Goal: Task Accomplishment & Management: Complete application form

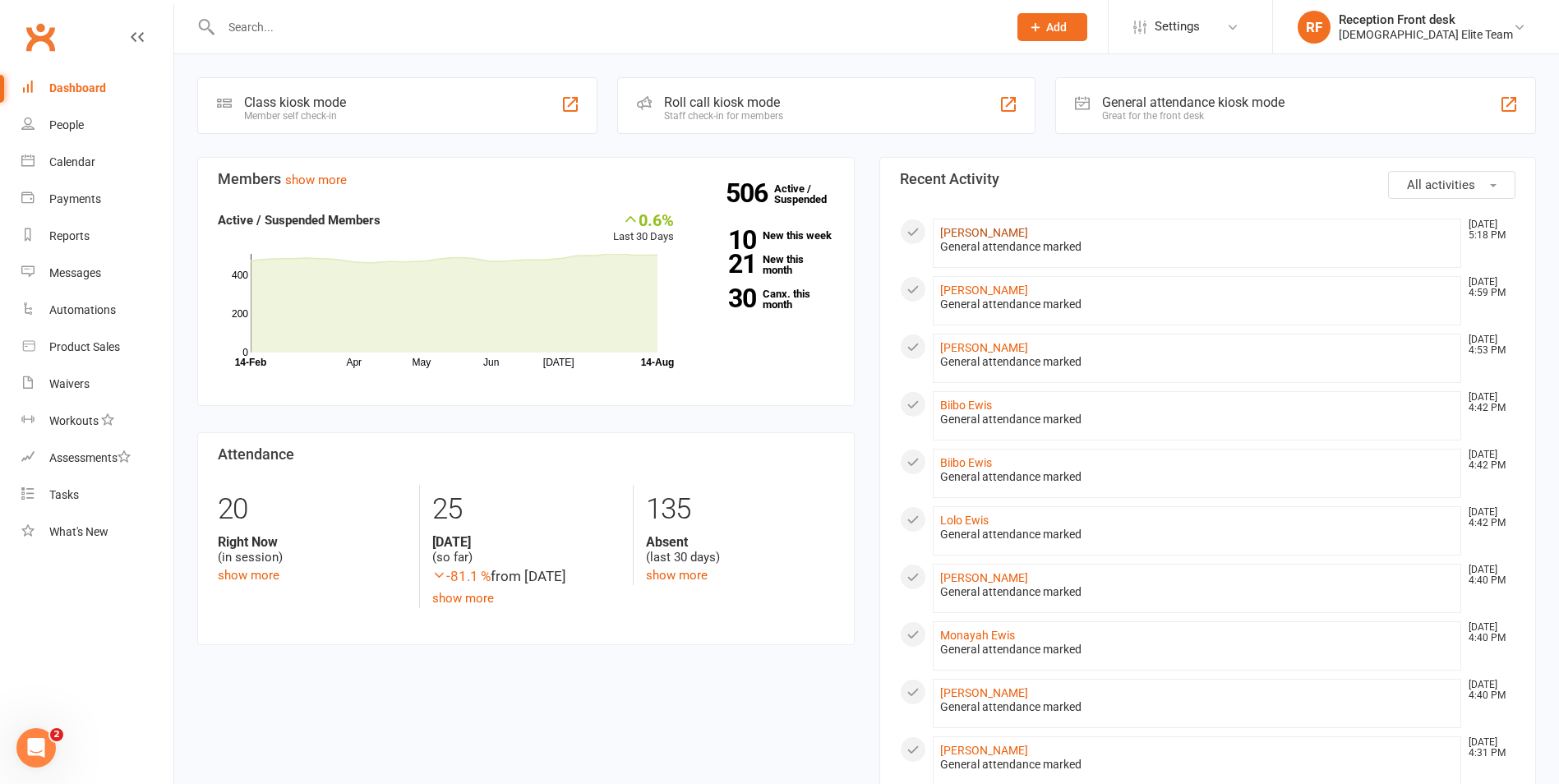
click at [986, 229] on link "[PERSON_NAME]" at bounding box center [984, 232] width 88 height 13
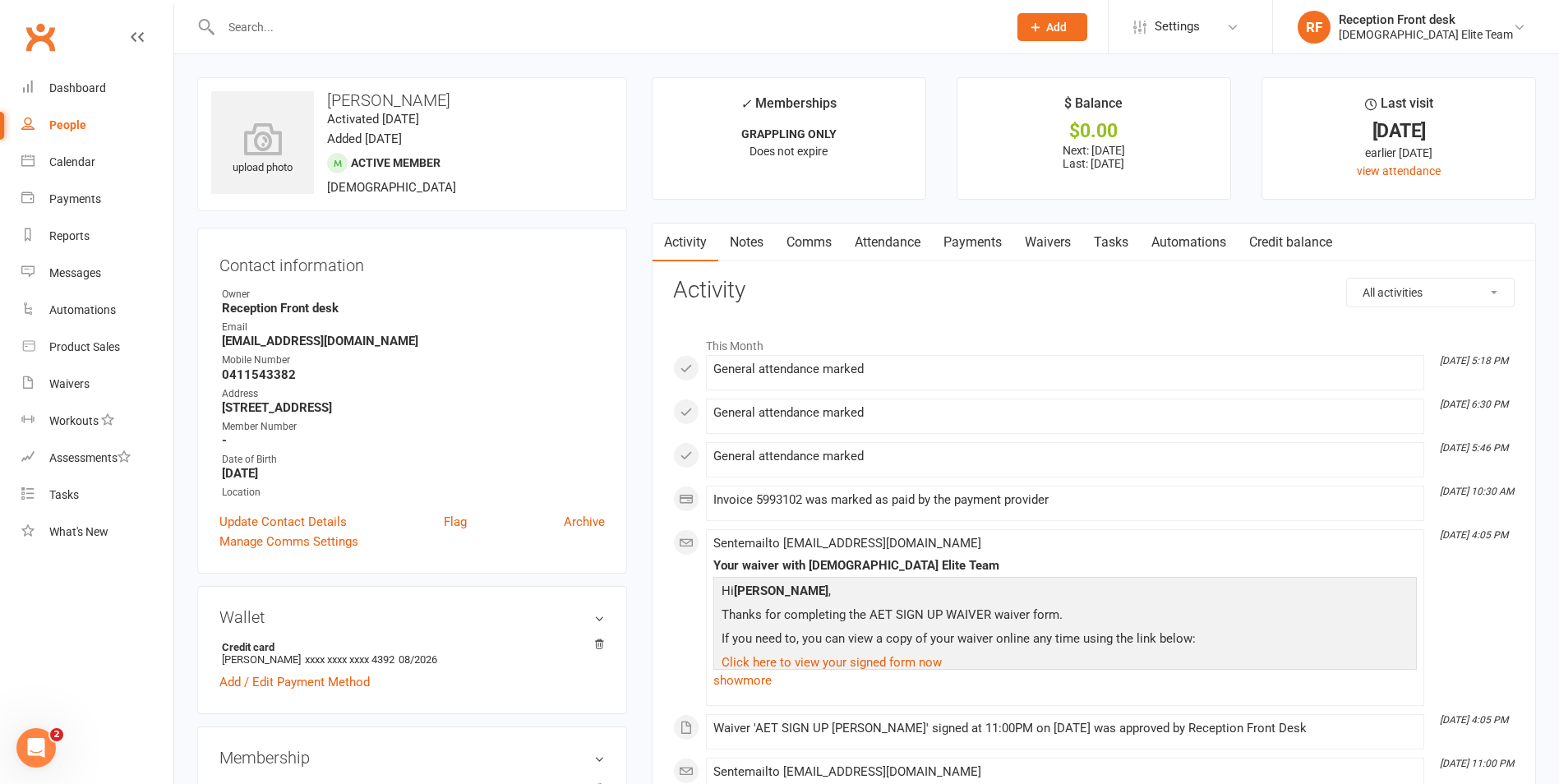
click at [321, 27] on input "text" at bounding box center [606, 27] width 780 height 23
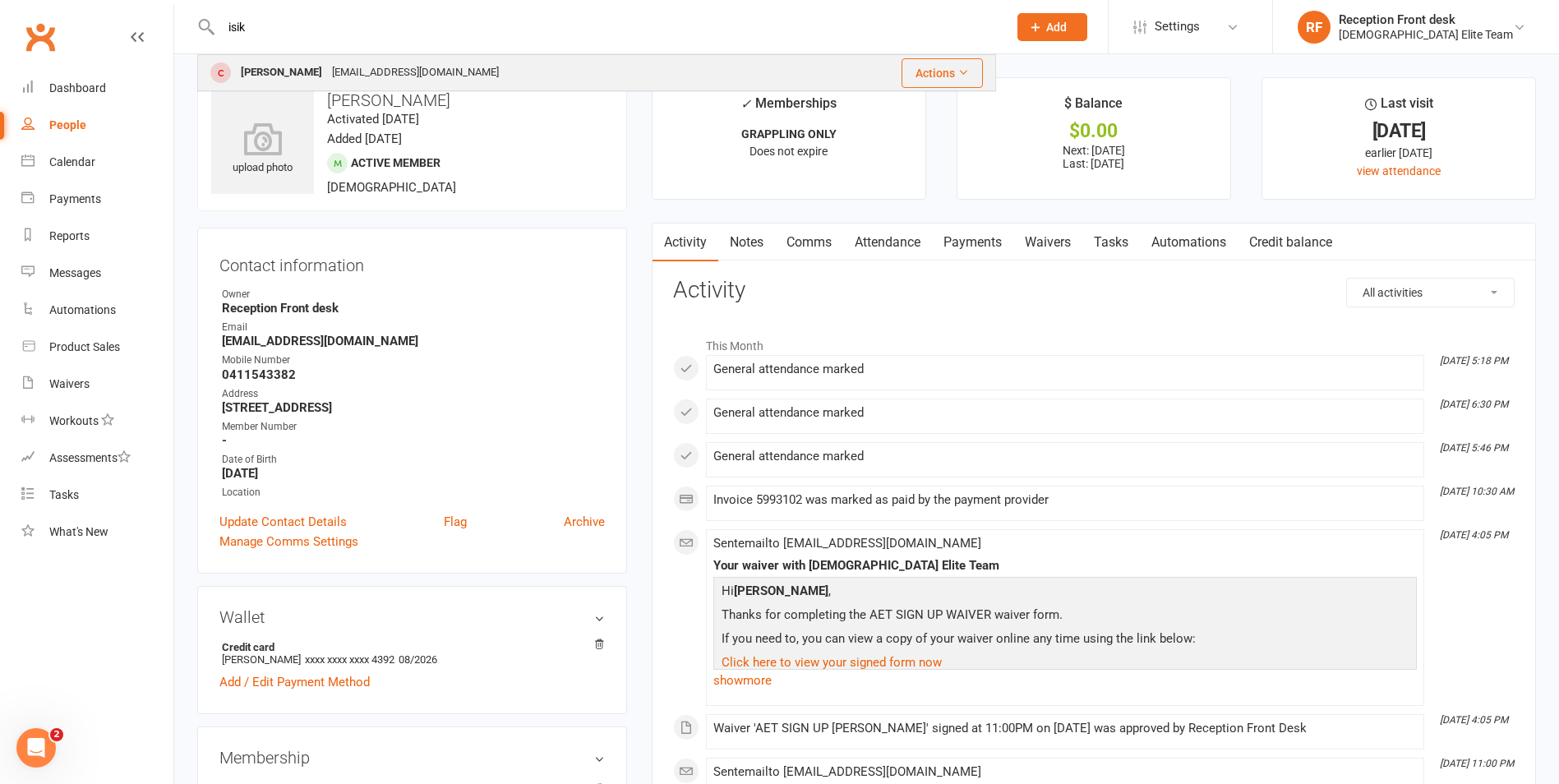
type input "isik"
click at [255, 70] on div "[PERSON_NAME]" at bounding box center [281, 73] width 91 height 24
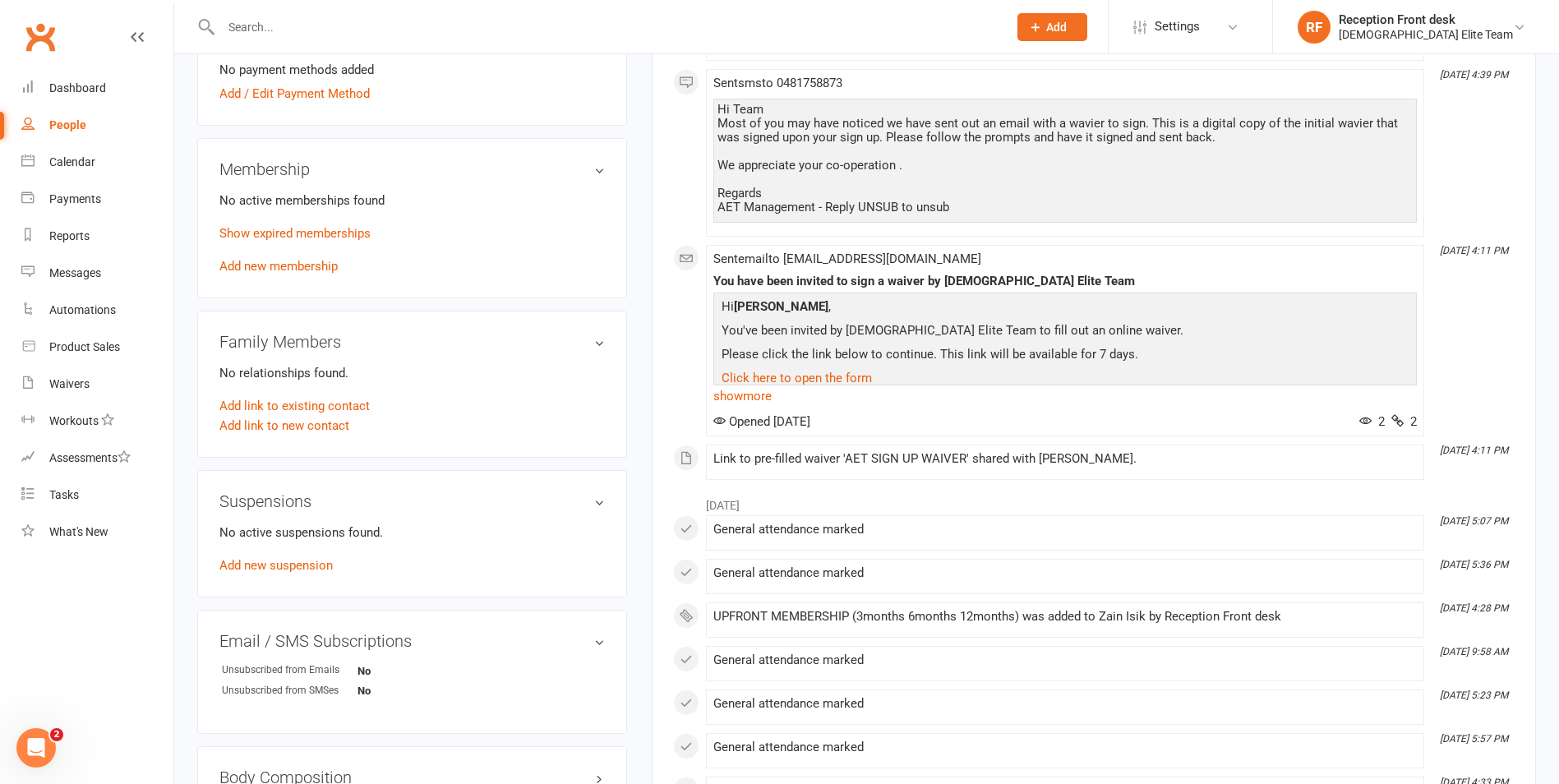
scroll to position [493, 0]
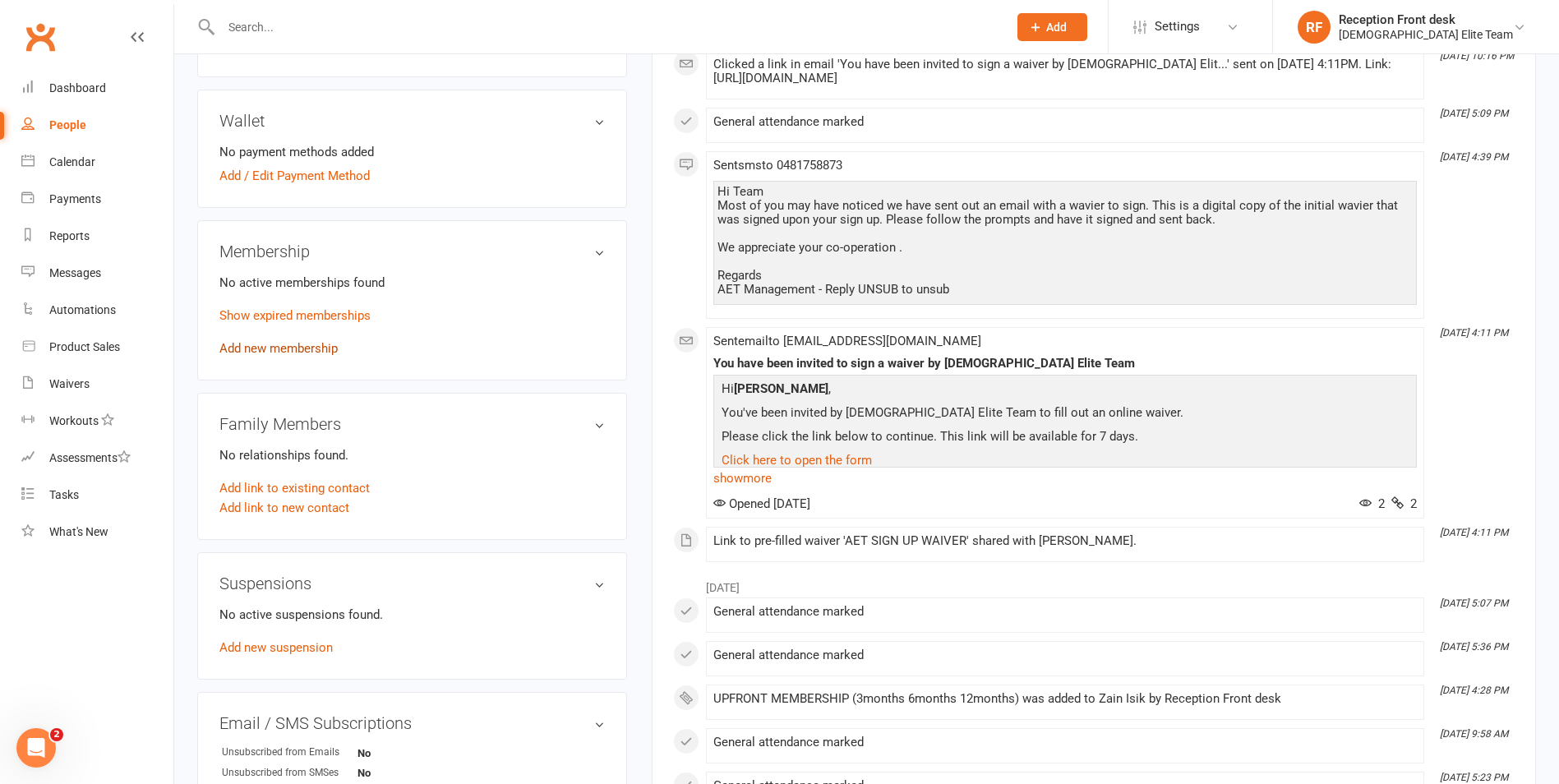
click at [299, 344] on link "Add new membership" at bounding box center [279, 348] width 118 height 15
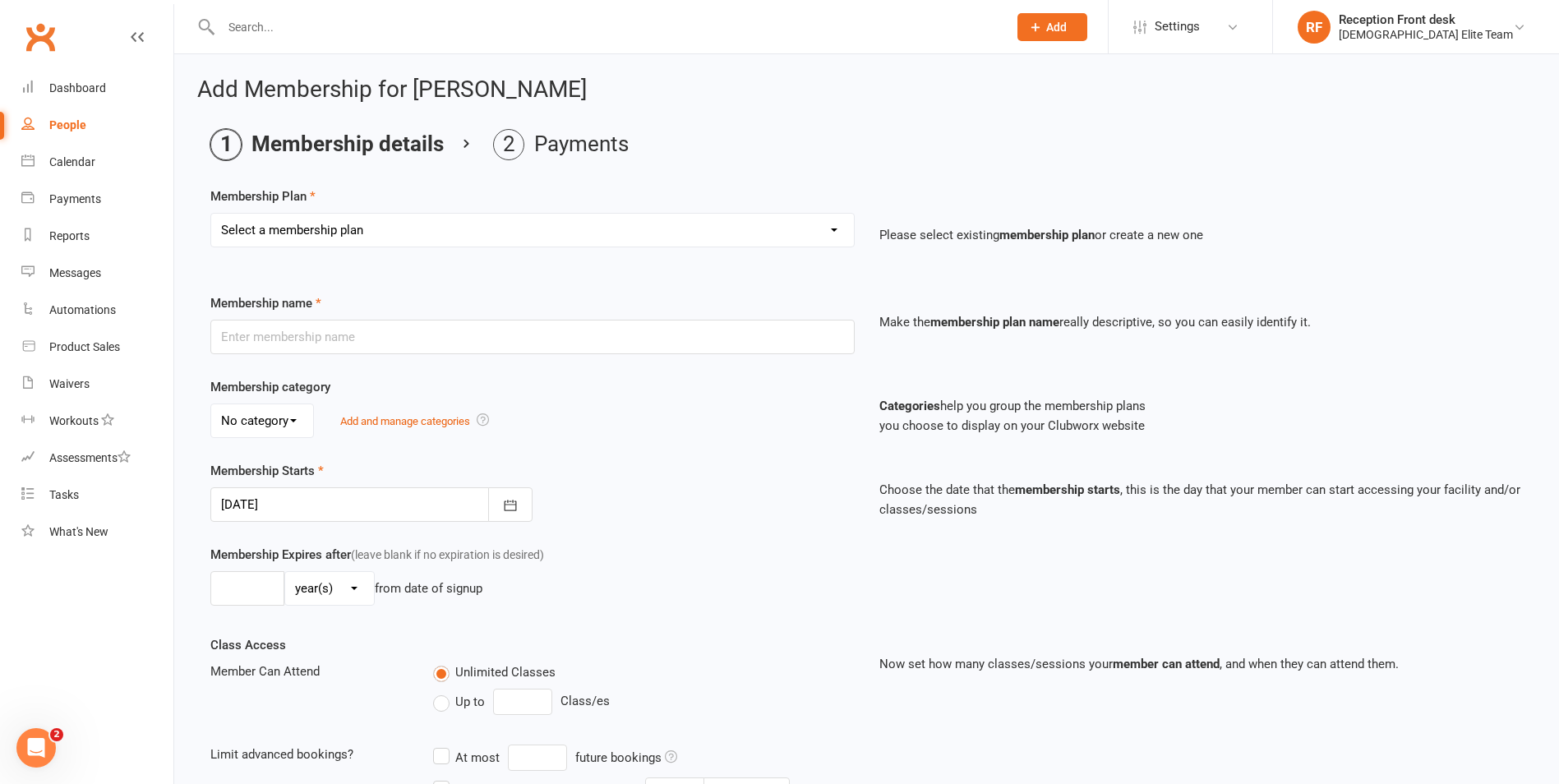
click at [358, 225] on select "Select a membership plan Create new Membership Plan FULL MEMBERSHIP LOYALTY FUL…" at bounding box center [532, 230] width 643 height 33
select select "9"
click at [211, 213] on select "Select a membership plan Create new Membership Plan FULL MEMBERSHIP LOYALTY FUL…" at bounding box center [532, 230] width 643 height 33
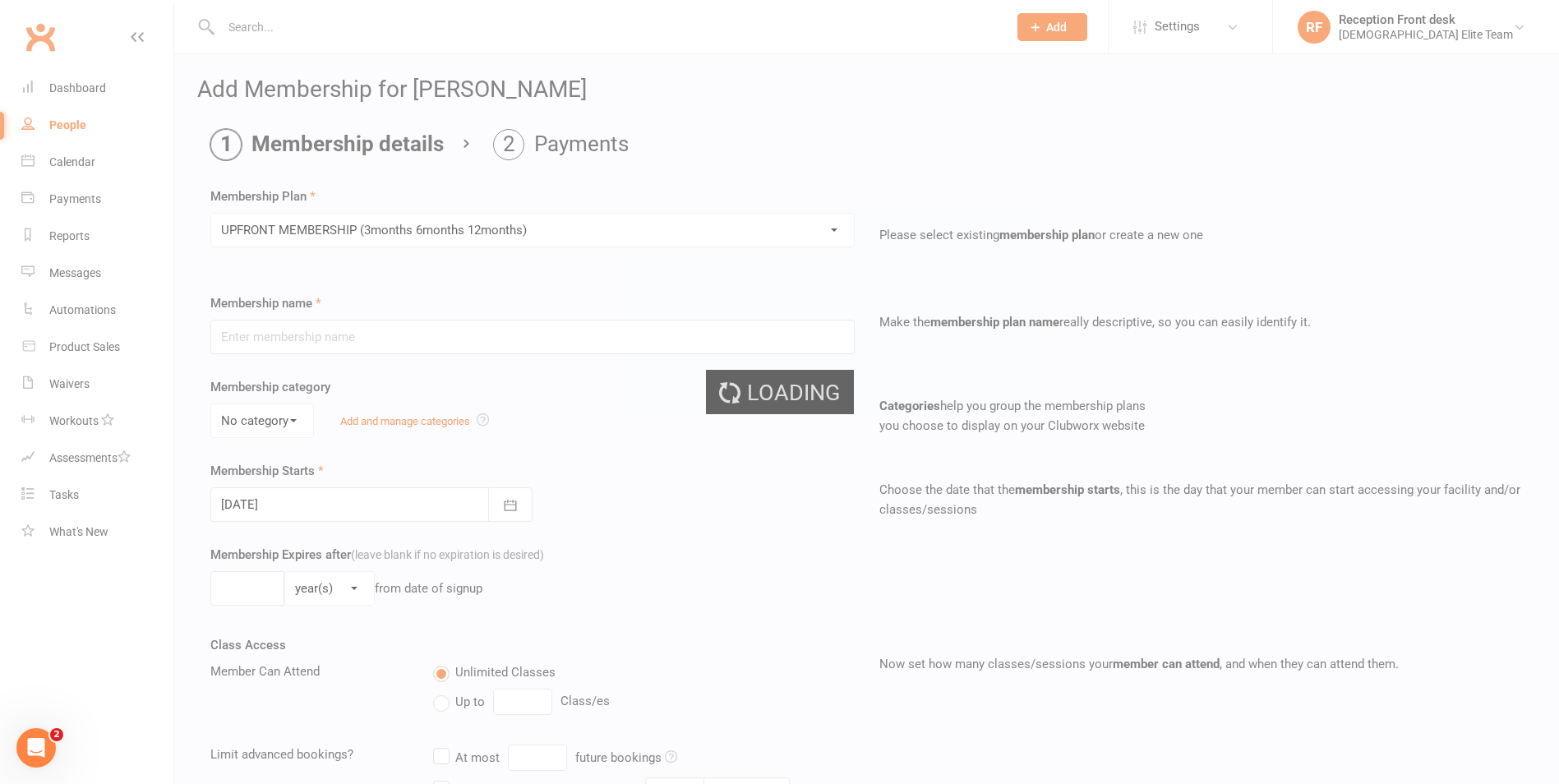
type input "UPFRONT MEMBERSHIP (3months 6months 12months)"
type input "1"
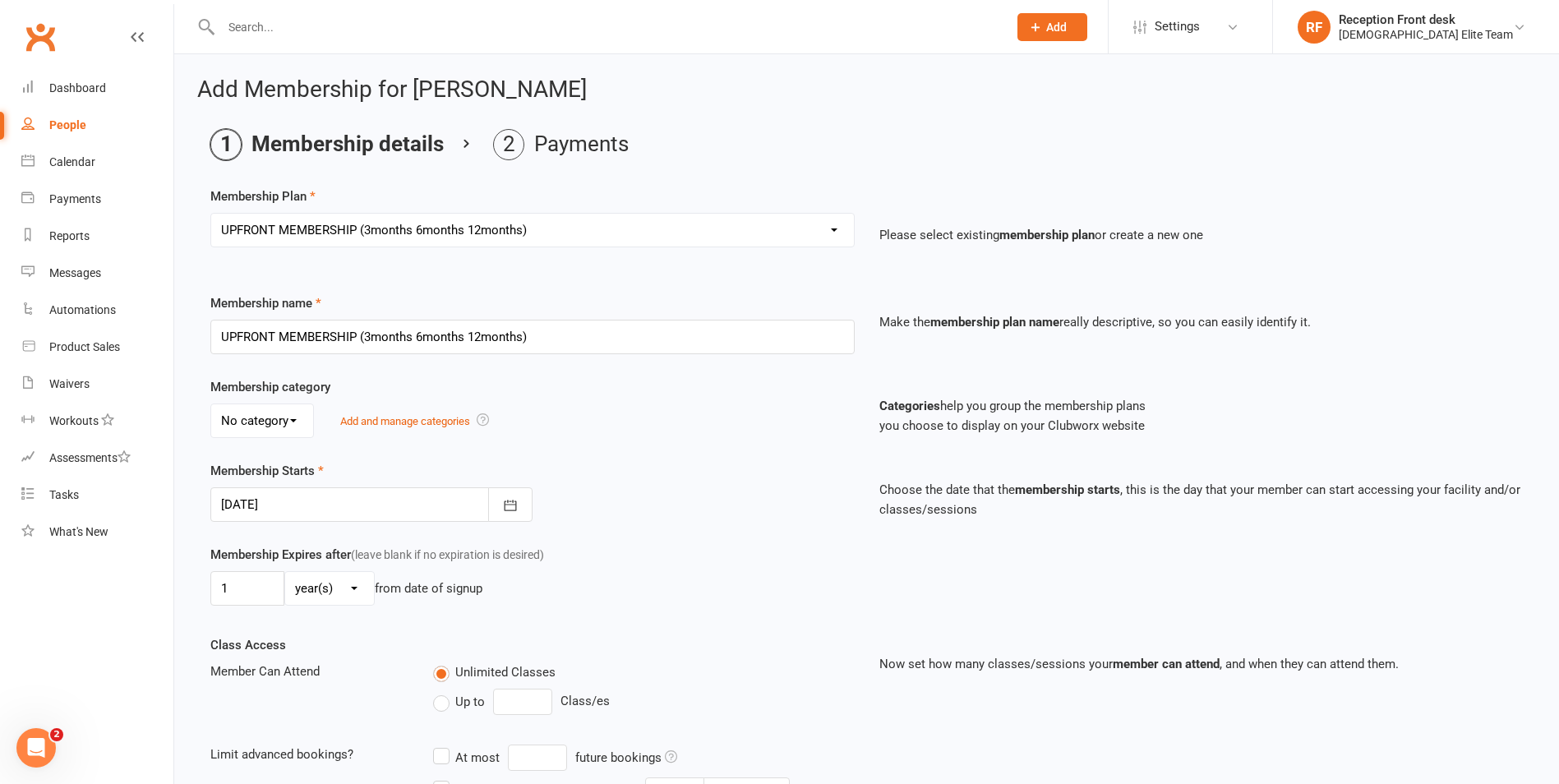
click at [364, 507] on div at bounding box center [372, 505] width 322 height 34
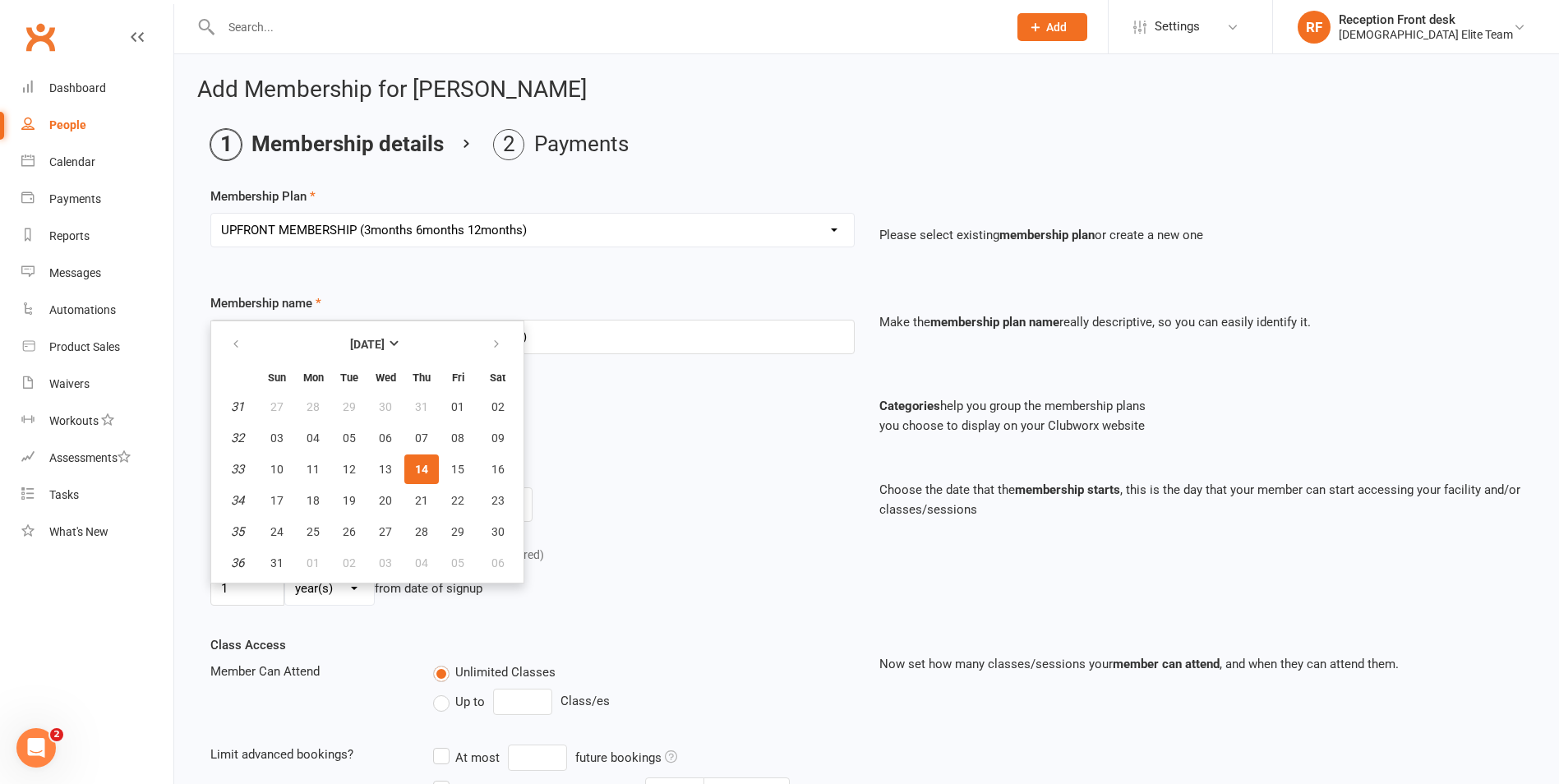
click at [417, 470] on span "14" at bounding box center [421, 469] width 13 height 13
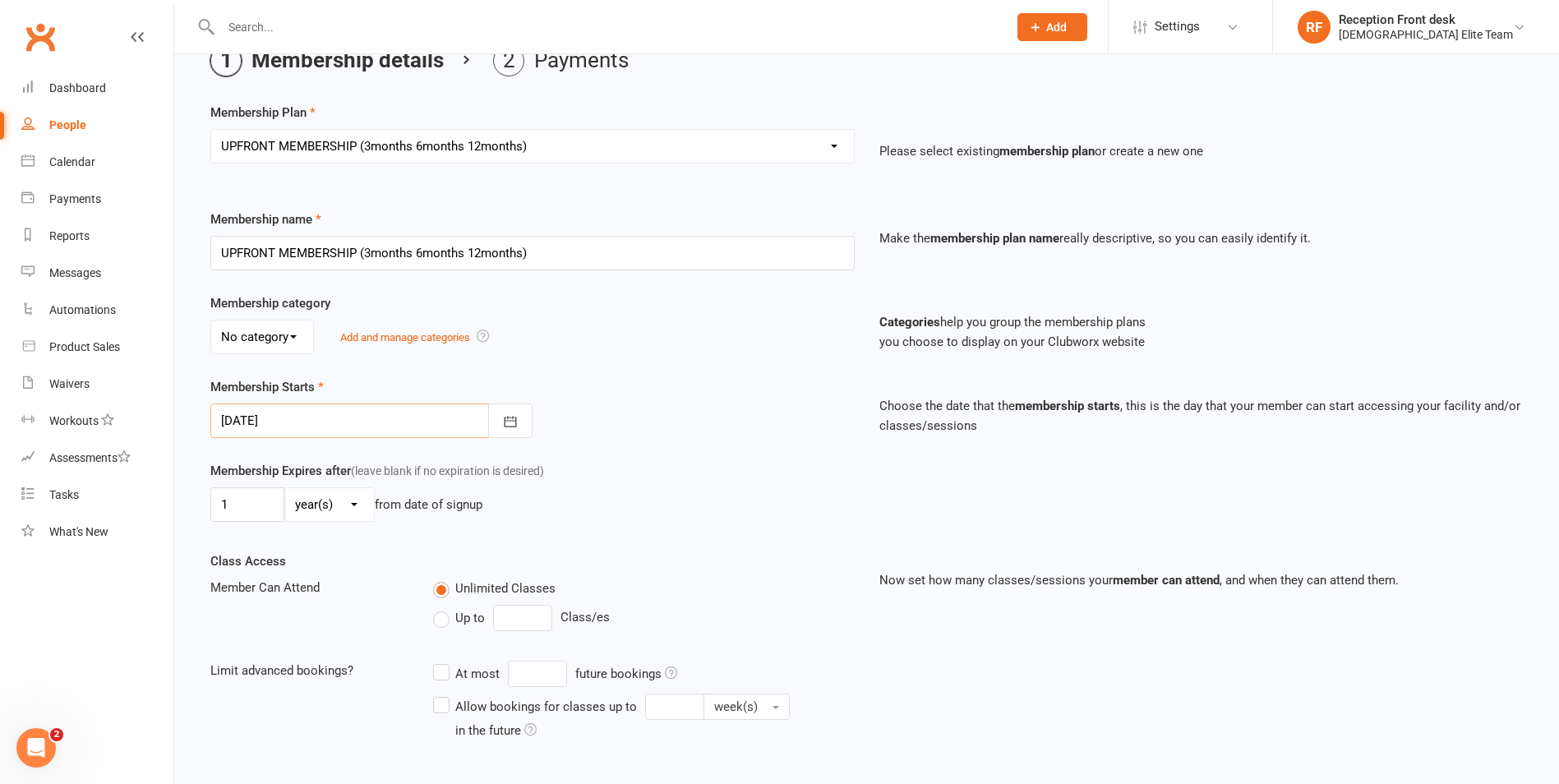
scroll to position [165, 0]
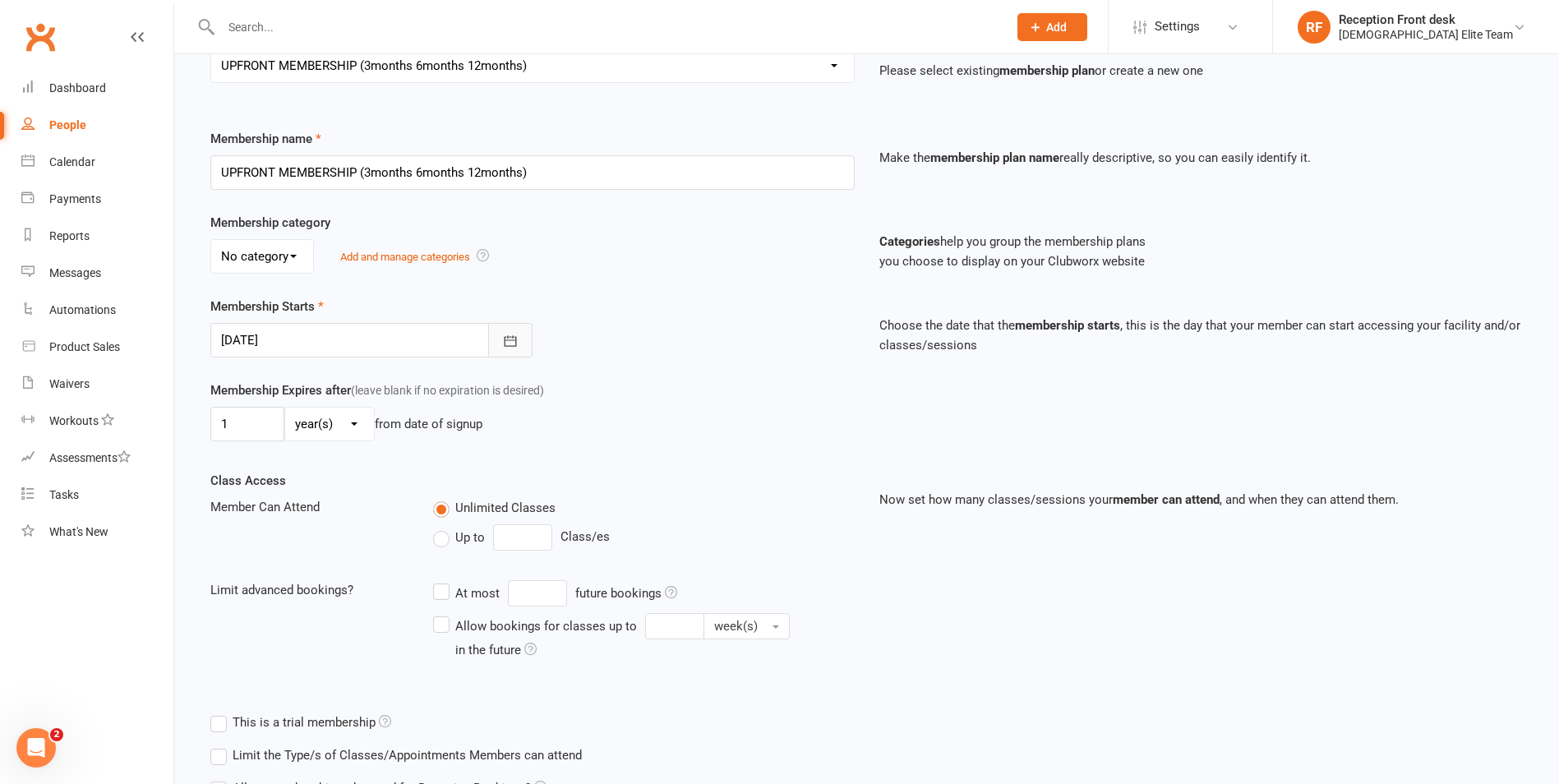
click at [516, 333] on icon "button" at bounding box center [510, 340] width 16 height 16
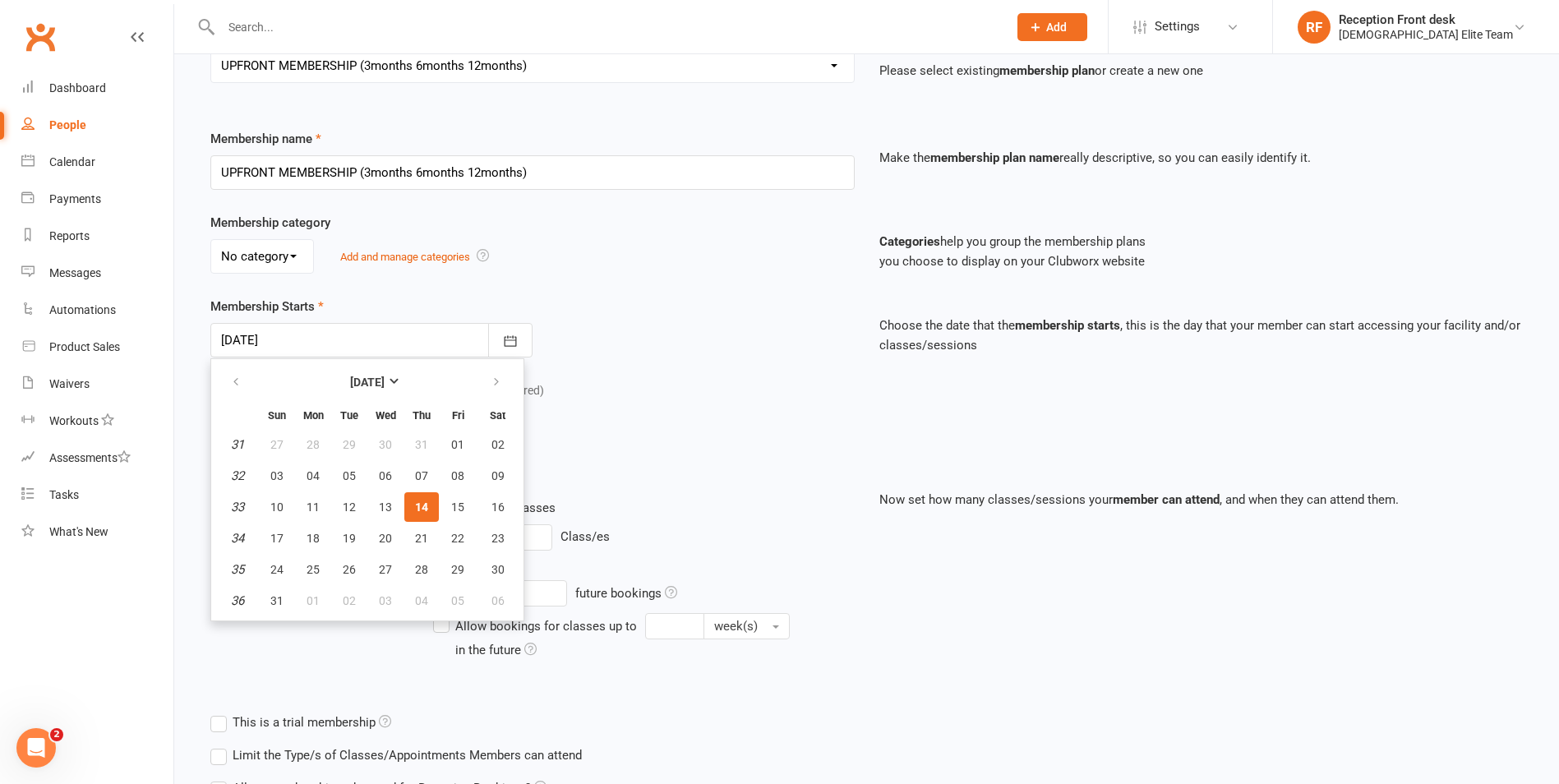
click at [418, 512] on span "14" at bounding box center [421, 506] width 13 height 13
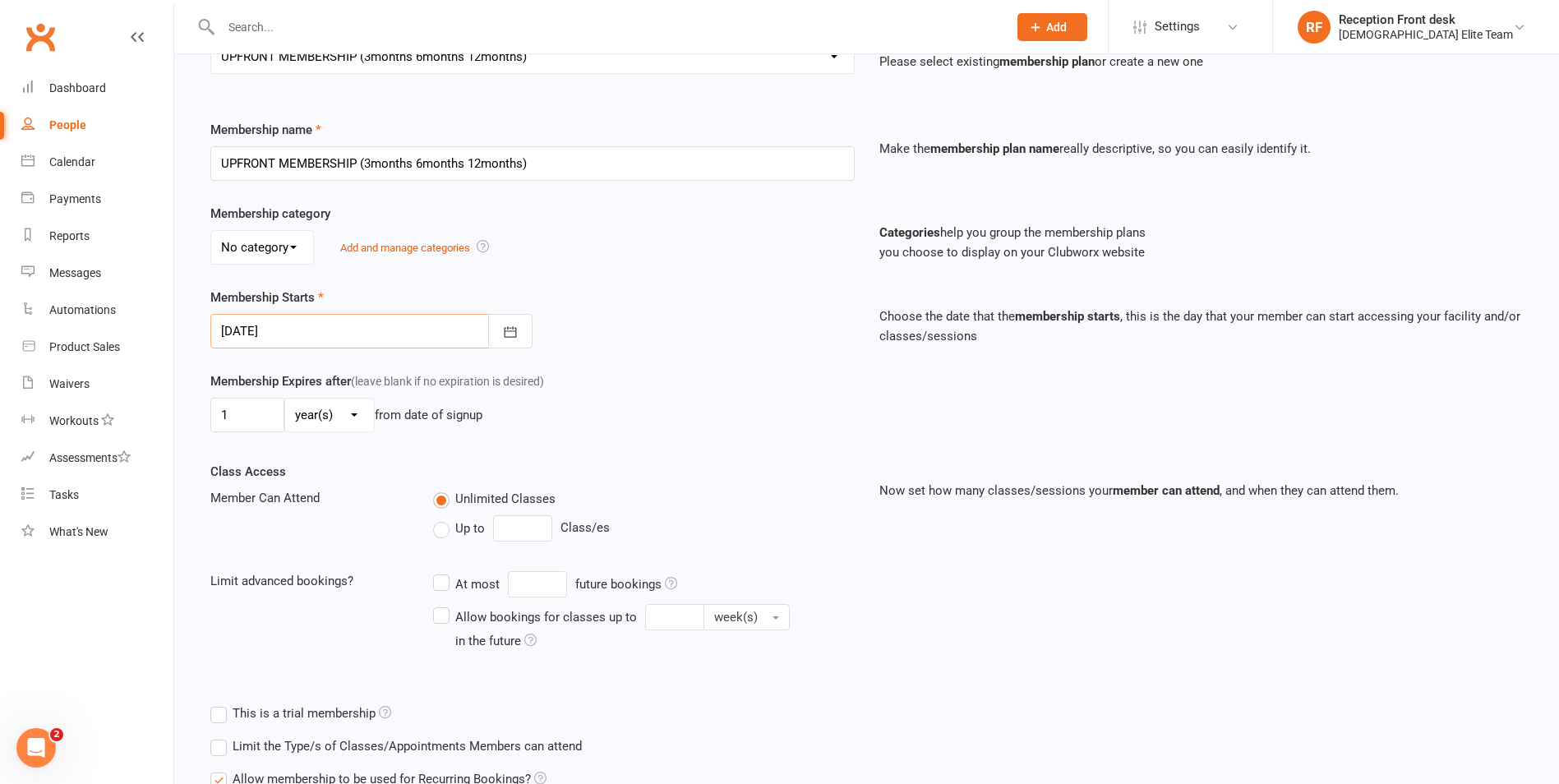
scroll to position [160, 0]
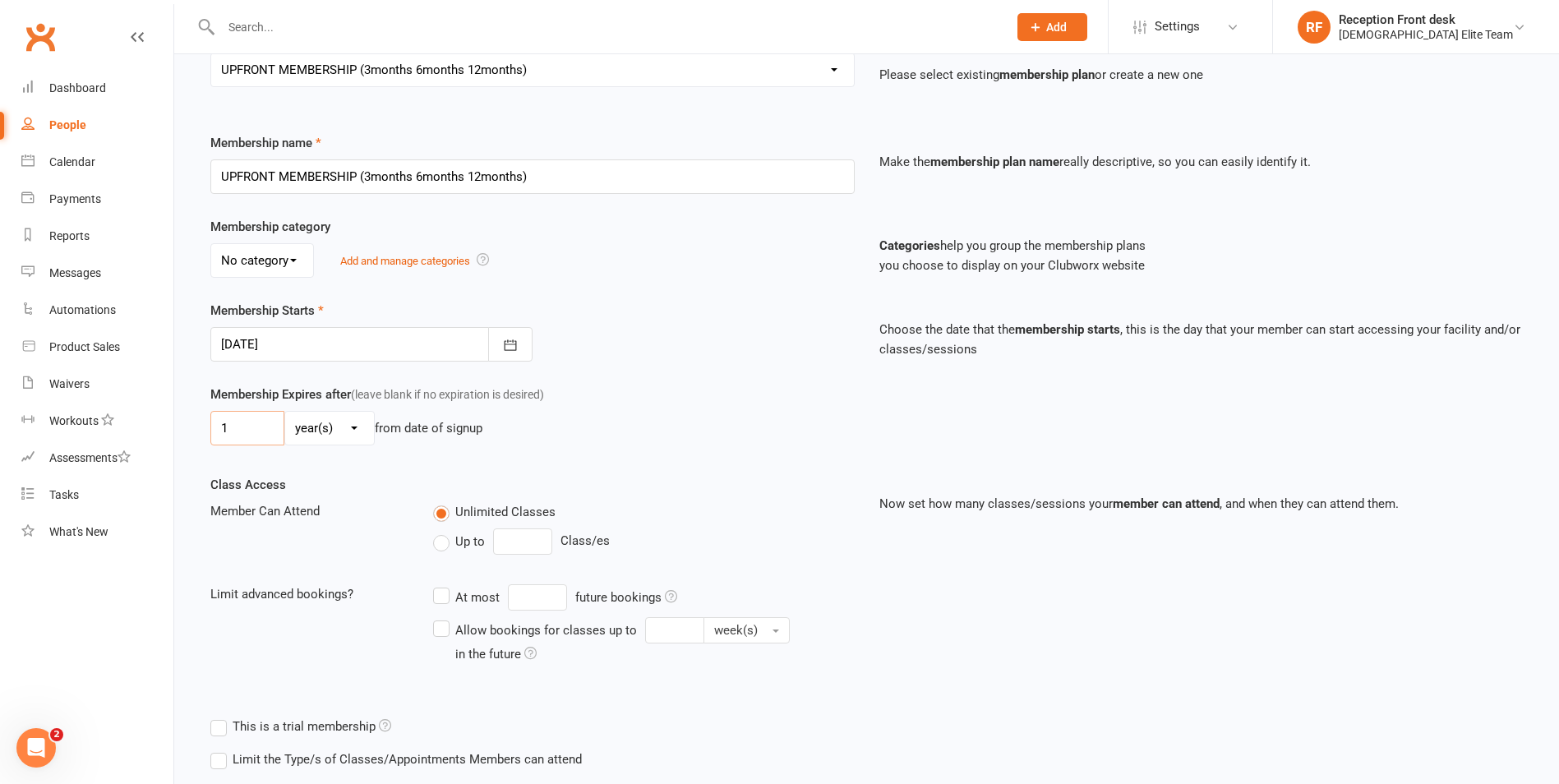
click at [240, 428] on input "1" at bounding box center [248, 428] width 74 height 34
click at [479, 338] on div at bounding box center [372, 344] width 322 height 34
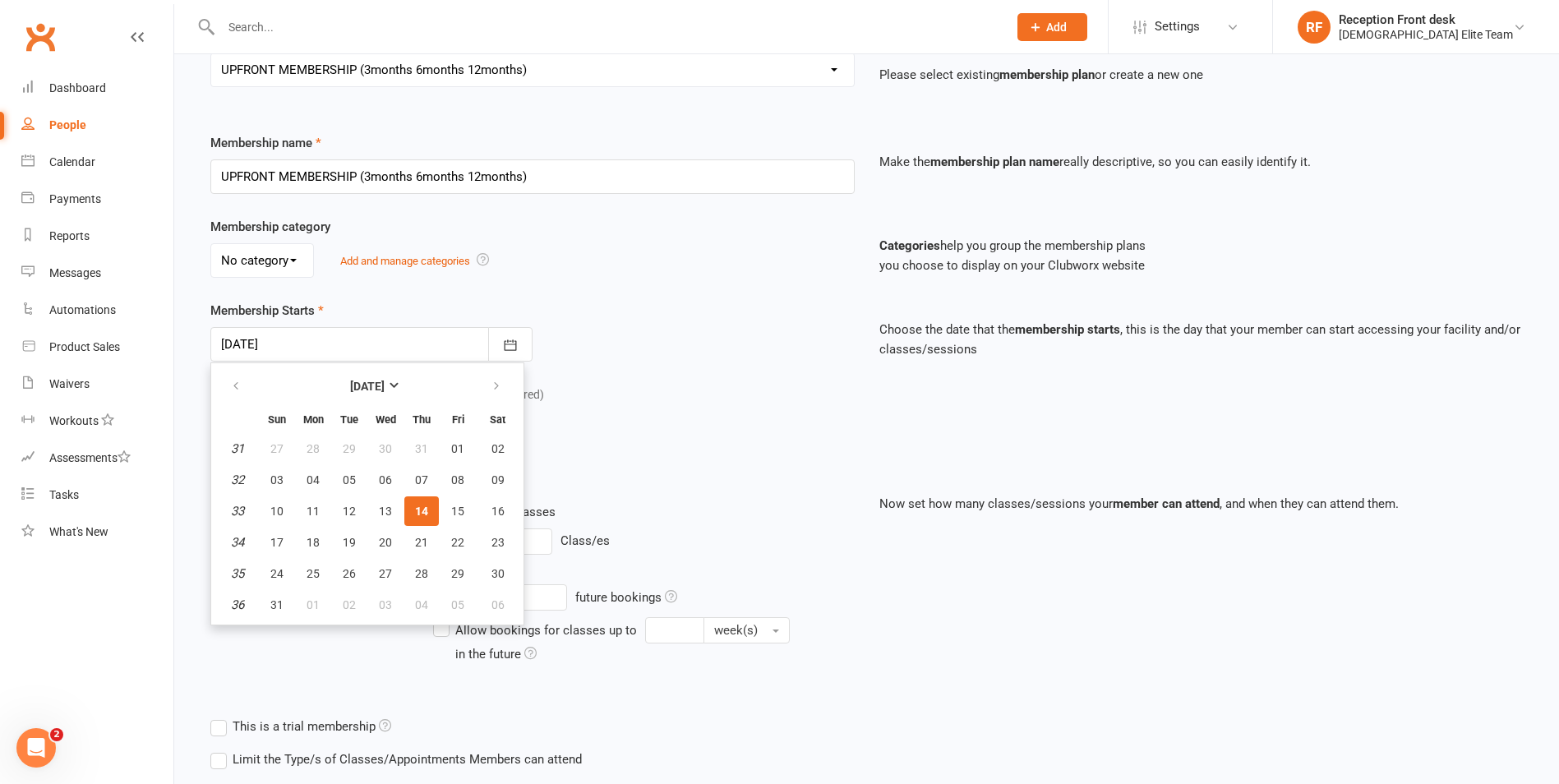
click at [421, 508] on span "14" at bounding box center [421, 511] width 13 height 13
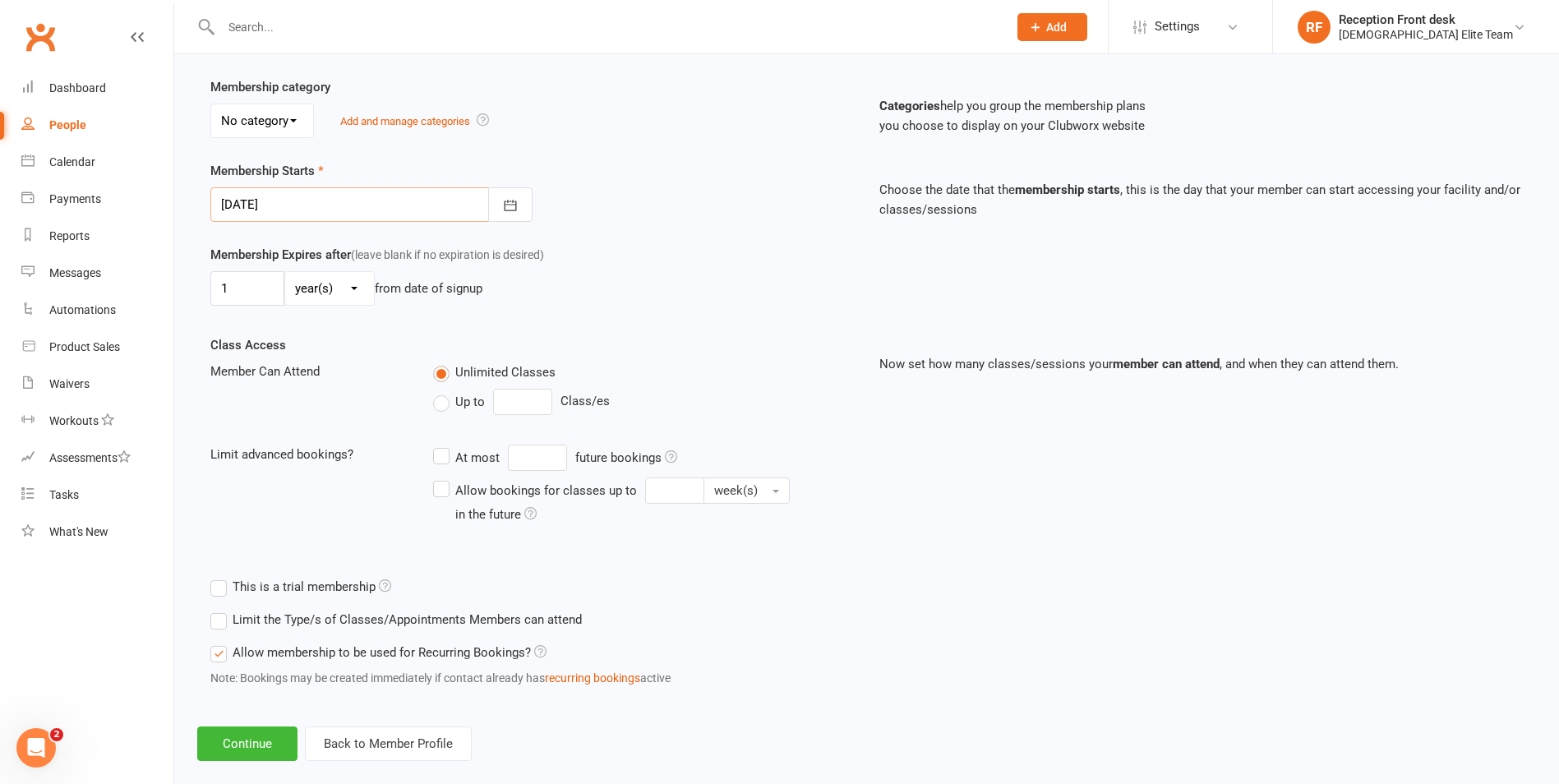
scroll to position [325, 0]
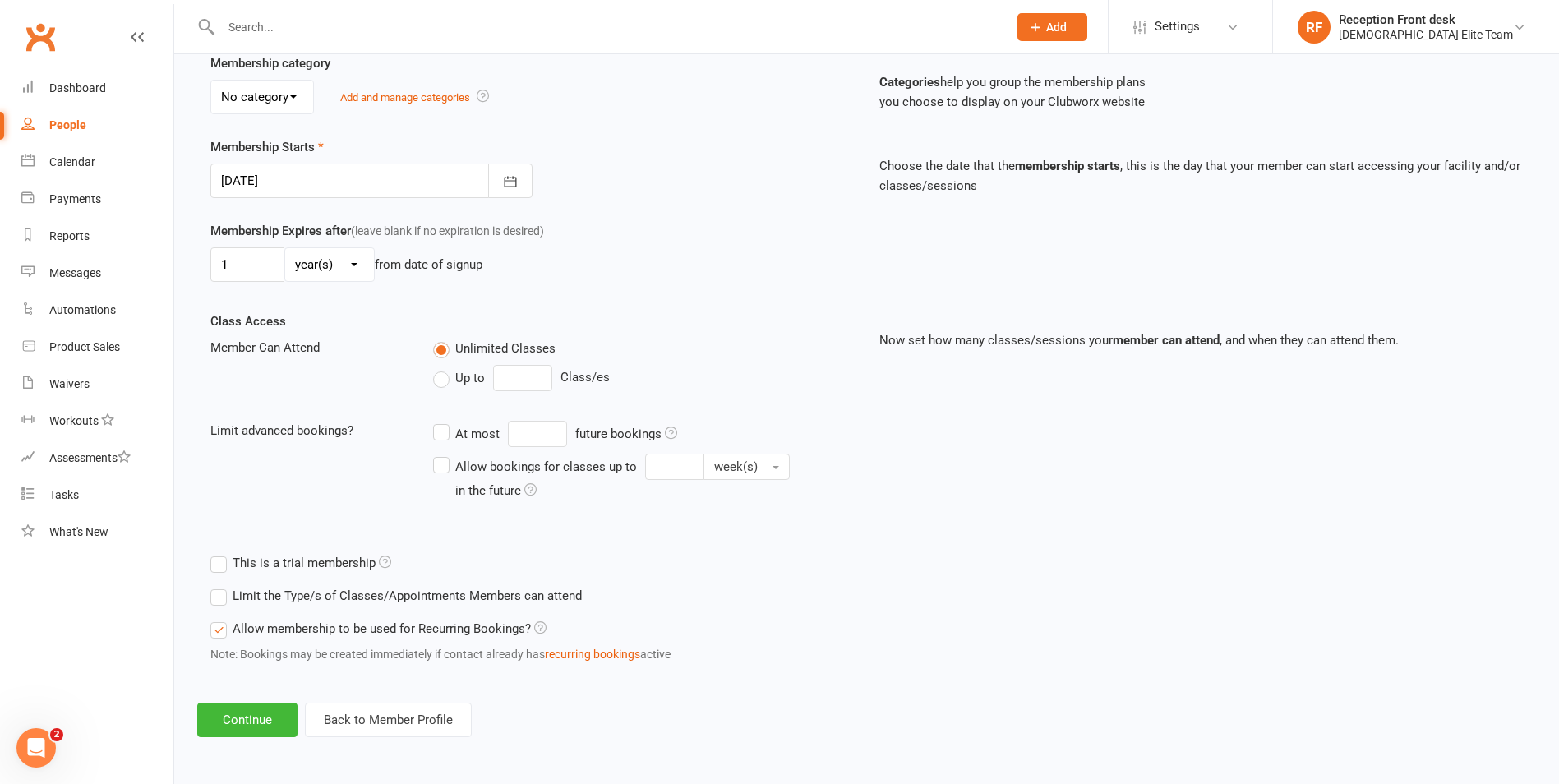
click at [225, 743] on div "Add Membership for Zain Isik Membership details Payments Membership Plan Select…" at bounding box center [866, 245] width 1385 height 1030
click at [250, 724] on button "Continue" at bounding box center [247, 720] width 100 height 34
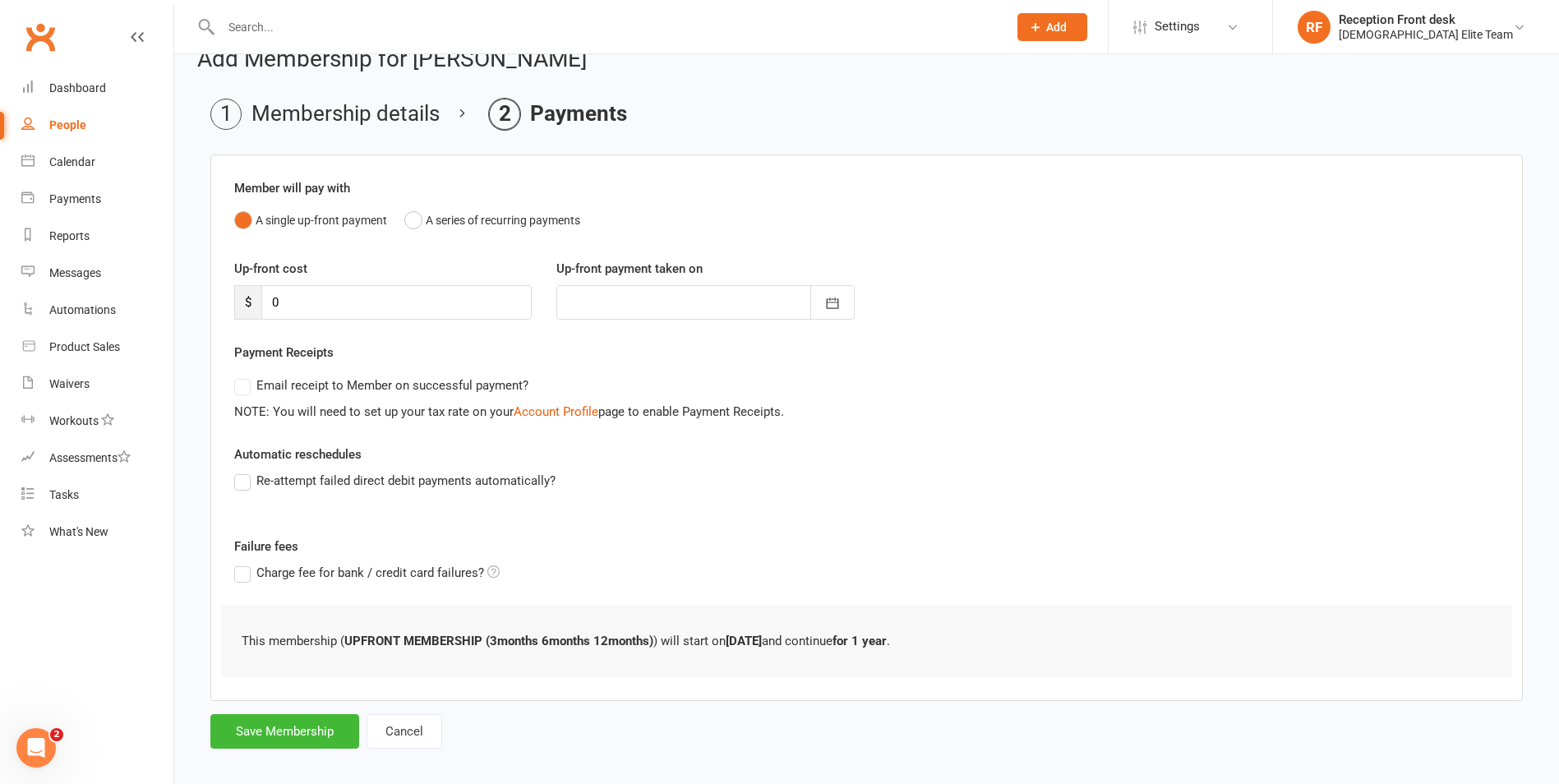
scroll to position [45, 0]
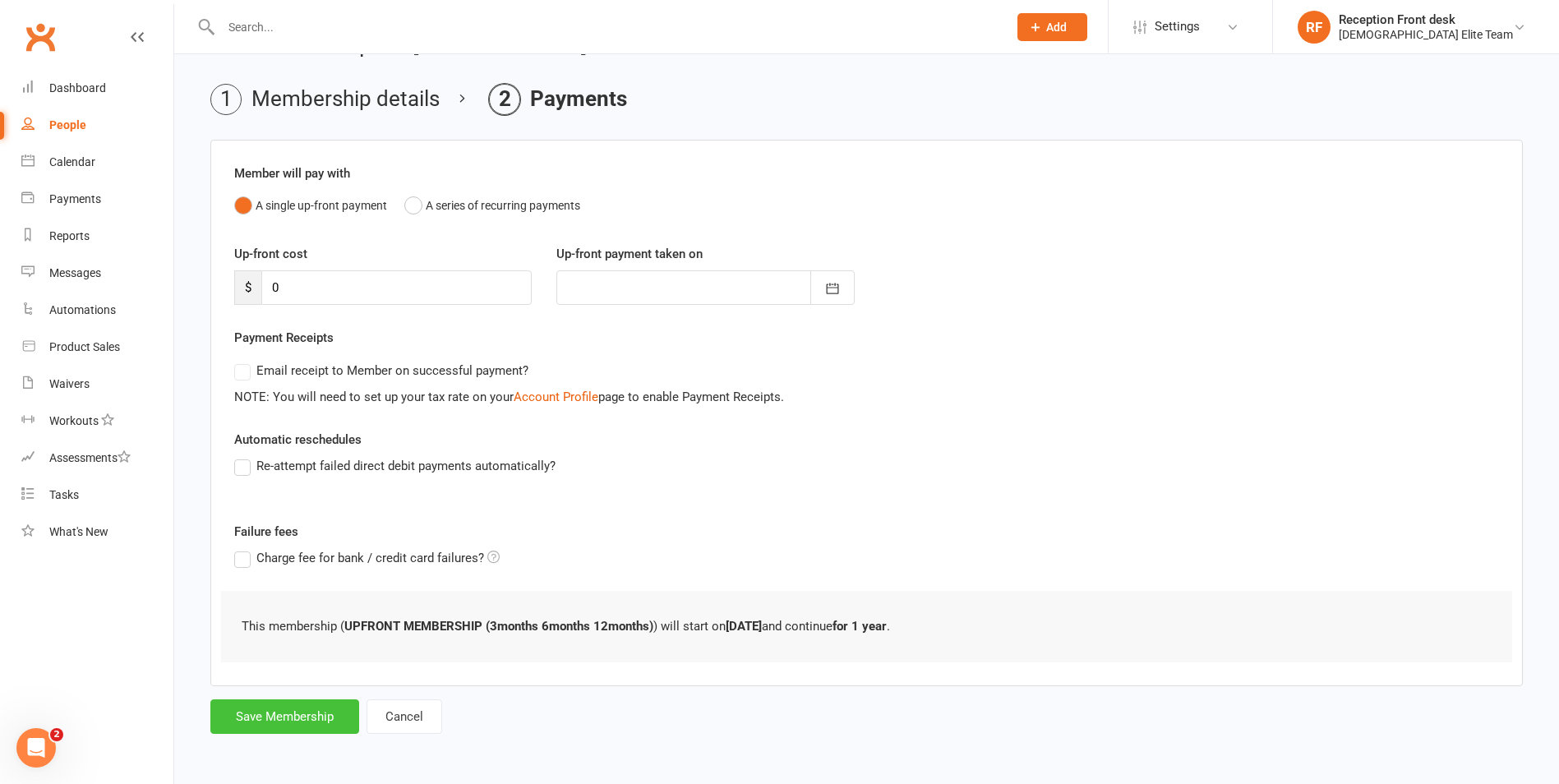
click at [303, 718] on button "Save Membership" at bounding box center [285, 716] width 149 height 34
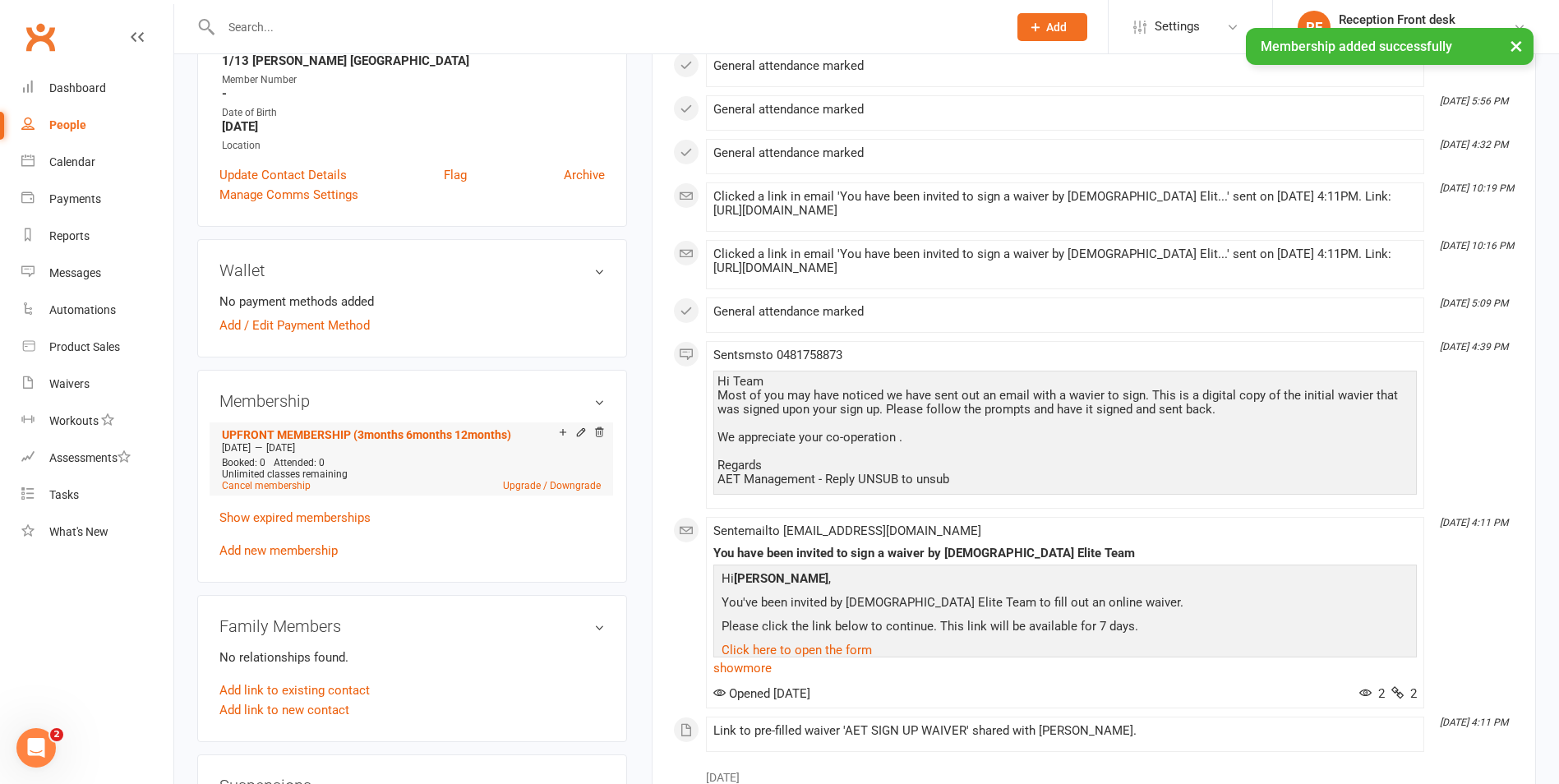
scroll to position [329, 0]
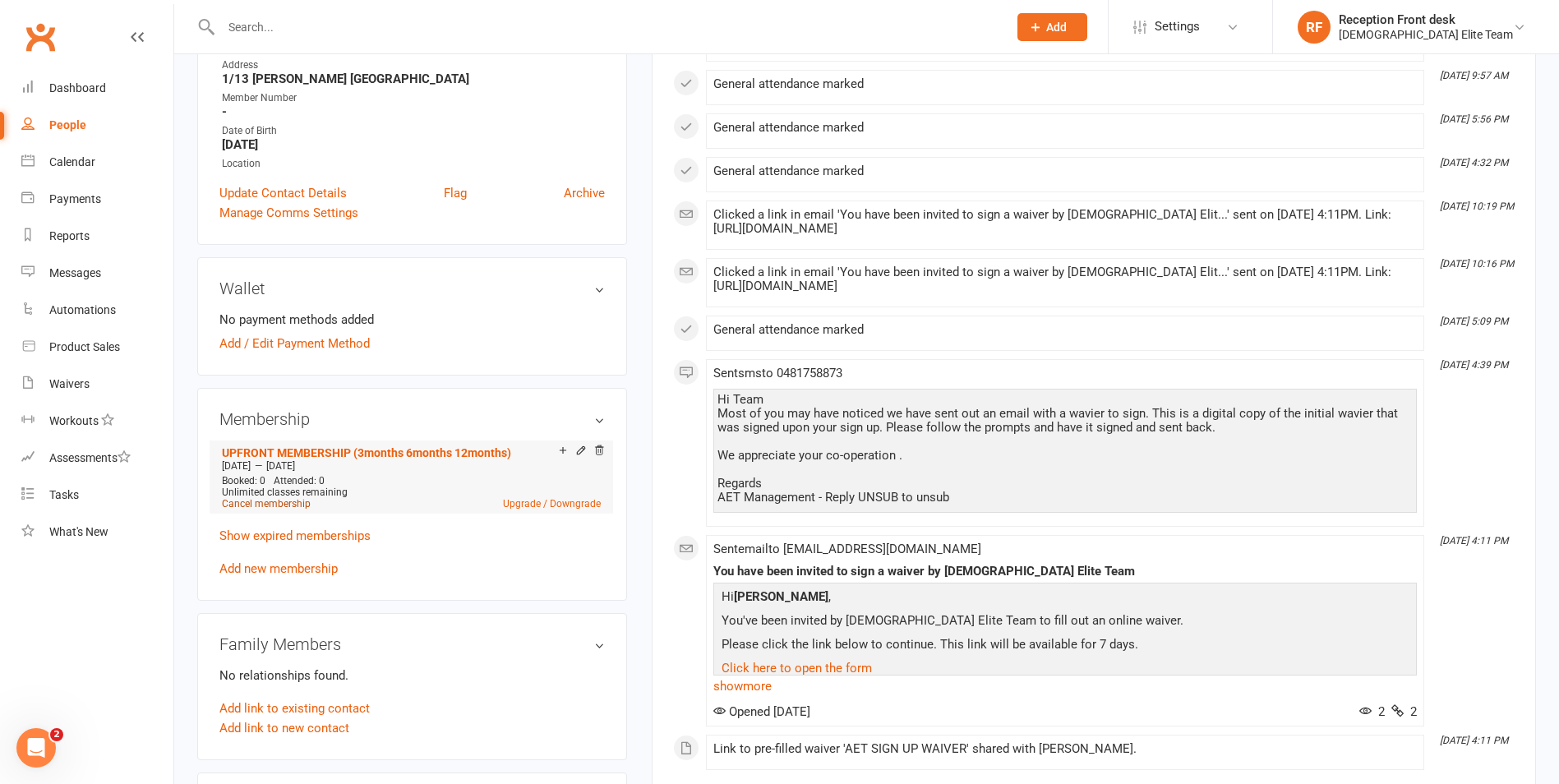
click at [303, 506] on link "Cancel membership" at bounding box center [267, 503] width 89 height 11
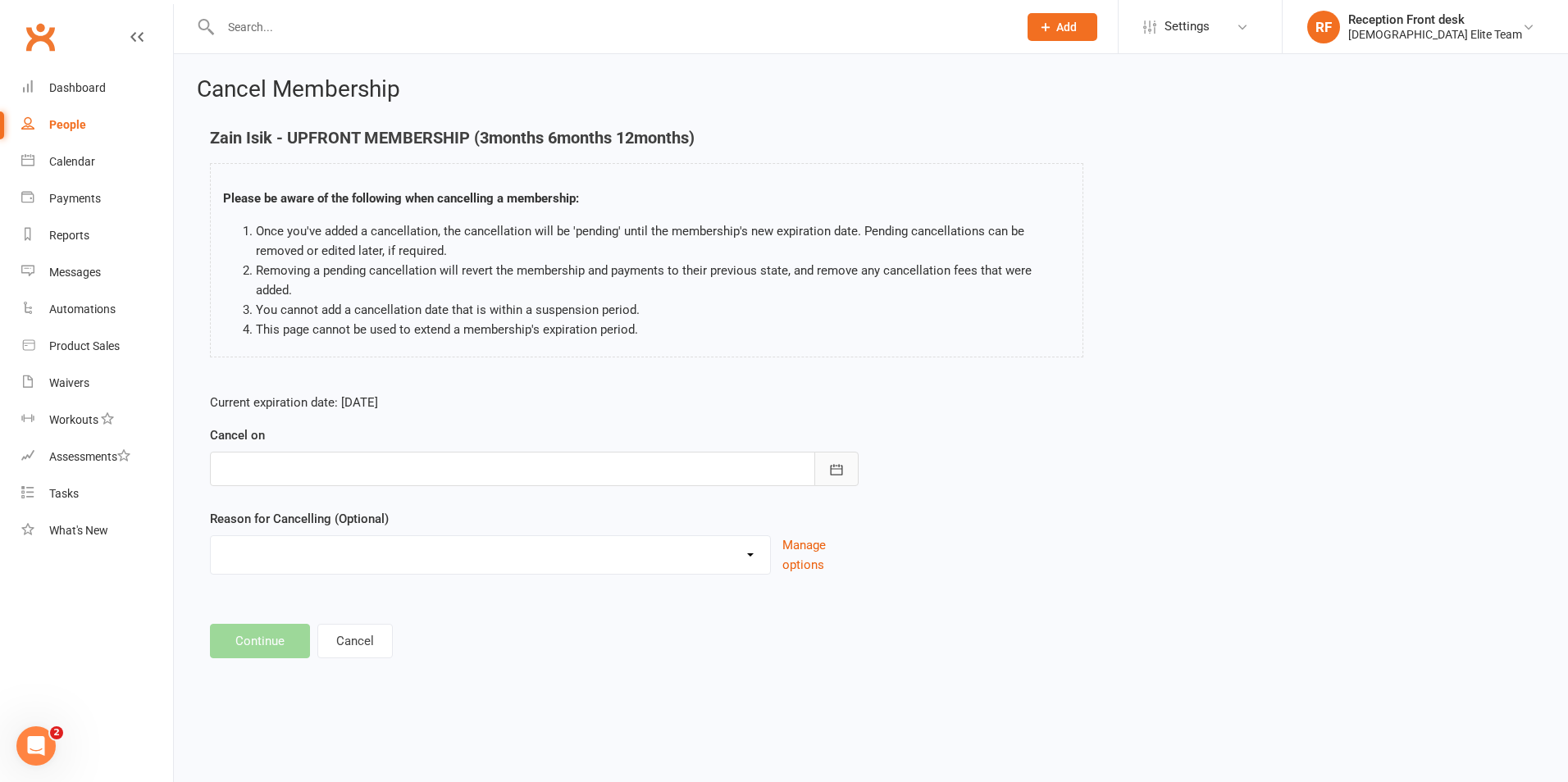
click at [840, 451] on button "button" at bounding box center [836, 468] width 44 height 34
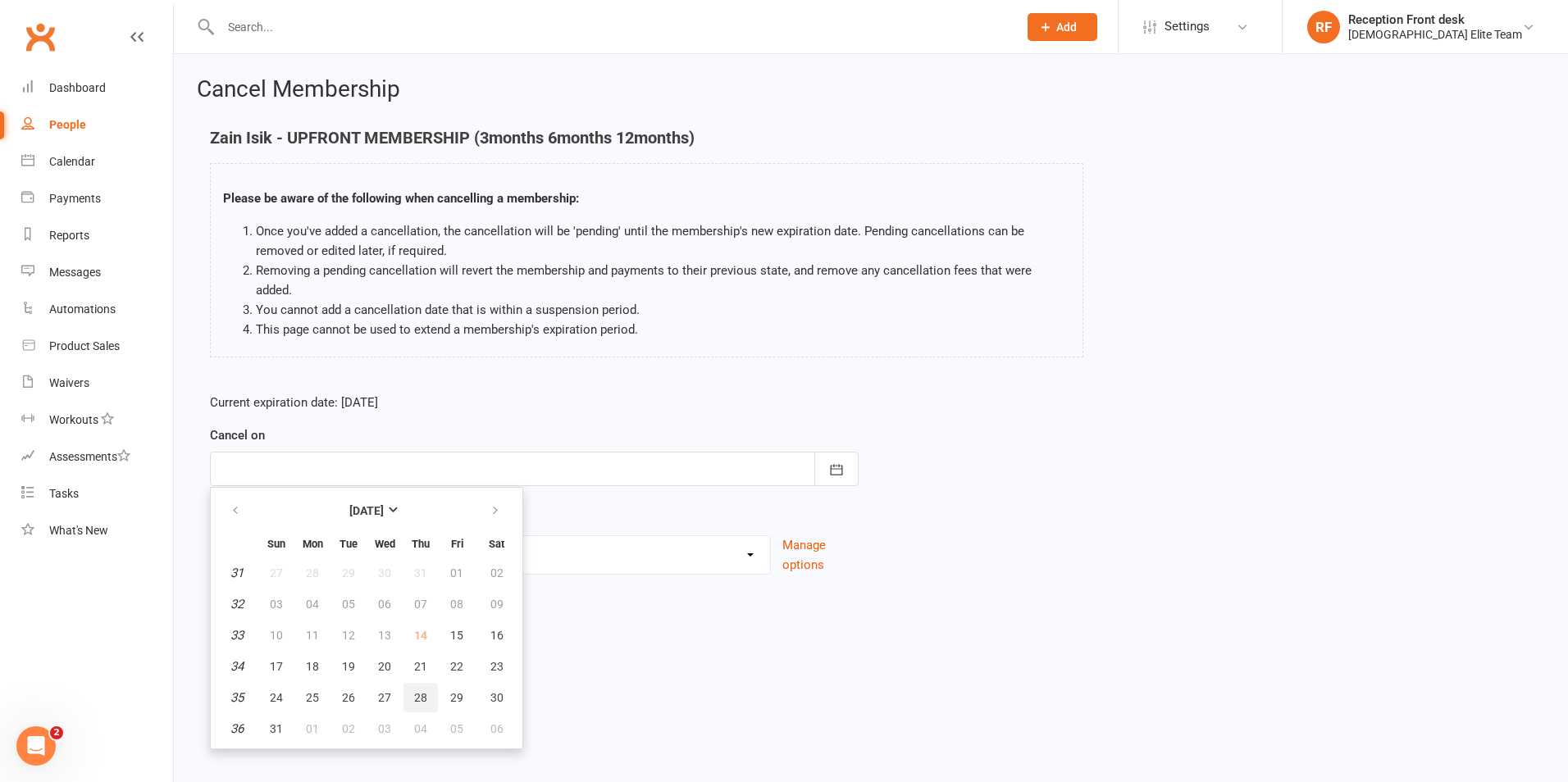
click at [421, 691] on span "28" at bounding box center [420, 697] width 13 height 13
type input "[DATE]"
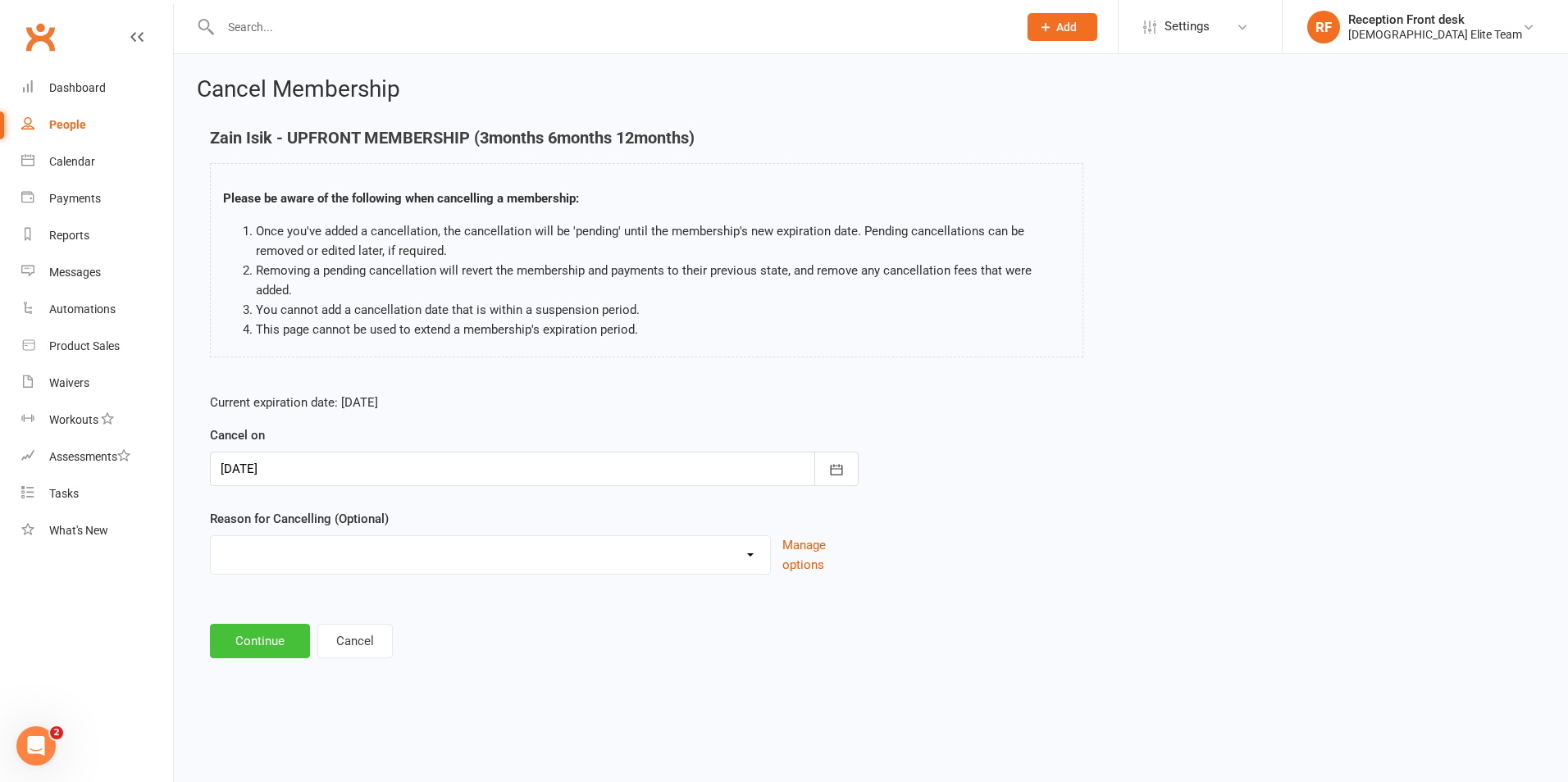
click at [247, 624] on button "Continue" at bounding box center [260, 641] width 100 height 34
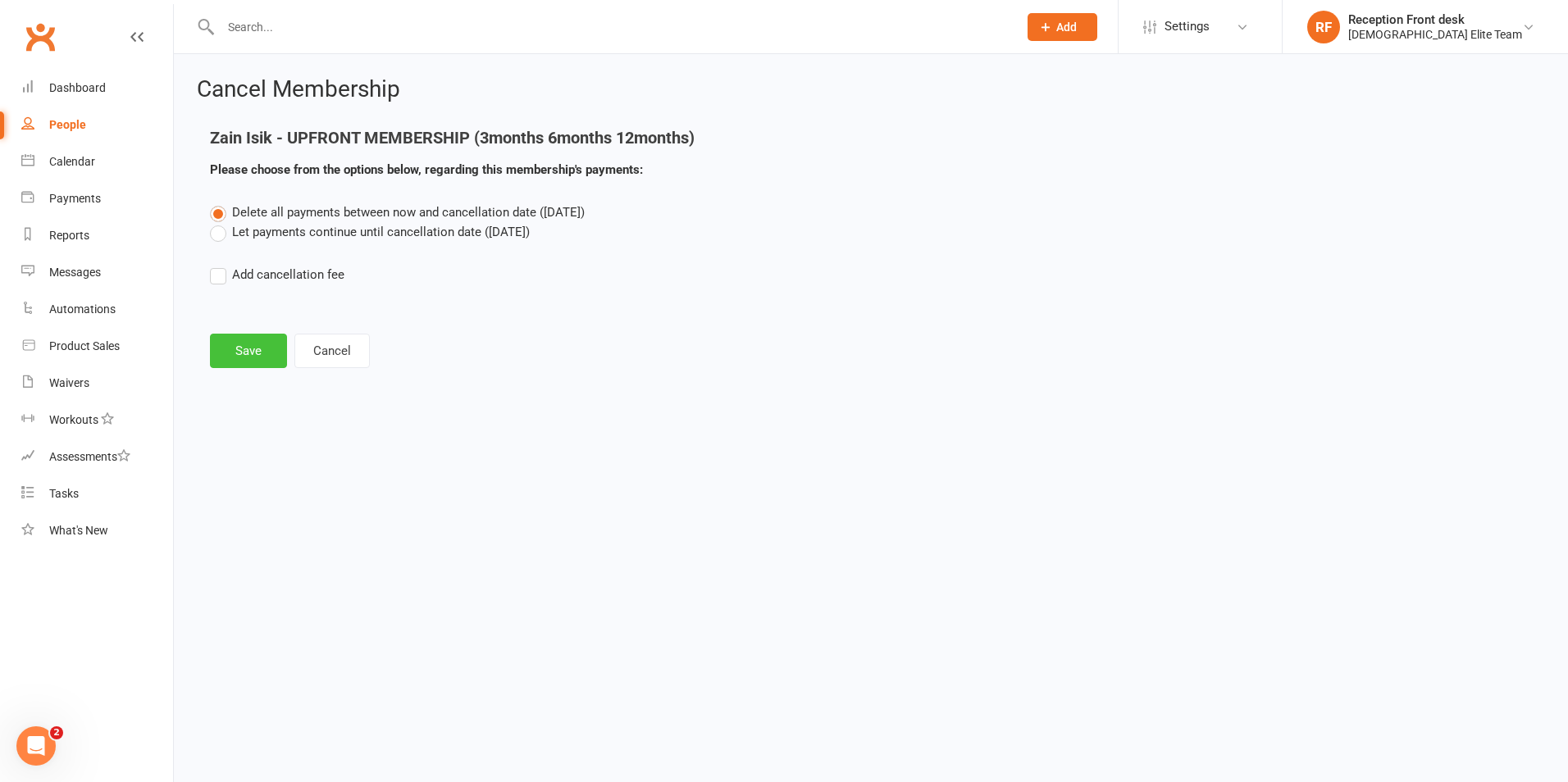
click at [268, 361] on button "Save" at bounding box center [249, 350] width 77 height 34
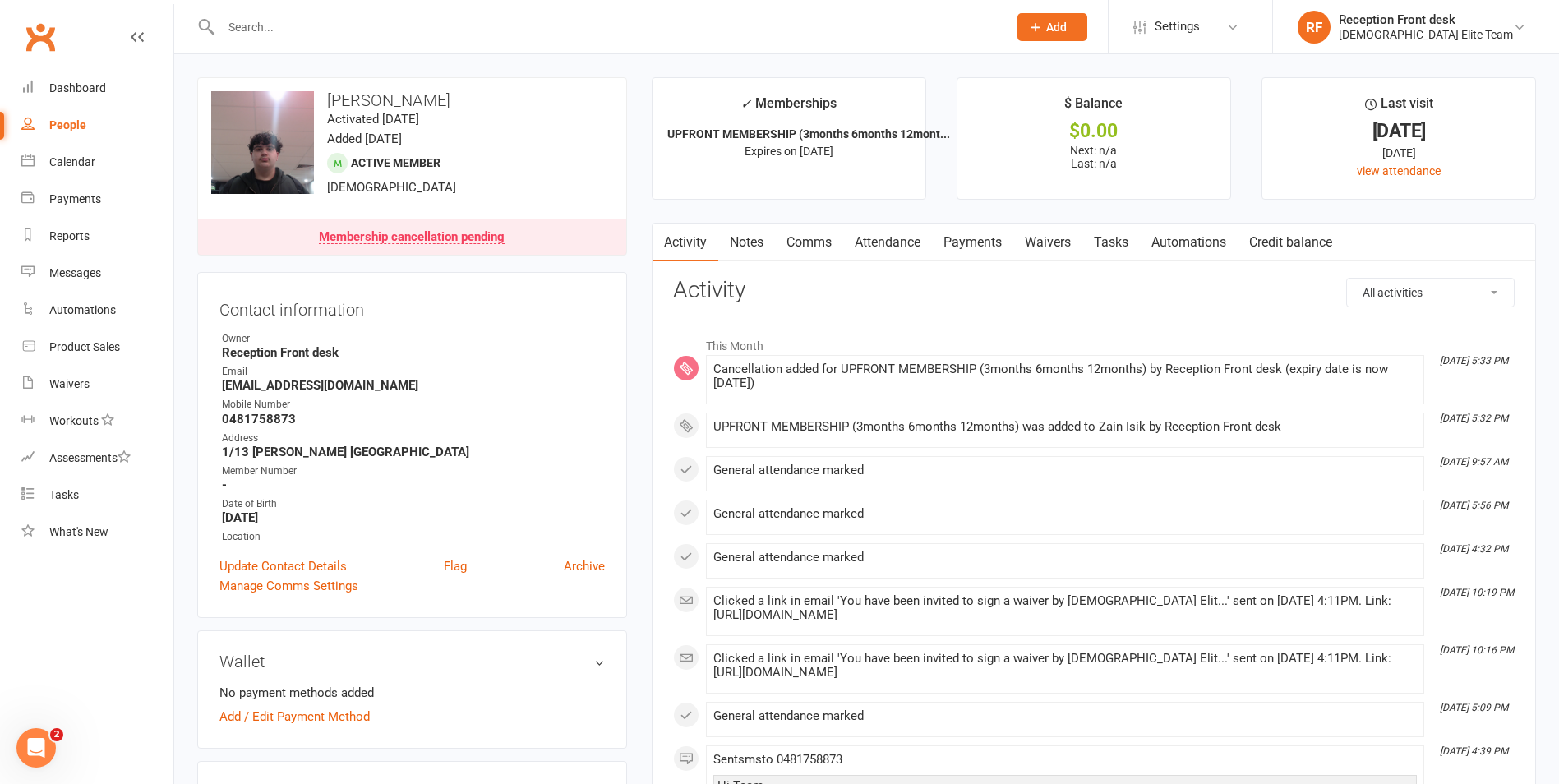
click at [1043, 23] on icon at bounding box center [1035, 27] width 15 height 15
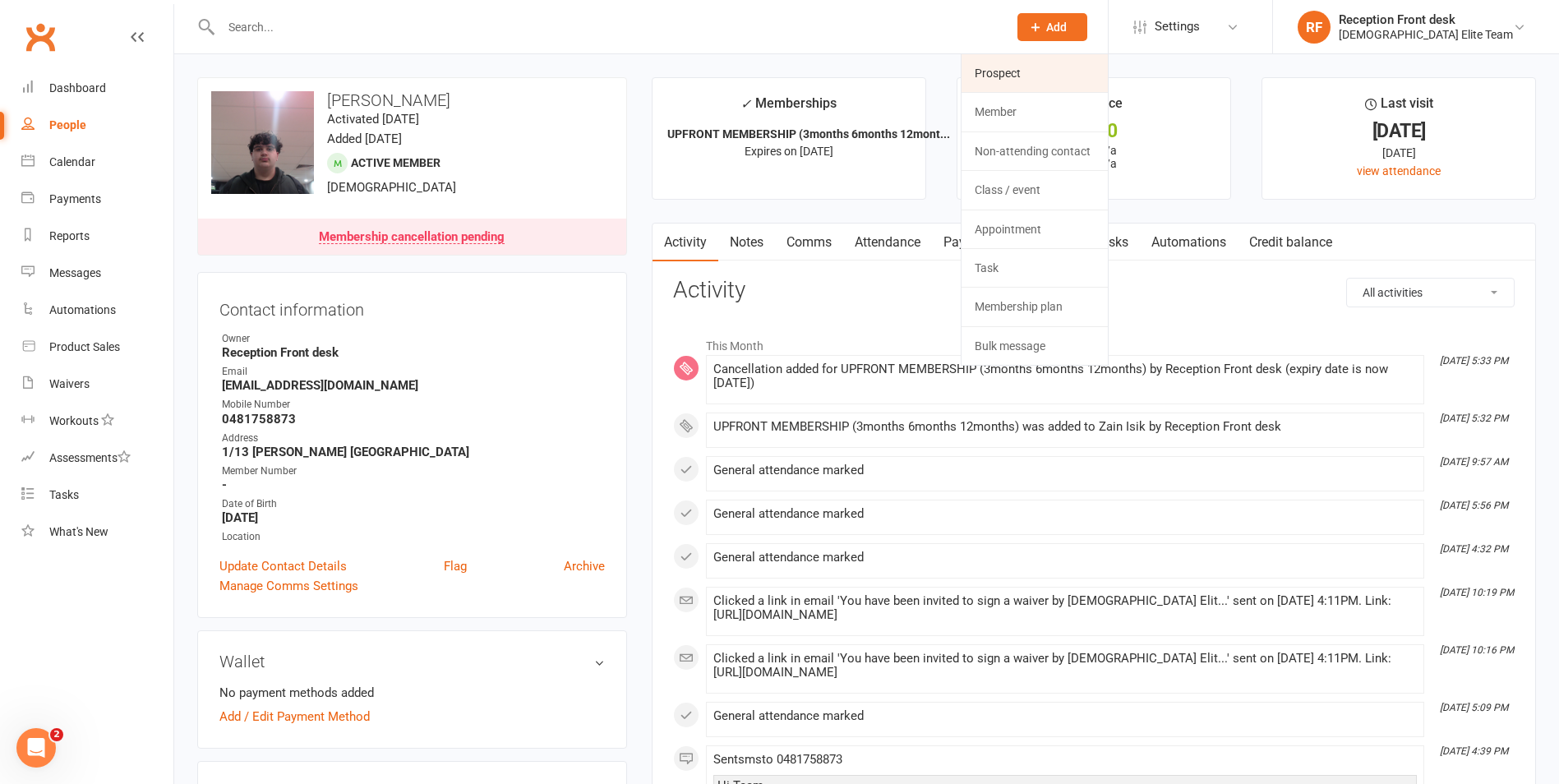
click at [1095, 69] on link "Prospect" at bounding box center [1034, 73] width 147 height 38
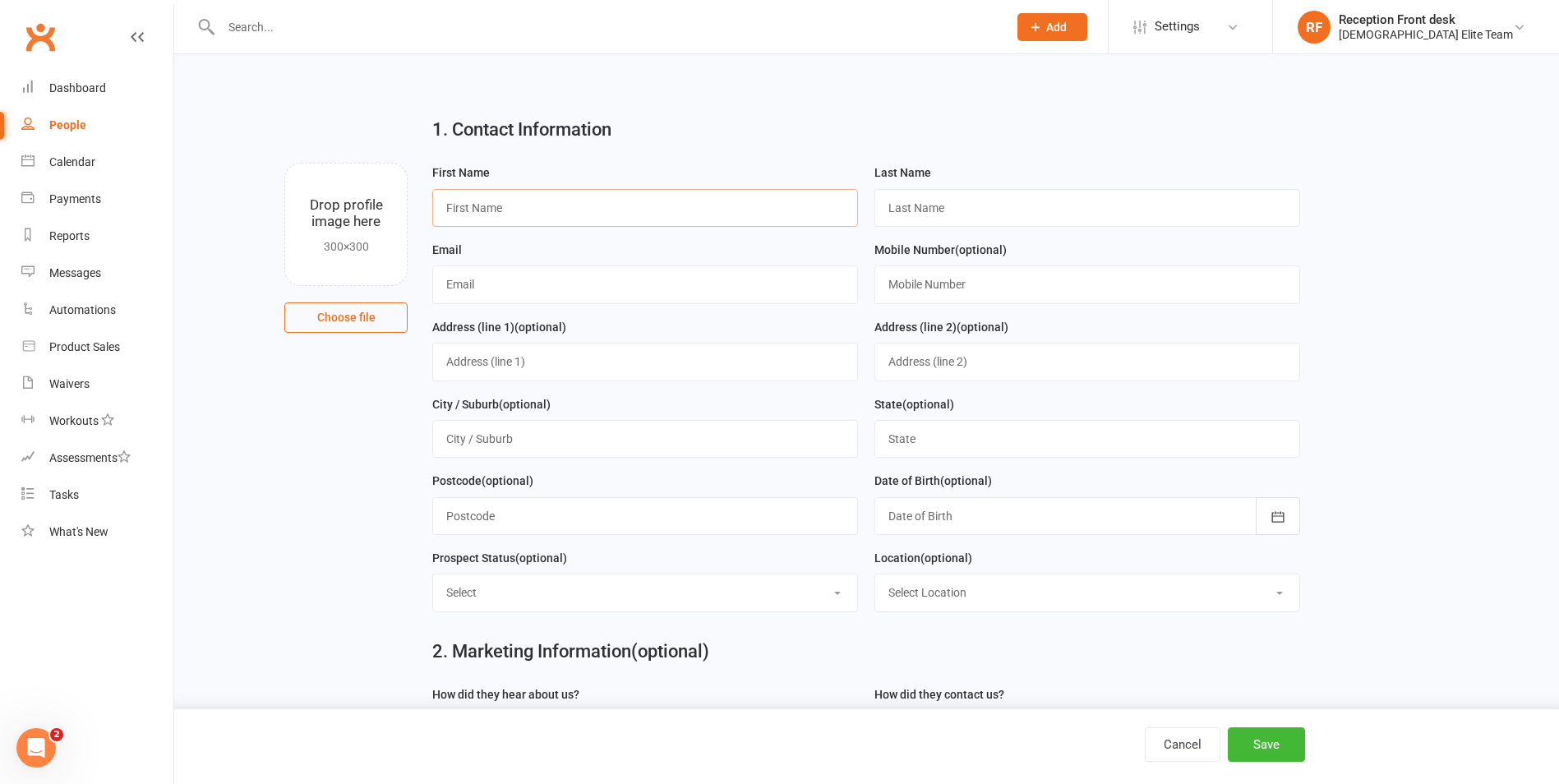
click at [600, 212] on input "text" at bounding box center [645, 208] width 426 height 38
type input "[PERSON_NAME]"
type input "Ikhtear"
click at [605, 281] on input "[EMAIL_ADDRESS][DOMAIN_NAME]," at bounding box center [645, 284] width 426 height 38
type input "[EMAIL_ADDRESS][DOMAIN_NAME]"
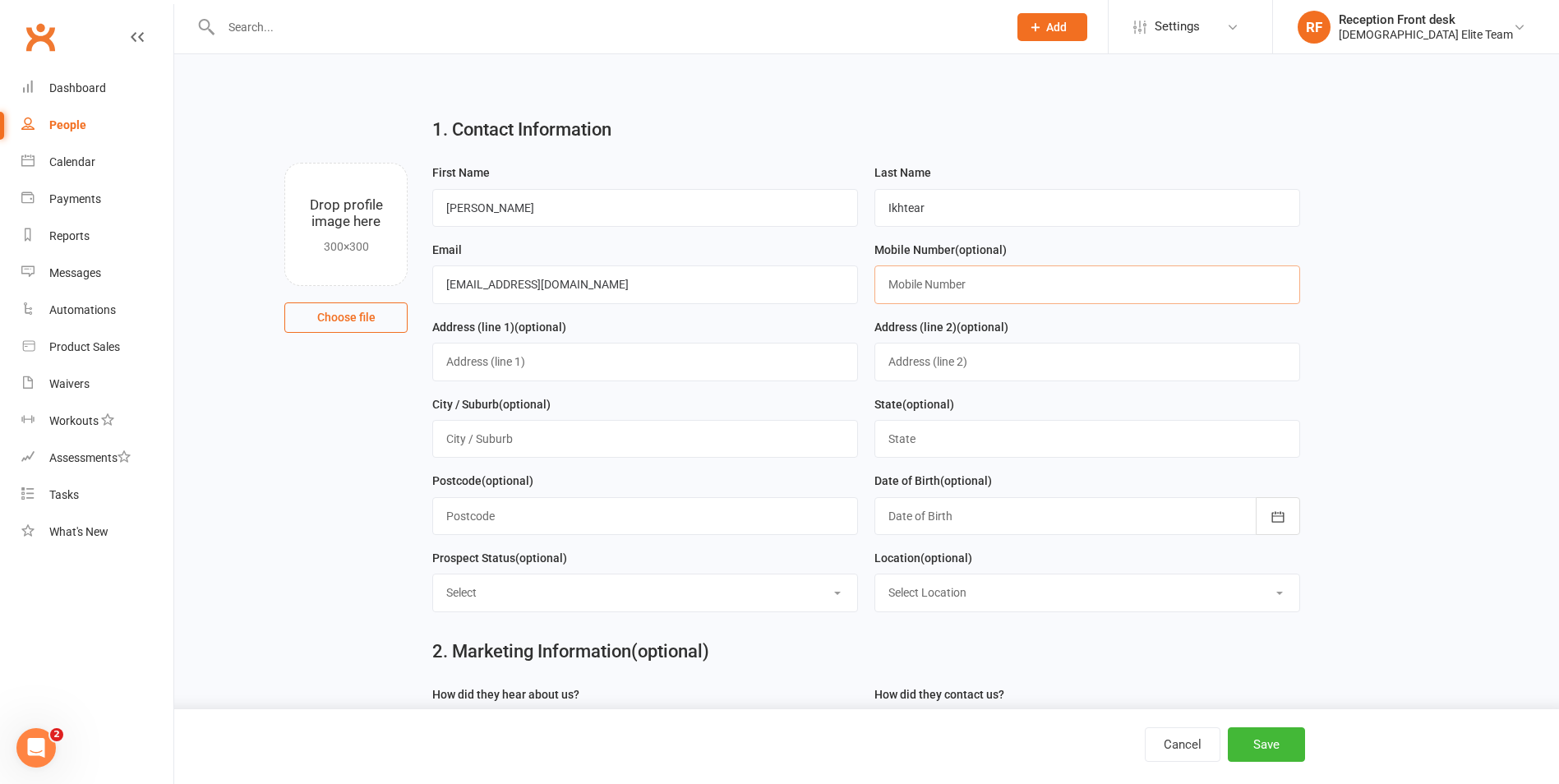
click at [974, 283] on input "text" at bounding box center [1087, 284] width 426 height 38
click at [479, 369] on input "text" at bounding box center [645, 362] width 426 height 38
type input "[STREET_ADDRESS]"
click at [559, 436] on input "text" at bounding box center [645, 439] width 426 height 38
type input "[GEOGRAPHIC_DATA]"
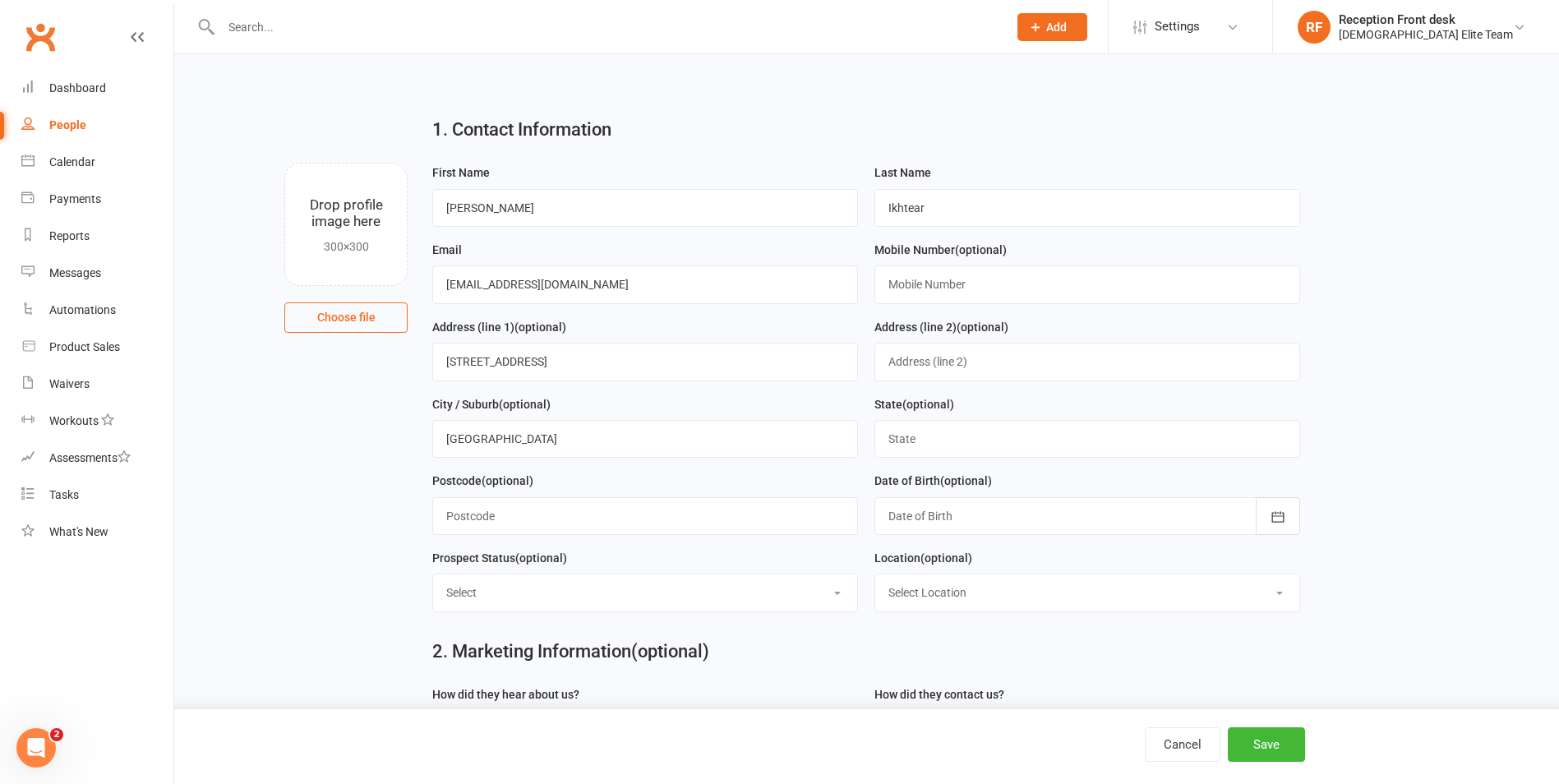
click at [1067, 30] on span "Add" at bounding box center [1057, 27] width 21 height 13
click at [1290, 744] on button "Save" at bounding box center [1267, 745] width 77 height 34
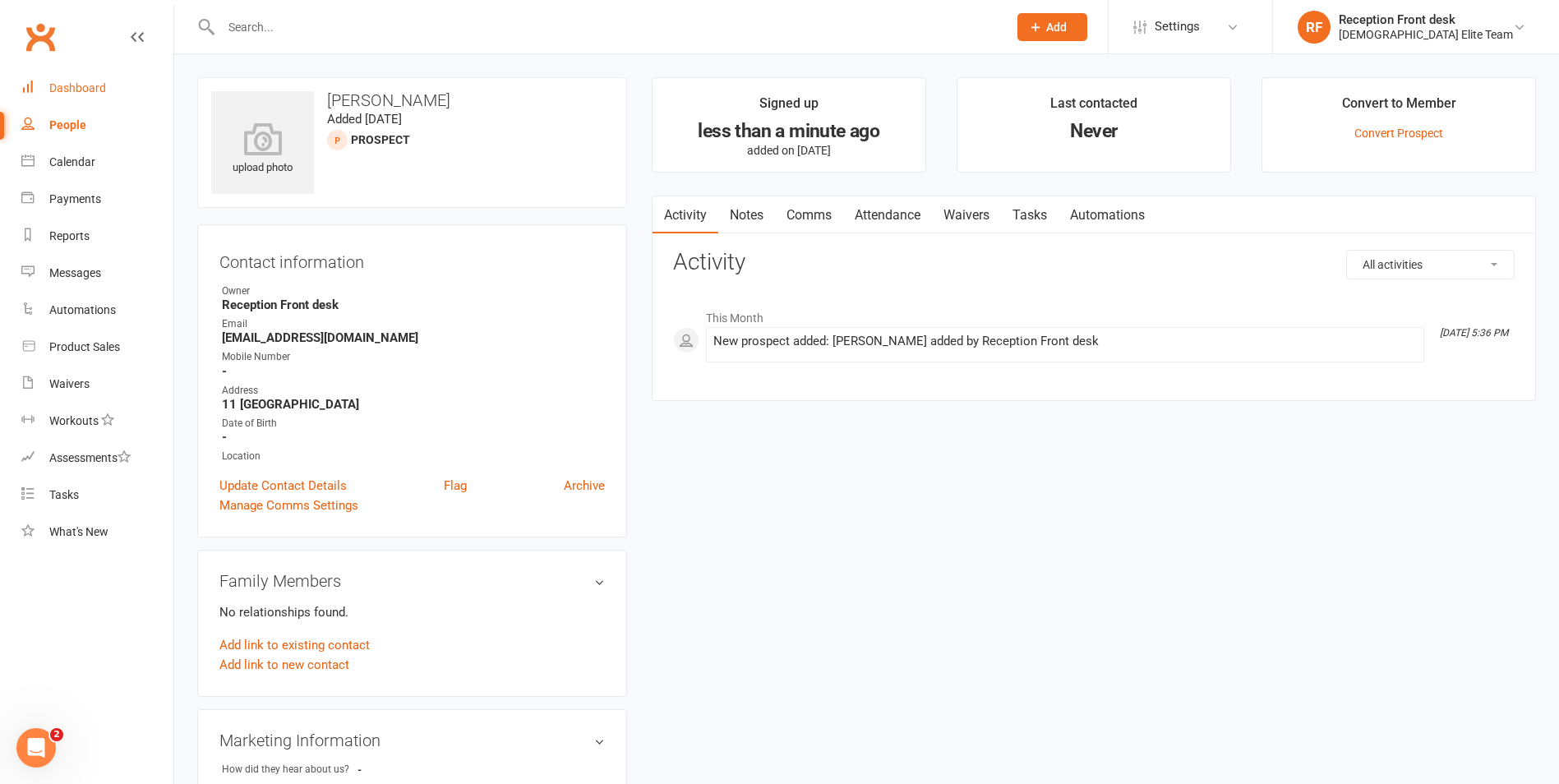
click at [98, 82] on div "Dashboard" at bounding box center [78, 87] width 57 height 13
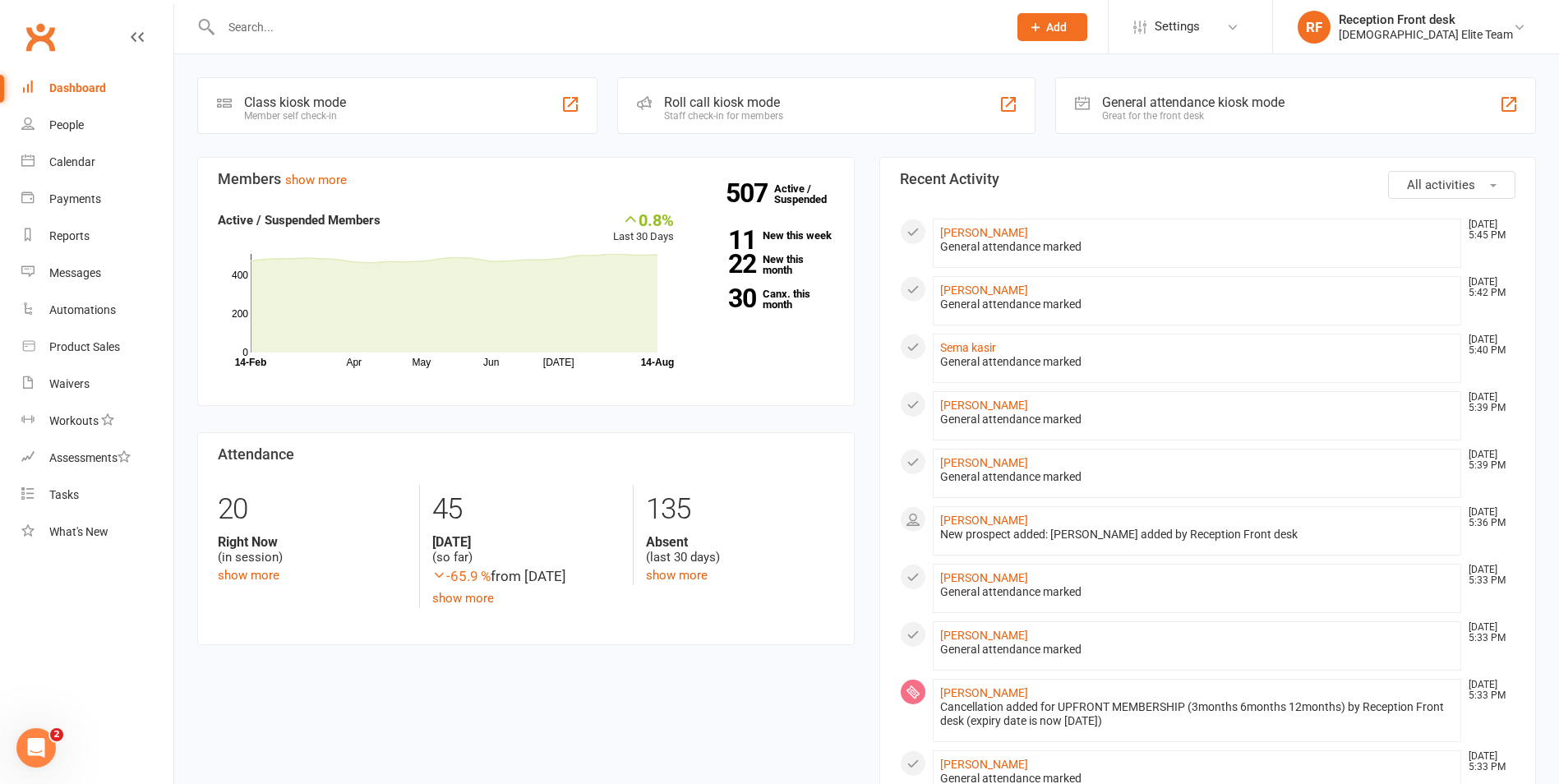
click at [303, 34] on input "text" at bounding box center [606, 27] width 780 height 23
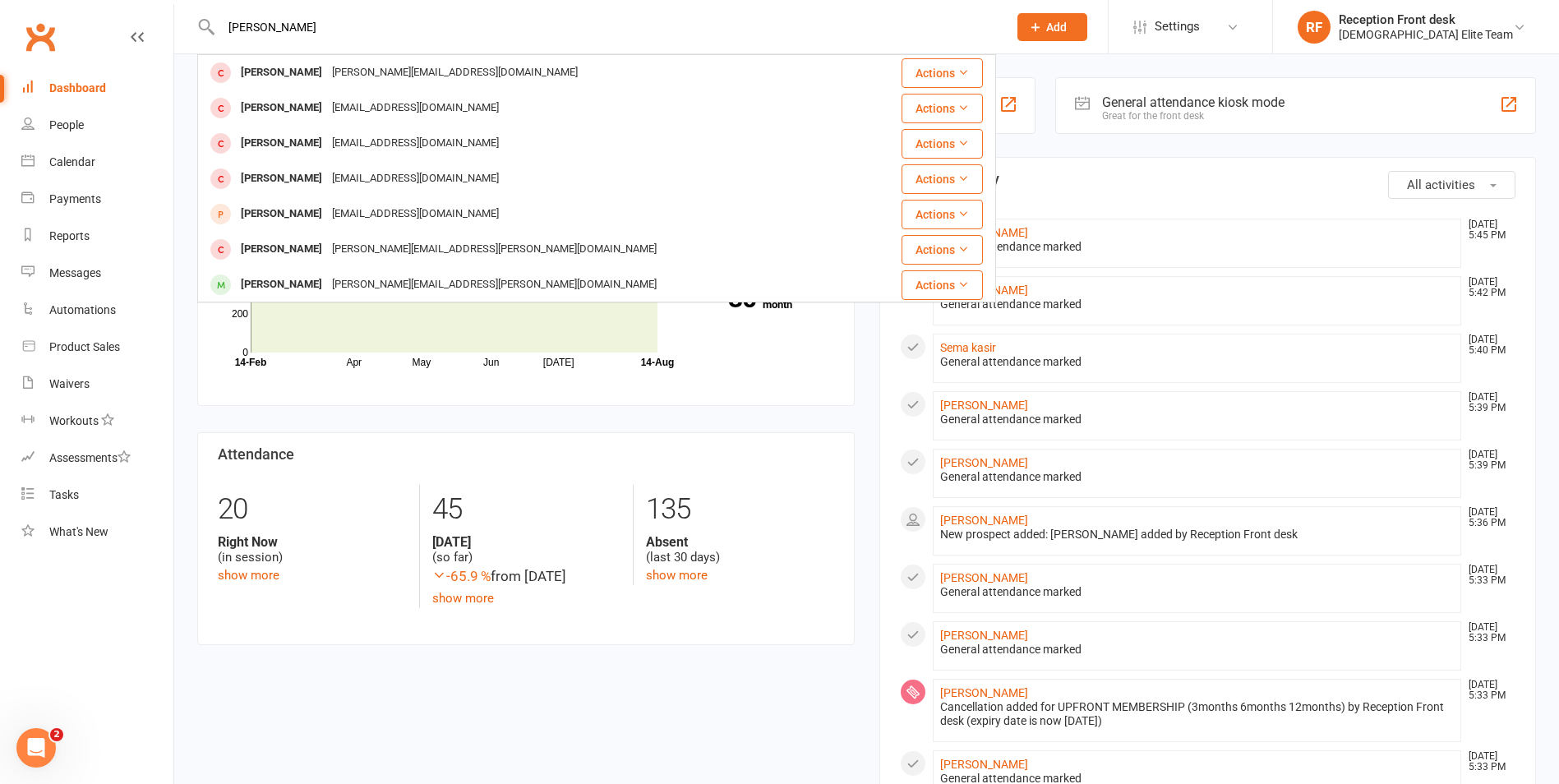
click at [471, 54] on div "[PERSON_NAME] [PERSON_NAME][EMAIL_ADDRESS][DOMAIN_NAME] Actions [PERSON_NAME] […" at bounding box center [597, 178] width 799 height 248
click at [338, 25] on input "[PERSON_NAME]" at bounding box center [606, 27] width 780 height 23
type input "s"
type input "S"
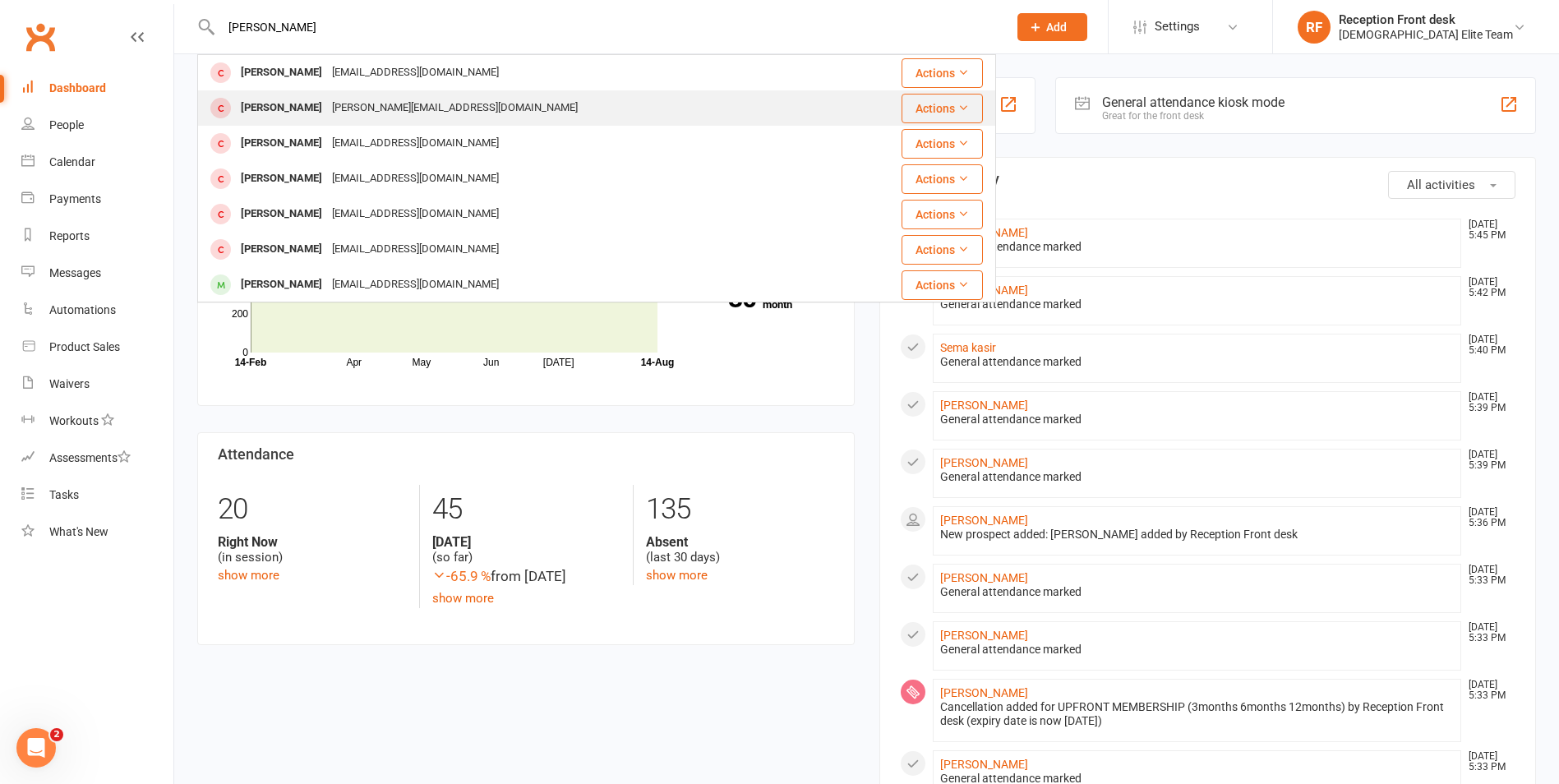
type input "[PERSON_NAME]"
click at [447, 107] on div "[PERSON_NAME] [PERSON_NAME][EMAIL_ADDRESS][DOMAIN_NAME]" at bounding box center [519, 107] width 641 height 33
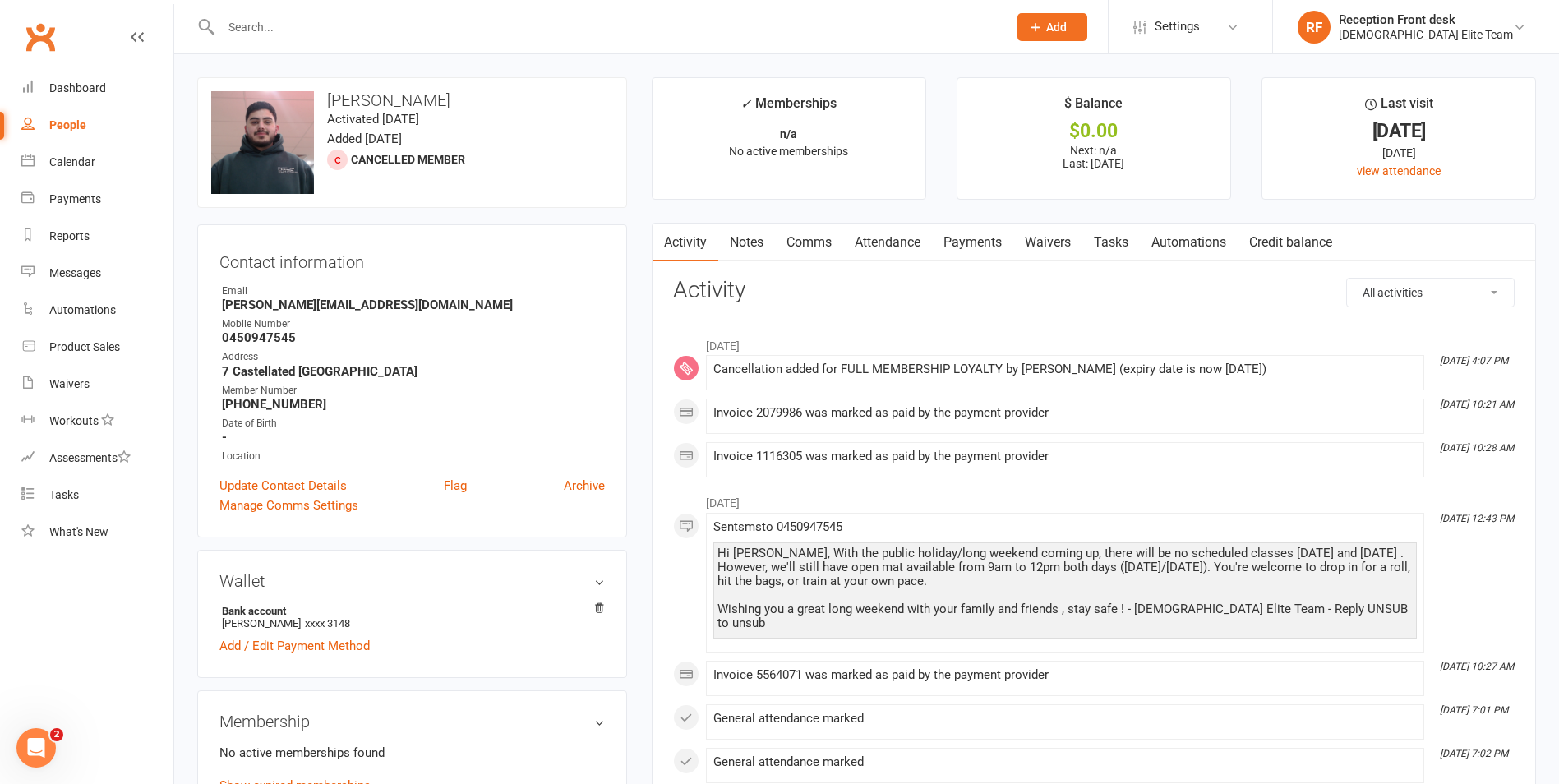
click at [298, 24] on input "text" at bounding box center [606, 27] width 780 height 23
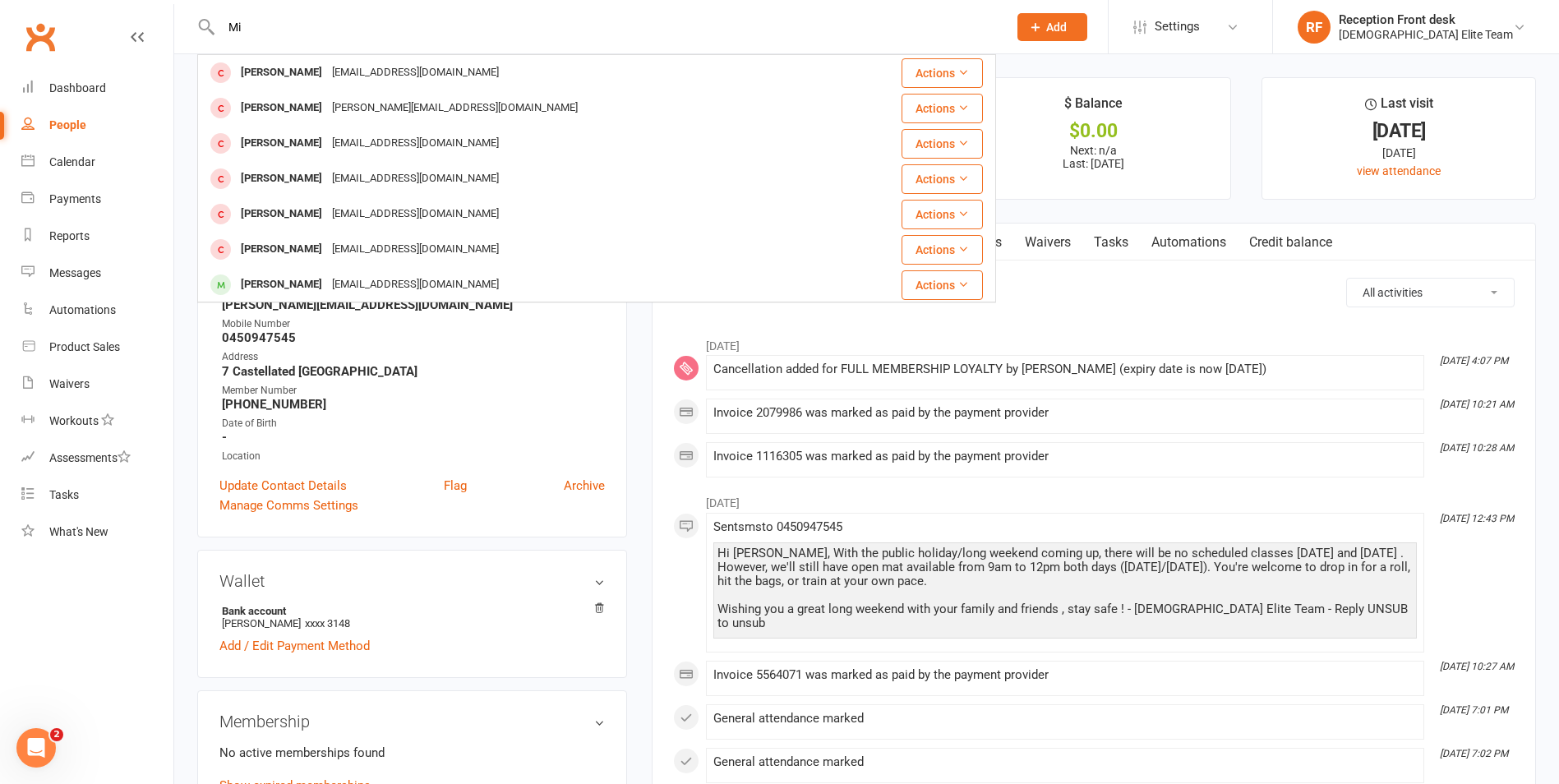
type input "M"
type input "S"
type input "0414602517"
click at [64, 85] on div "Dashboard" at bounding box center [78, 87] width 57 height 13
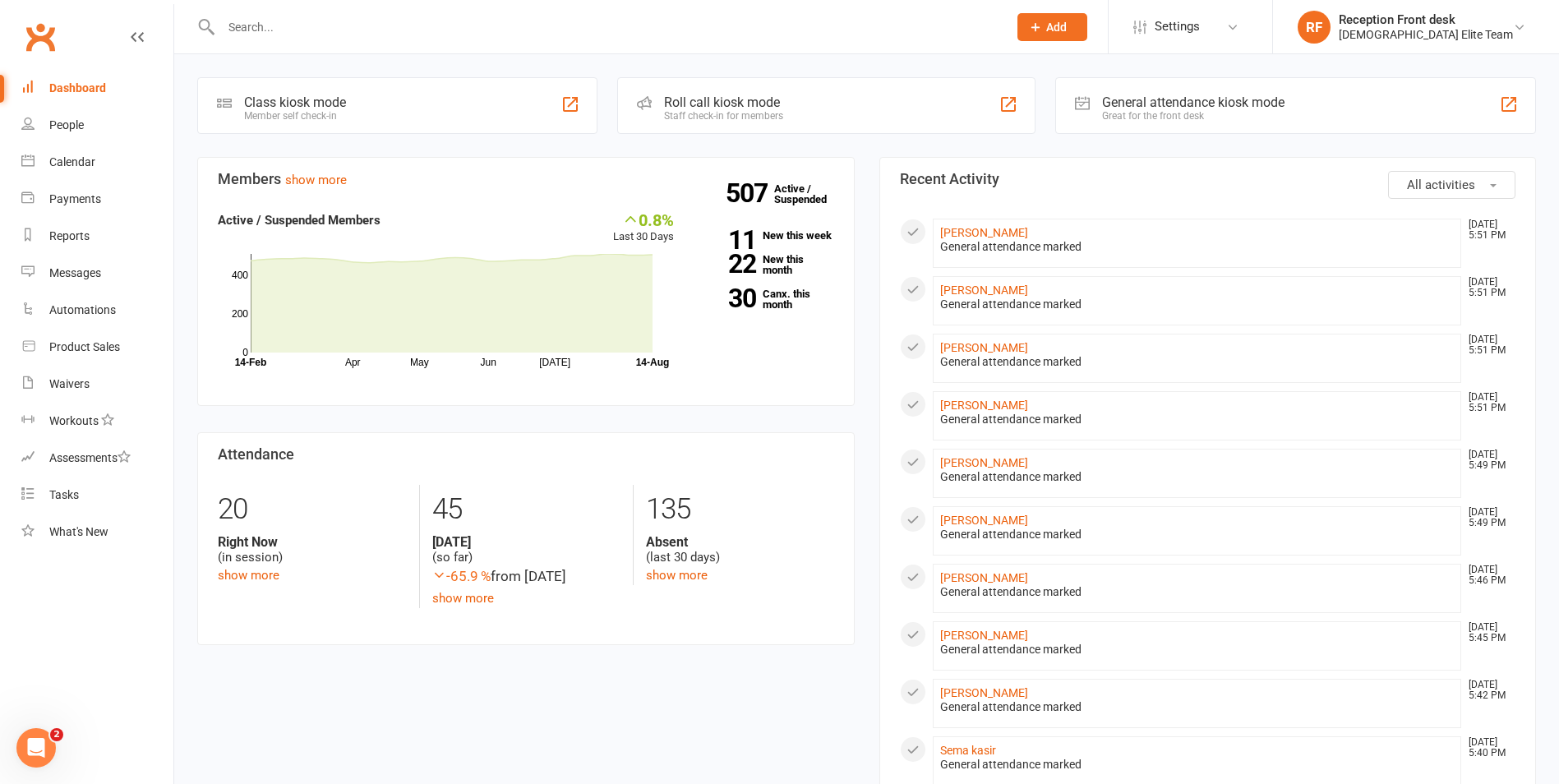
click at [191, 43] on react-component at bounding box center [498, 27] width 996 height 53
click at [226, 17] on input "text" at bounding box center [606, 27] width 780 height 23
type input "S"
type input "m"
drag, startPoint x: 76, startPoint y: 205, endPoint x: 89, endPoint y: 194, distance: 17.0
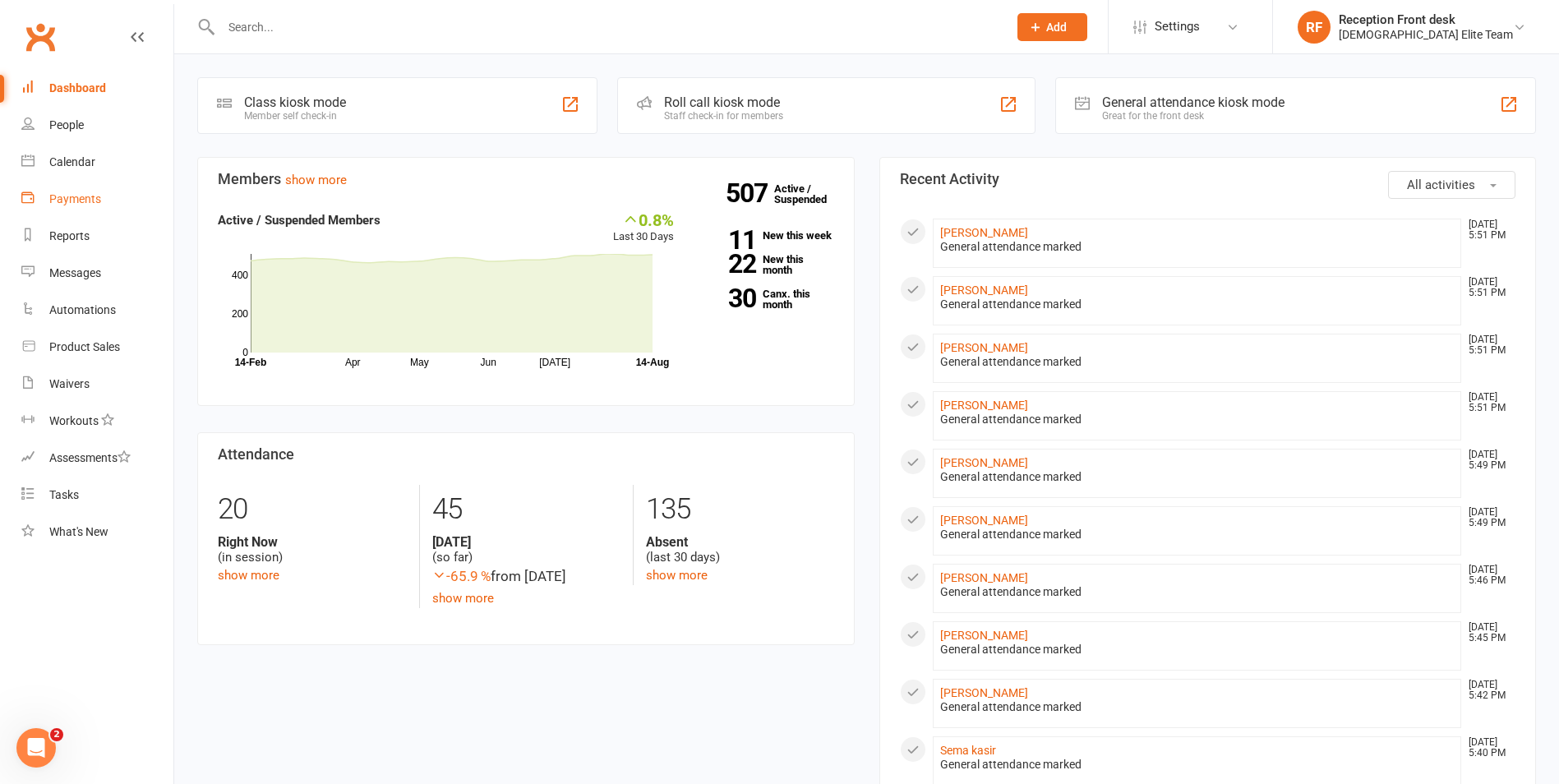
click at [76, 205] on div "Payments" at bounding box center [75, 198] width 51 height 13
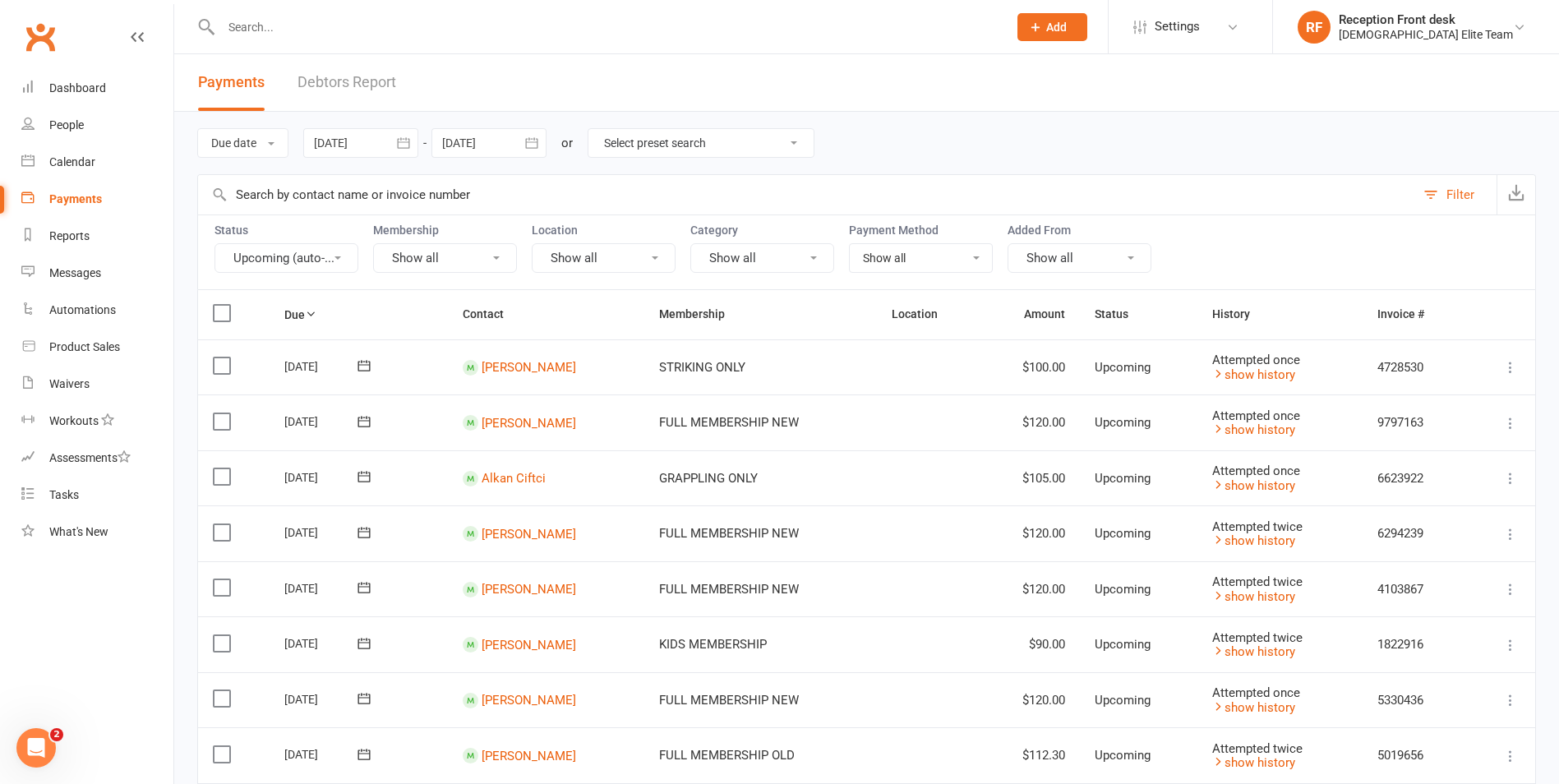
click at [1456, 190] on div "Filter" at bounding box center [1460, 195] width 28 height 20
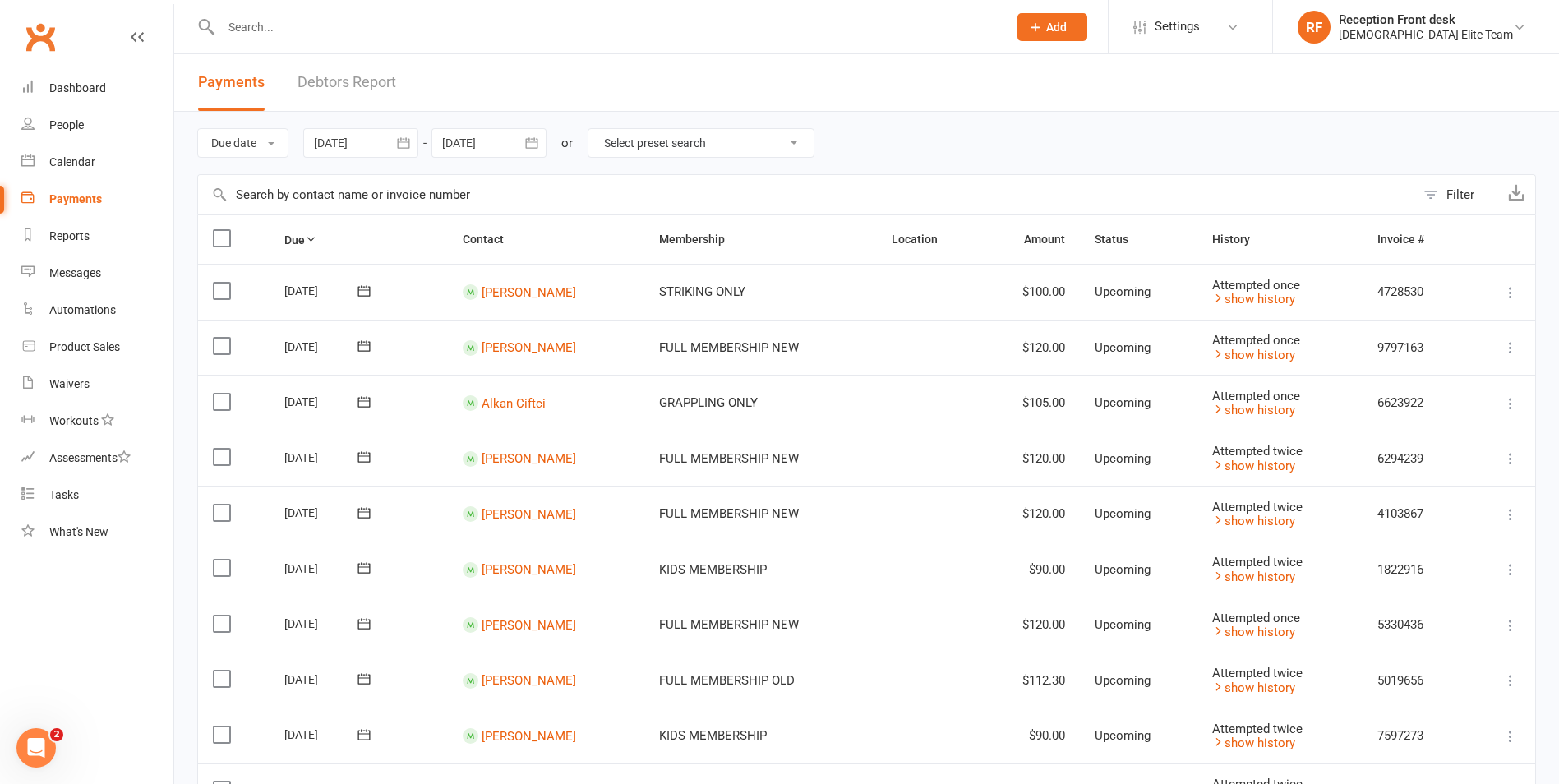
click at [1454, 196] on div "Filter" at bounding box center [1460, 195] width 28 height 20
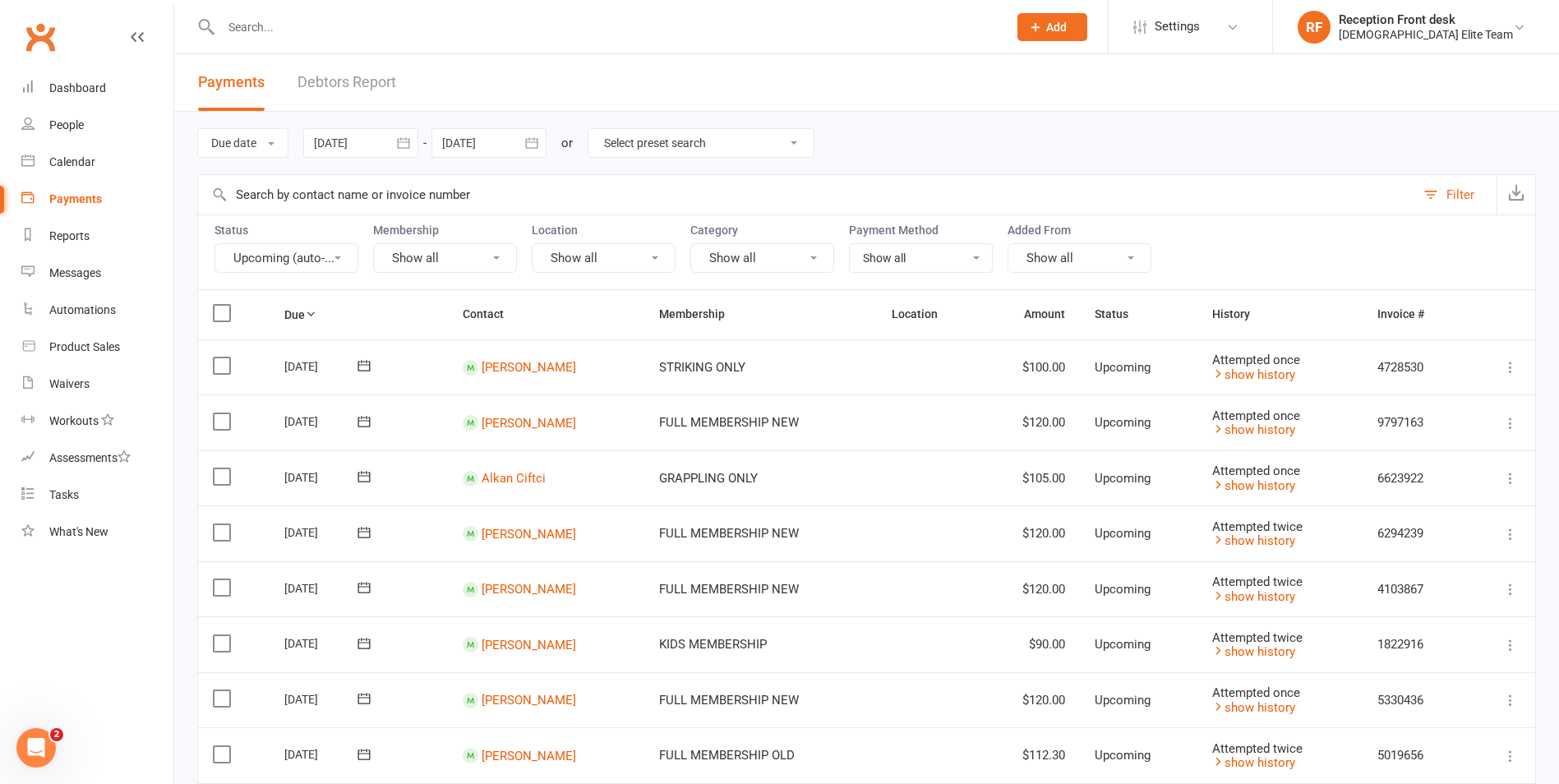
click at [319, 248] on button "Upcoming (auto-..." at bounding box center [286, 258] width 144 height 30
click at [964, 127] on div "Due date Due date Date paid Date failed Date settled [DATE] [DATE] Sun Mon Tue …" at bounding box center [866, 142] width 1339 height 63
click at [56, 85] on div "Dashboard" at bounding box center [78, 87] width 57 height 13
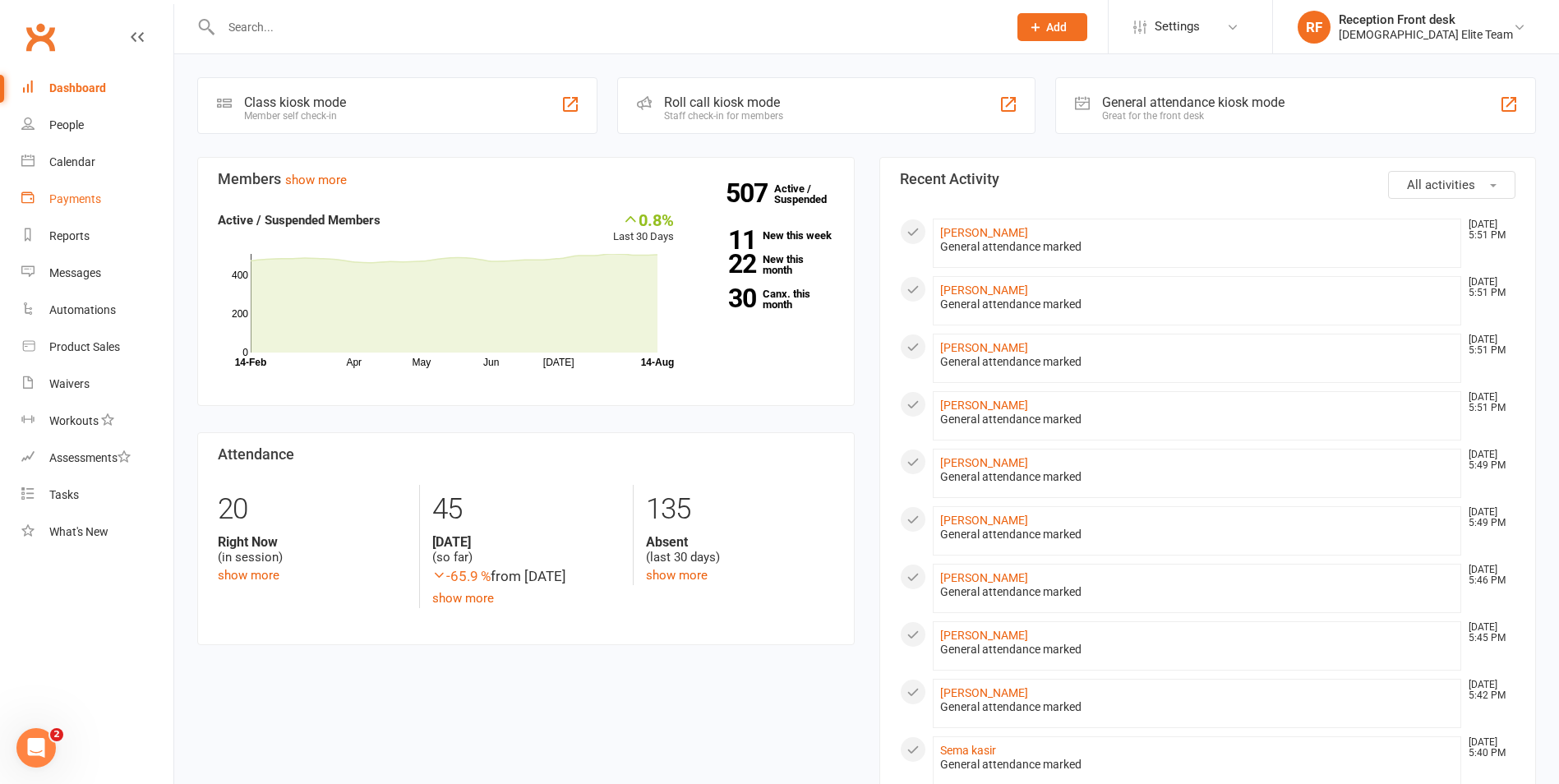
click at [83, 194] on div "Payments" at bounding box center [75, 198] width 51 height 13
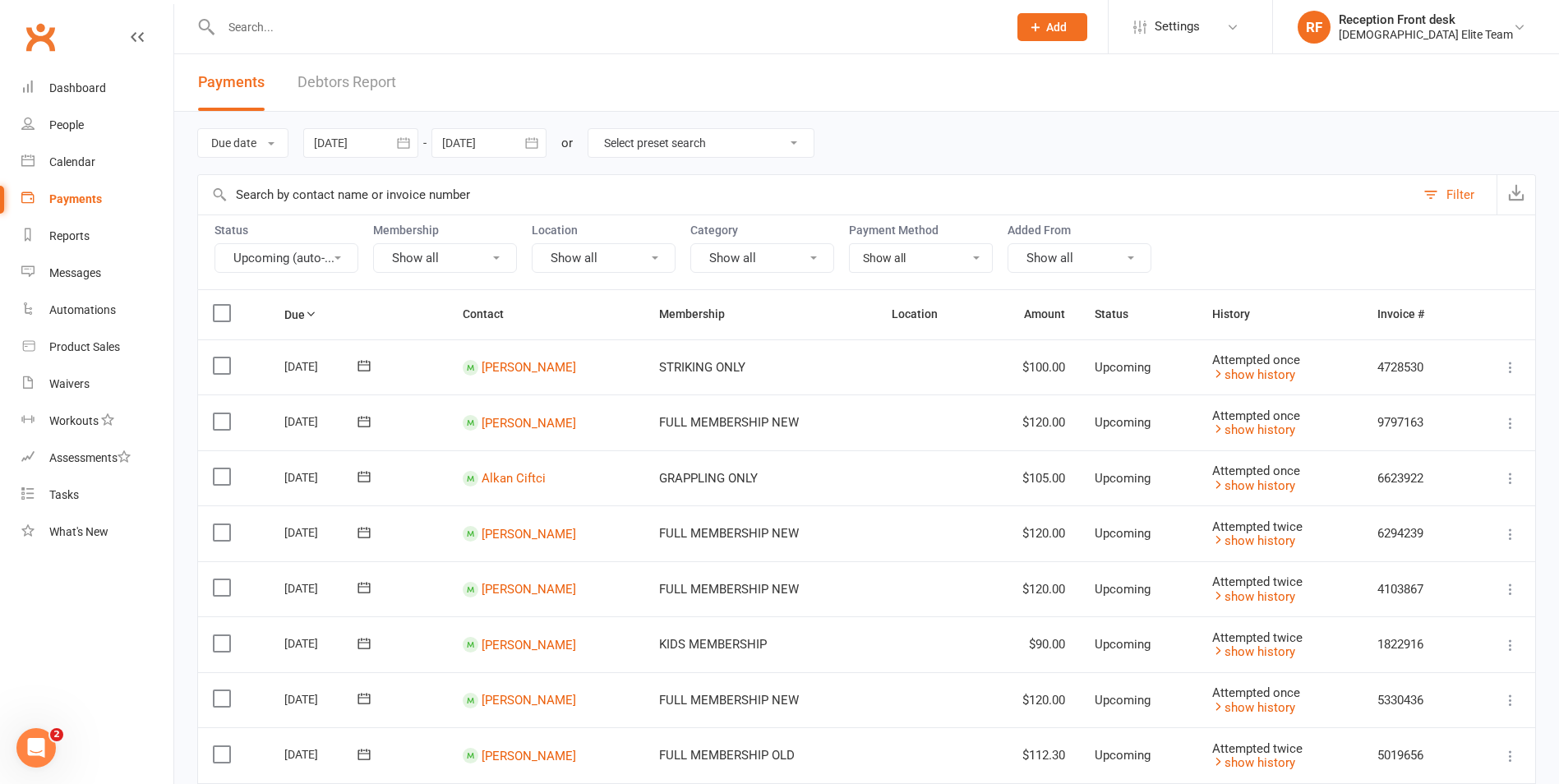
click at [337, 254] on button "Upcoming (auto-..." at bounding box center [286, 258] width 144 height 30
click at [1544, 456] on div "Due date Due date Date paid Date failed Date settled [DATE] [DATE] Sun Mon Tue …" at bounding box center [866, 772] width 1385 height 1321
click at [234, 25] on input "text" at bounding box center [606, 27] width 780 height 23
type input "y"
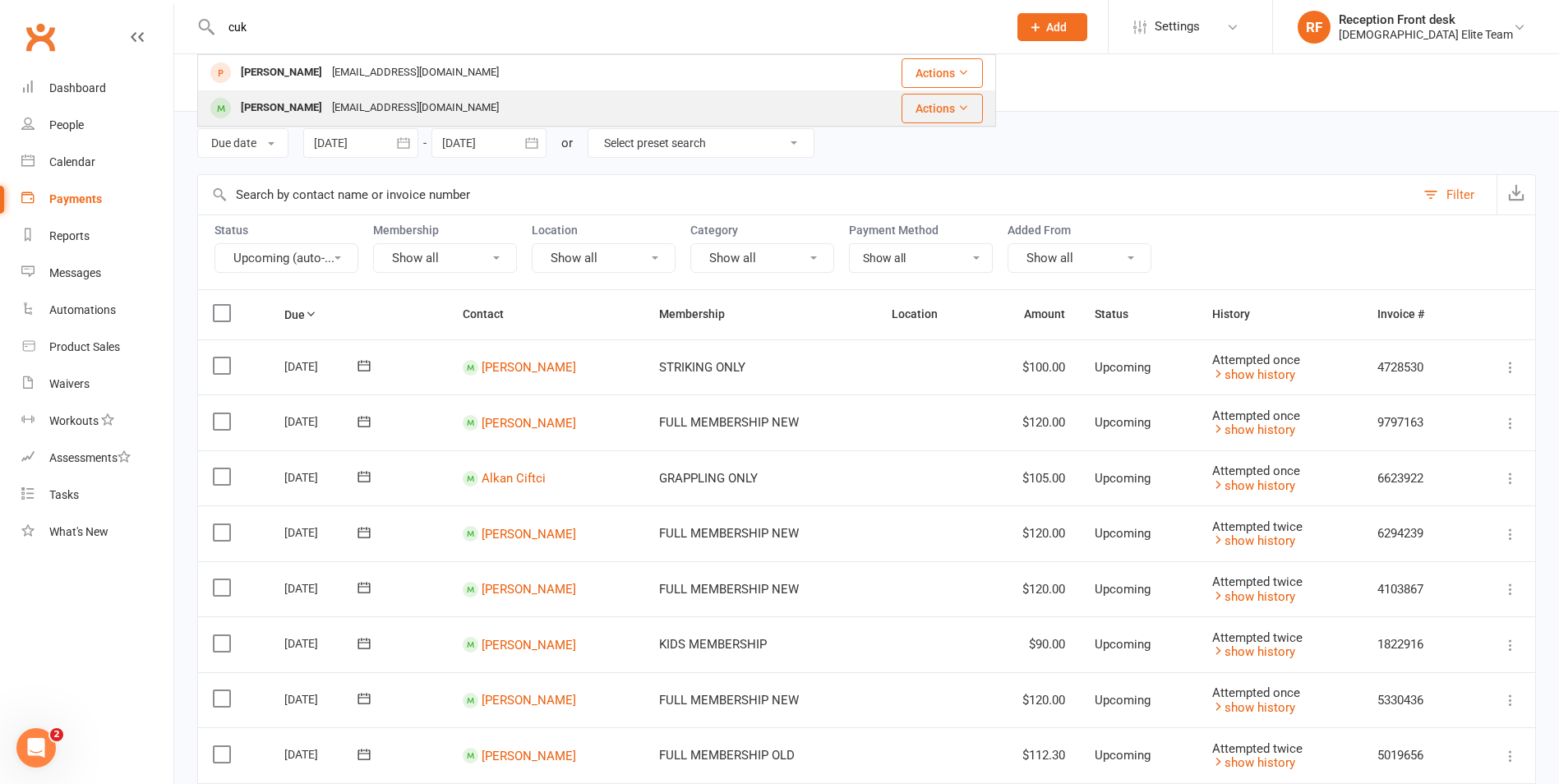
type input "cuk"
click at [361, 119] on div "[EMAIL_ADDRESS][DOMAIN_NAME]" at bounding box center [416, 108] width 177 height 24
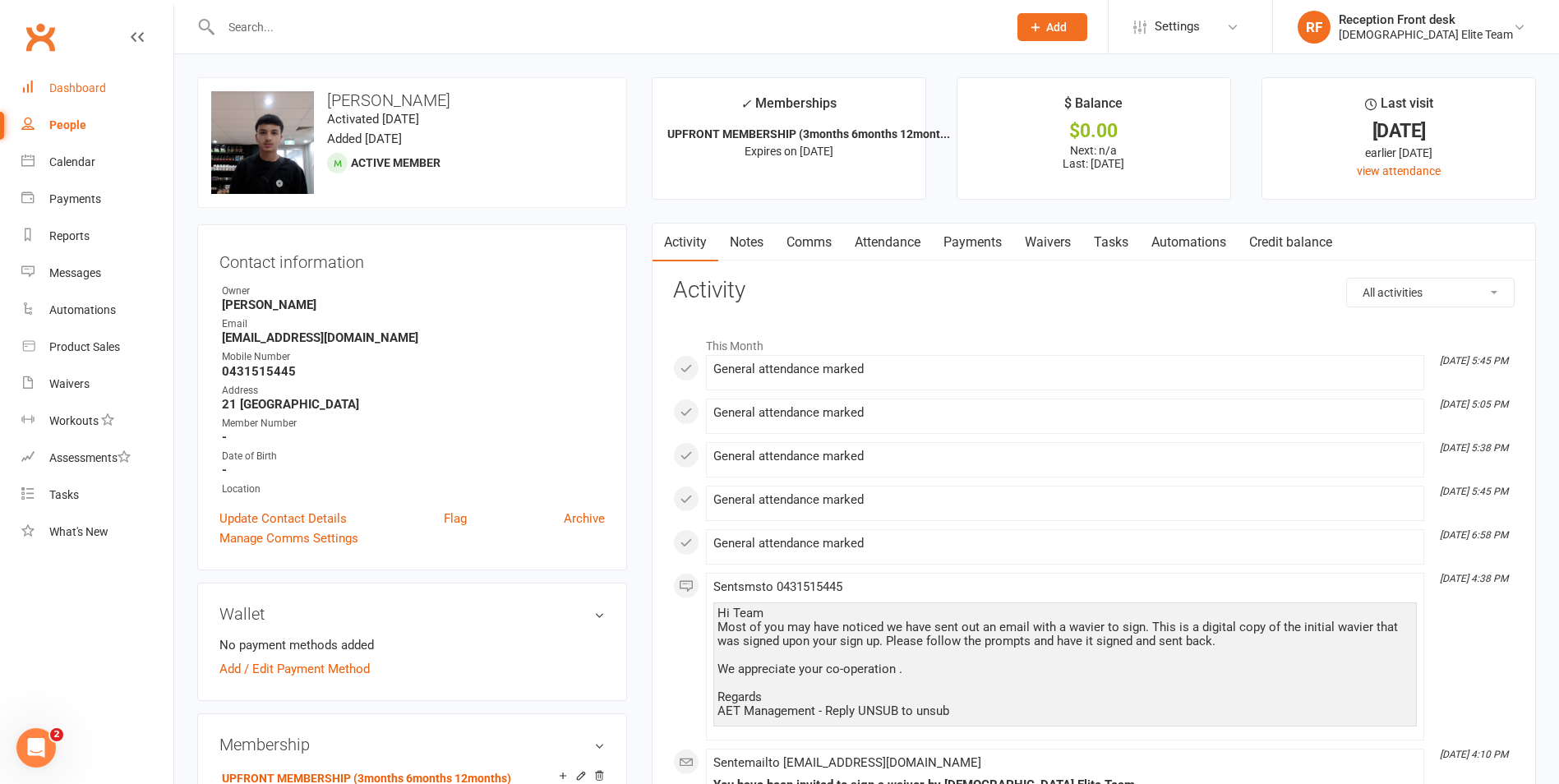
click at [90, 87] on div "Dashboard" at bounding box center [78, 87] width 57 height 13
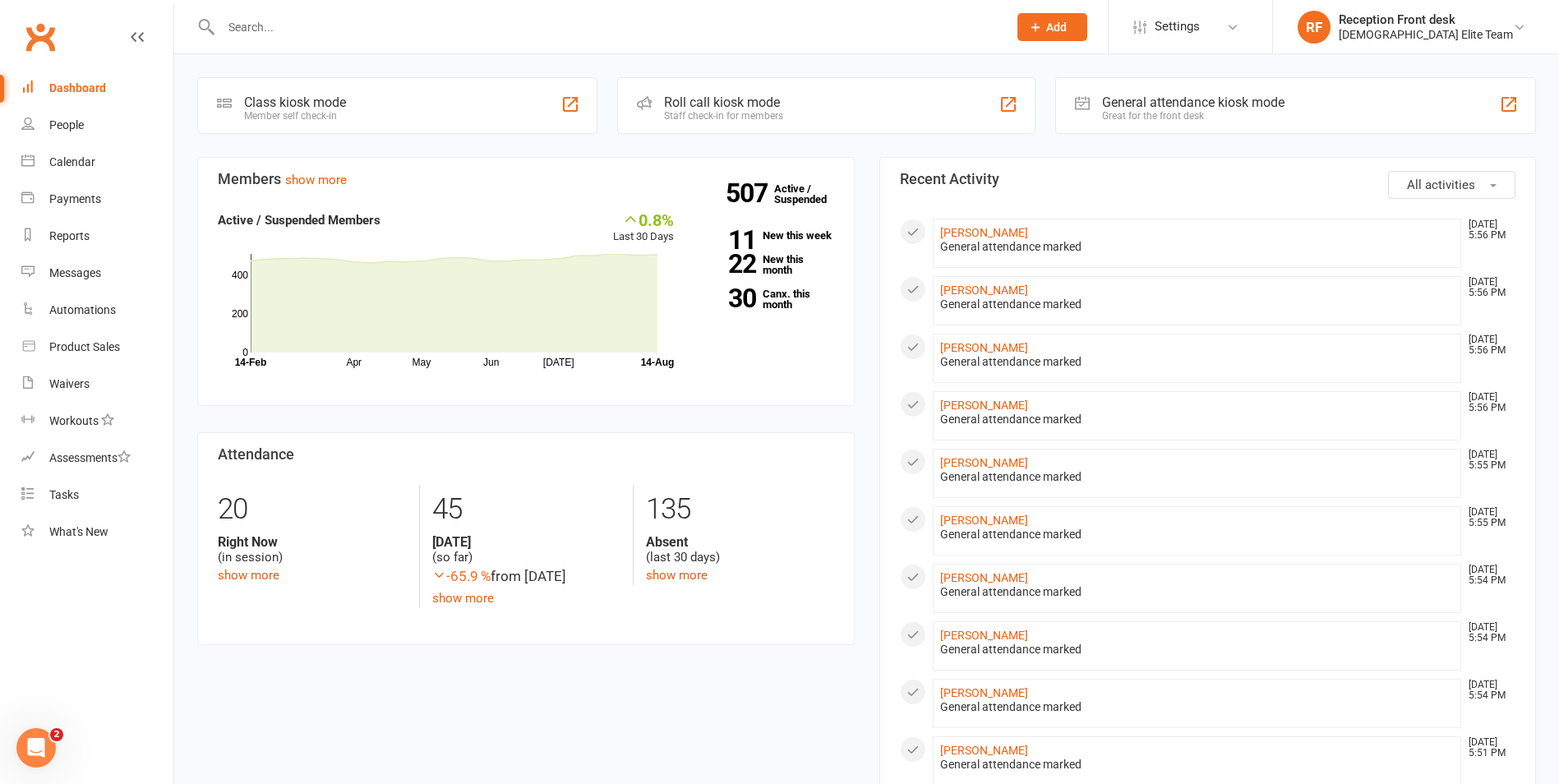
drag, startPoint x: 255, startPoint y: 27, endPoint x: 264, endPoint y: 23, distance: 9.8
click at [262, 24] on input "text" at bounding box center [606, 27] width 780 height 23
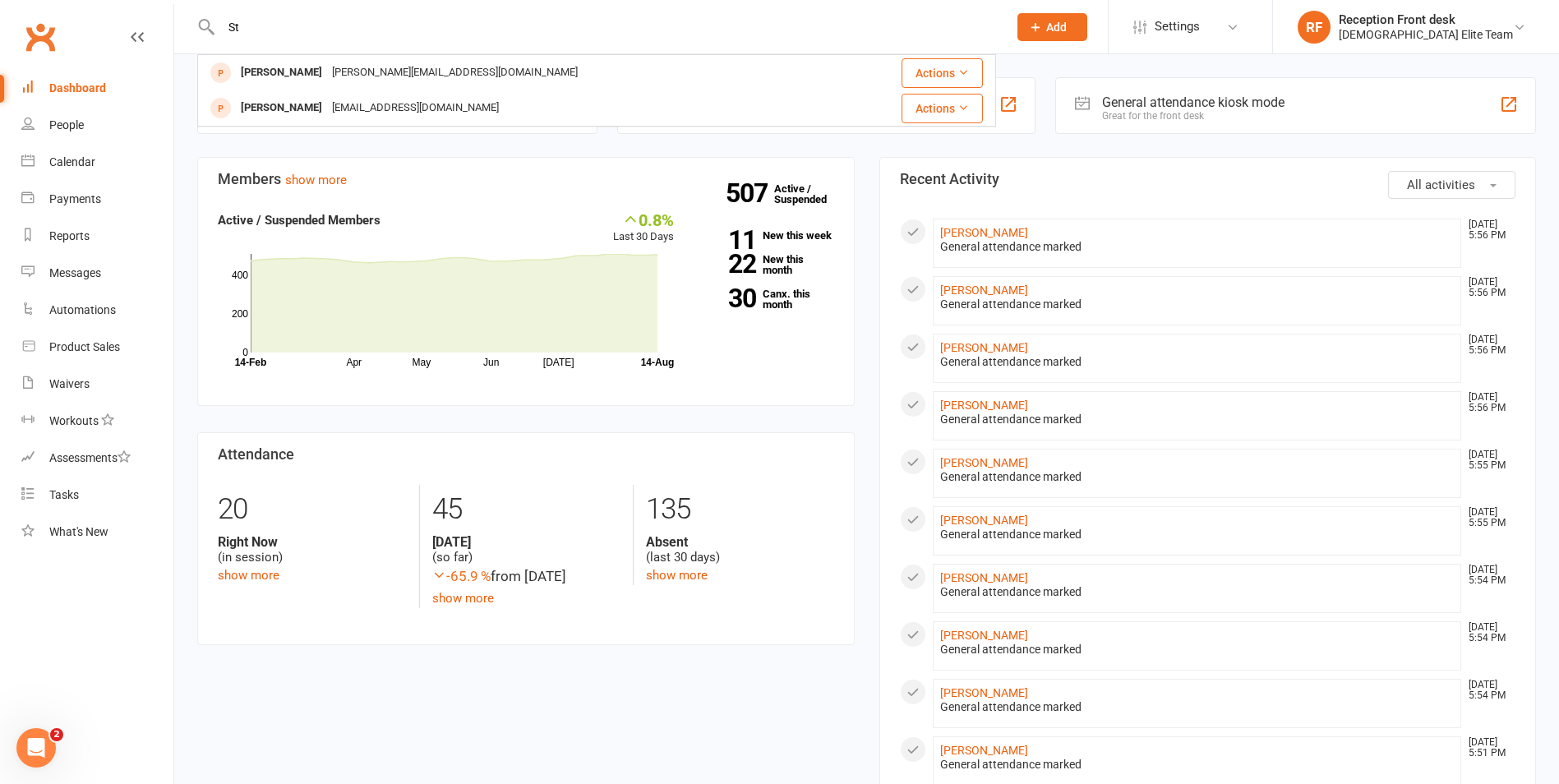
type input "S"
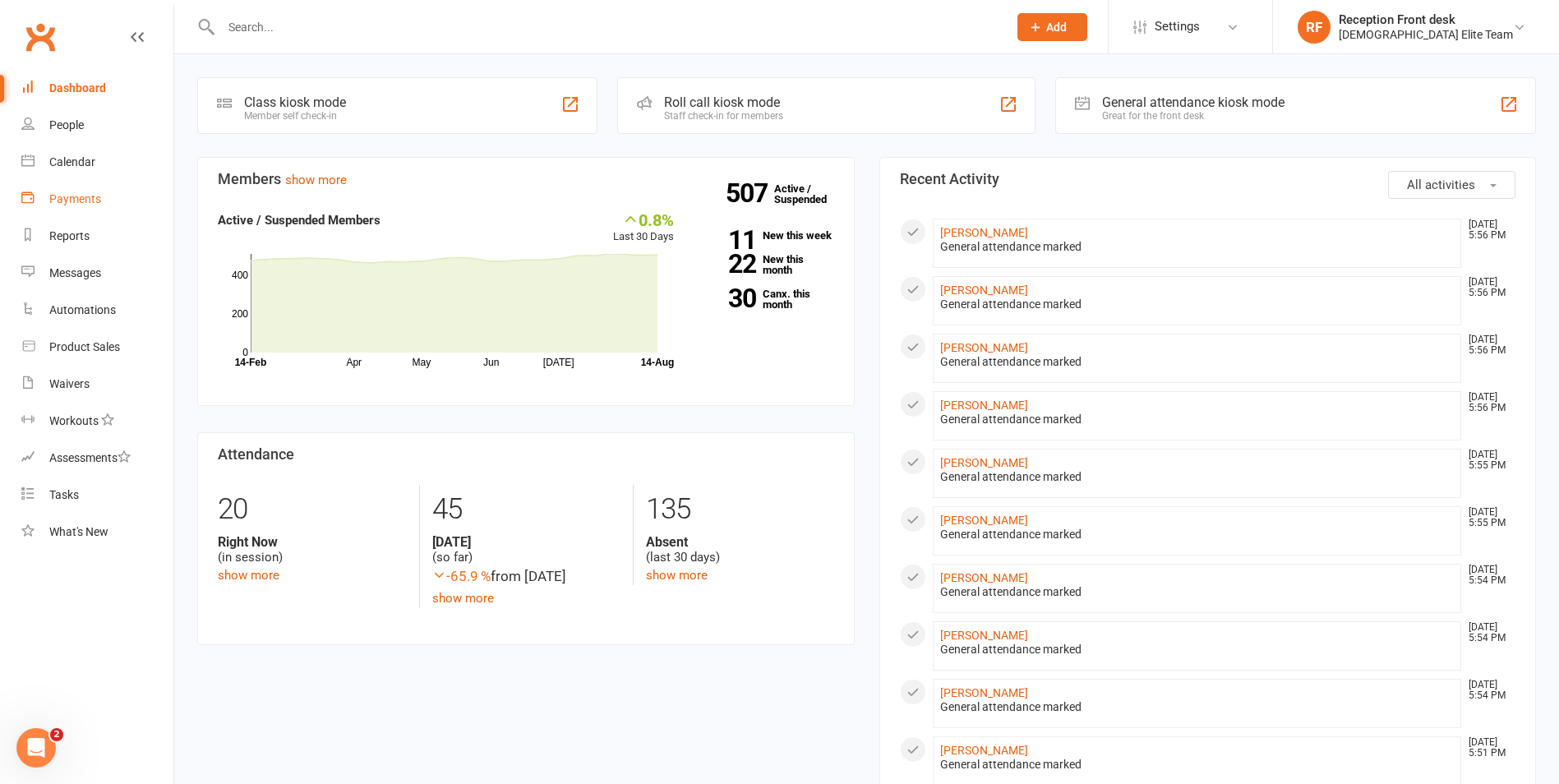
drag, startPoint x: 66, startPoint y: 189, endPoint x: 114, endPoint y: 211, distance: 52.8
click at [66, 190] on link "Payments" at bounding box center [97, 199] width 152 height 37
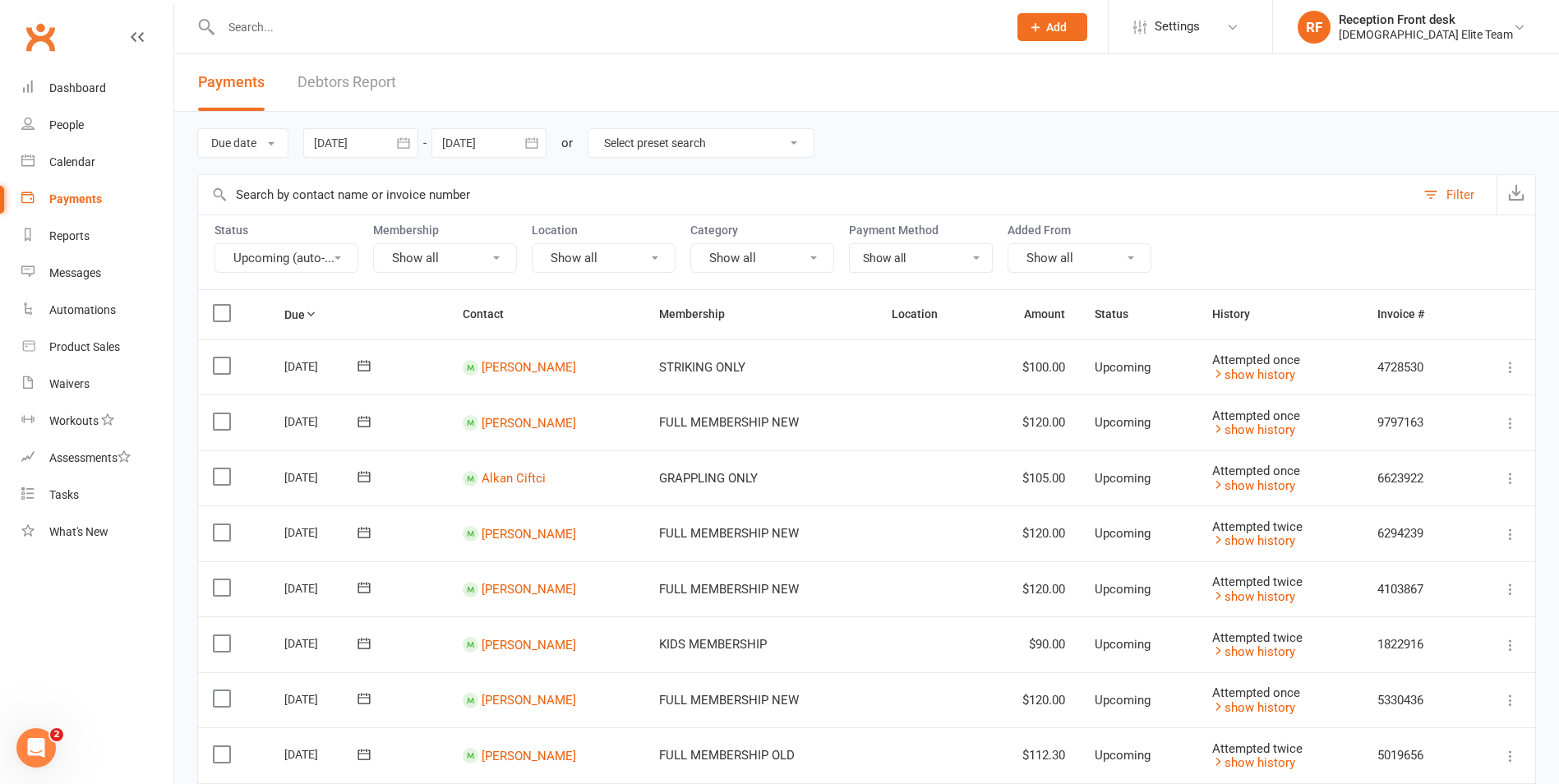
click at [311, 257] on button "Upcoming (auto-..." at bounding box center [286, 258] width 144 height 30
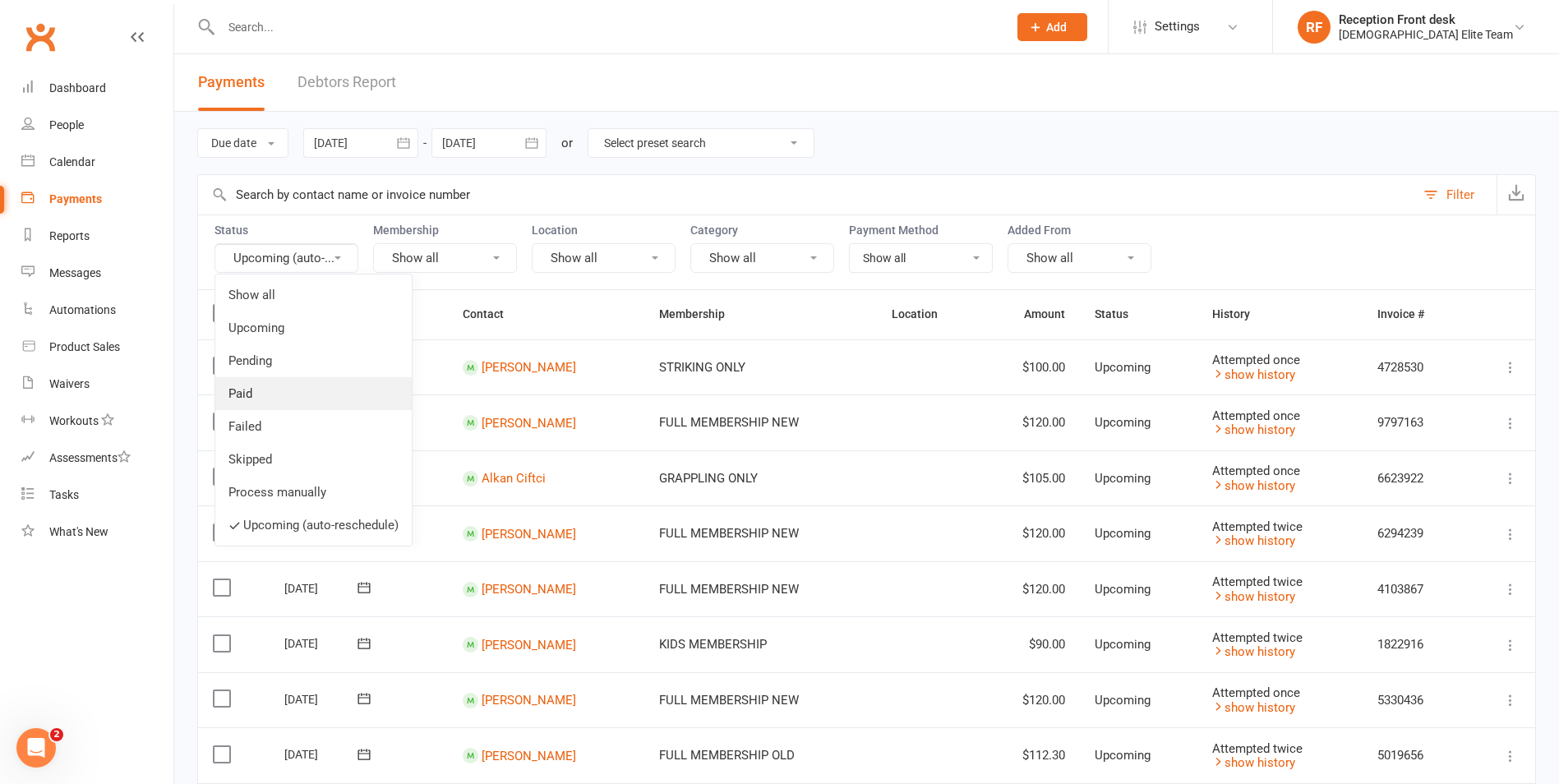
click at [251, 398] on link "Paid" at bounding box center [313, 393] width 196 height 33
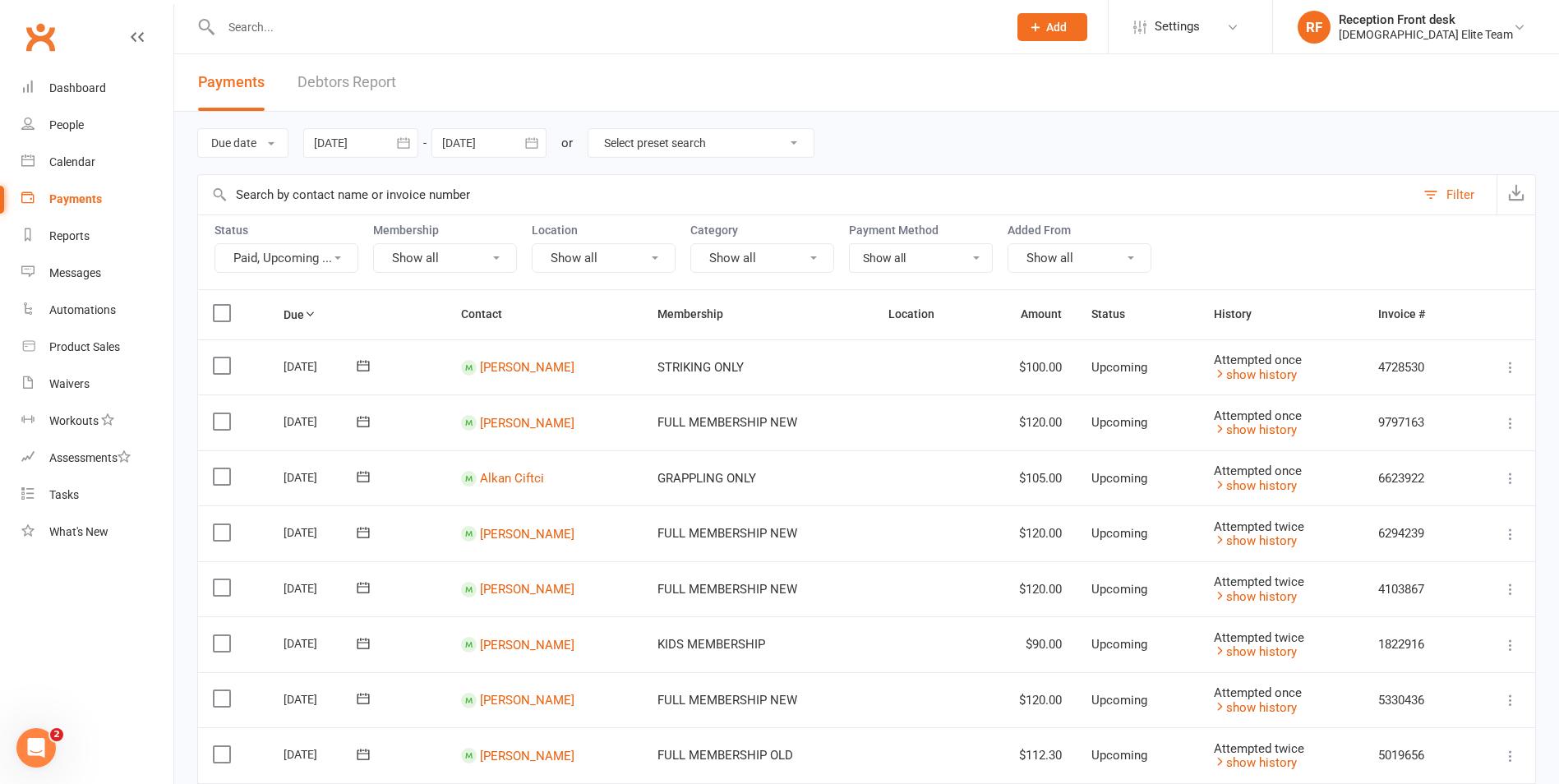
click at [342, 260] on button "Paid, Upcoming ..." at bounding box center [286, 258] width 144 height 30
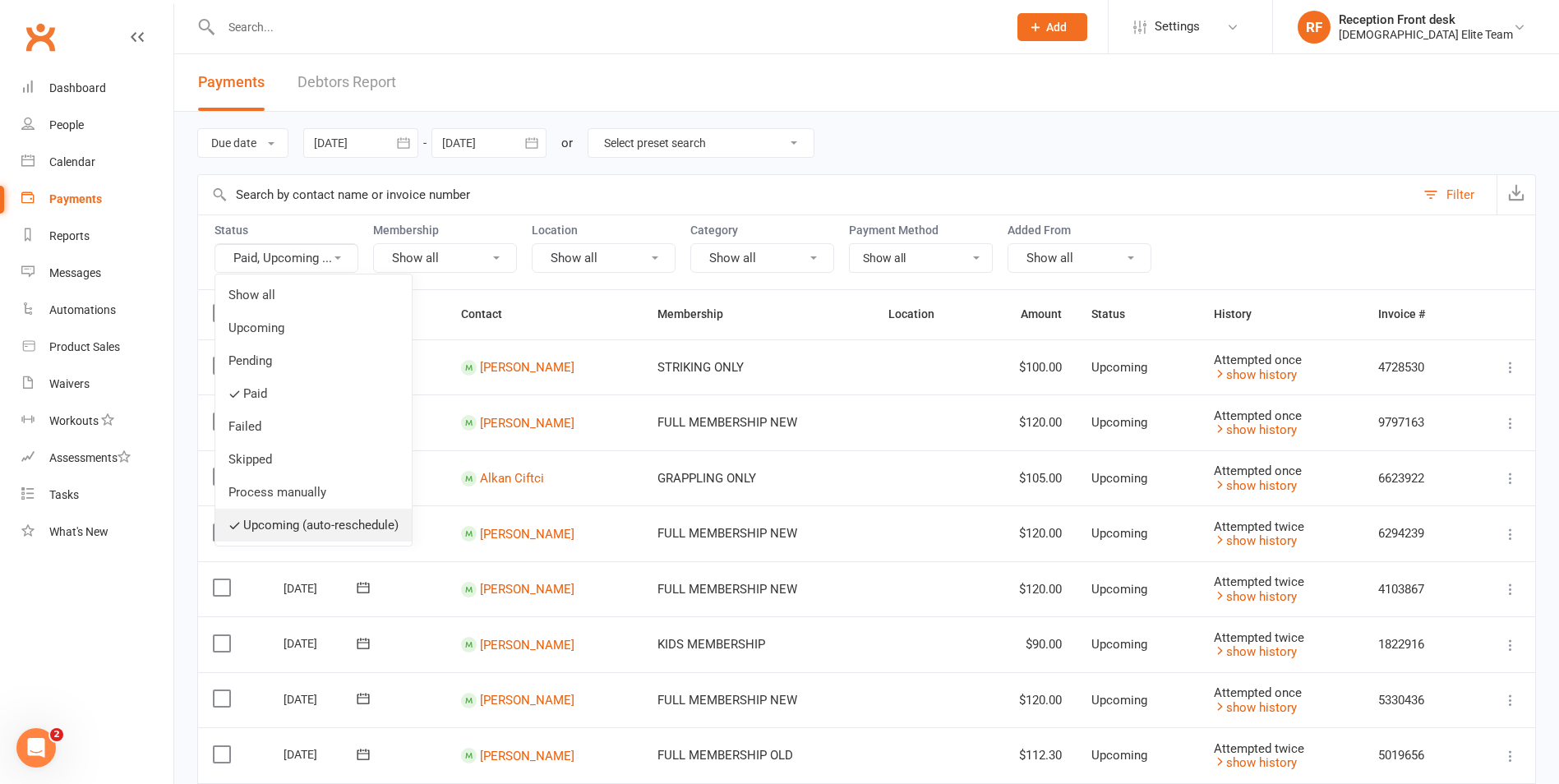
click at [312, 530] on link "Upcoming (auto-reschedule)" at bounding box center [313, 525] width 196 height 33
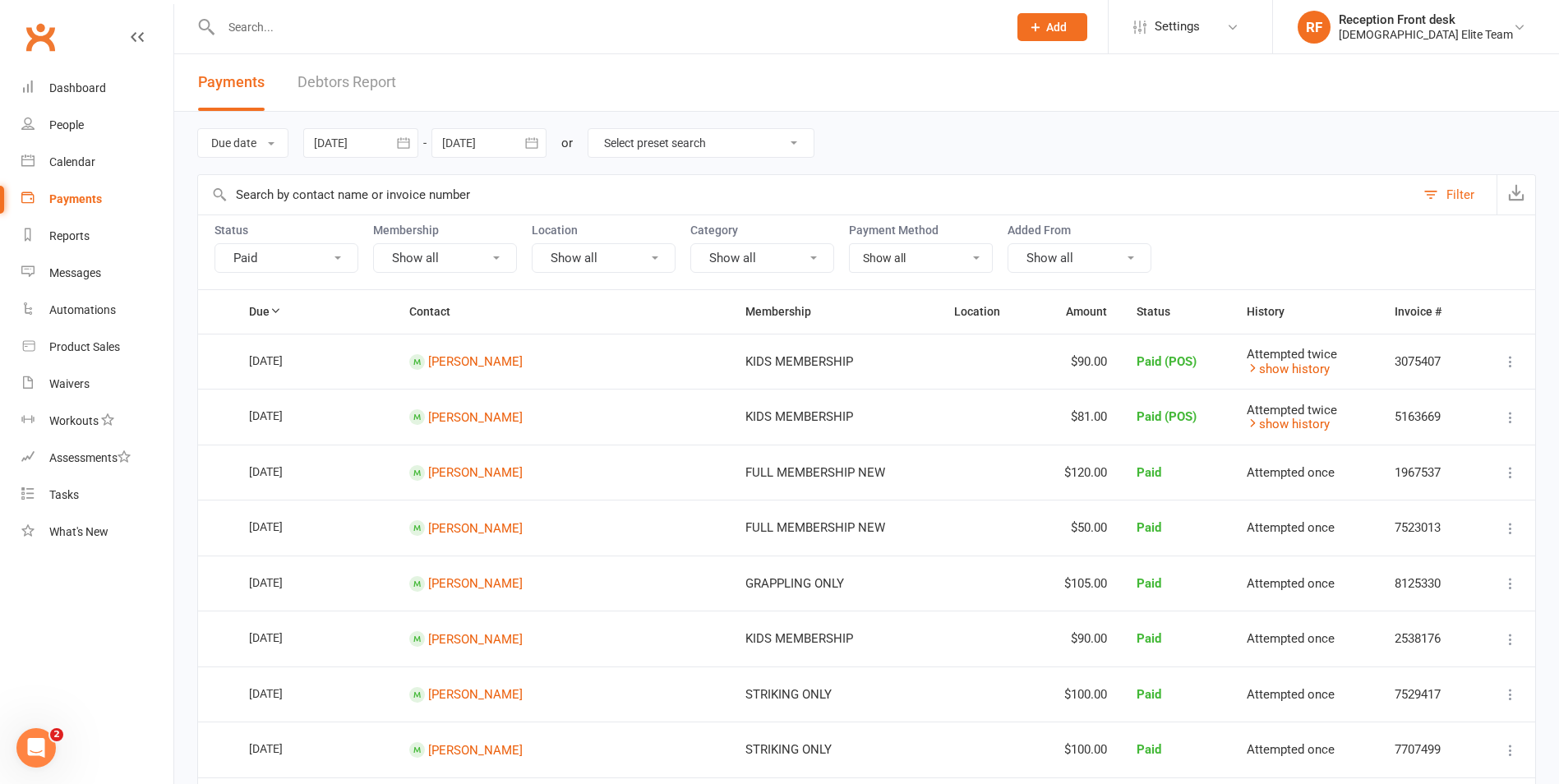
click at [788, 257] on button "Show all" at bounding box center [763, 258] width 144 height 30
click at [632, 256] on button "Show all" at bounding box center [604, 258] width 144 height 30
click at [465, 260] on button "Show all" at bounding box center [445, 258] width 144 height 30
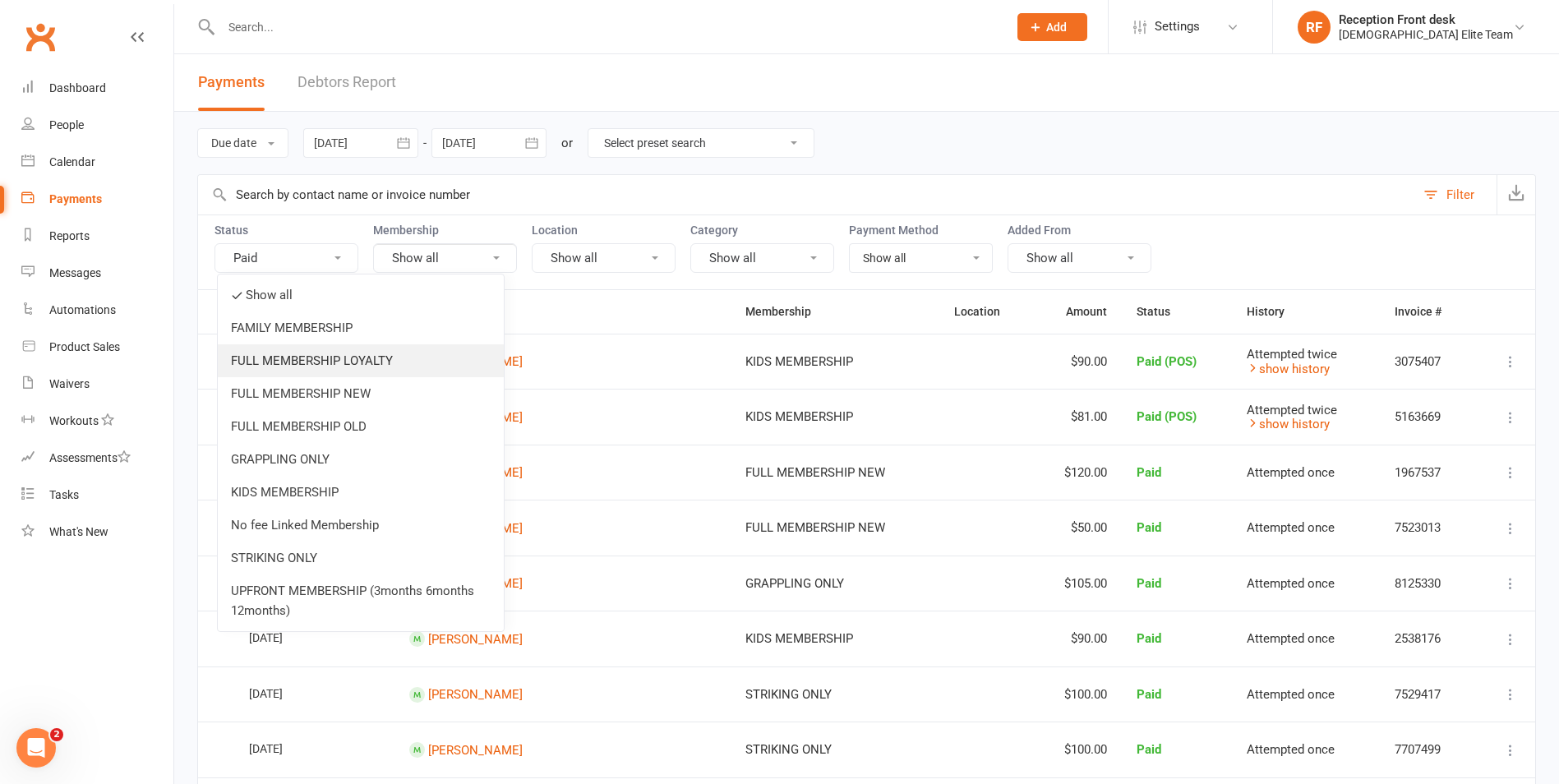
click at [411, 356] on link "FULL MEMBERSHIP LOYALTY" at bounding box center [361, 361] width 286 height 33
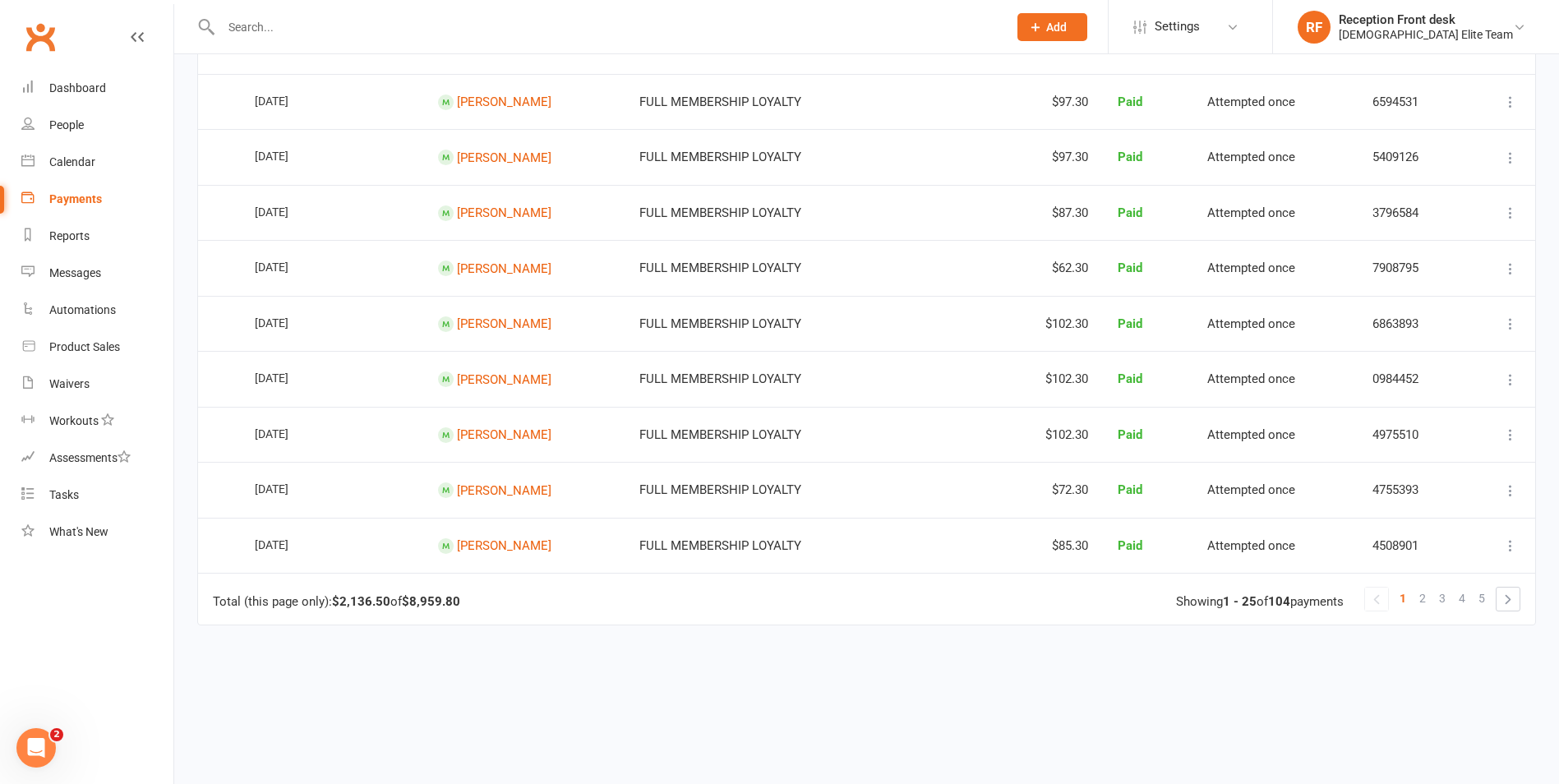
scroll to position [1151, 0]
click at [1415, 589] on link "2" at bounding box center [1423, 595] width 20 height 23
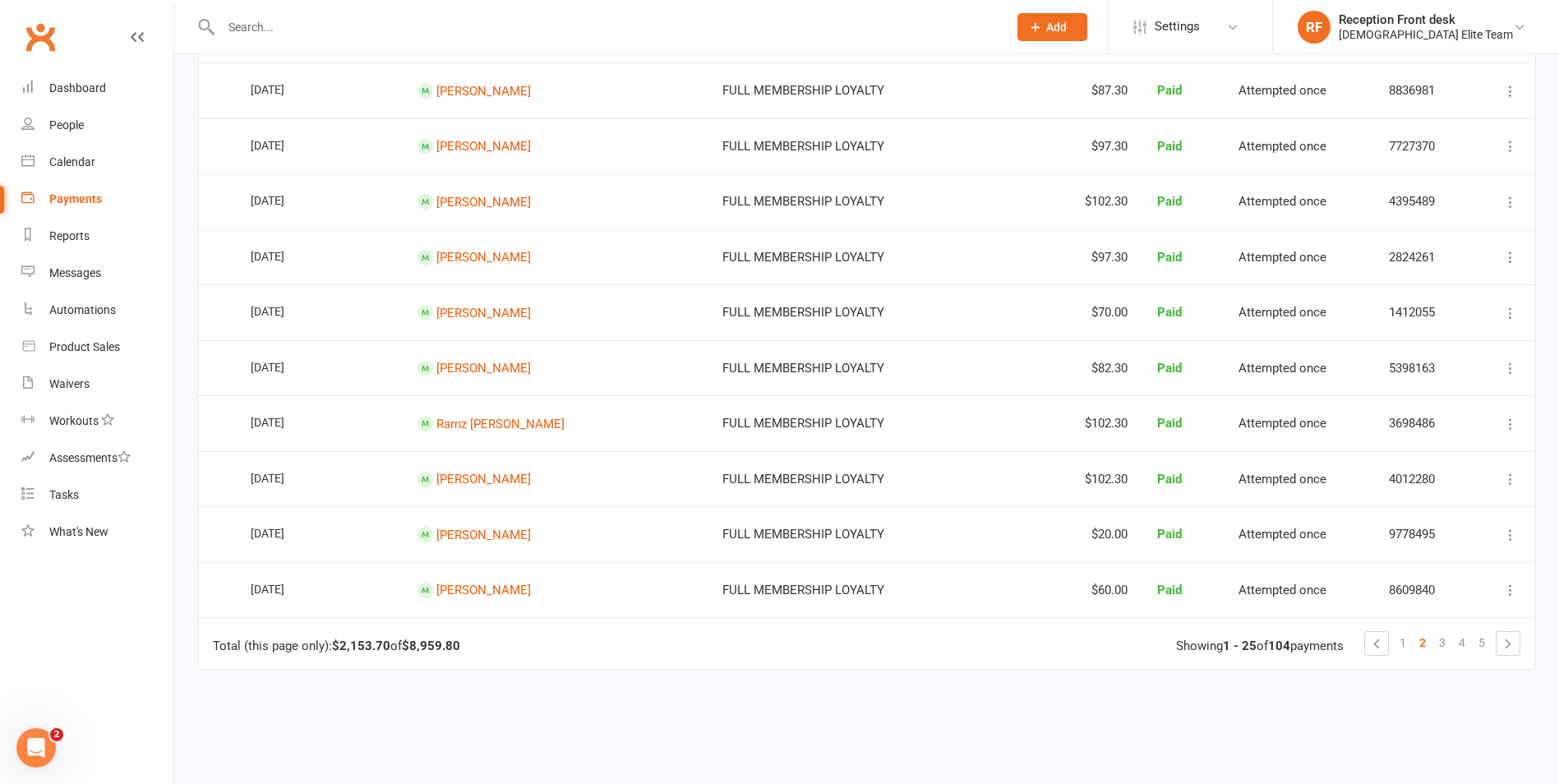
scroll to position [1224, 0]
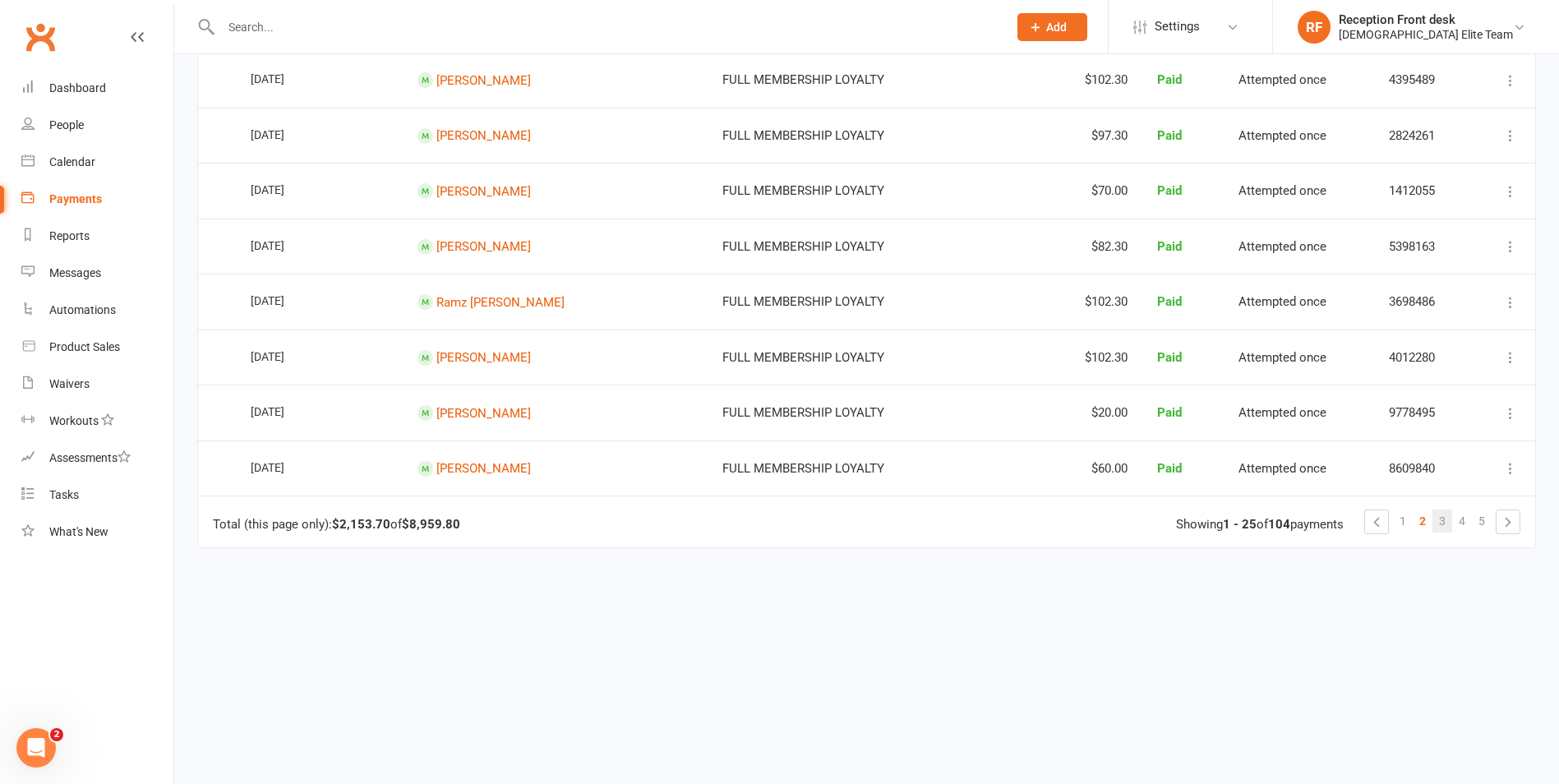
click at [1442, 521] on span "3" at bounding box center [1442, 521] width 7 height 23
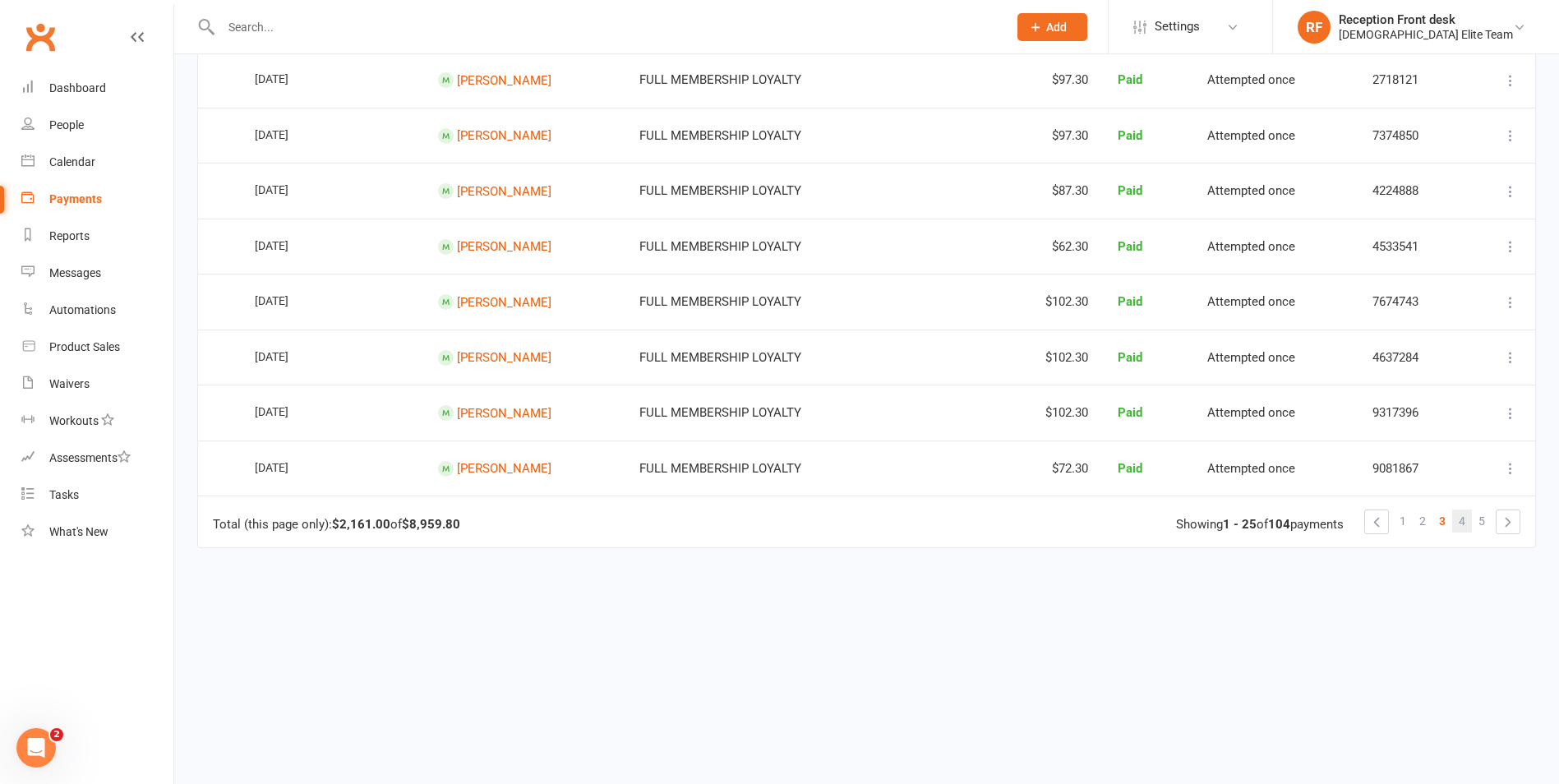
click at [1466, 520] on link "4" at bounding box center [1462, 521] width 20 height 23
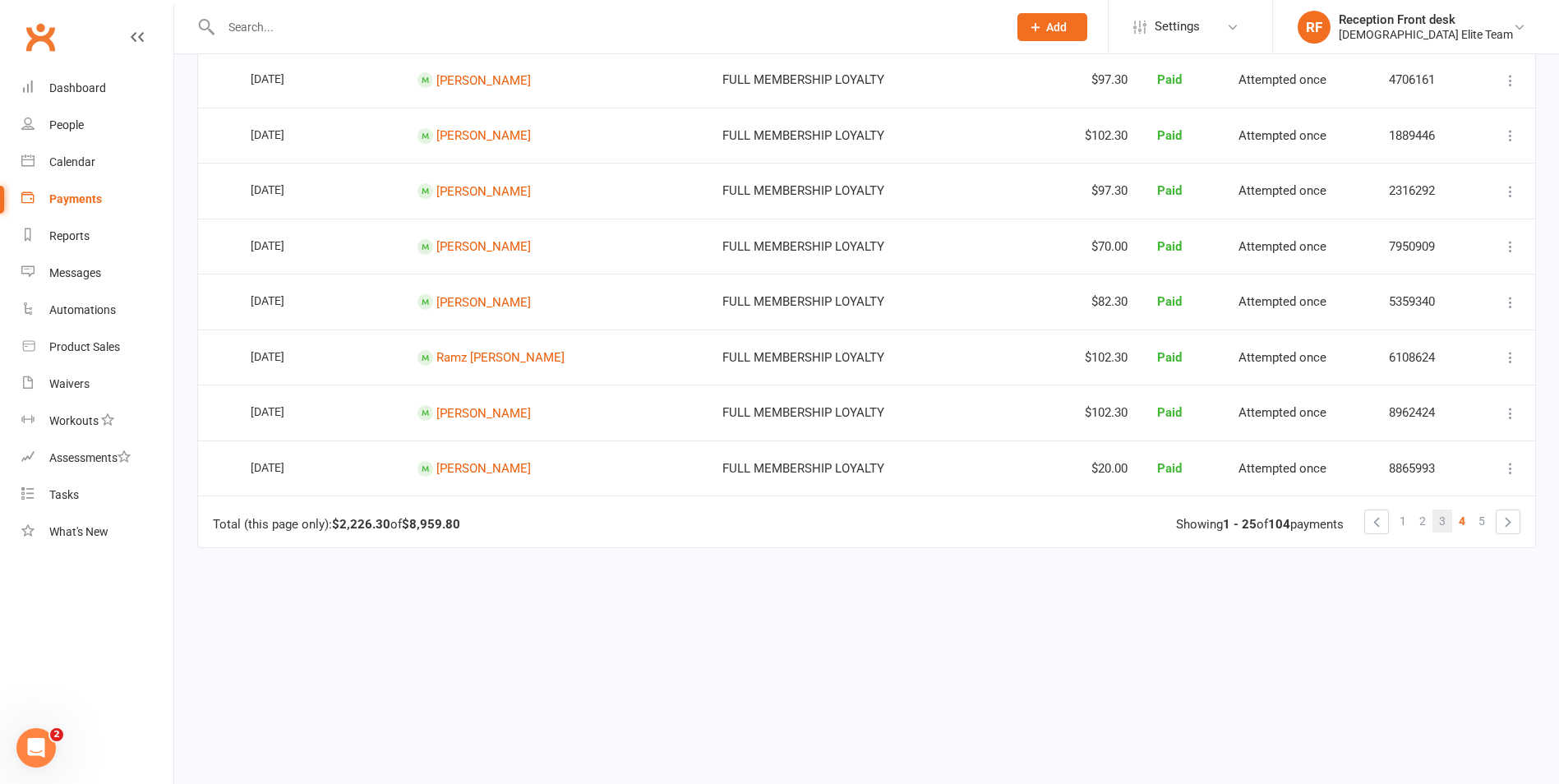
click at [1442, 518] on span "3" at bounding box center [1442, 521] width 7 height 23
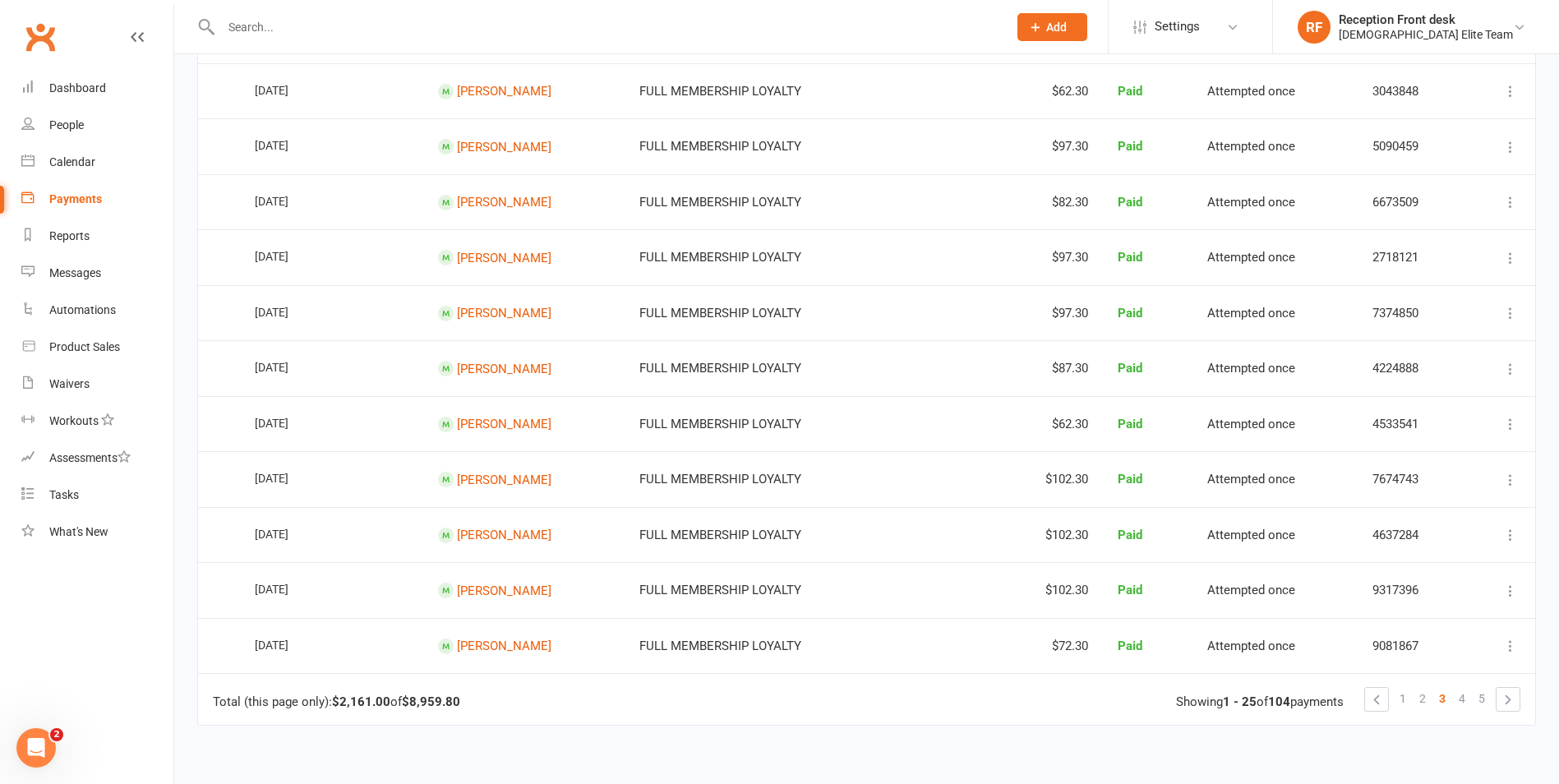
scroll to position [1068, 0]
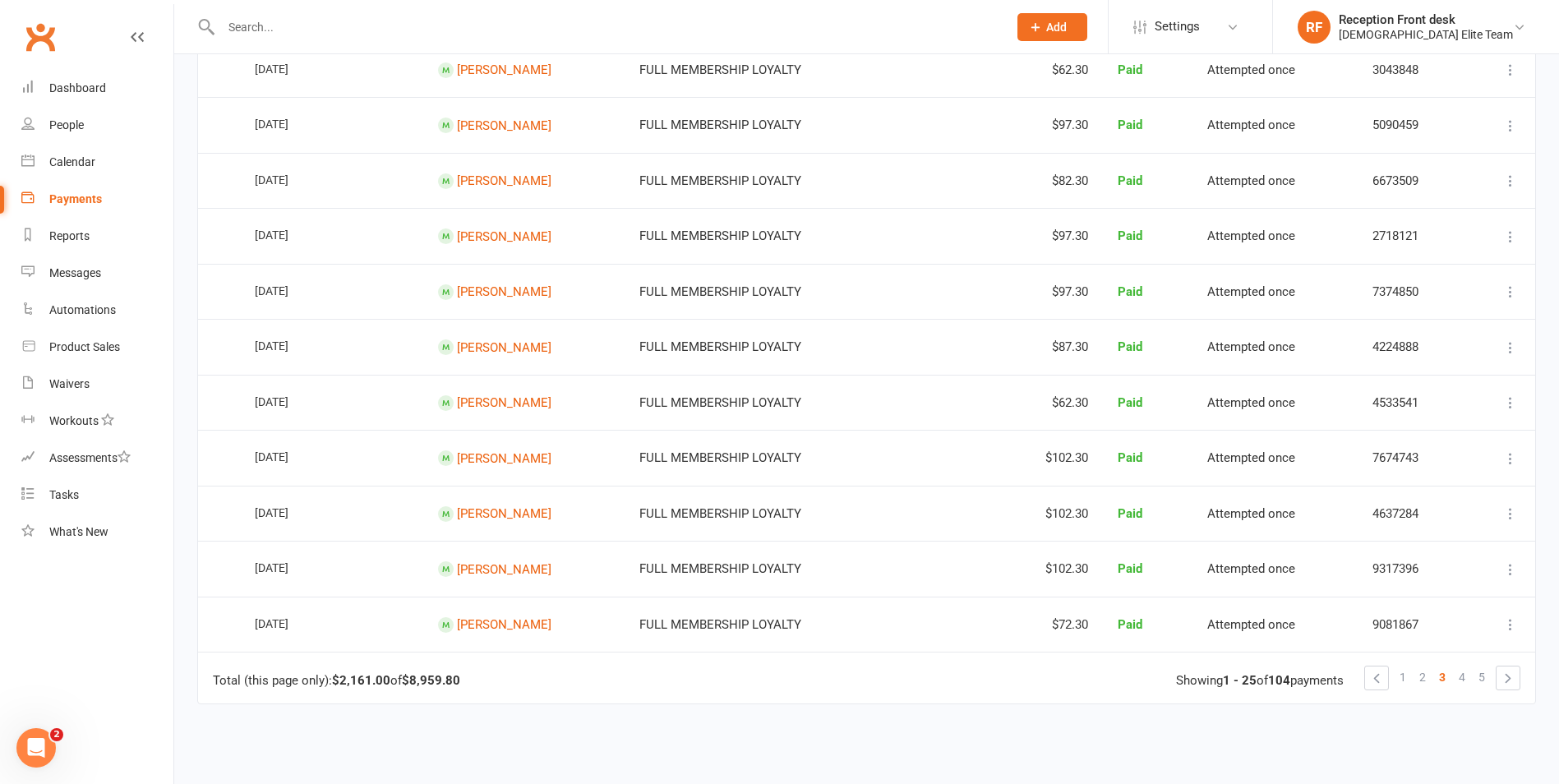
click at [1424, 677] on span "2" at bounding box center [1423, 677] width 7 height 23
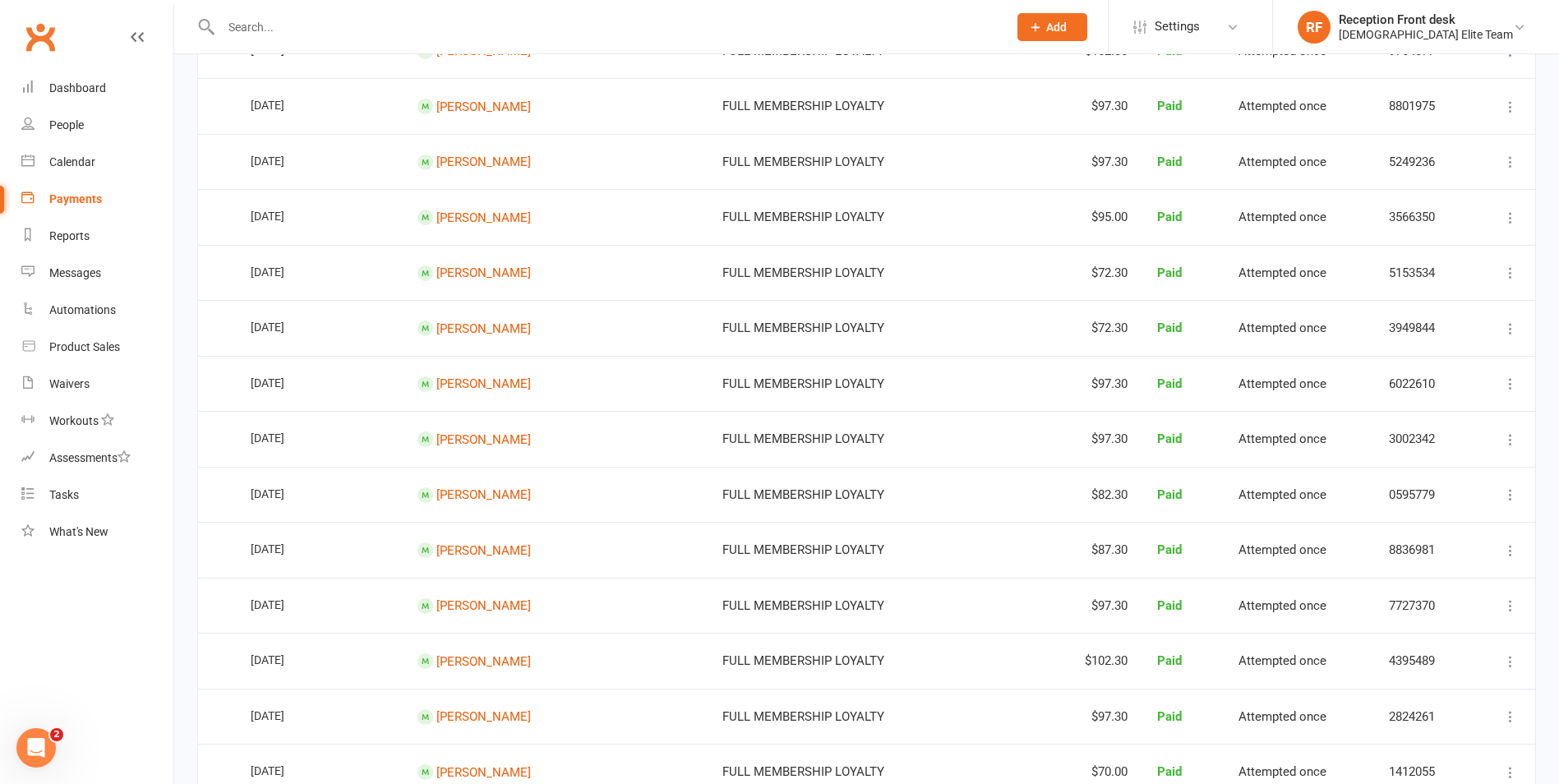
scroll to position [657, 0]
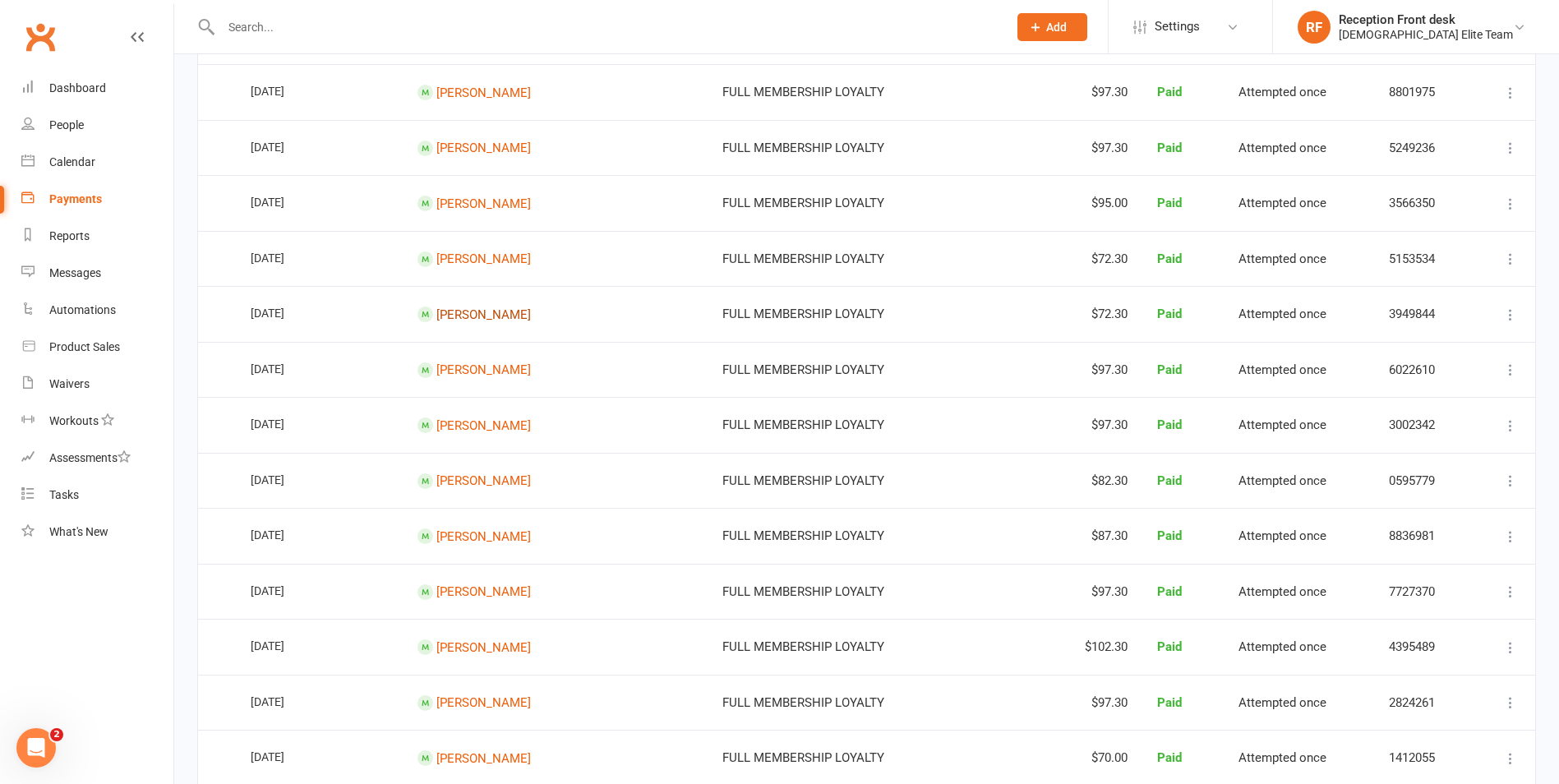
click at [506, 310] on link "[PERSON_NAME]" at bounding box center [483, 314] width 94 height 15
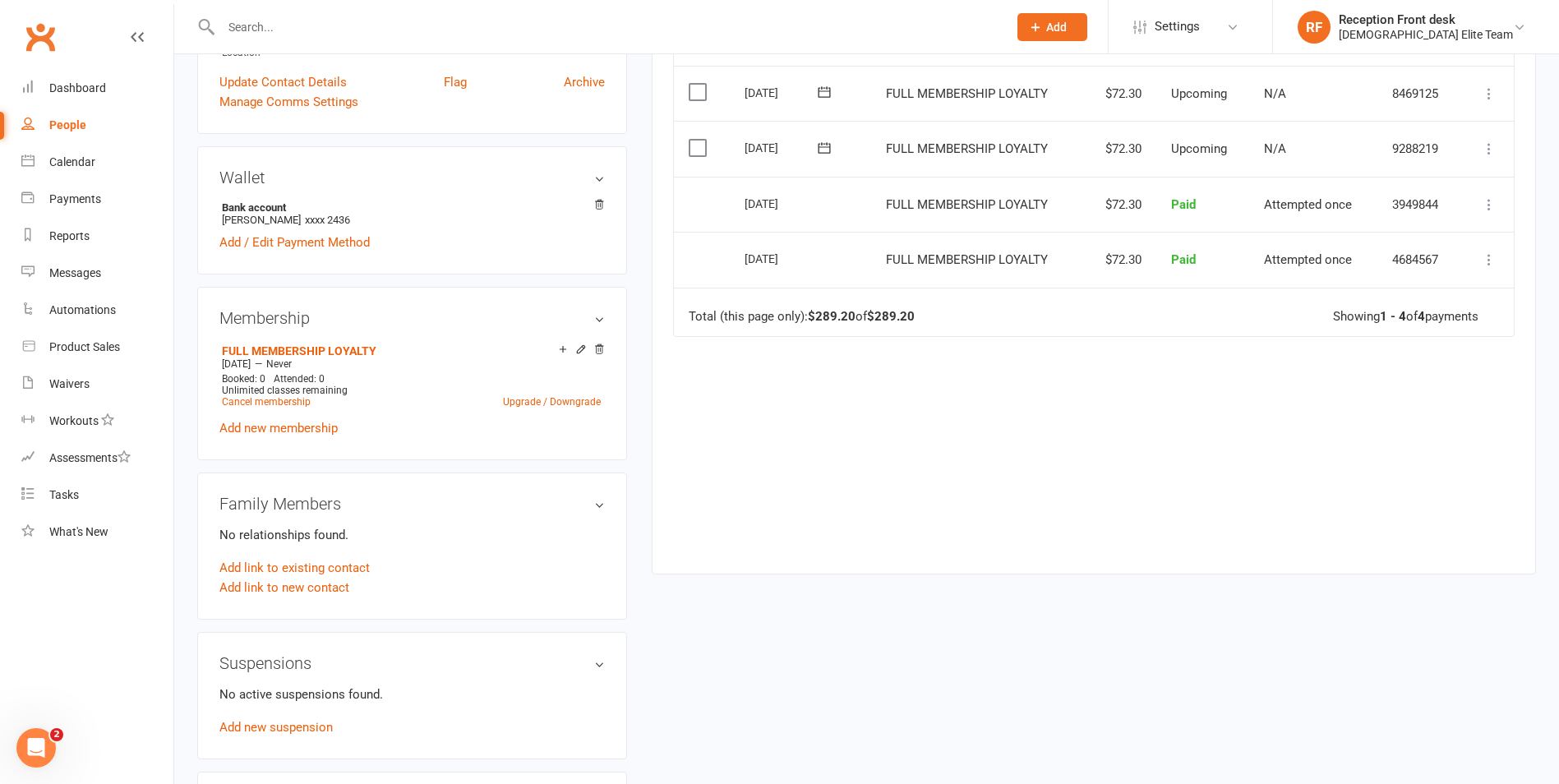
scroll to position [82, 0]
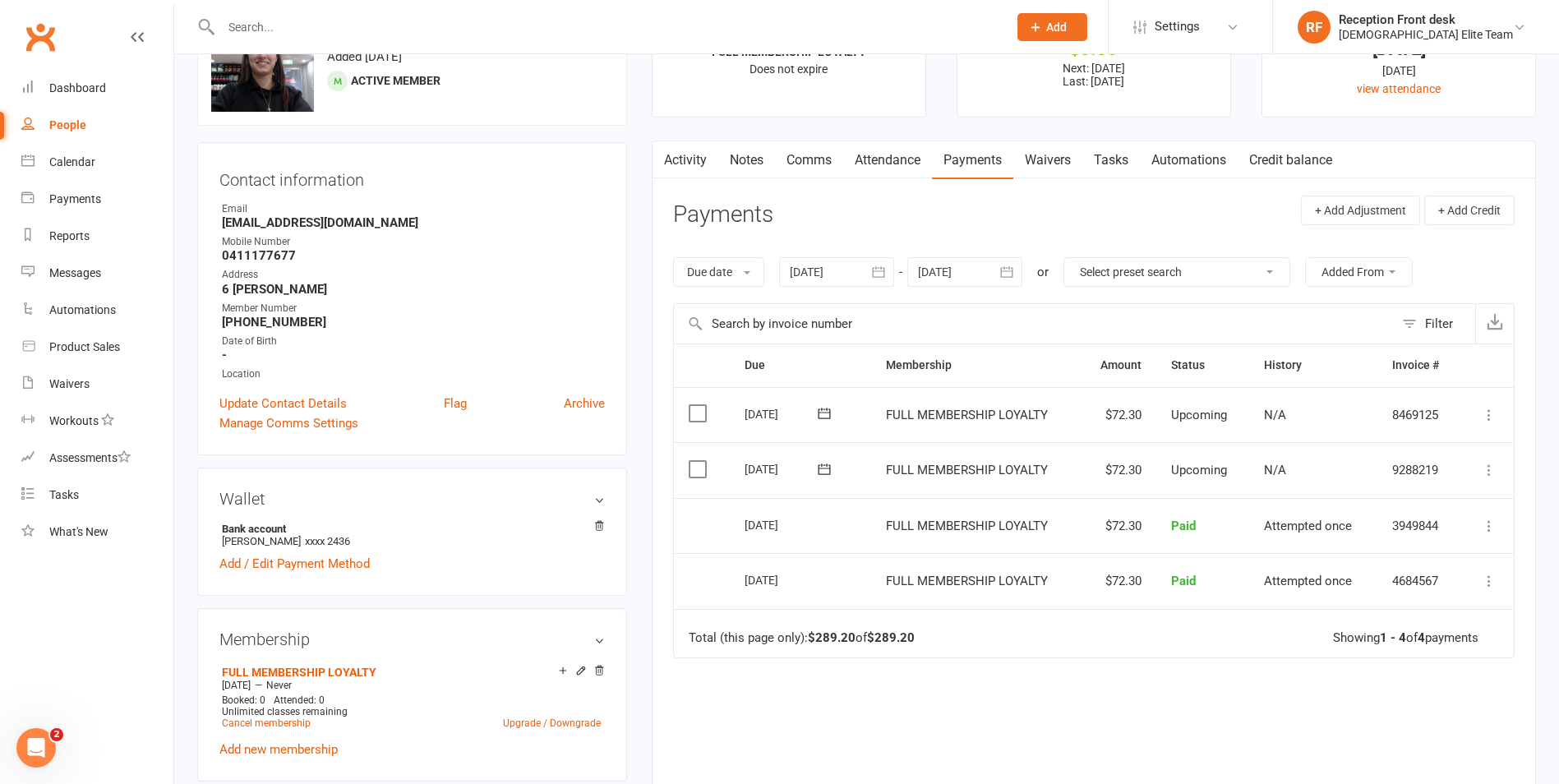
click at [681, 165] on link "Activity" at bounding box center [686, 160] width 66 height 38
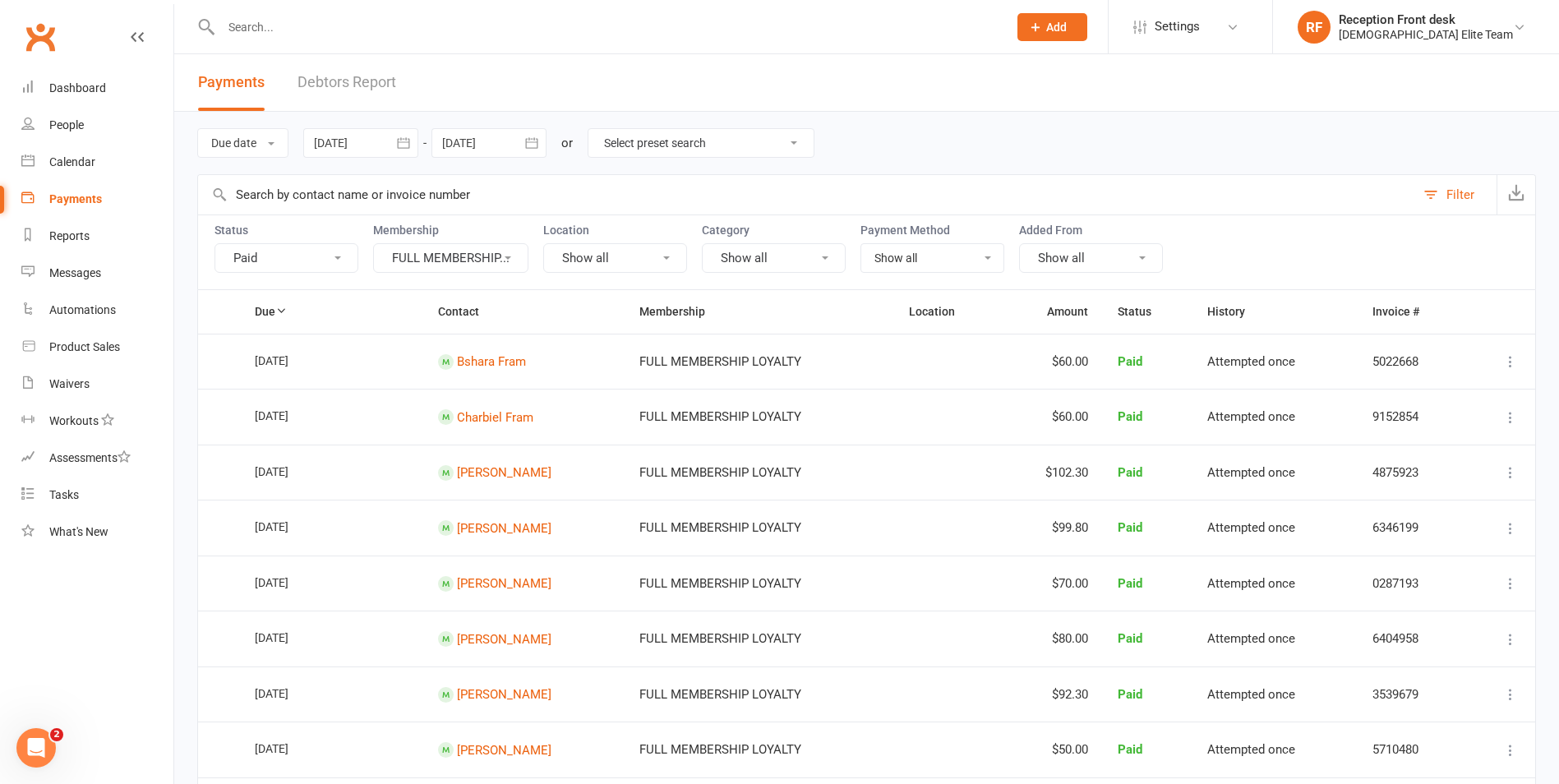
click at [493, 252] on button "FULL MEMBERSHIP..." at bounding box center [450, 258] width 155 height 30
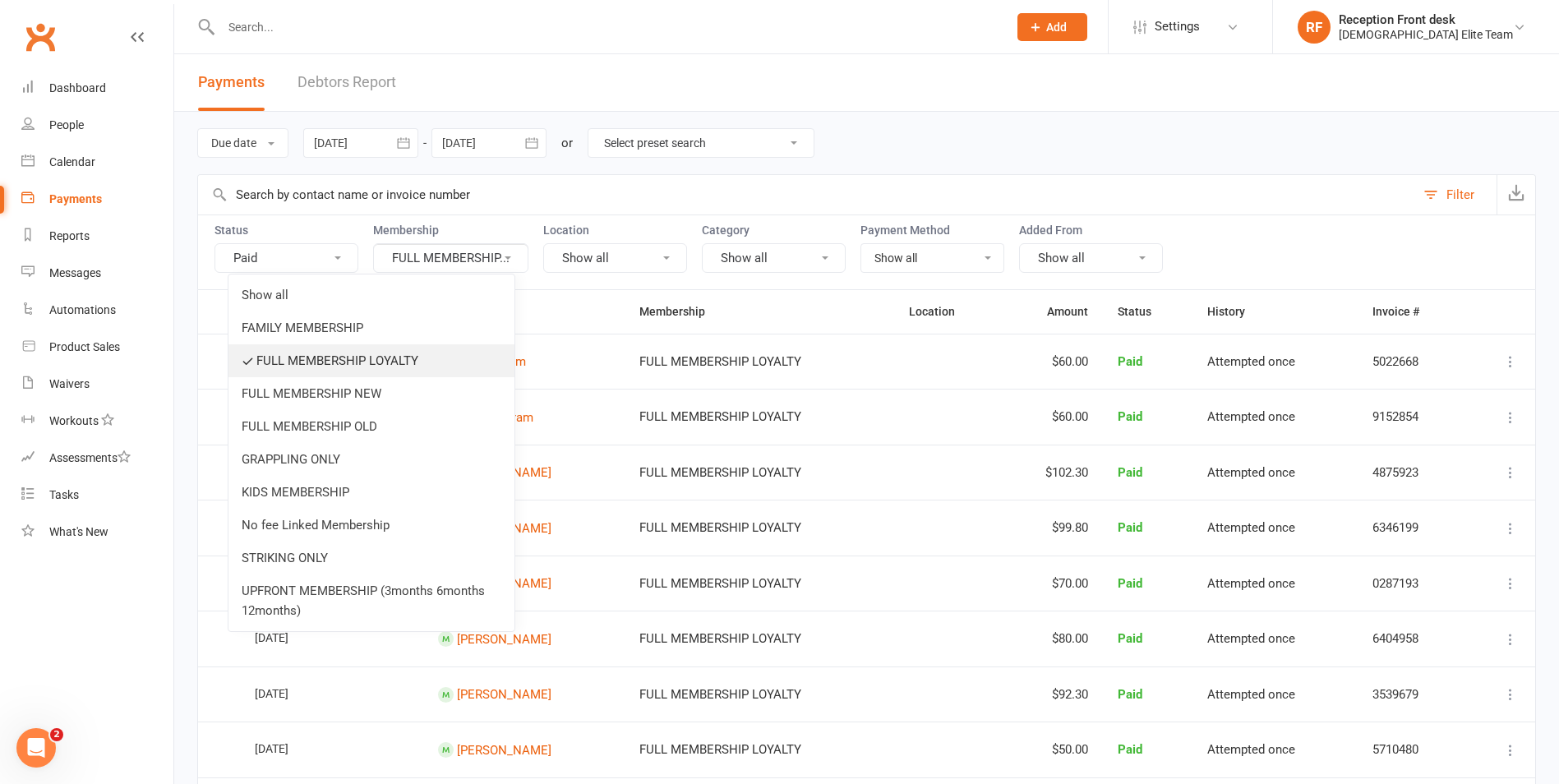
click at [317, 354] on link "FULL MEMBERSHIP LOYALTY" at bounding box center [372, 361] width 286 height 33
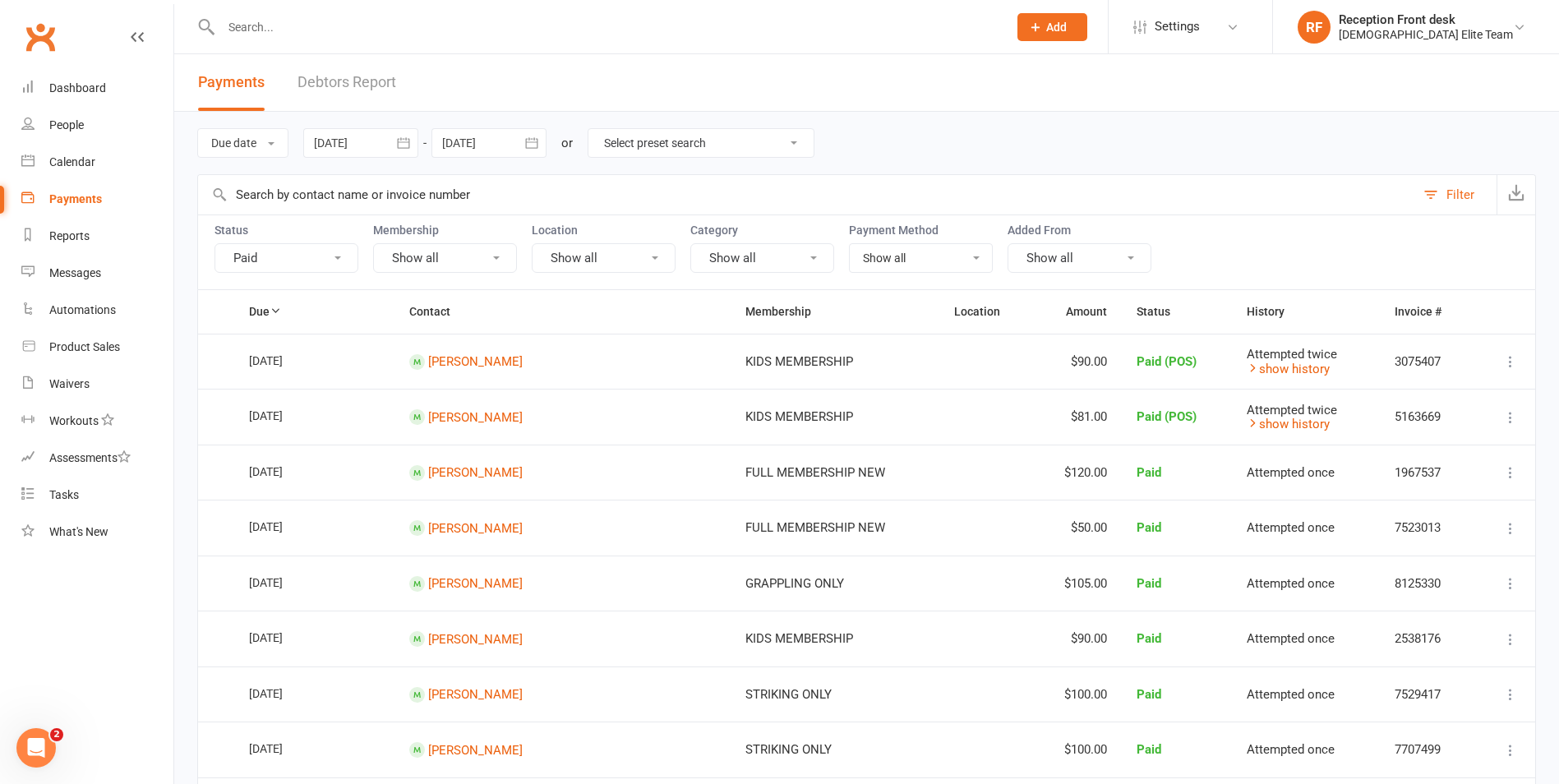
click at [476, 256] on button "Show all" at bounding box center [445, 258] width 144 height 30
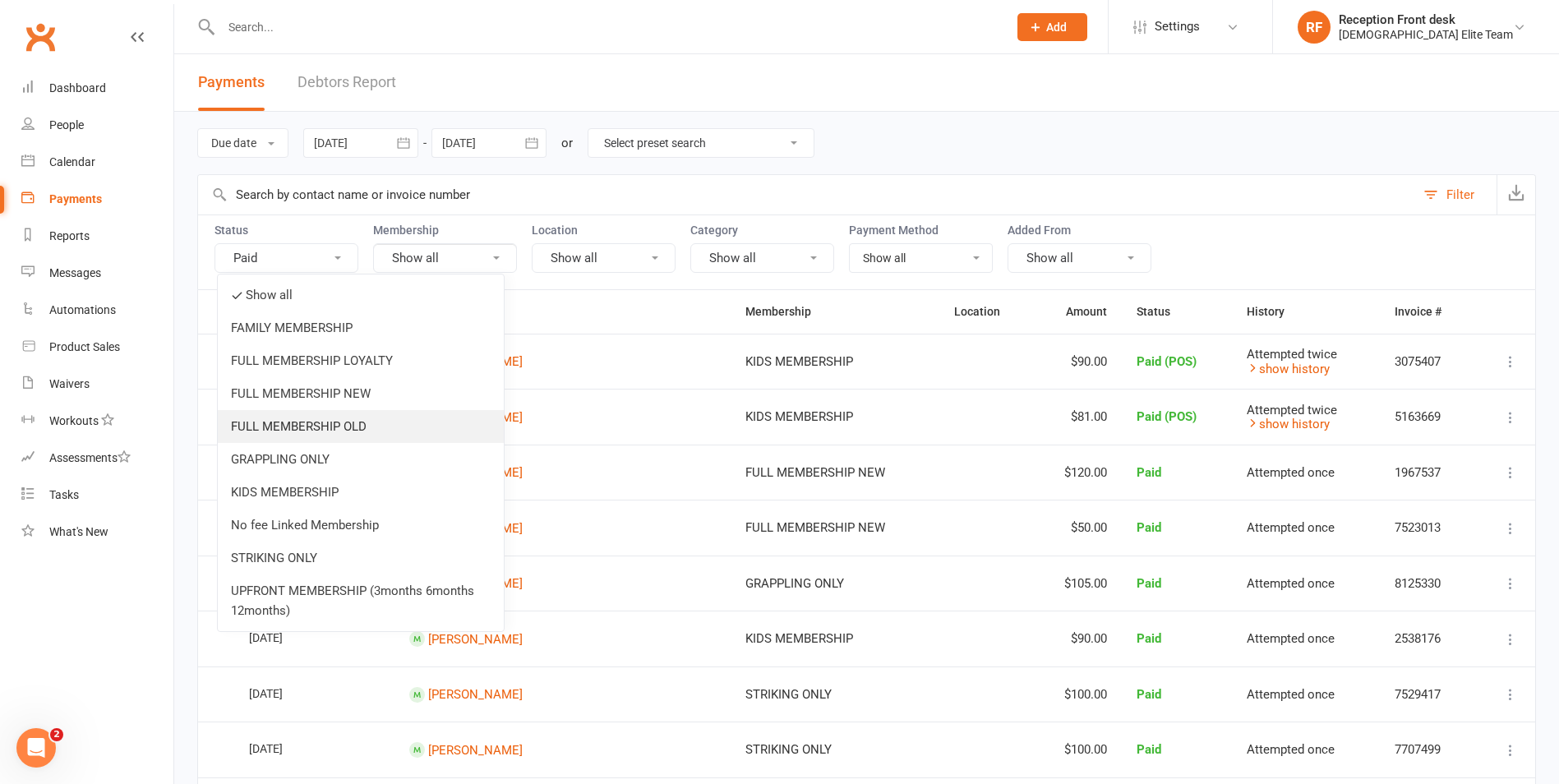
click at [371, 420] on link "FULL MEMBERSHIP OLD" at bounding box center [361, 427] width 286 height 33
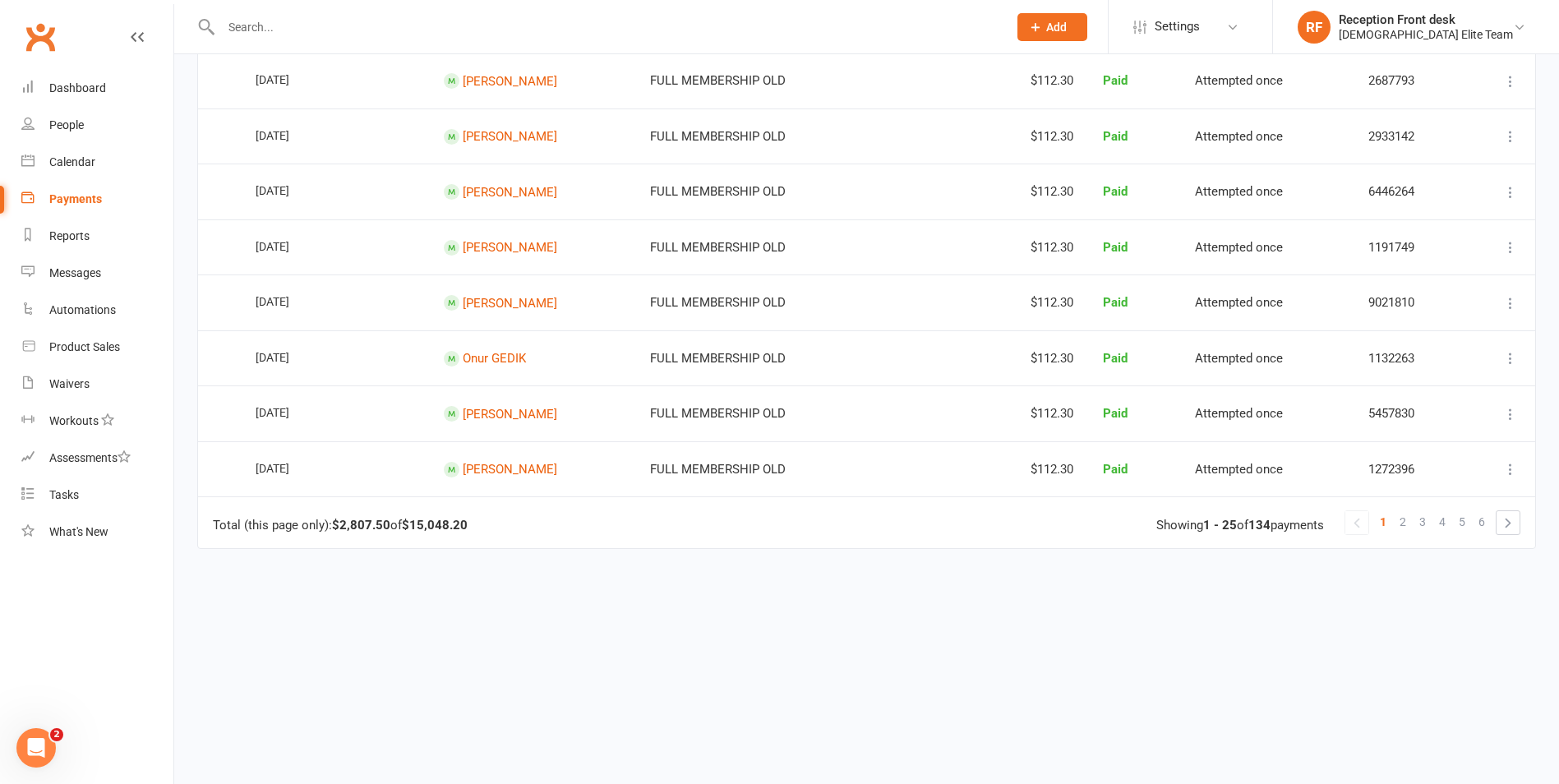
scroll to position [1224, 0]
click at [1400, 522] on span "2" at bounding box center [1403, 521] width 7 height 23
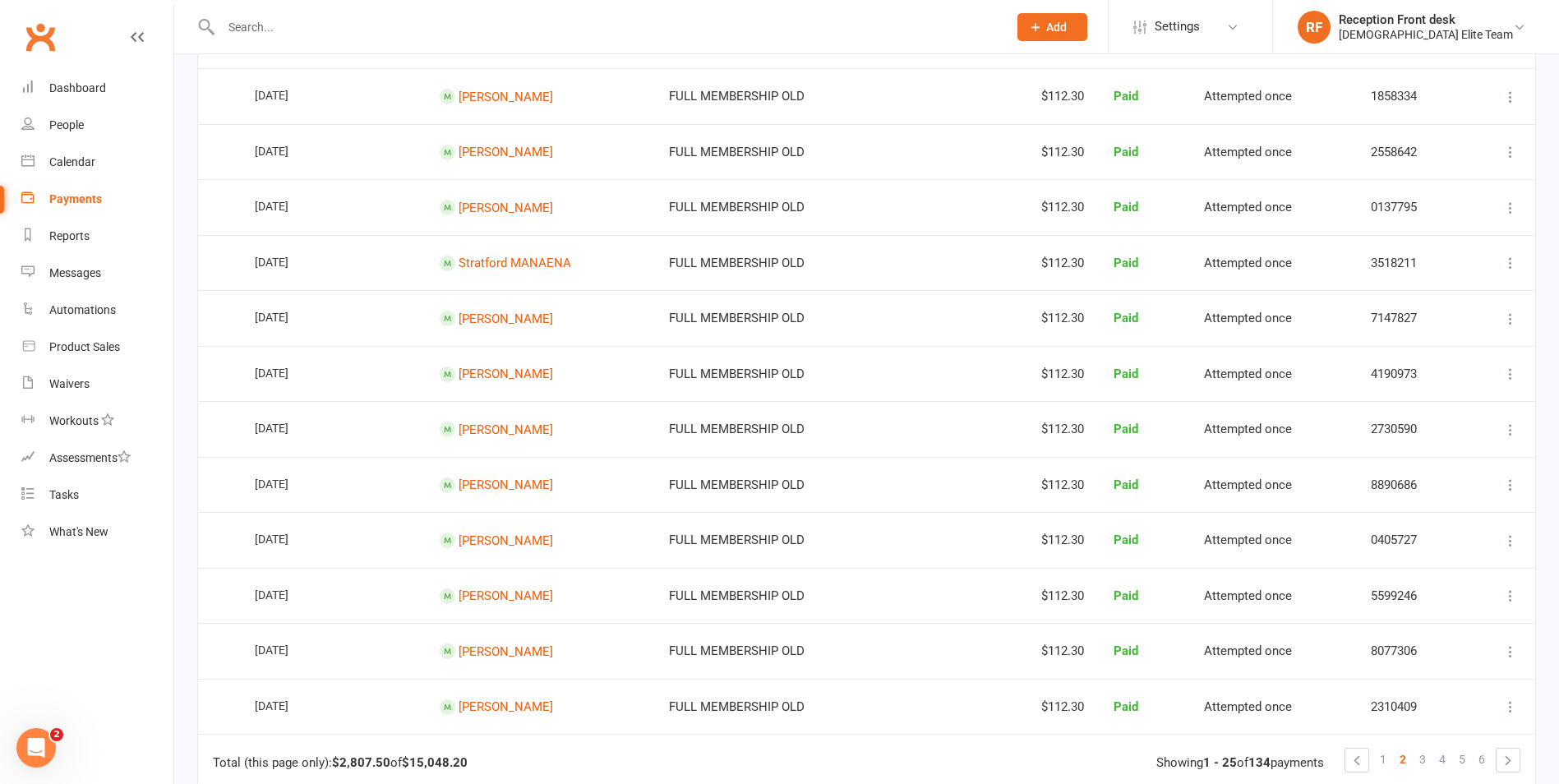
scroll to position [1068, 0]
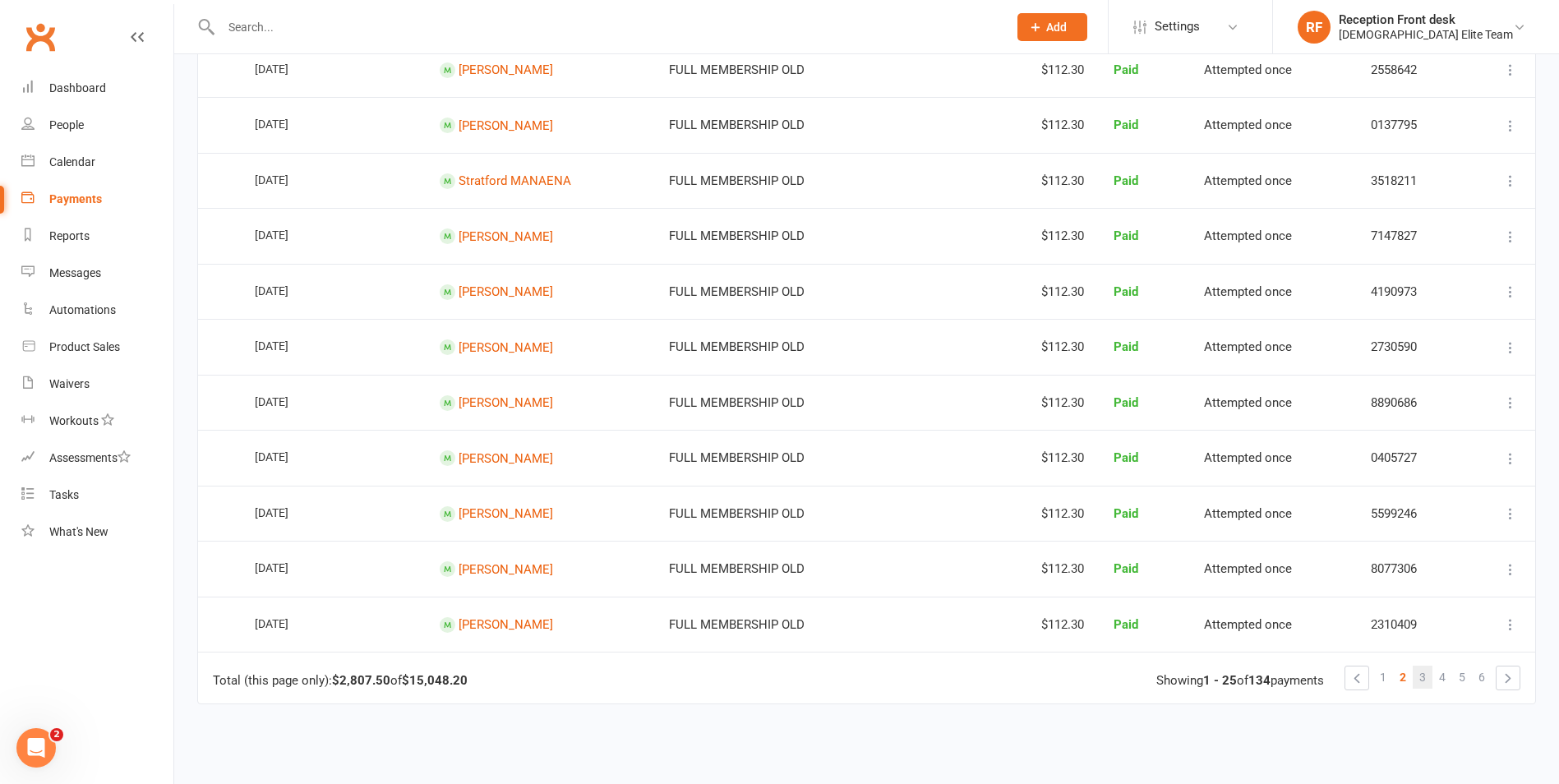
click at [1420, 679] on span "3" at bounding box center [1423, 677] width 7 height 23
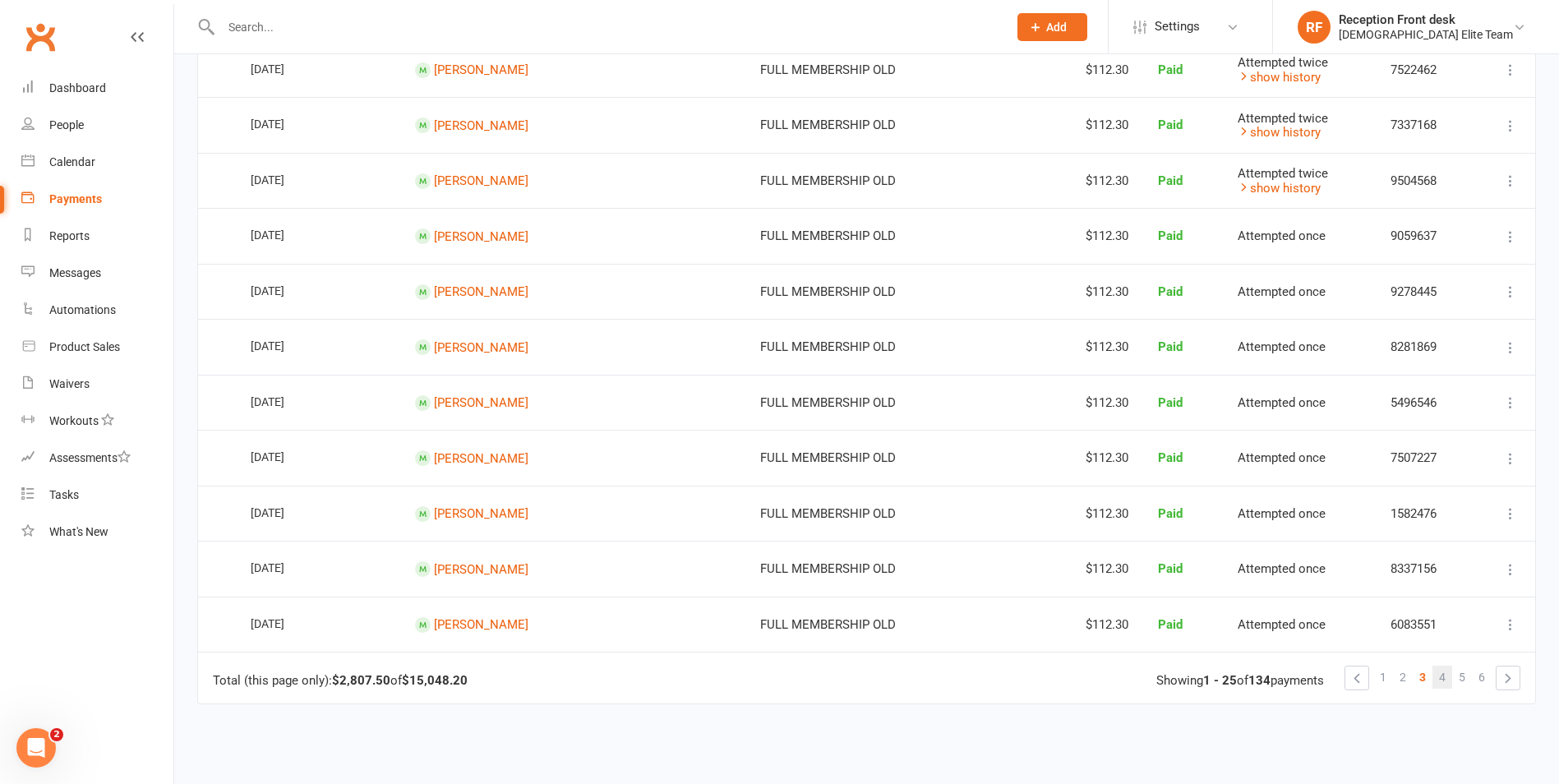
click at [1441, 678] on span "4" at bounding box center [1442, 677] width 7 height 23
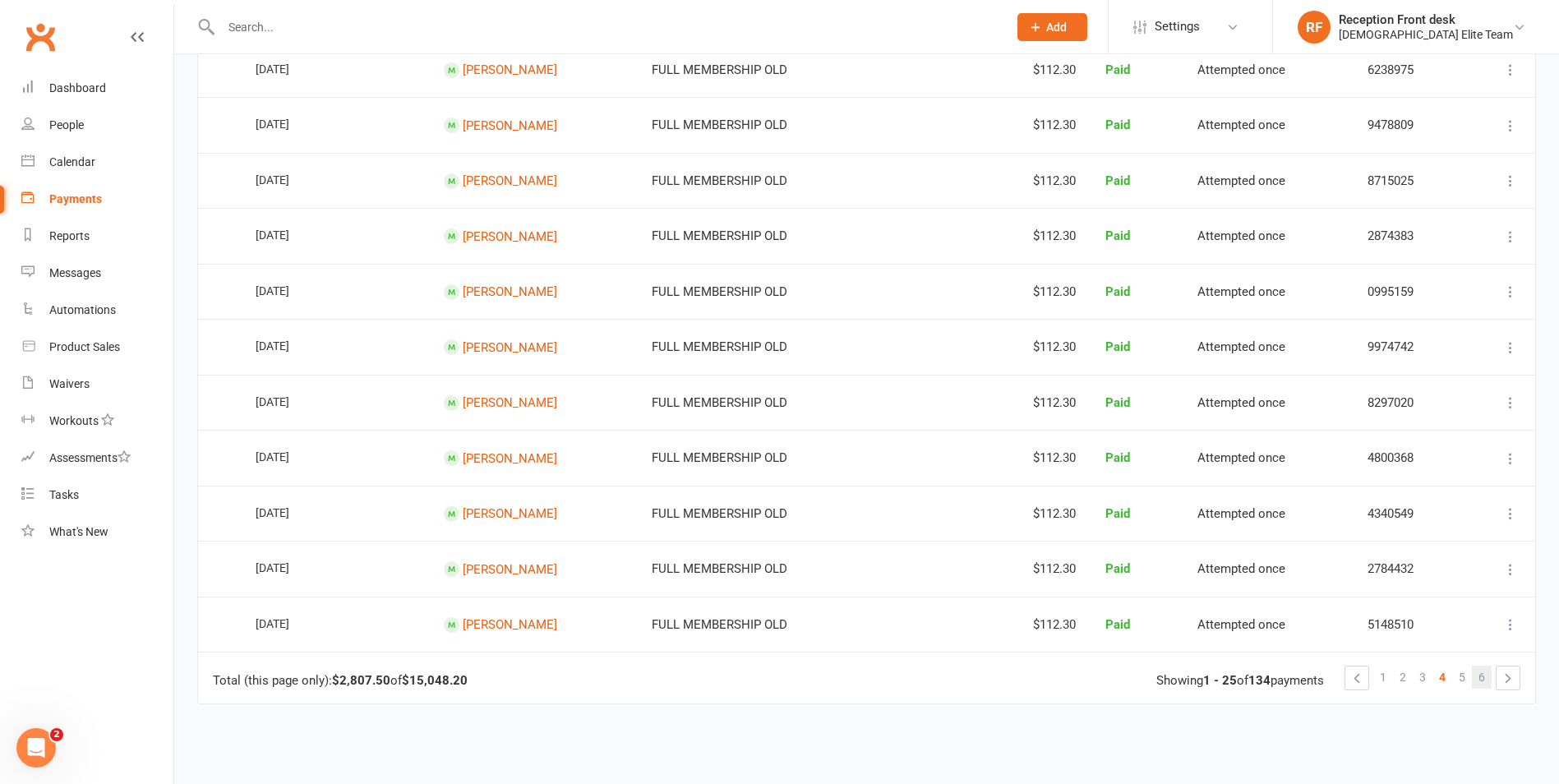
click at [1472, 676] on link "6" at bounding box center [1482, 677] width 20 height 23
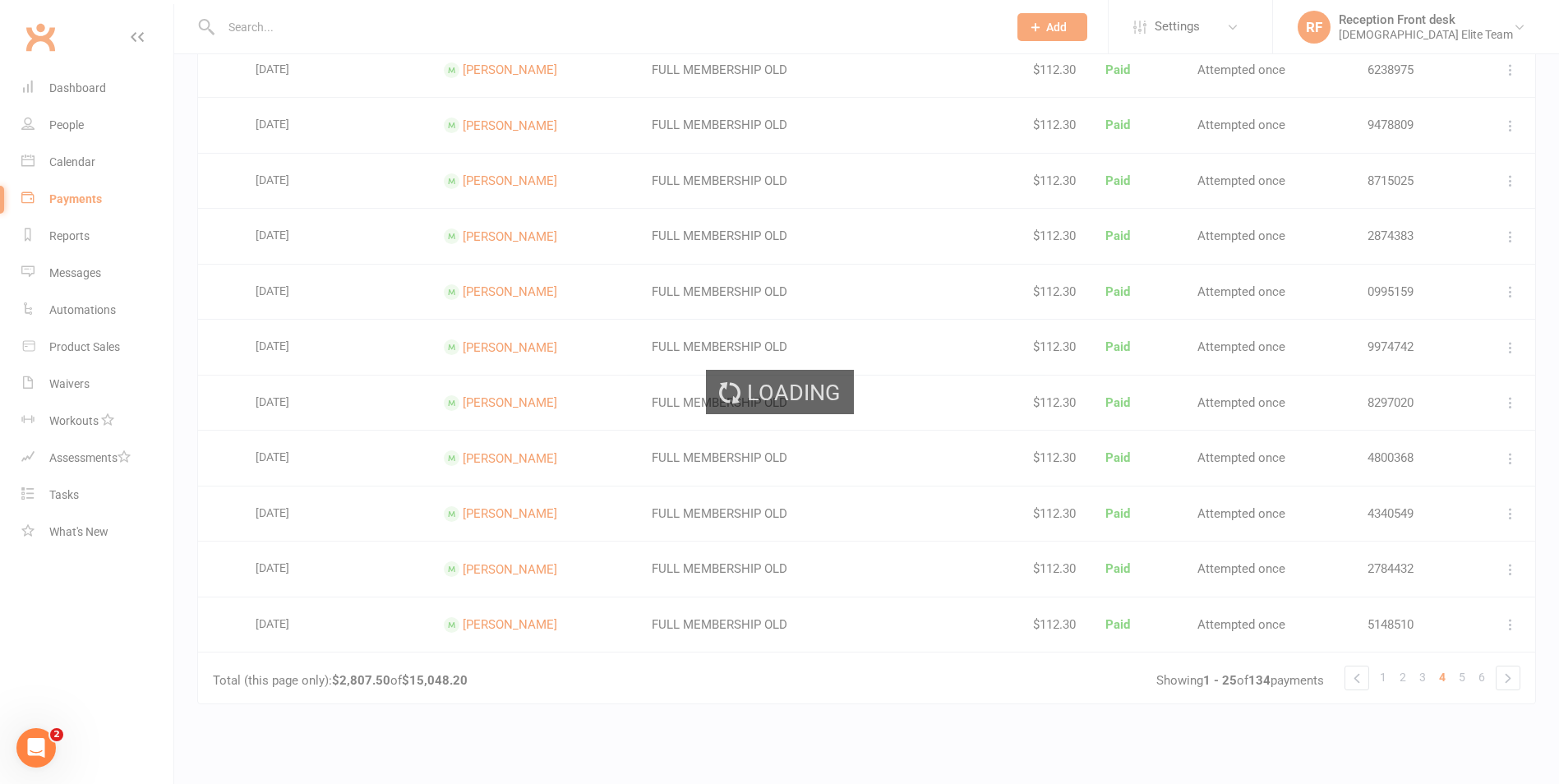
scroll to position [0, 0]
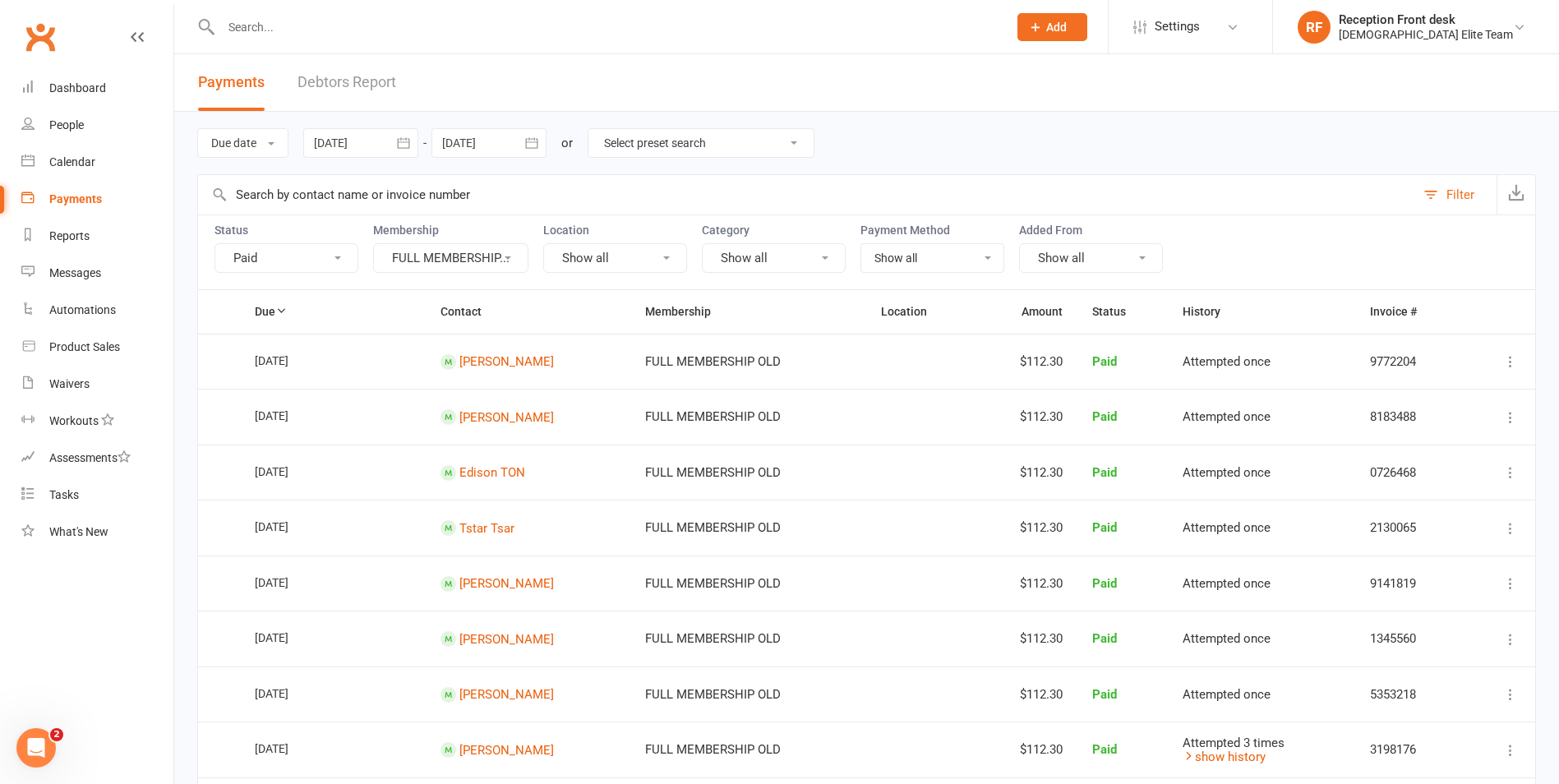
click at [497, 248] on button "FULL MEMBERSHIP..." at bounding box center [450, 258] width 155 height 30
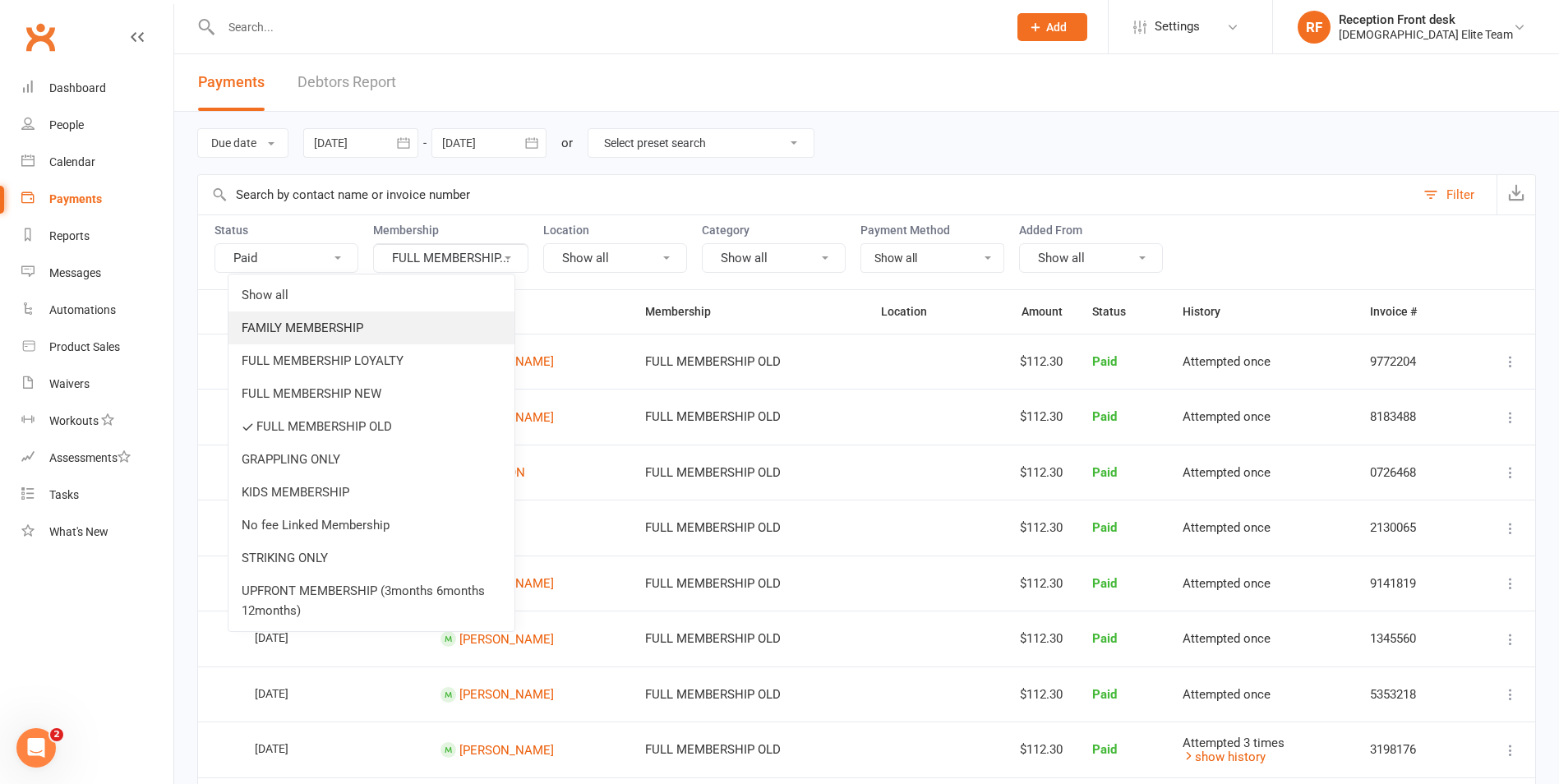
click at [363, 325] on link "FAMILY MEMBERSHIP" at bounding box center [372, 327] width 286 height 33
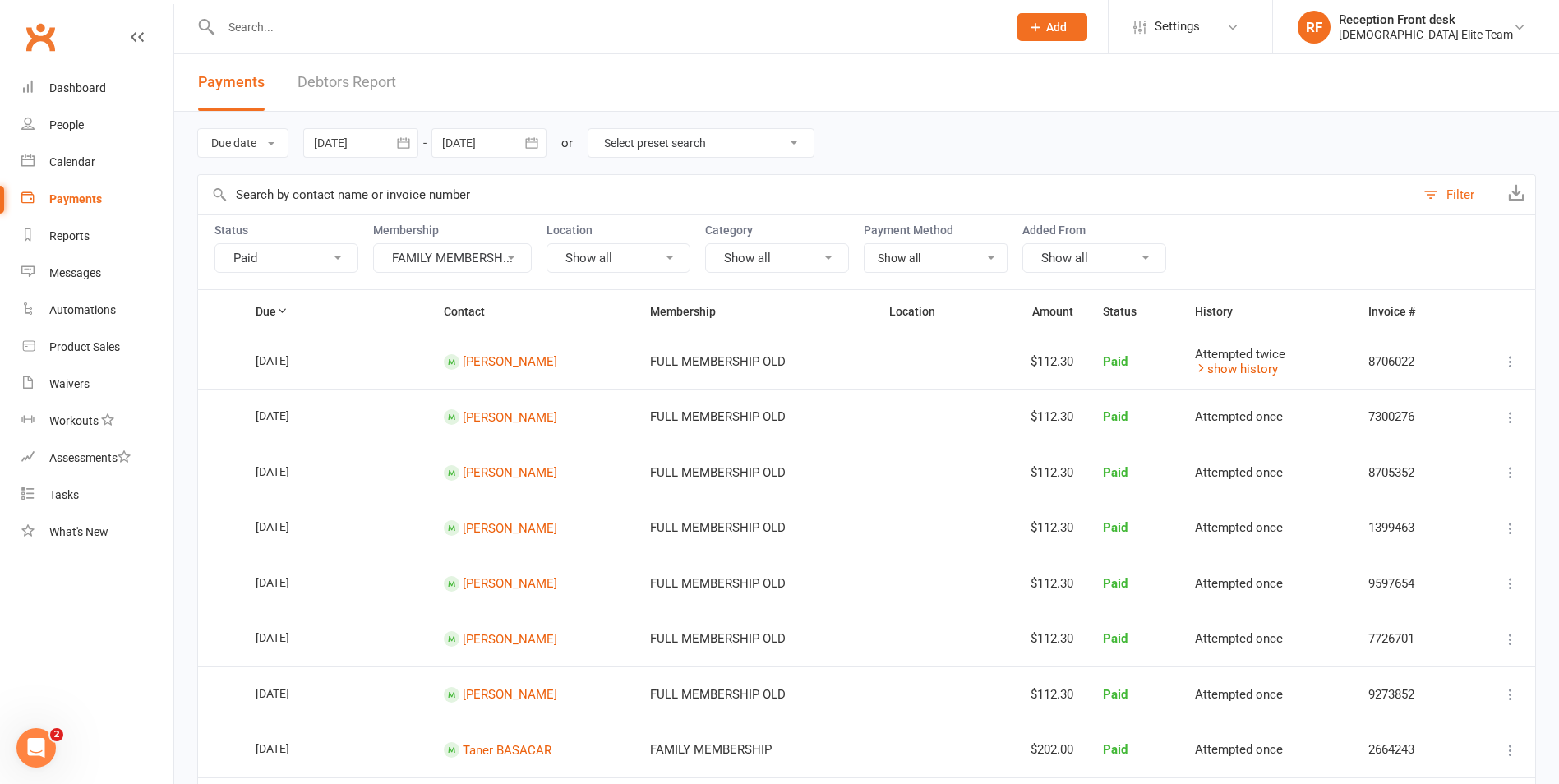
click at [479, 254] on button "FAMILY MEMBERSH..." at bounding box center [452, 258] width 159 height 30
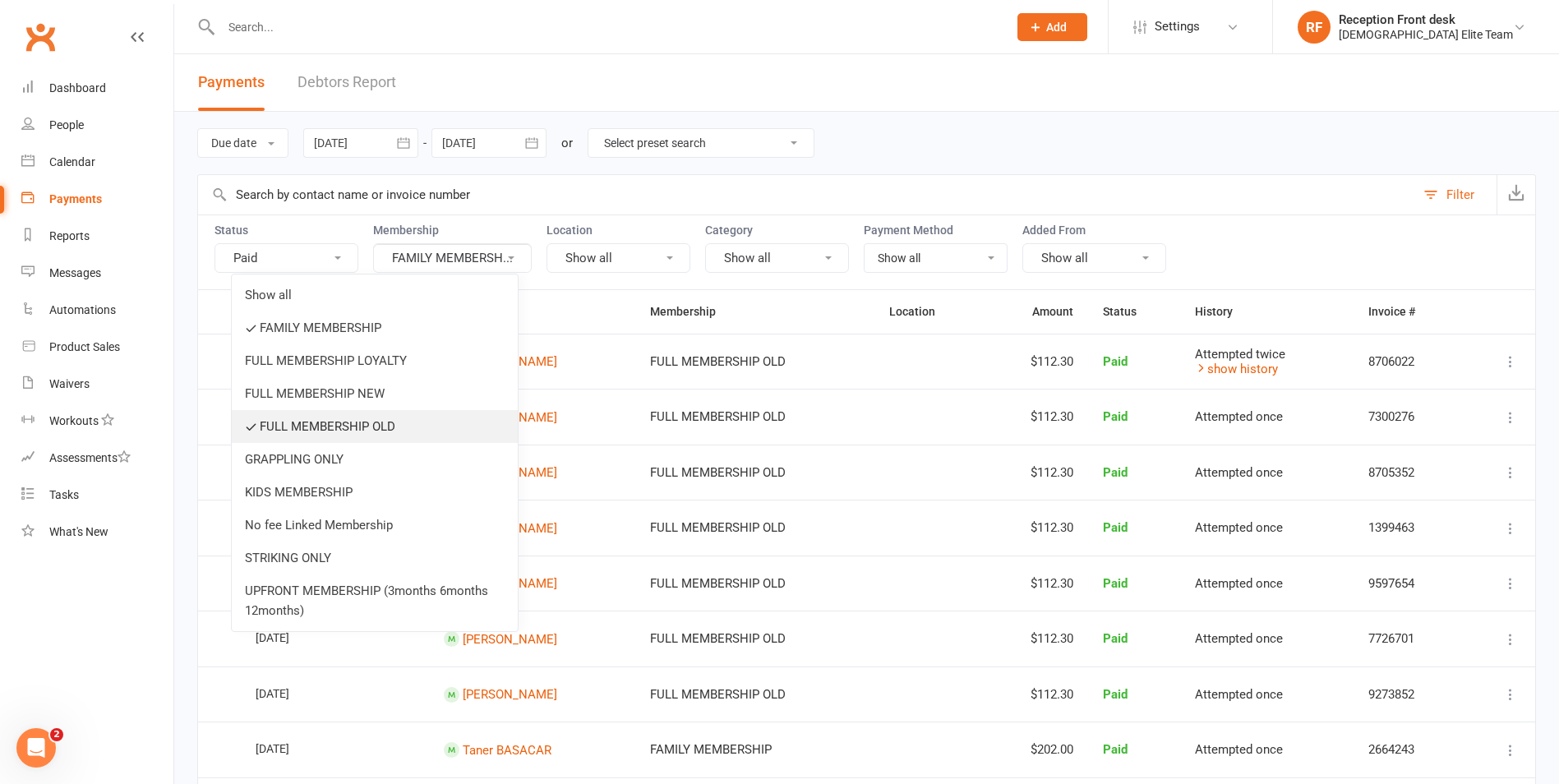
click at [387, 424] on link "FULL MEMBERSHIP OLD" at bounding box center [375, 427] width 286 height 33
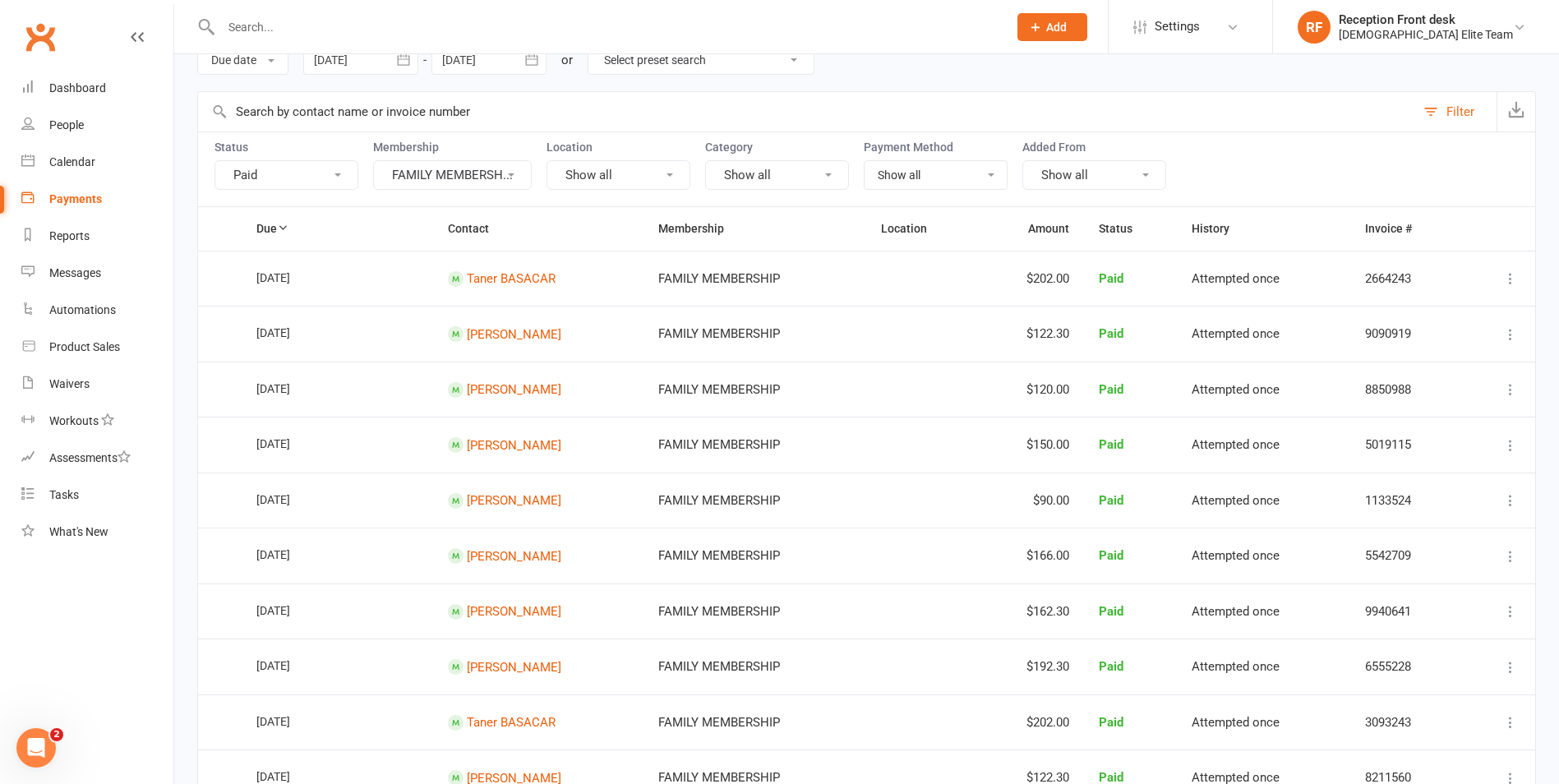
scroll to position [82, 0]
click at [93, 82] on div "Dashboard" at bounding box center [78, 87] width 57 height 13
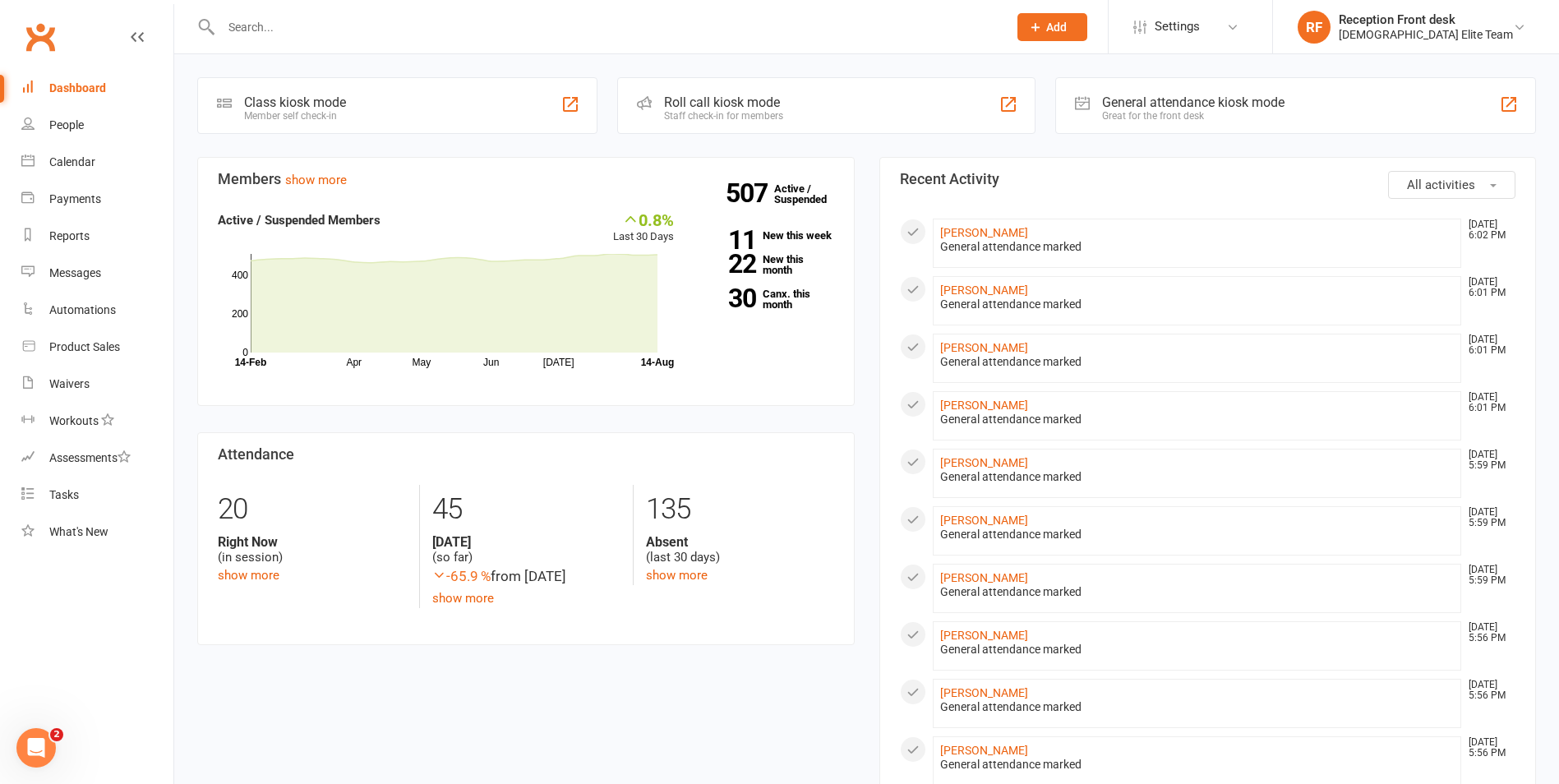
click at [207, 17] on icon at bounding box center [207, 27] width 19 height 20
click at [291, 27] on input "text" at bounding box center [606, 27] width 780 height 23
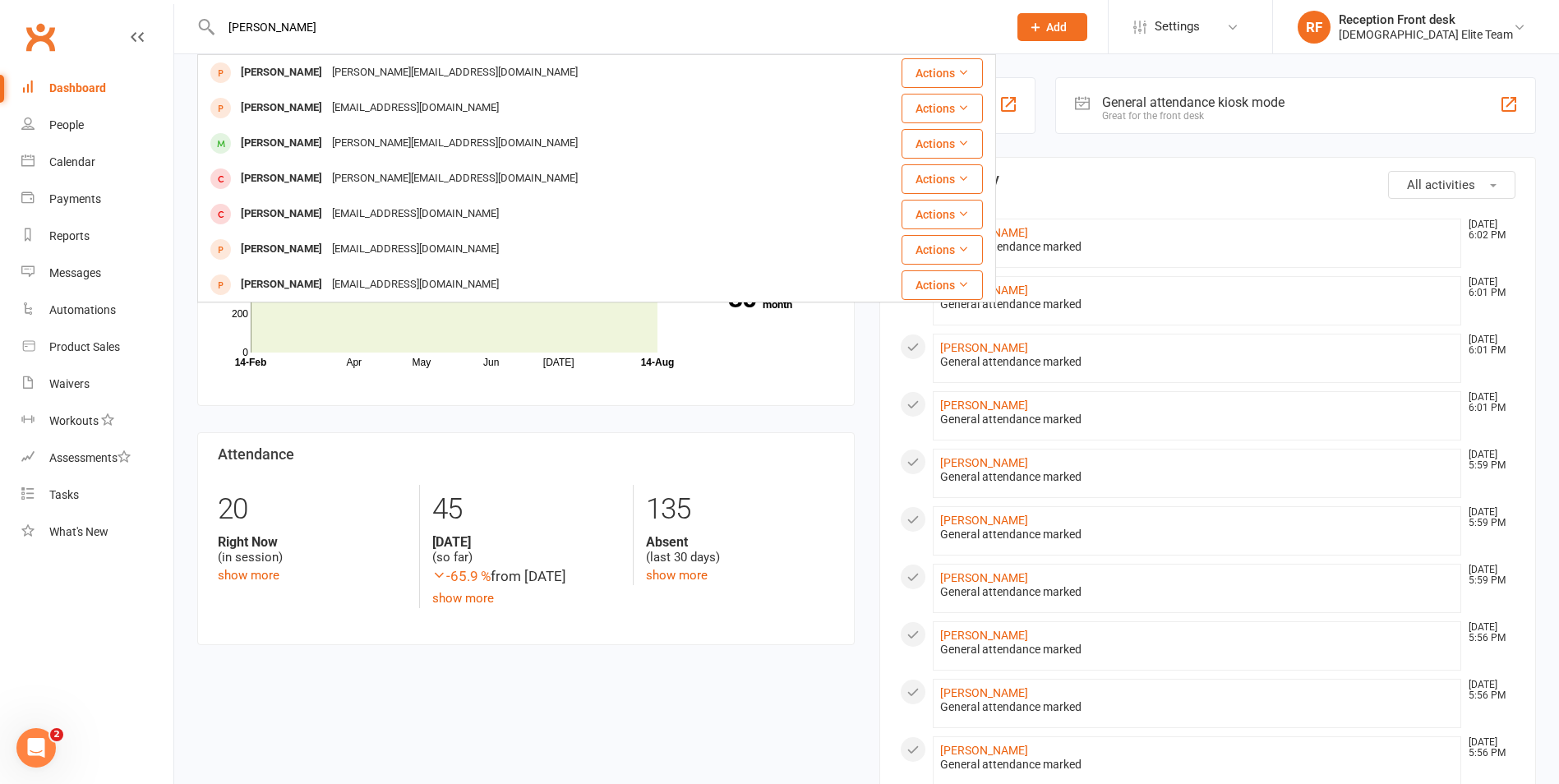
type input "[PERSON_NAME]"
click at [97, 82] on div "Dashboard" at bounding box center [78, 87] width 57 height 13
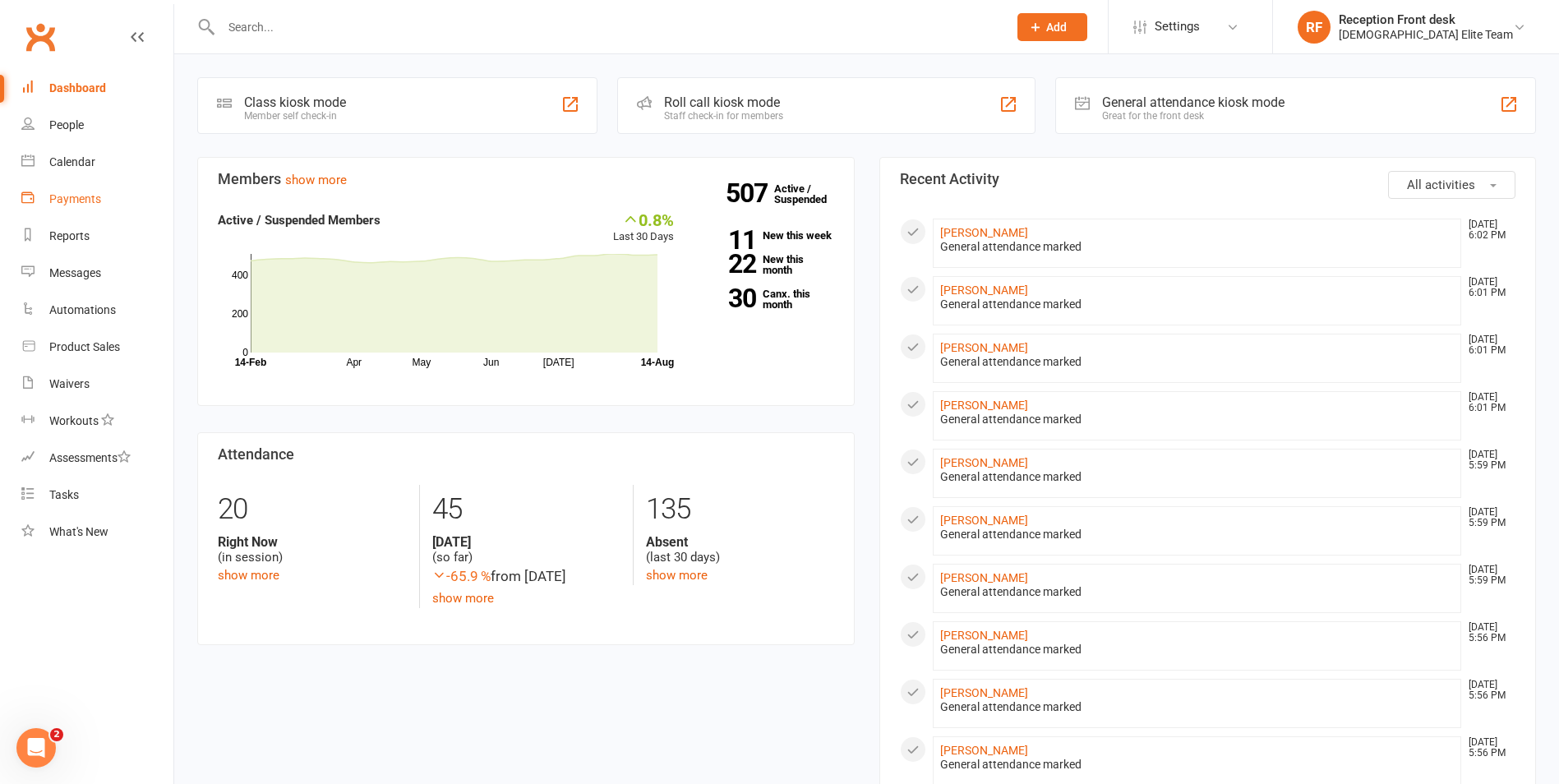
click at [92, 193] on div "Payments" at bounding box center [75, 198] width 51 height 13
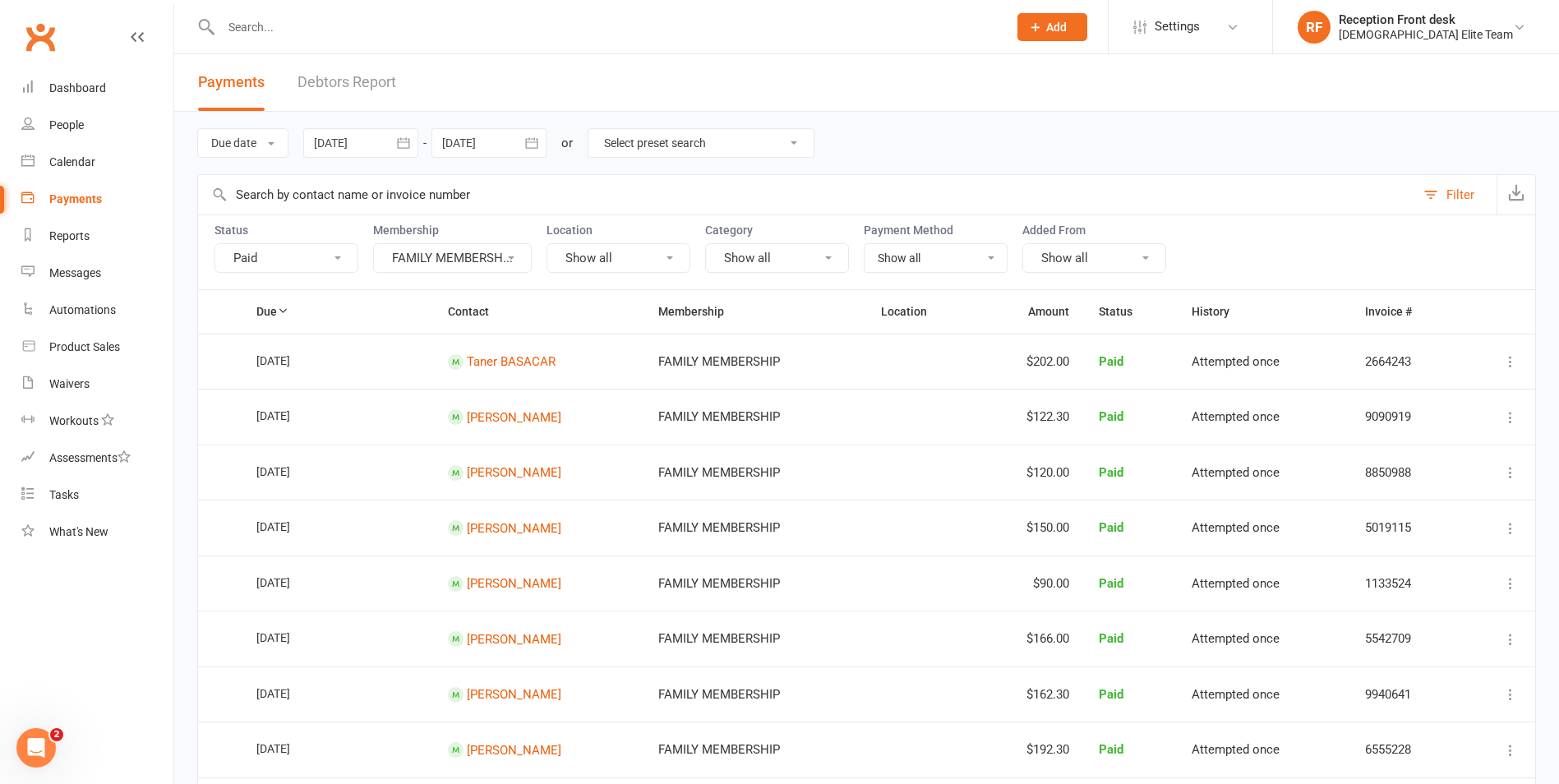
click at [446, 256] on button "FAMILY MEMBERSH..." at bounding box center [452, 258] width 159 height 30
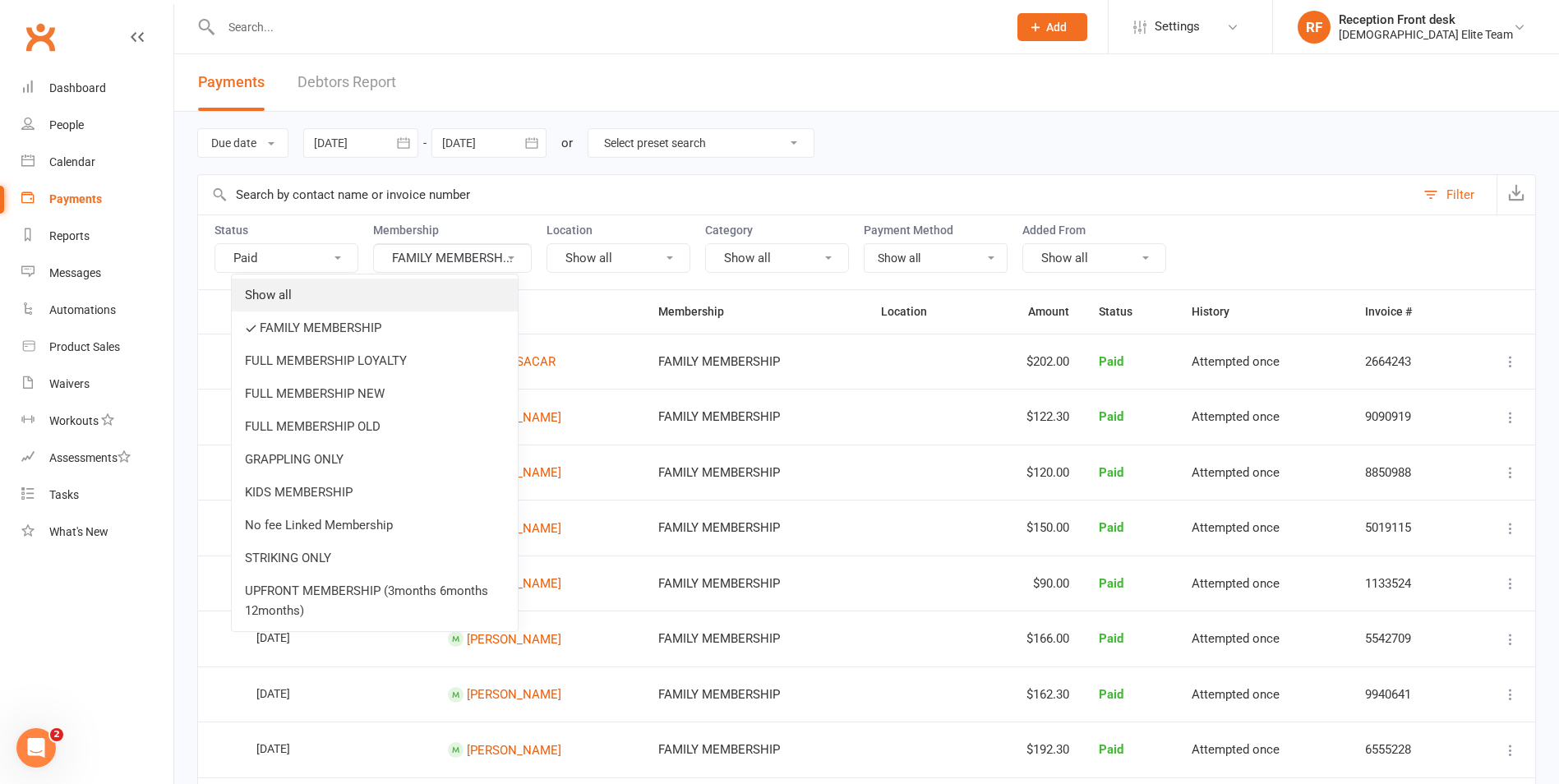
click at [428, 297] on link "Show all" at bounding box center [375, 295] width 286 height 33
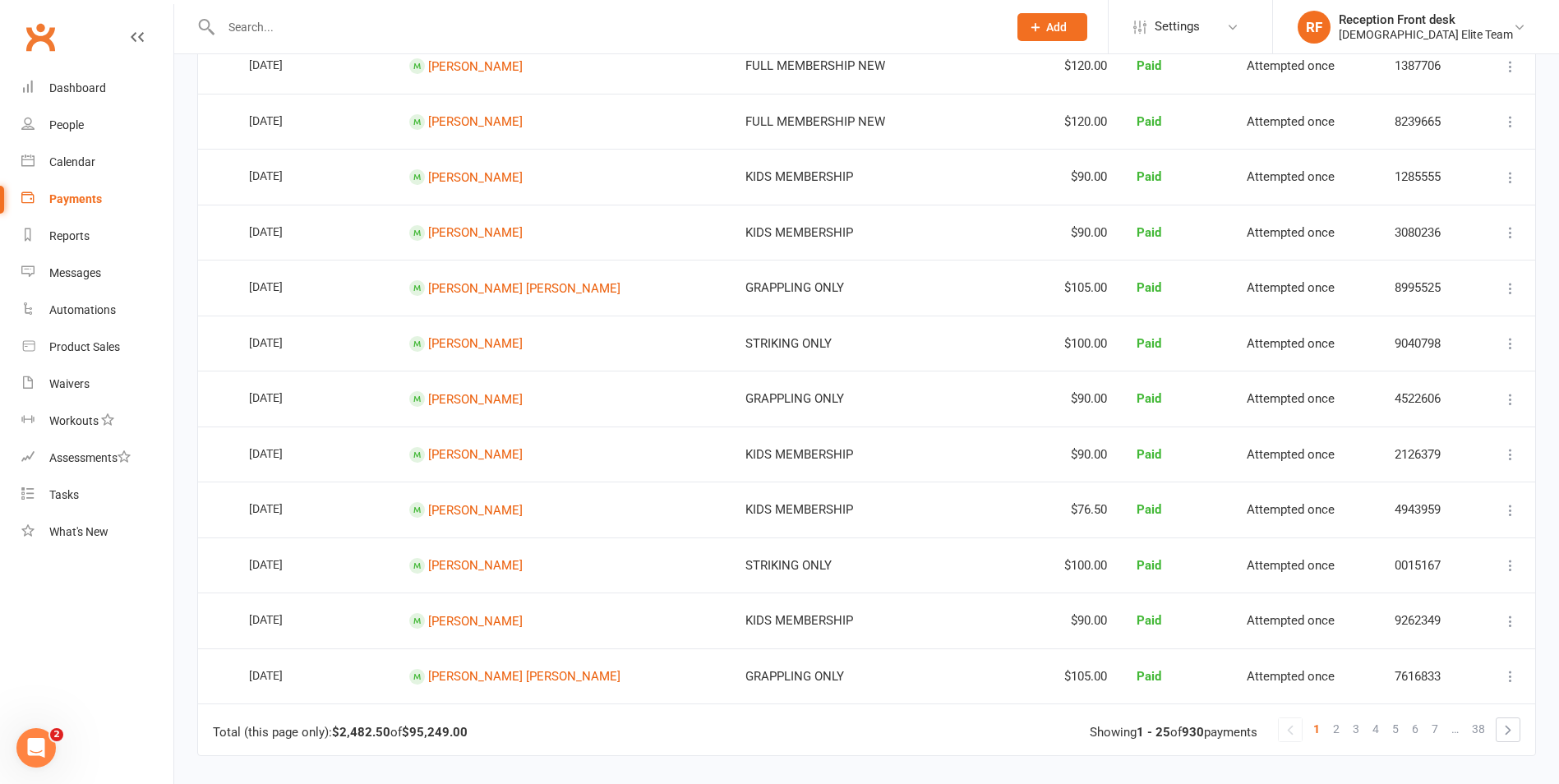
scroll to position [1068, 0]
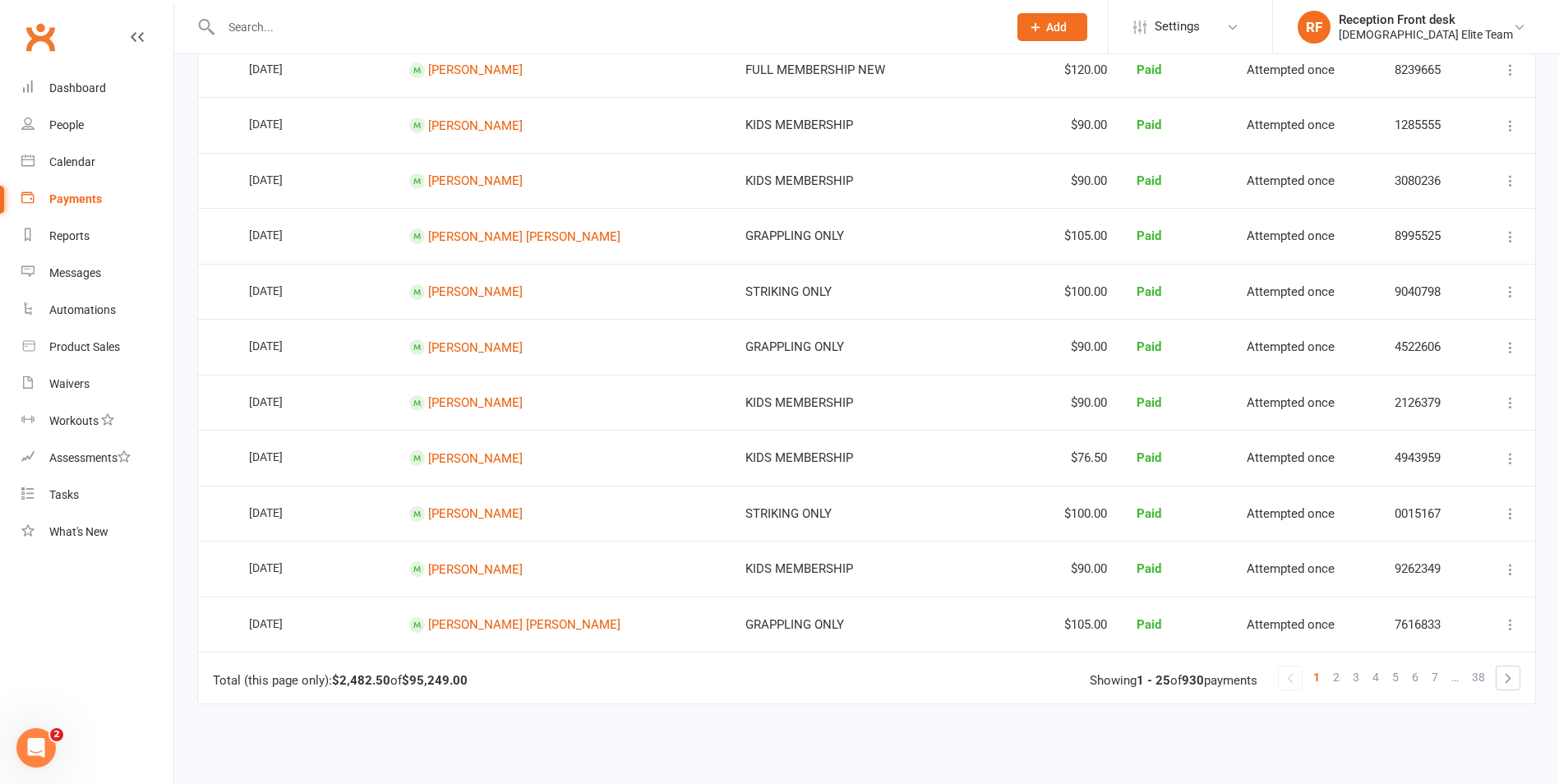
click at [1343, 678] on link "2" at bounding box center [1336, 677] width 20 height 23
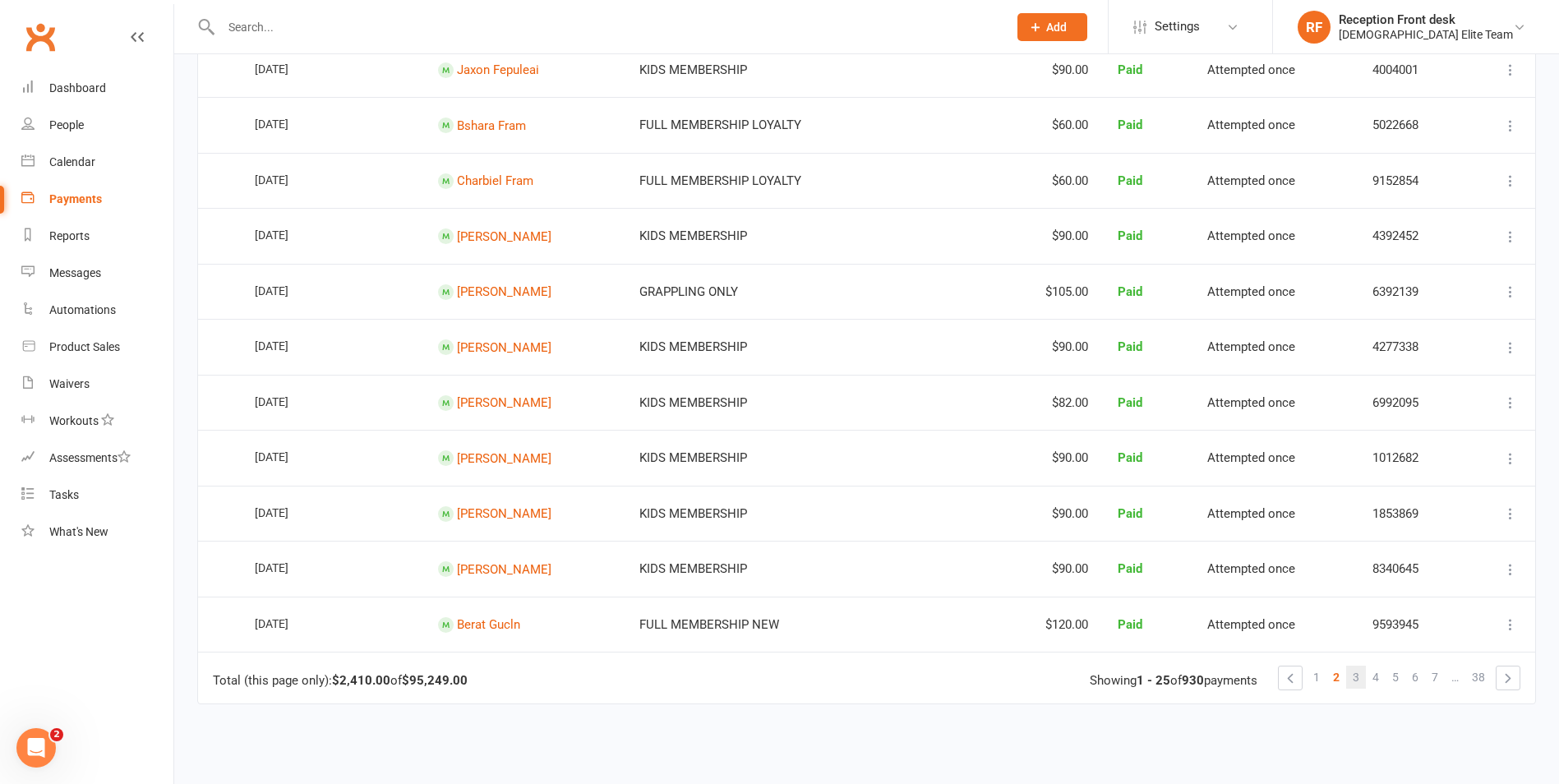
click at [1363, 673] on link "3" at bounding box center [1356, 677] width 20 height 23
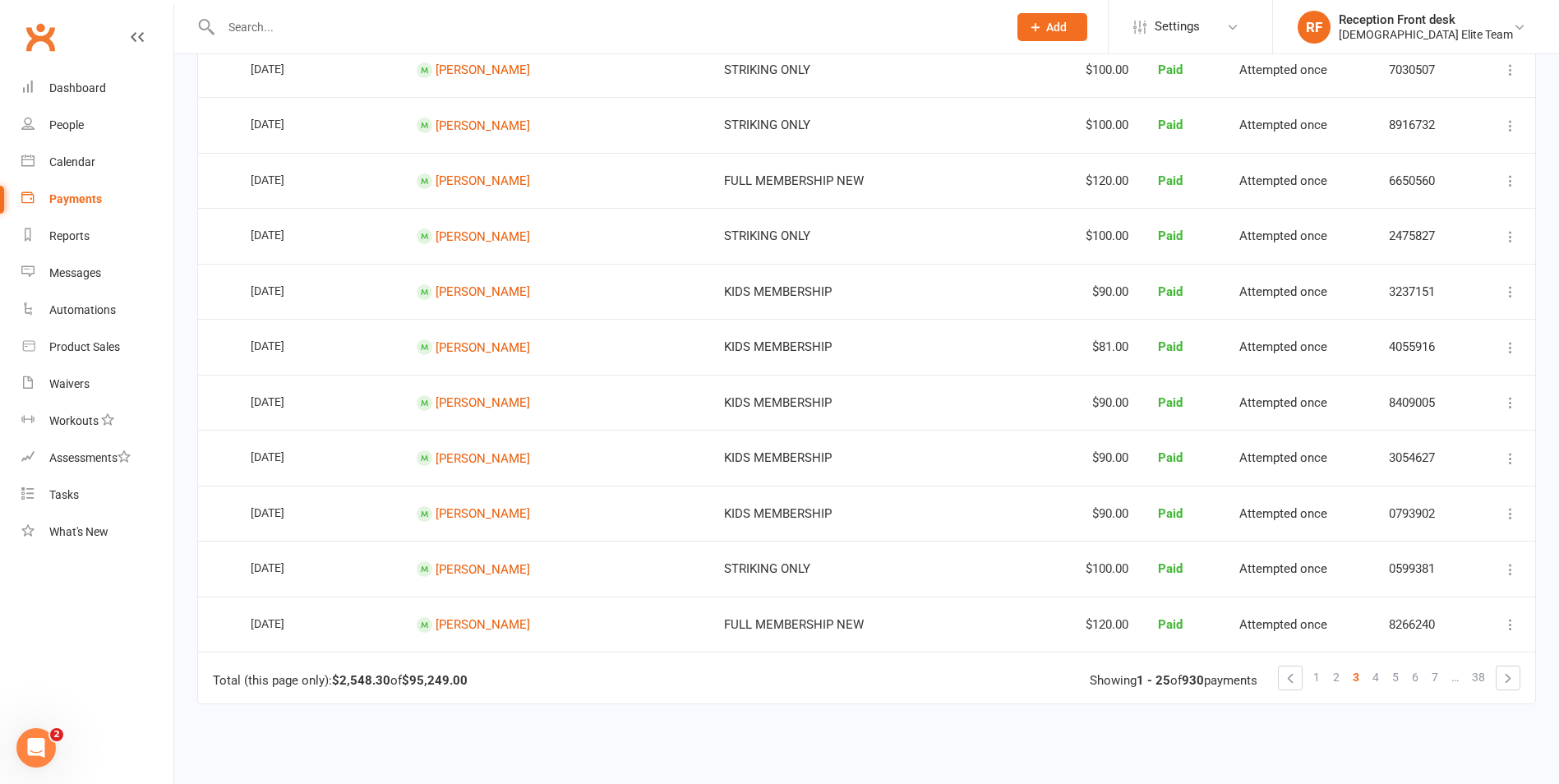
click at [1377, 673] on span "4" at bounding box center [1376, 677] width 7 height 23
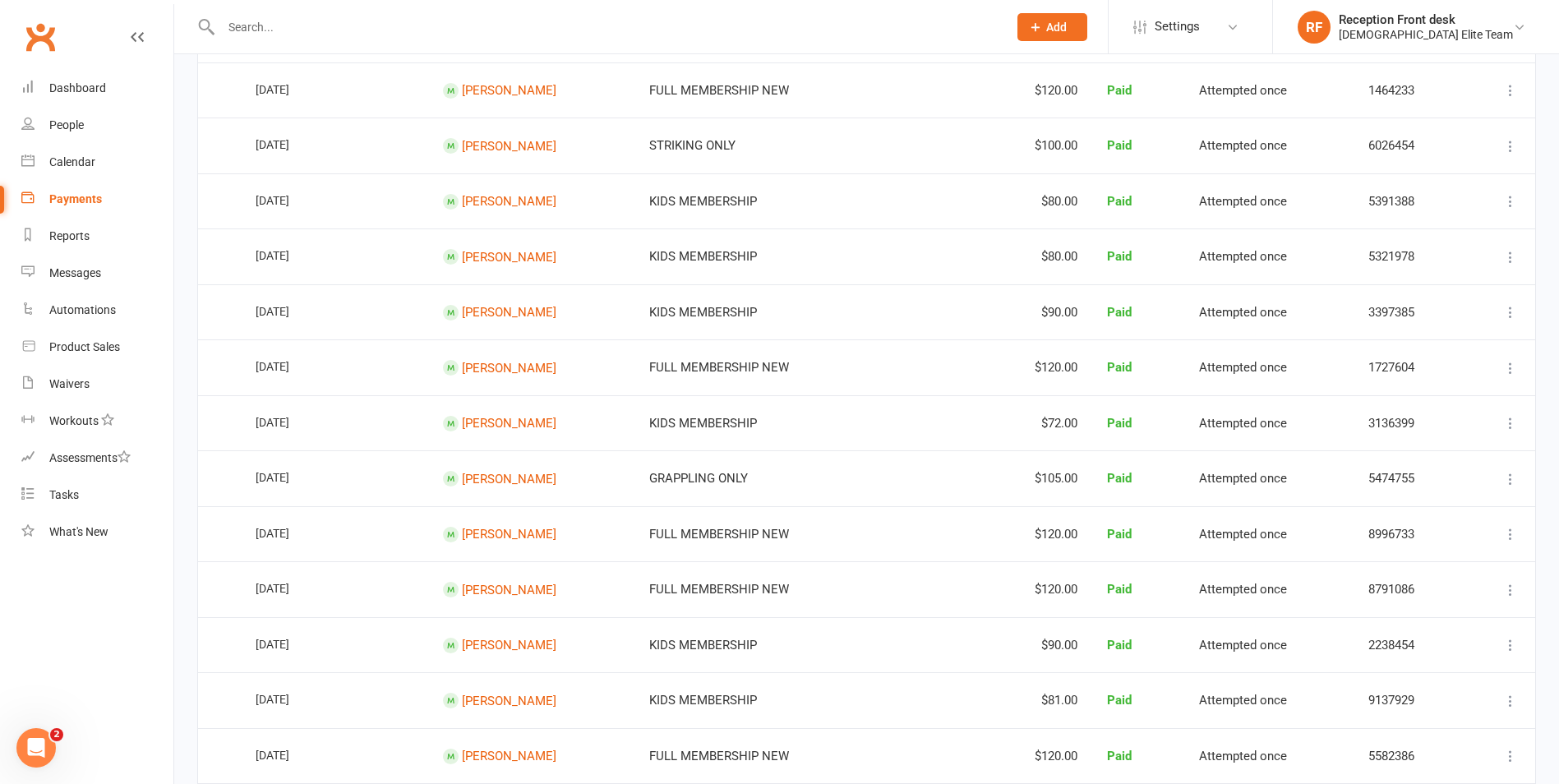
scroll to position [0, 0]
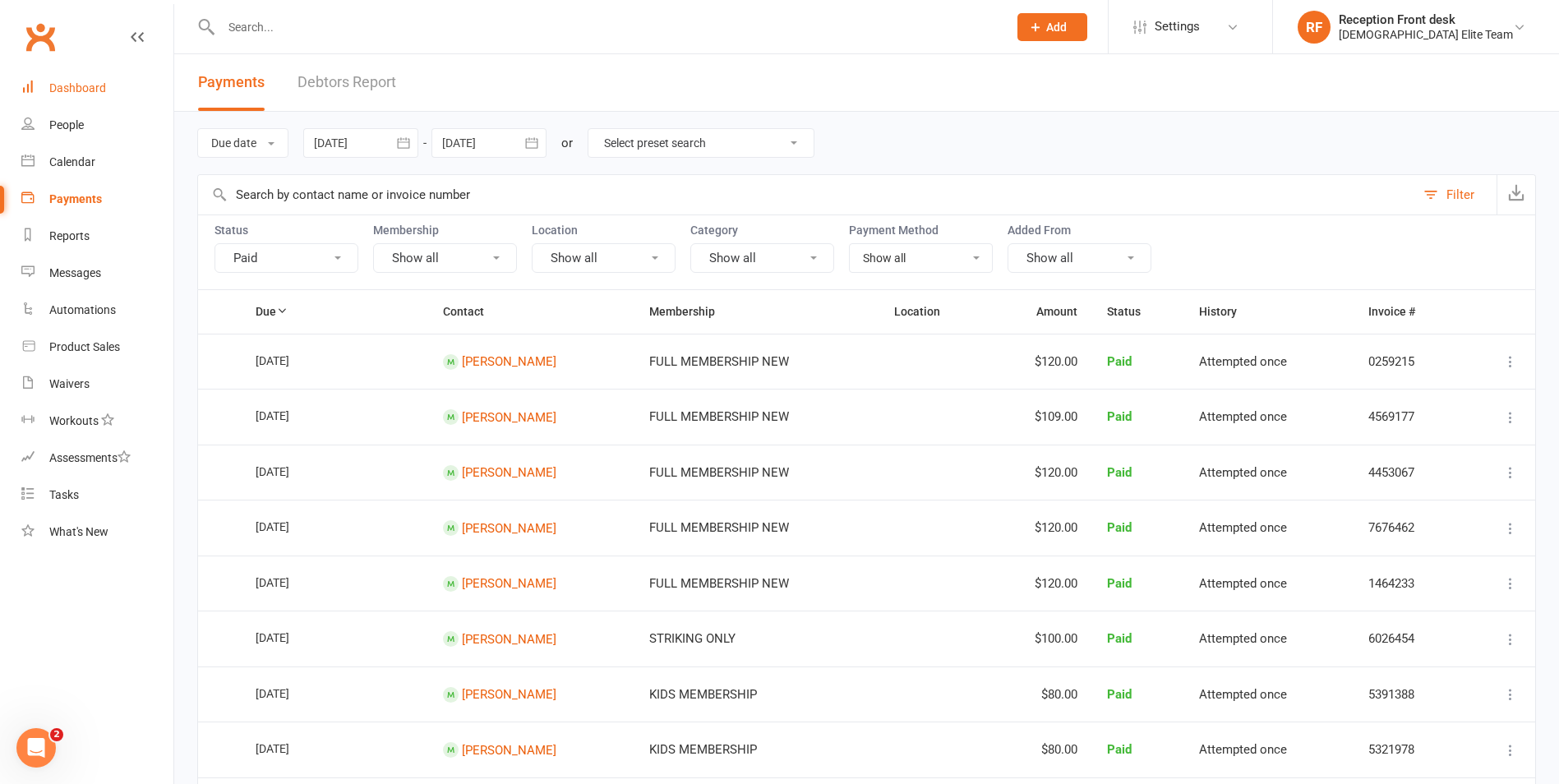
click at [79, 92] on div "Dashboard" at bounding box center [78, 87] width 57 height 13
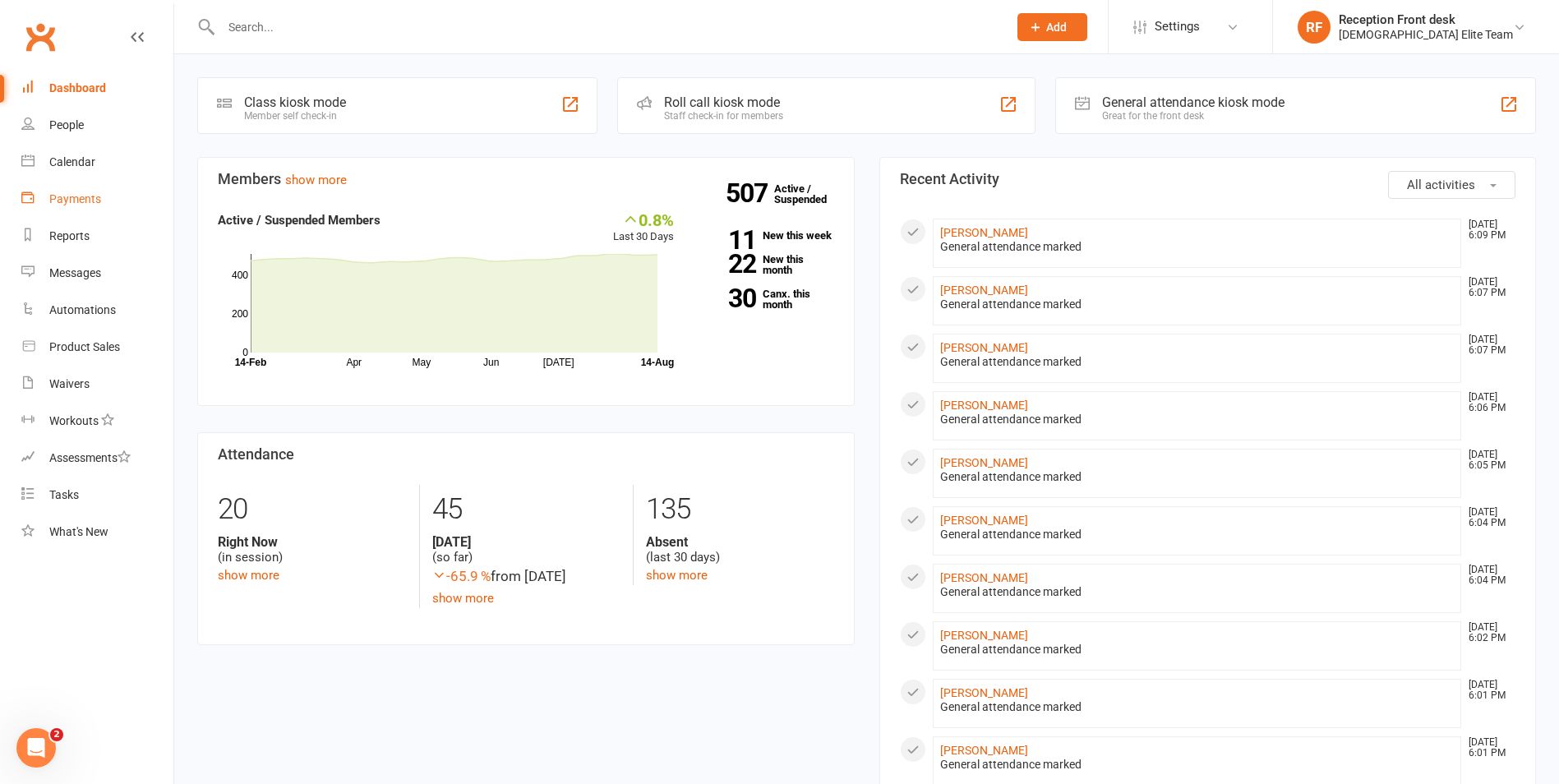
click at [69, 185] on link "Payments" at bounding box center [97, 199] width 152 height 37
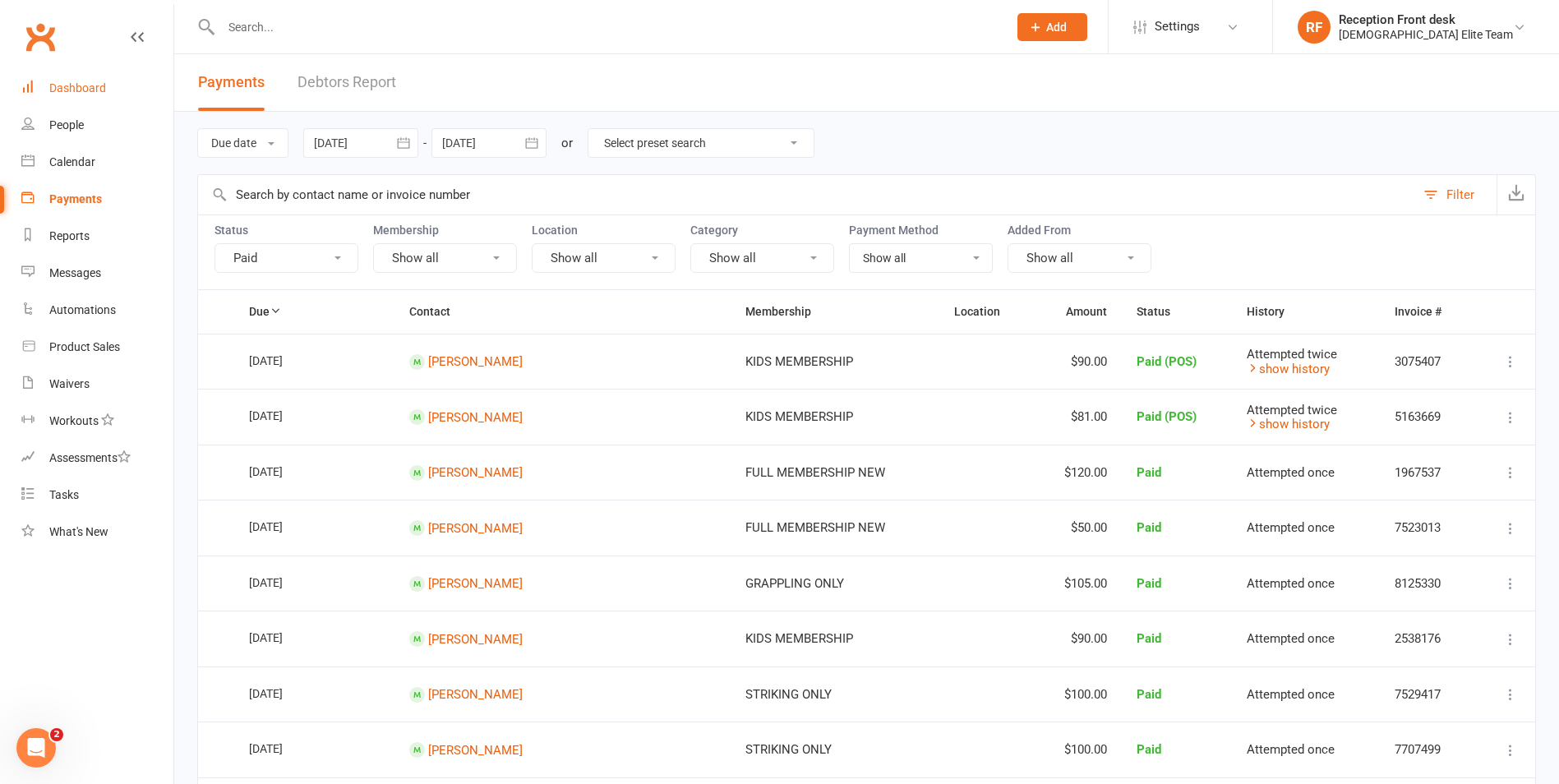
click at [91, 82] on div "Dashboard" at bounding box center [78, 87] width 57 height 13
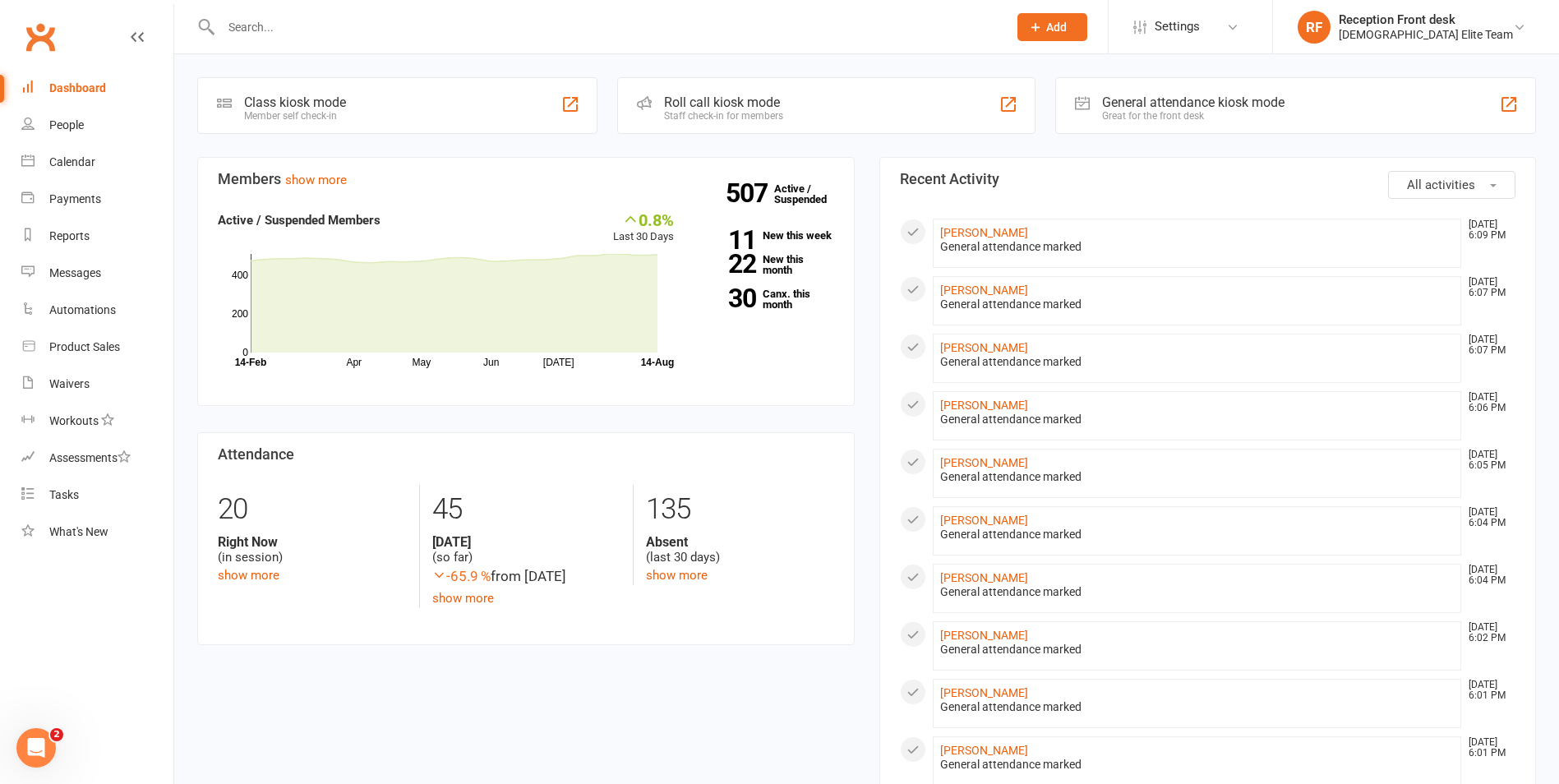
click at [326, 12] on div at bounding box center [597, 27] width 799 height 53
click at [223, 14] on div at bounding box center [597, 27] width 799 height 53
drag, startPoint x: 325, startPoint y: 17, endPoint x: 320, endPoint y: 27, distance: 11.2
click at [323, 21] on input "text" at bounding box center [606, 27] width 780 height 23
click at [304, 17] on input "text" at bounding box center [606, 27] width 780 height 23
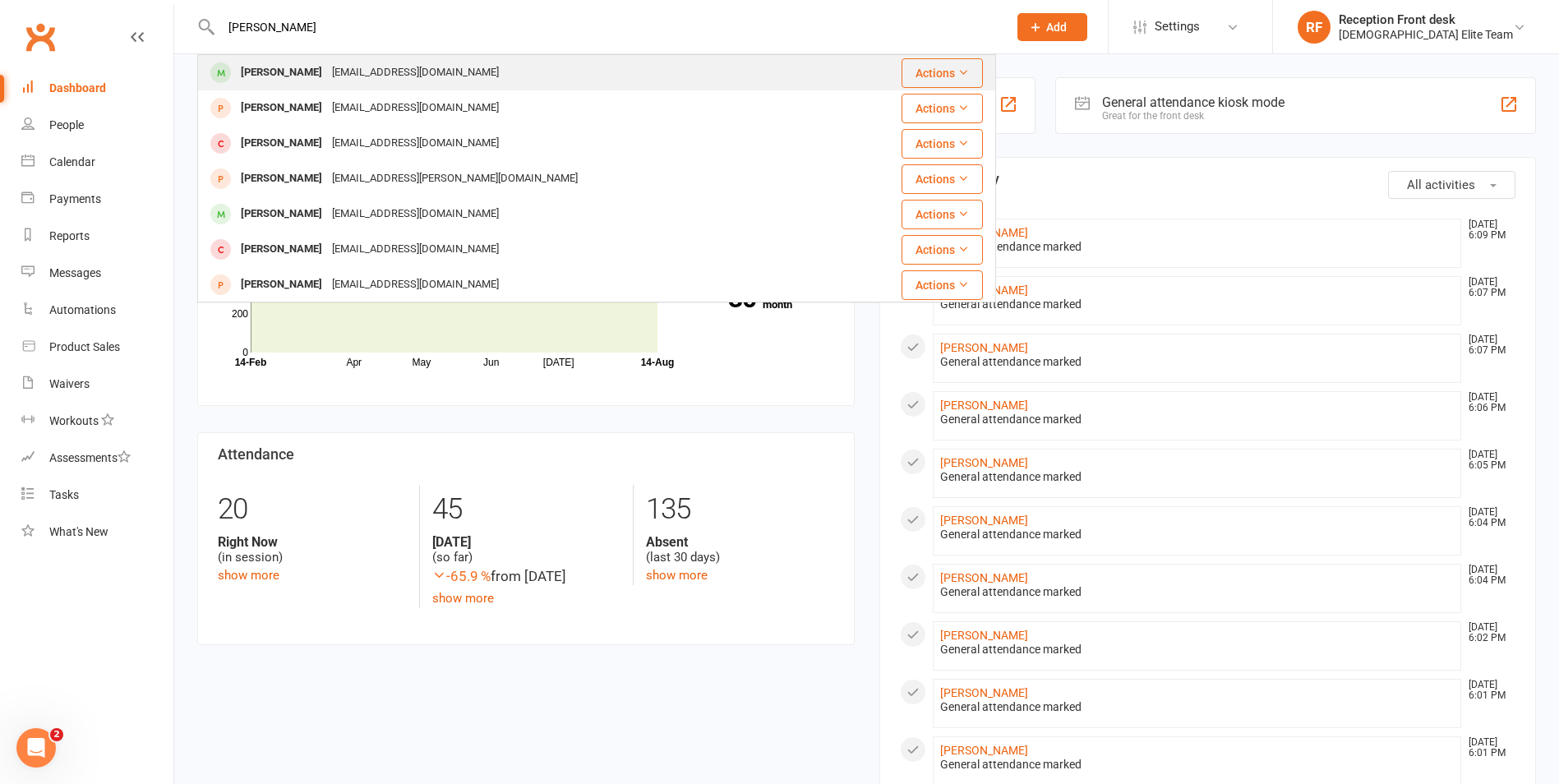
type input "[PERSON_NAME]"
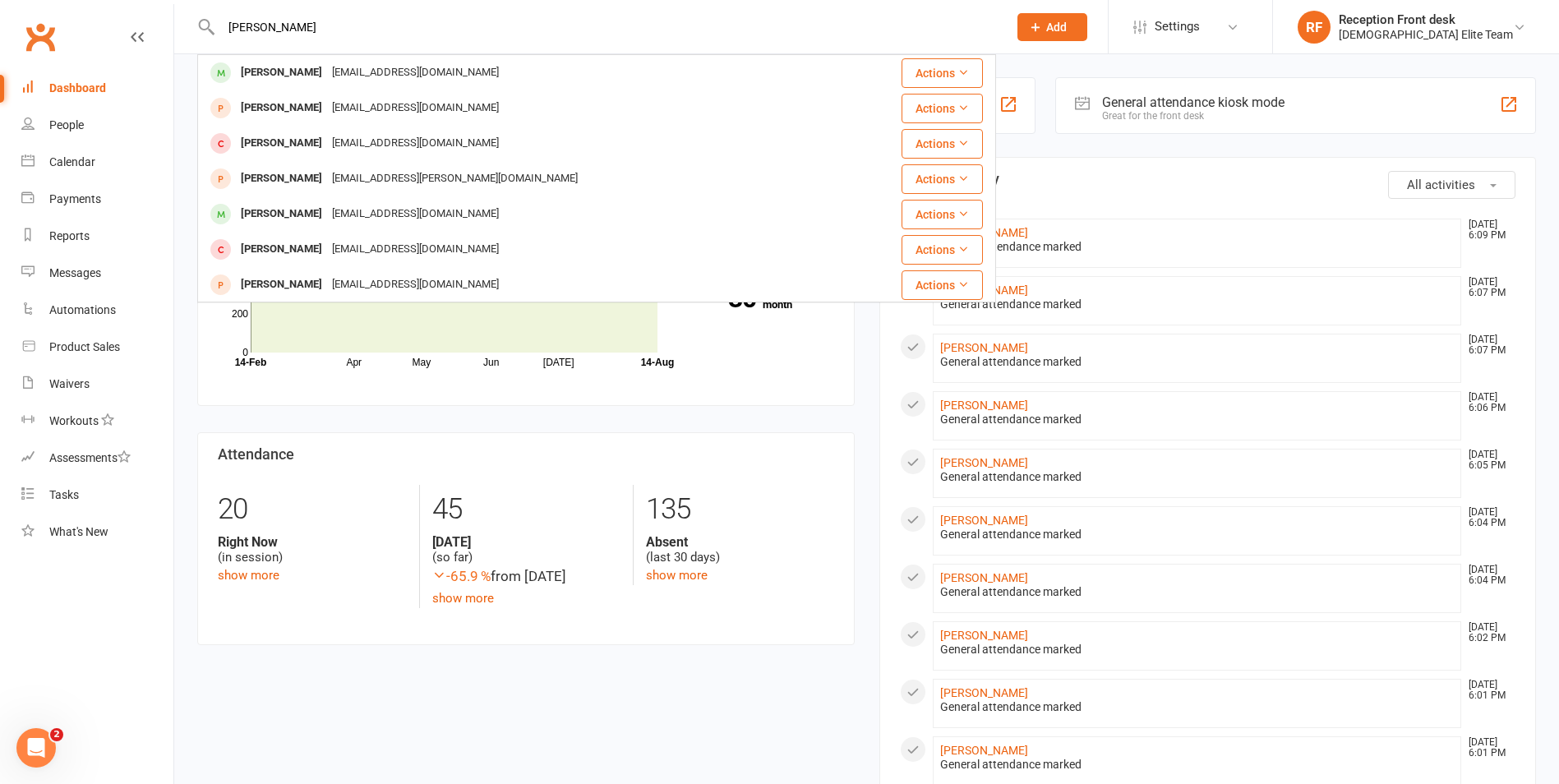
click at [327, 71] on div "[EMAIL_ADDRESS][DOMAIN_NAME]" at bounding box center [416, 73] width 177 height 24
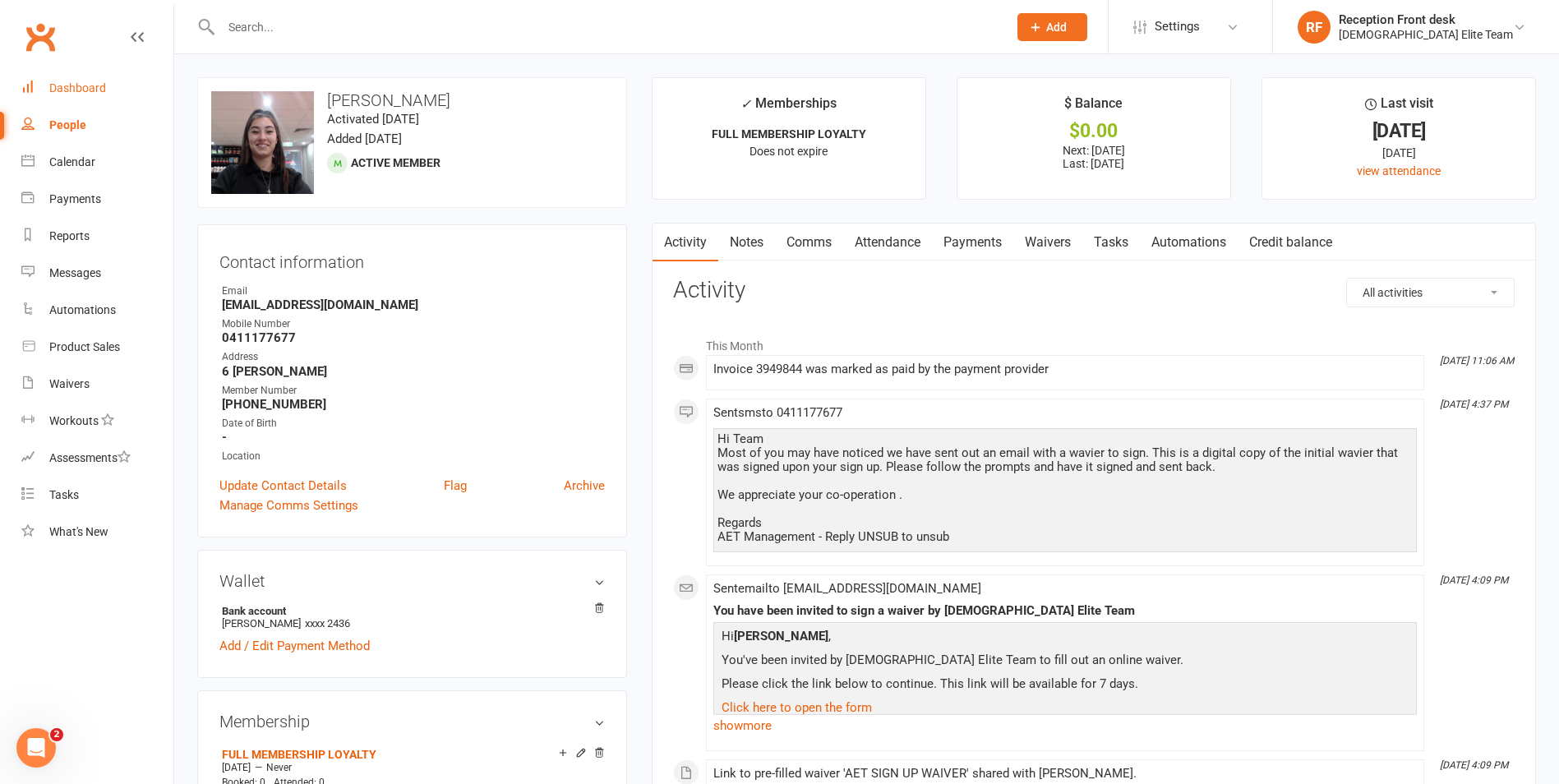
click at [57, 87] on div "Dashboard" at bounding box center [78, 87] width 57 height 13
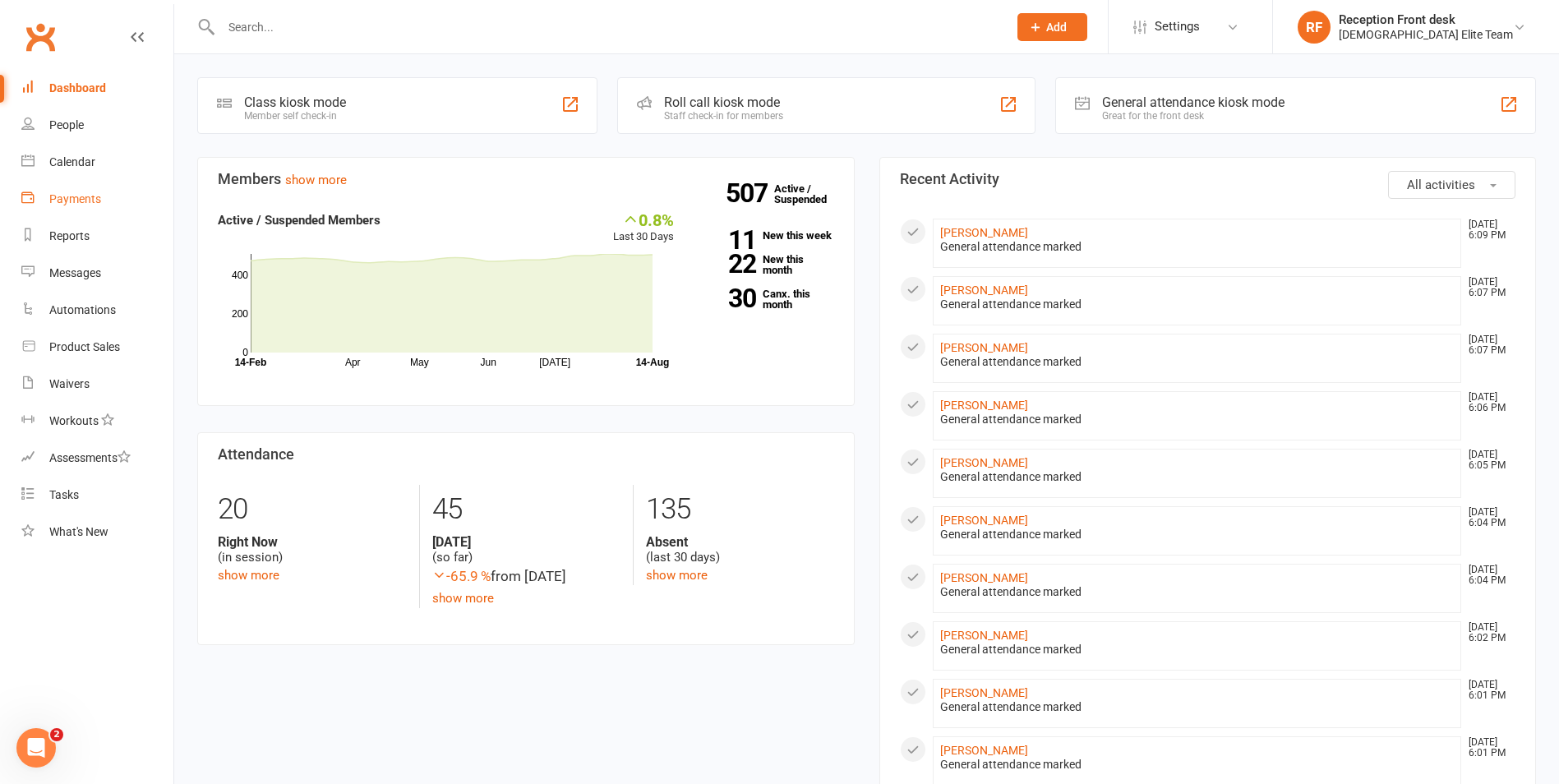
click at [81, 199] on div "Payments" at bounding box center [75, 198] width 51 height 13
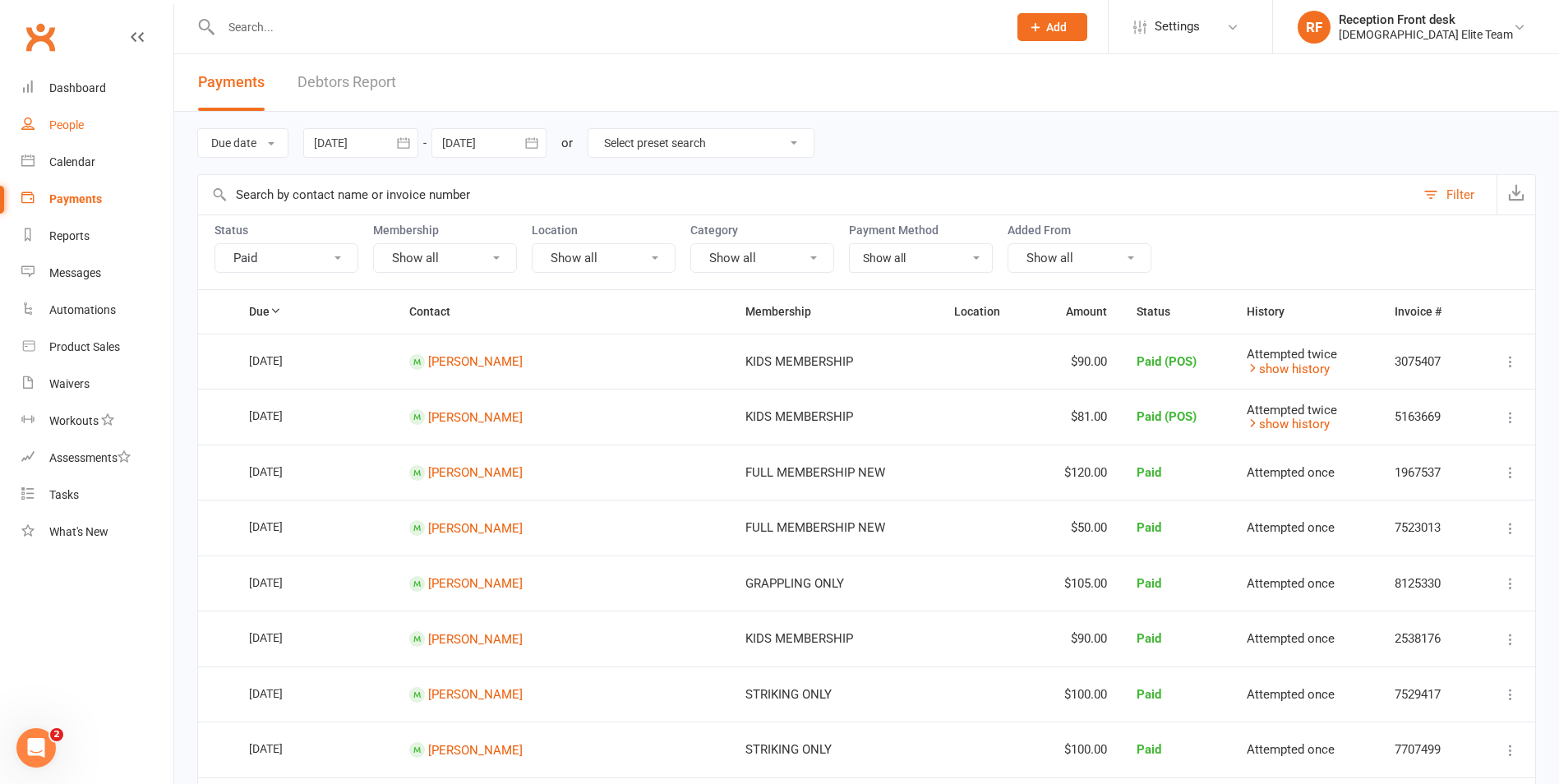
click at [80, 119] on div "People" at bounding box center [67, 124] width 34 height 13
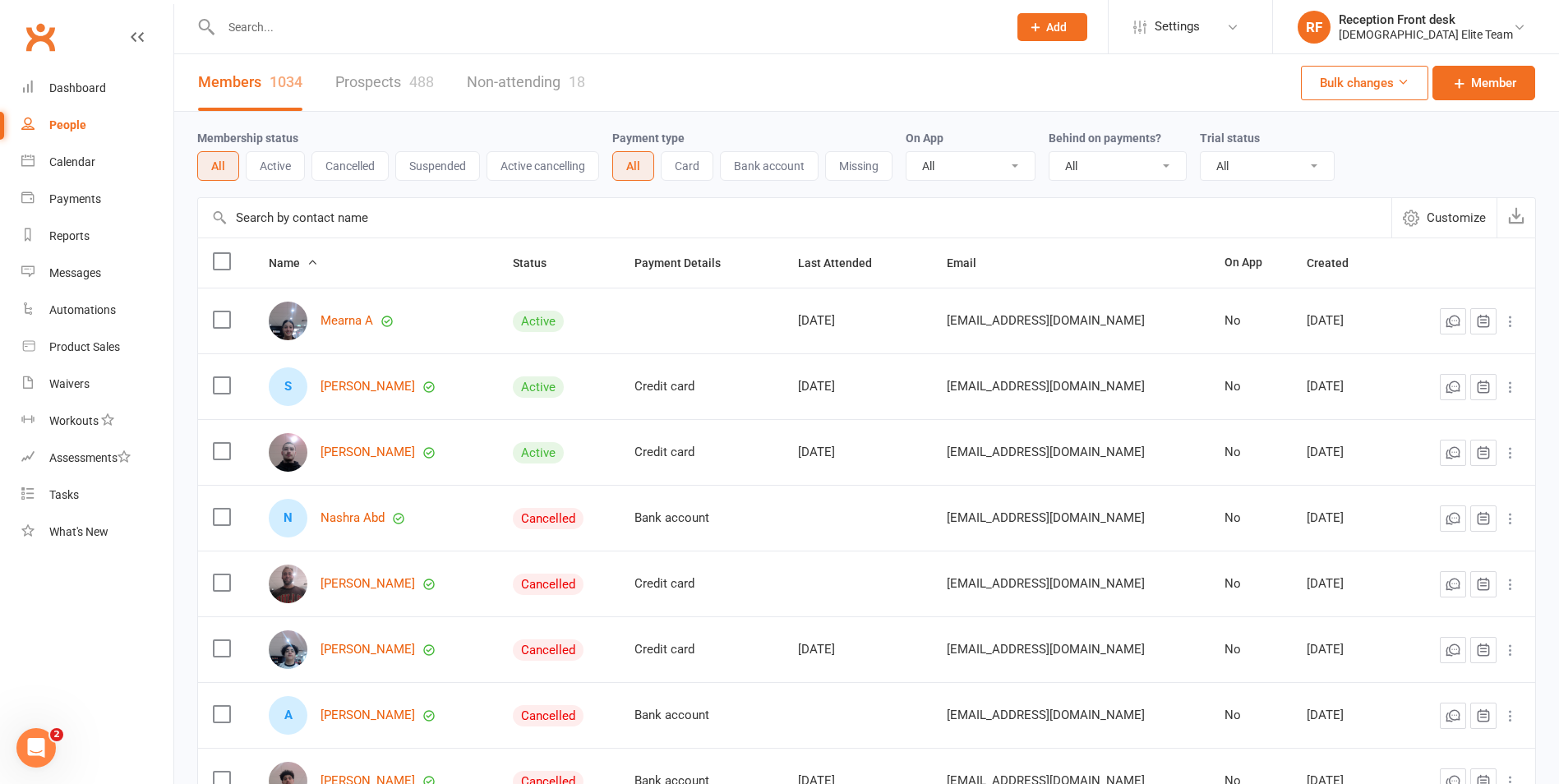
click at [1456, 208] on button "Customize" at bounding box center [1444, 218] width 105 height 39
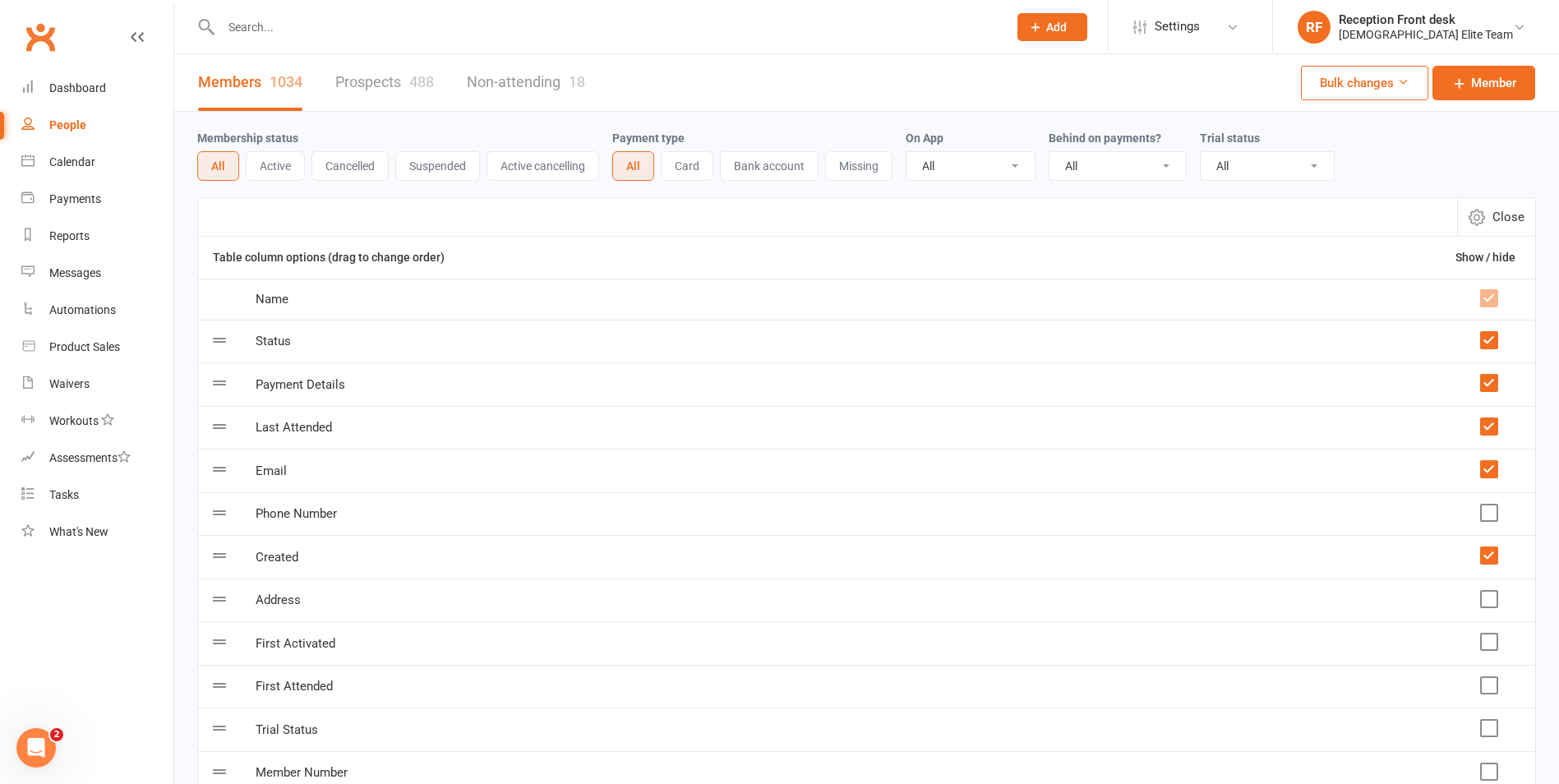
click at [1492, 298] on label at bounding box center [1488, 298] width 16 height 16
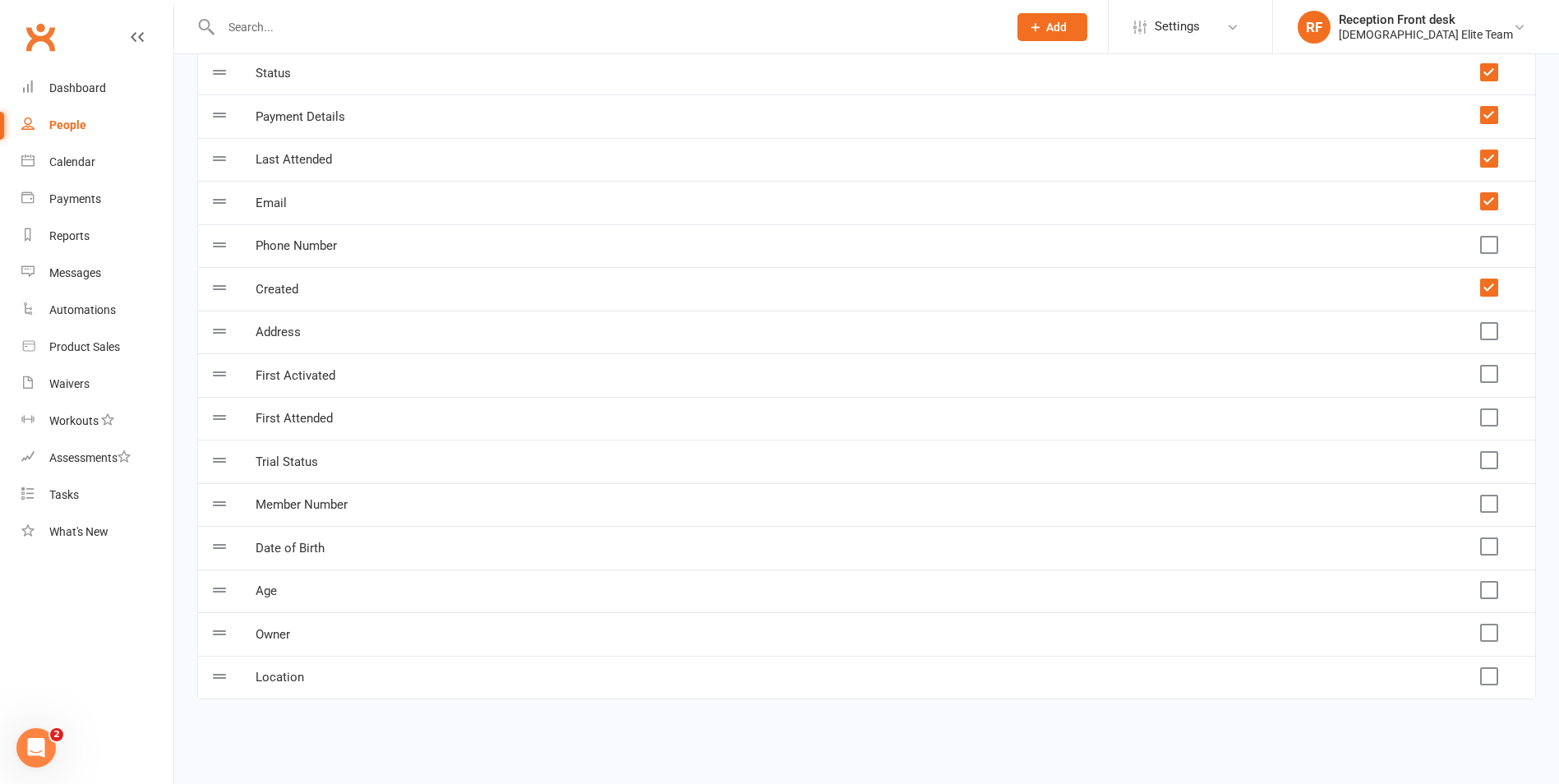
scroll to position [272, 0]
click at [1493, 248] on label at bounding box center [1488, 241] width 16 height 16
click at [1493, 233] on input "checkbox" at bounding box center [1488, 233] width 16 height 0
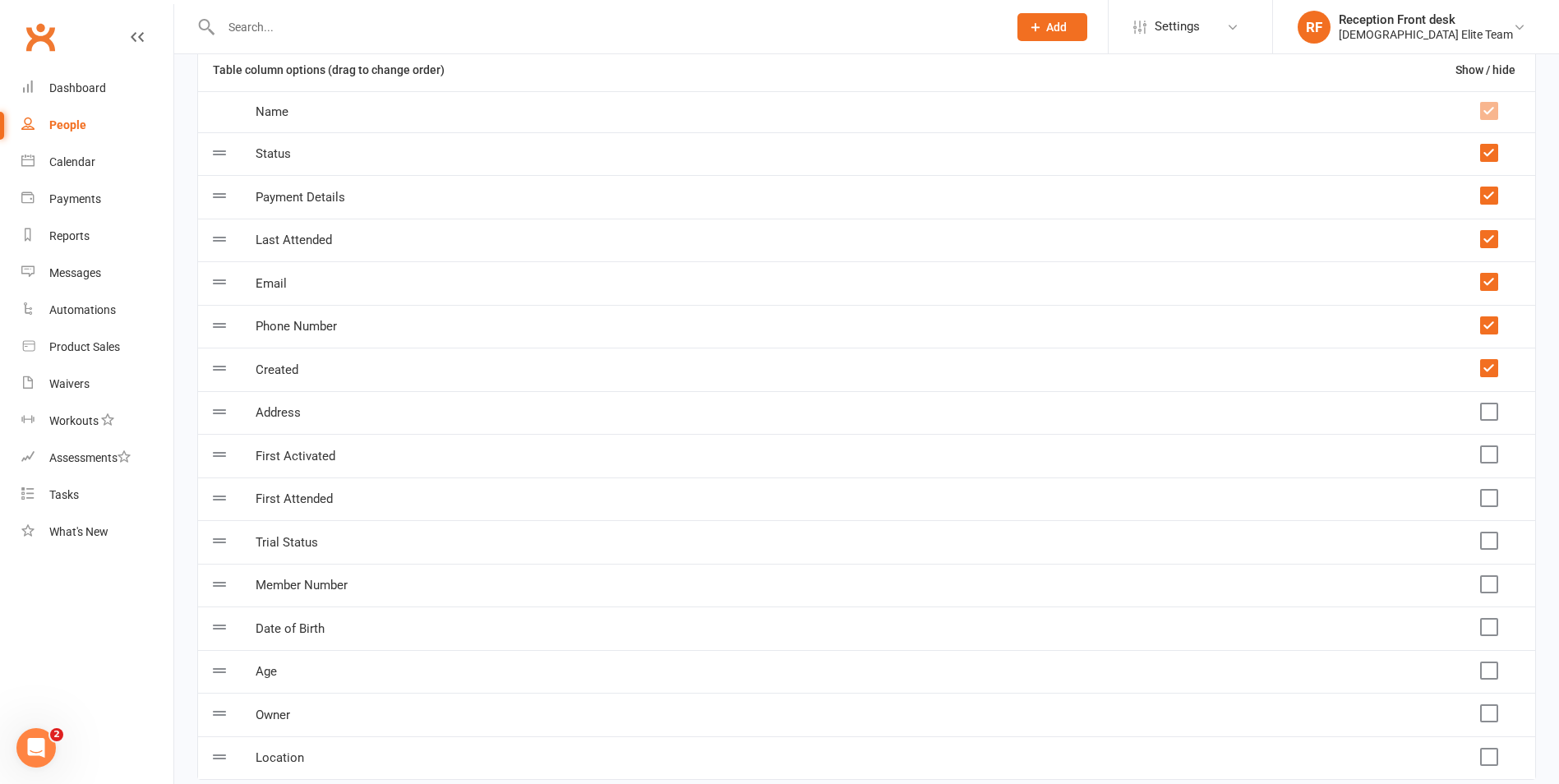
scroll to position [0, 0]
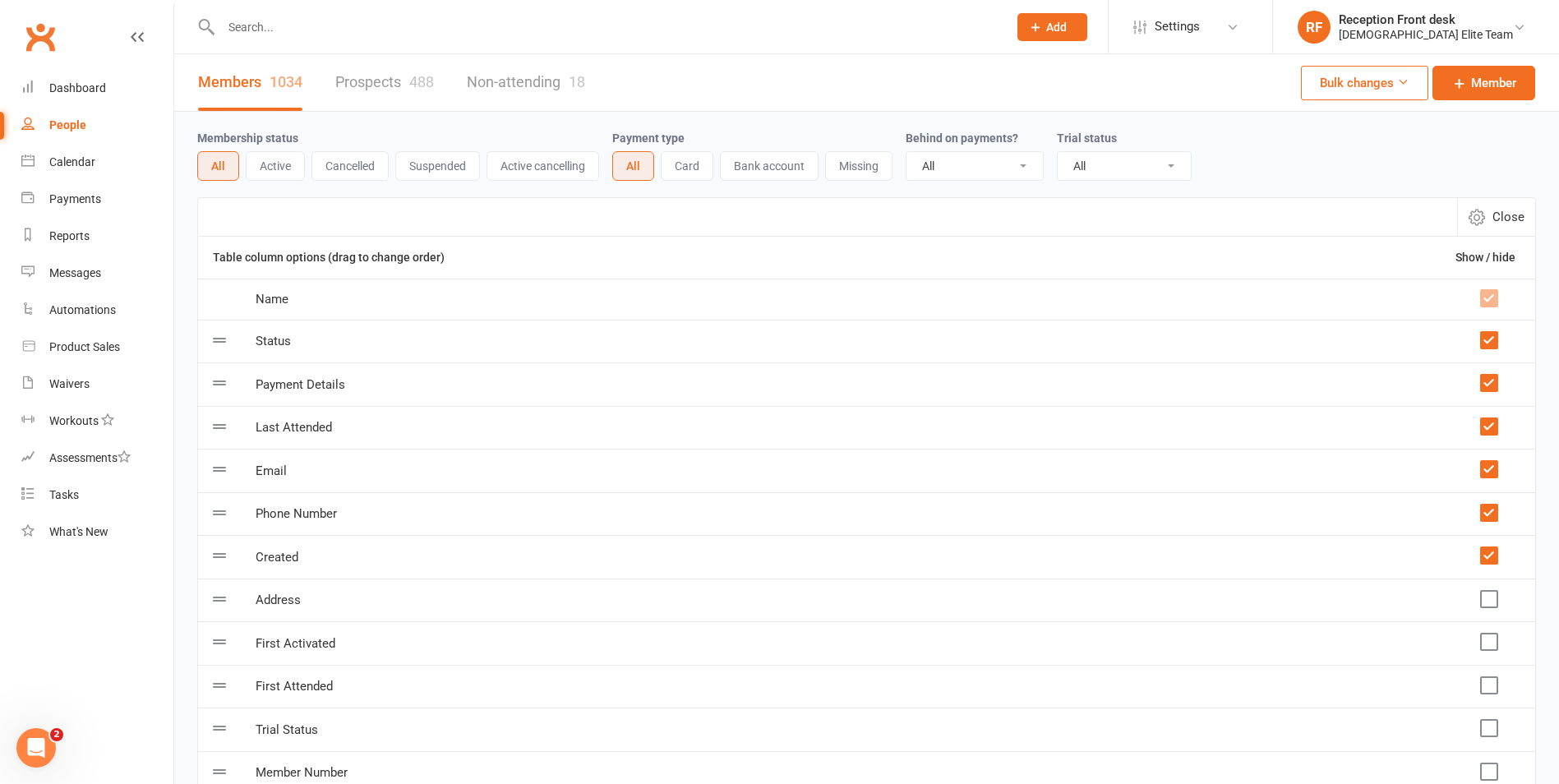
click at [1510, 220] on span "Close" at bounding box center [1508, 217] width 32 height 20
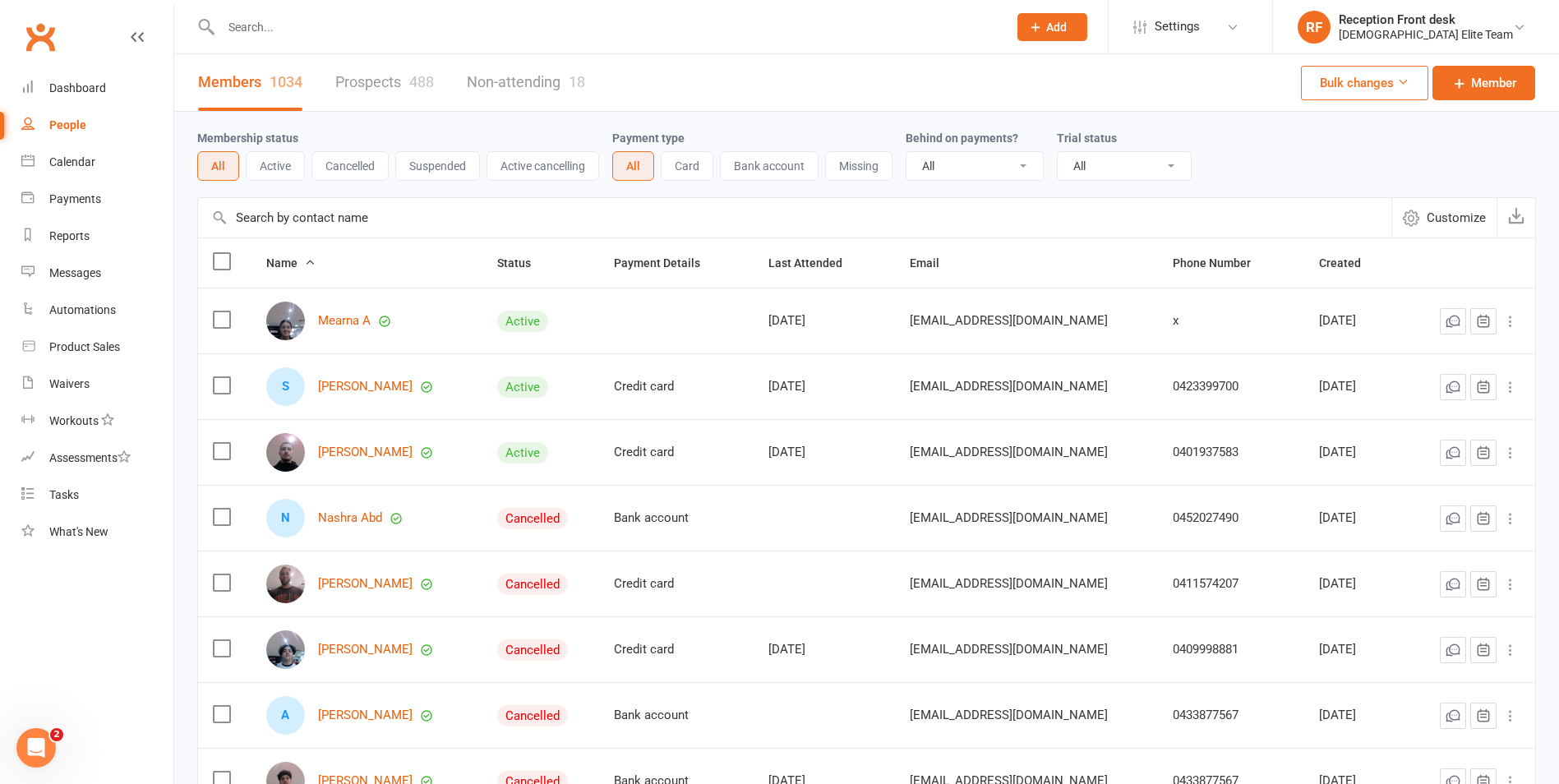
click at [316, 222] on input "text" at bounding box center [794, 218] width 1194 height 39
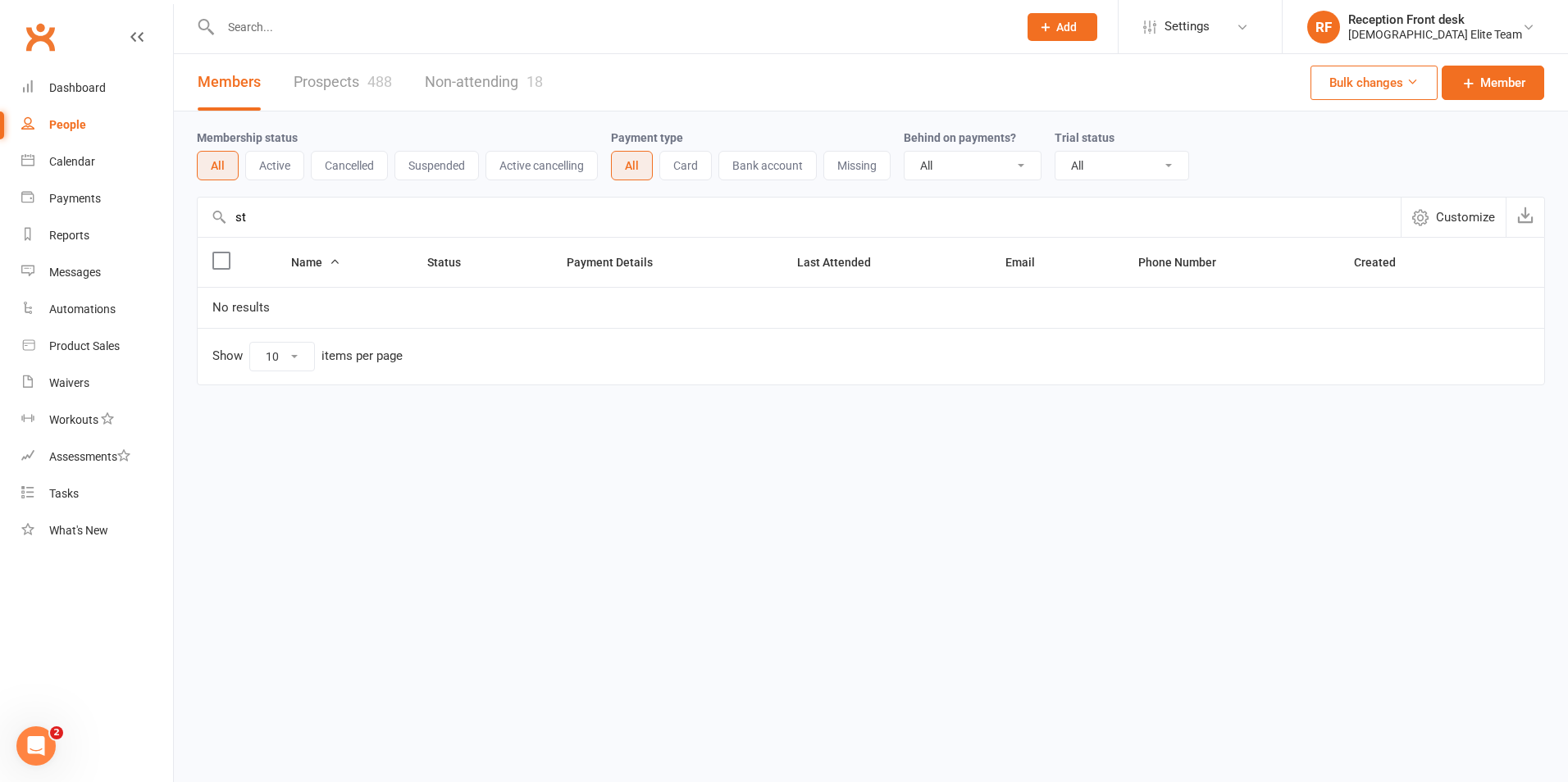
type input "s"
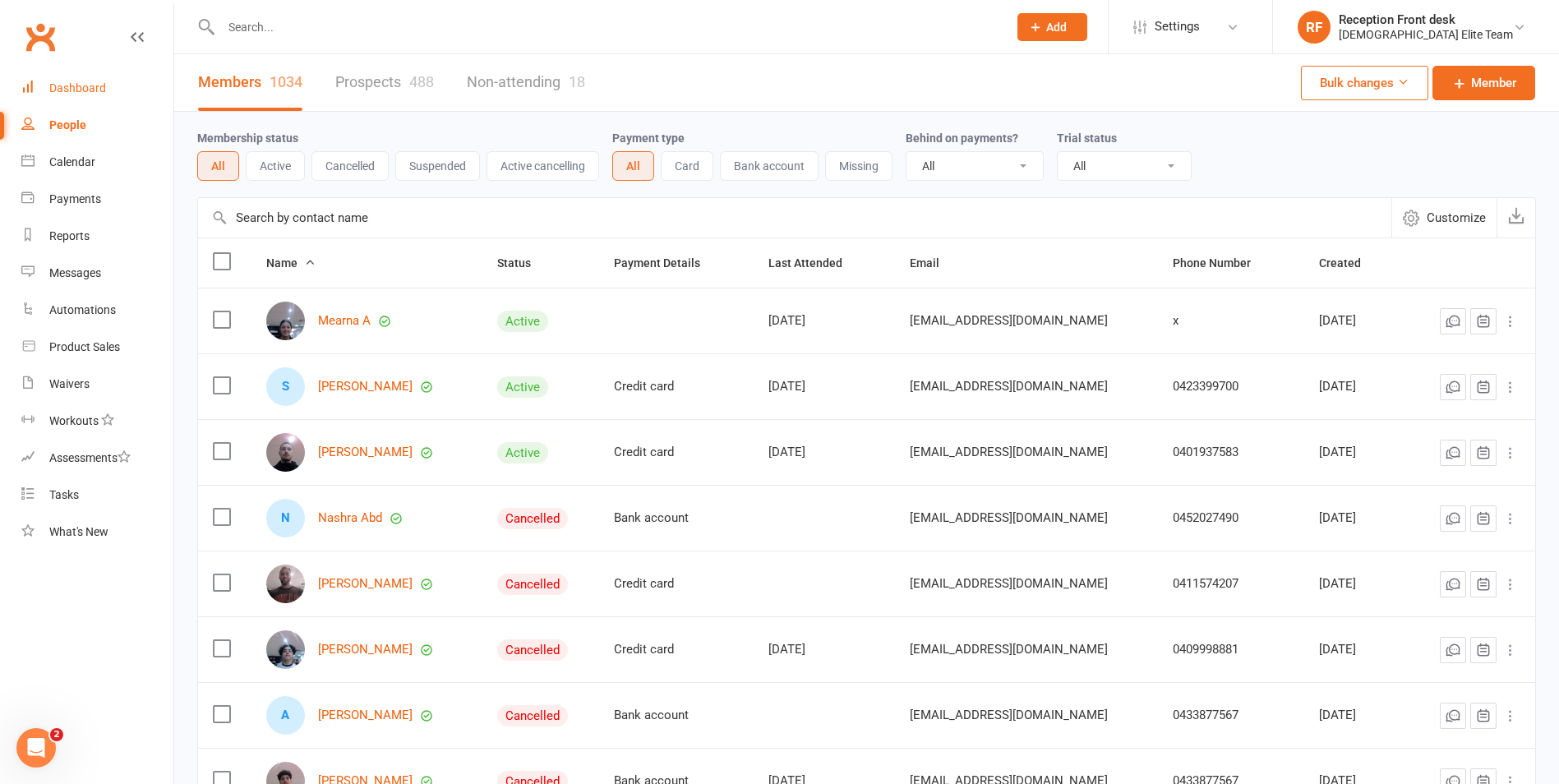
click at [89, 87] on div "Dashboard" at bounding box center [78, 87] width 57 height 13
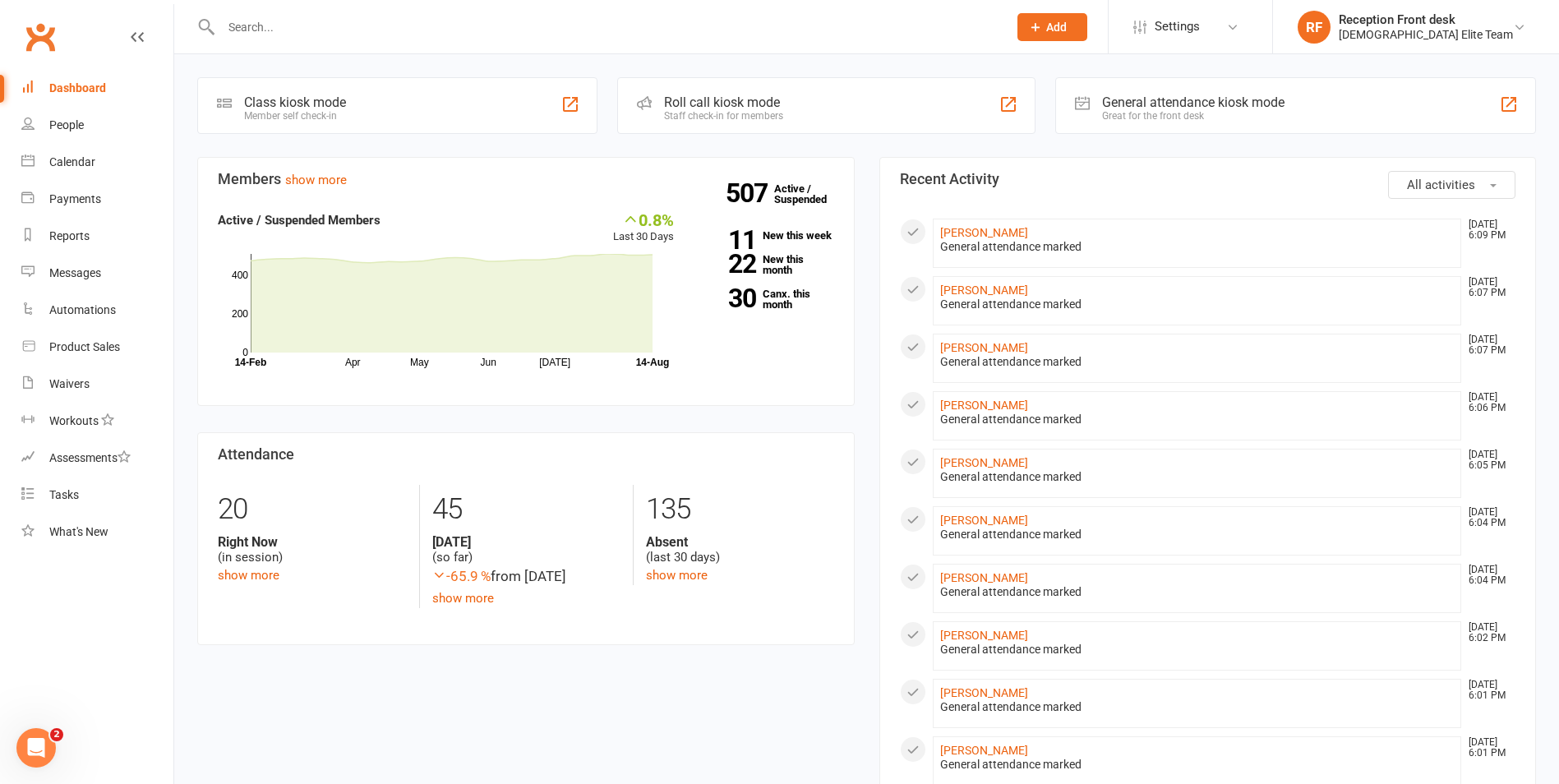
click at [90, 87] on div "Dashboard" at bounding box center [78, 87] width 57 height 13
click at [105, 189] on link "Payments" at bounding box center [97, 199] width 152 height 37
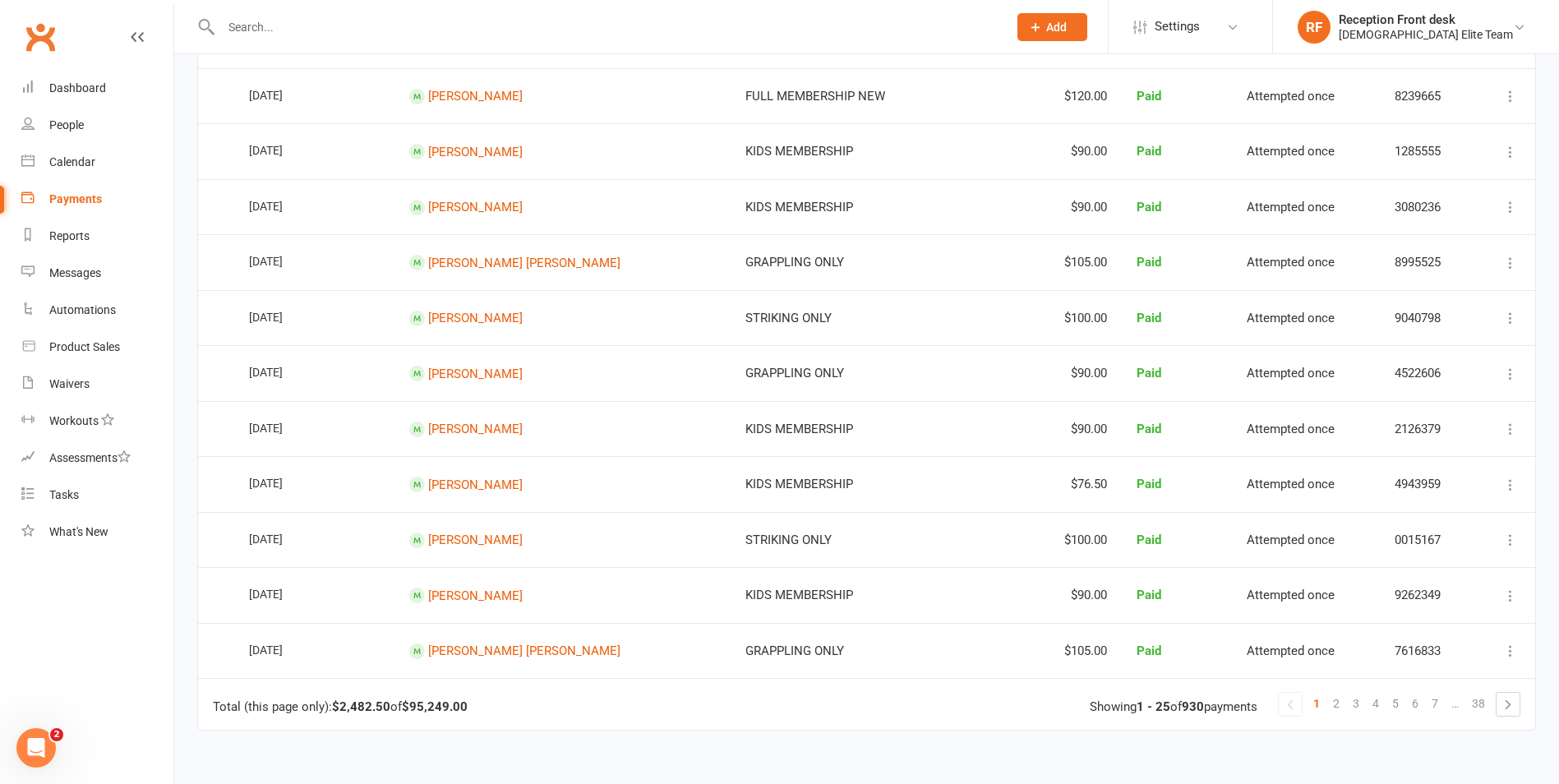
scroll to position [1068, 0]
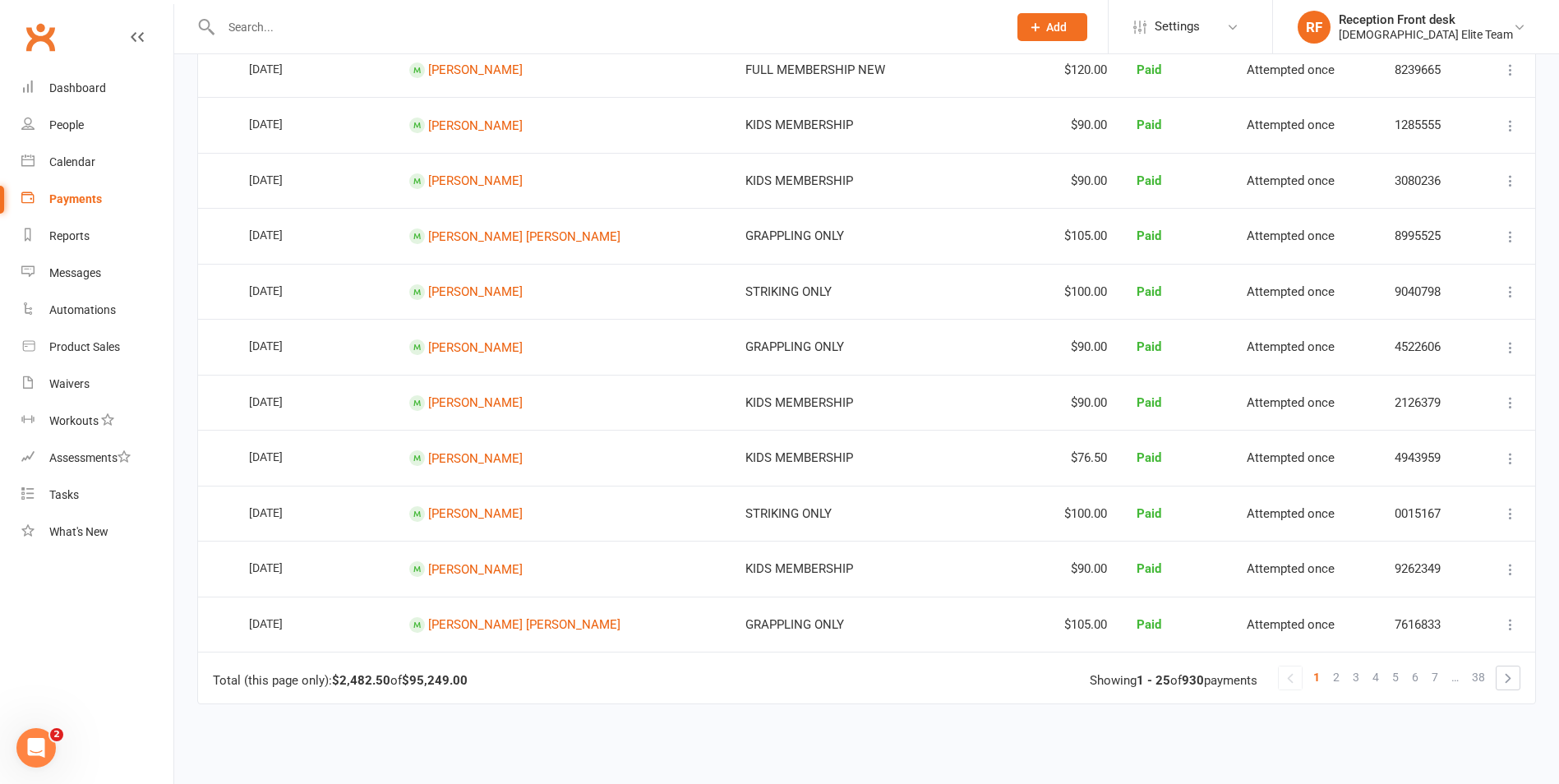
click at [1324, 666] on link "1" at bounding box center [1316, 677] width 20 height 23
click at [1343, 669] on link "2" at bounding box center [1336, 677] width 20 height 23
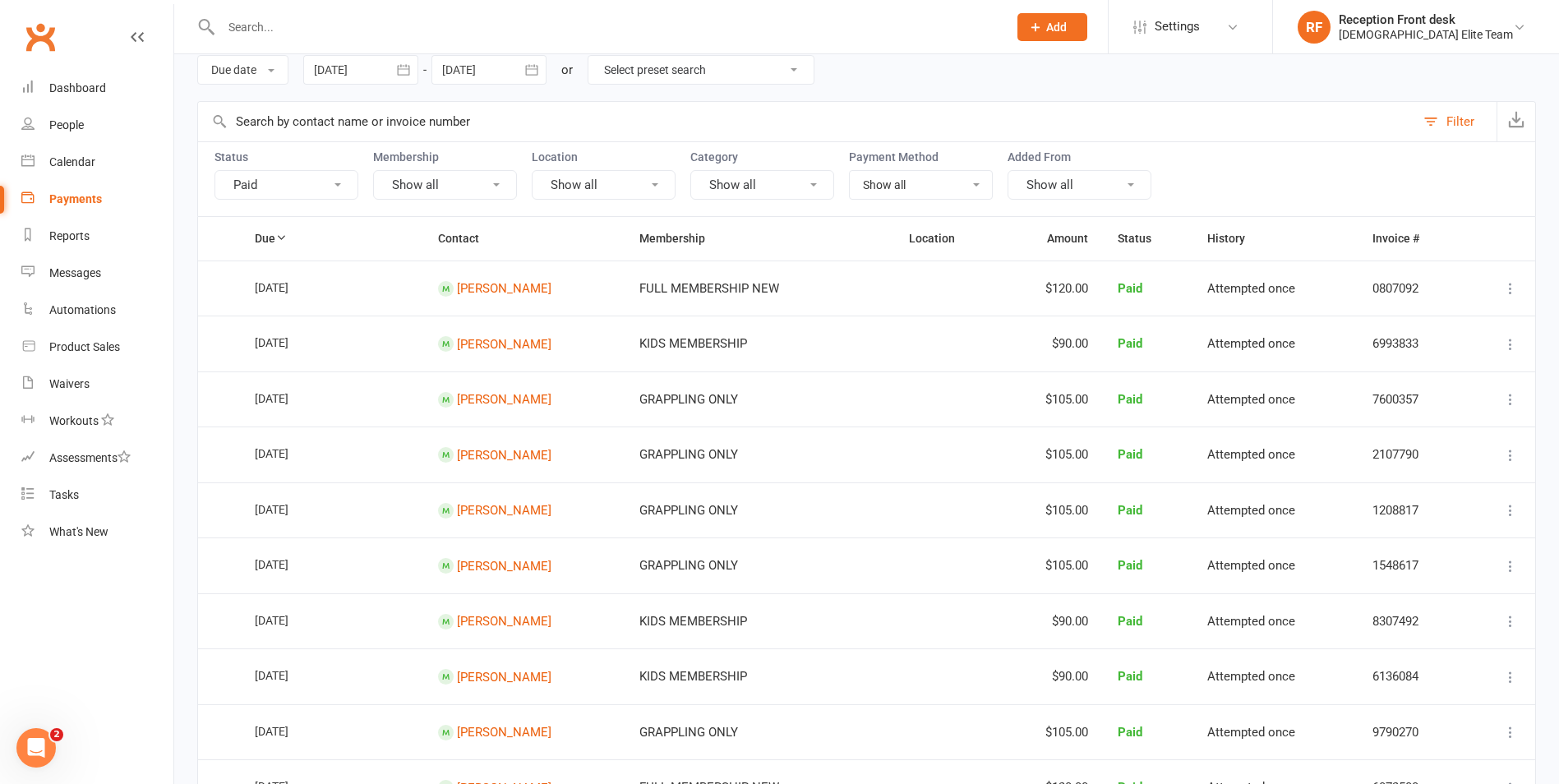
scroll to position [0, 0]
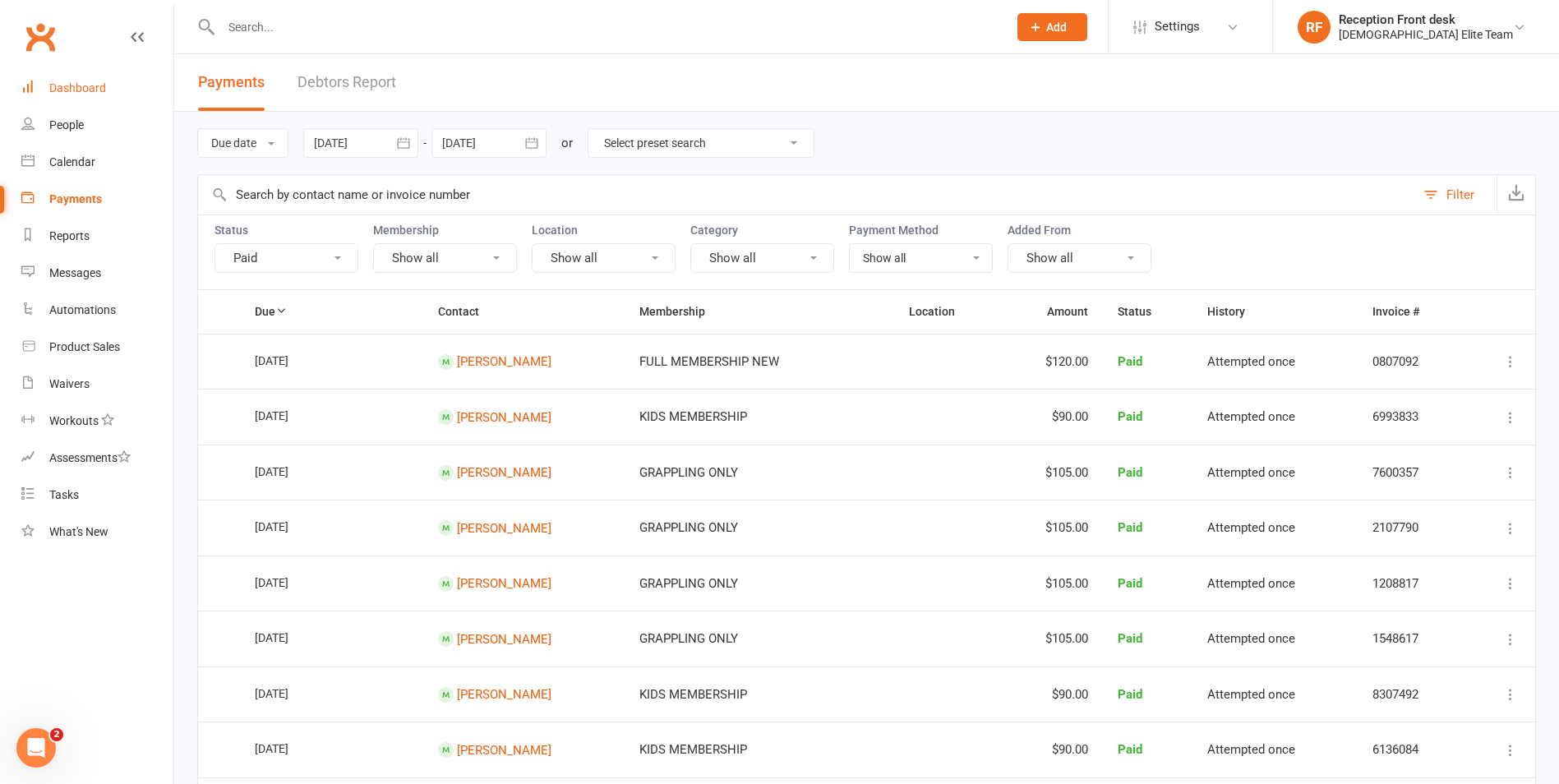
click at [83, 92] on div "Dashboard" at bounding box center [78, 87] width 57 height 13
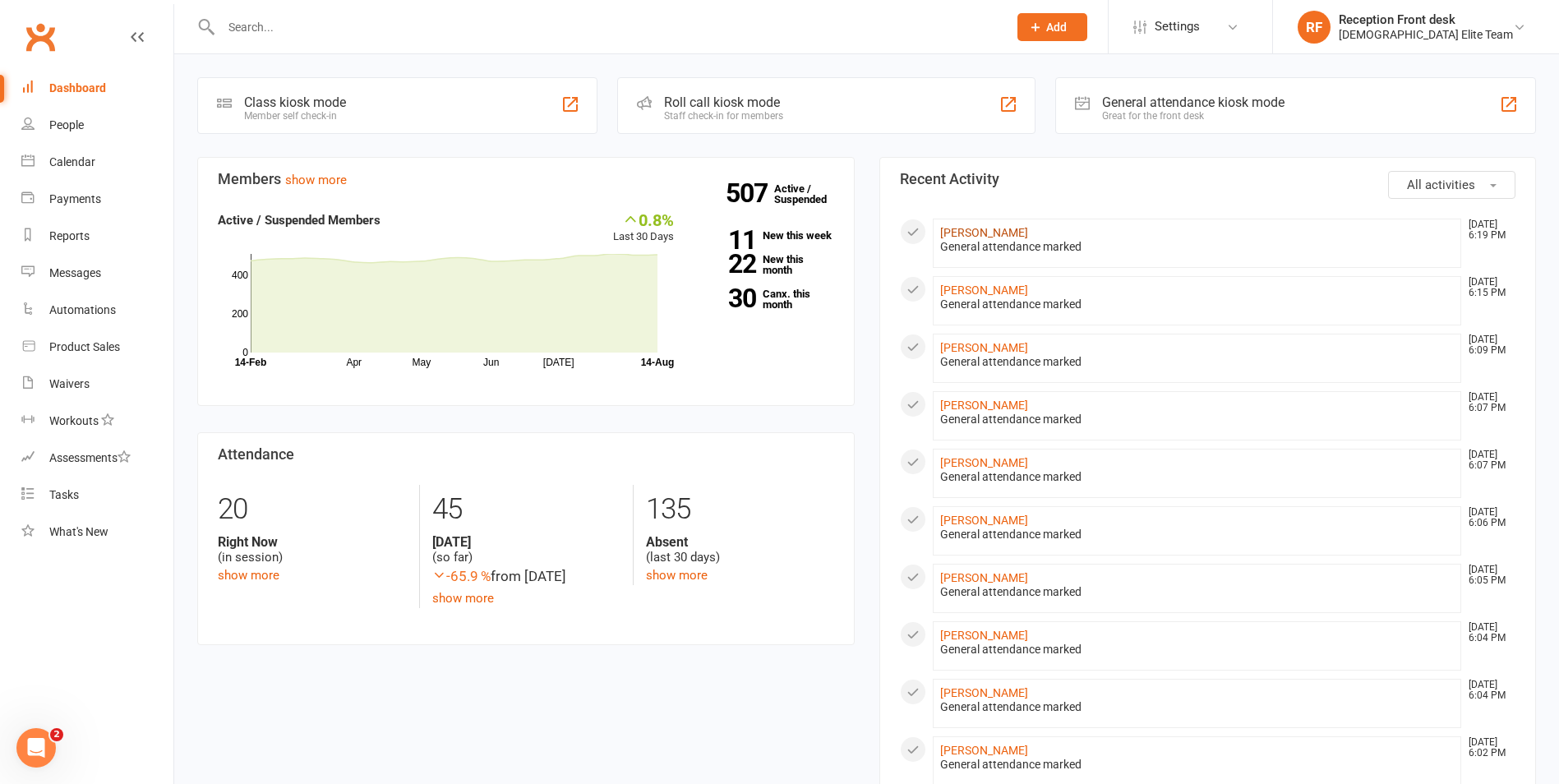
click at [984, 231] on link "[PERSON_NAME]" at bounding box center [984, 232] width 88 height 13
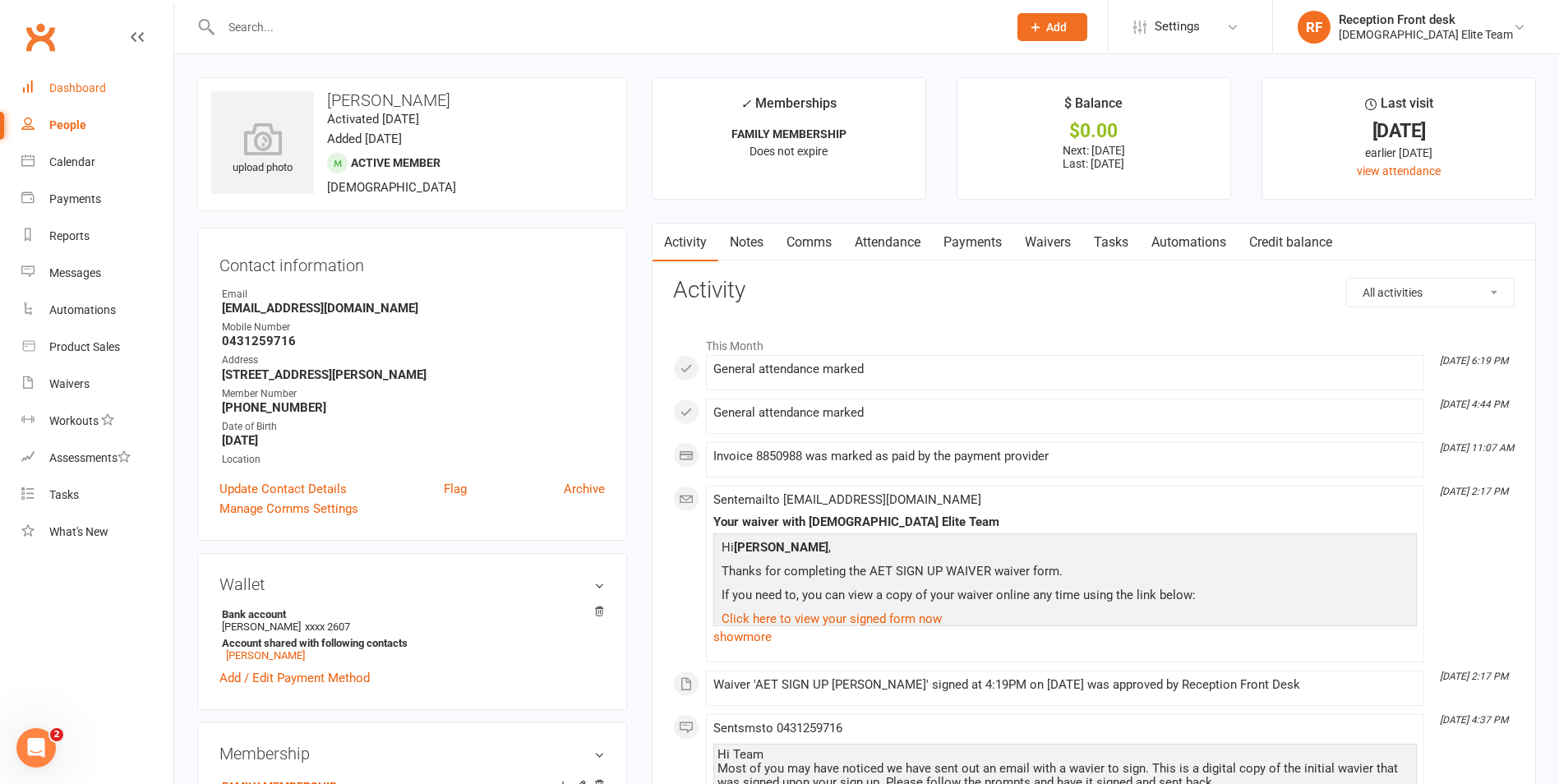
click at [104, 80] on link "Dashboard" at bounding box center [97, 88] width 152 height 37
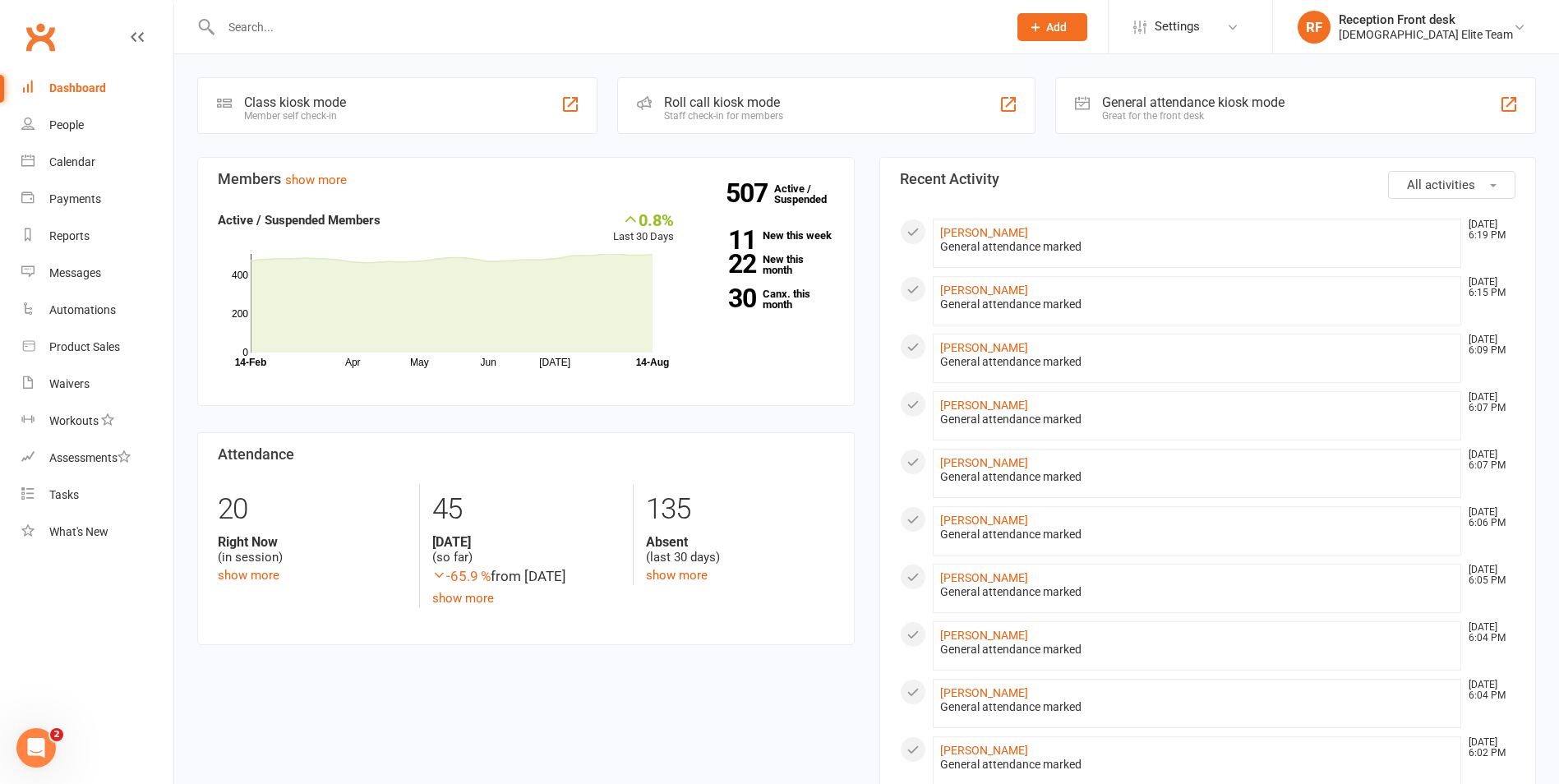
click at [89, 93] on div "Dashboard" at bounding box center [78, 87] width 57 height 13
click at [235, 30] on input "text" at bounding box center [606, 27] width 780 height 23
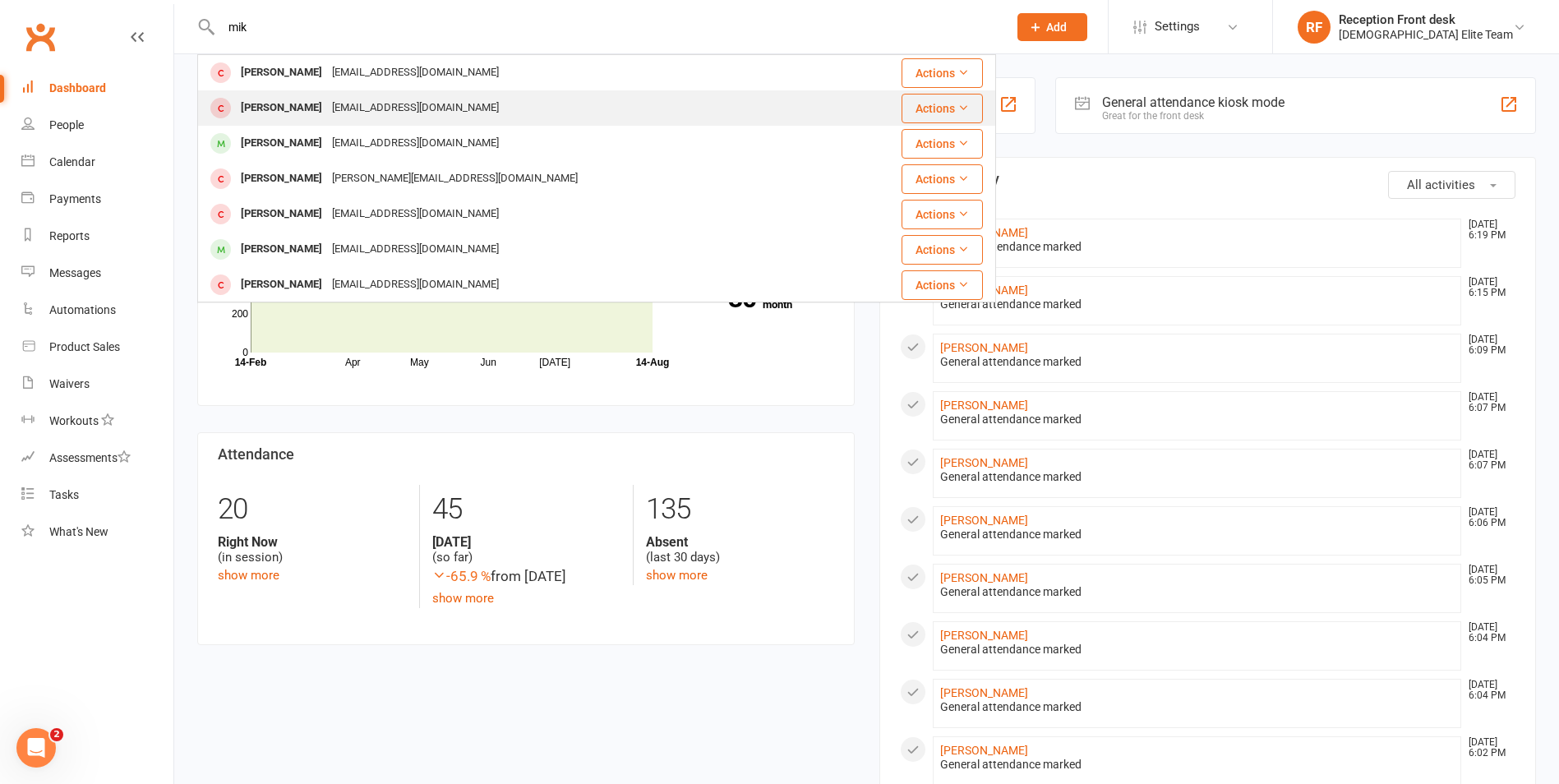
type input "mik"
click at [327, 102] on div "[EMAIL_ADDRESS][DOMAIN_NAME]" at bounding box center [416, 108] width 177 height 24
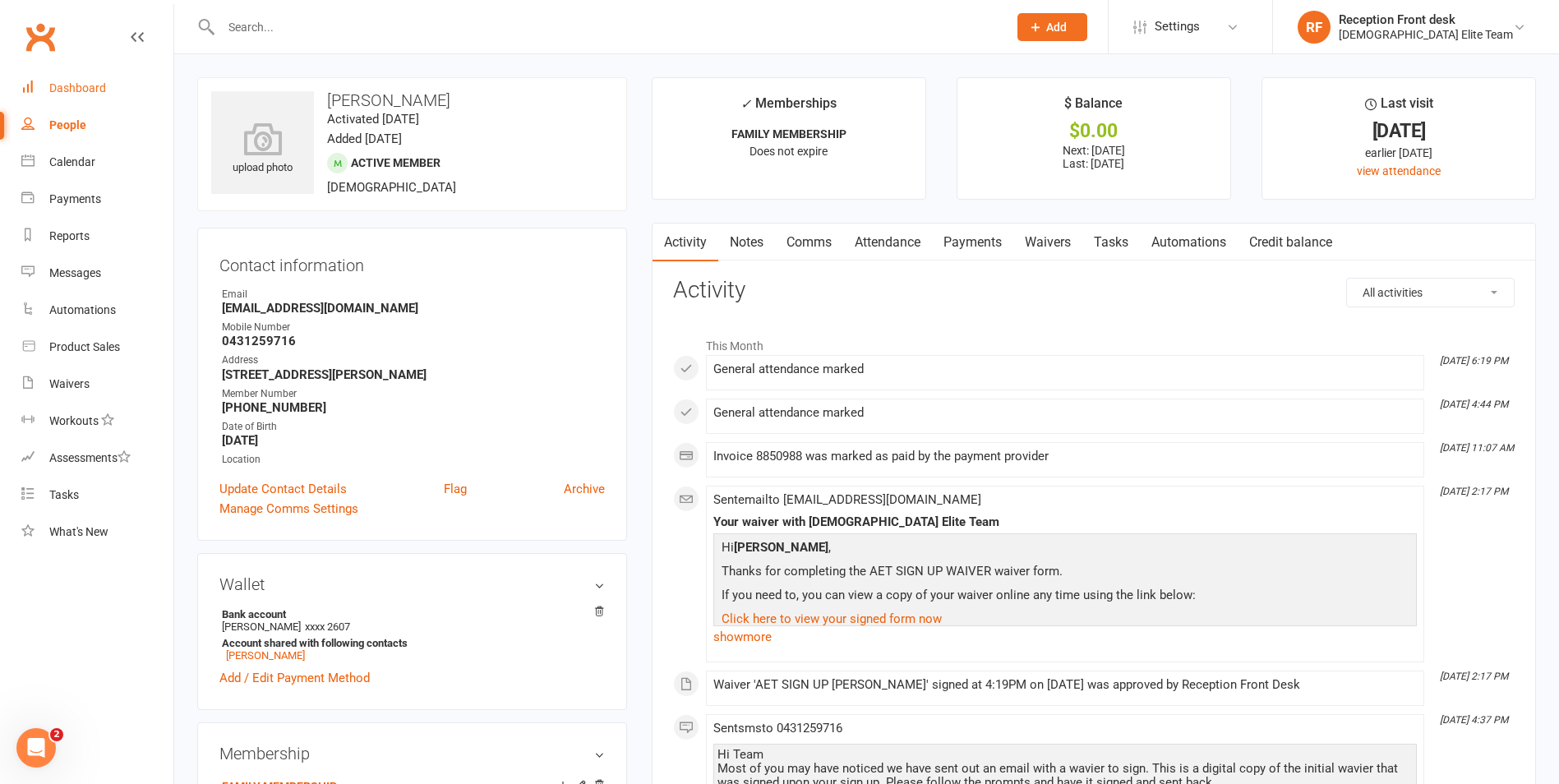
click at [80, 86] on div "Dashboard" at bounding box center [78, 87] width 57 height 13
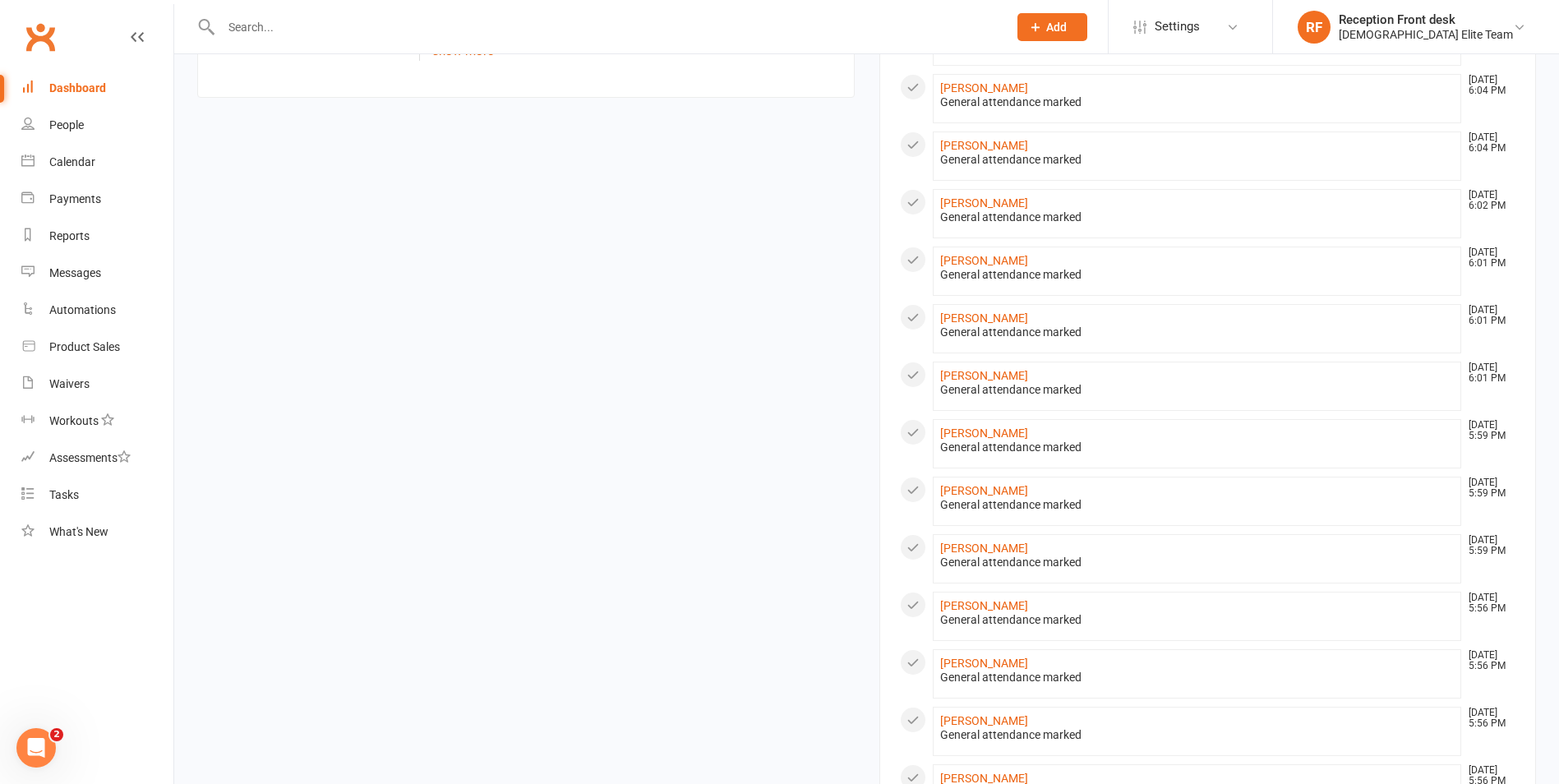
scroll to position [709, 0]
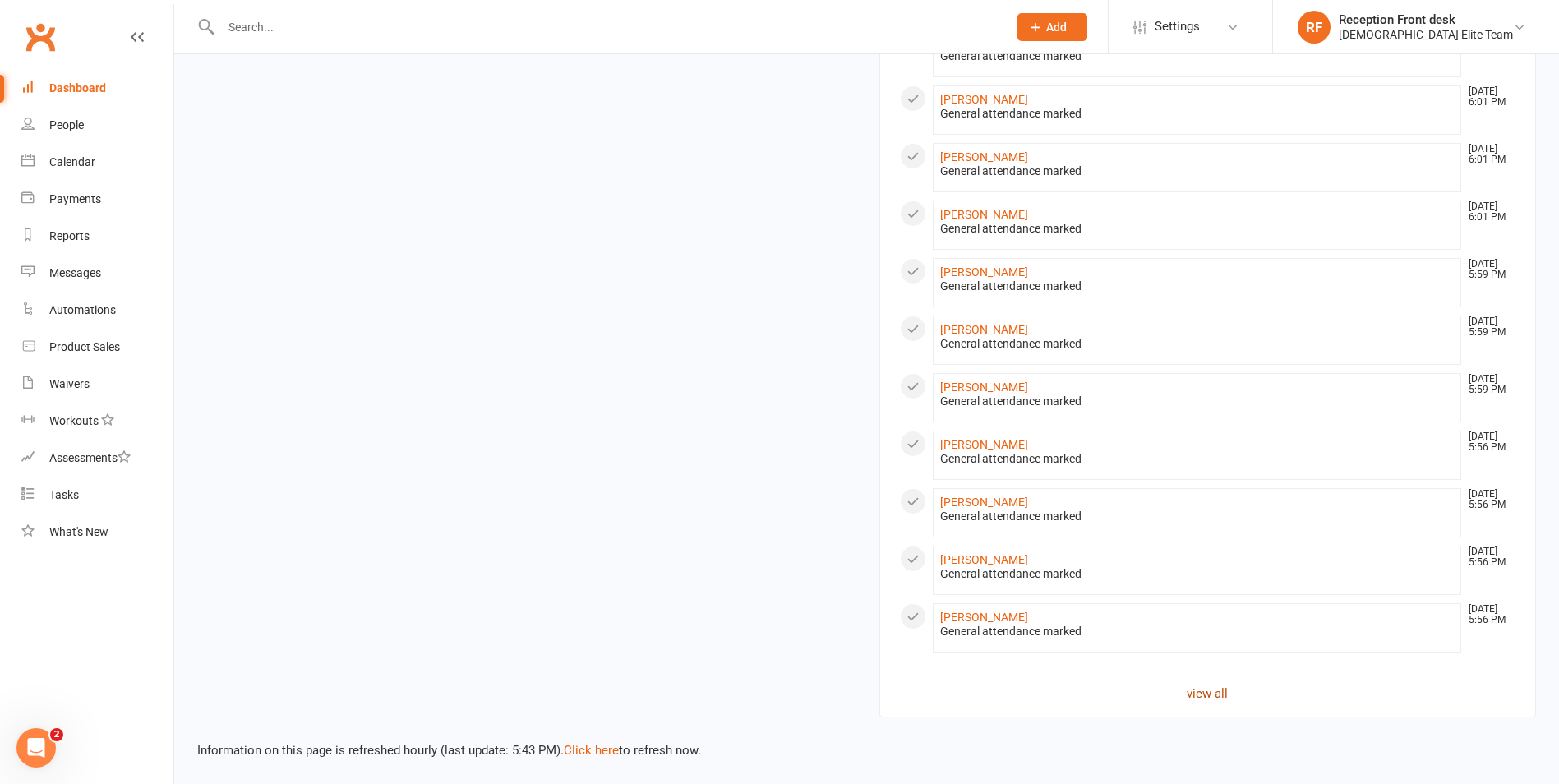
click at [1182, 693] on link "view all" at bounding box center [1208, 693] width 616 height 20
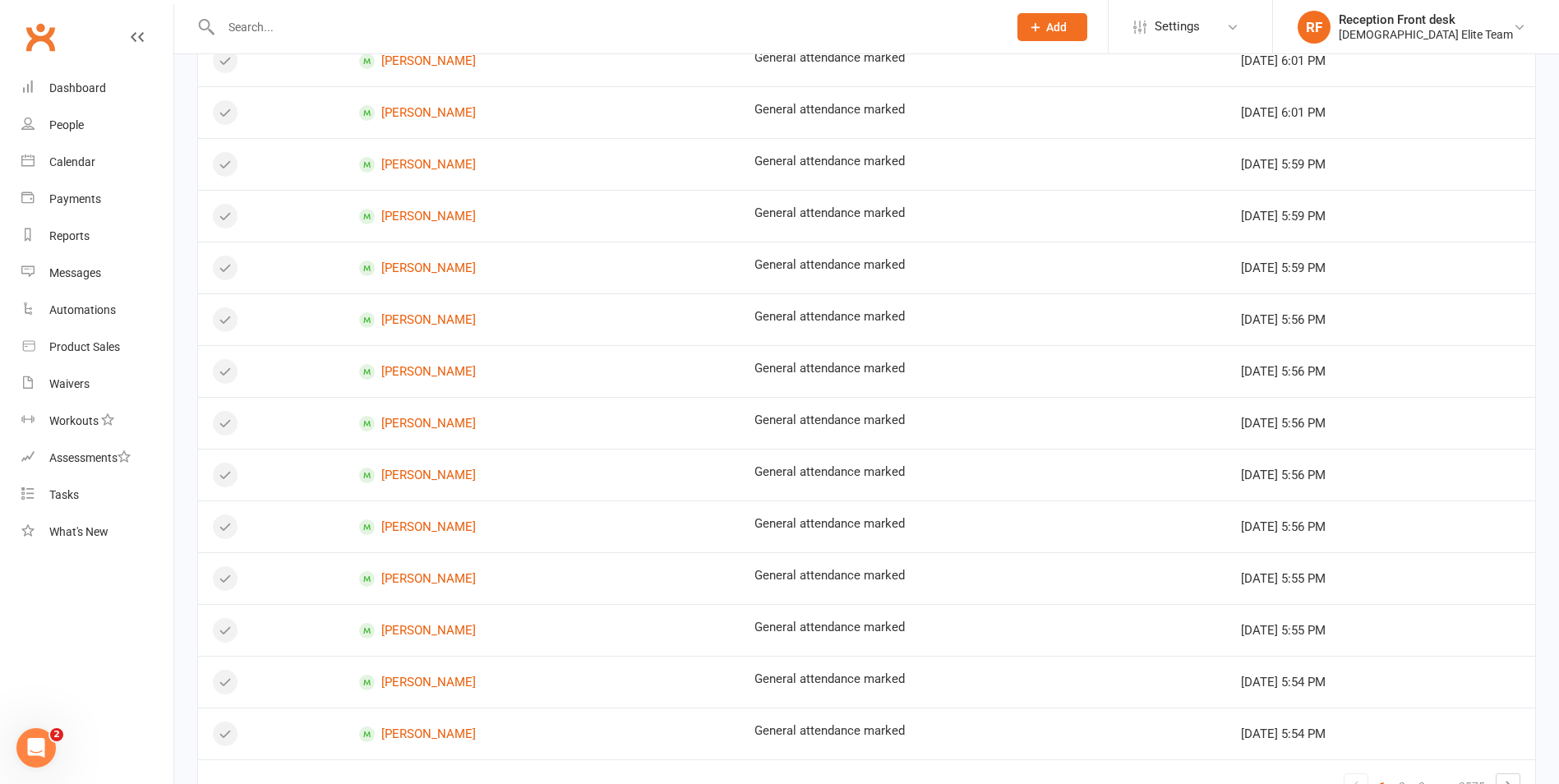
scroll to position [811, 0]
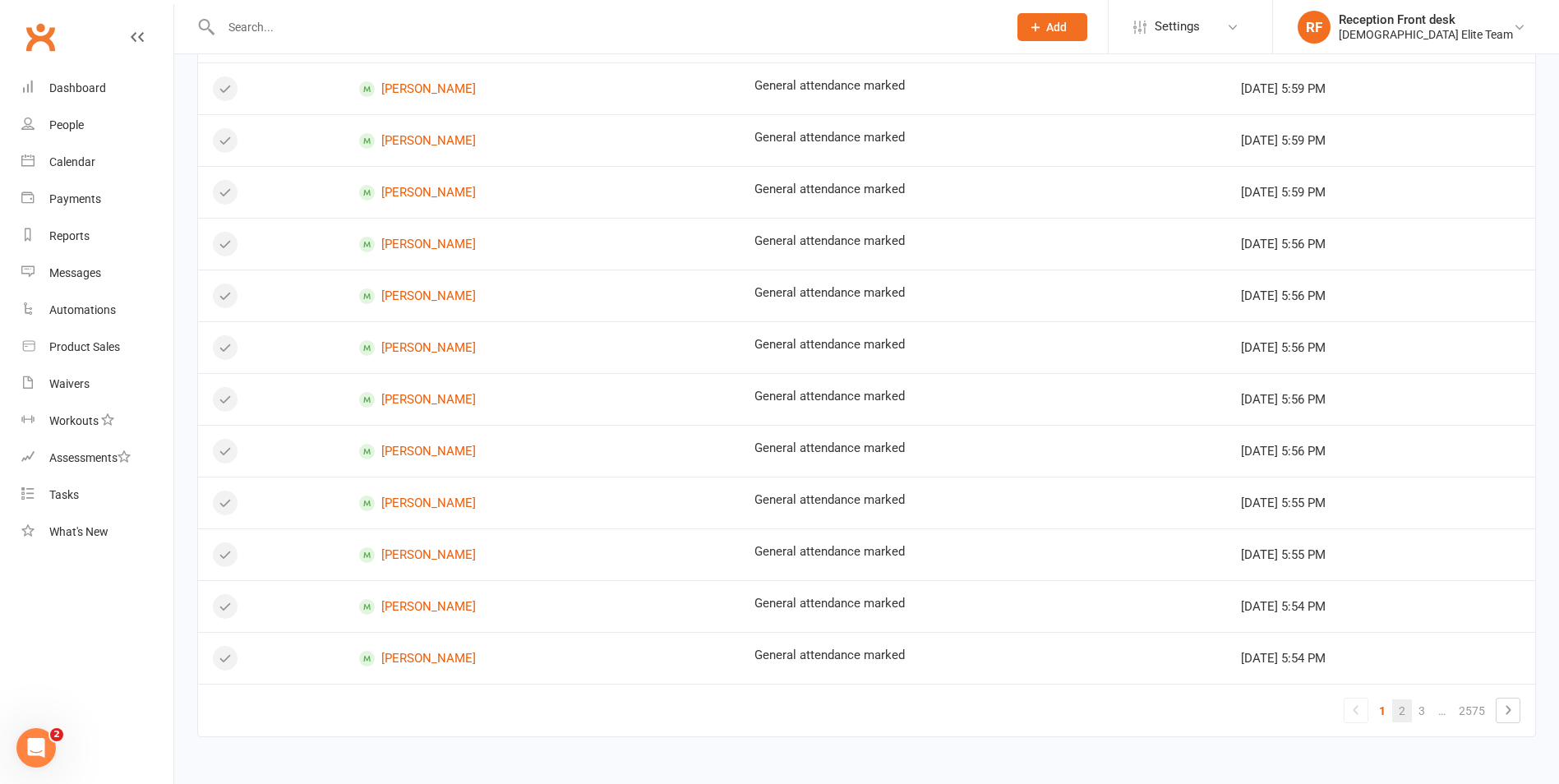
click at [1400, 718] on link "2" at bounding box center [1402, 710] width 20 height 23
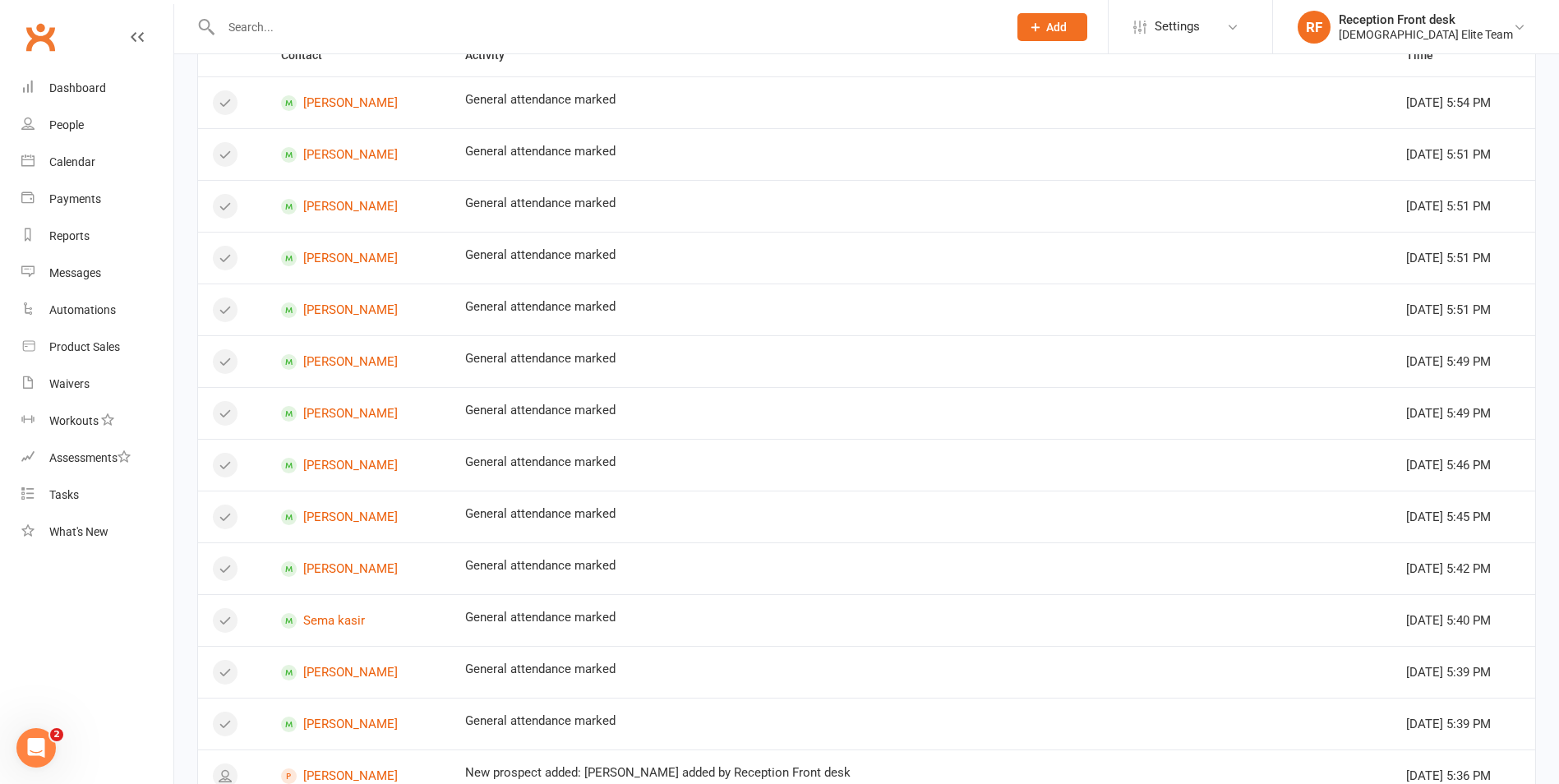
scroll to position [0, 0]
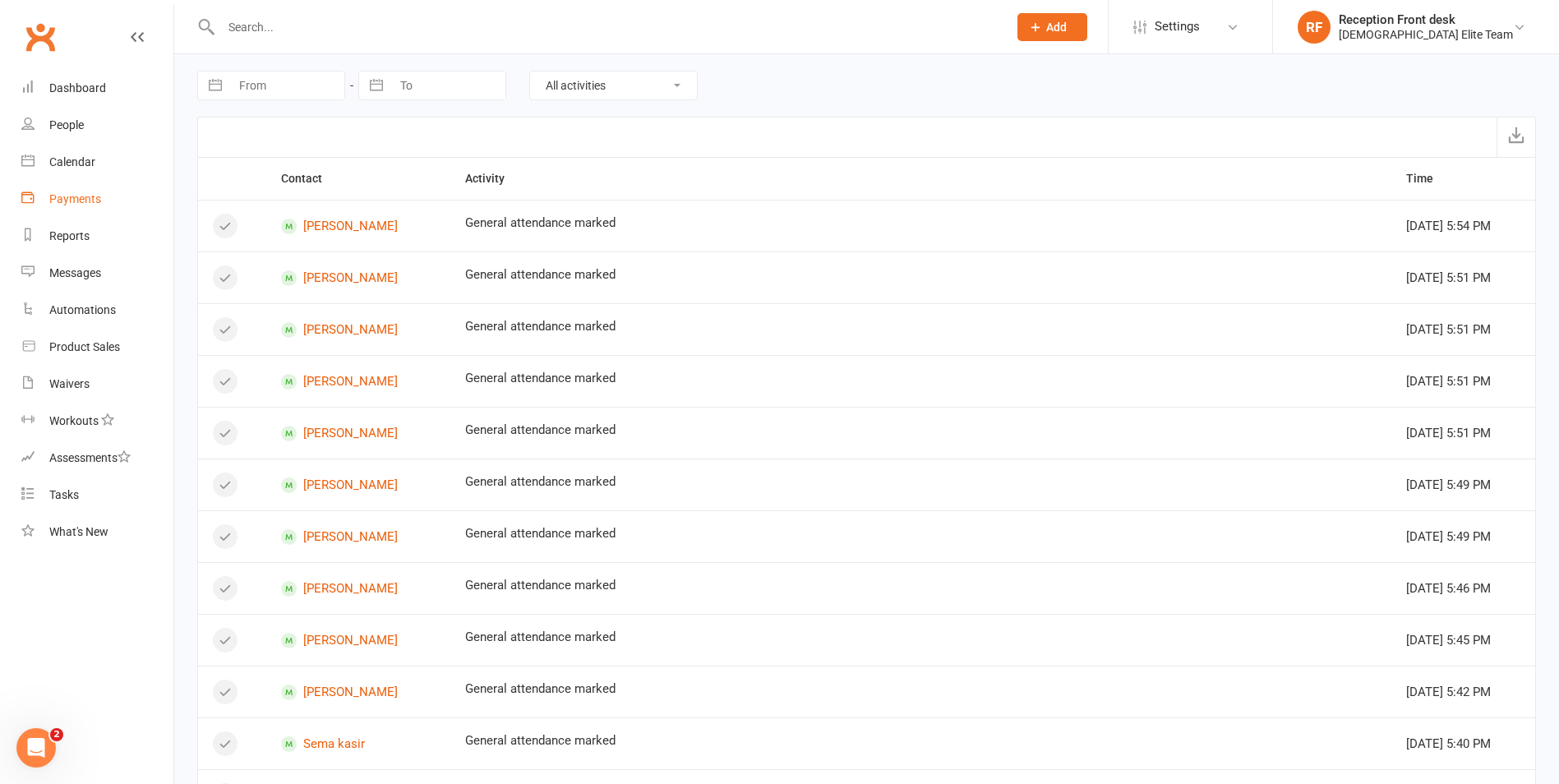
click at [101, 196] on link "Payments" at bounding box center [97, 199] width 152 height 37
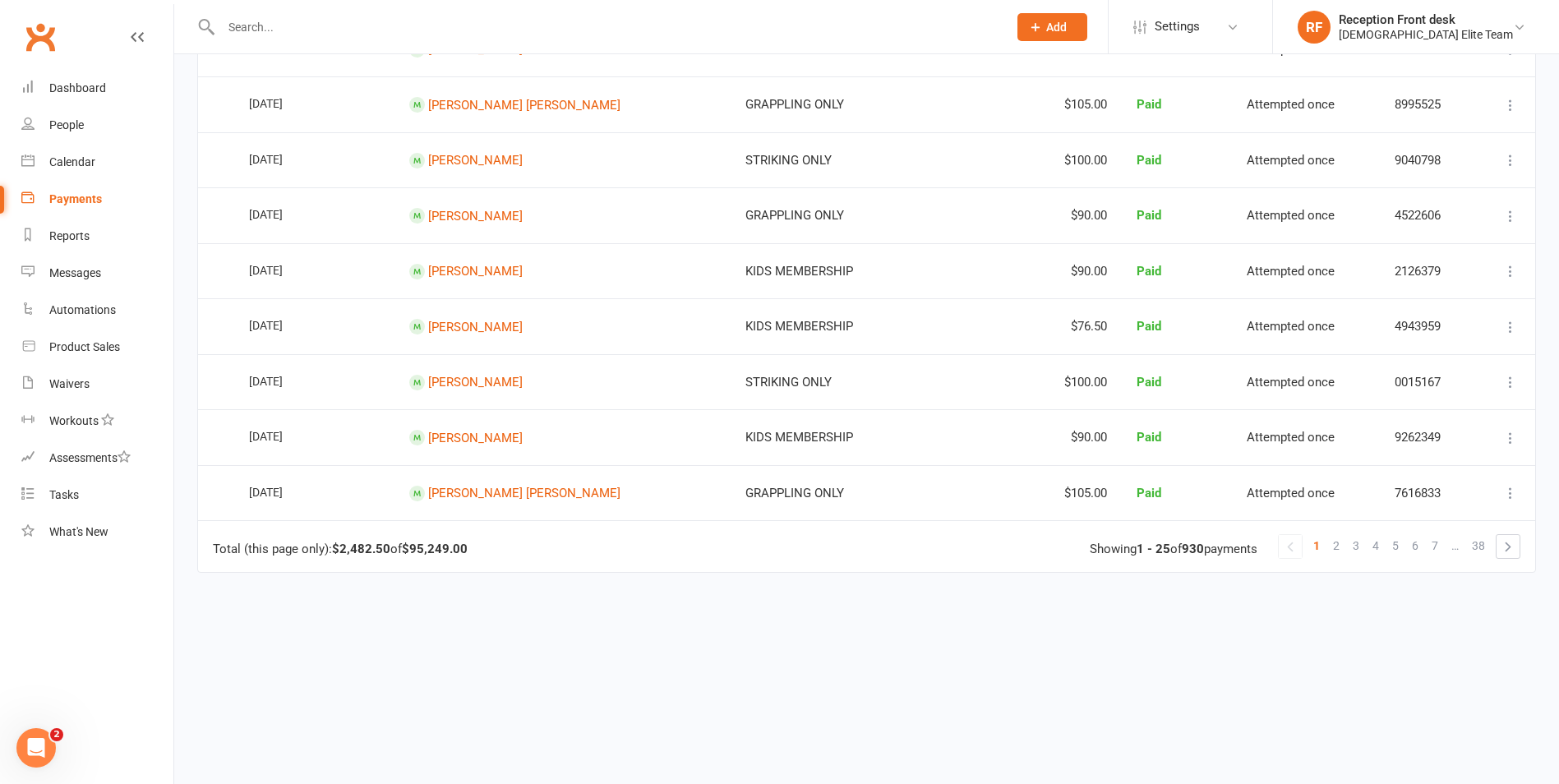
scroll to position [1224, 0]
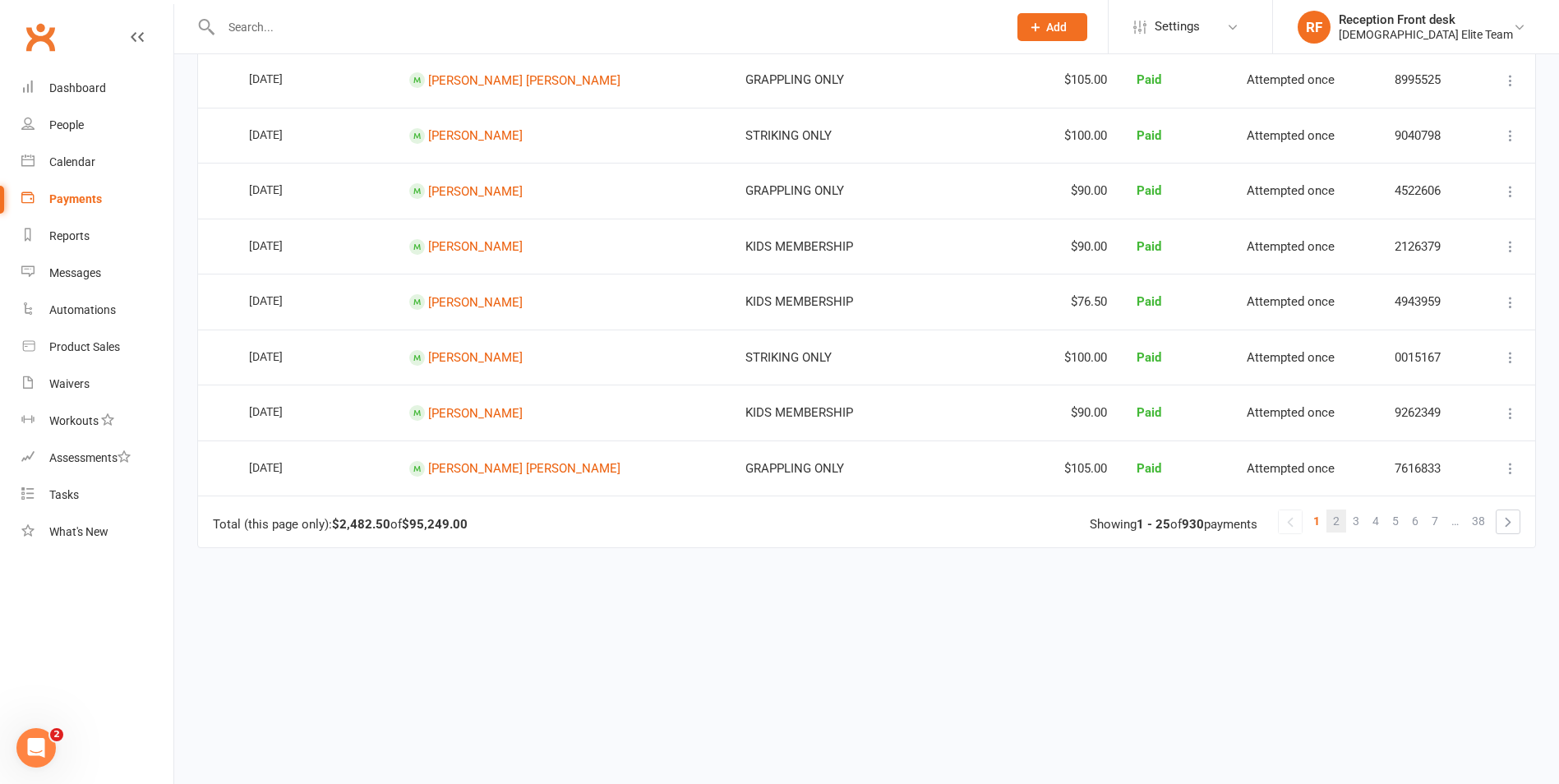
click at [1338, 517] on span "2" at bounding box center [1337, 521] width 7 height 23
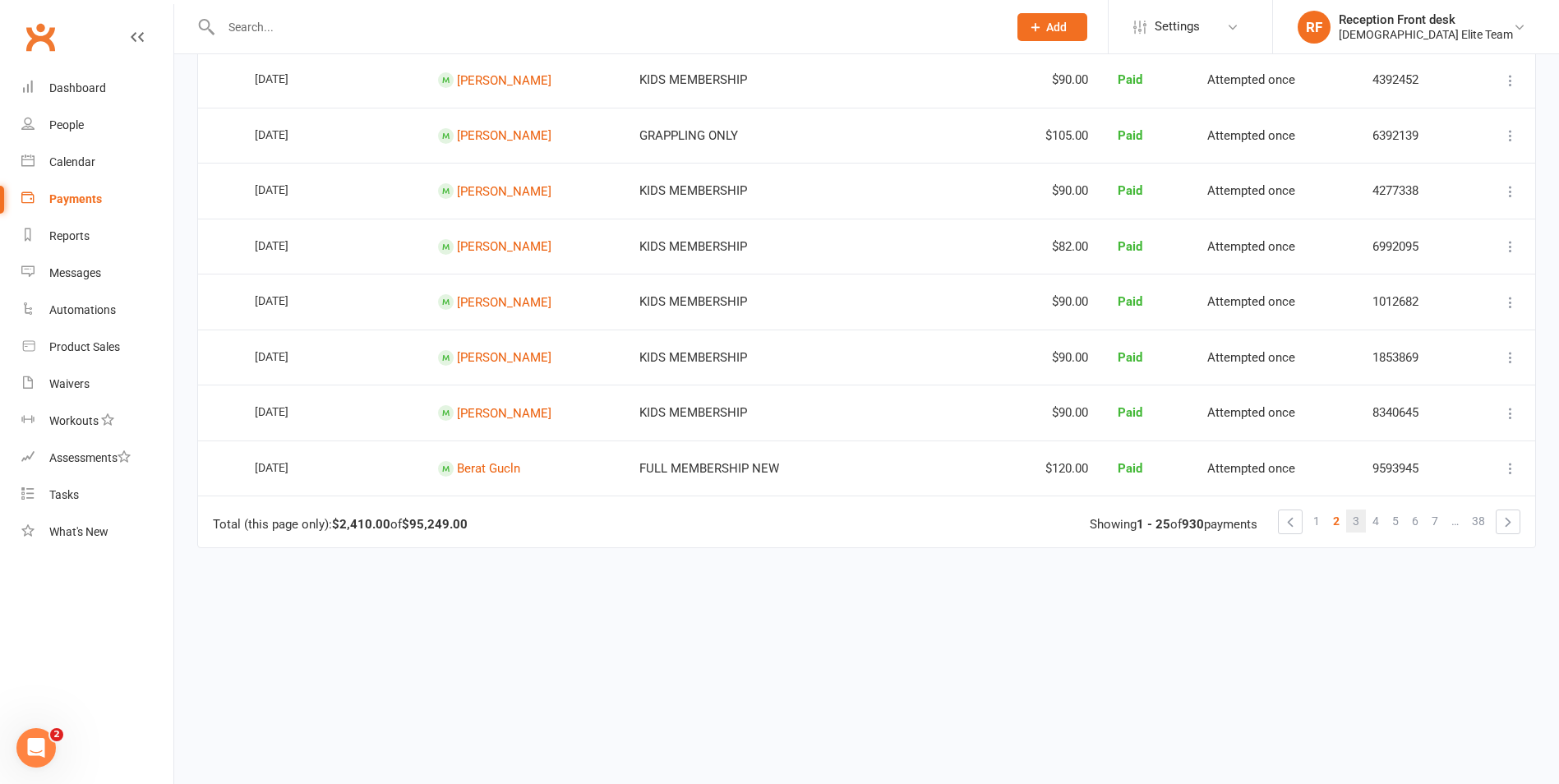
click at [1358, 521] on span "3" at bounding box center [1357, 521] width 7 height 23
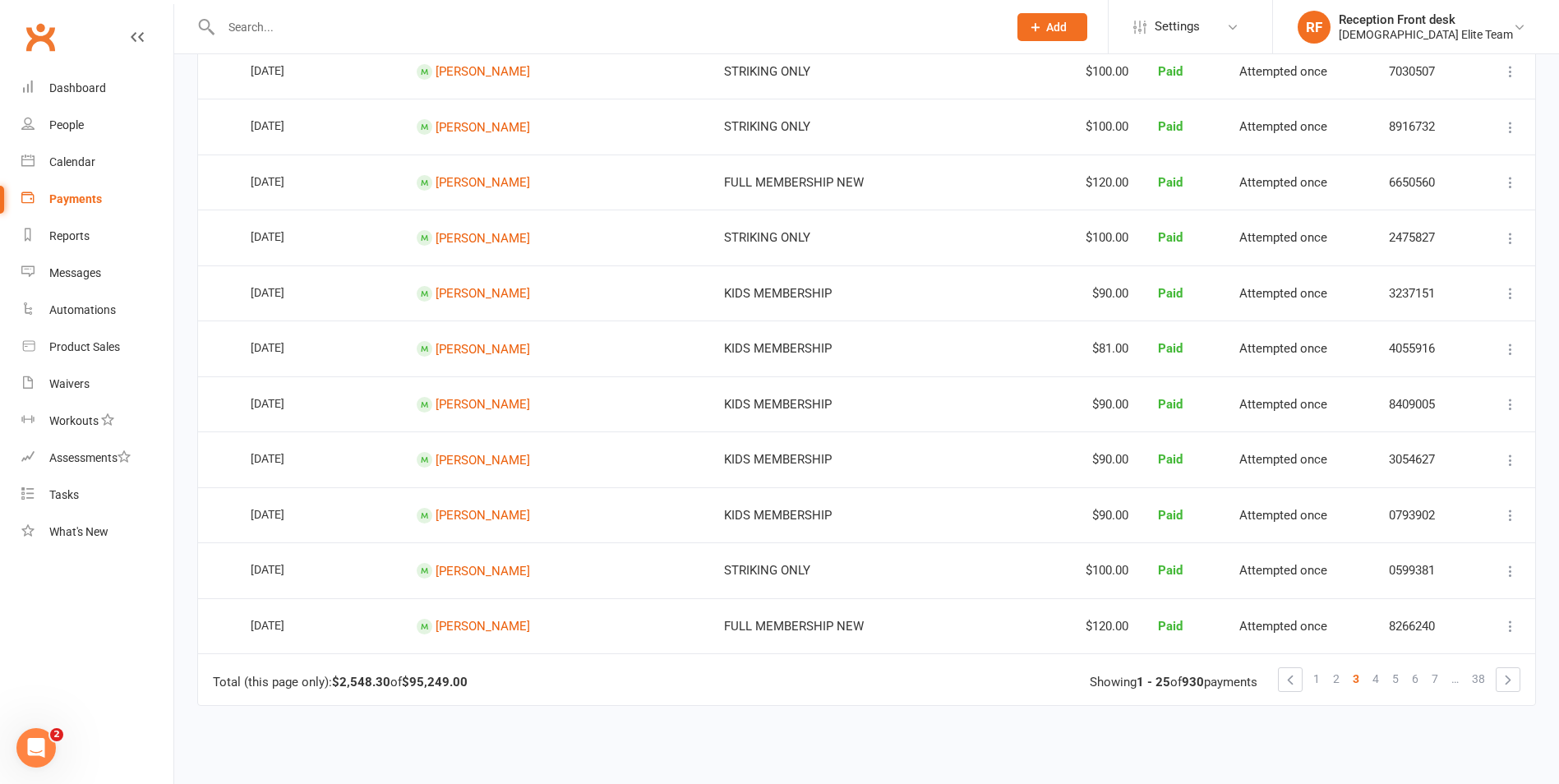
scroll to position [1068, 0]
click at [1376, 673] on span "4" at bounding box center [1376, 677] width 7 height 23
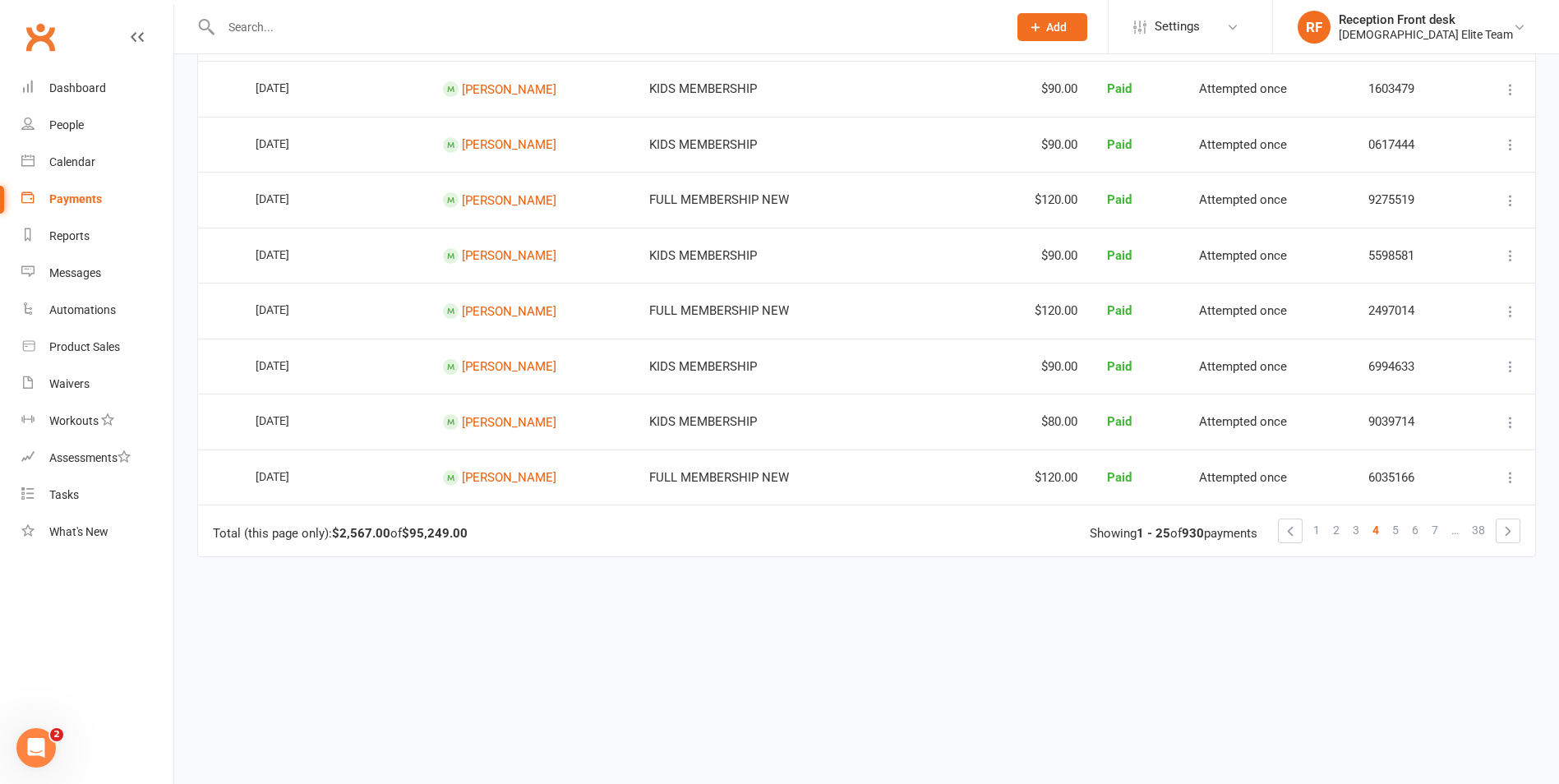
scroll to position [1224, 0]
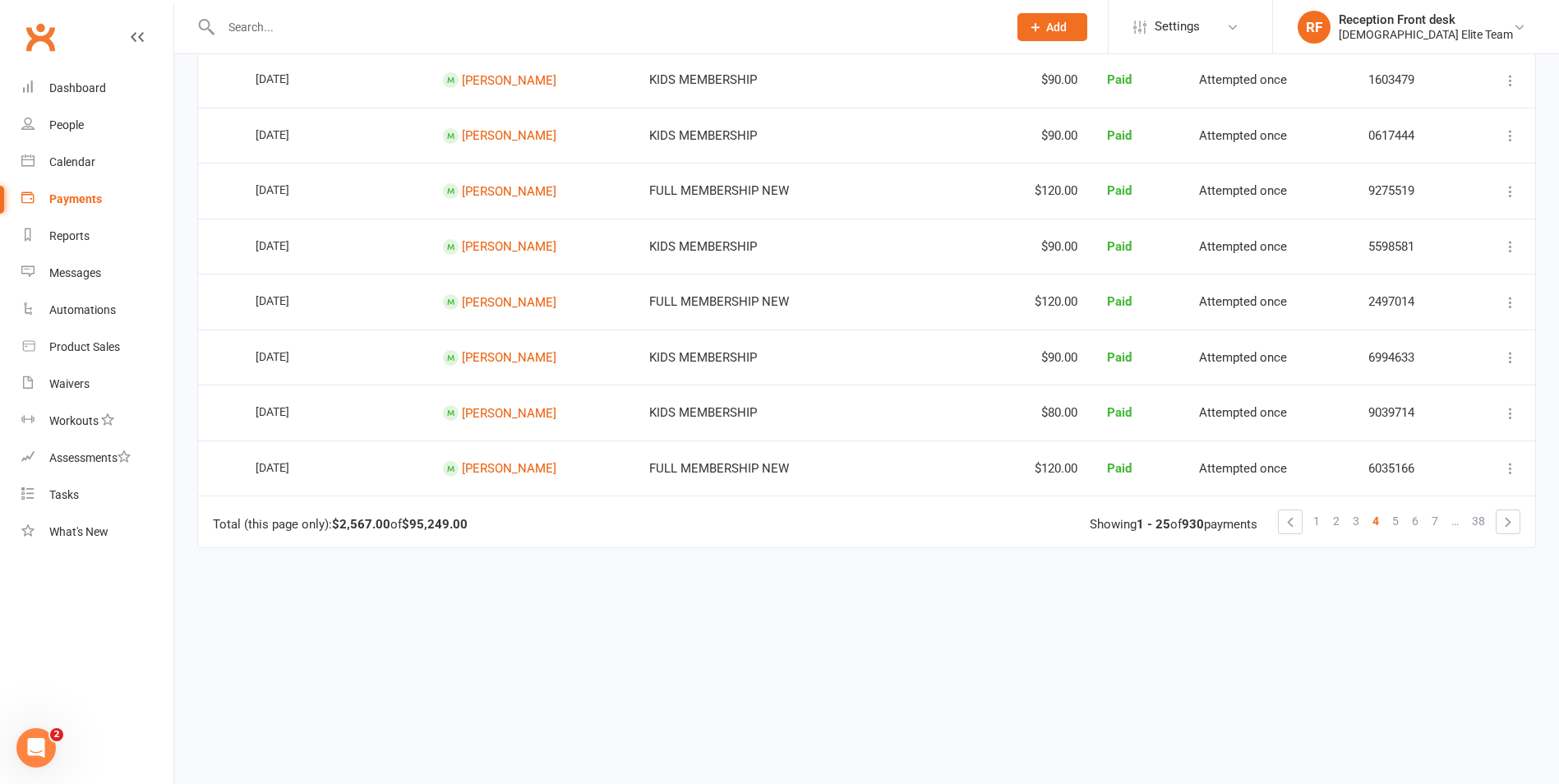
click at [1395, 525] on span "5" at bounding box center [1396, 521] width 7 height 23
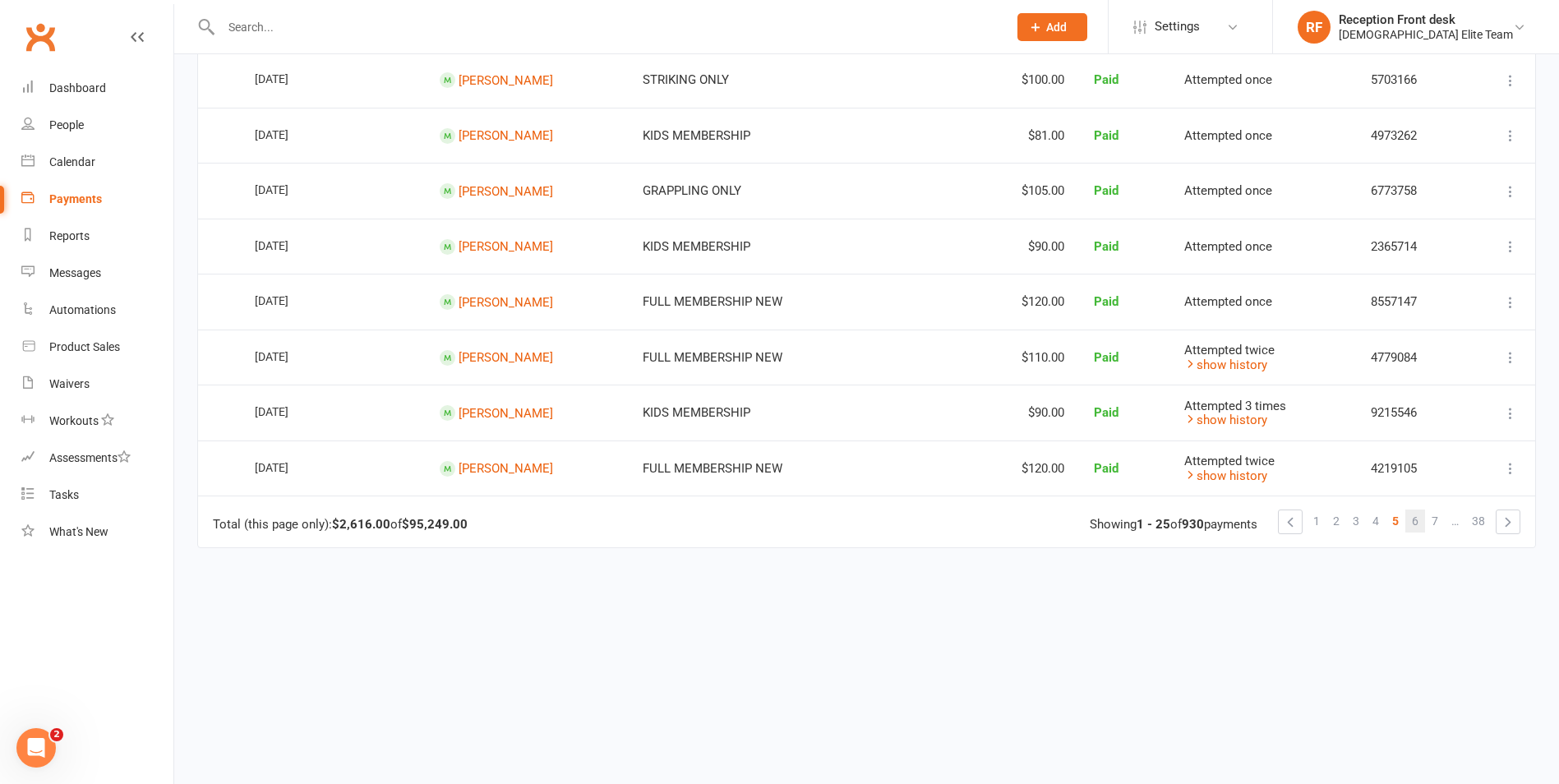
click at [1413, 522] on span "6" at bounding box center [1416, 521] width 7 height 23
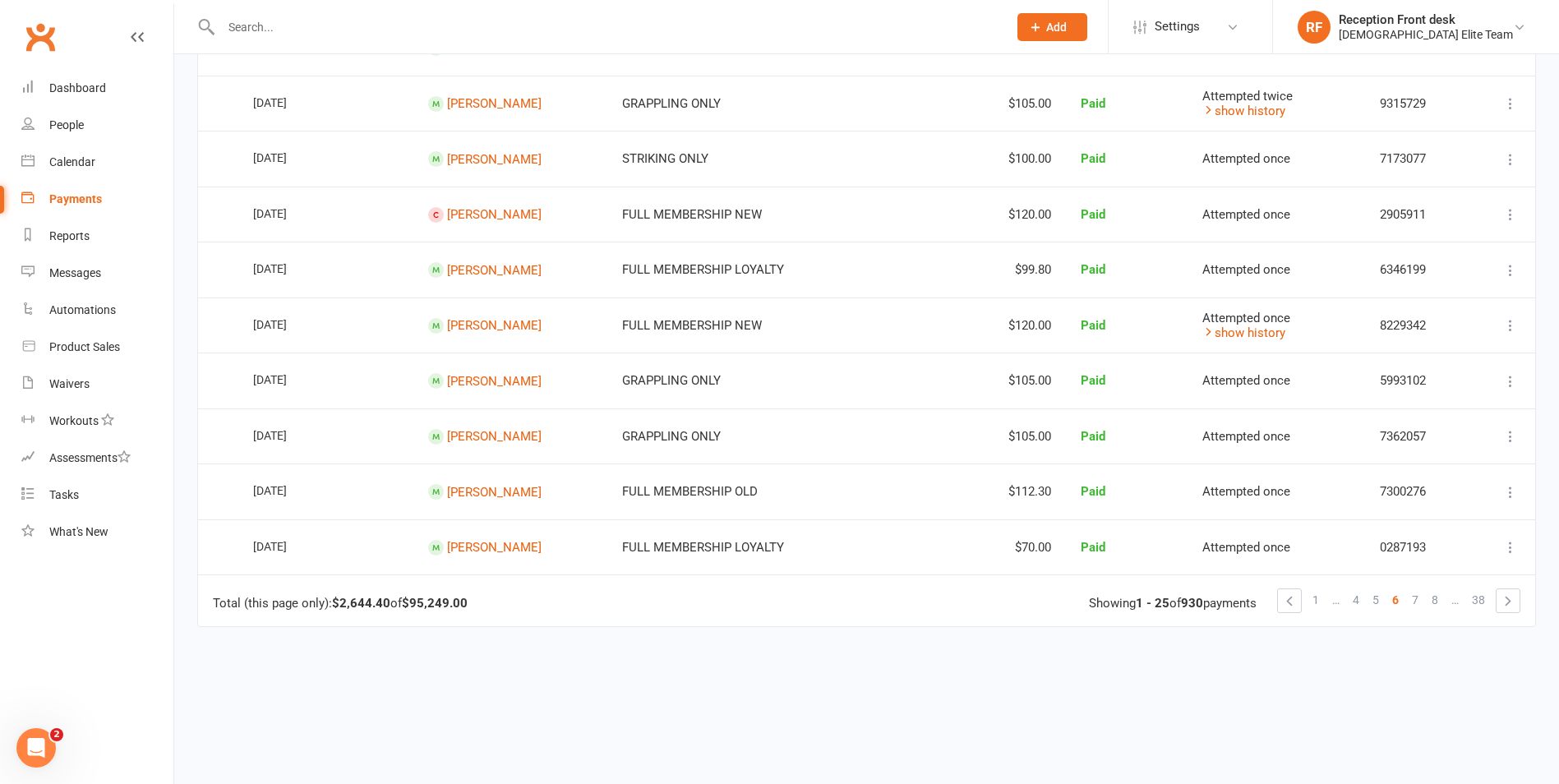
scroll to position [1151, 0]
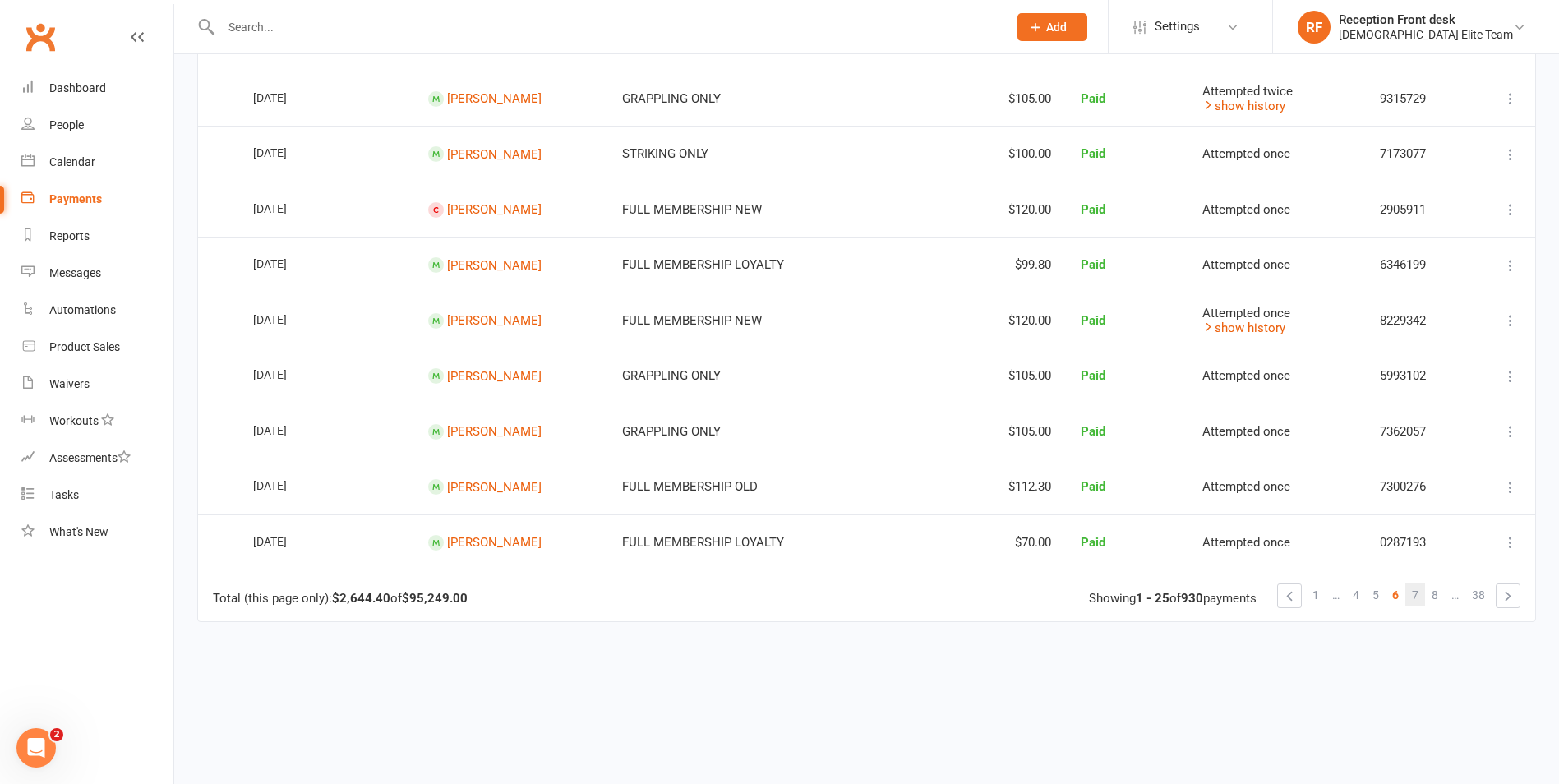
click at [1411, 592] on link "7" at bounding box center [1415, 595] width 20 height 23
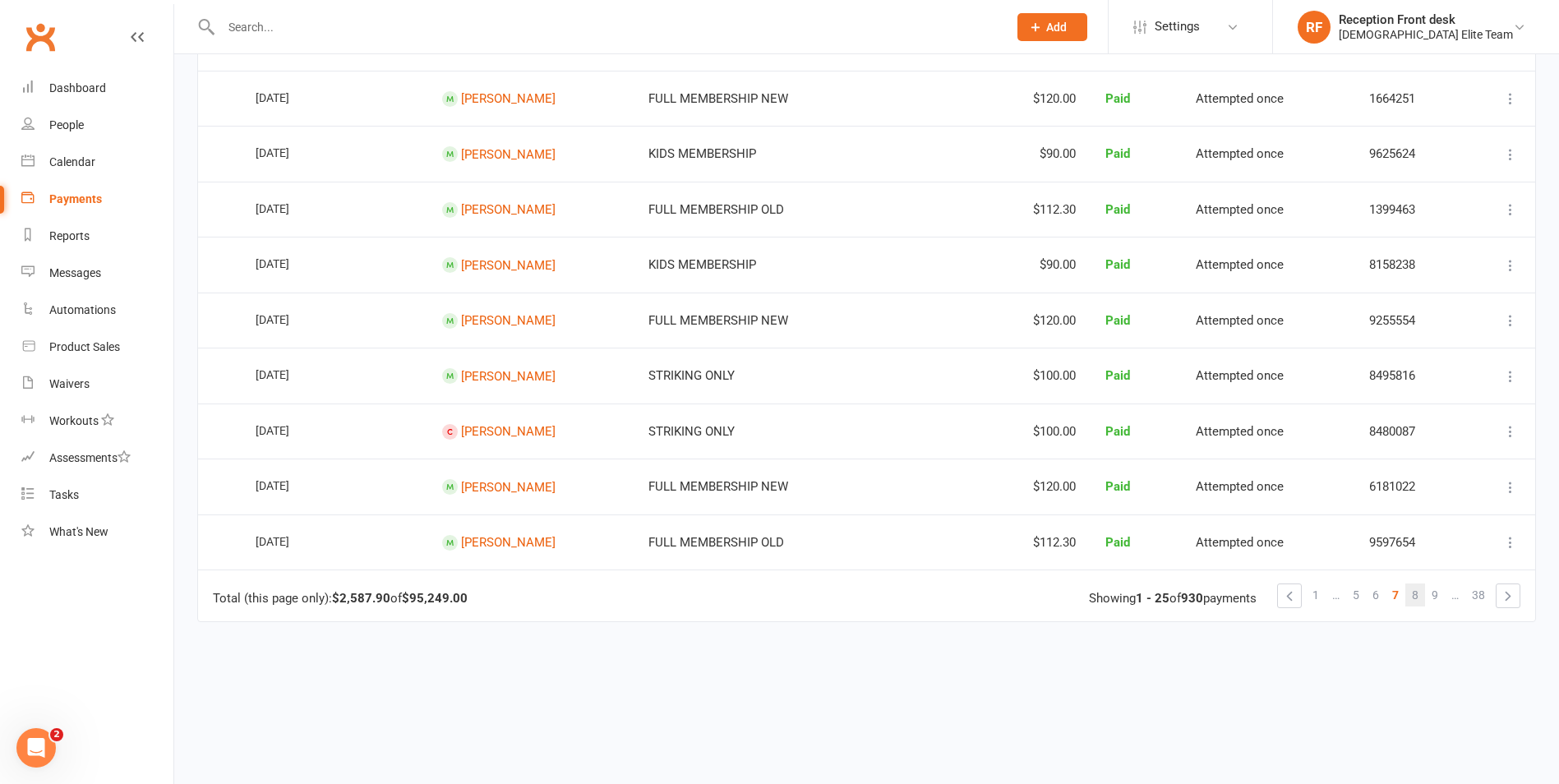
click at [1415, 597] on span "8" at bounding box center [1416, 595] width 7 height 23
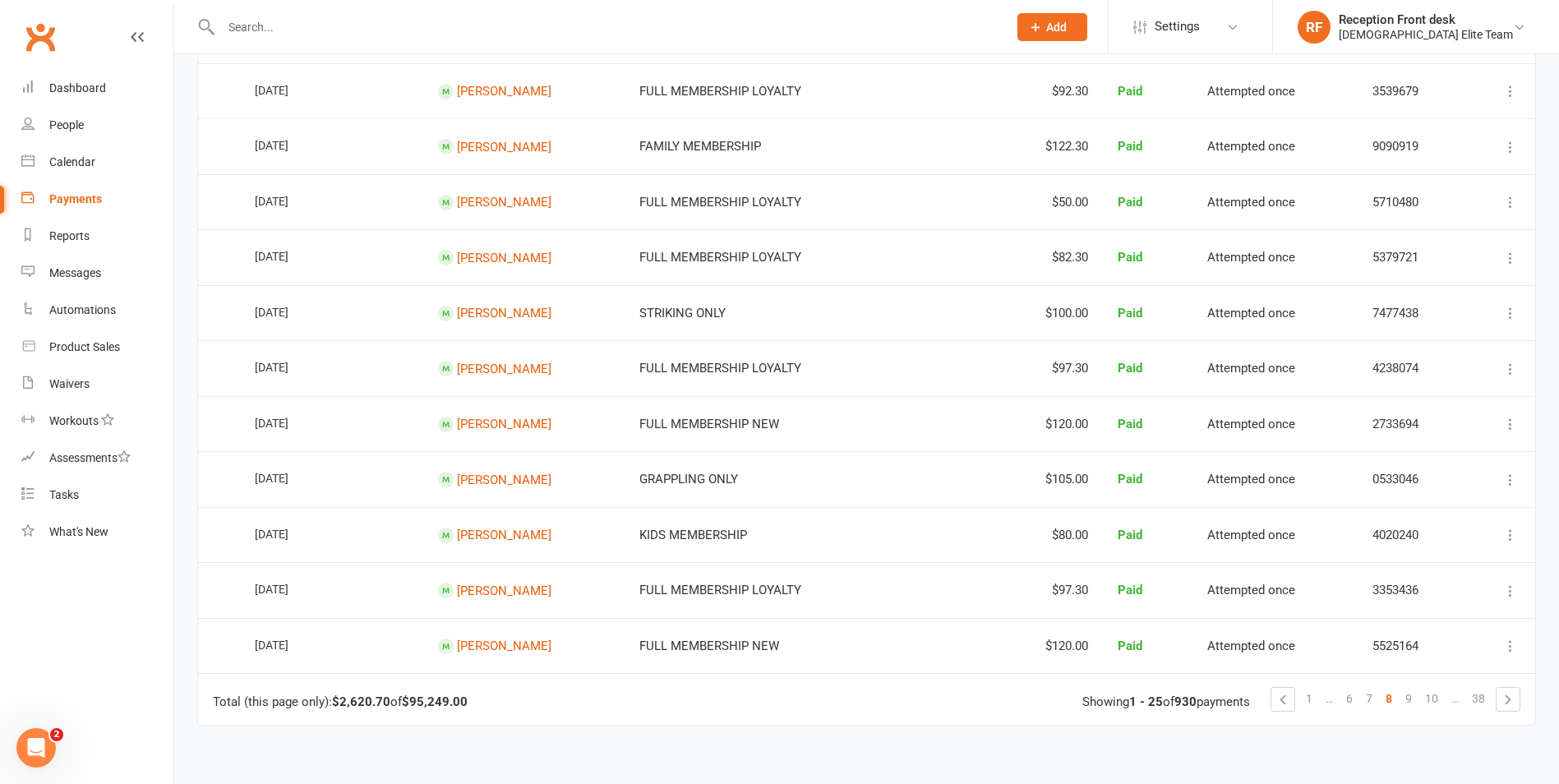
scroll to position [1068, 0]
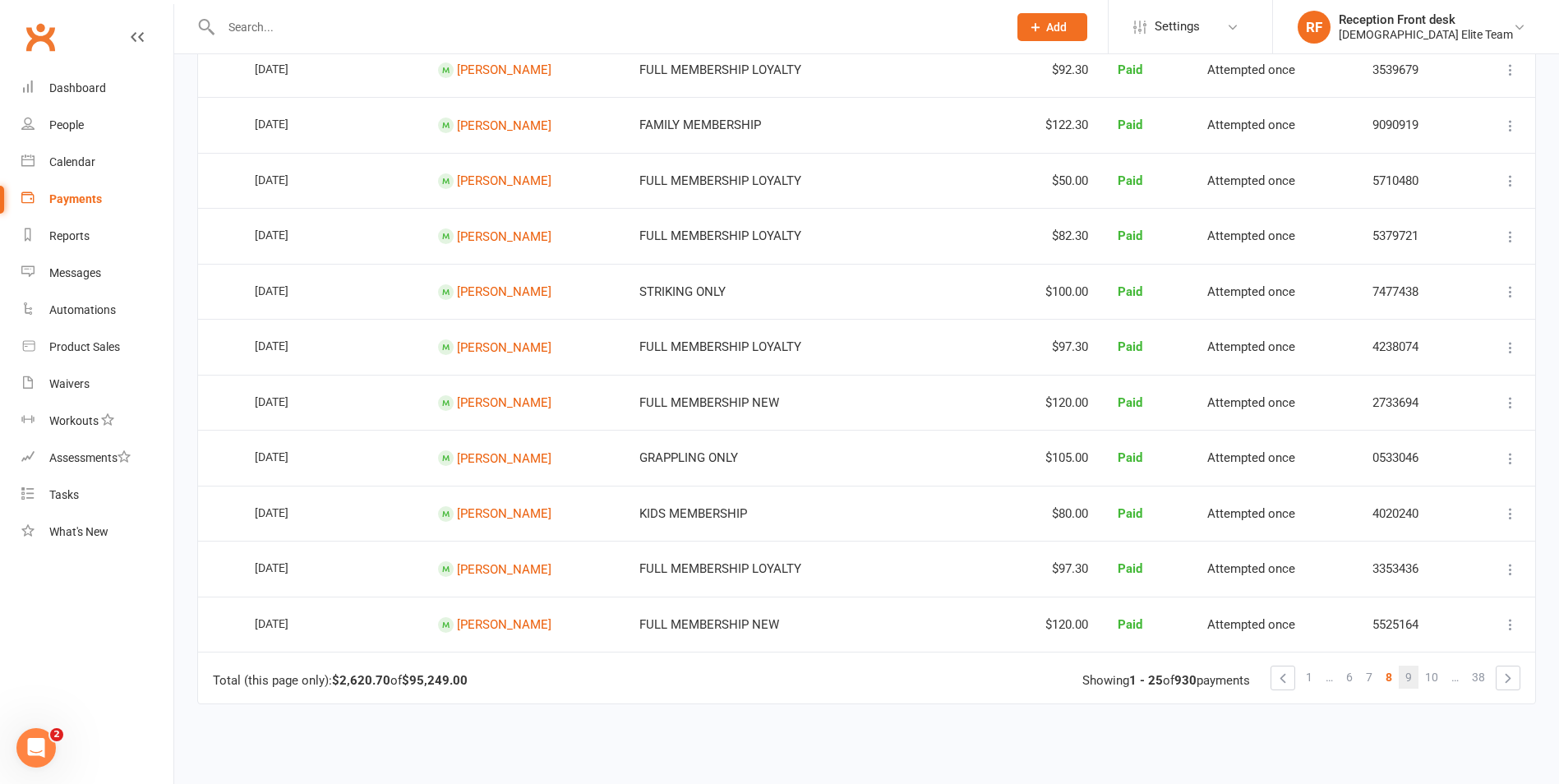
click at [1417, 679] on link "9" at bounding box center [1408, 677] width 20 height 23
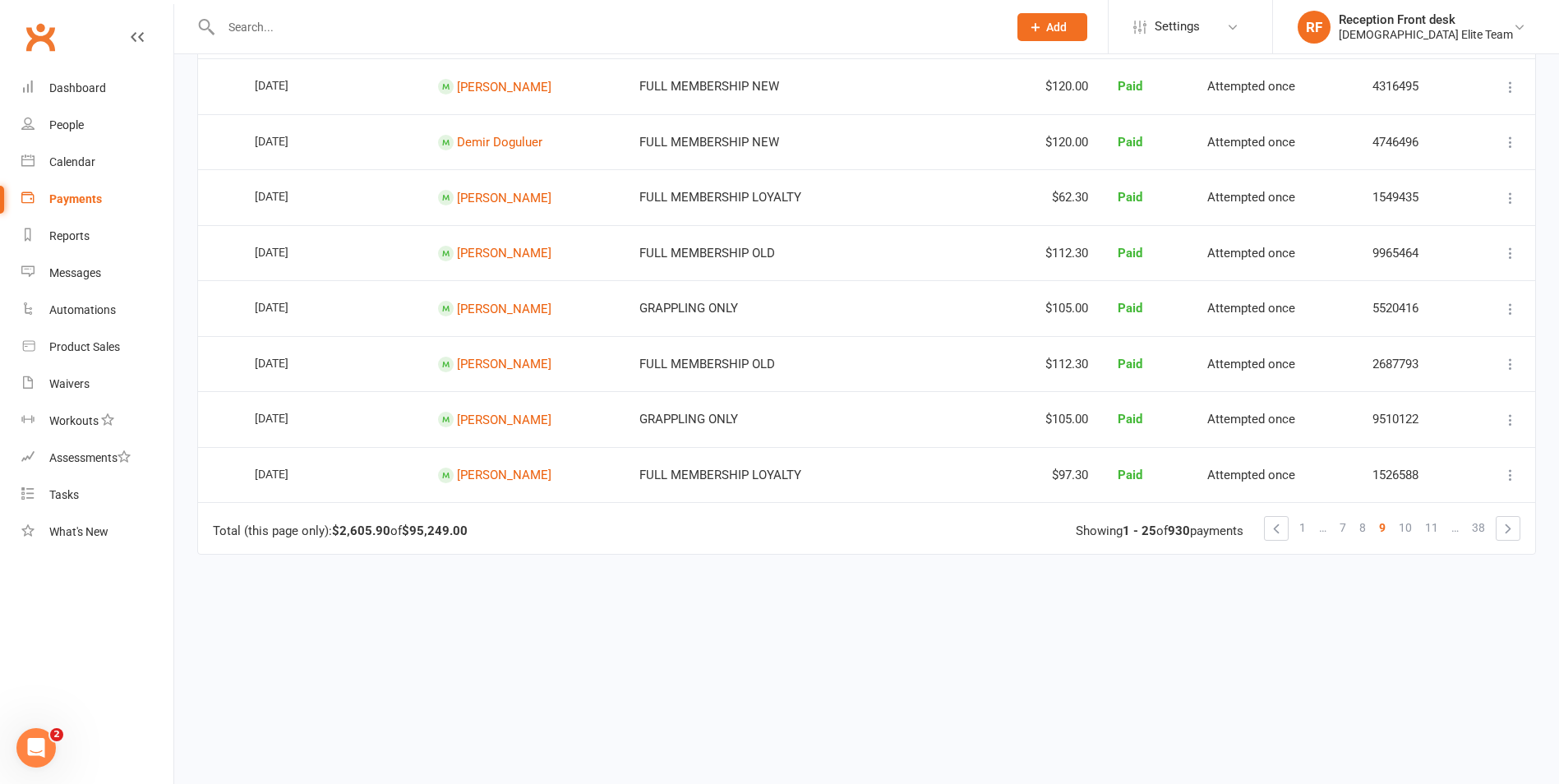
scroll to position [1224, 0]
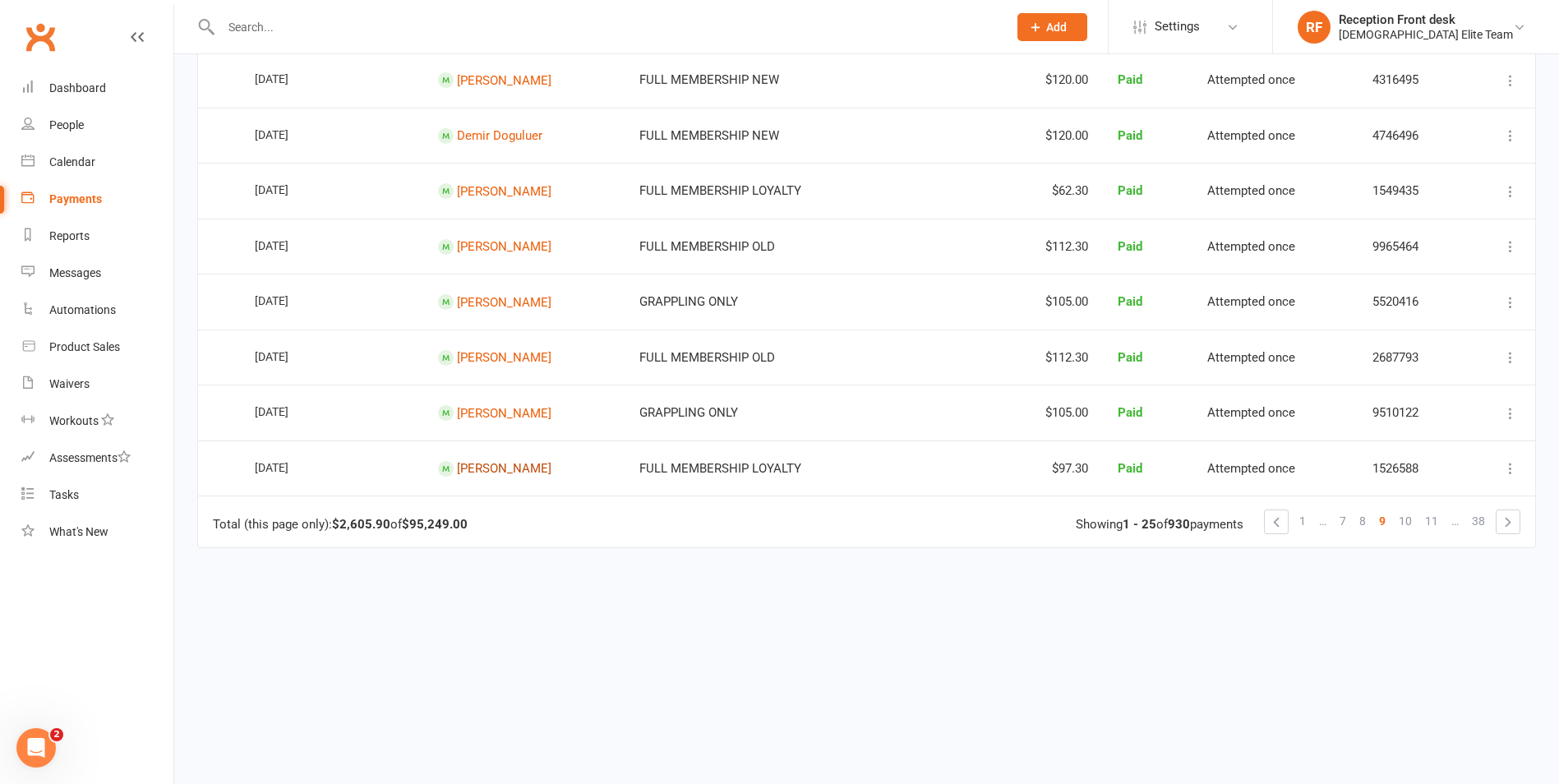
click at [513, 470] on link "[PERSON_NAME]" at bounding box center [504, 468] width 94 height 15
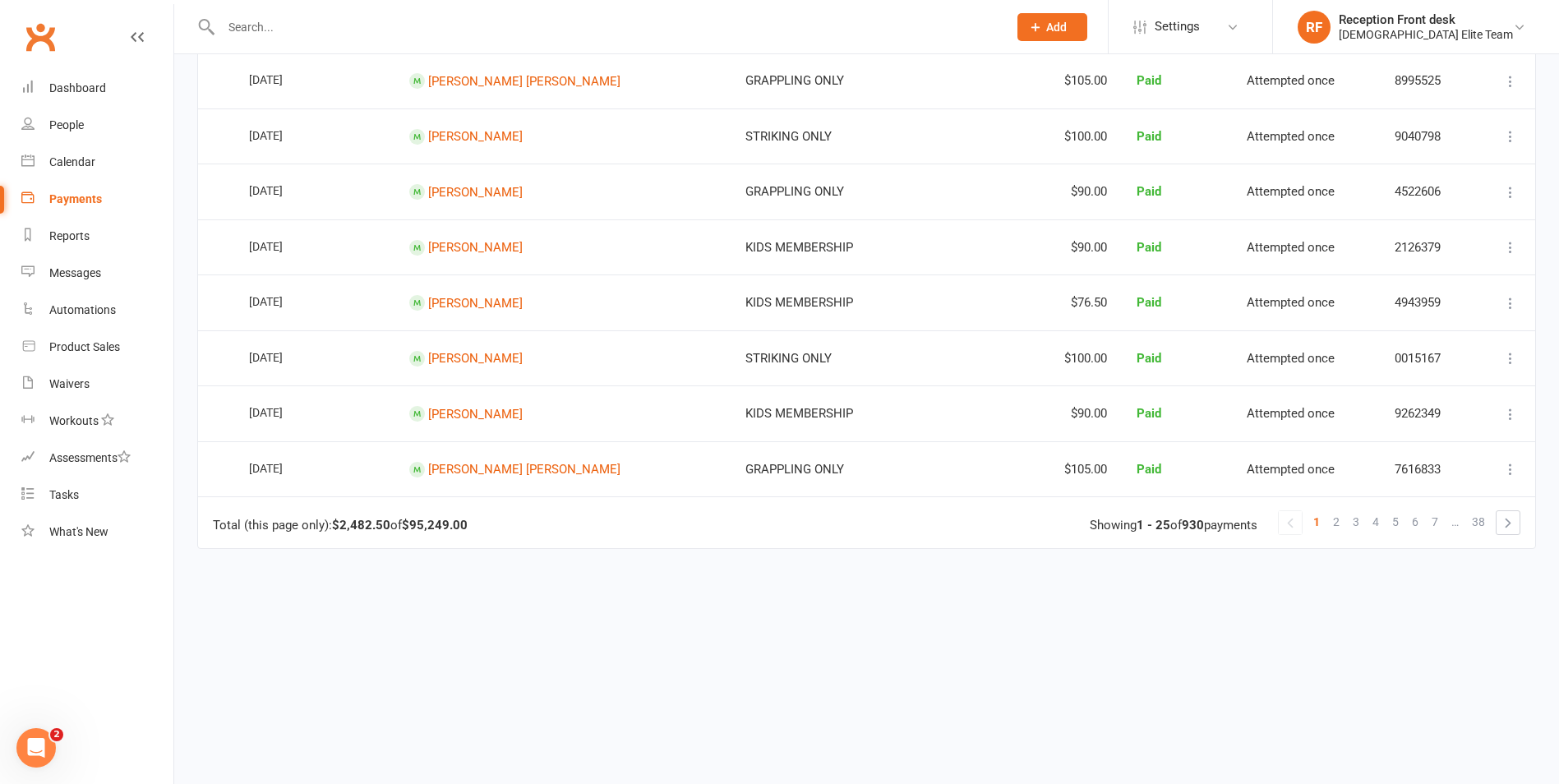
scroll to position [1224, 0]
click at [1363, 521] on link "3" at bounding box center [1356, 521] width 20 height 23
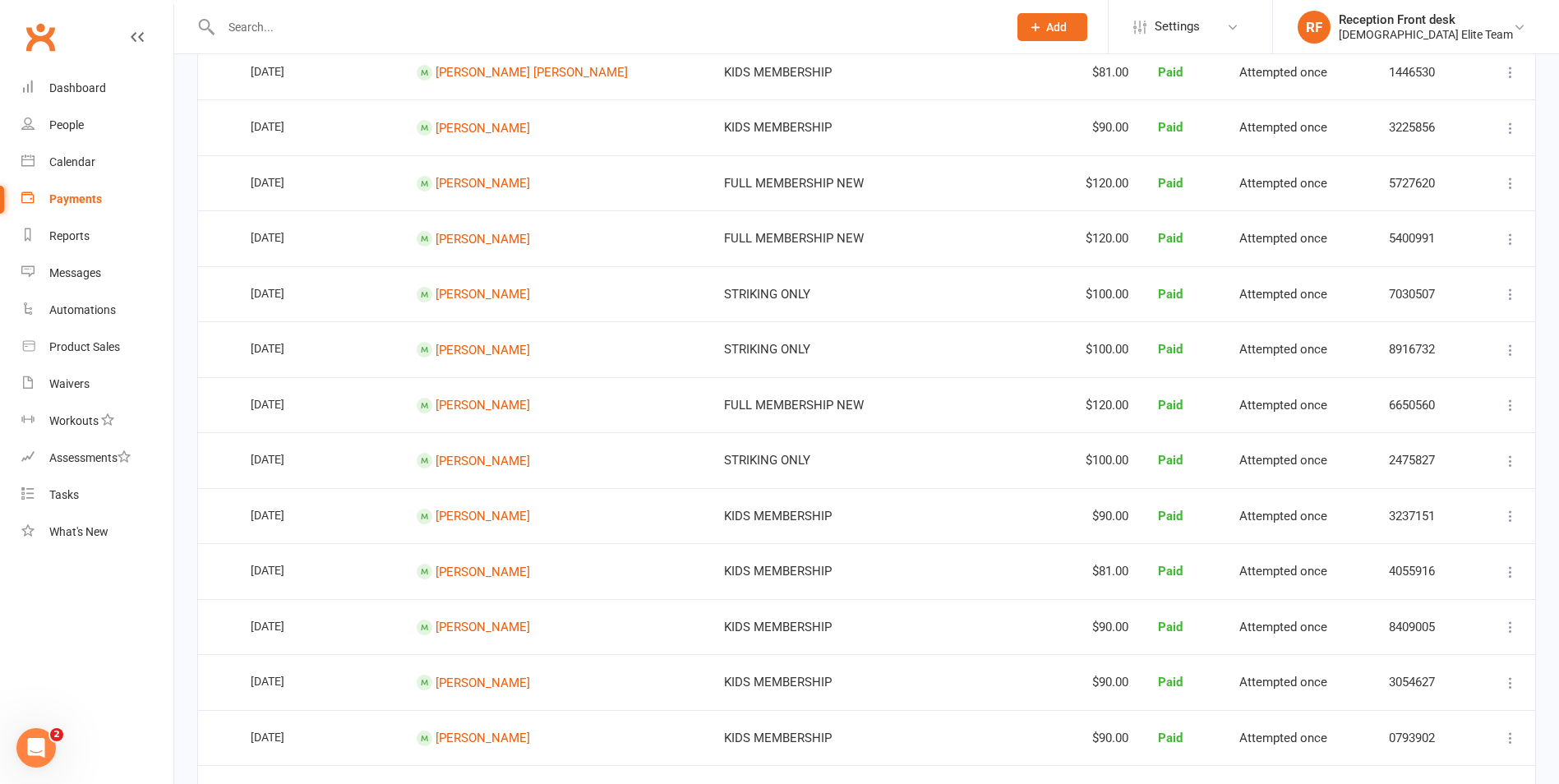
scroll to position [1151, 0]
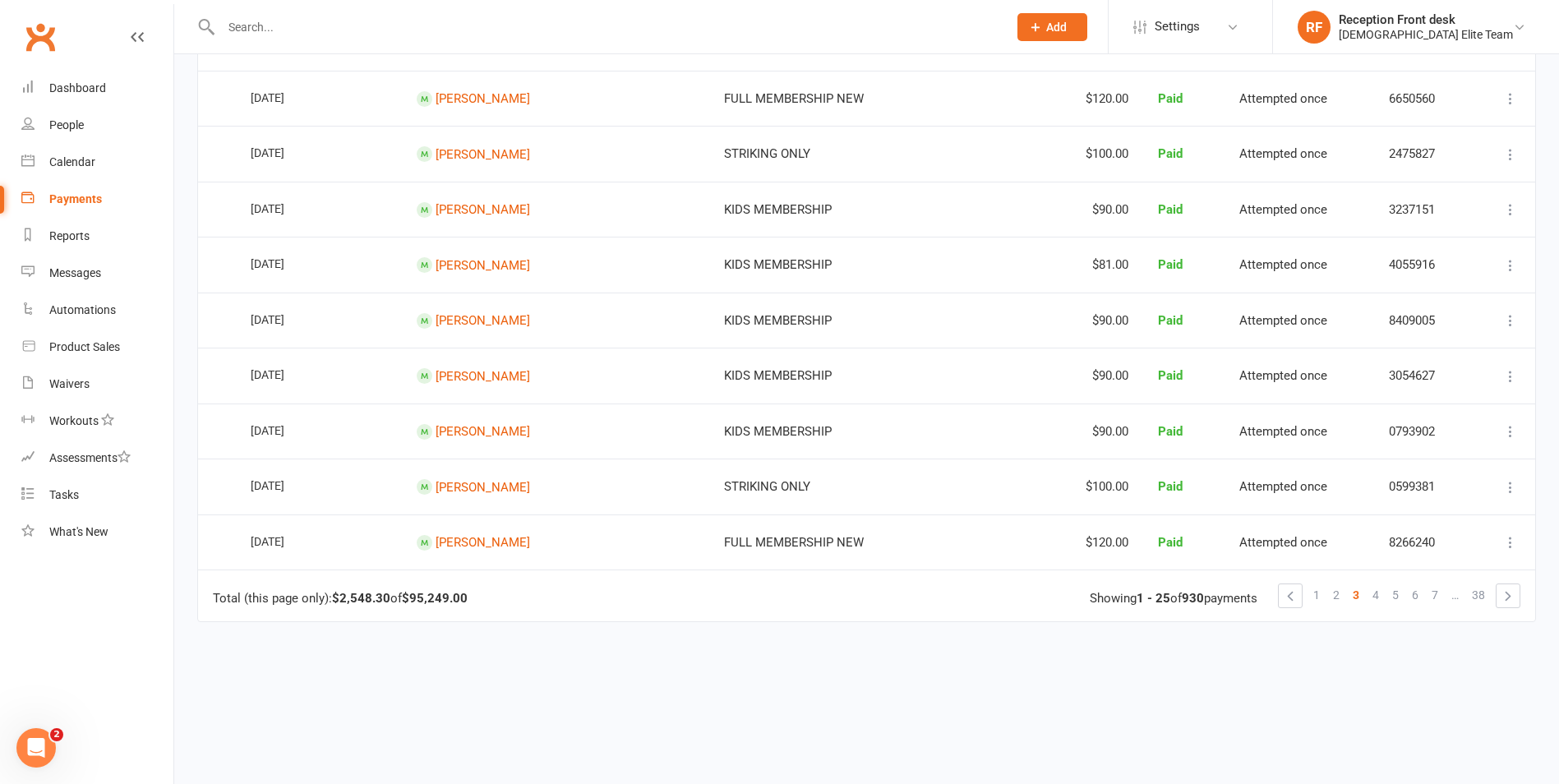
click at [1380, 595] on link "4" at bounding box center [1376, 595] width 20 height 23
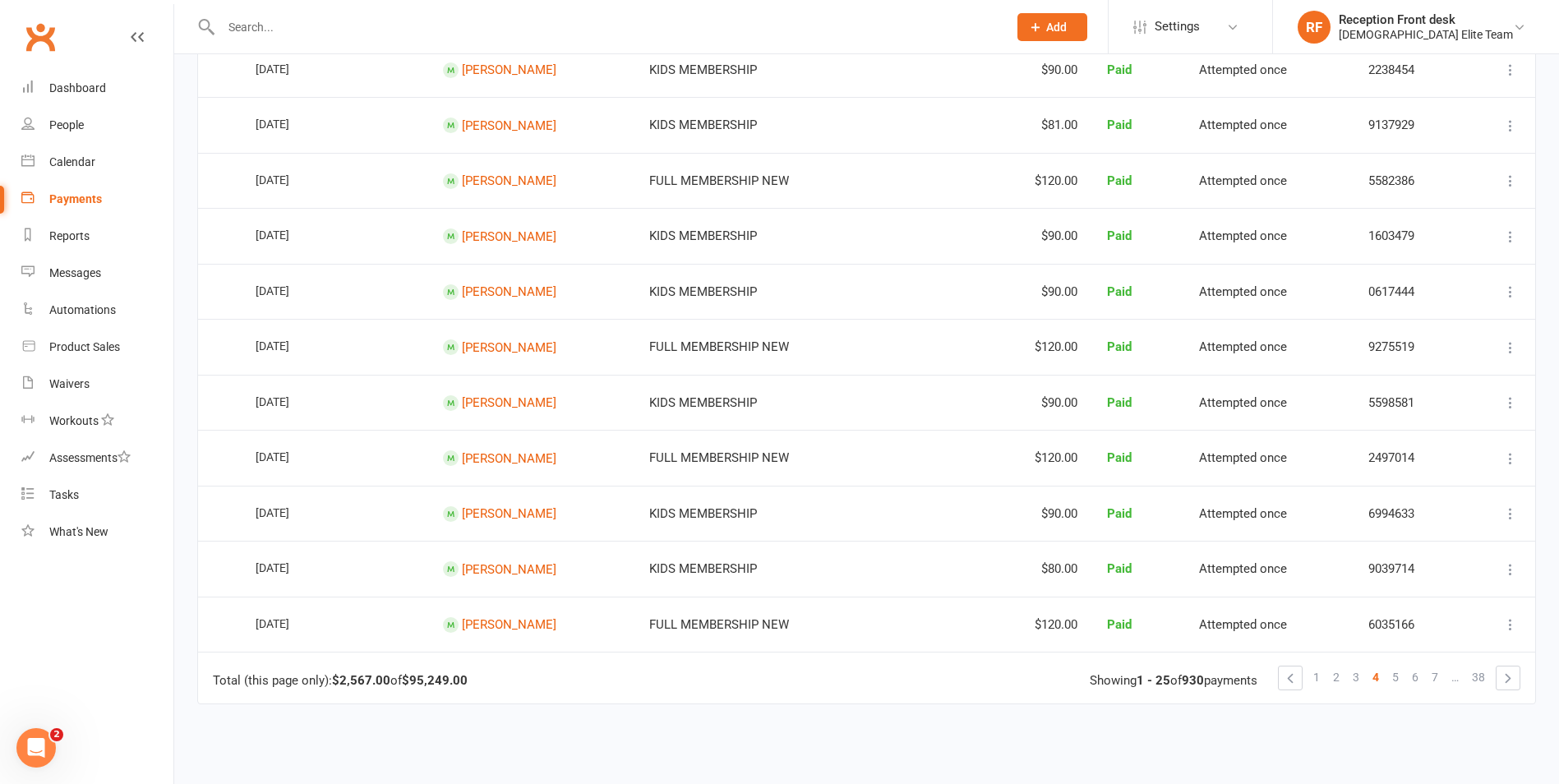
scroll to position [1224, 0]
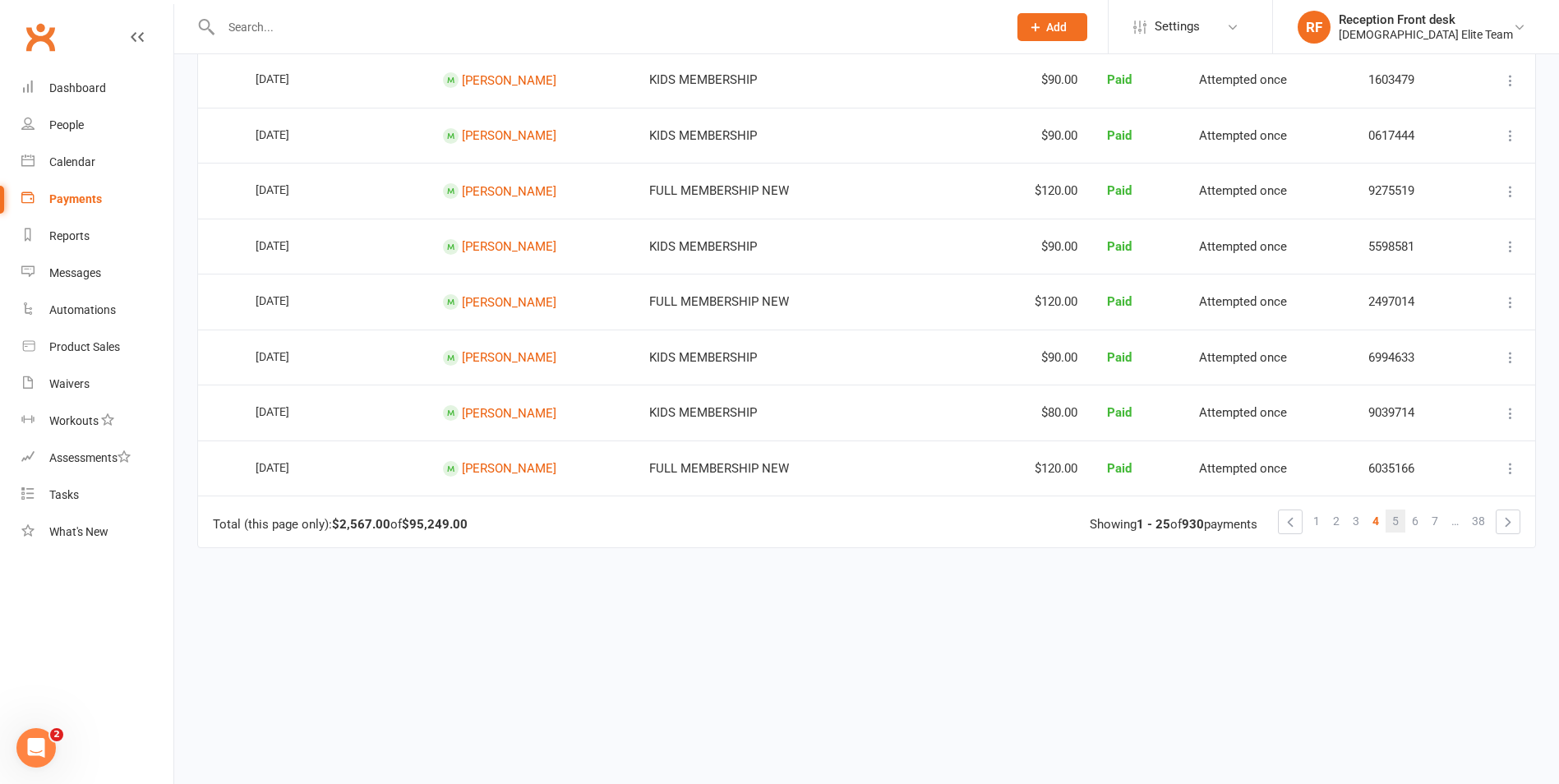
click at [1392, 521] on link "5" at bounding box center [1395, 521] width 20 height 23
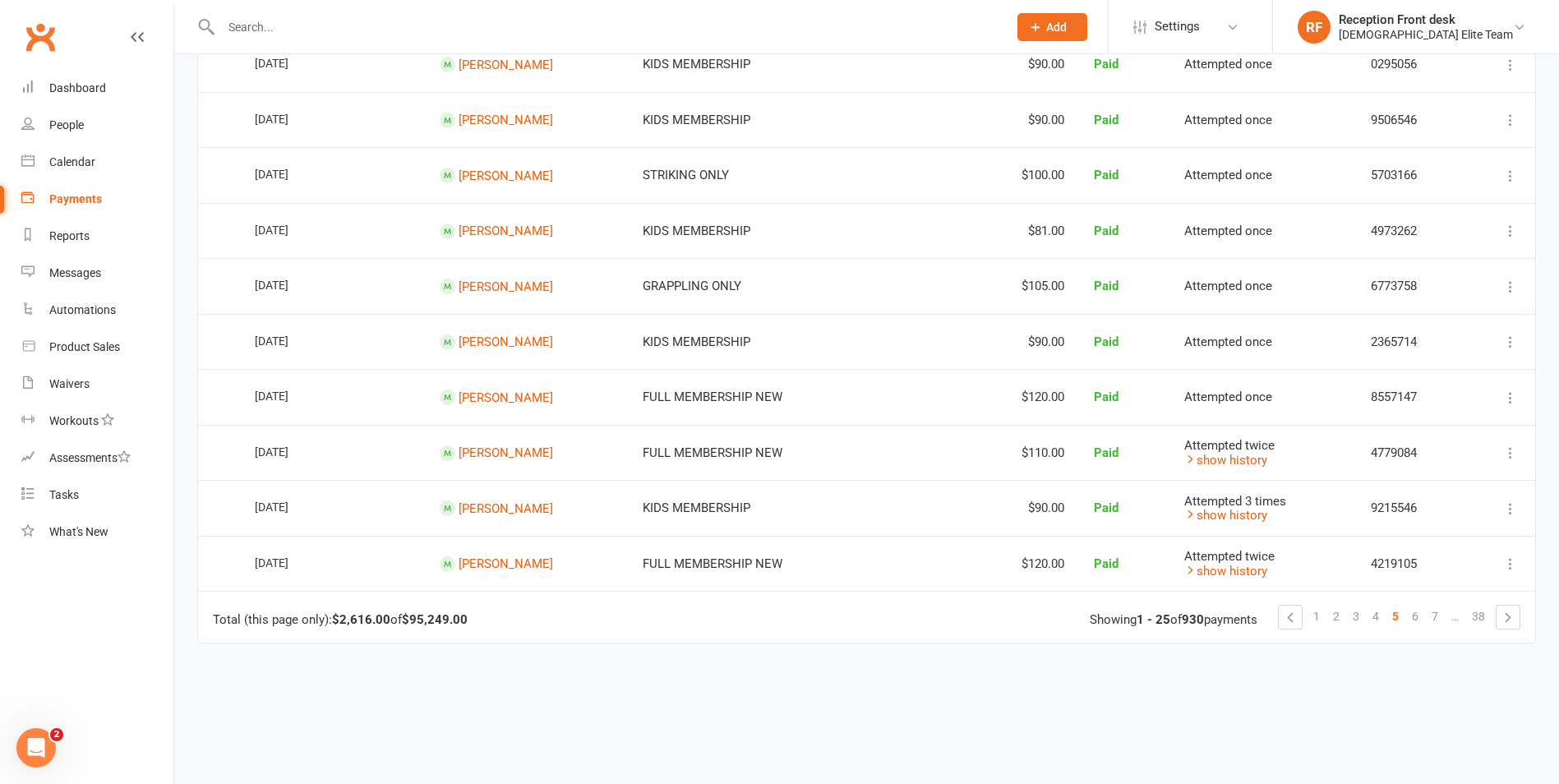
scroll to position [1151, 0]
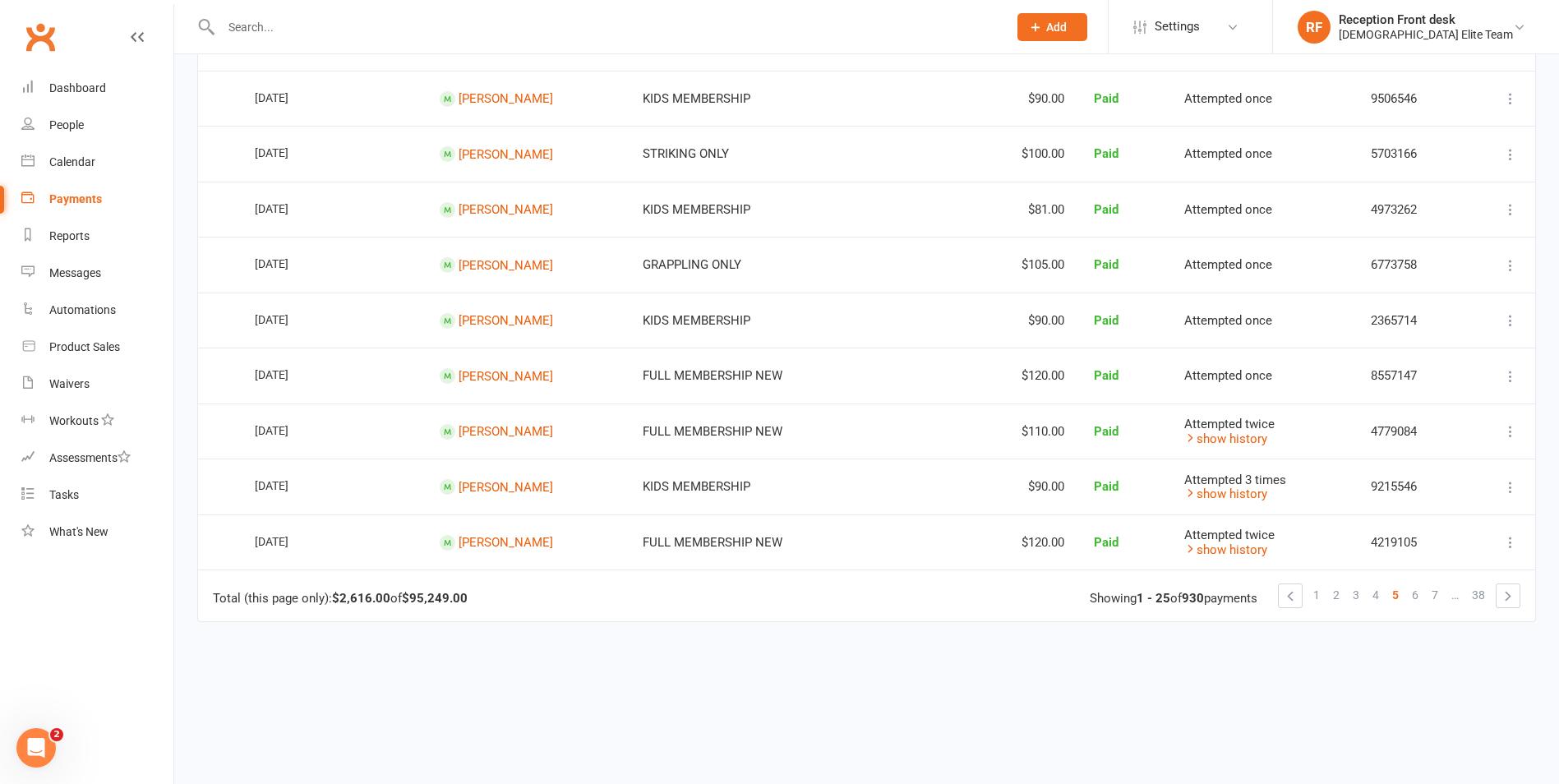
click at [1413, 592] on span "6" at bounding box center [1416, 595] width 7 height 23
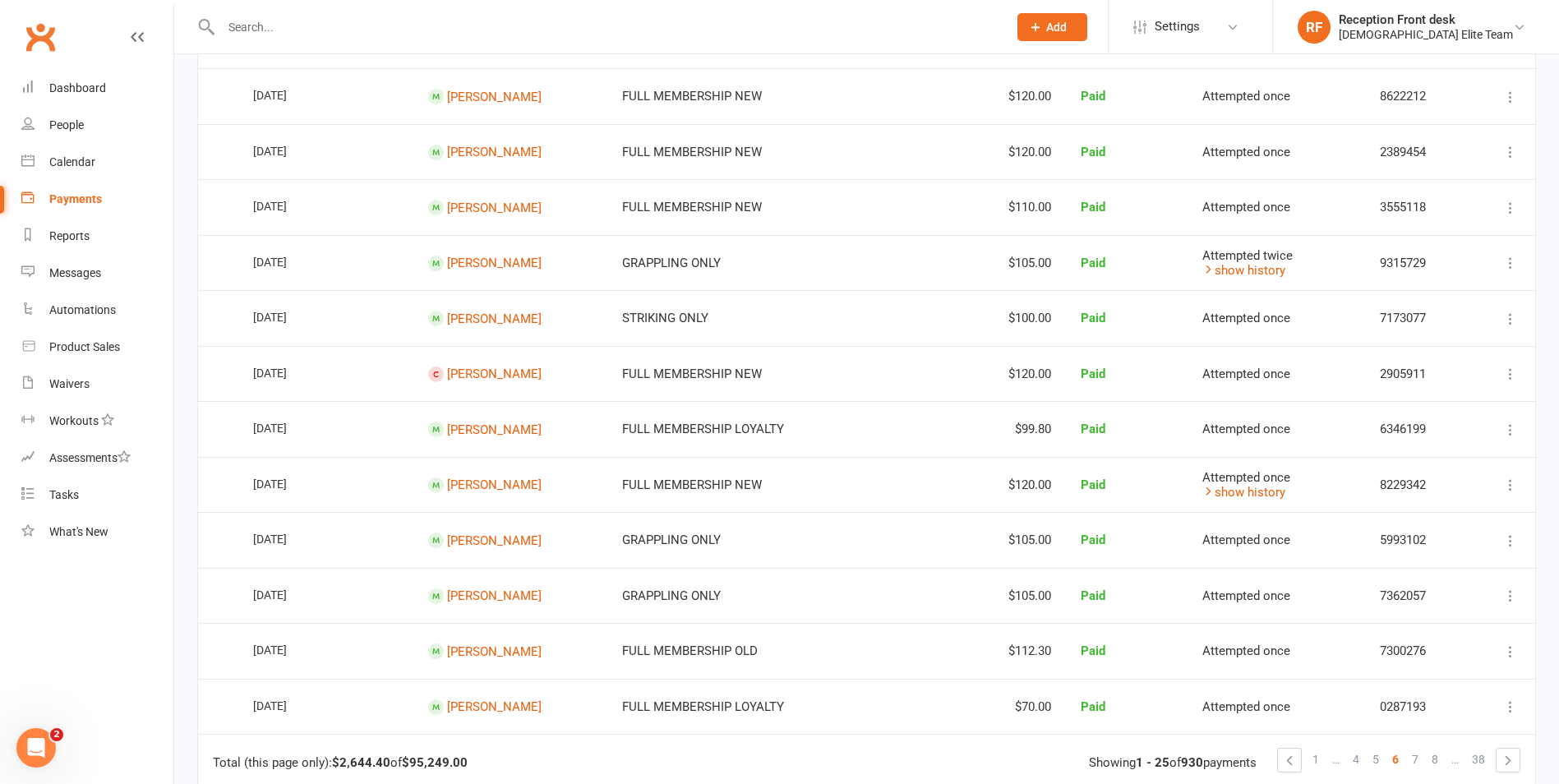
scroll to position [1068, 0]
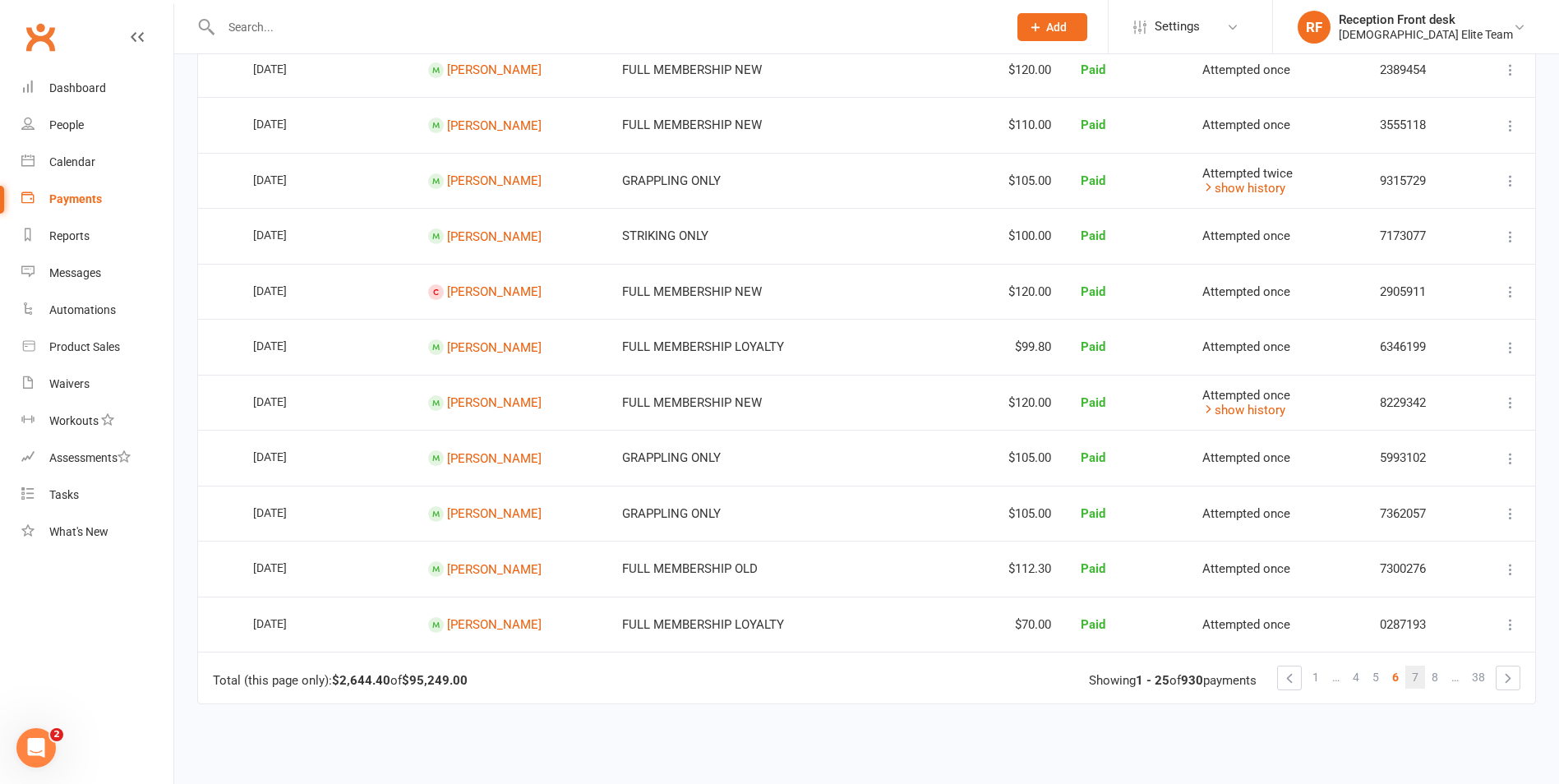
click at [1415, 679] on span "7" at bounding box center [1416, 677] width 7 height 23
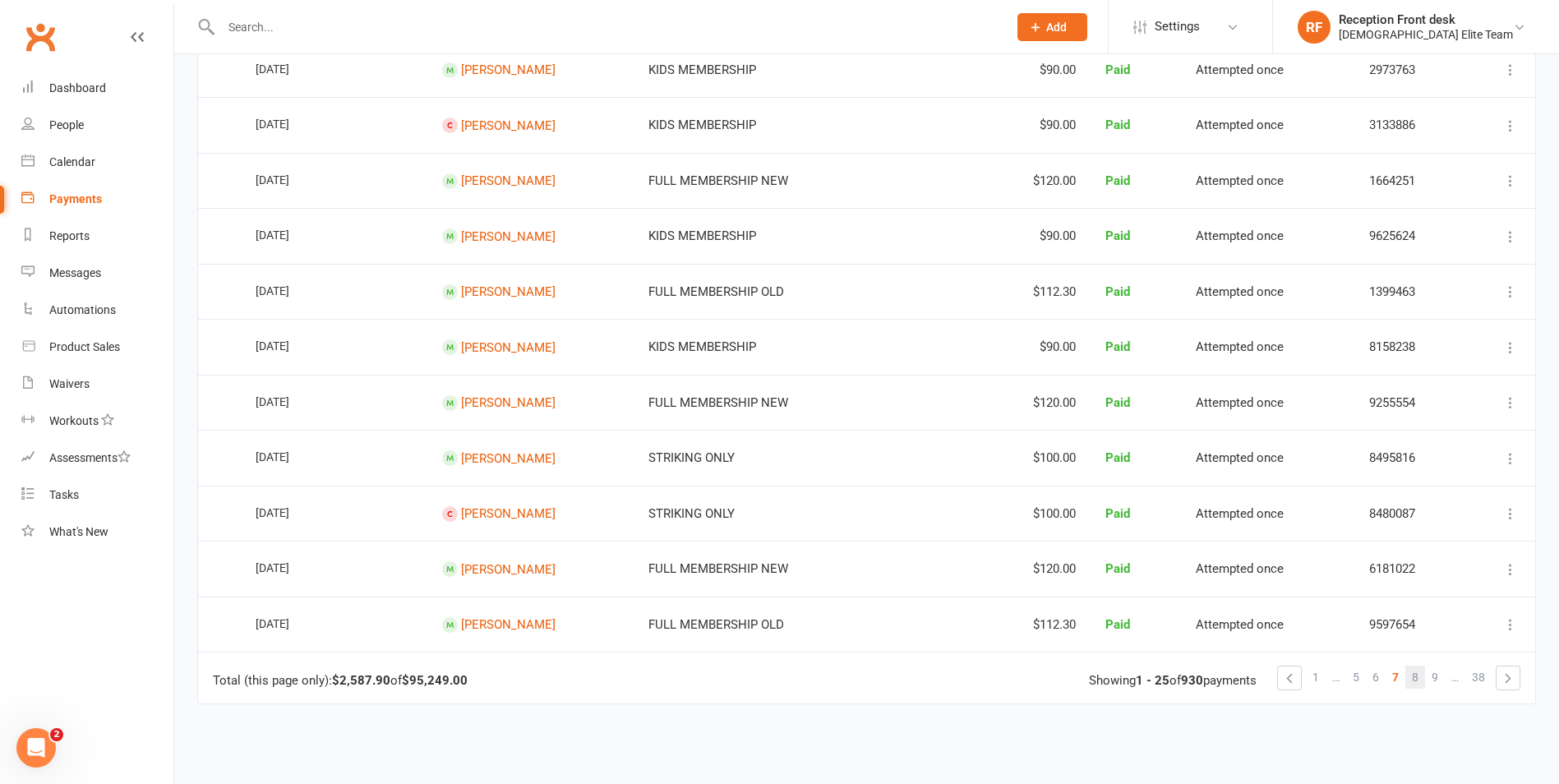
click at [1419, 679] on link "8" at bounding box center [1415, 677] width 20 height 23
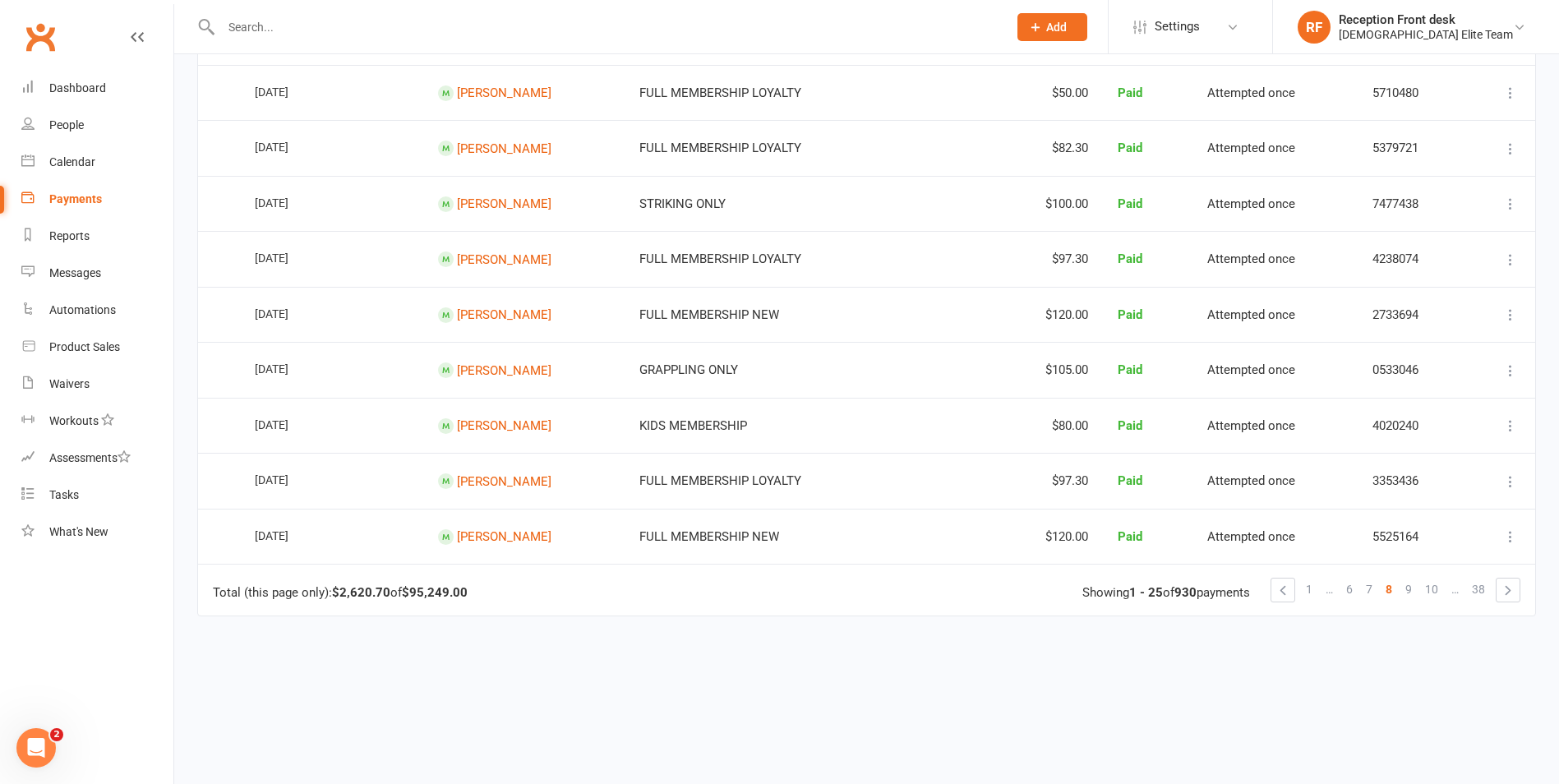
scroll to position [1224, 0]
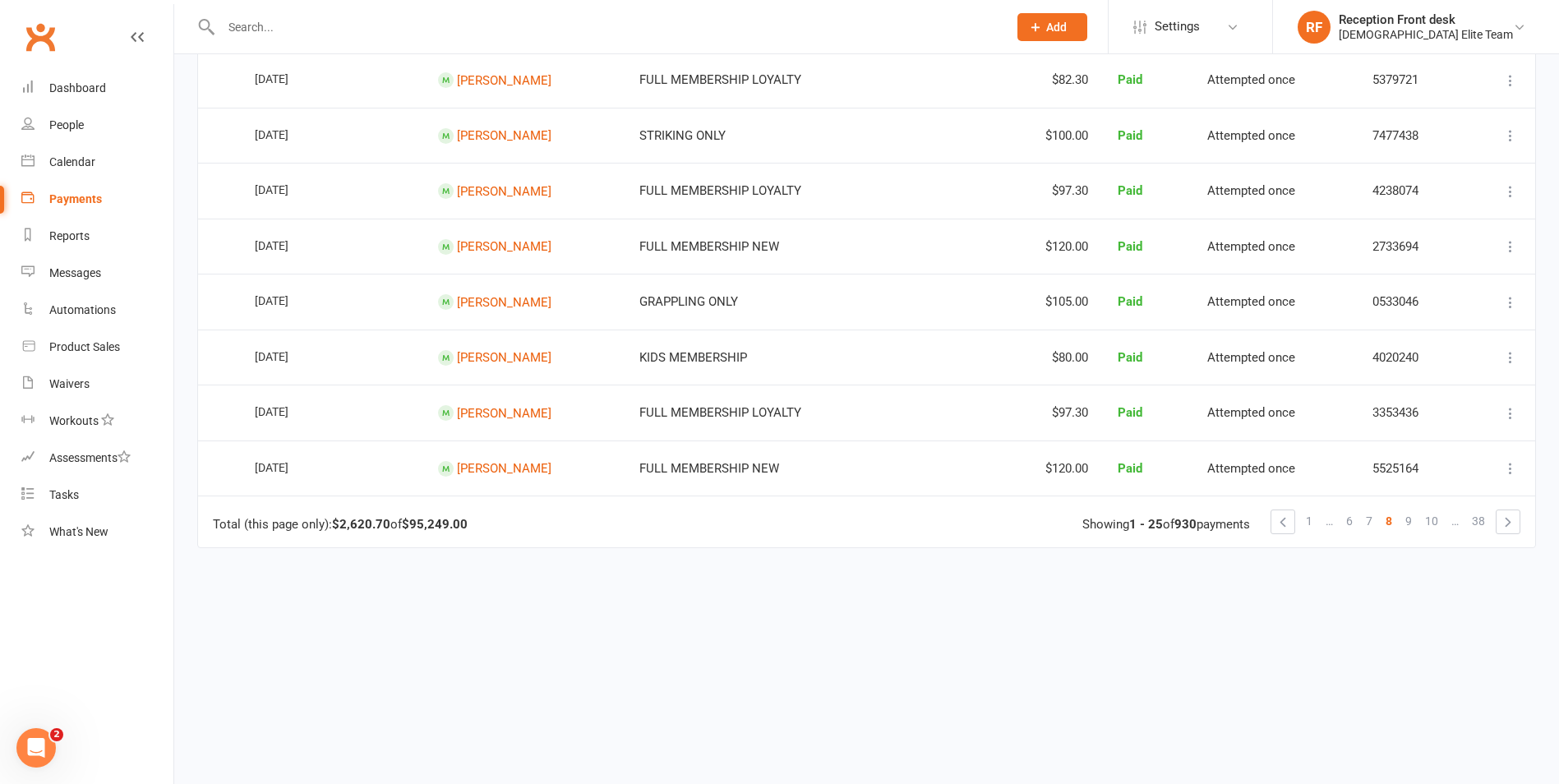
click at [1404, 519] on link "9" at bounding box center [1408, 521] width 20 height 23
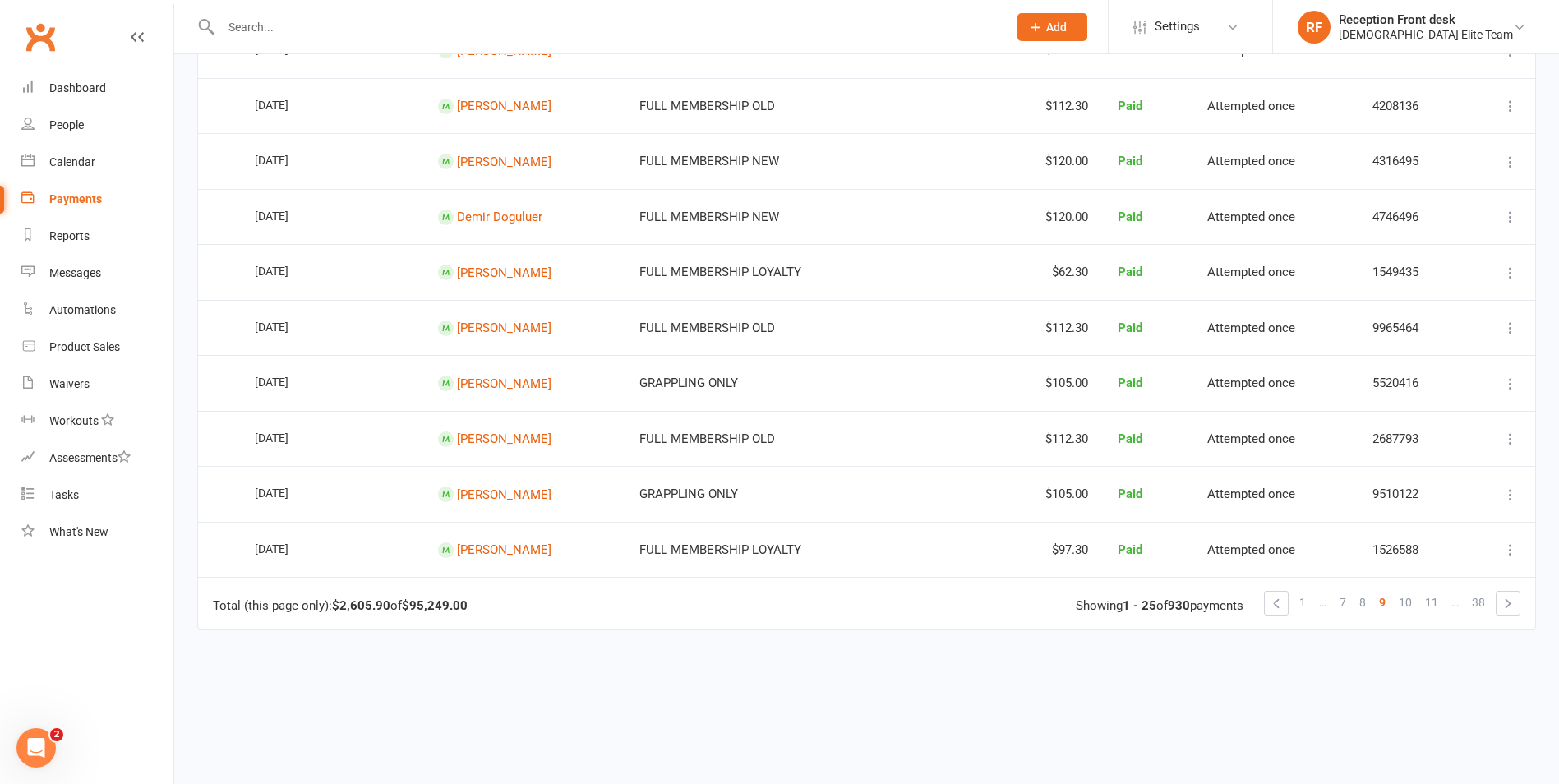
scroll to position [1151, 0]
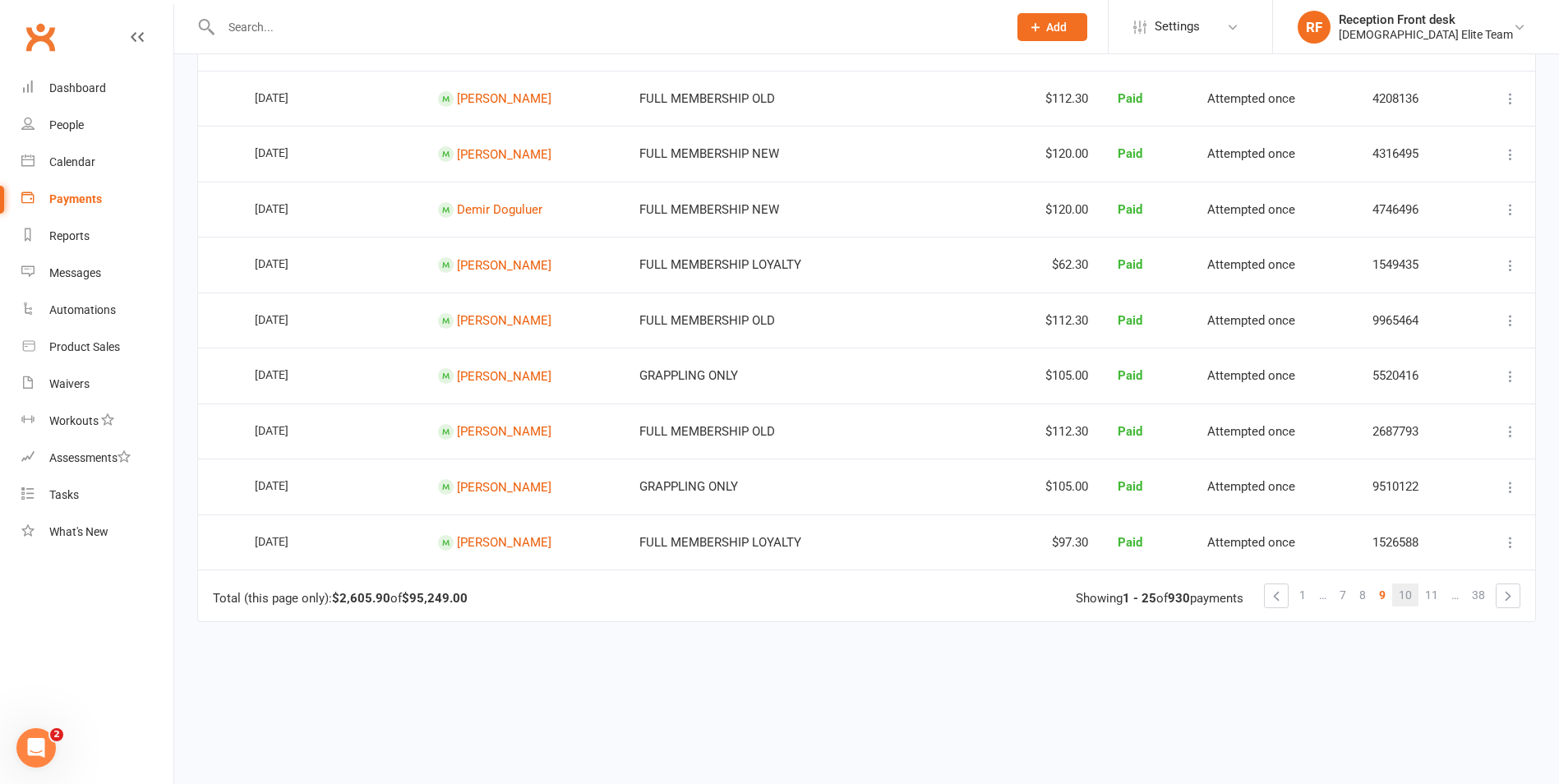
click at [1410, 588] on span "10" at bounding box center [1405, 595] width 13 height 23
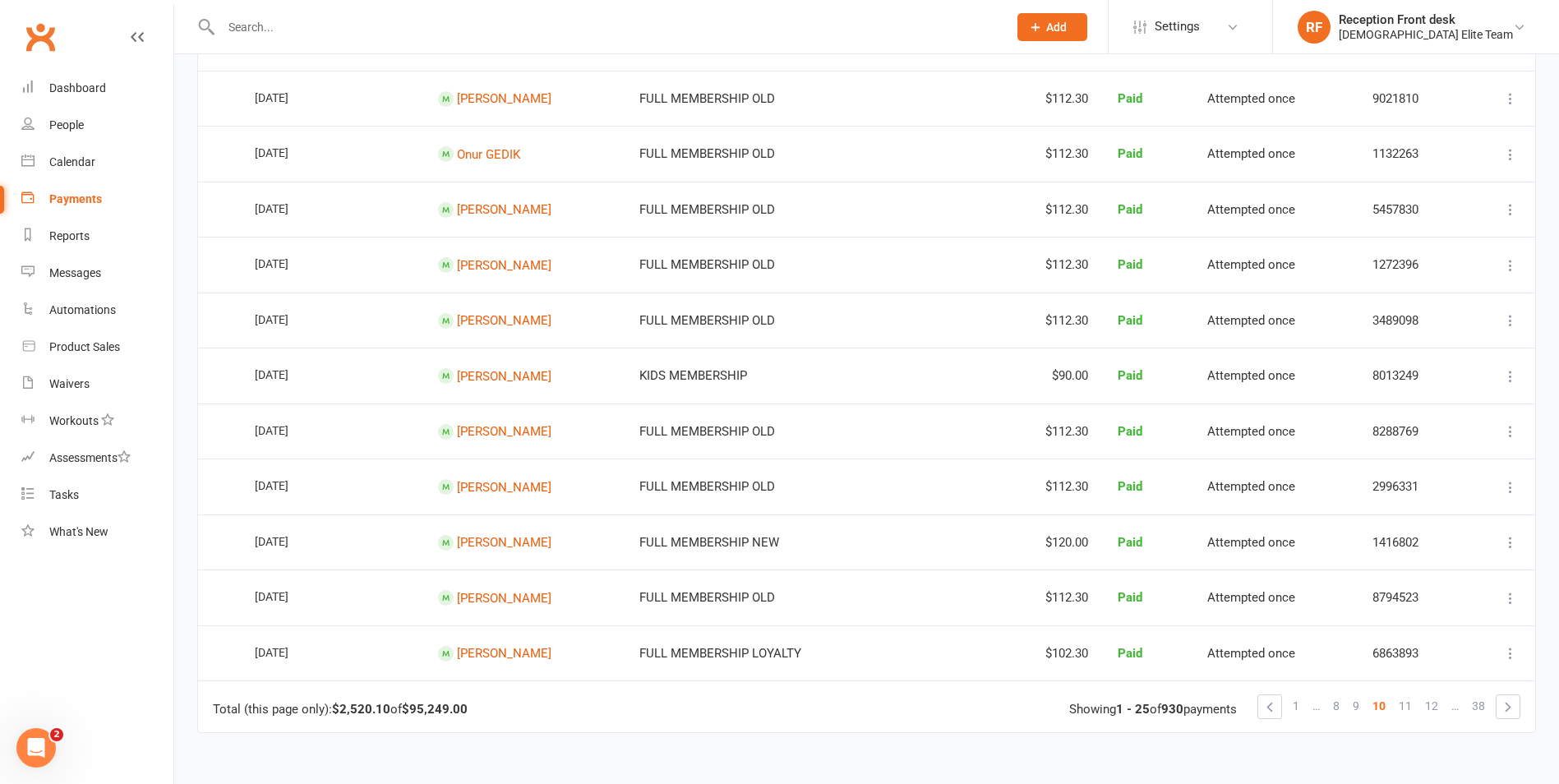
scroll to position [1068, 0]
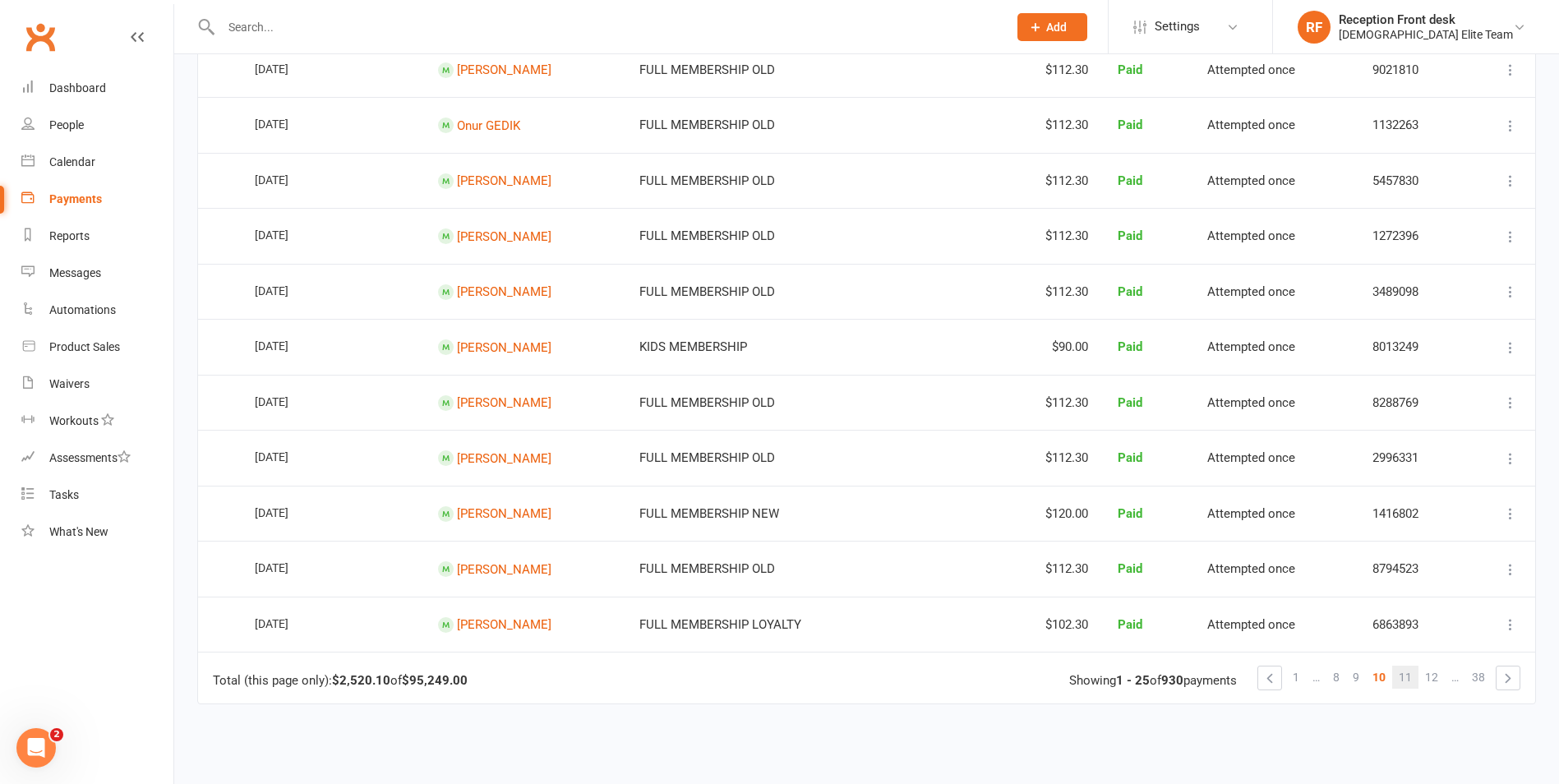
click at [1401, 671] on span "11" at bounding box center [1405, 677] width 13 height 23
click at [1399, 679] on span "12" at bounding box center [1405, 677] width 13 height 23
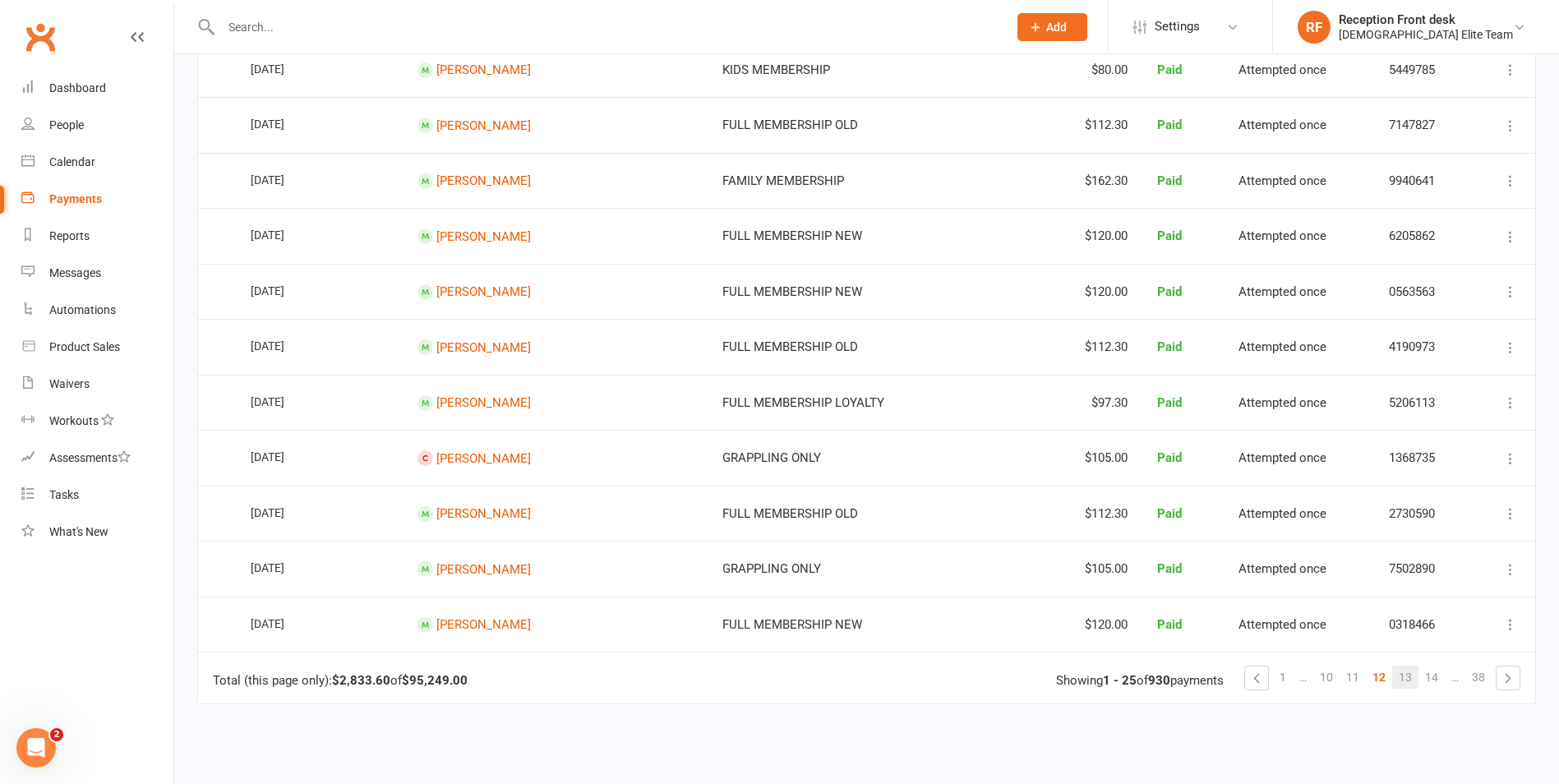
click at [1411, 681] on span "13" at bounding box center [1405, 677] width 13 height 23
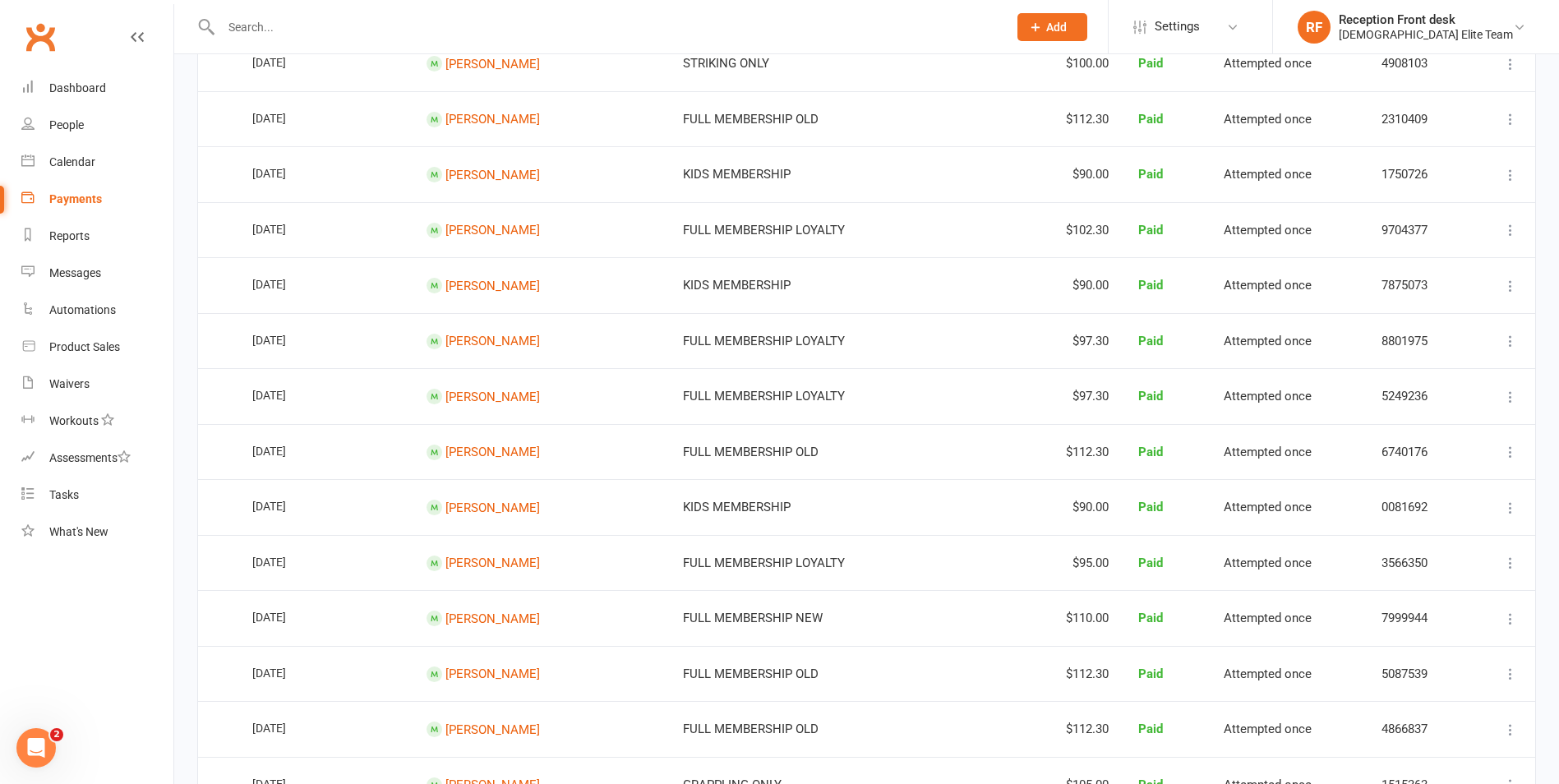
scroll to position [904, 0]
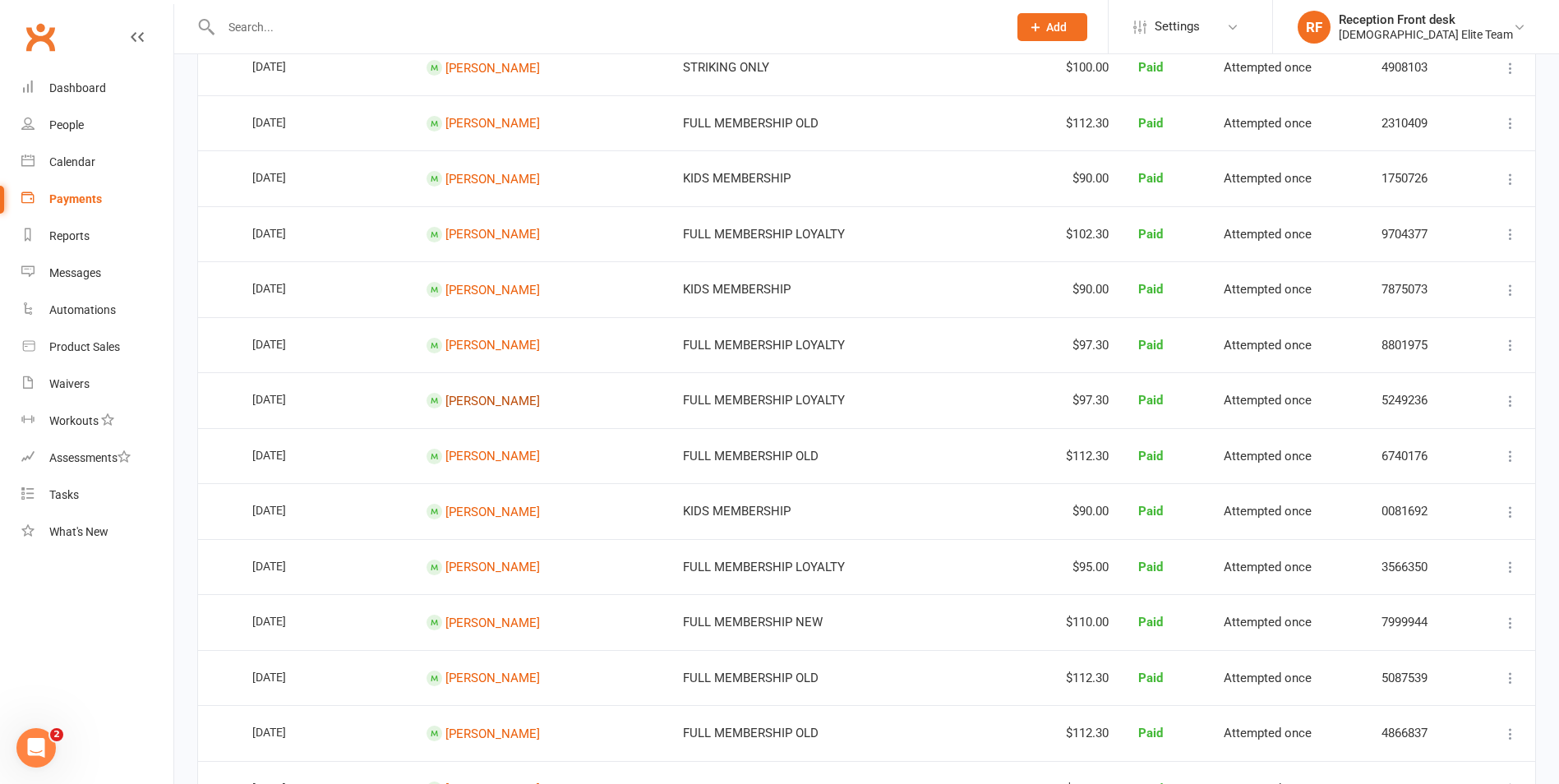
click at [489, 393] on link "[PERSON_NAME]" at bounding box center [493, 399] width 94 height 15
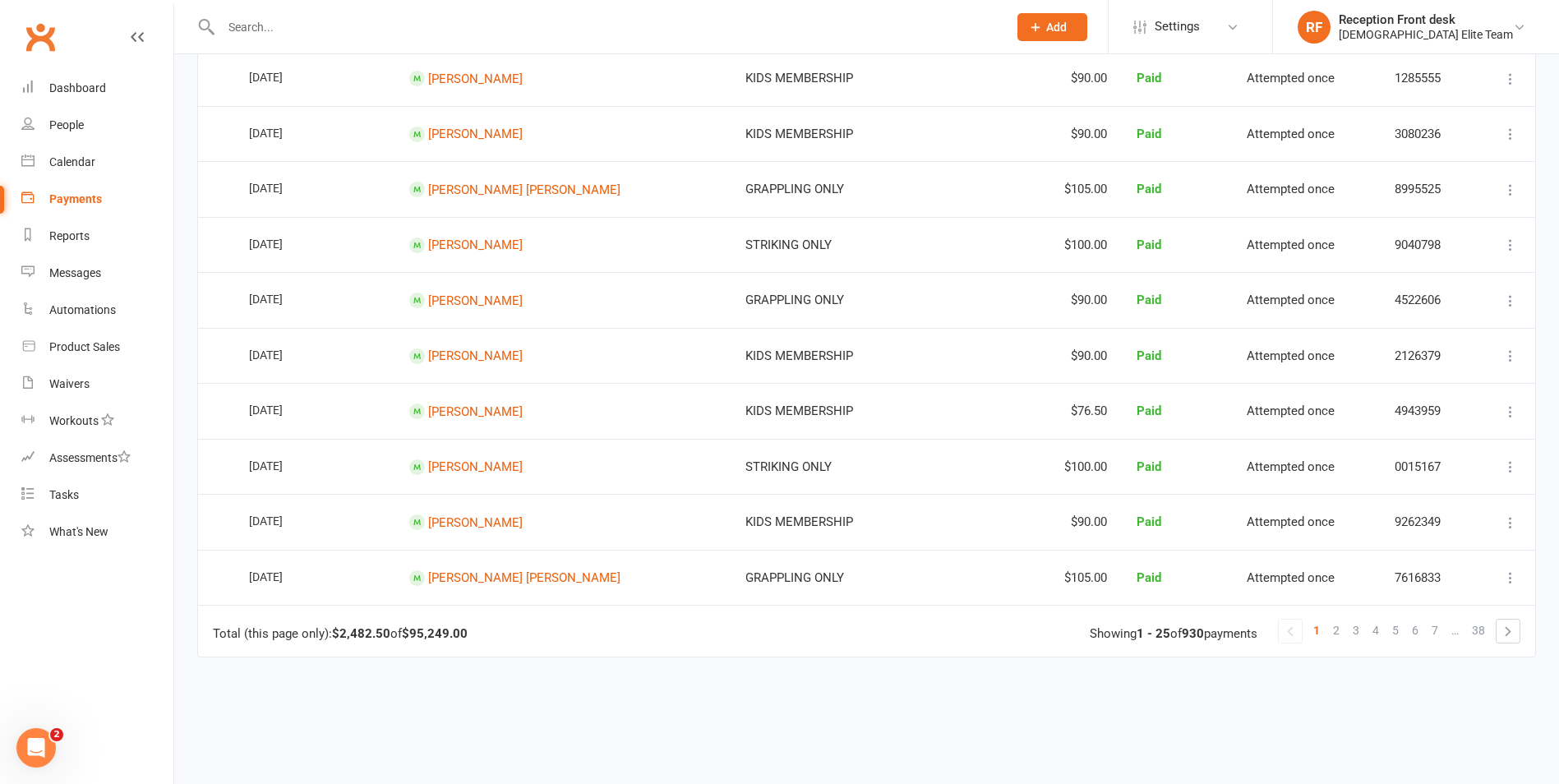
scroll to position [1224, 0]
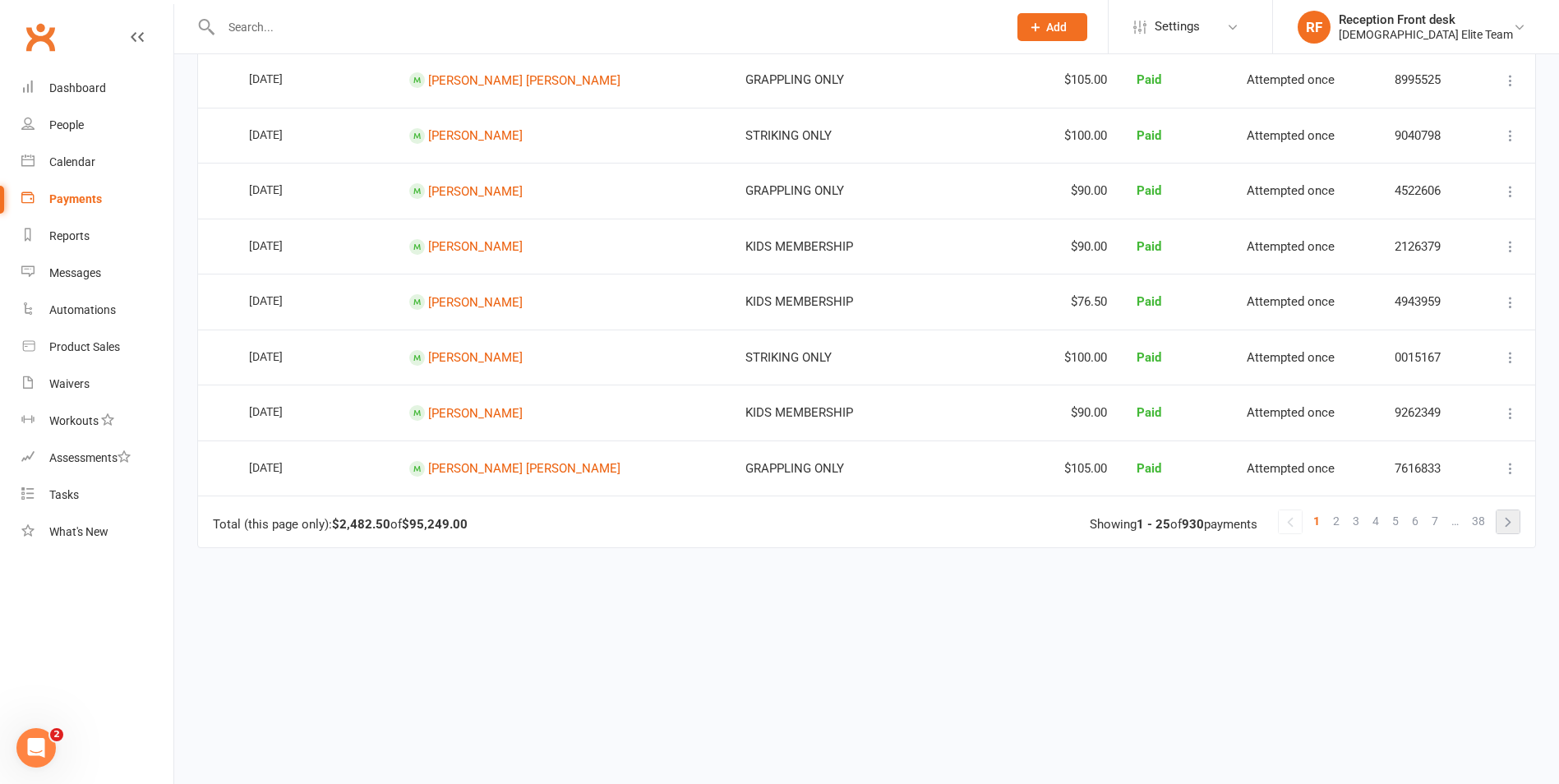
click at [1502, 520] on link at bounding box center [1508, 522] width 23 height 23
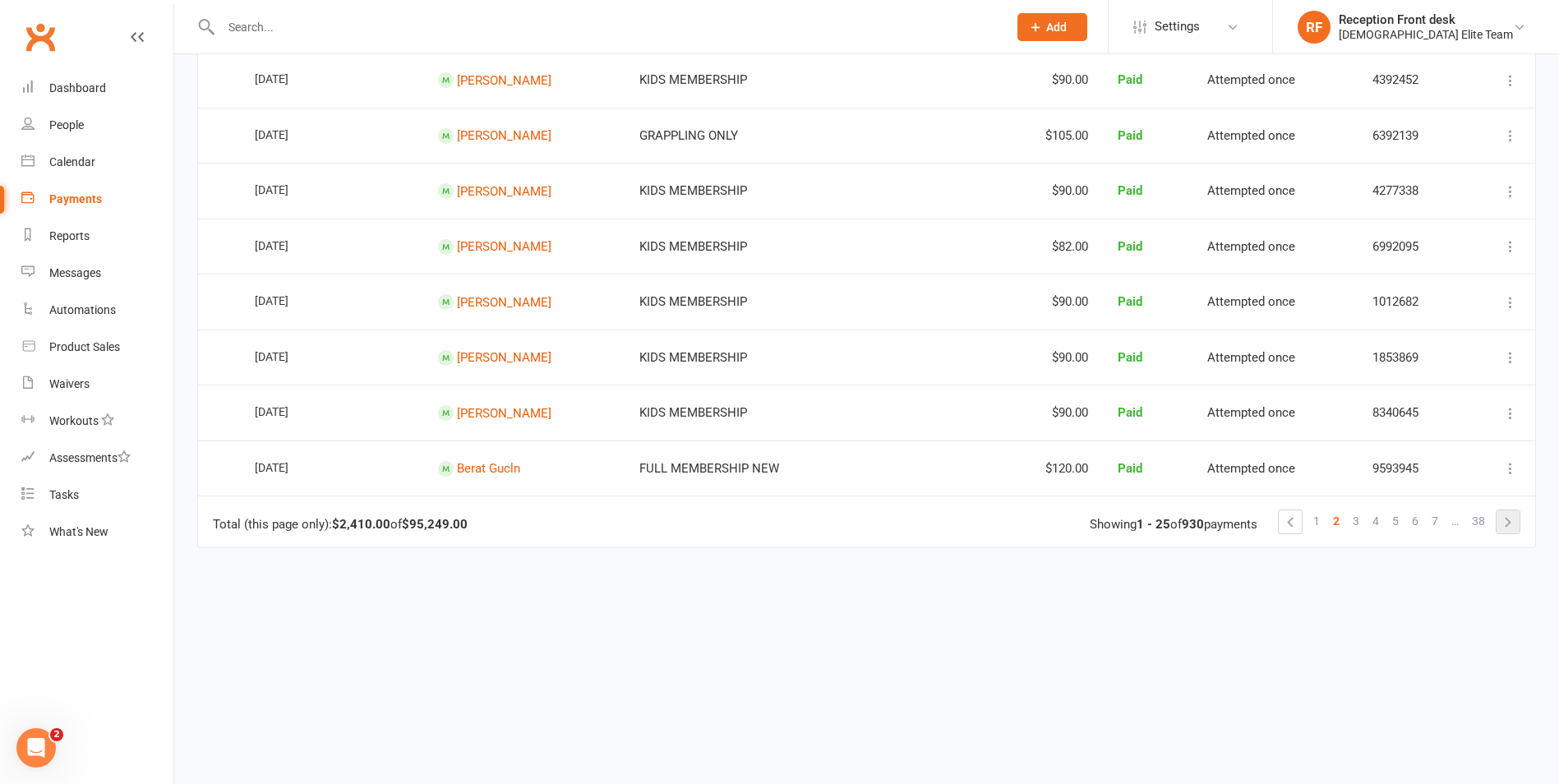
click at [1503, 516] on link at bounding box center [1508, 522] width 23 height 23
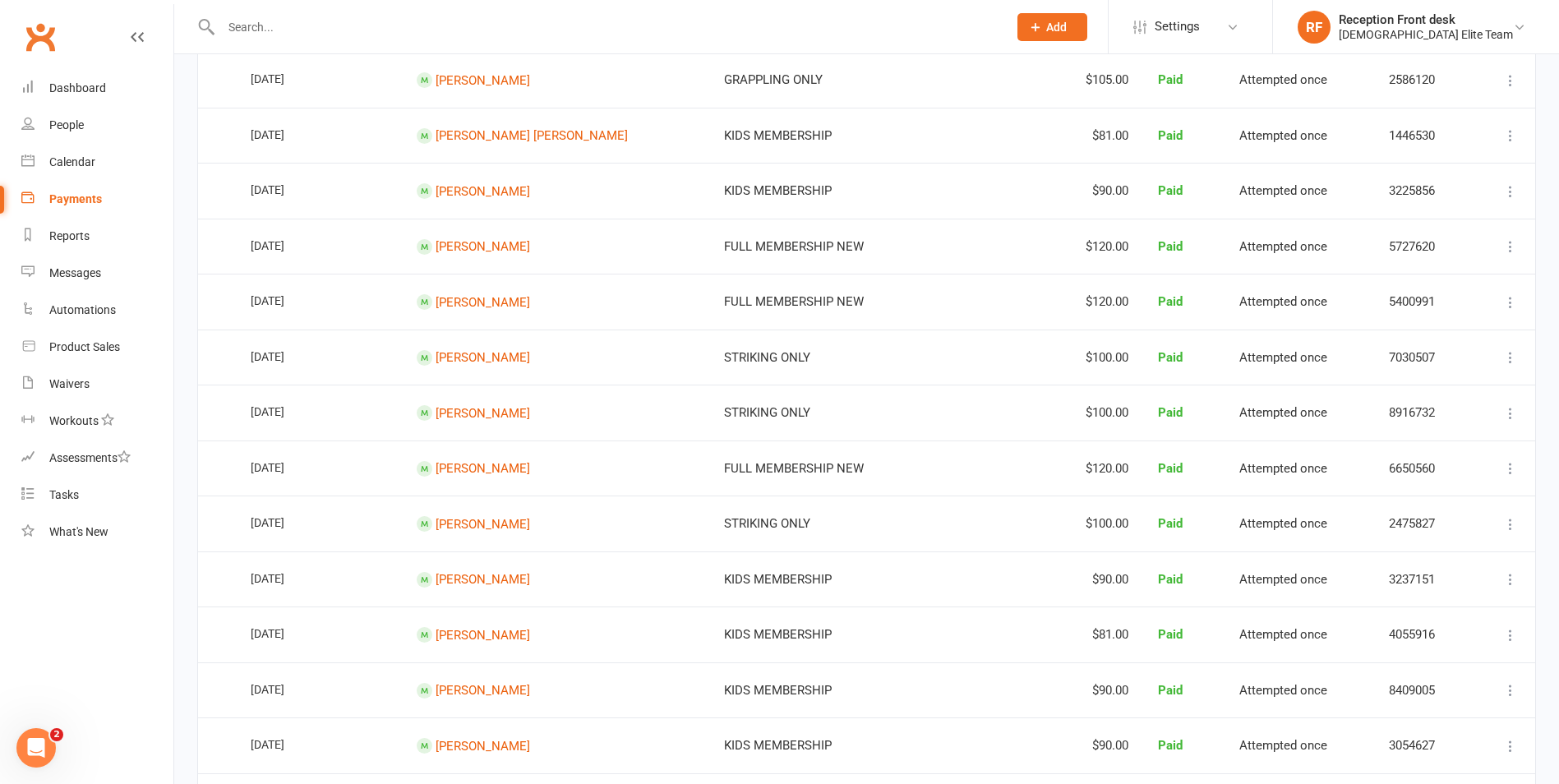
scroll to position [1068, 0]
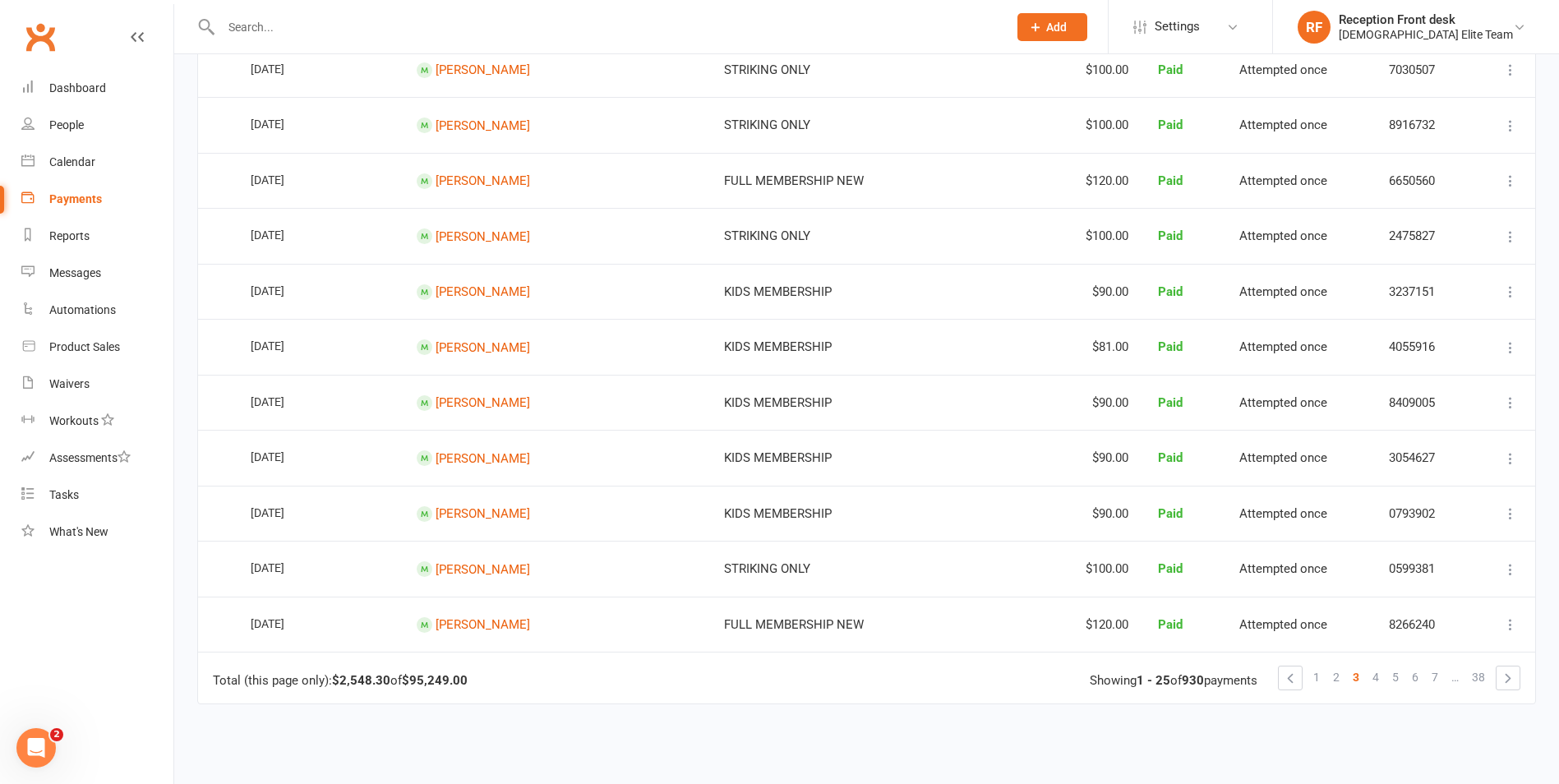
click at [1430, 662] on td "Total (this page only): $2,548.30 of $95,249.00 1 2 3 4 5 6 7 … 38 Showing 1 - …" at bounding box center [866, 678] width 1337 height 51
click at [1436, 673] on span "7" at bounding box center [1436, 677] width 7 height 23
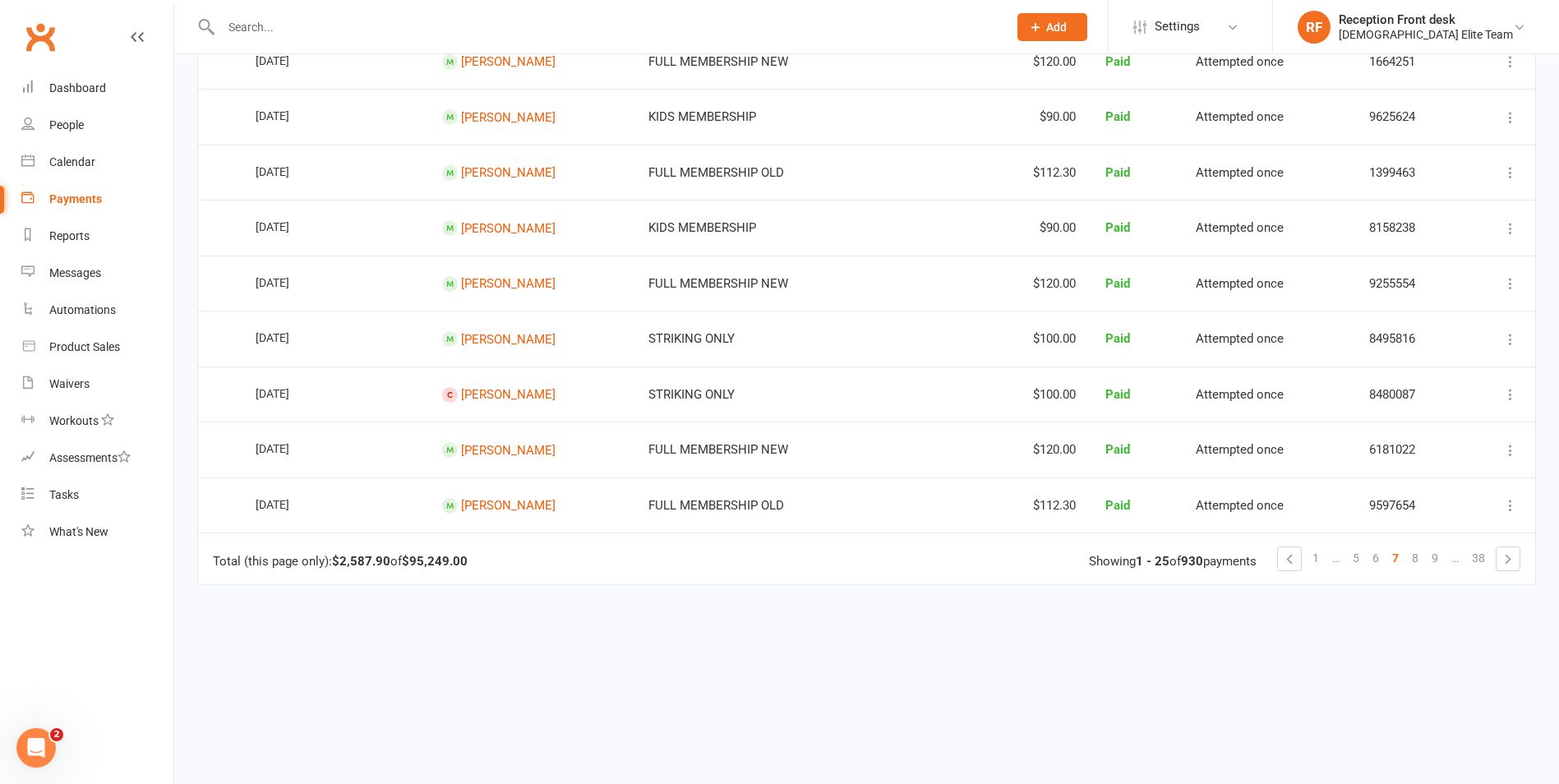
scroll to position [1224, 0]
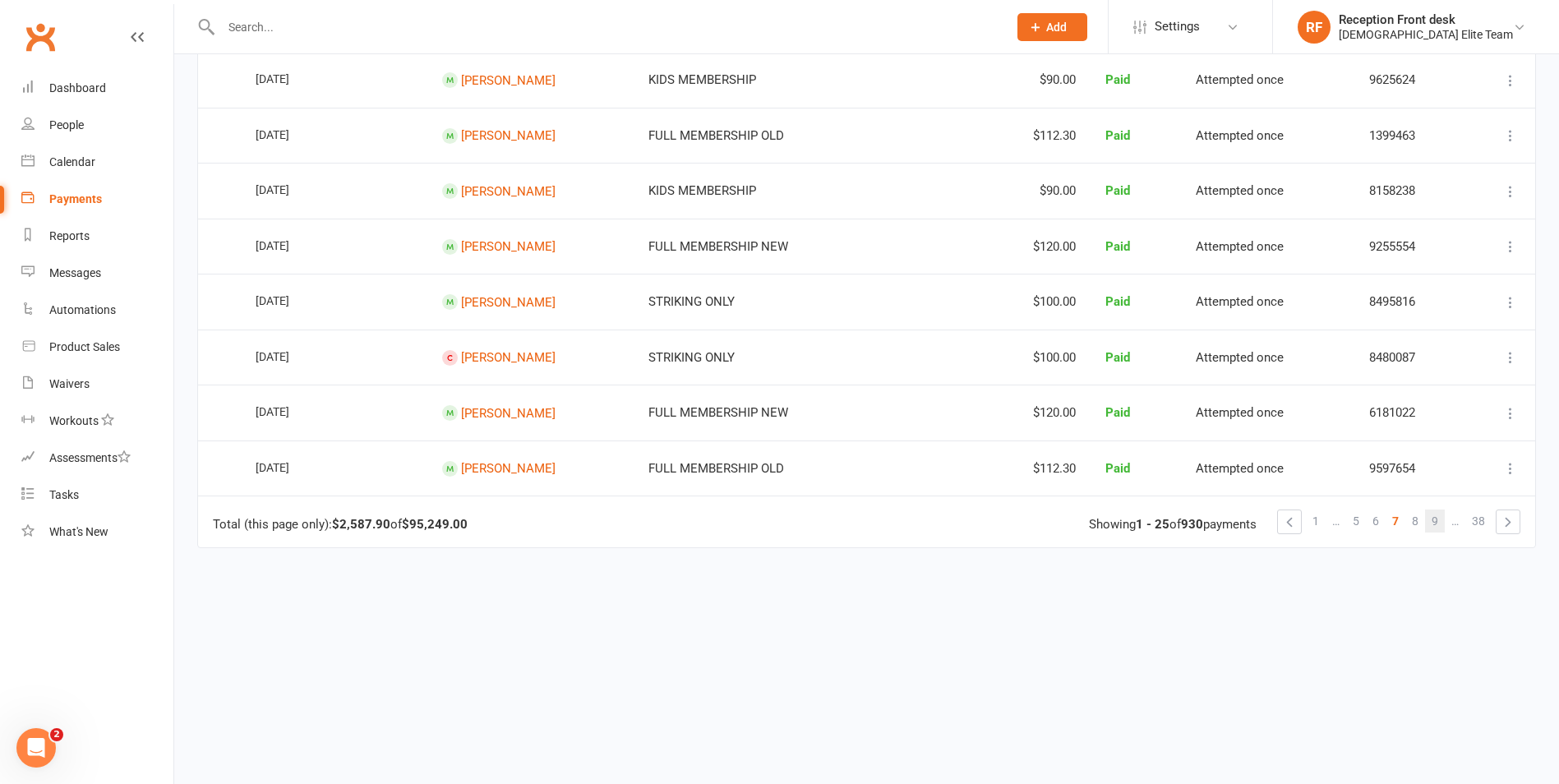
click at [1433, 526] on span "9" at bounding box center [1436, 521] width 7 height 23
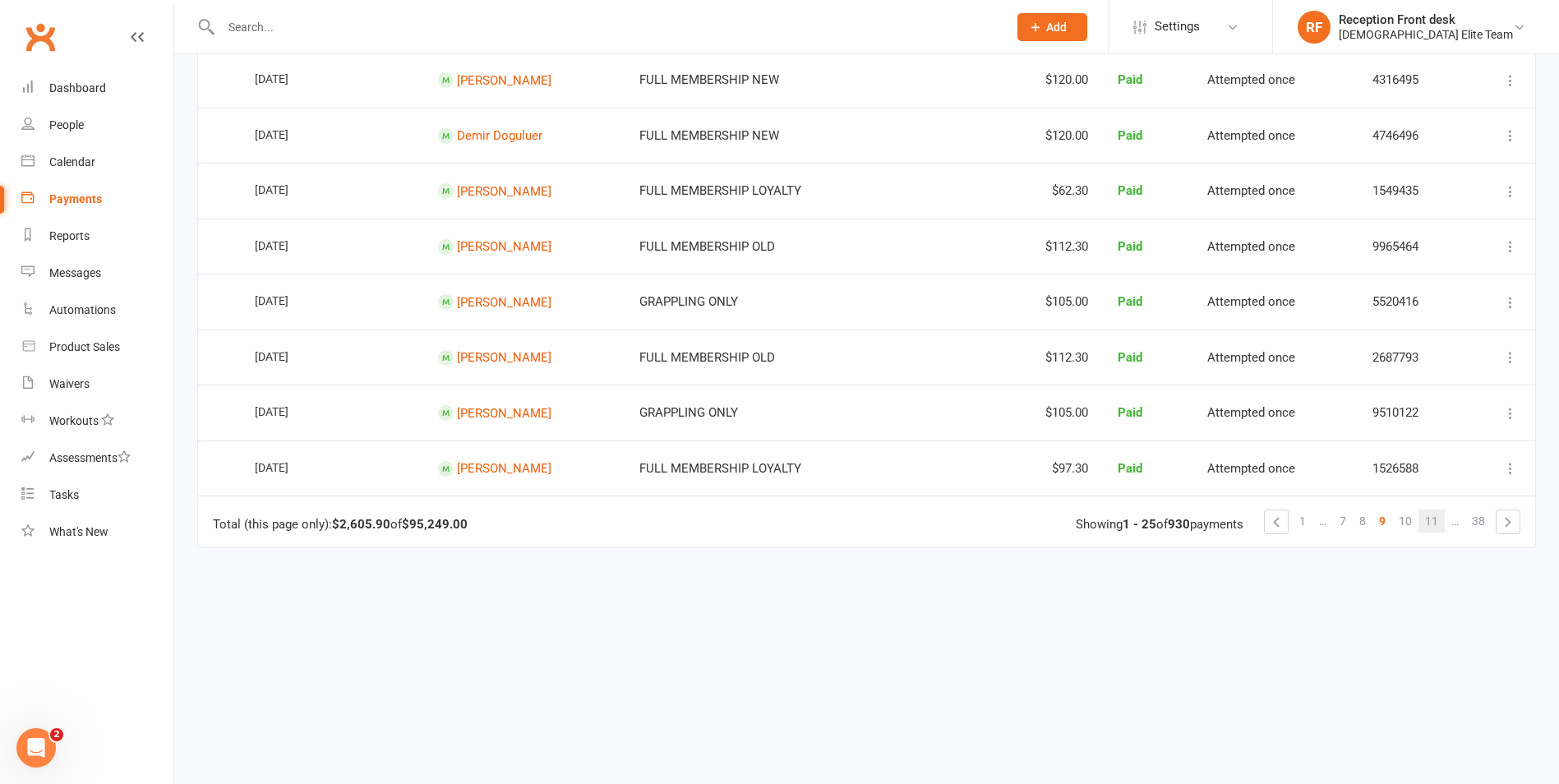
click at [1424, 522] on link "11" at bounding box center [1431, 521] width 27 height 23
click at [1430, 516] on span "13" at bounding box center [1431, 521] width 13 height 23
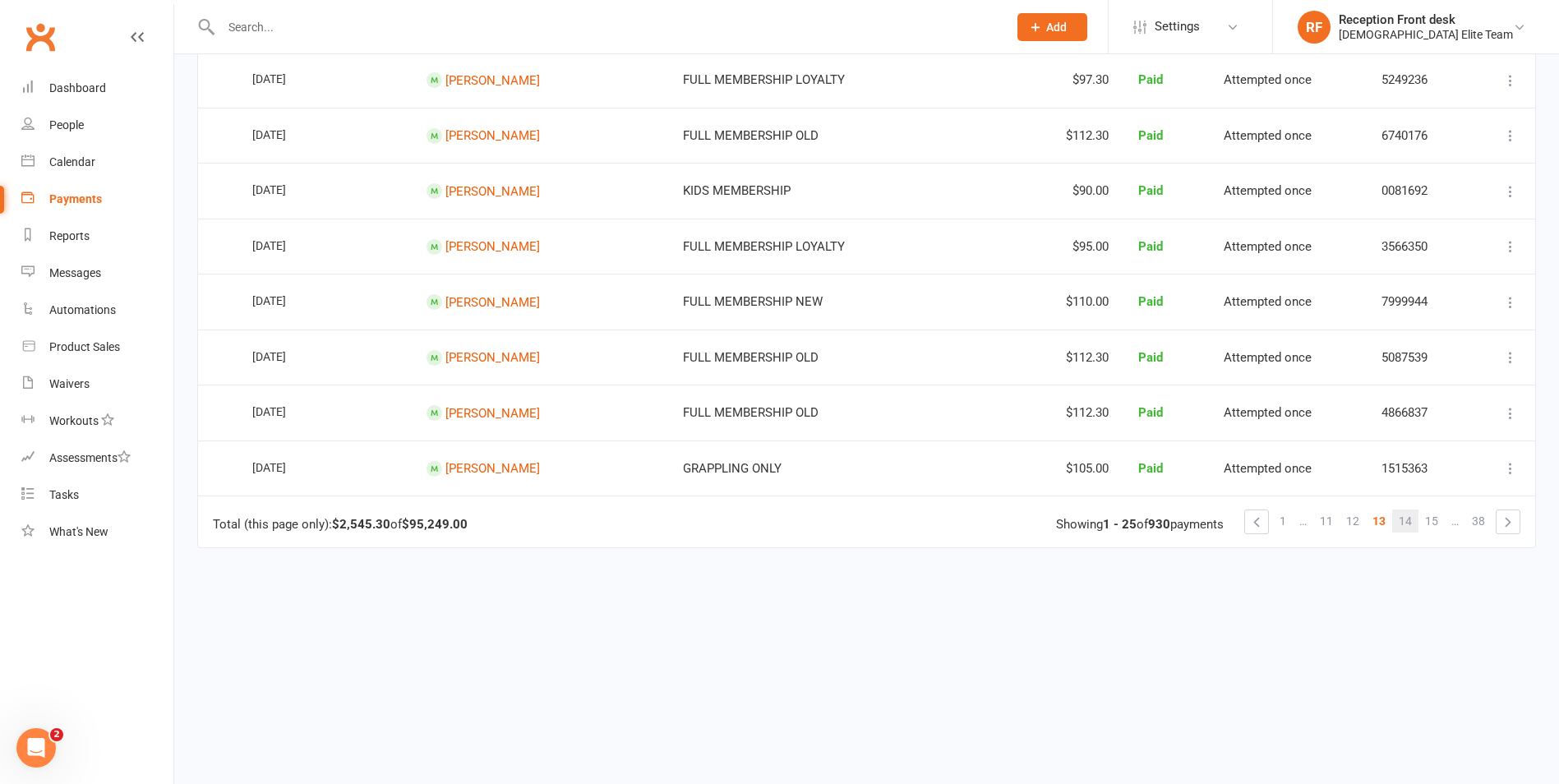
click at [1400, 517] on span "14" at bounding box center [1405, 521] width 13 height 23
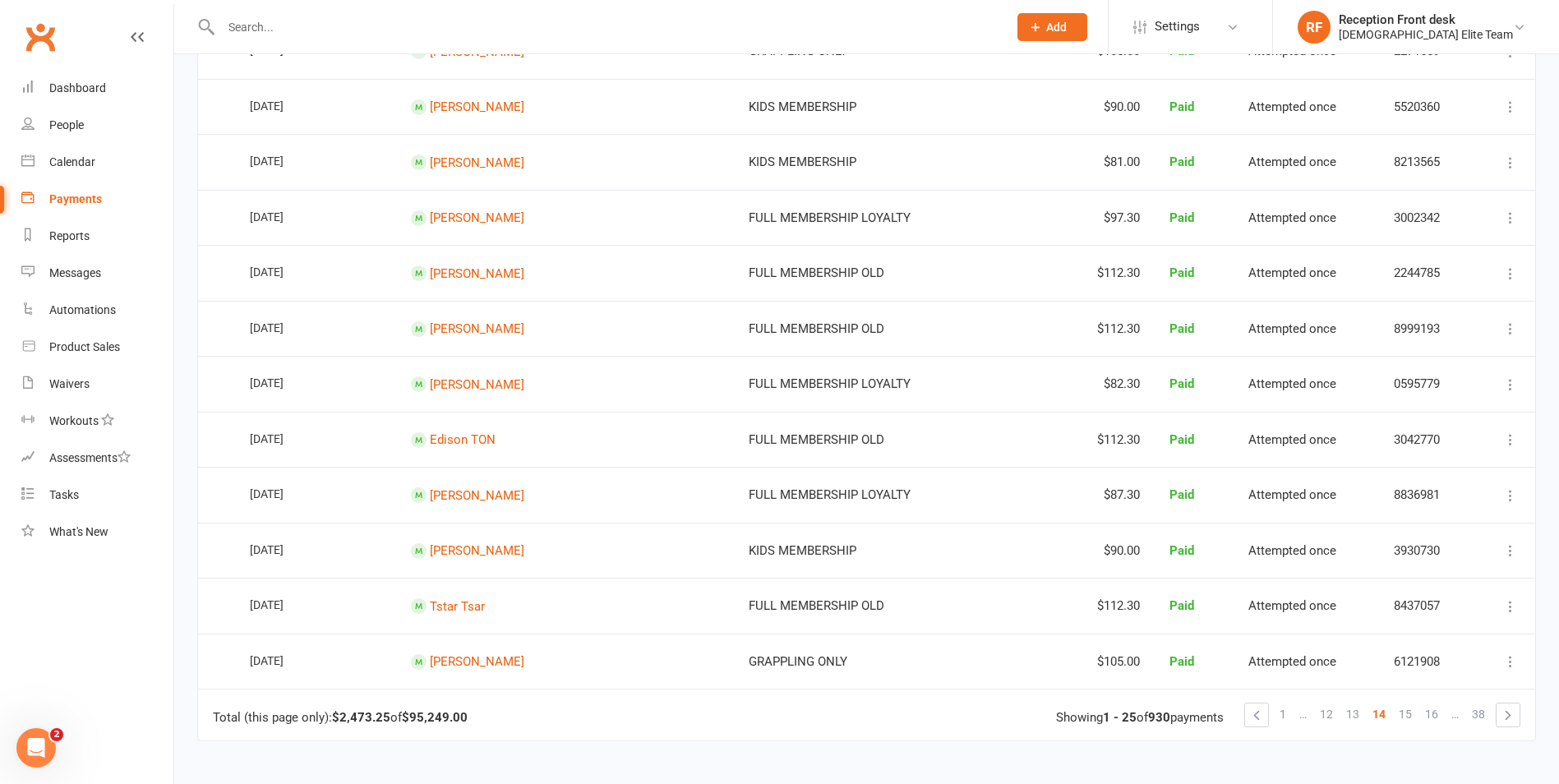
scroll to position [1068, 0]
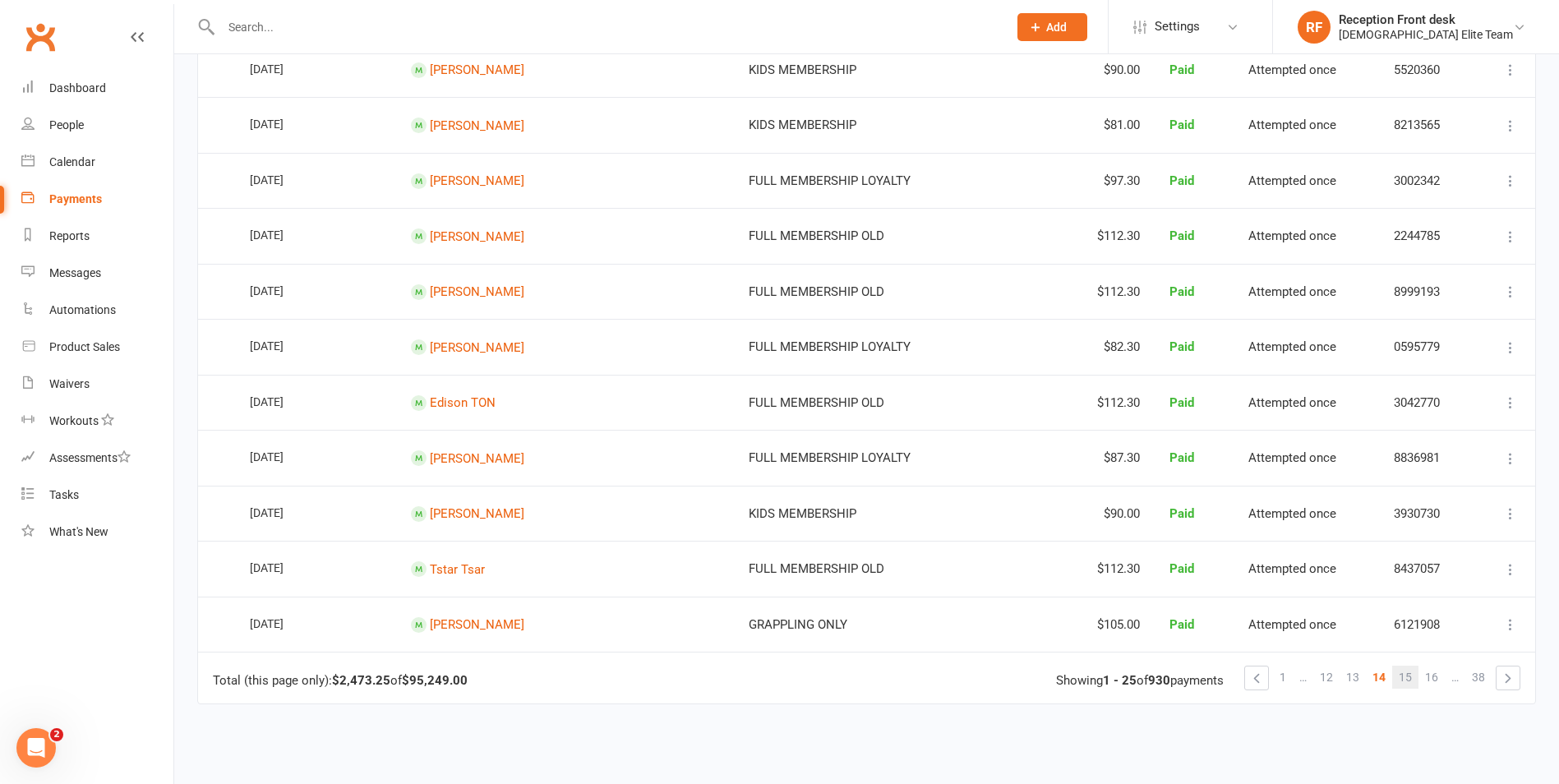
click at [1413, 679] on link "15" at bounding box center [1406, 677] width 27 height 23
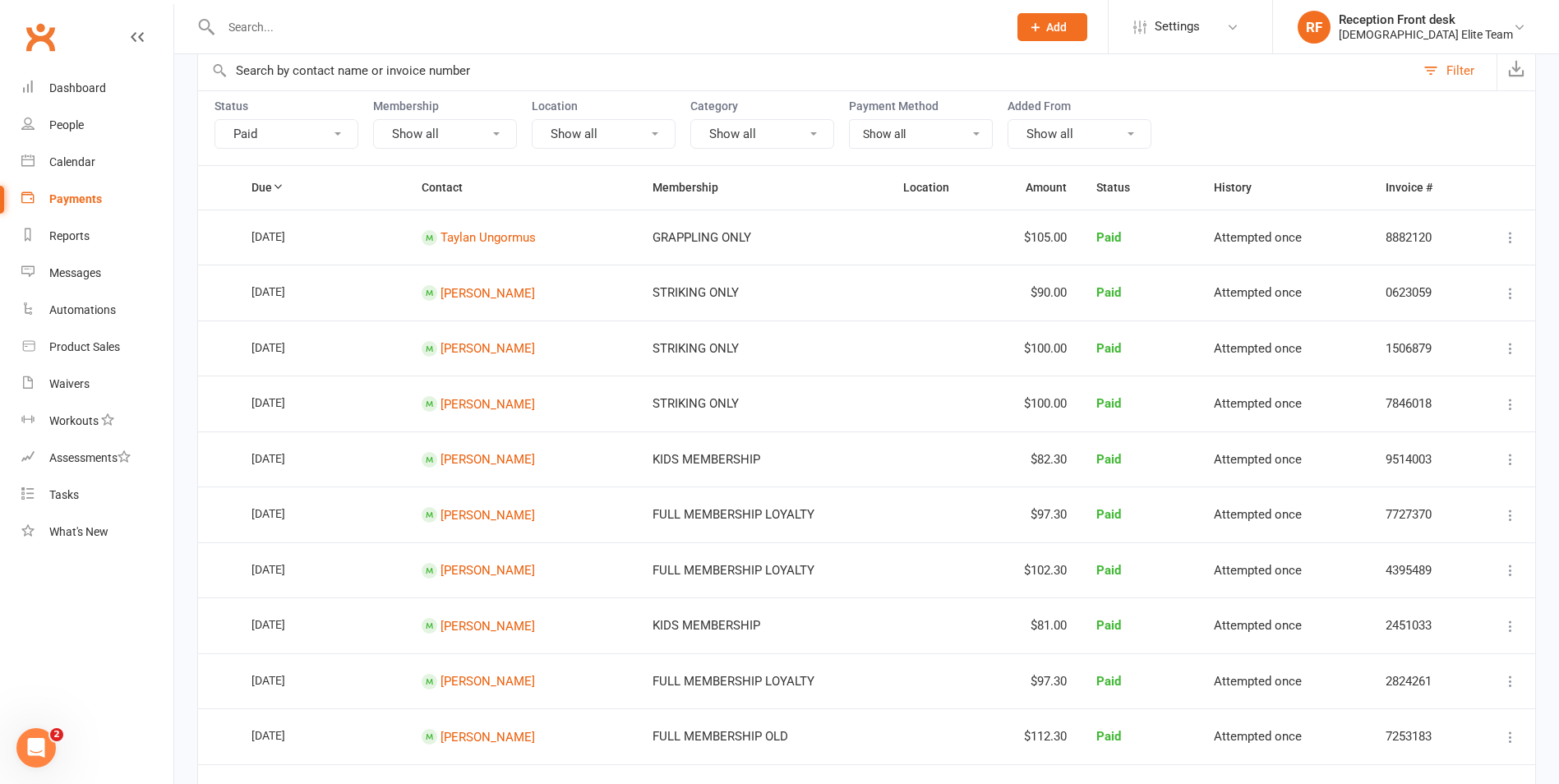
scroll to position [165, 0]
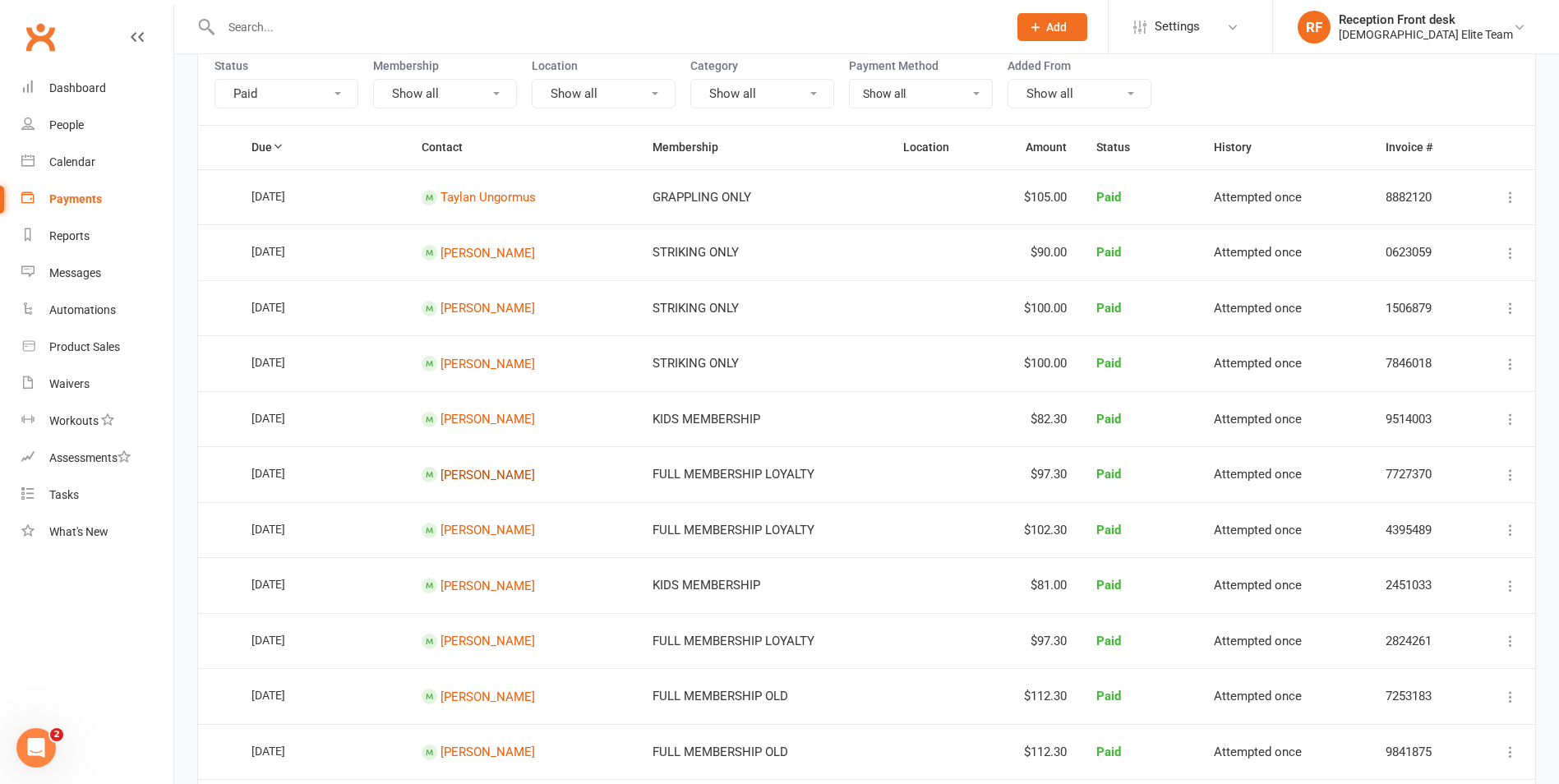
click at [499, 474] on link "[PERSON_NAME]" at bounding box center [488, 474] width 94 height 15
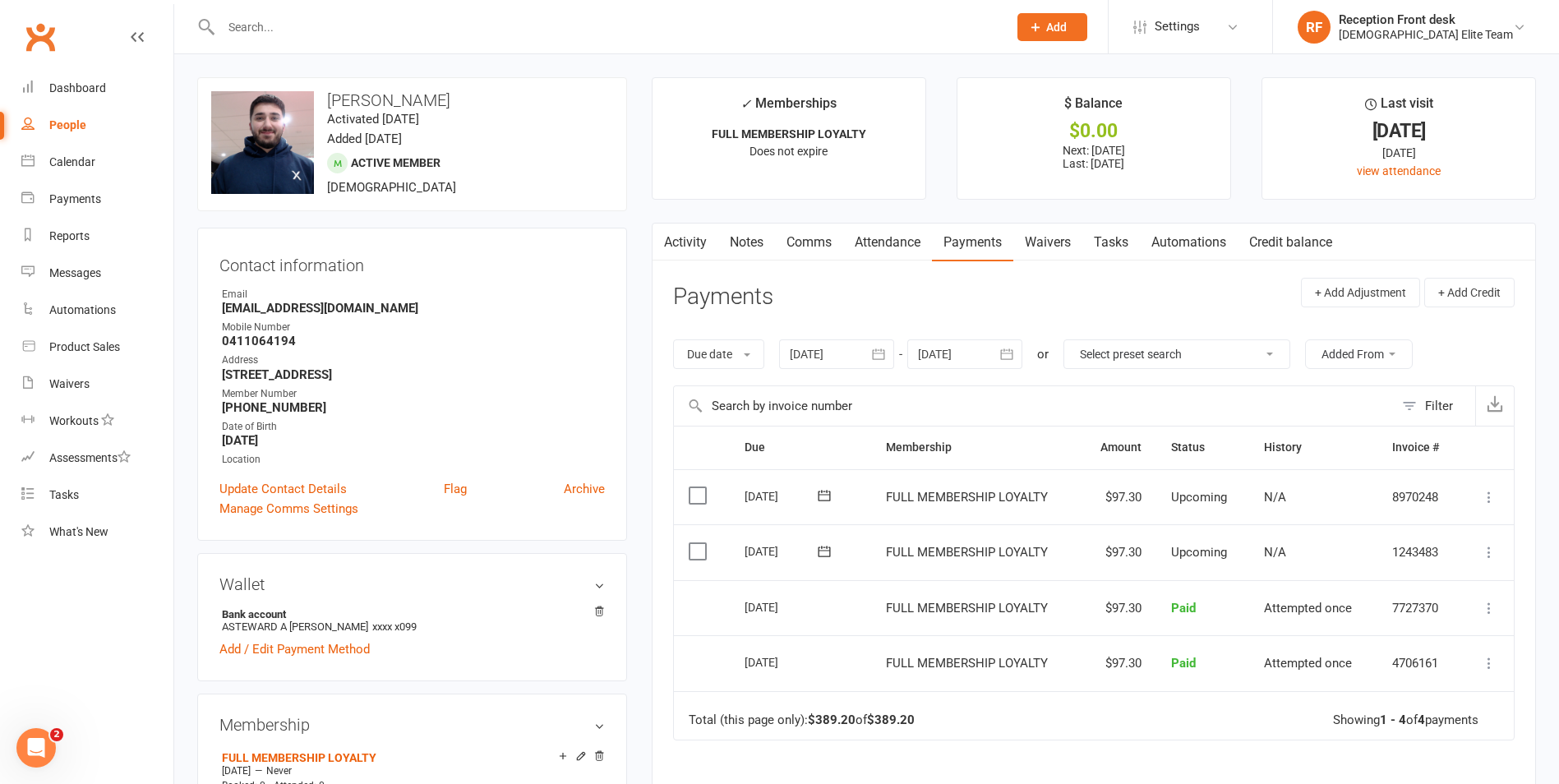
click at [689, 236] on link "Activity" at bounding box center [686, 242] width 66 height 38
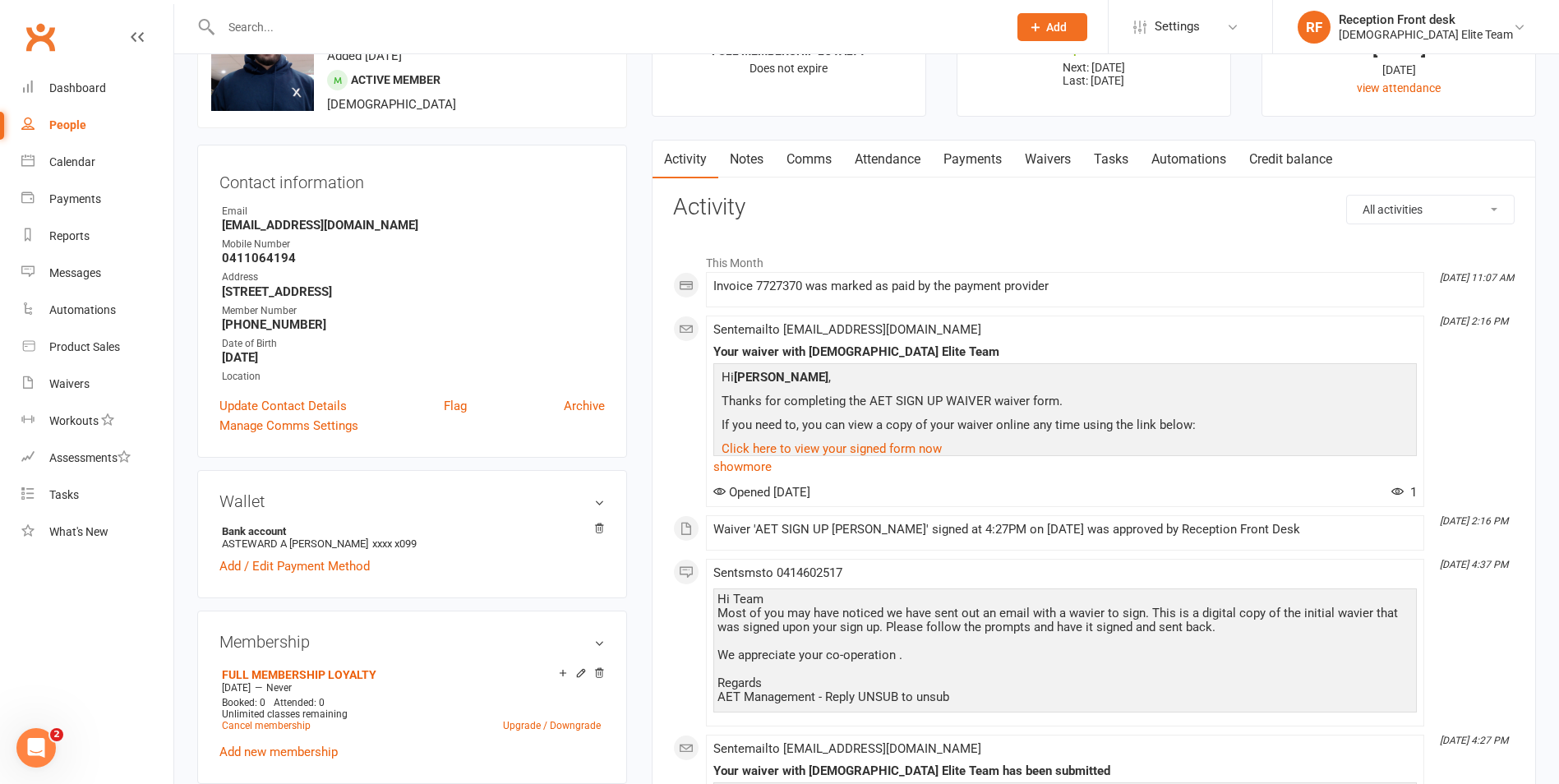
scroll to position [165, 0]
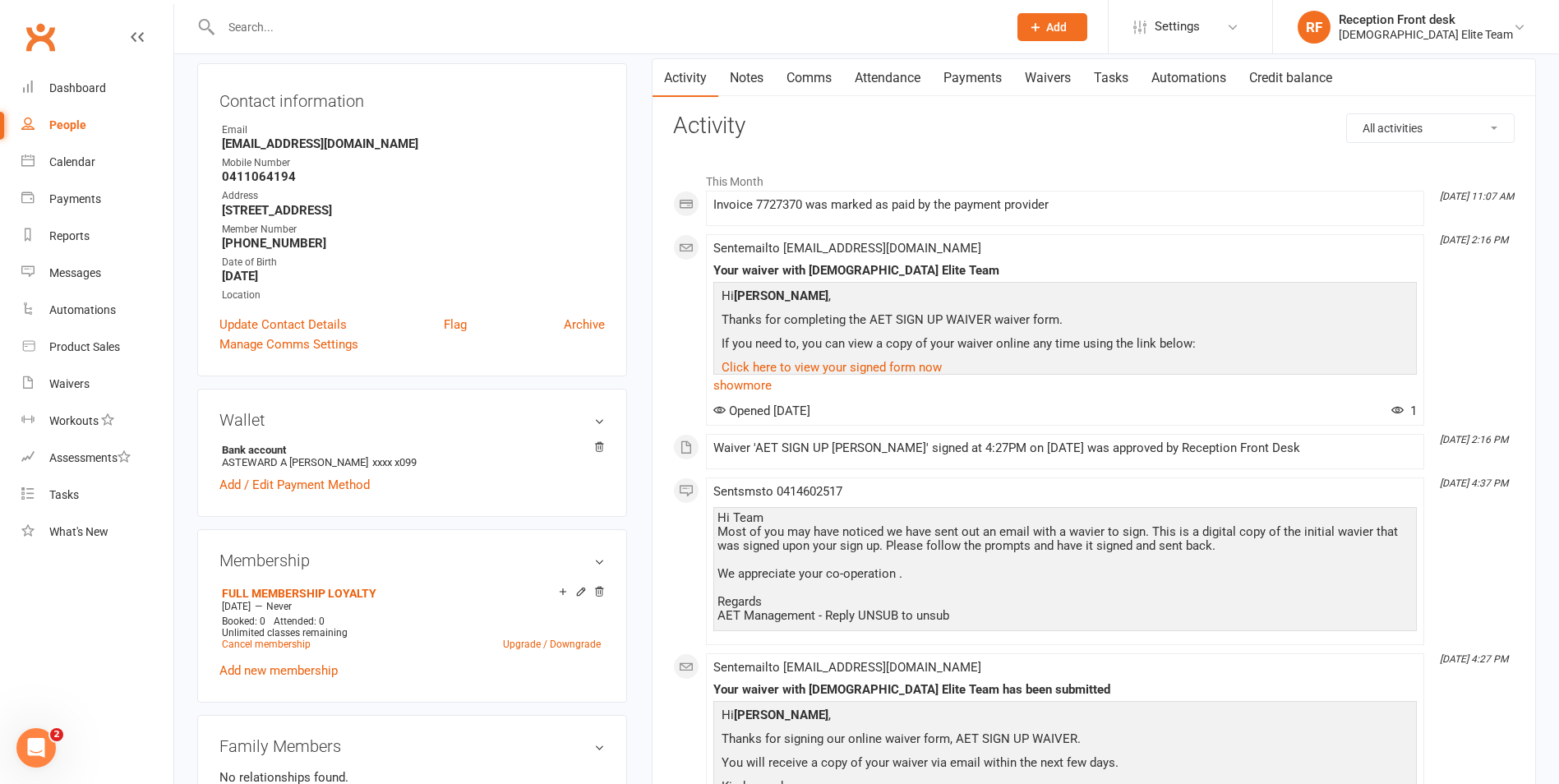
drag, startPoint x: 735, startPoint y: 715, endPoint x: 818, endPoint y: 719, distance: 83.1
click at [818, 719] on p "Hi [PERSON_NAME] ," at bounding box center [1064, 717] width 695 height 24
drag, startPoint x: 818, startPoint y: 719, endPoint x: 812, endPoint y: 713, distance: 8.5
copy p "[PERSON_NAME]"
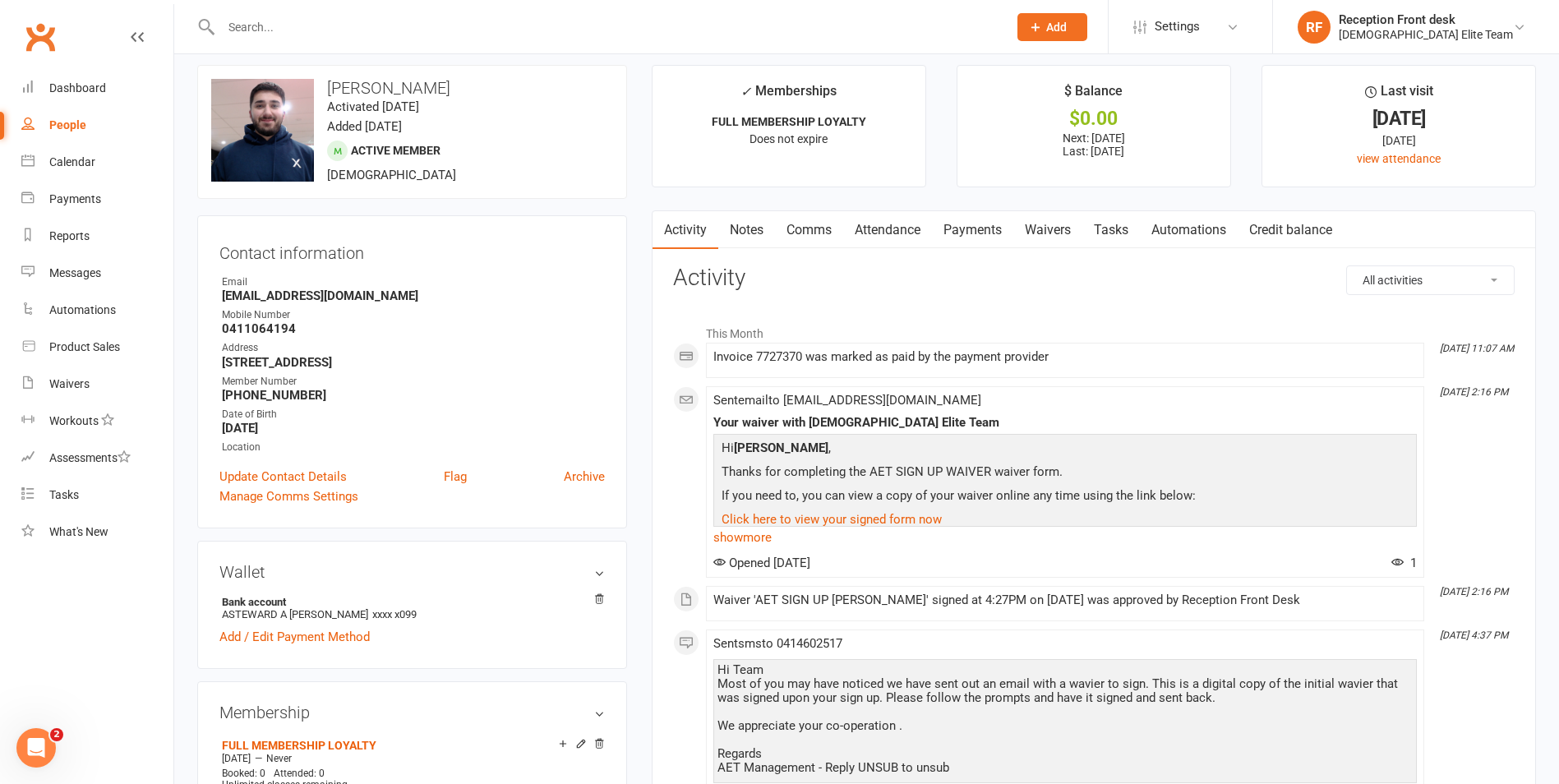
scroll to position [0, 0]
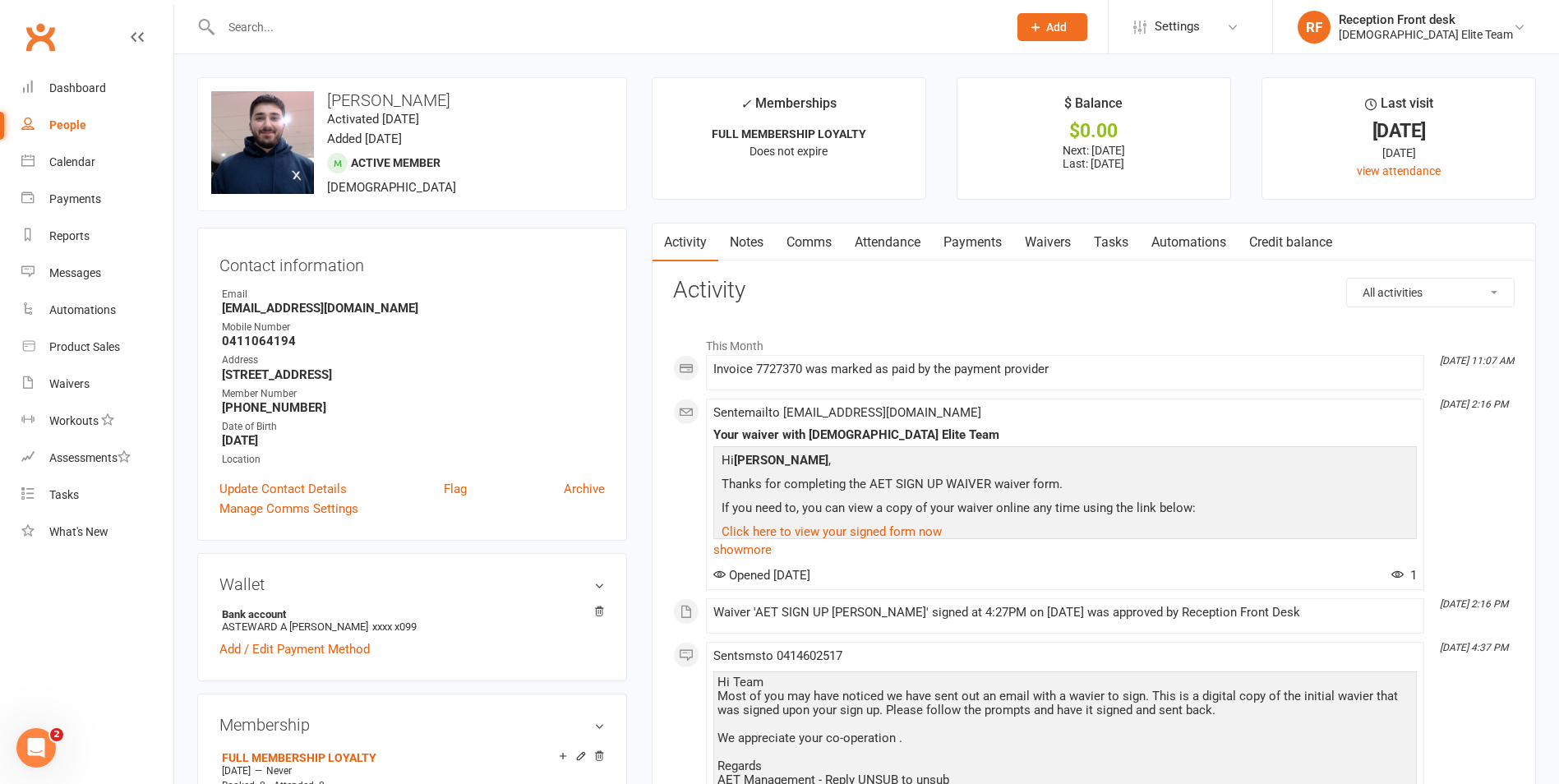
drag, startPoint x: 328, startPoint y: 101, endPoint x: 461, endPoint y: 103, distance: 133.0
click at [461, 103] on h3 "[PERSON_NAME]" at bounding box center [411, 99] width 402 height 18
drag, startPoint x: 461, startPoint y: 103, endPoint x: 450, endPoint y: 99, distance: 11.7
copy h3 "[PERSON_NAME]"
paste input "[PERSON_NAME]"
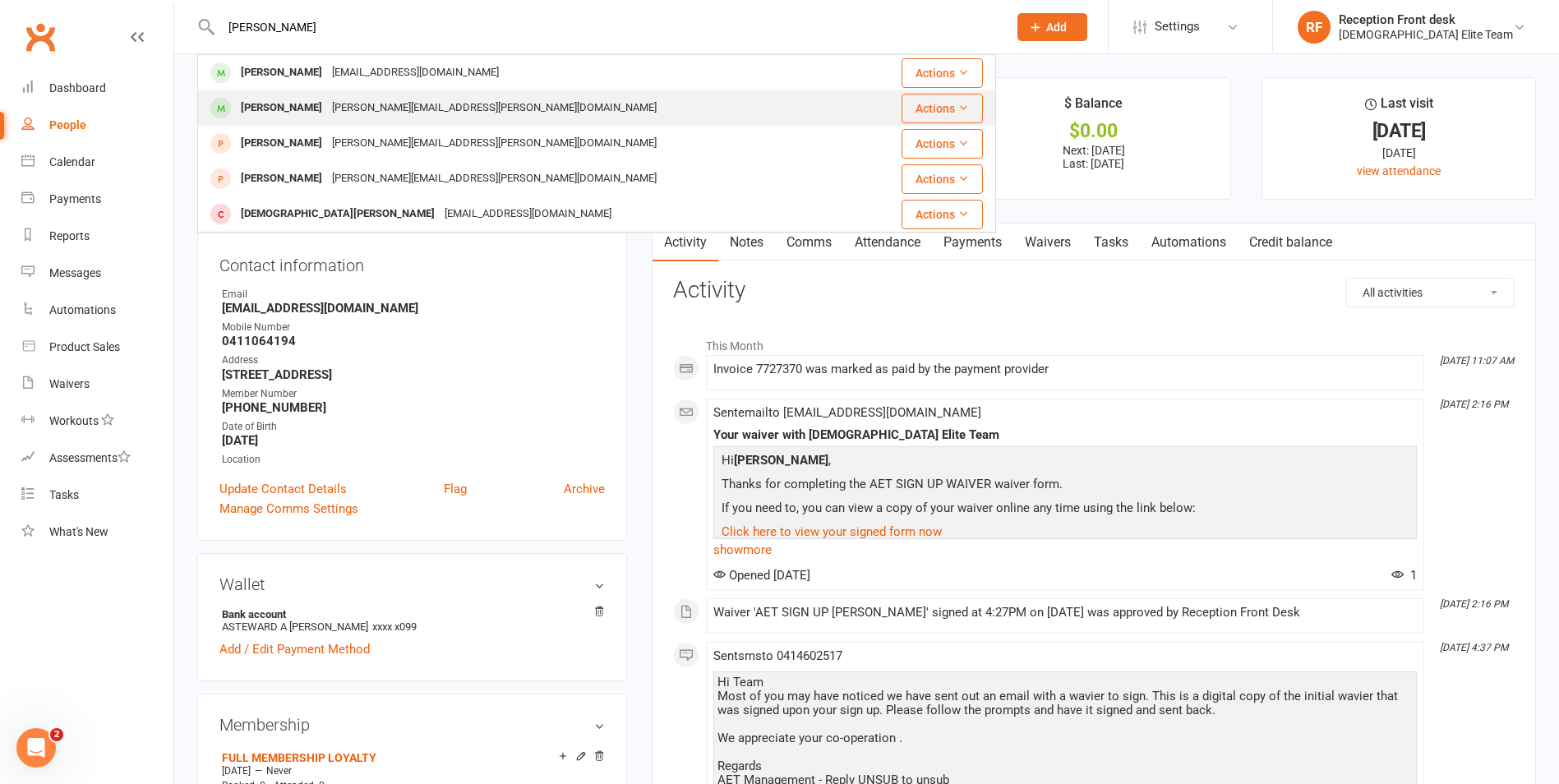
type input "[PERSON_NAME]"
click at [351, 104] on div "[PERSON_NAME][EMAIL_ADDRESS][PERSON_NAME][DOMAIN_NAME]" at bounding box center [495, 108] width 334 height 24
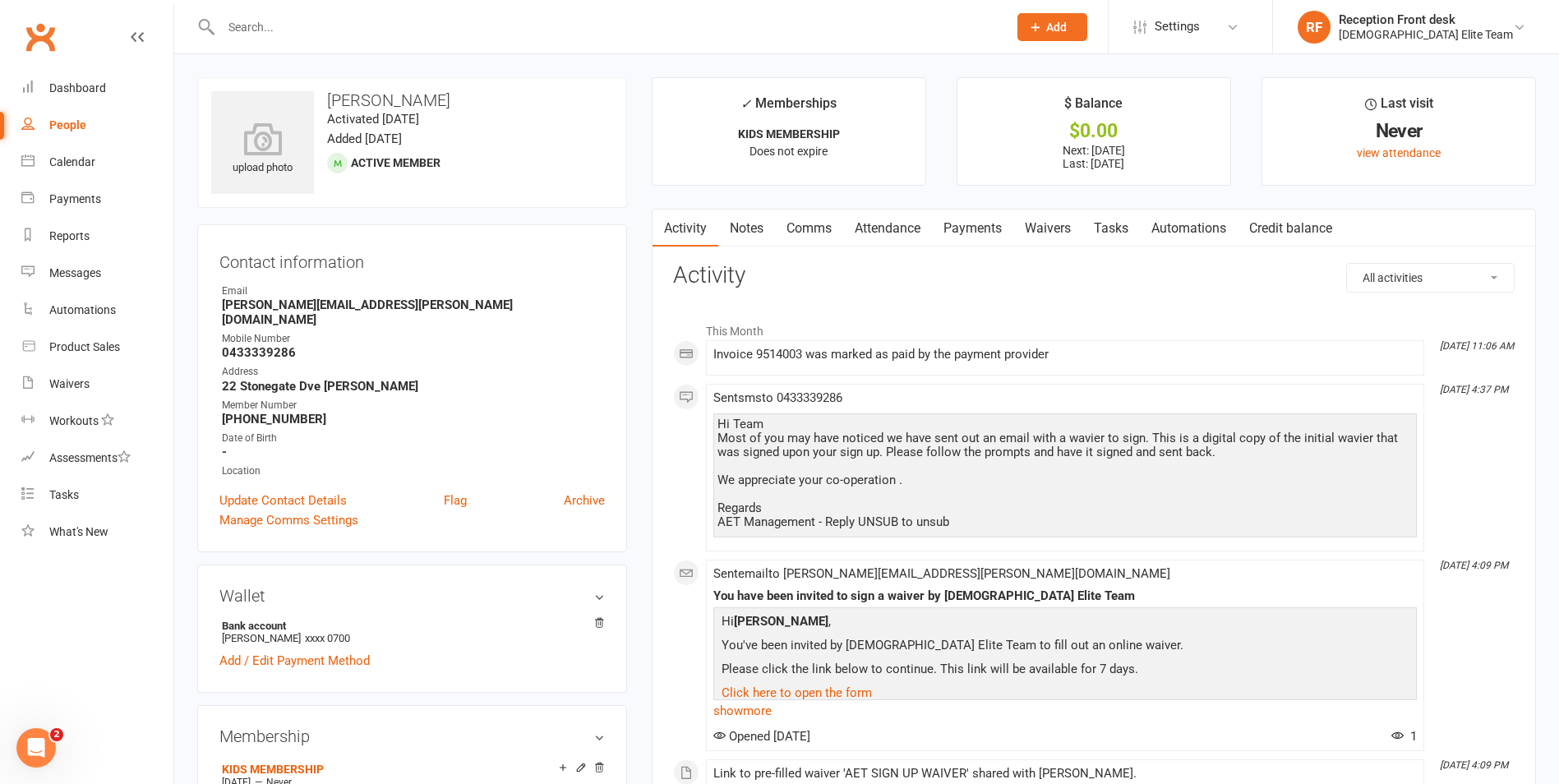
click at [960, 219] on link "Payments" at bounding box center [973, 229] width 81 height 38
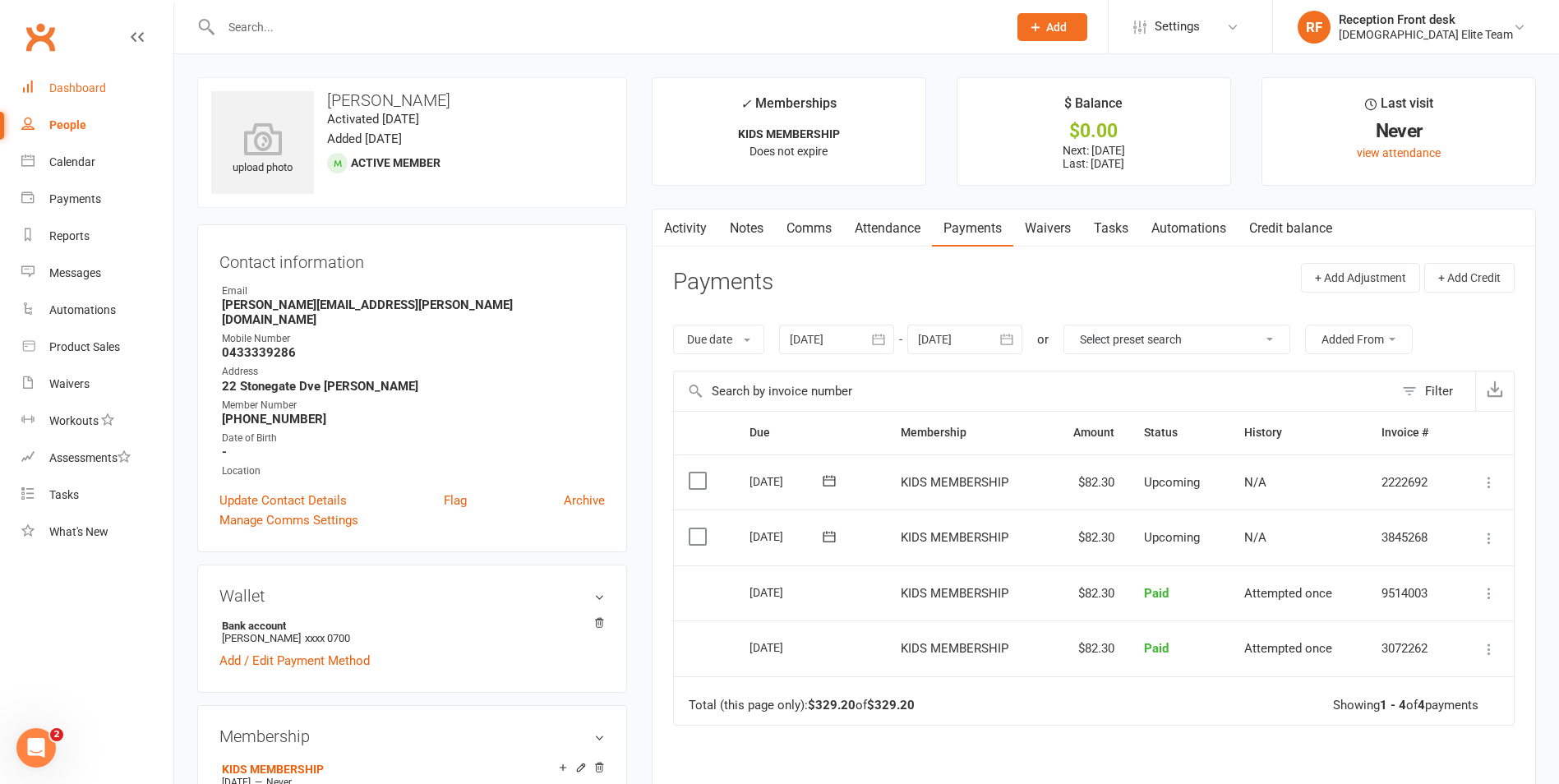
click at [89, 89] on div "Dashboard" at bounding box center [78, 87] width 57 height 13
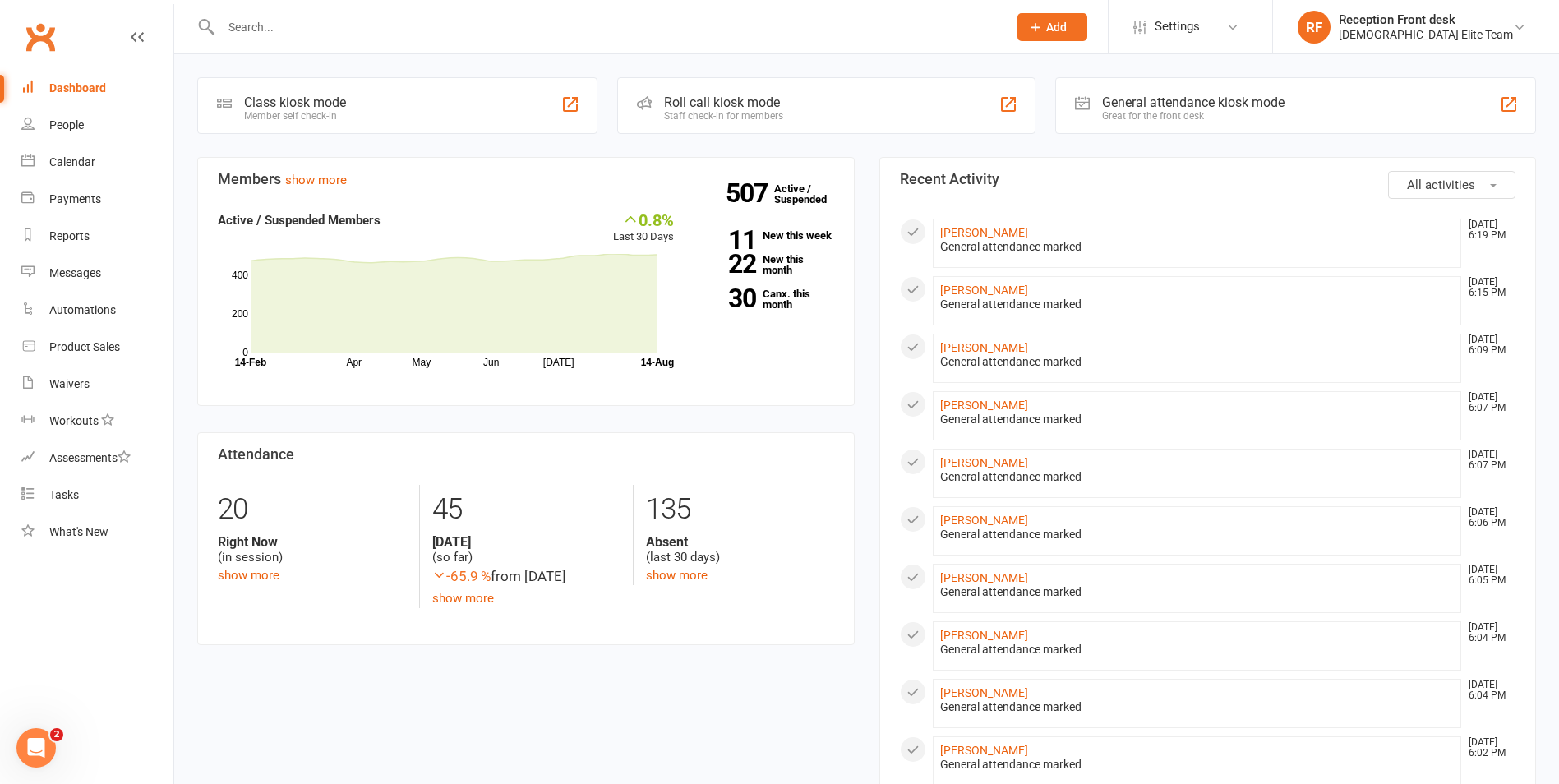
click at [235, 19] on input "text" at bounding box center [606, 27] width 780 height 23
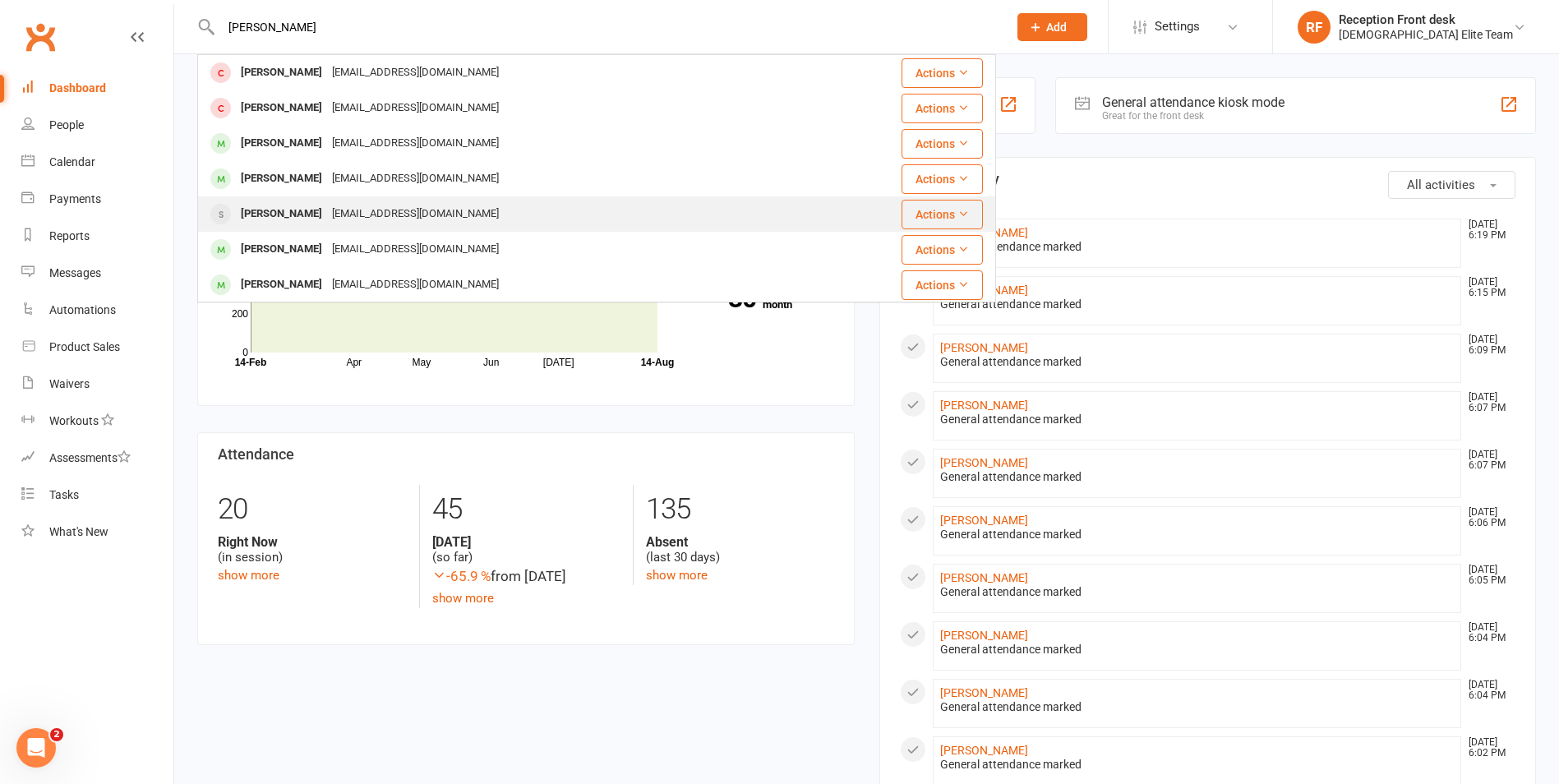
type input "[PERSON_NAME]"
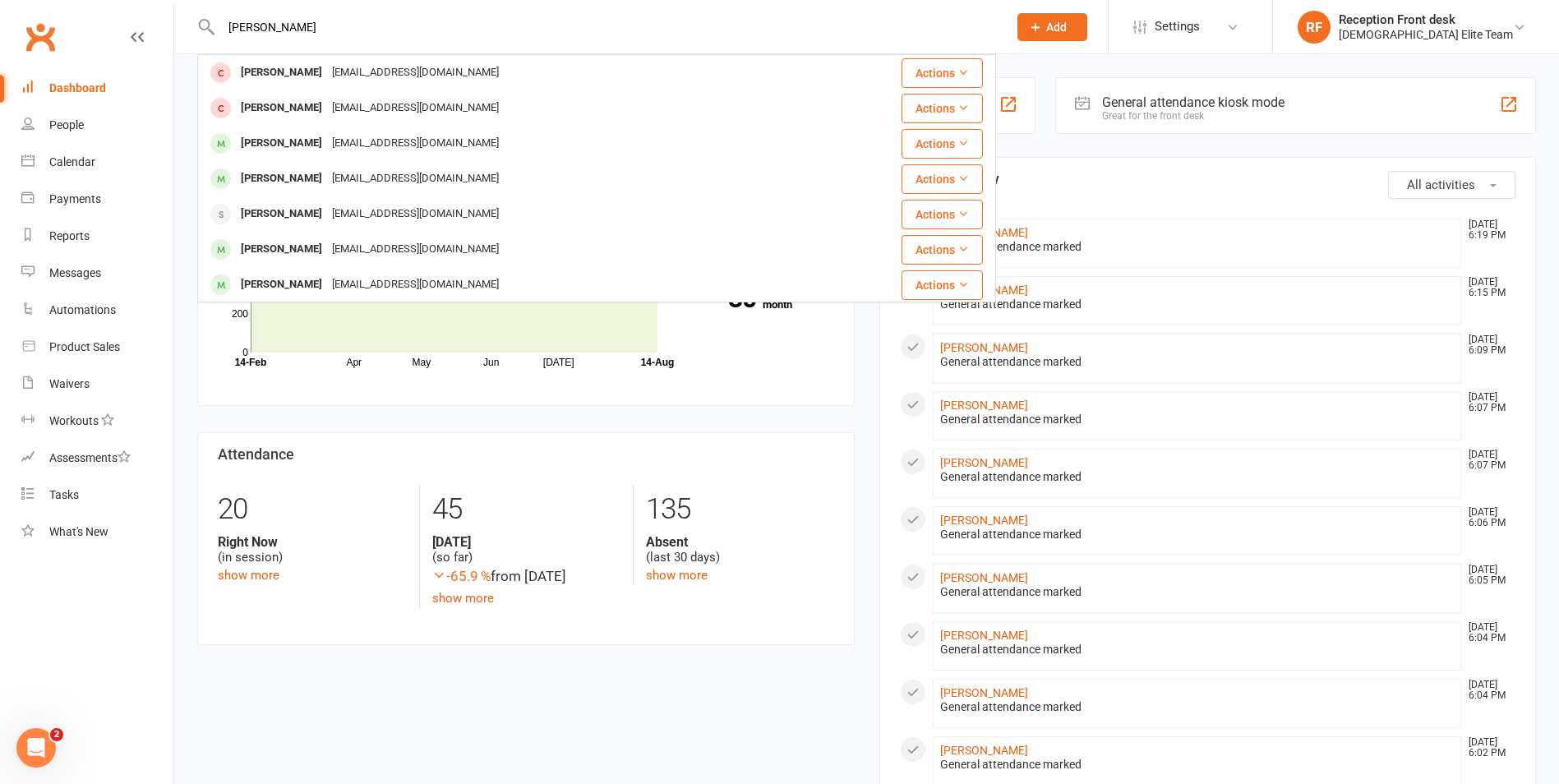
click at [345, 220] on div "[EMAIL_ADDRESS][DOMAIN_NAME]" at bounding box center [416, 214] width 177 height 24
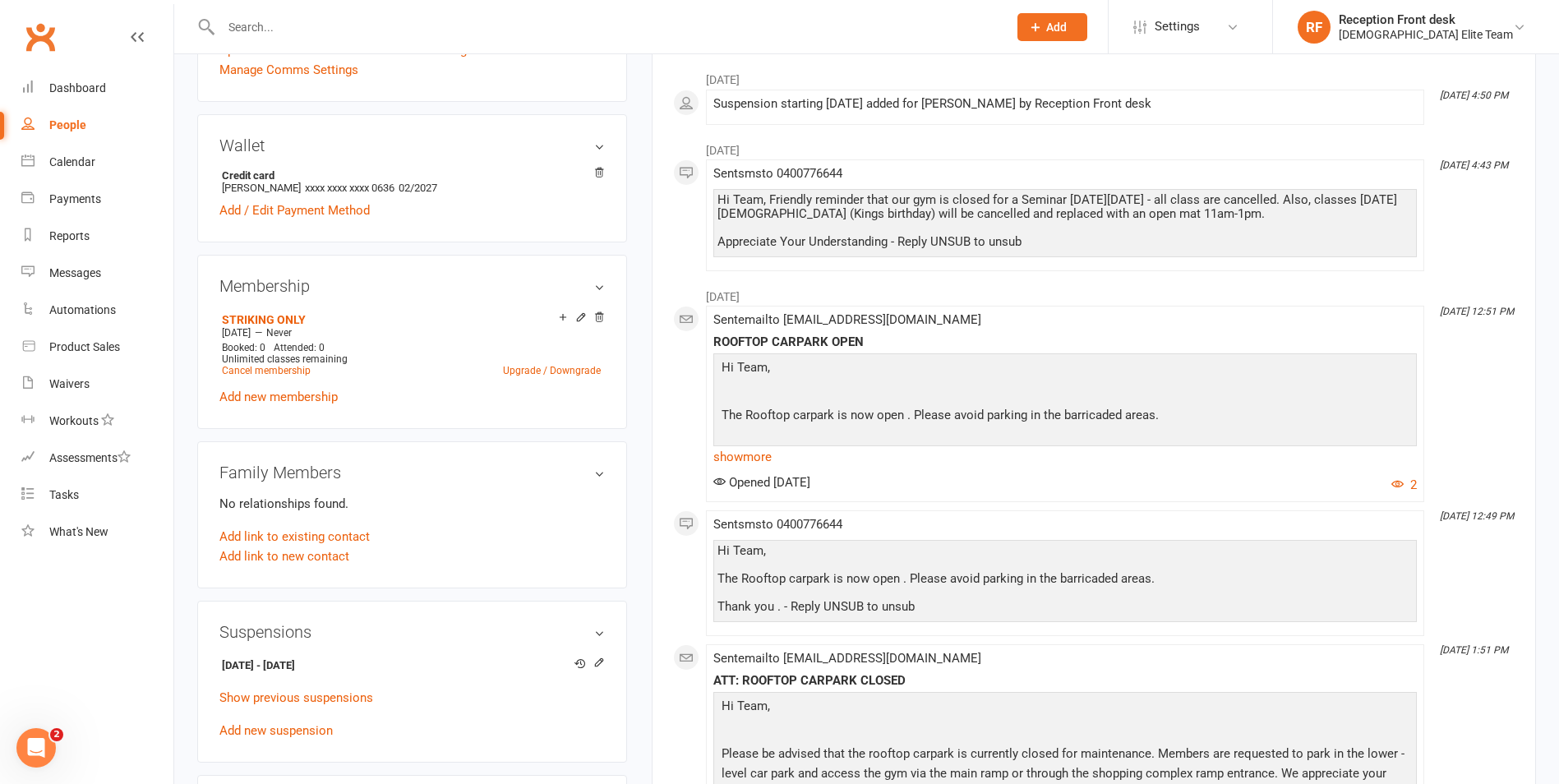
scroll to position [575, 0]
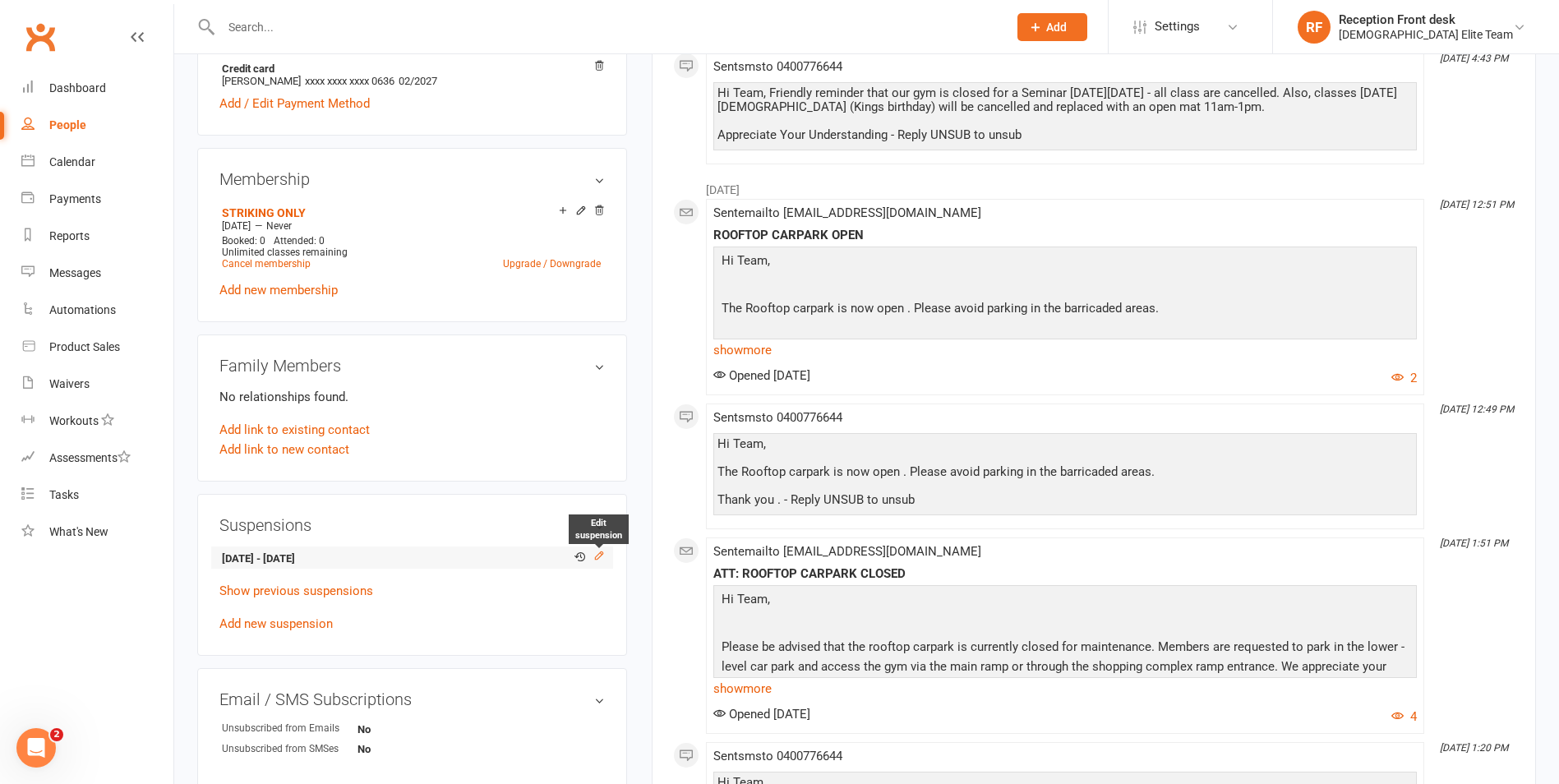
click at [598, 554] on icon at bounding box center [598, 555] width 8 height 8
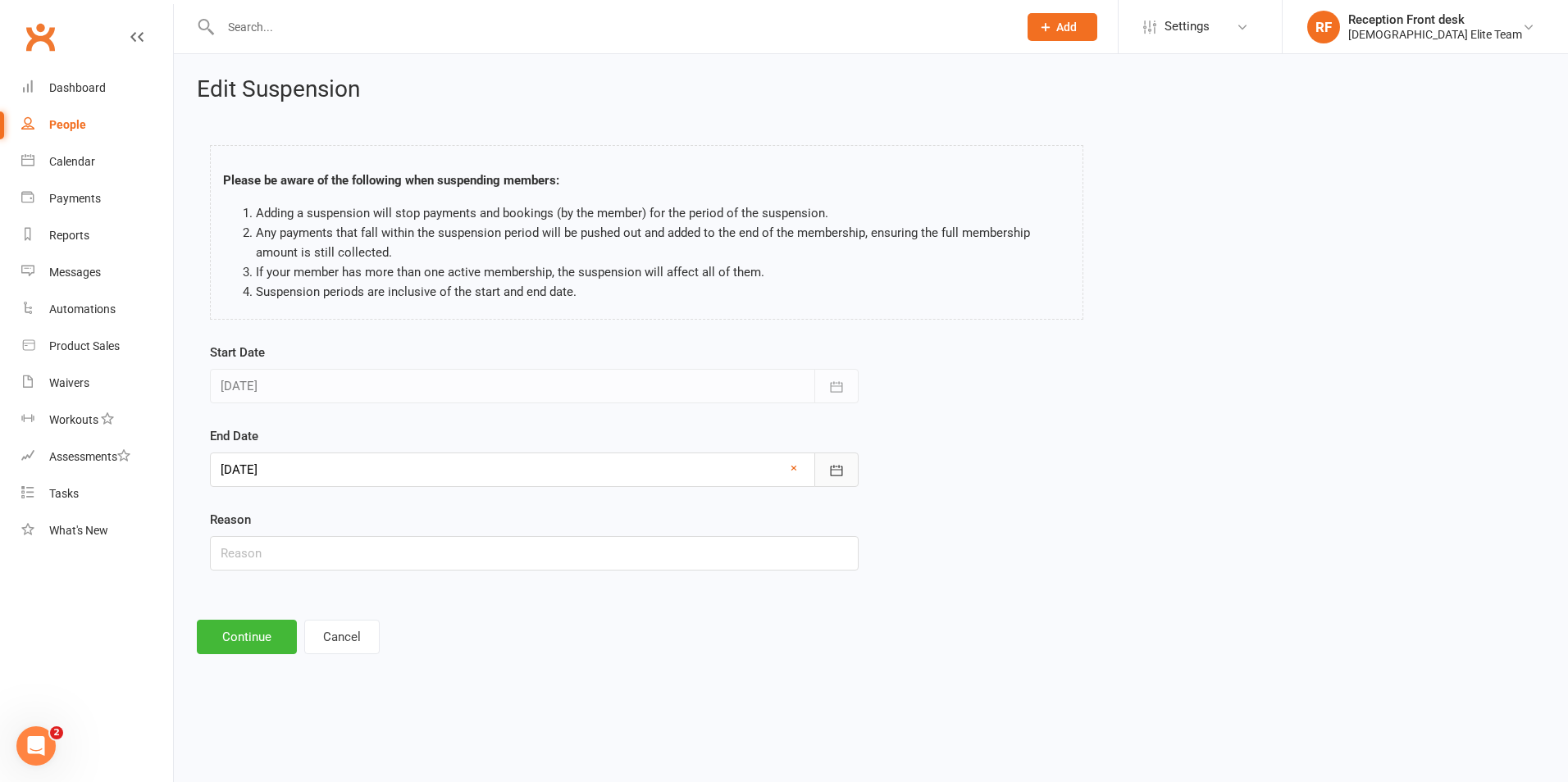
click at [827, 472] on button "button" at bounding box center [836, 469] width 44 height 34
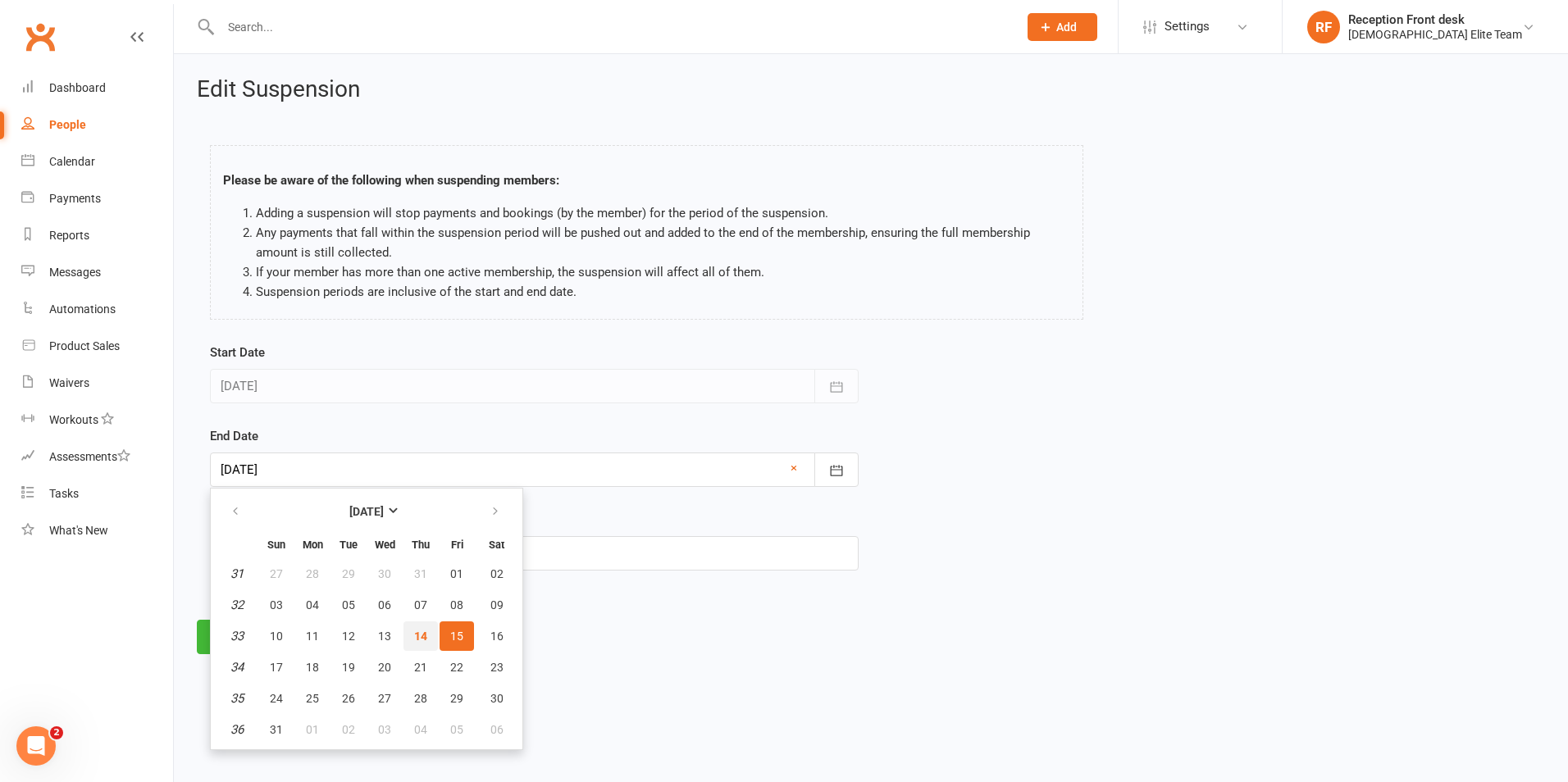
click at [411, 643] on button "14" at bounding box center [421, 636] width 34 height 30
type input "[DATE]"
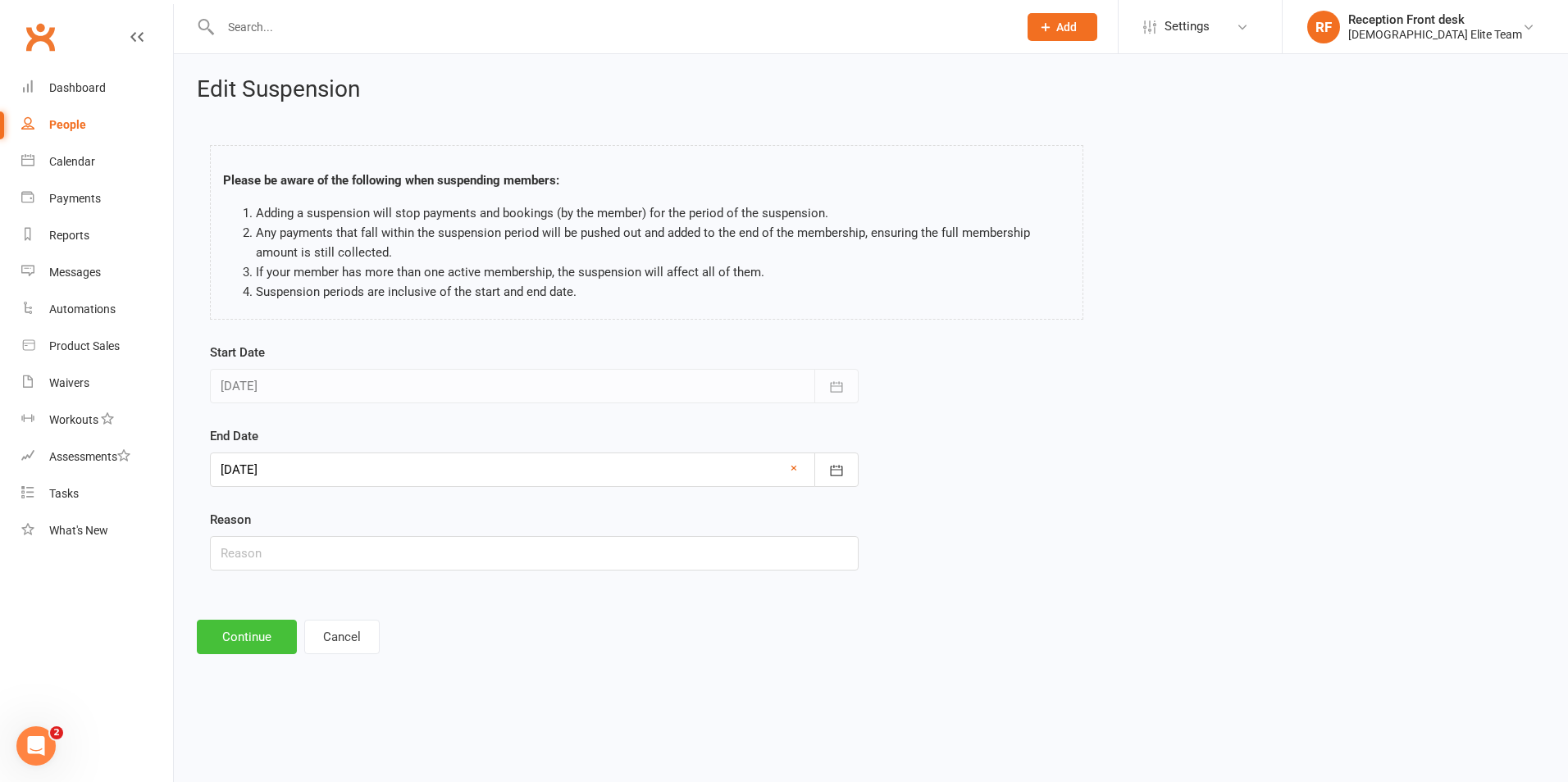
click at [263, 645] on button "Continue" at bounding box center [246, 637] width 100 height 34
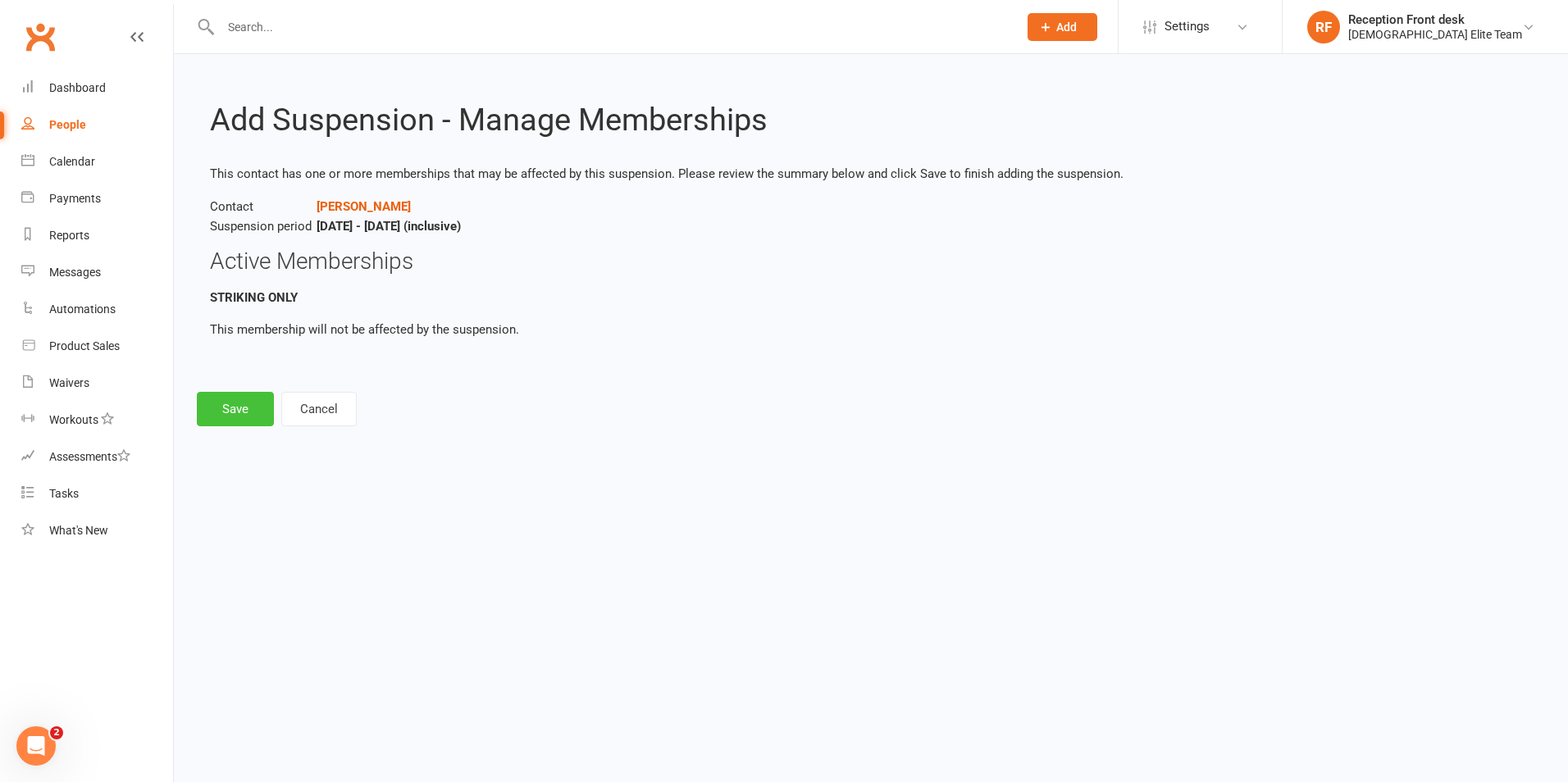
click at [226, 410] on button "Save" at bounding box center [235, 409] width 77 height 34
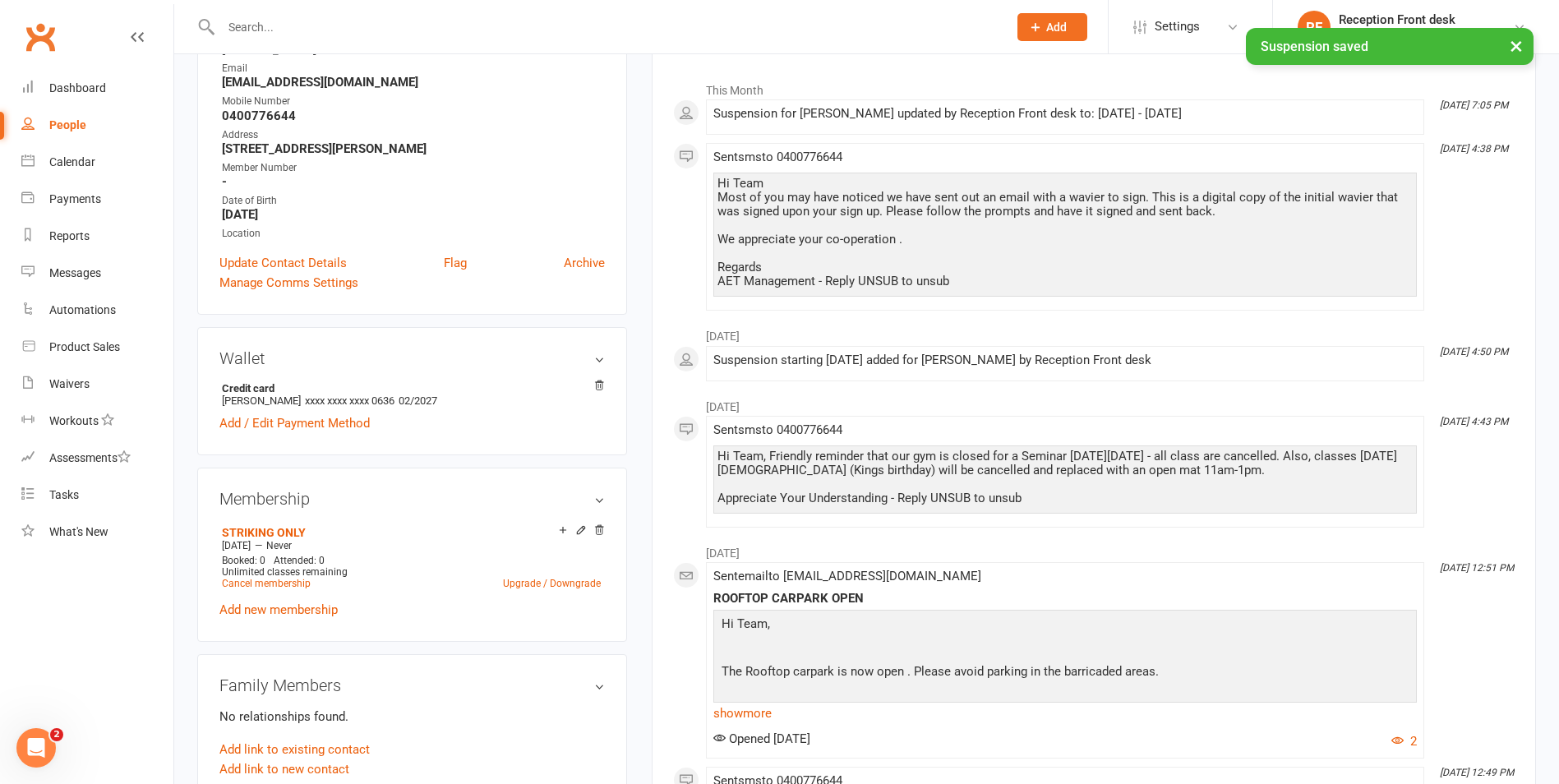
scroll to position [165, 0]
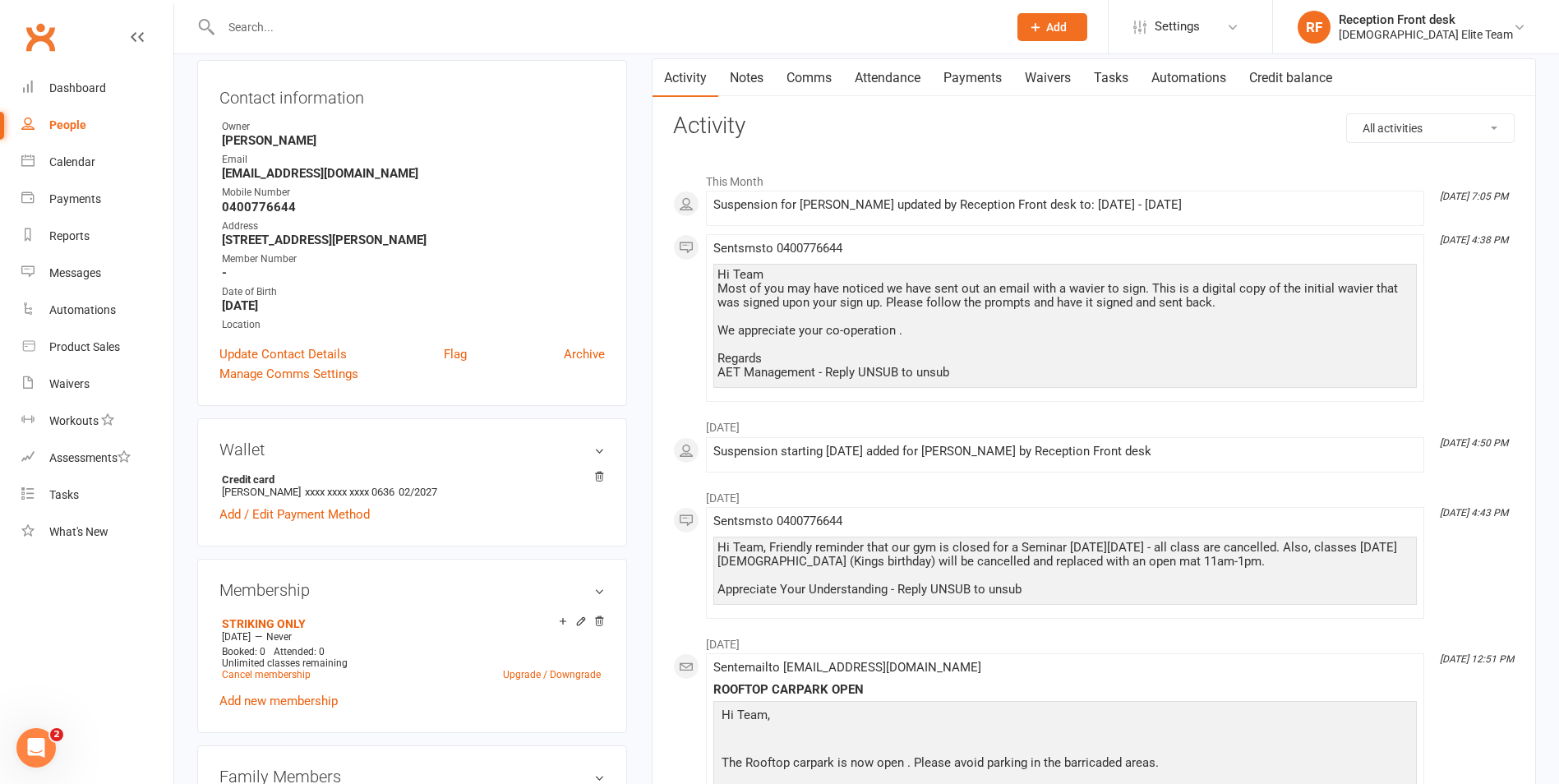
click at [249, 39] on div at bounding box center [597, 27] width 799 height 53
click at [251, 33] on input "text" at bounding box center [606, 27] width 780 height 23
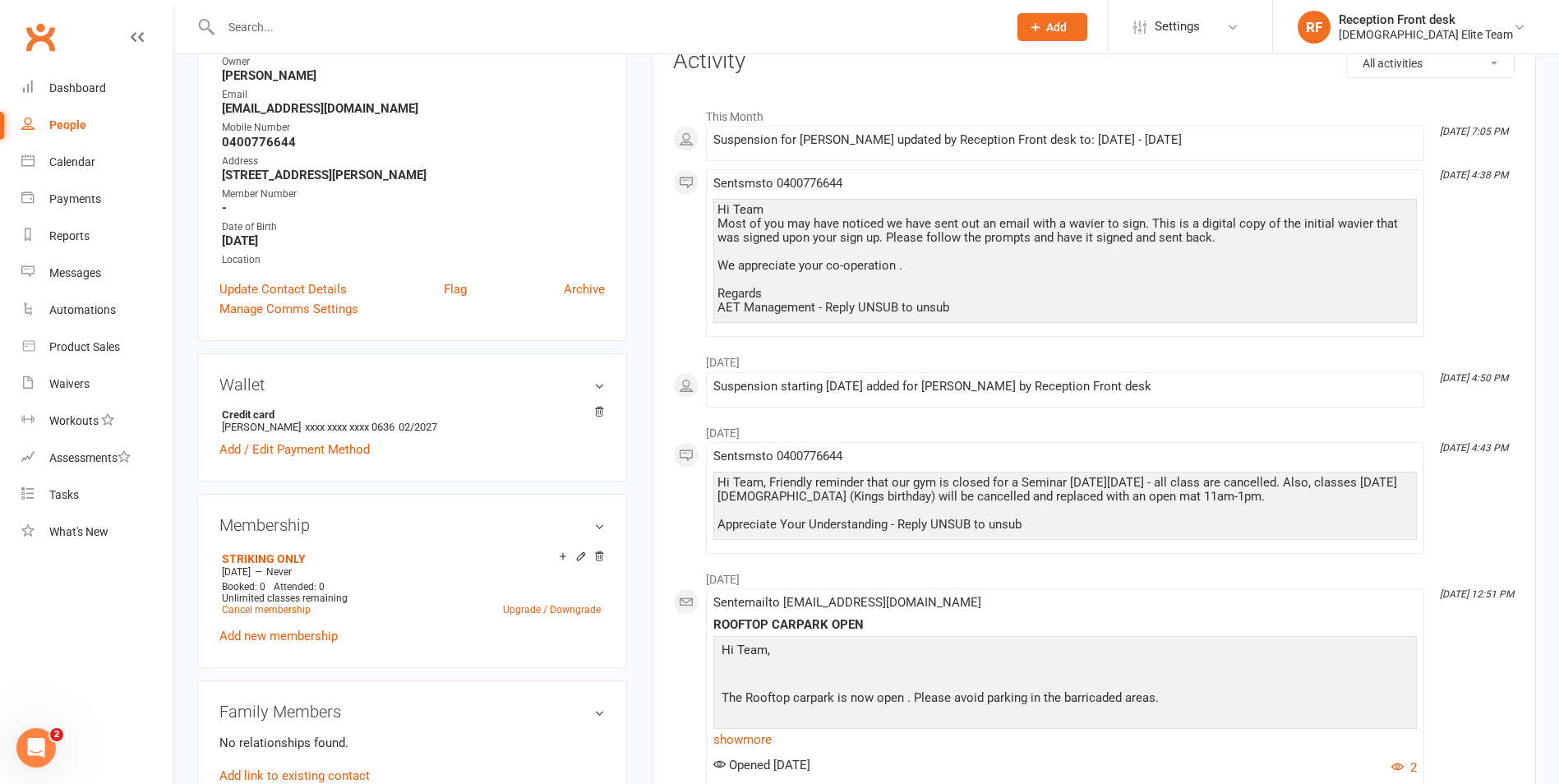
scroll to position [0, 0]
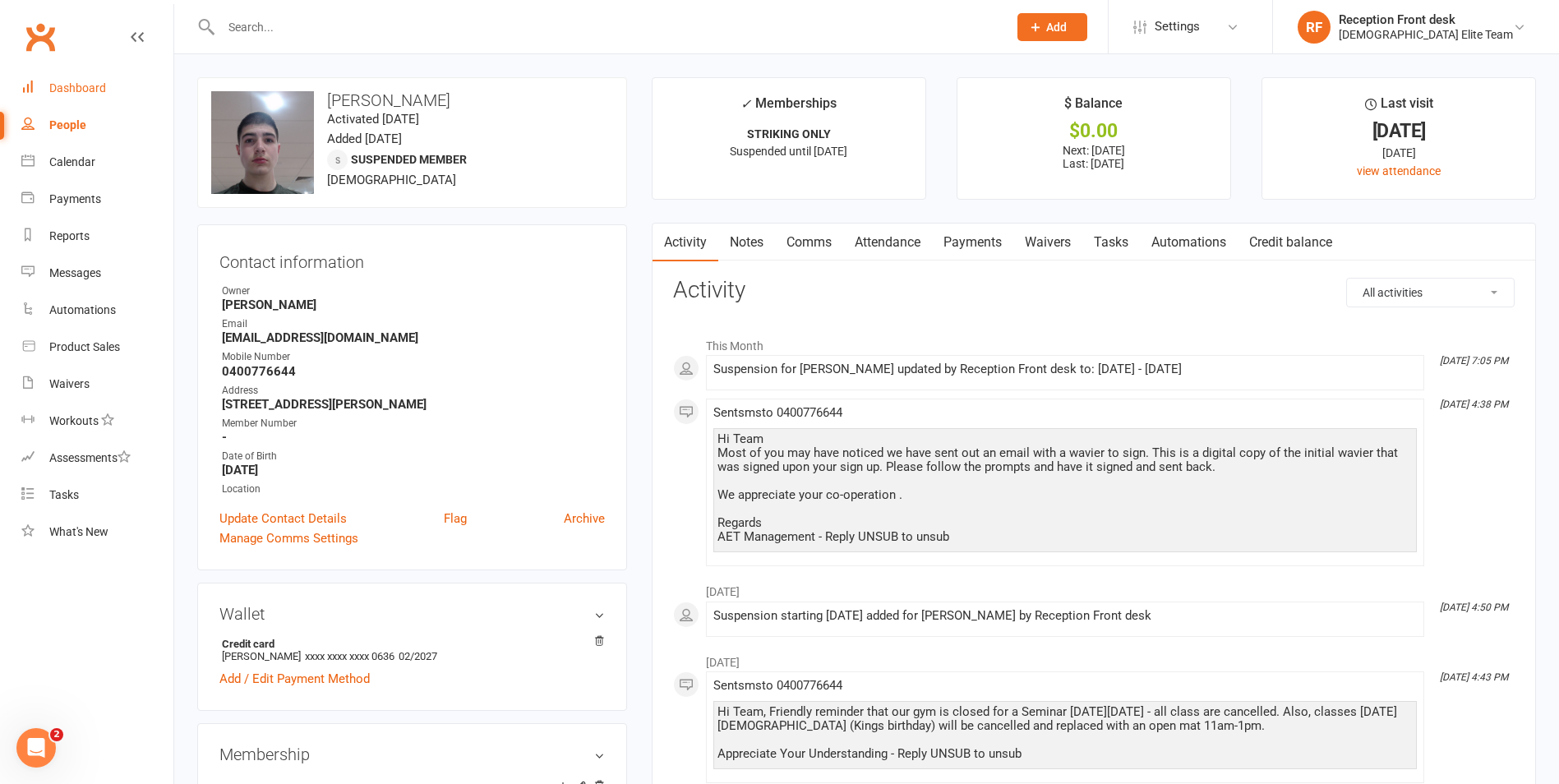
click at [65, 87] on div "Dashboard" at bounding box center [78, 87] width 57 height 13
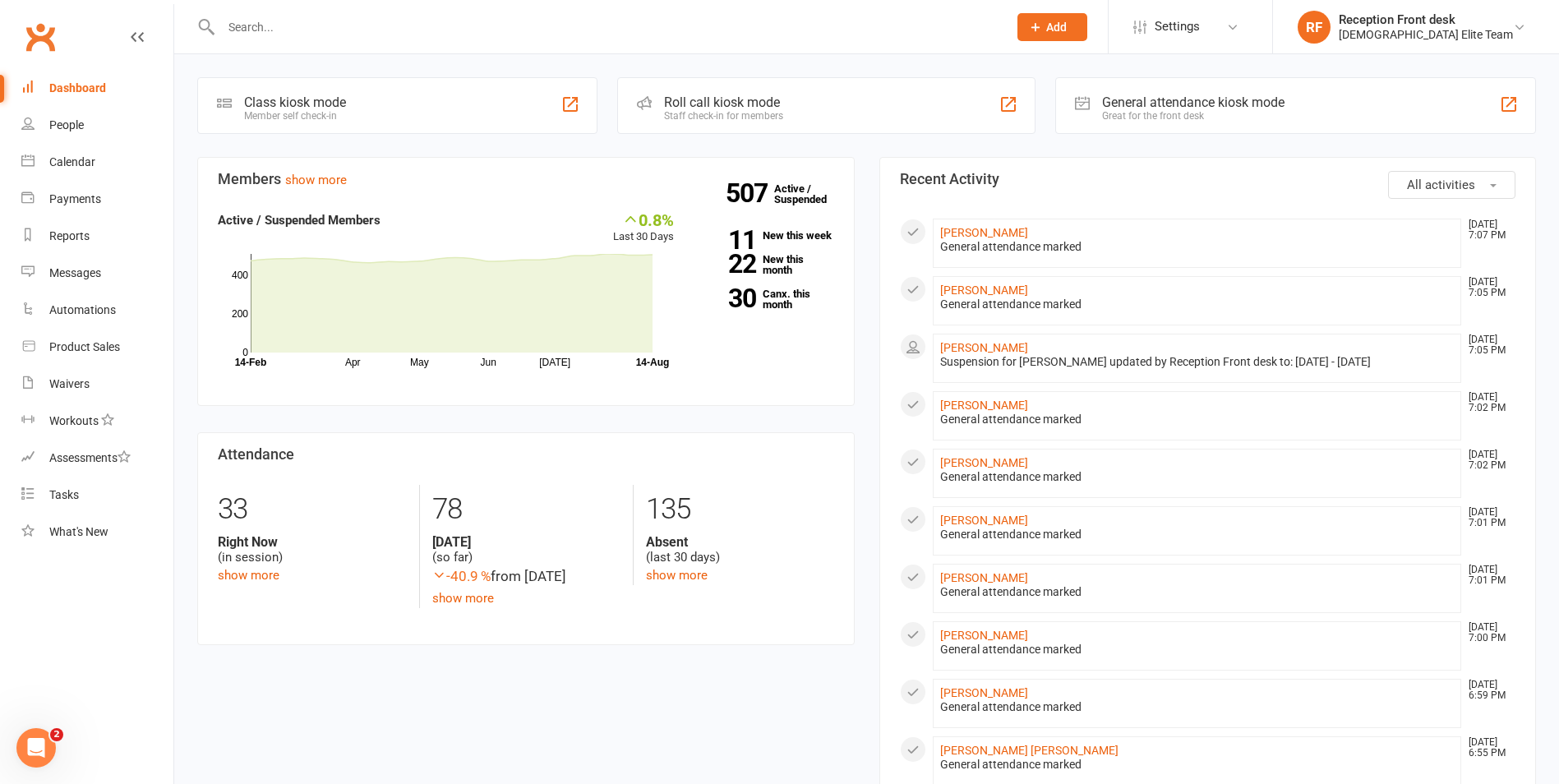
click at [308, 15] on input "text" at bounding box center [606, 27] width 780 height 23
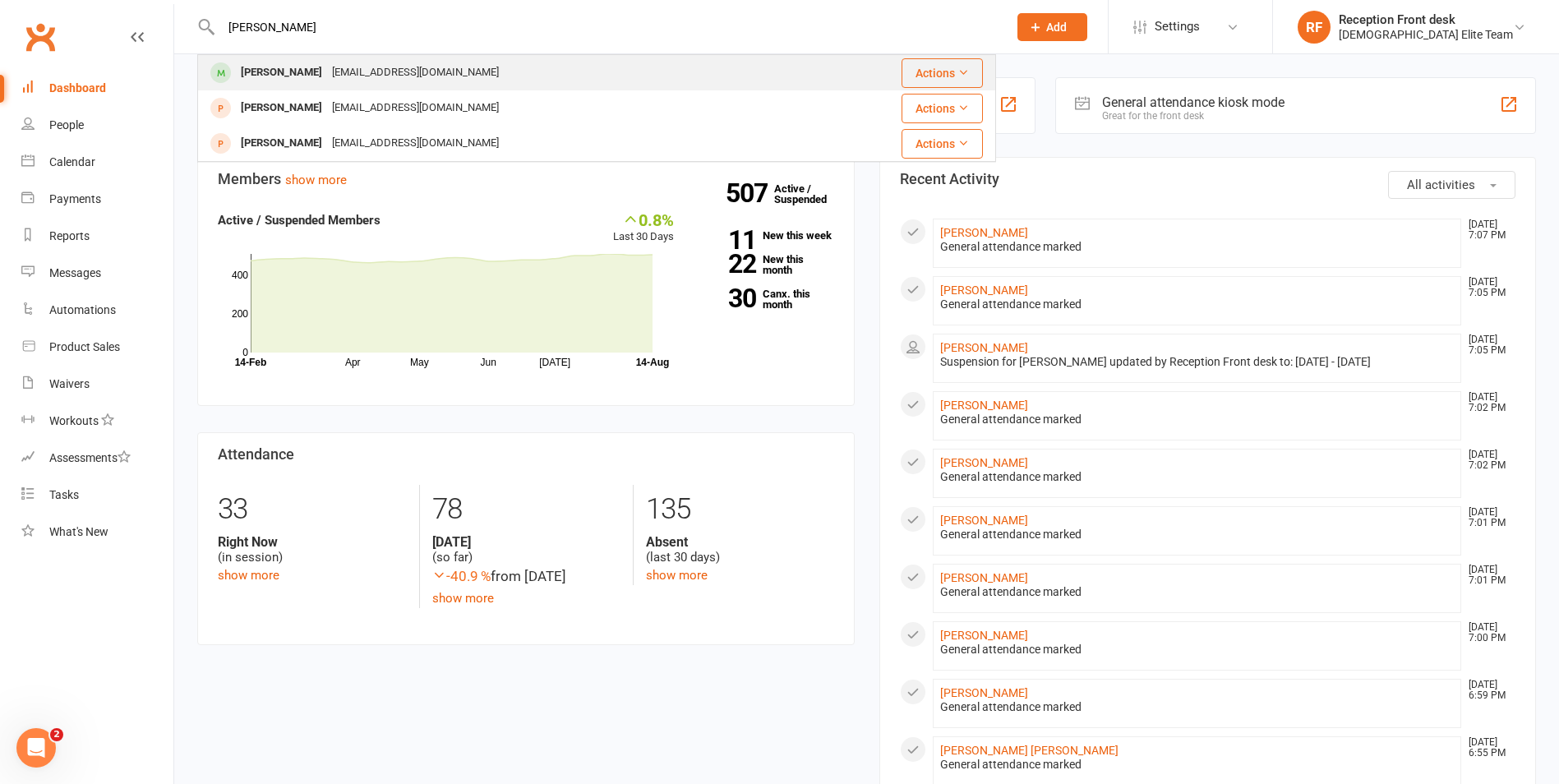
type input "[PERSON_NAME]"
click at [309, 70] on div "[PERSON_NAME]" at bounding box center [281, 73] width 91 height 24
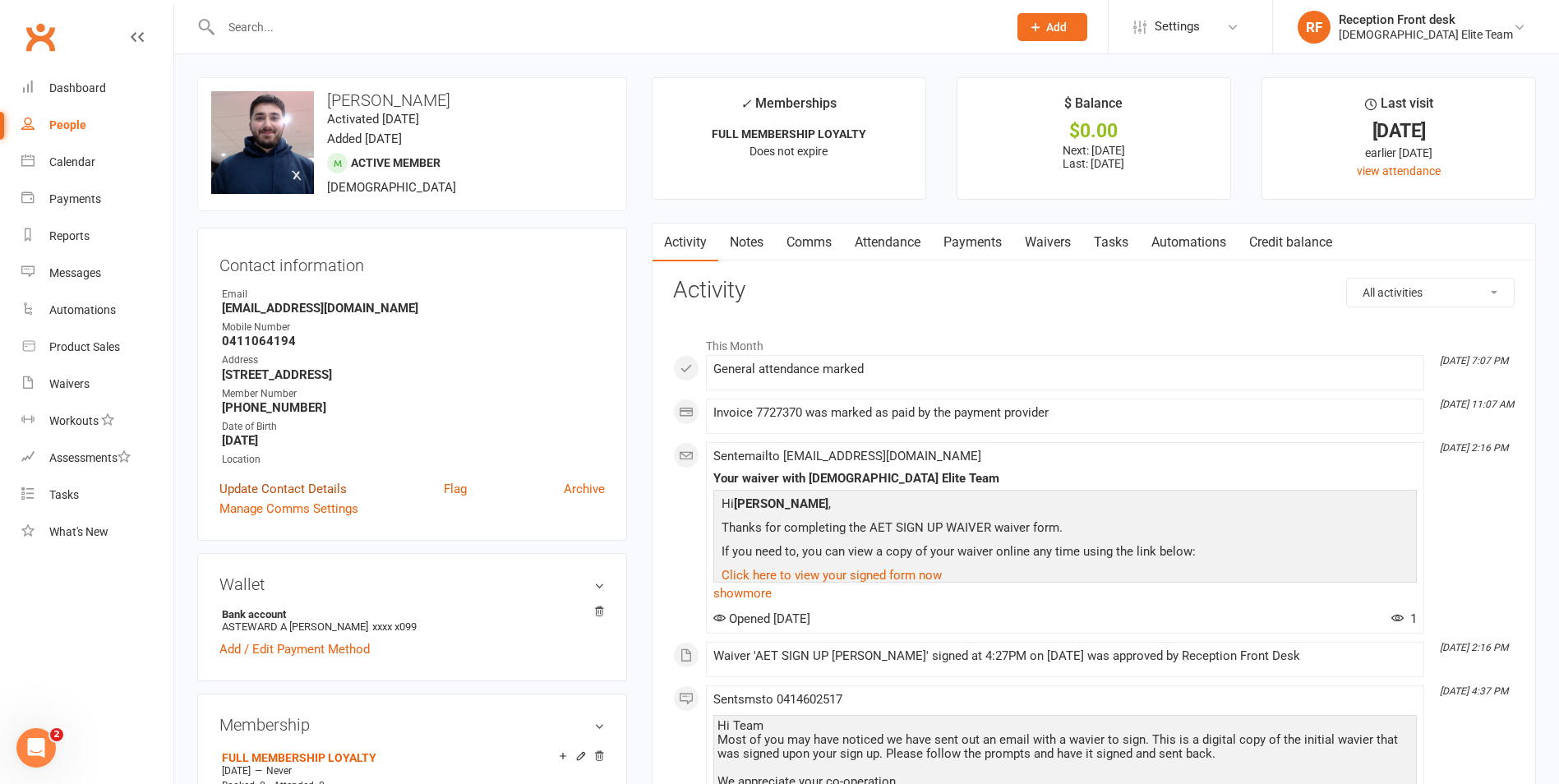
click at [316, 488] on link "Update Contact Details" at bounding box center [283, 488] width 128 height 20
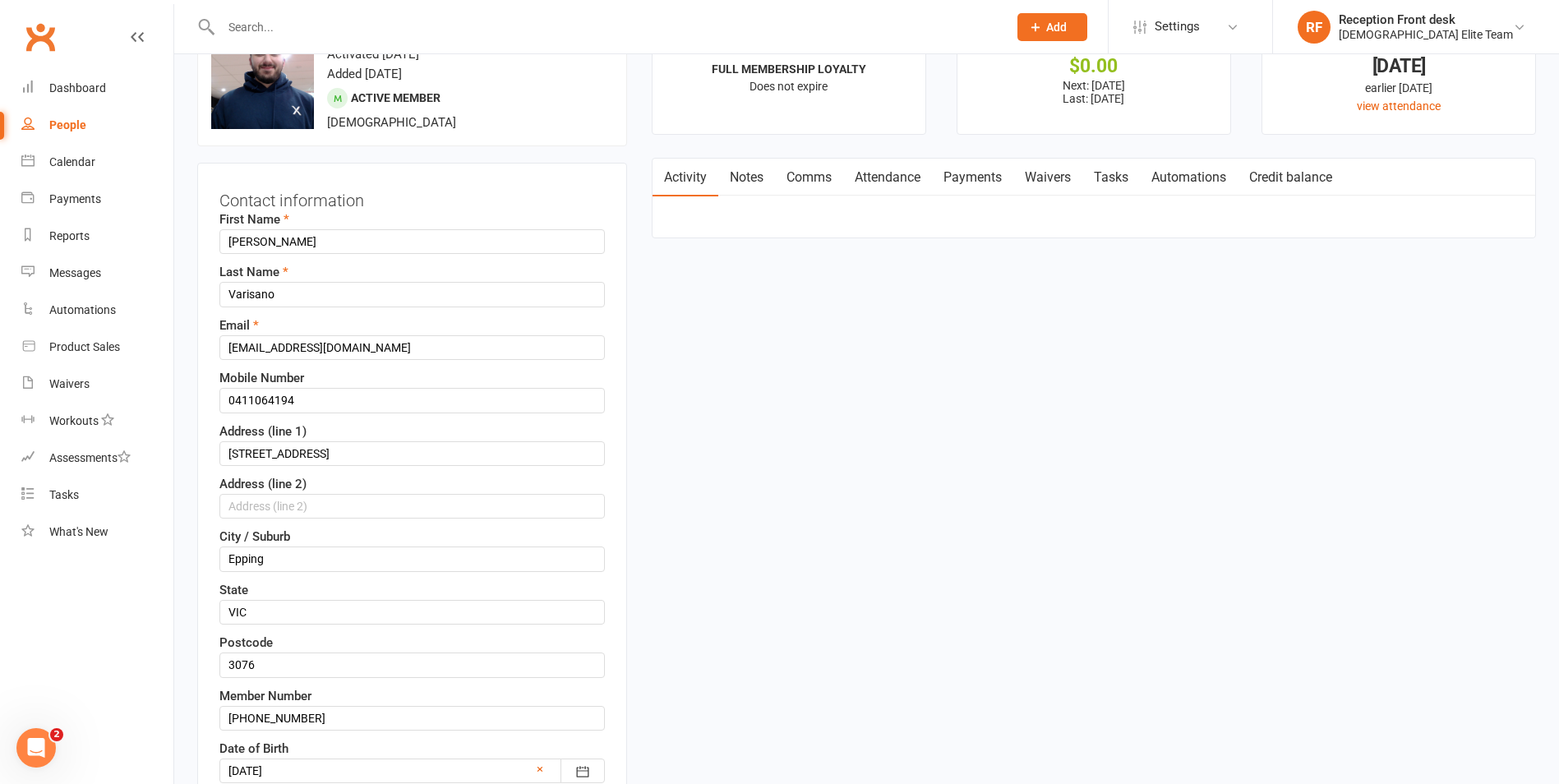
scroll to position [77, 0]
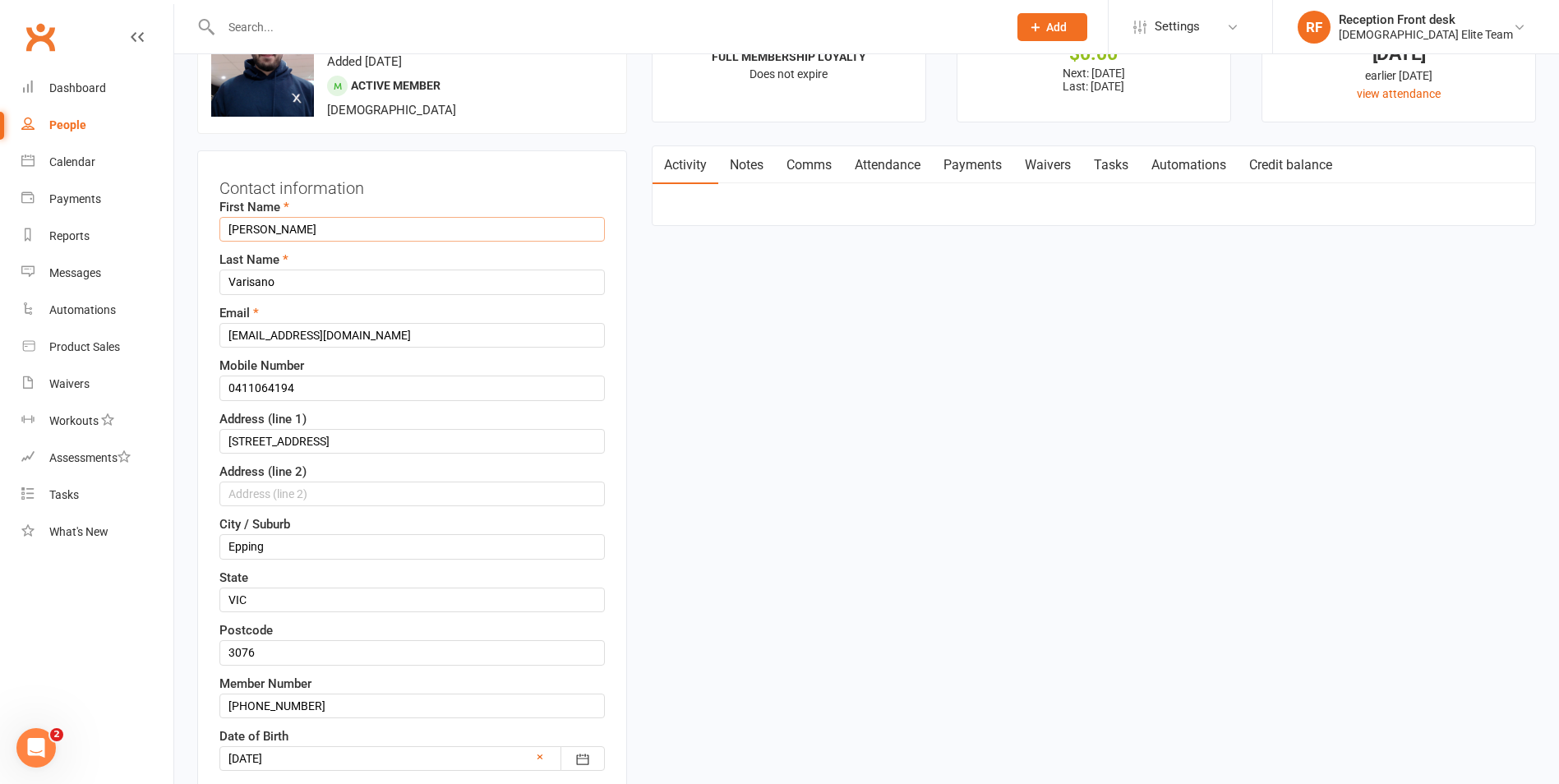
click at [333, 225] on input "[PERSON_NAME]" at bounding box center [412, 229] width 386 height 25
type input "V"
type input "[PERSON_NAME]"
click at [312, 291] on input "Varisano" at bounding box center [412, 282] width 386 height 25
type input "V"
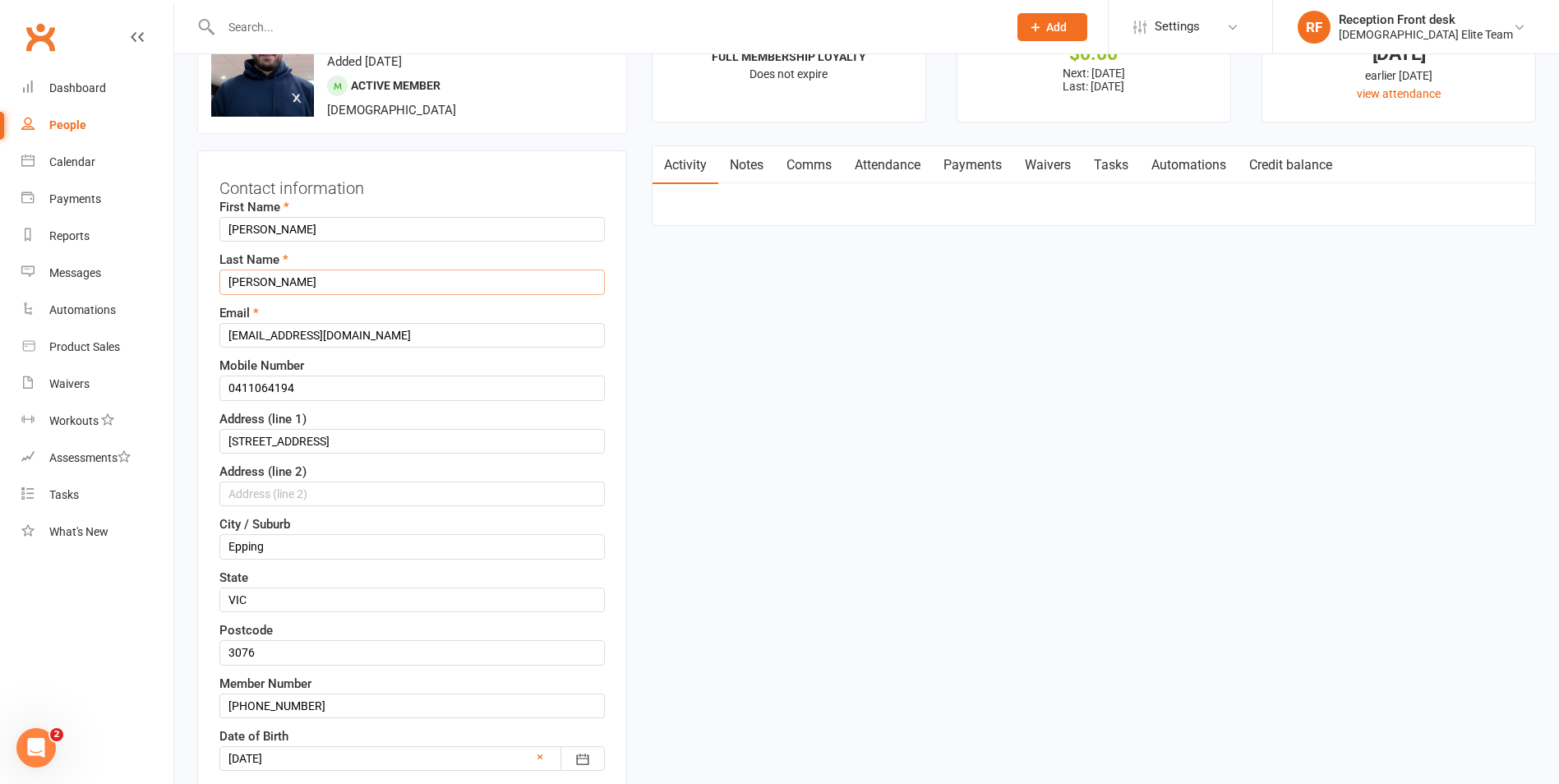
type input "[PERSON_NAME]"
drag, startPoint x: 342, startPoint y: 338, endPoint x: 207, endPoint y: 316, distance: 136.8
click at [206, 321] on div "Contact information First Name [PERSON_NAME] Last Name [PERSON_NAME] Email [EMA…" at bounding box center [412, 524] width 430 height 747
type input "[STREET_ADDRESS][PERSON_NAME]"
click at [318, 390] on input "0411064194" at bounding box center [412, 387] width 386 height 25
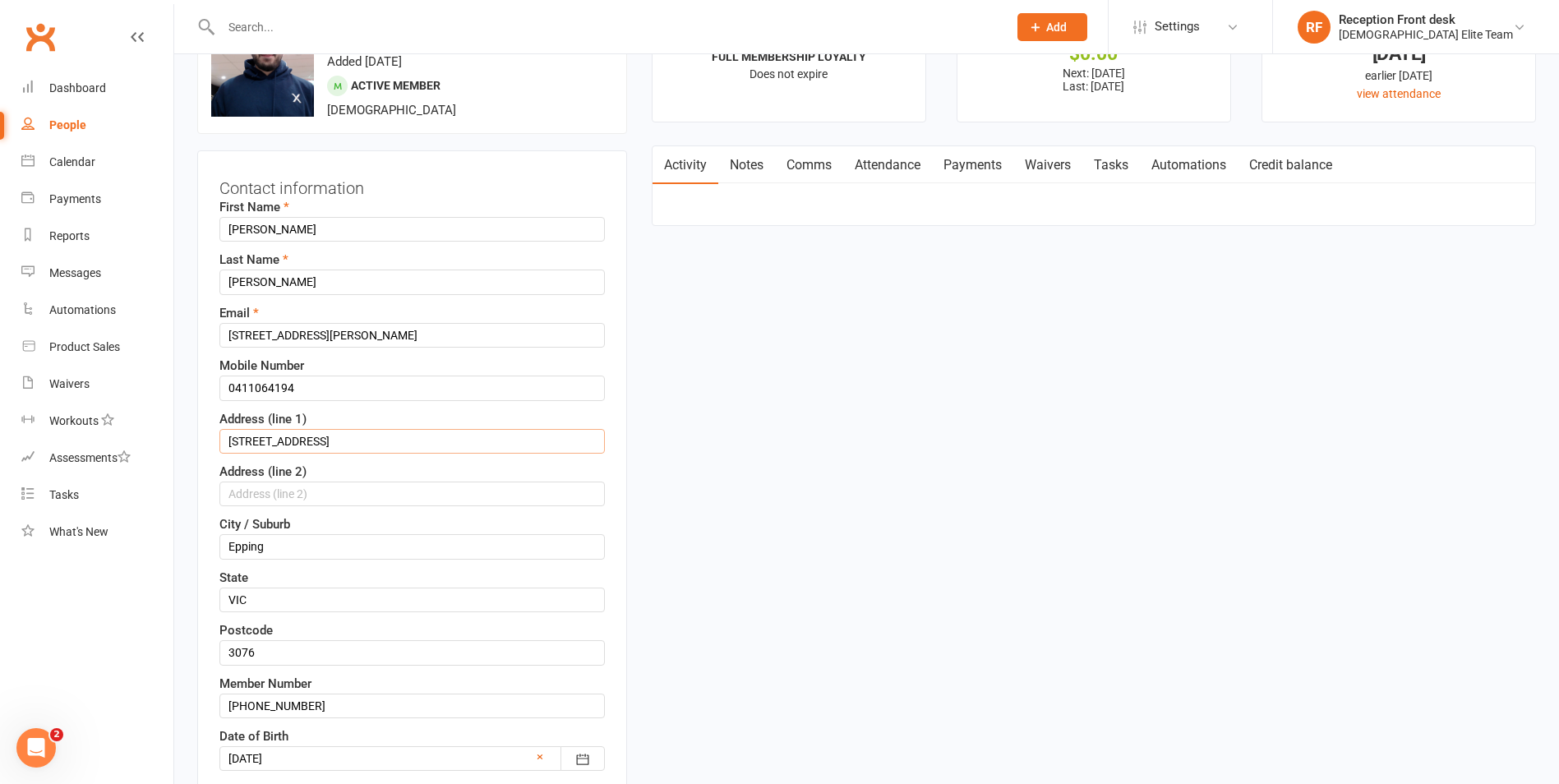
click at [333, 431] on input "[STREET_ADDRESS]" at bounding box center [412, 441] width 386 height 25
type input "9"
type input "5"
drag, startPoint x: 227, startPoint y: 332, endPoint x: 368, endPoint y: 338, distance: 141.1
click at [372, 344] on input "[STREET_ADDRESS][PERSON_NAME]" at bounding box center [412, 335] width 386 height 25
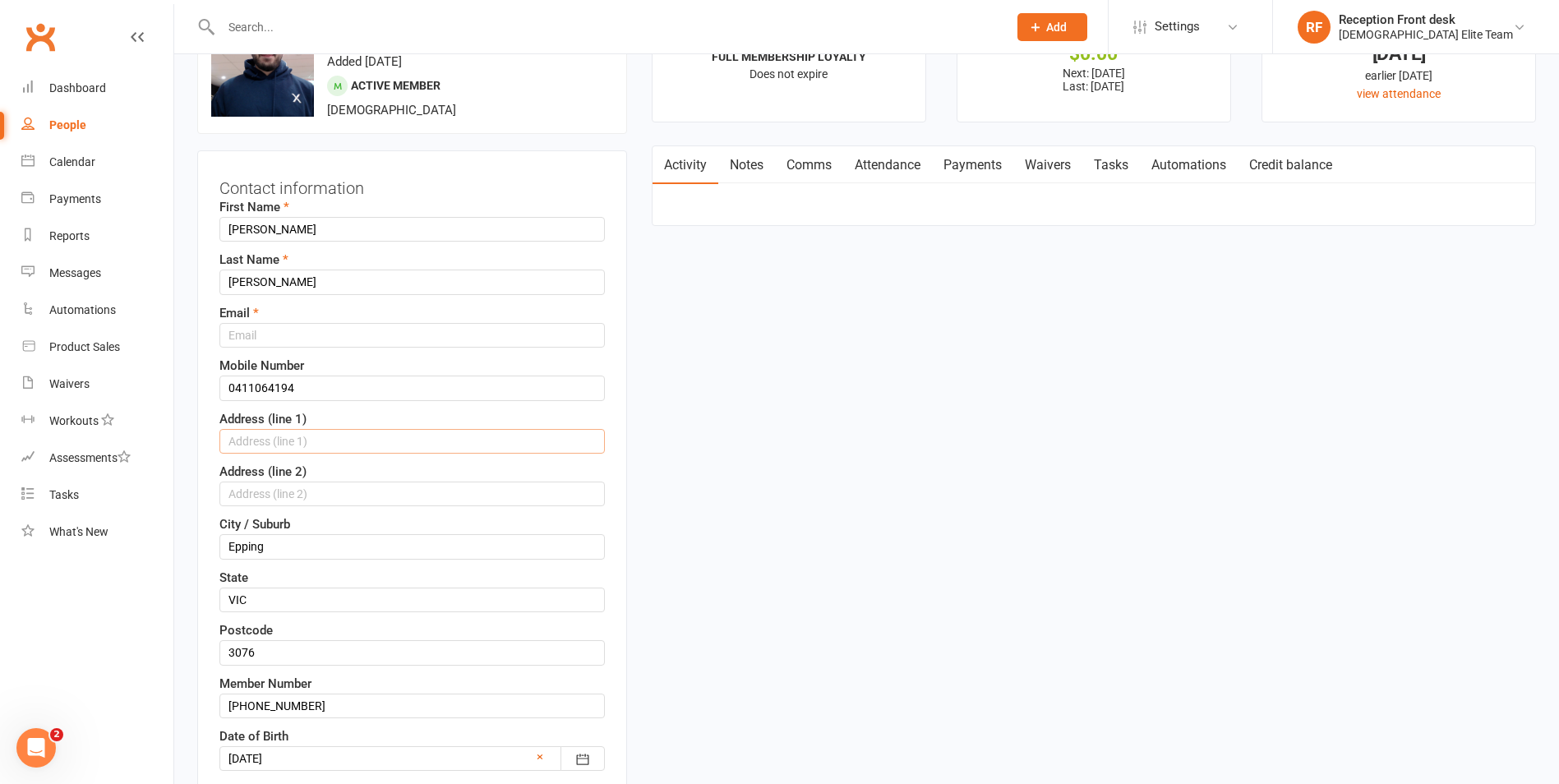
paste input "[STREET_ADDRESS][PERSON_NAME]"
drag, startPoint x: 309, startPoint y: 440, endPoint x: 364, endPoint y: 436, distance: 55.1
click at [364, 436] on input "[STREET_ADDRESS][PERSON_NAME]" at bounding box center [412, 441] width 386 height 25
type input "[STREET_ADDRESS][PERSON_NAME]"
click at [339, 548] on input "Epping" at bounding box center [412, 546] width 386 height 25
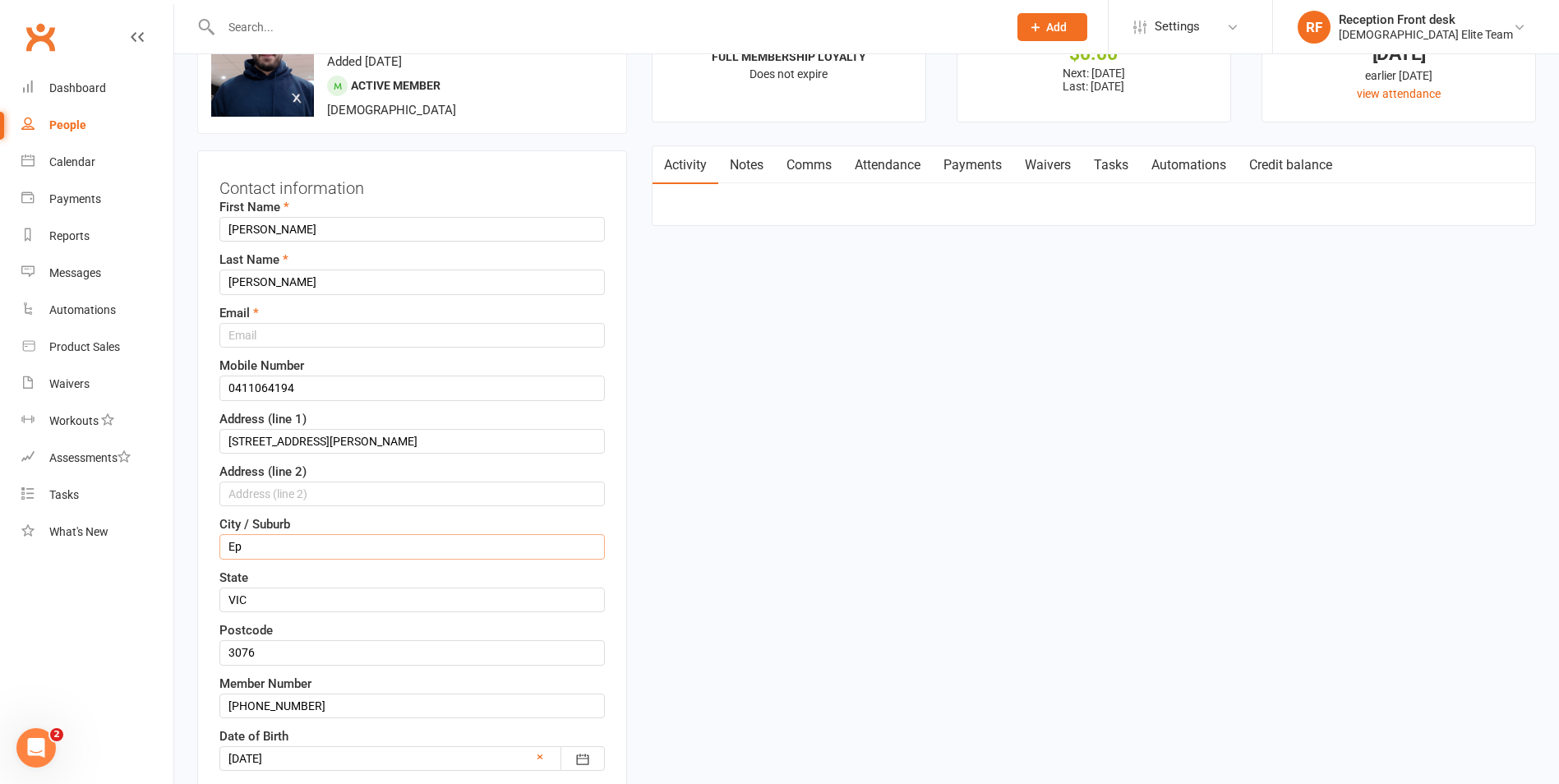
type input "E"
paste input "Greenvale"
type input "Greenvale"
click at [299, 336] on input "text" at bounding box center [412, 335] width 386 height 25
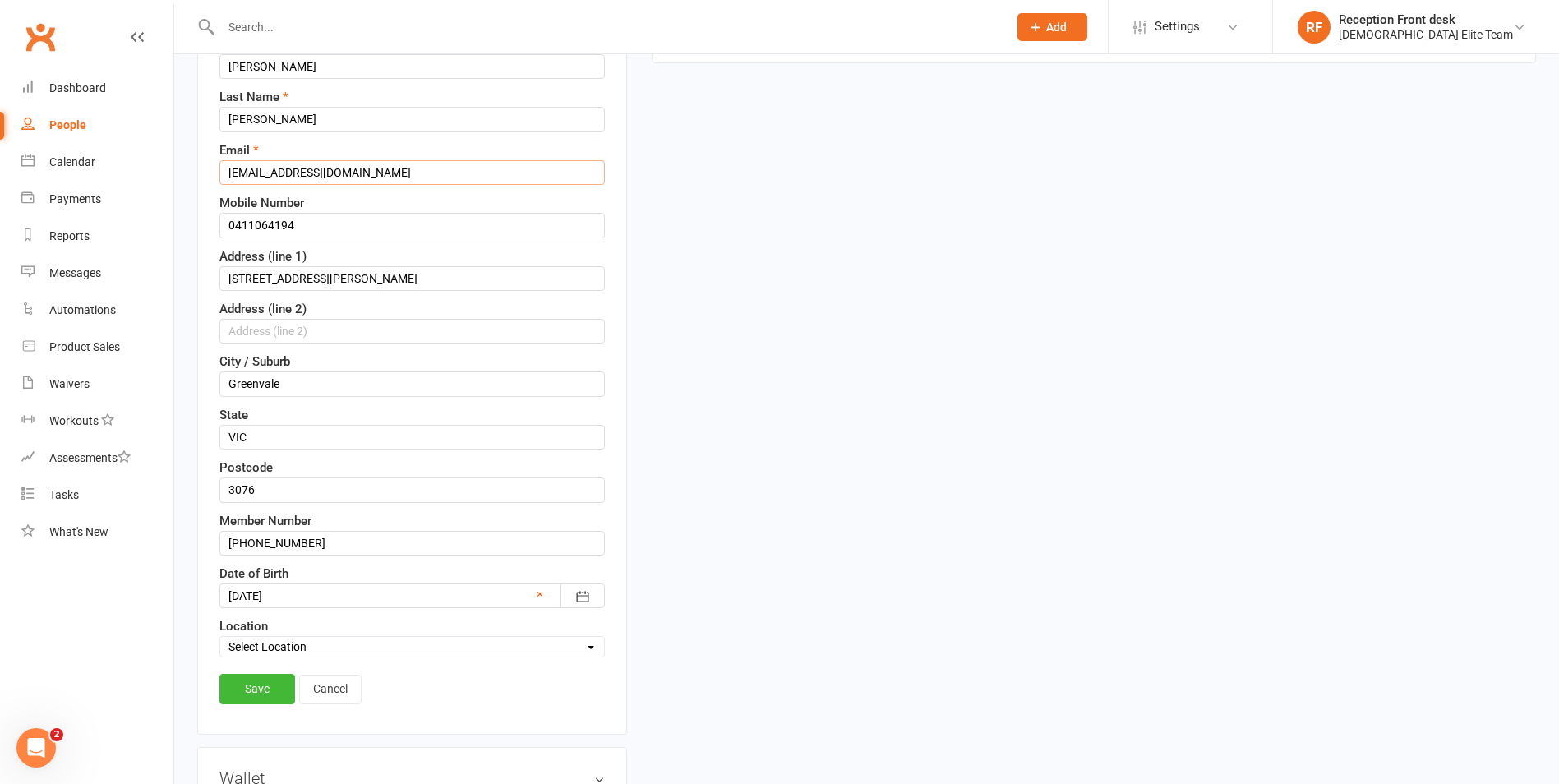
scroll to position [242, 0]
type input "[EMAIL_ADDRESS][DOMAIN_NAME]"
click at [545, 587] on div at bounding box center [412, 594] width 386 height 25
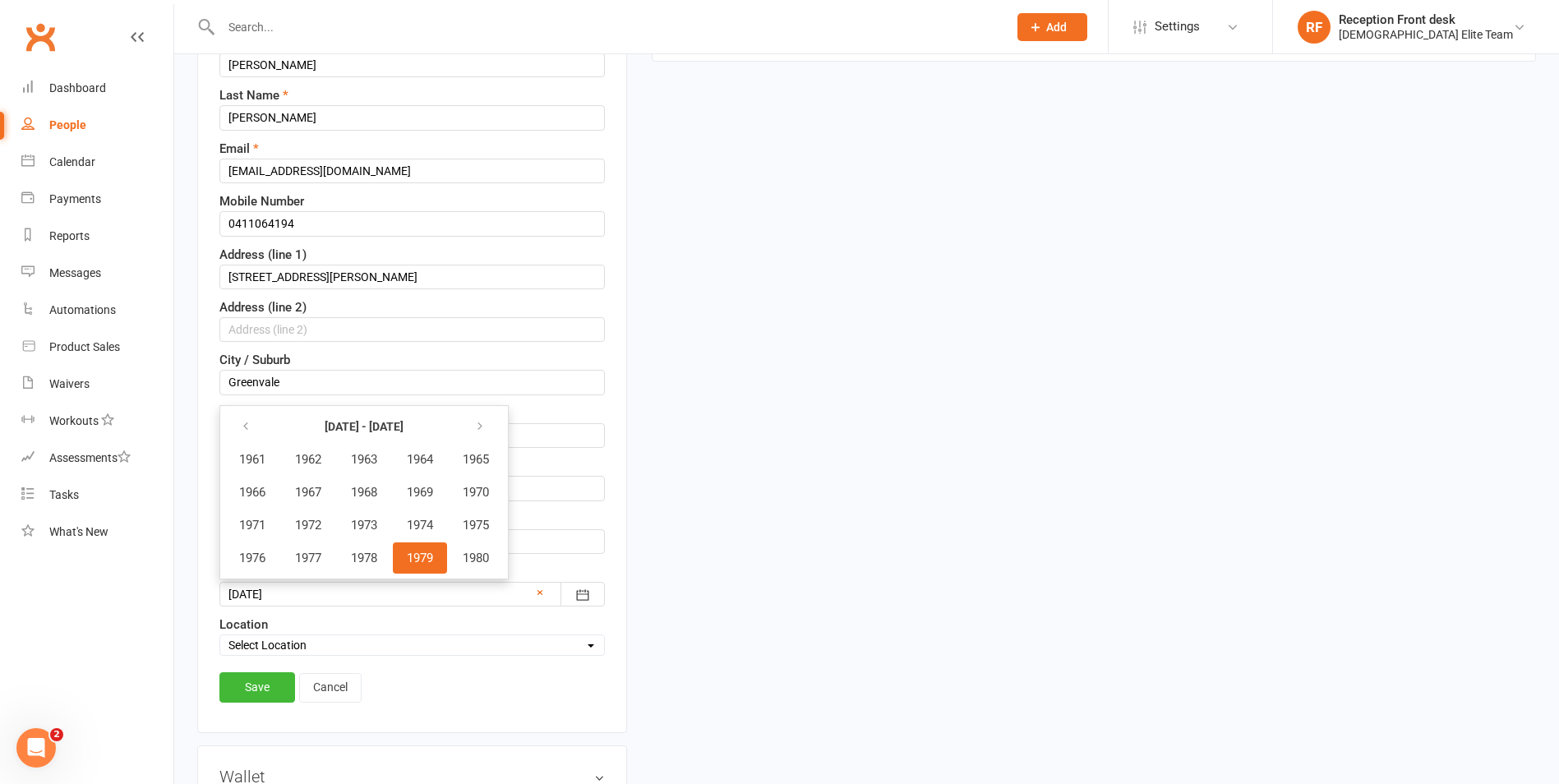
click at [532, 589] on div at bounding box center [412, 594] width 386 height 25
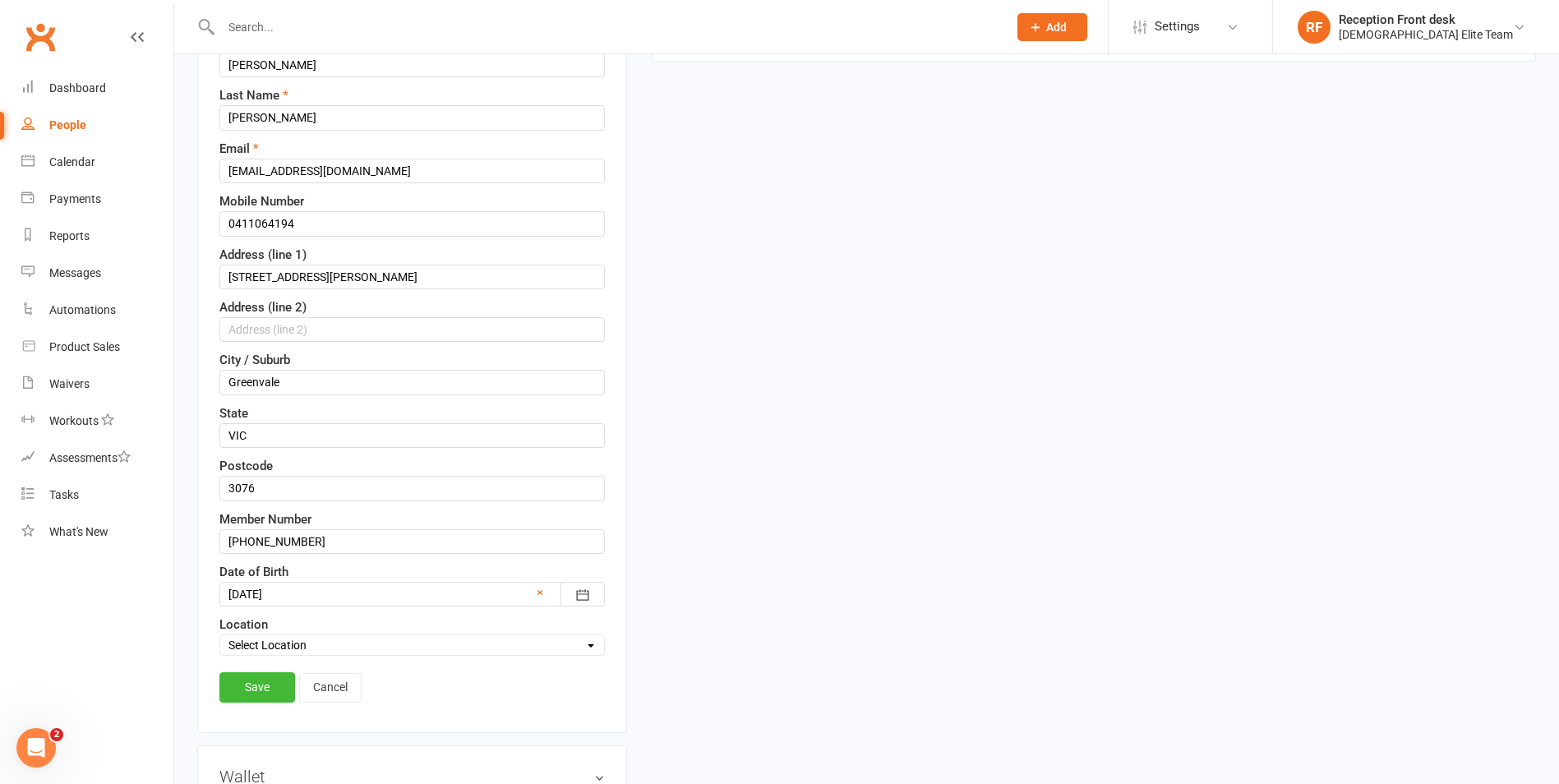
click at [549, 592] on div at bounding box center [412, 594] width 386 height 25
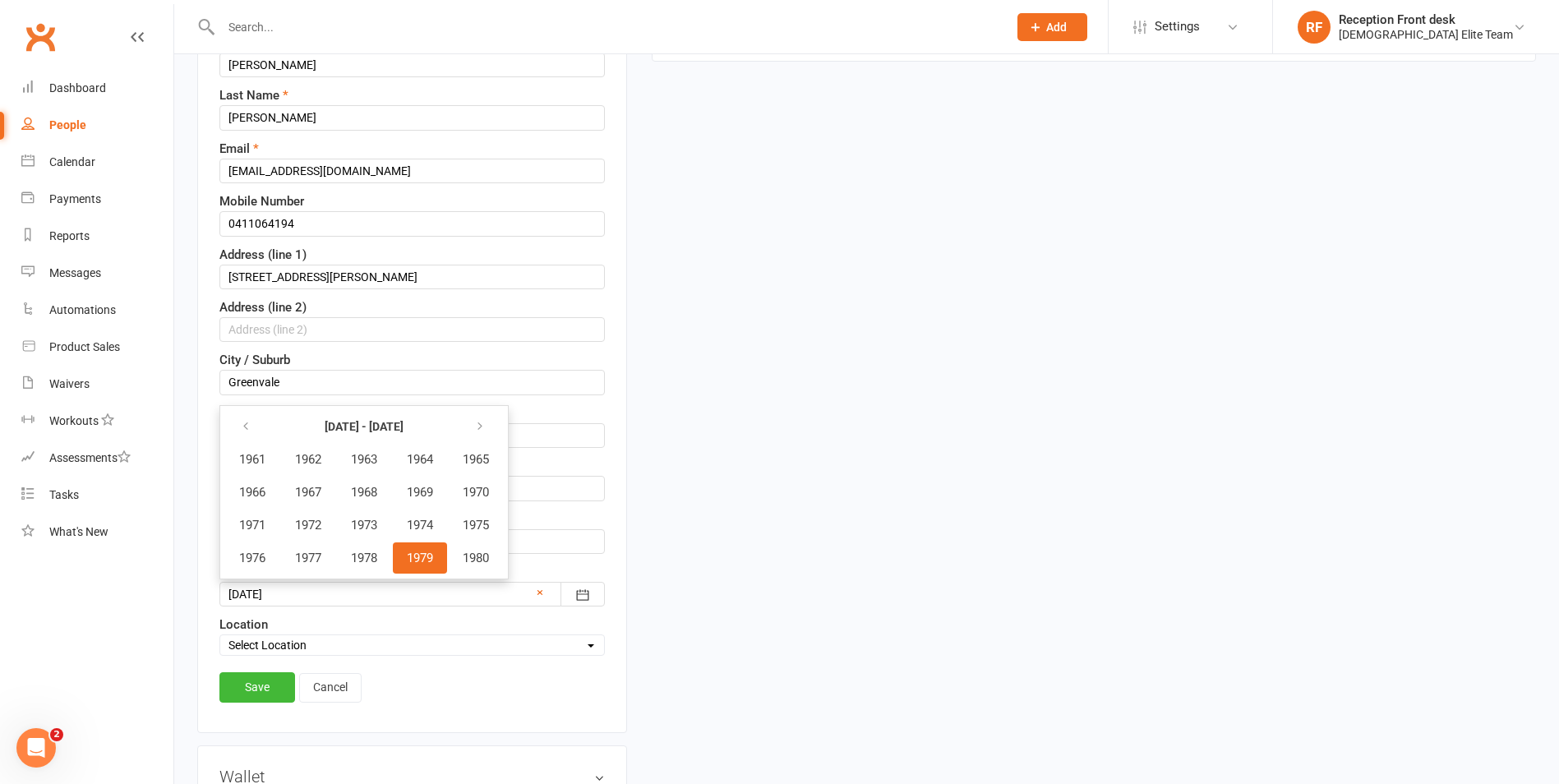
click at [531, 592] on div at bounding box center [412, 594] width 386 height 25
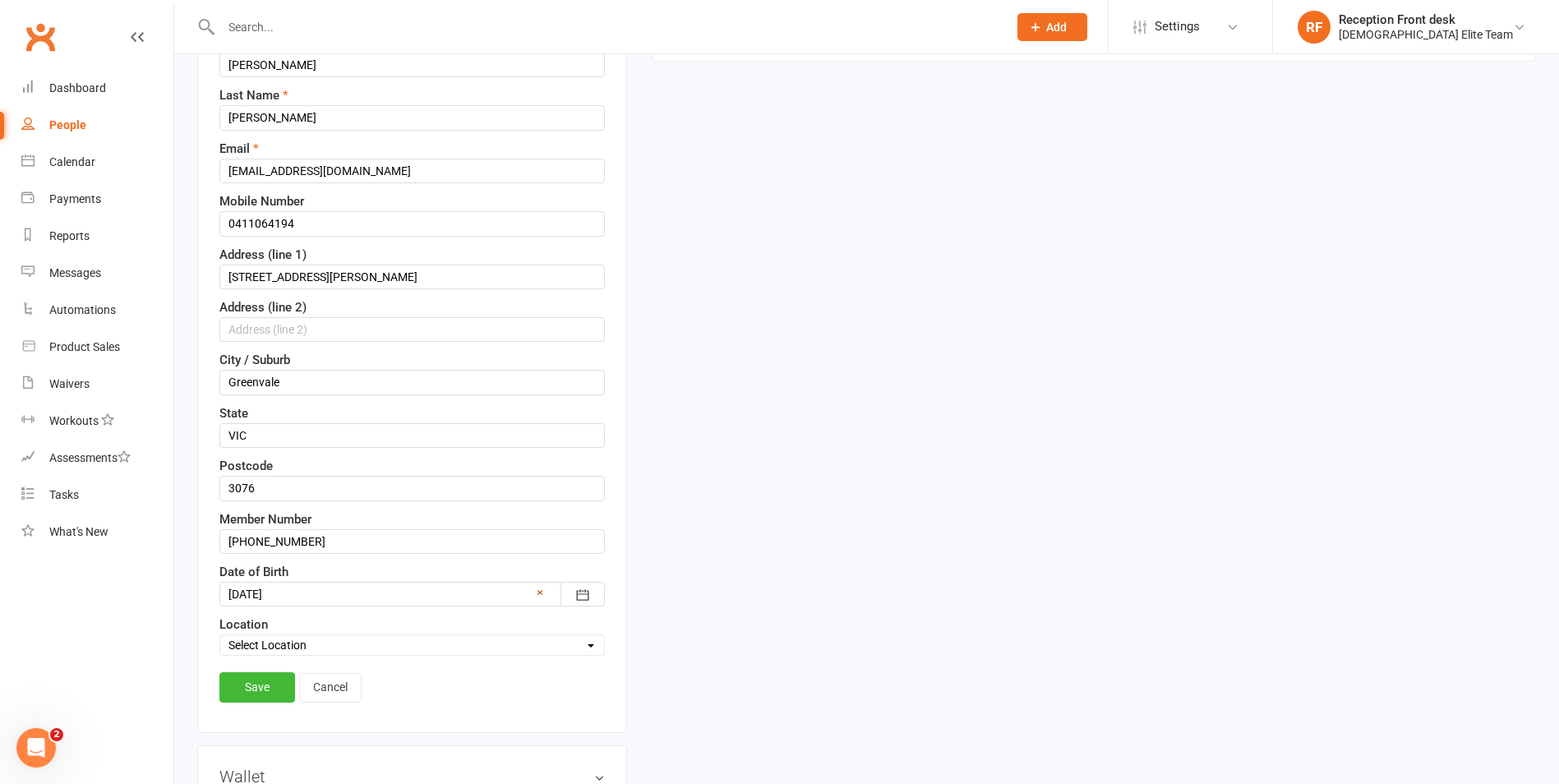
click at [541, 592] on link "×" at bounding box center [540, 592] width 7 height 20
click at [313, 224] on input "0411064194" at bounding box center [412, 223] width 386 height 25
type input "0"
click at [249, 682] on link "Save" at bounding box center [257, 687] width 75 height 30
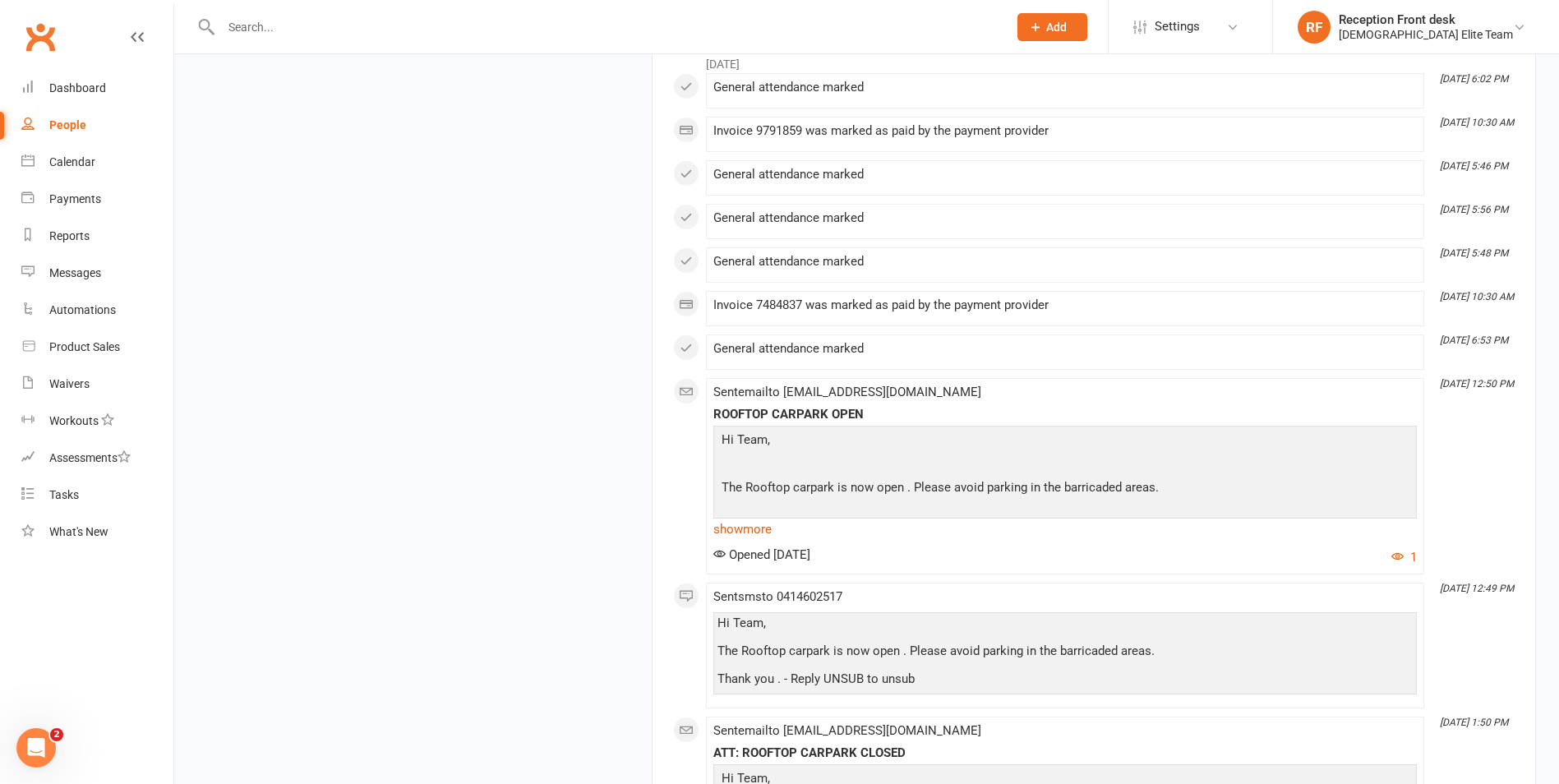
scroll to position [2465, 0]
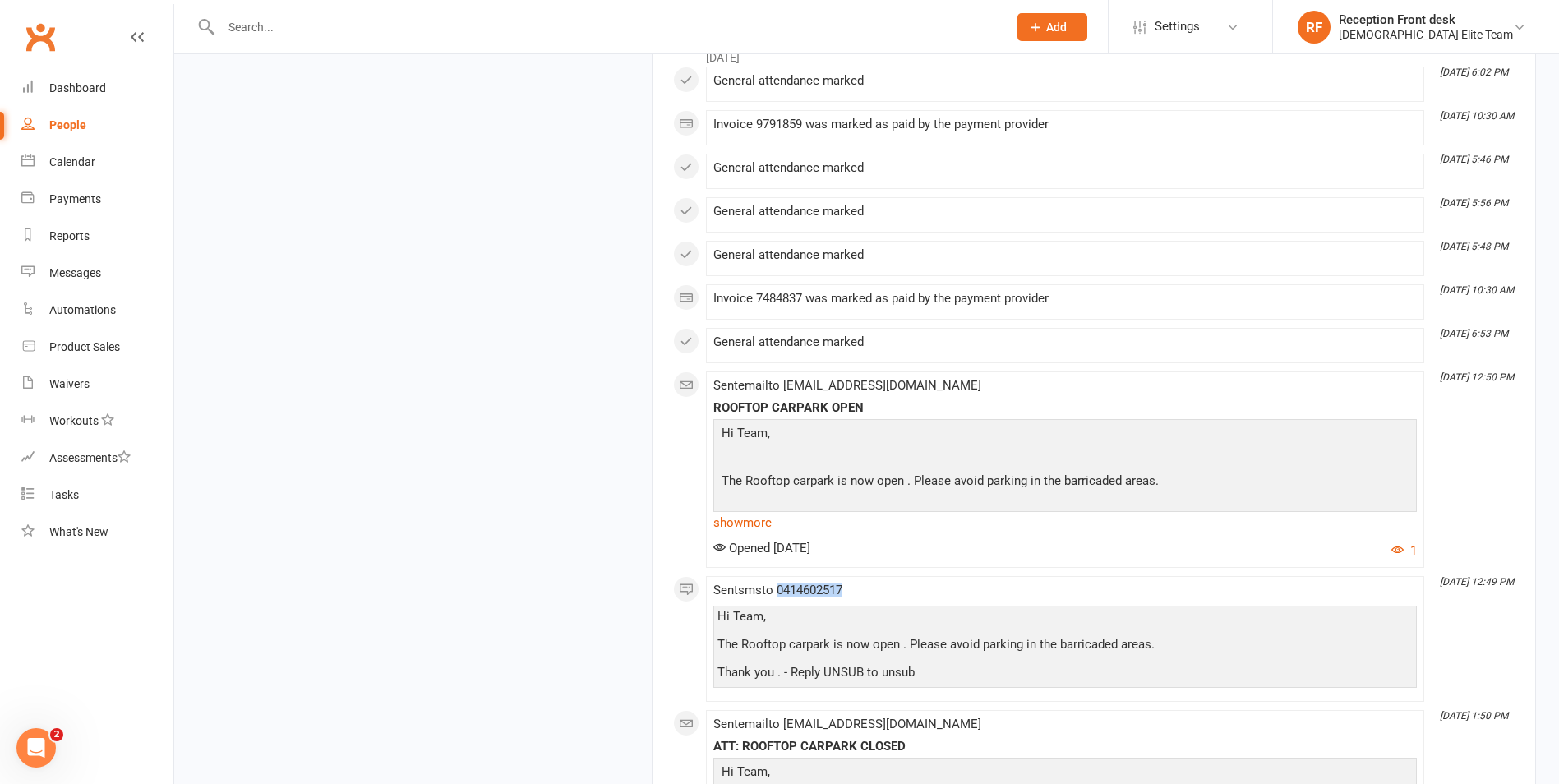
drag, startPoint x: 782, startPoint y: 603, endPoint x: 856, endPoint y: 597, distance: 74.2
click at [856, 597] on div "Sent sms to [PHONE_NUMBER] Hi Team, The Rooftop carpark is now open . Please av…" at bounding box center [1064, 638] width 704 height 111
drag, startPoint x: 856, startPoint y: 597, endPoint x: 843, endPoint y: 599, distance: 13.2
copy span "0414602517"
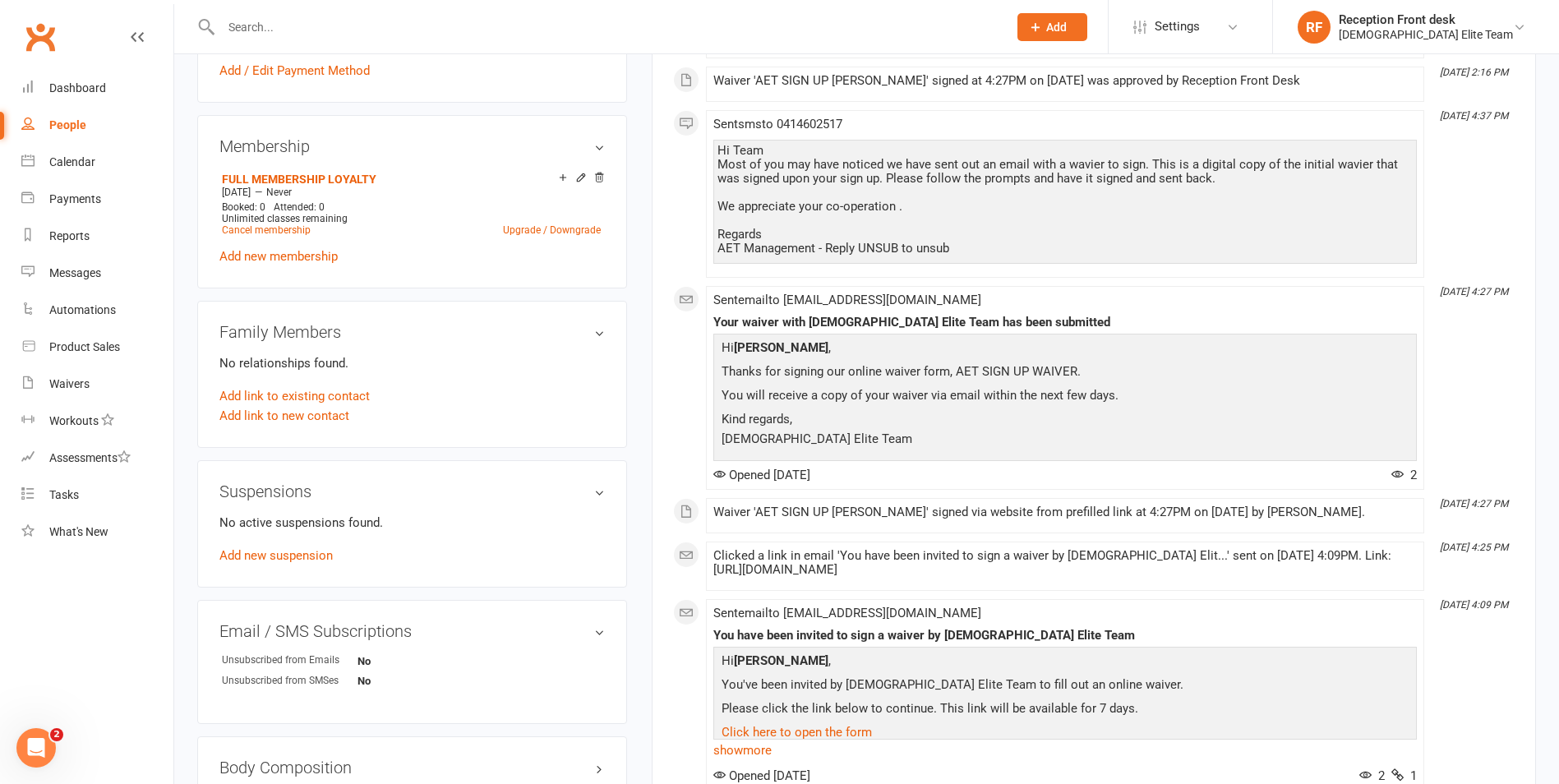
scroll to position [165, 0]
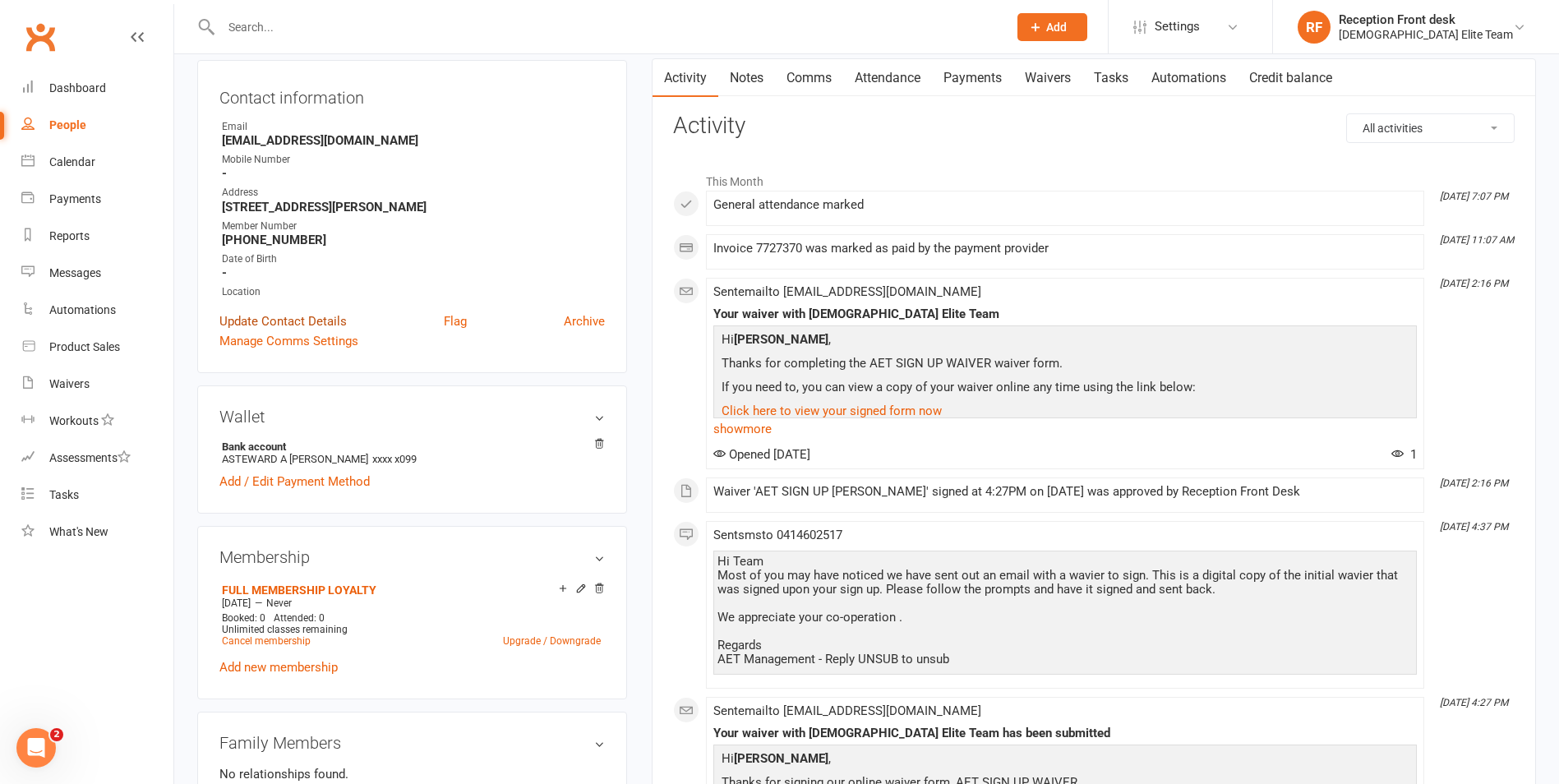
click at [331, 322] on link "Update Contact Details" at bounding box center [283, 320] width 128 height 20
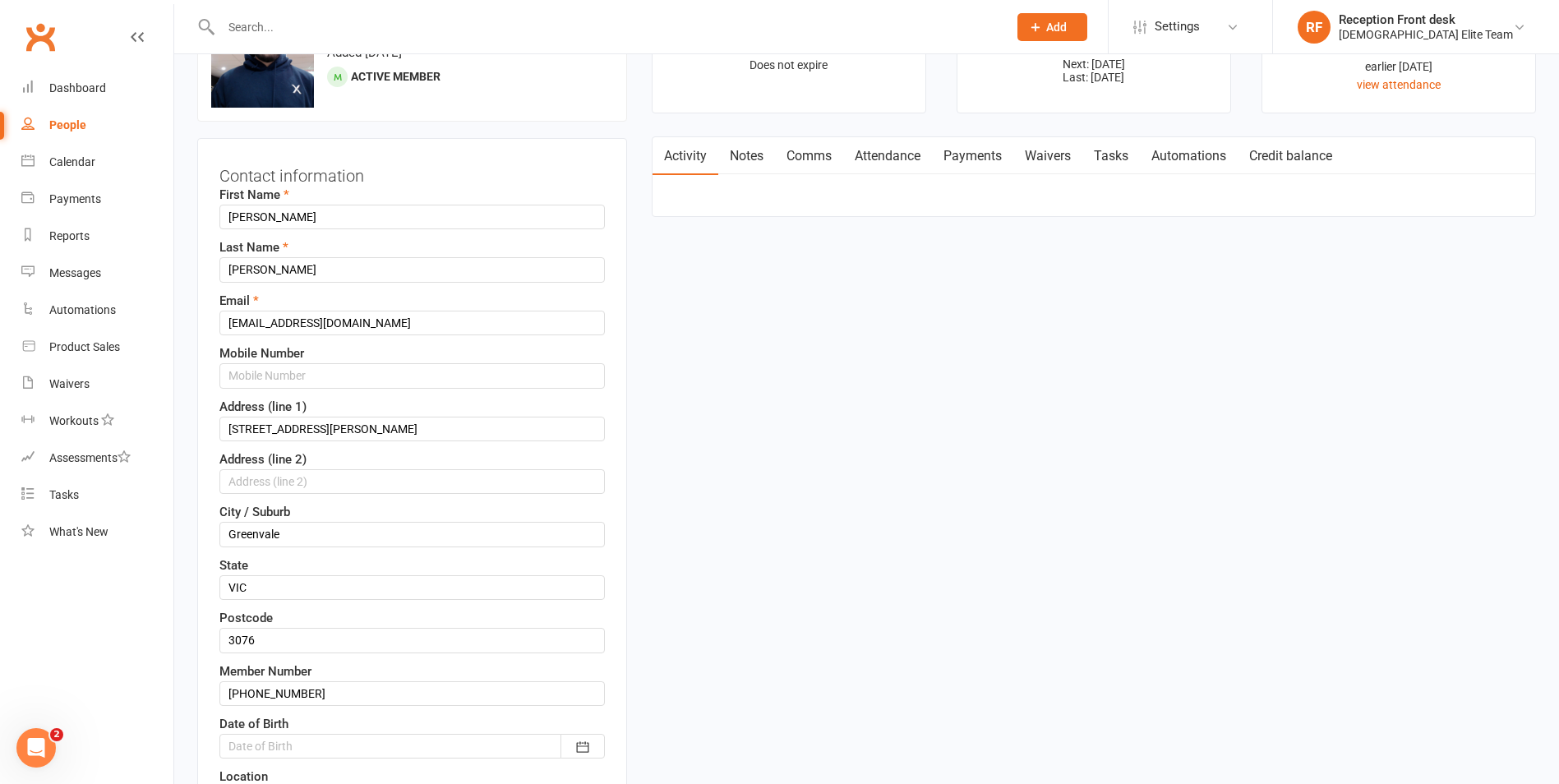
scroll to position [77, 0]
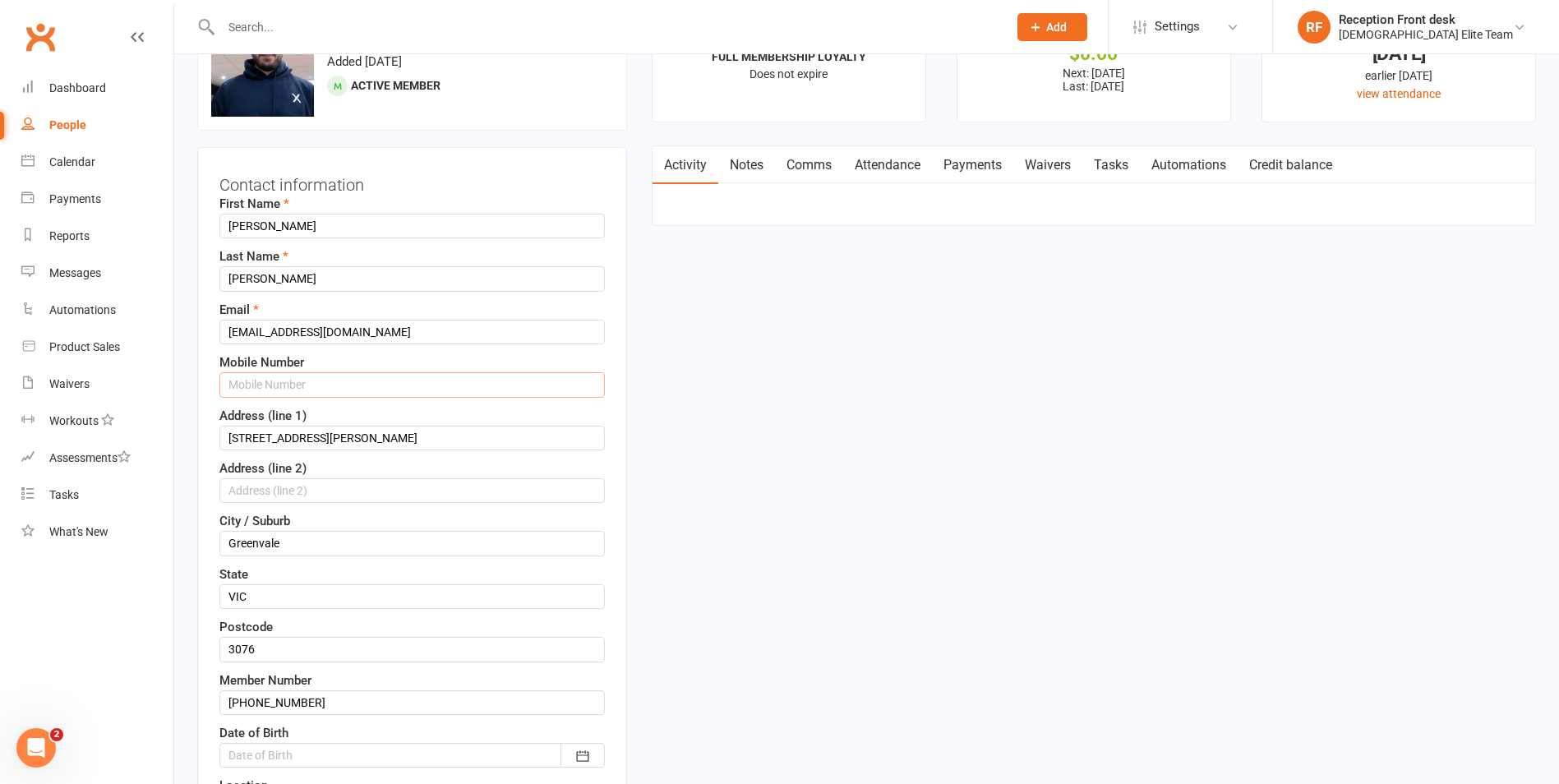
paste input "0414602517"
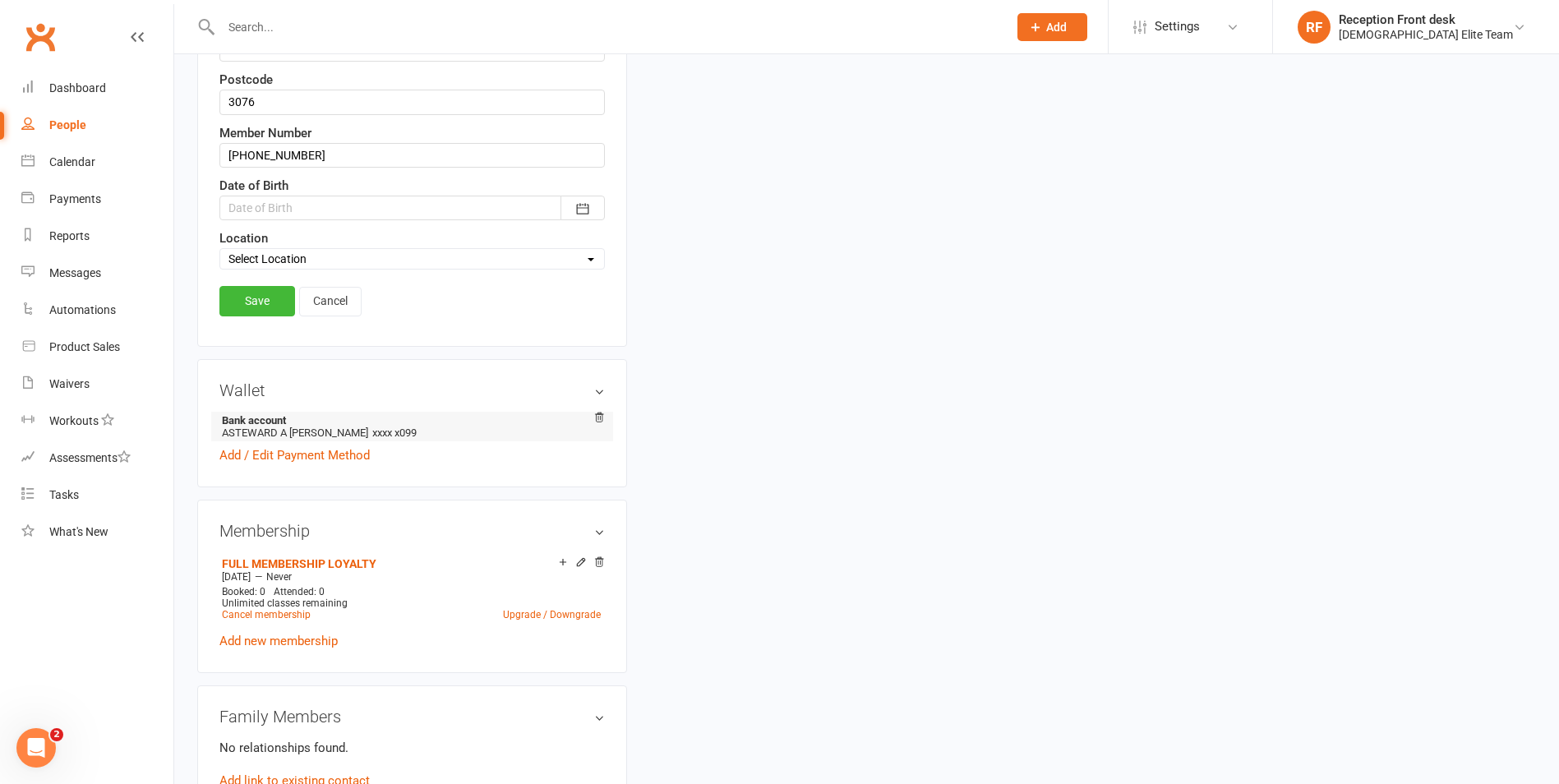
scroll to position [653, 0]
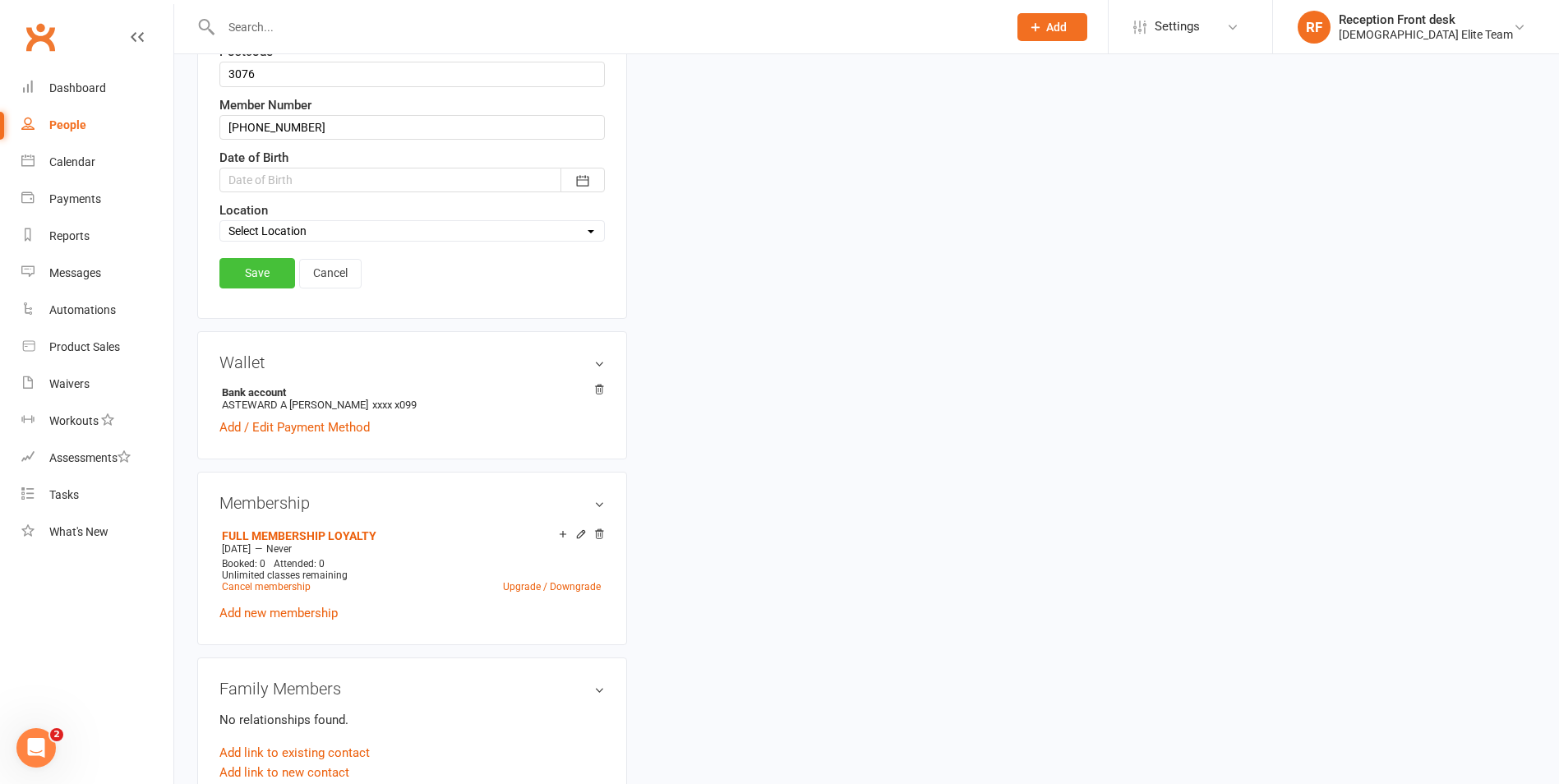
type input "0414602517"
click at [250, 278] on link "Save" at bounding box center [257, 272] width 75 height 30
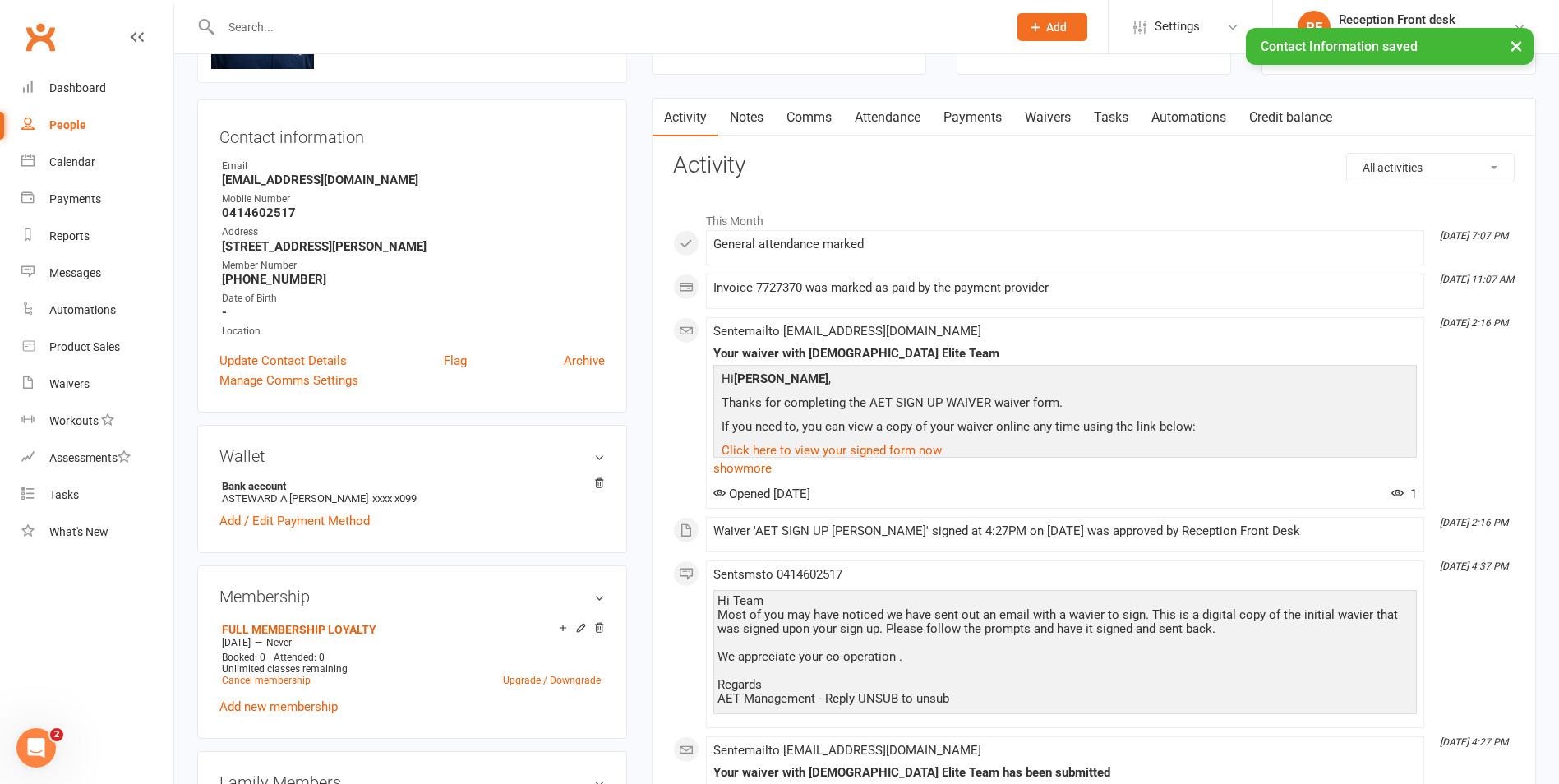
scroll to position [0, 0]
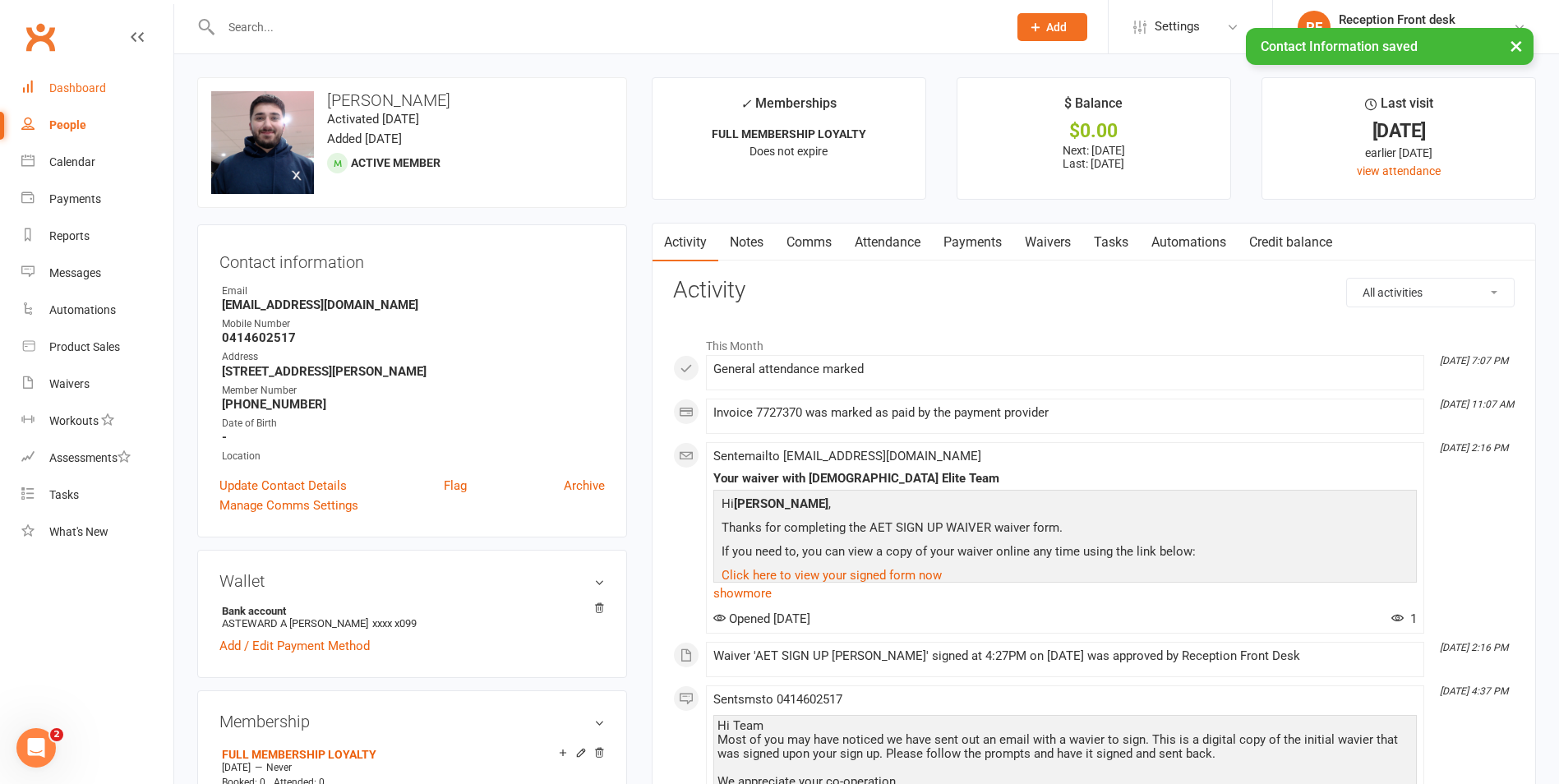
click at [62, 94] on div "Dashboard" at bounding box center [78, 87] width 57 height 13
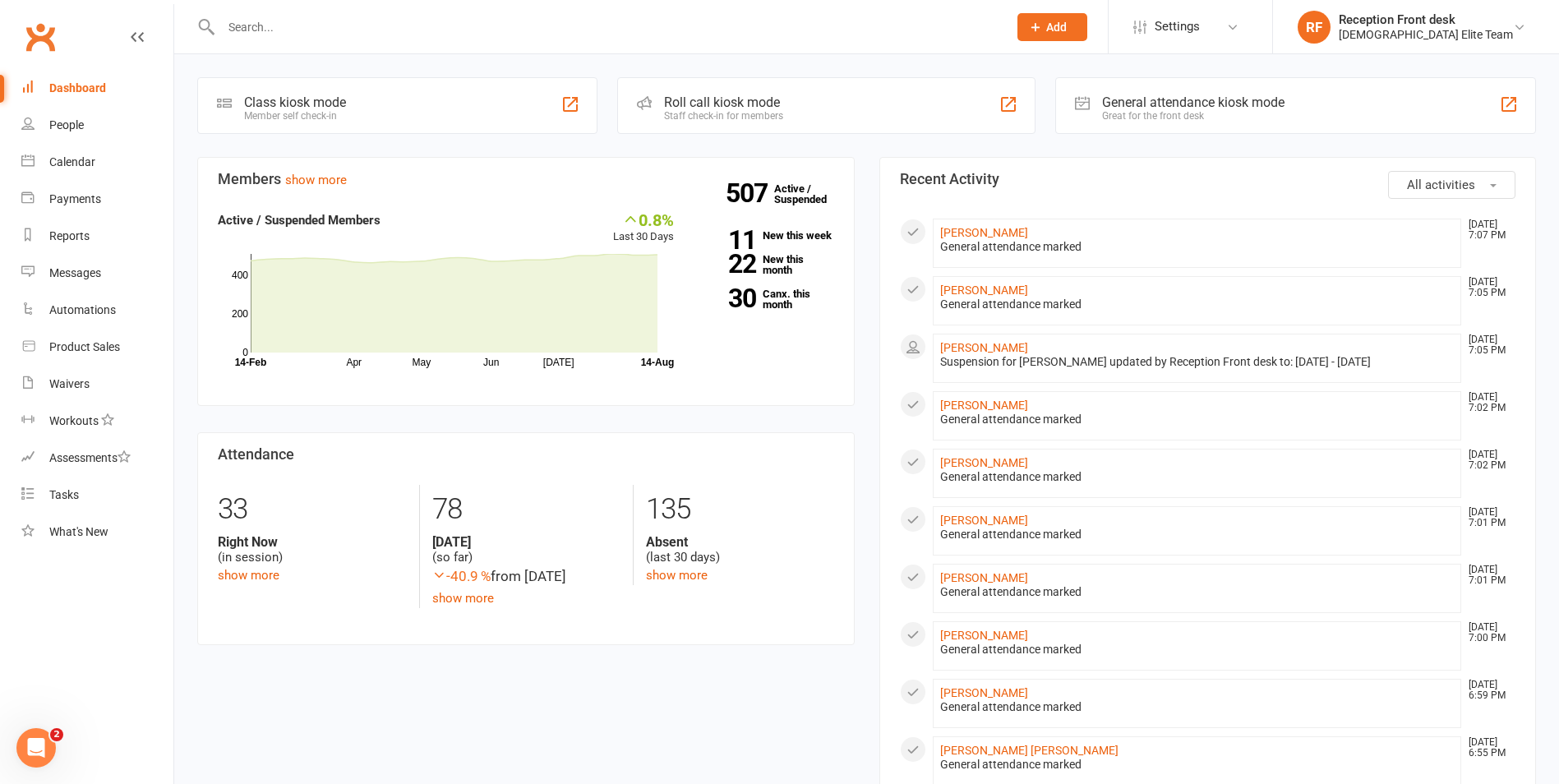
click at [81, 82] on div "Dashboard" at bounding box center [78, 87] width 57 height 13
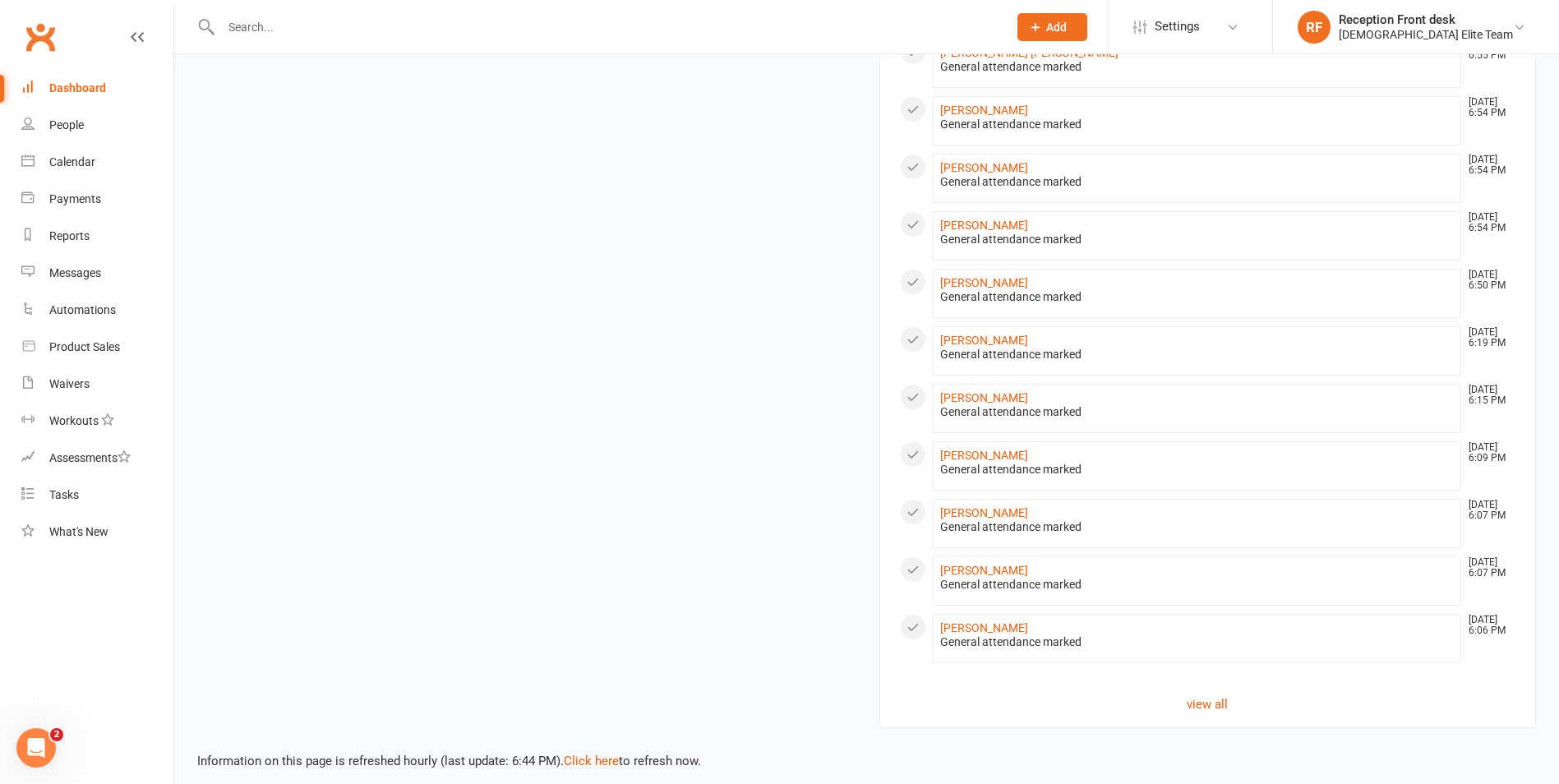
scroll to position [709, 0]
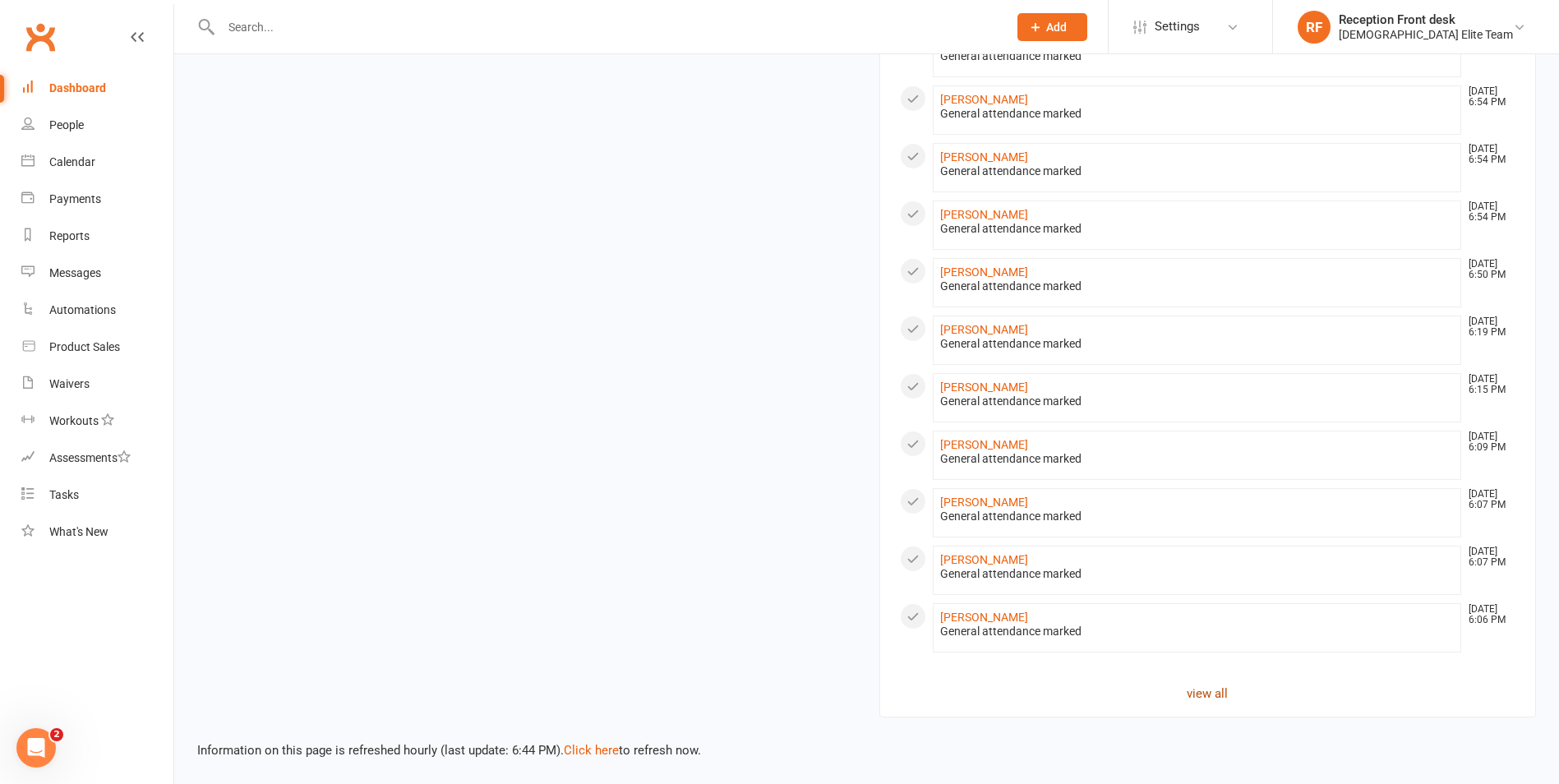
click at [1200, 691] on link "view all" at bounding box center [1208, 693] width 616 height 20
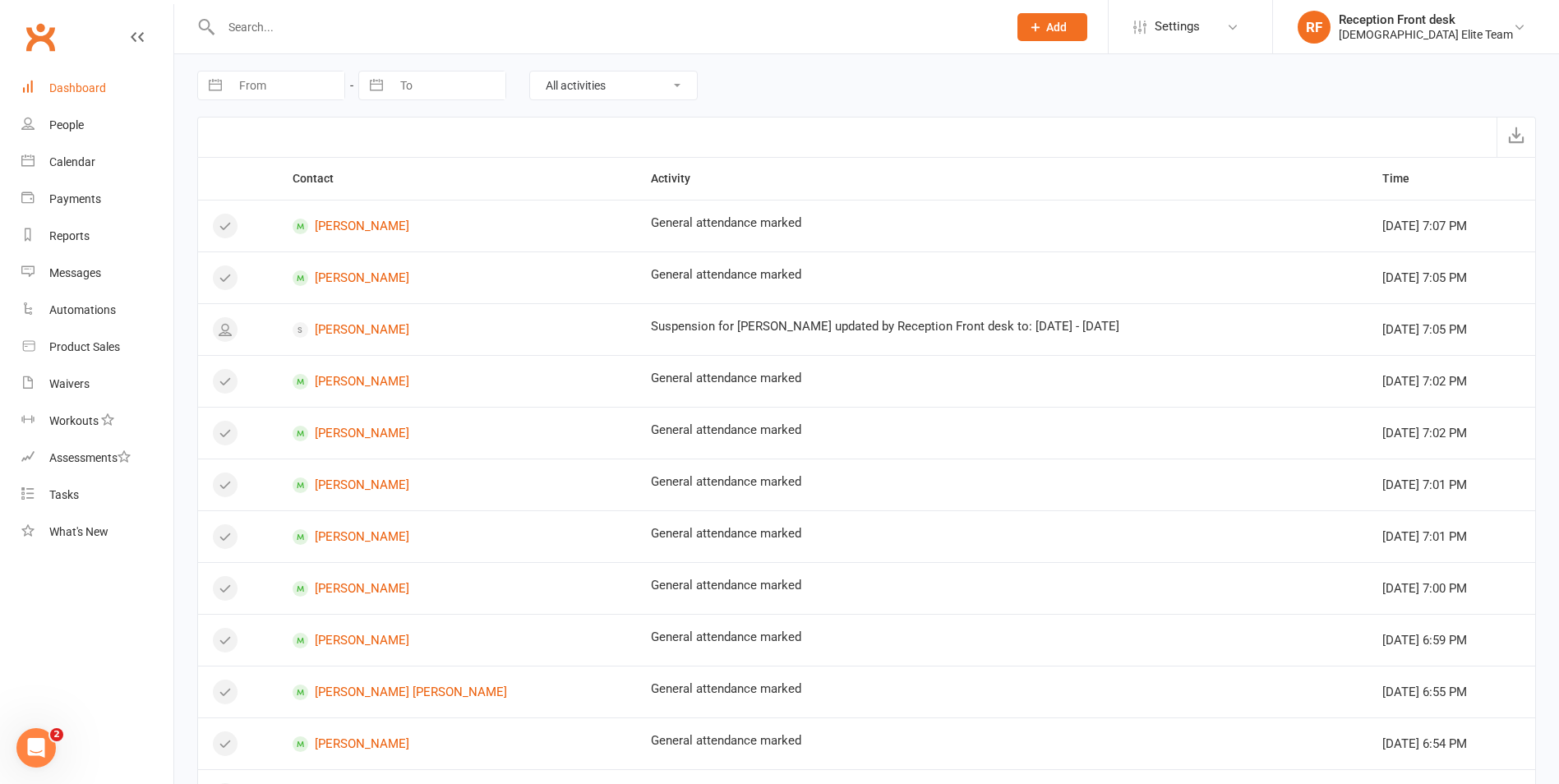
click at [75, 92] on div "Dashboard" at bounding box center [78, 87] width 57 height 13
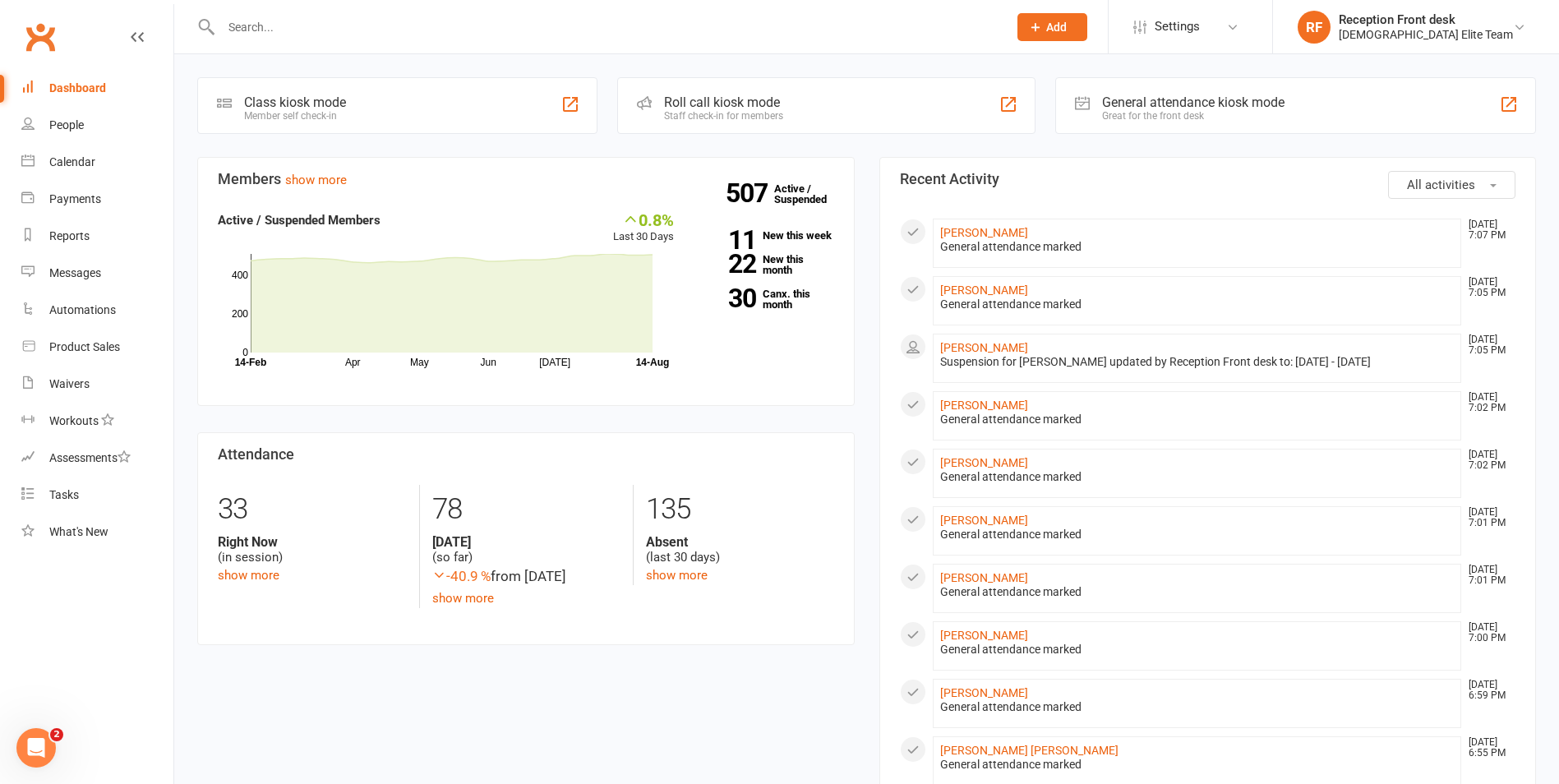
click at [1088, 28] on button "Add" at bounding box center [1052, 27] width 70 height 28
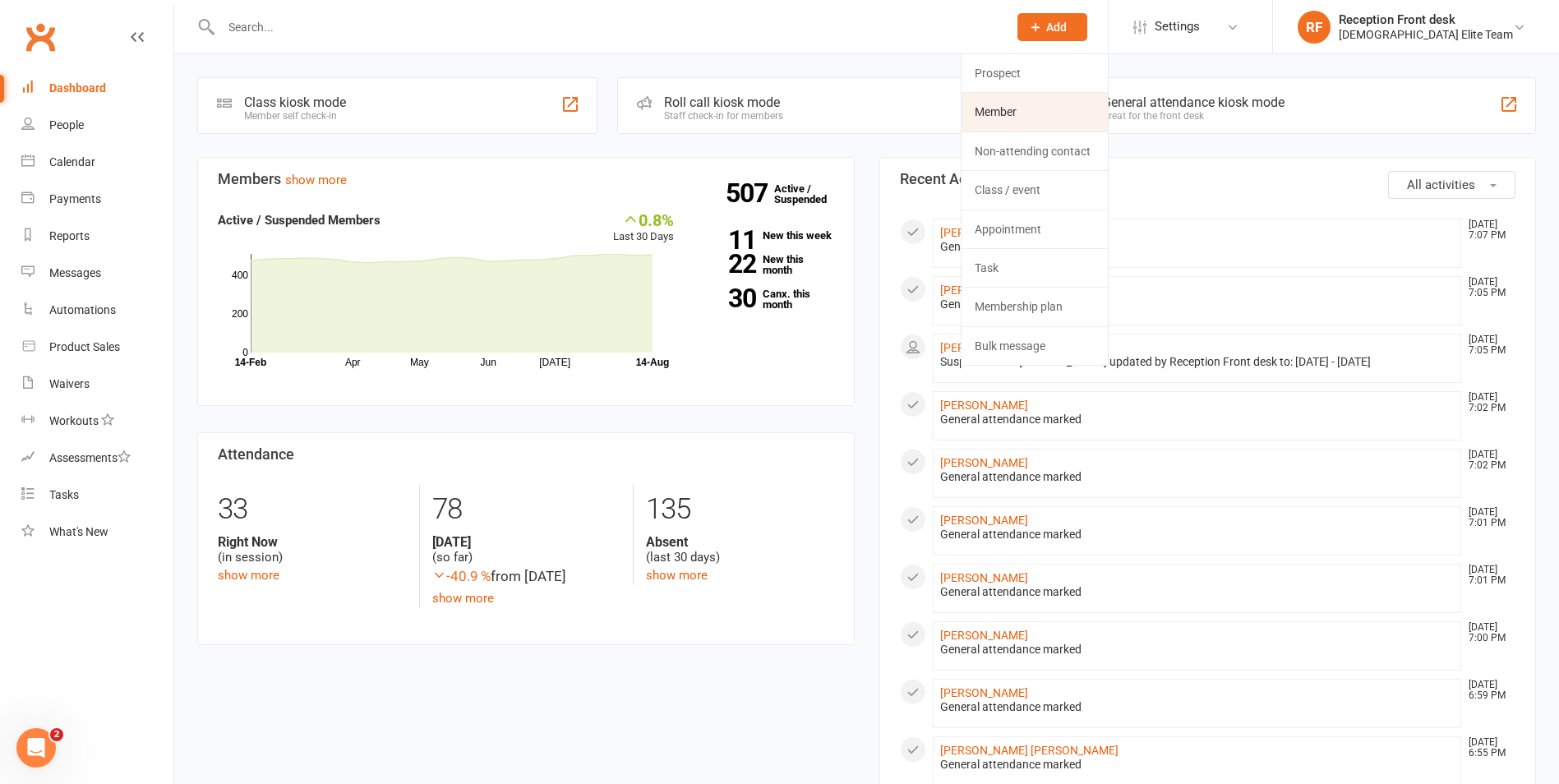
click at [1043, 109] on link "Member" at bounding box center [1034, 111] width 147 height 38
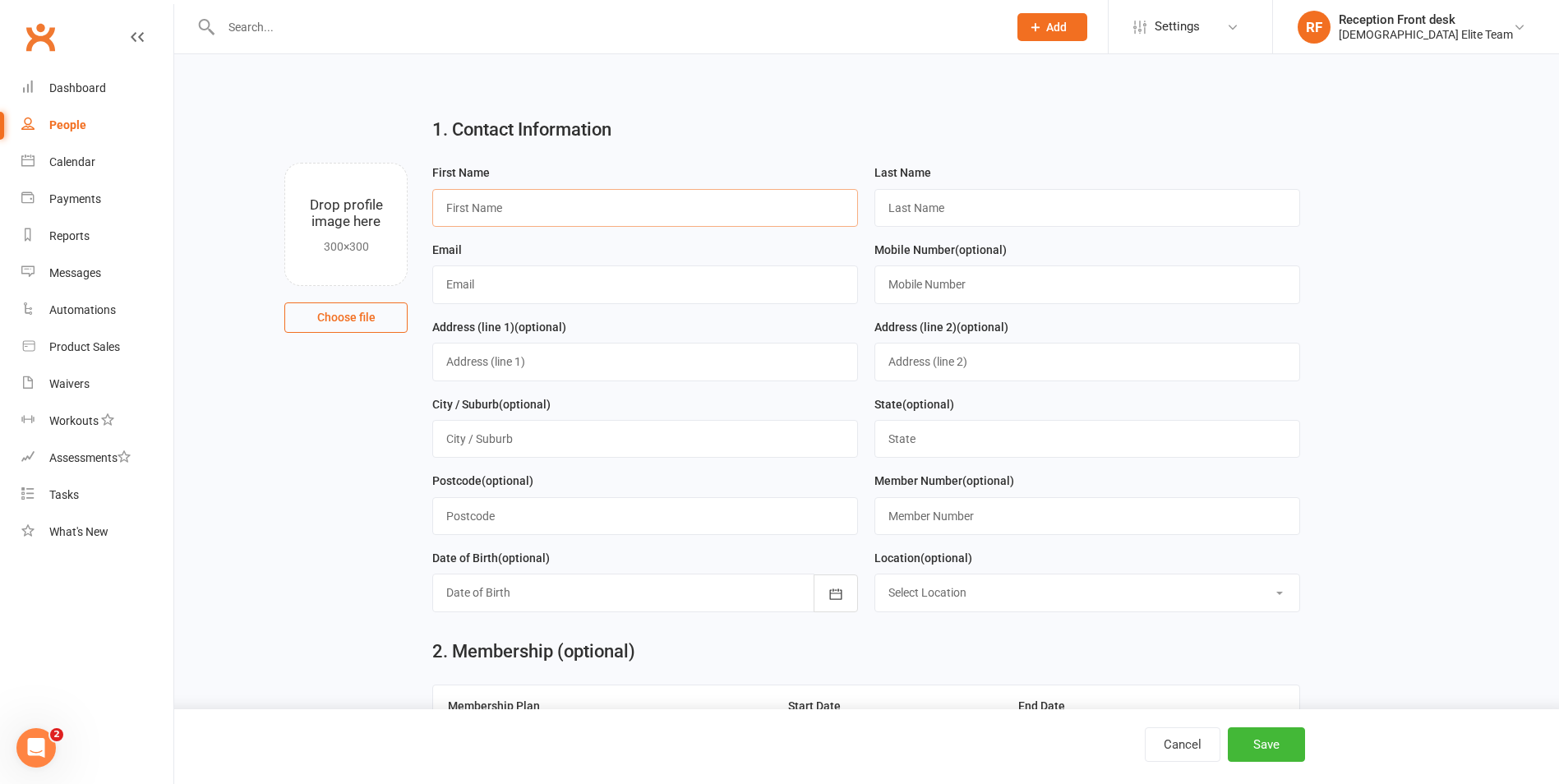
click at [462, 207] on input "text" at bounding box center [645, 208] width 426 height 38
type input "Burhaneddin"
click at [920, 204] on input "text" at bounding box center [1087, 208] width 426 height 38
type input "Kurkcu"
click at [475, 303] on input "text" at bounding box center [645, 284] width 426 height 38
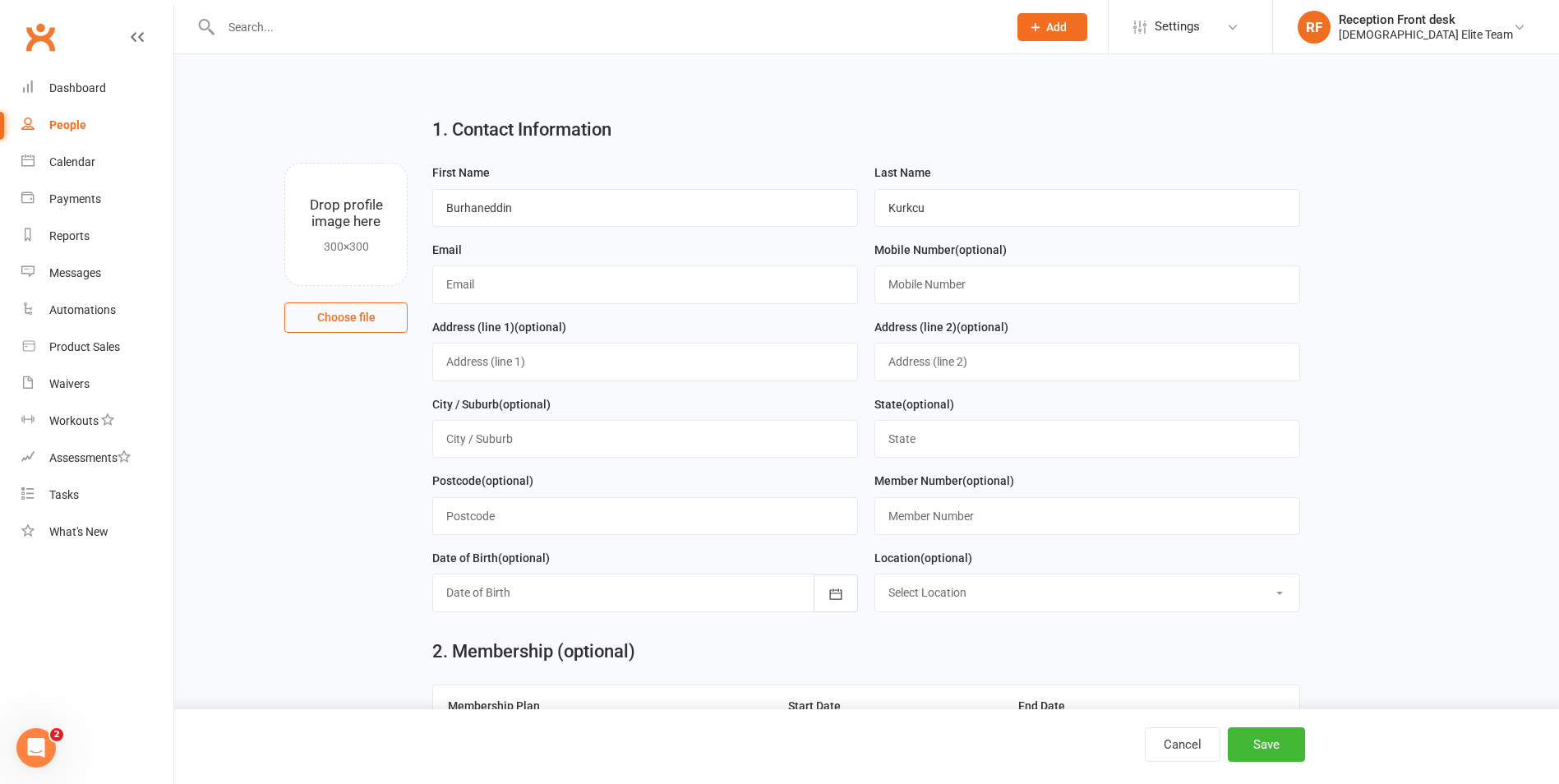
click at [513, 290] on input "text" at bounding box center [645, 284] width 426 height 38
type input "[EMAIL_ADDRESS][DOMAIN_NAME]"
drag, startPoint x: 964, startPoint y: 287, endPoint x: 994, endPoint y: 278, distance: 31.3
click at [964, 287] on input "text" at bounding box center [1087, 284] width 426 height 38
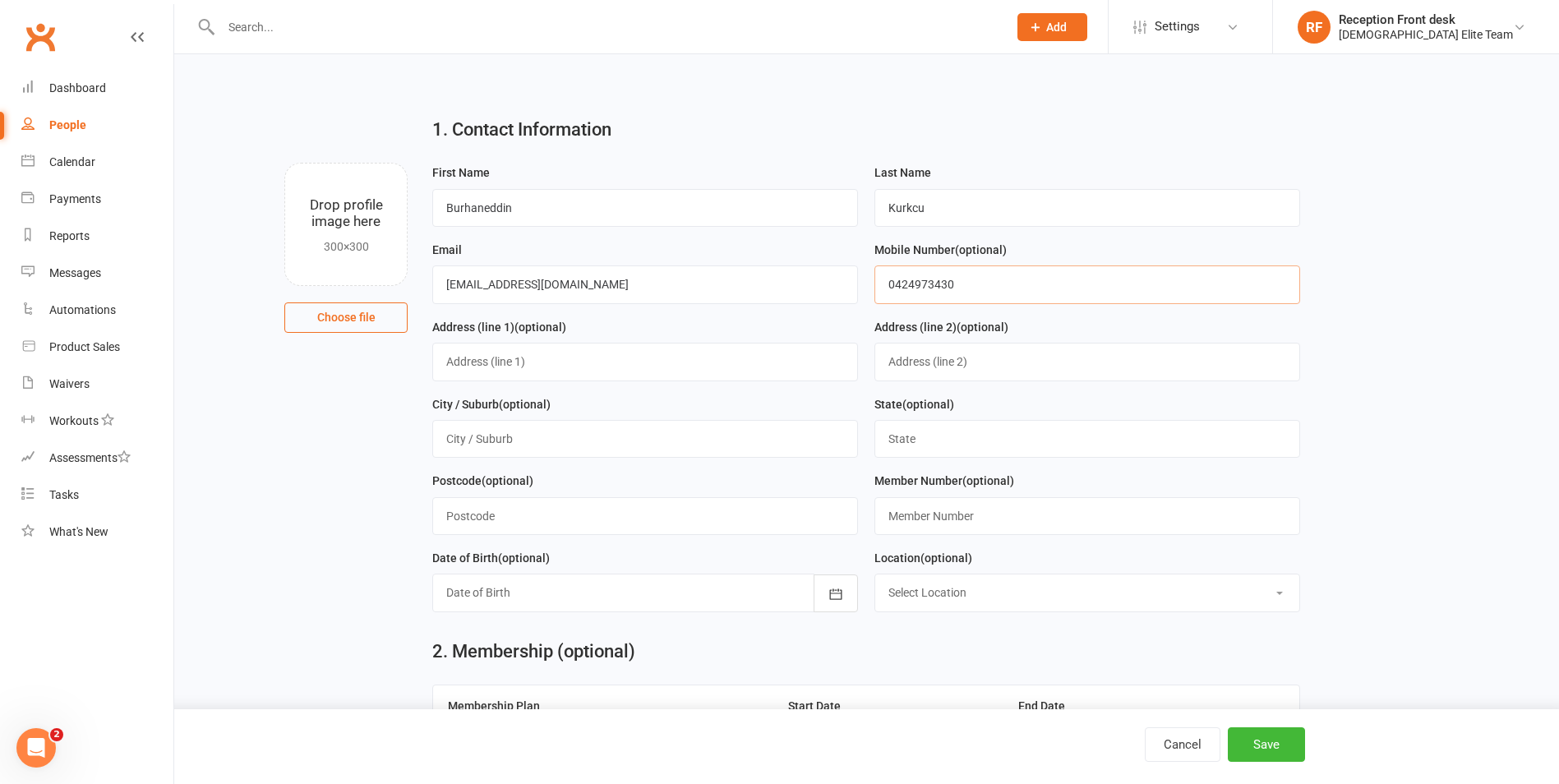
type input "0424973430"
click at [506, 362] on input "text" at bounding box center [645, 362] width 426 height 38
type input "[STREET_ADDRESS]"
drag, startPoint x: 603, startPoint y: 448, endPoint x: 611, endPoint y: 447, distance: 8.1
click at [603, 448] on input "text" at bounding box center [645, 439] width 426 height 38
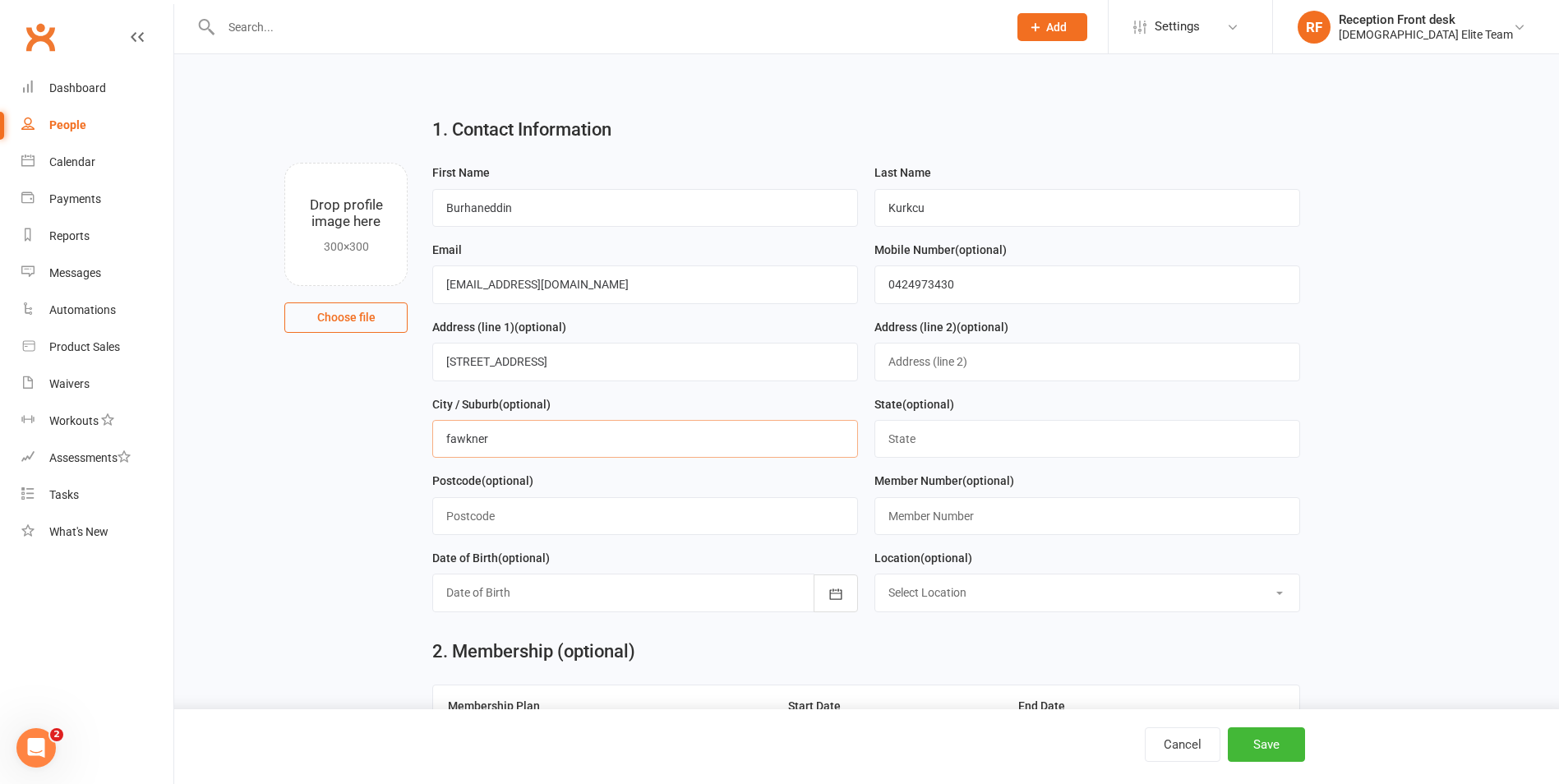
type input "fawkner"
click at [950, 450] on input "text" at bounding box center [1087, 439] width 426 height 38
type input "VIC"
click at [1275, 739] on button "Save" at bounding box center [1267, 745] width 77 height 34
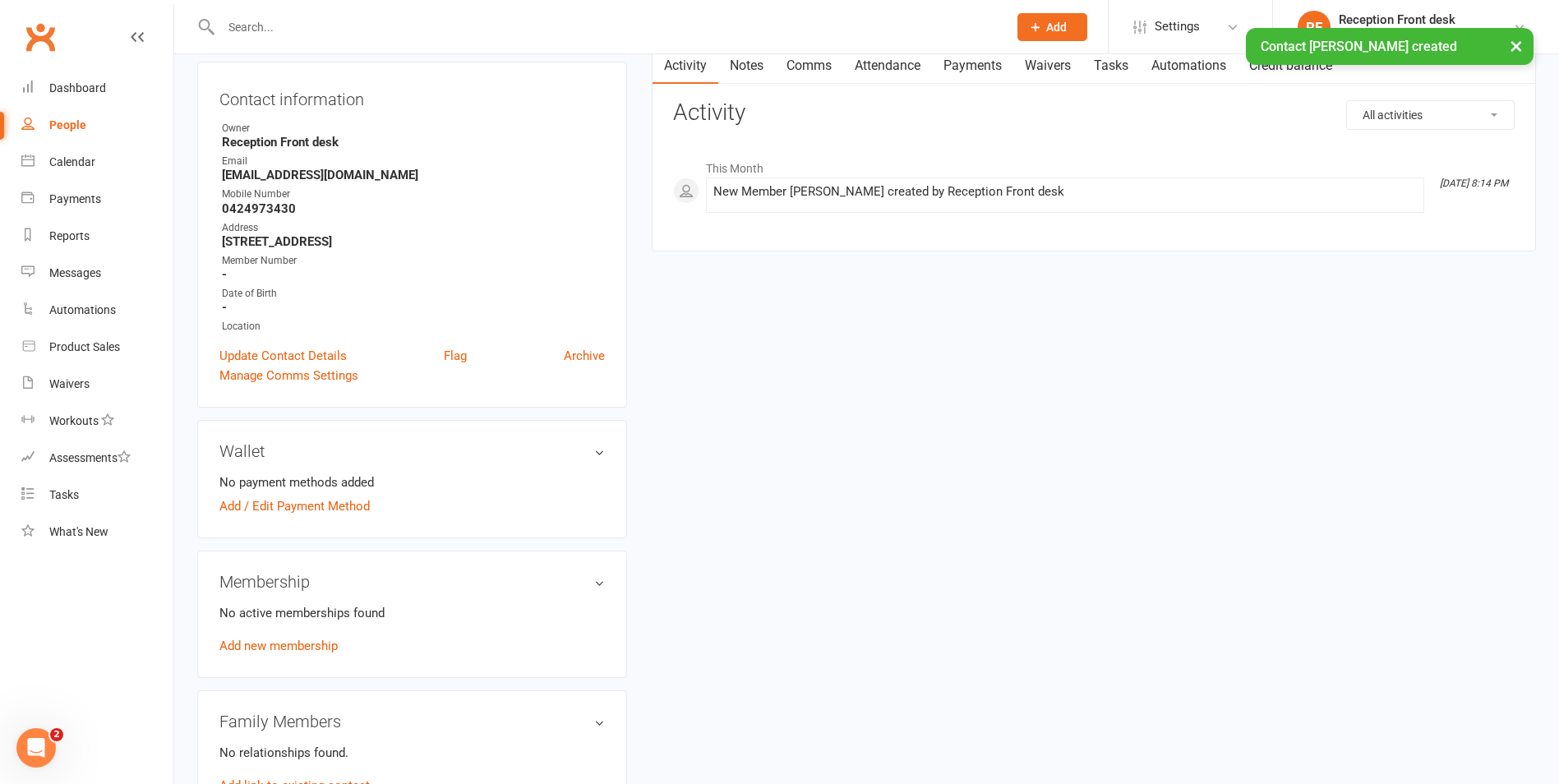
scroll to position [165, 0]
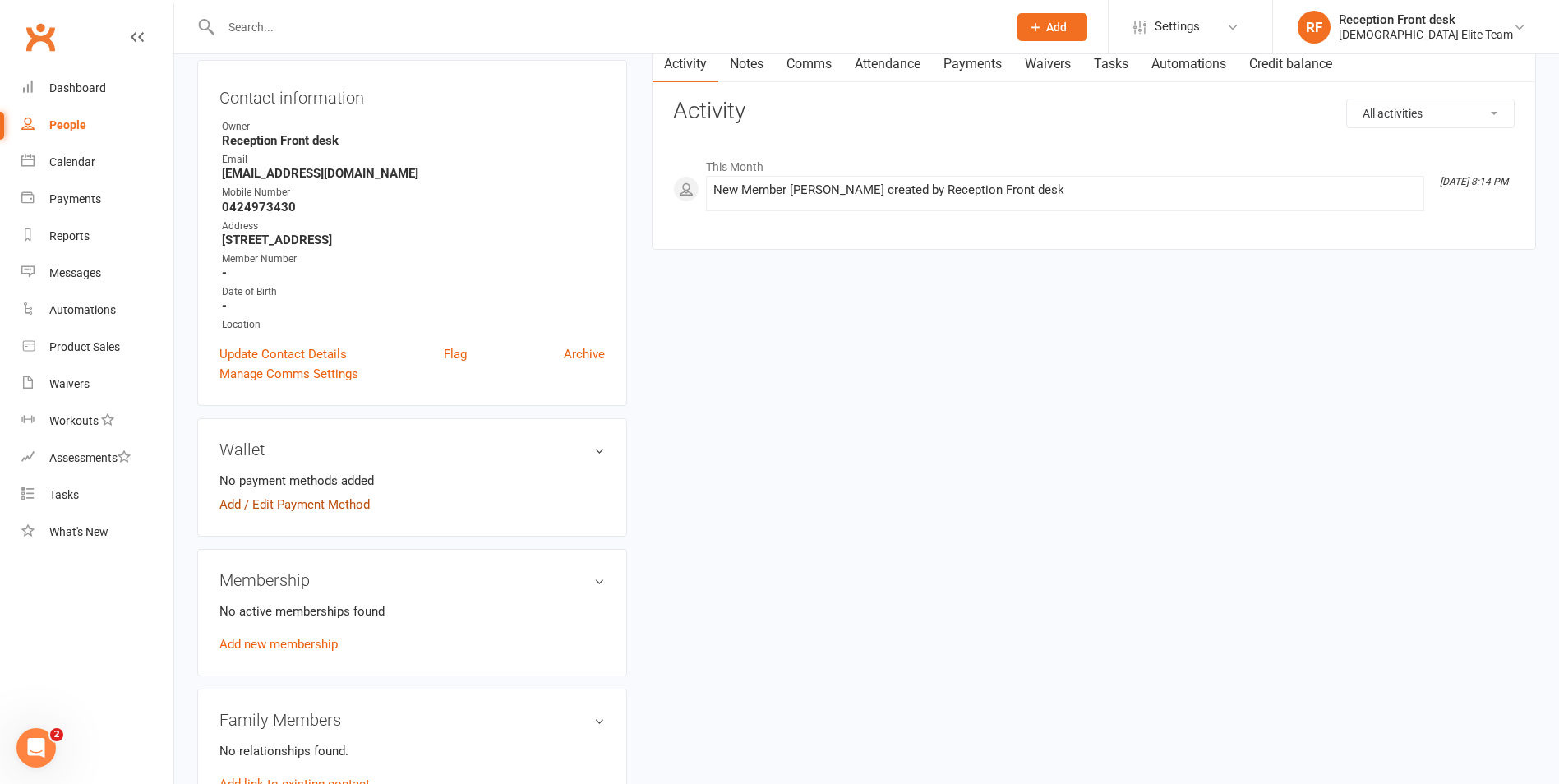
click at [319, 498] on link "Add / Edit Payment Method" at bounding box center [295, 504] width 151 height 20
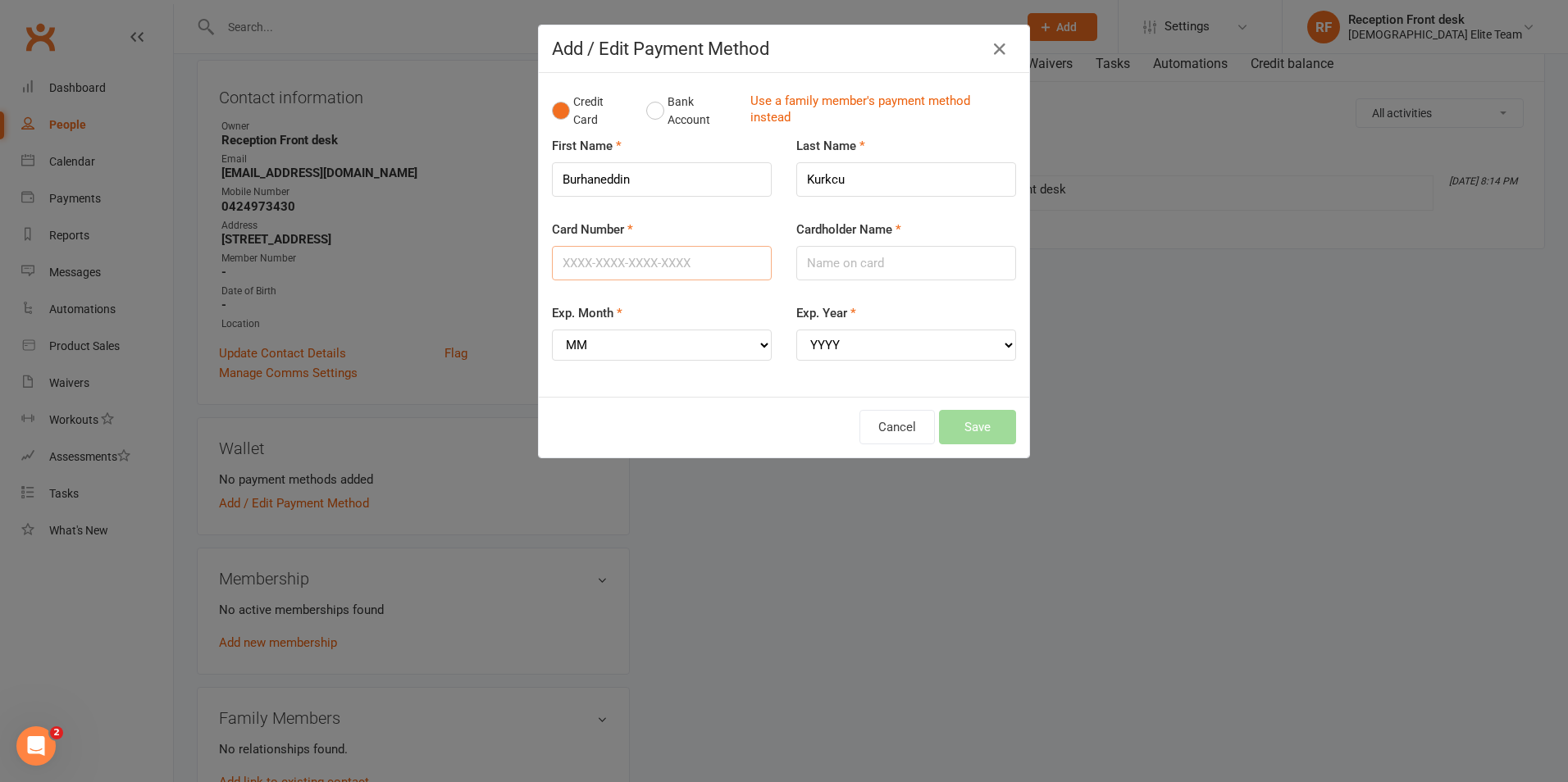
click at [613, 263] on input "Card Number" at bounding box center [661, 263] width 220 height 34
type input "[CREDIT_CARD_NUMBER]"
click at [740, 333] on select "MM 01 02 03 04 05 06 07 08 09 10 11 12" at bounding box center [661, 345] width 220 height 31
select select "04"
click at [551, 330] on select "MM 01 02 03 04 05 06 07 08 09 10 11 12" at bounding box center [661, 345] width 220 height 31
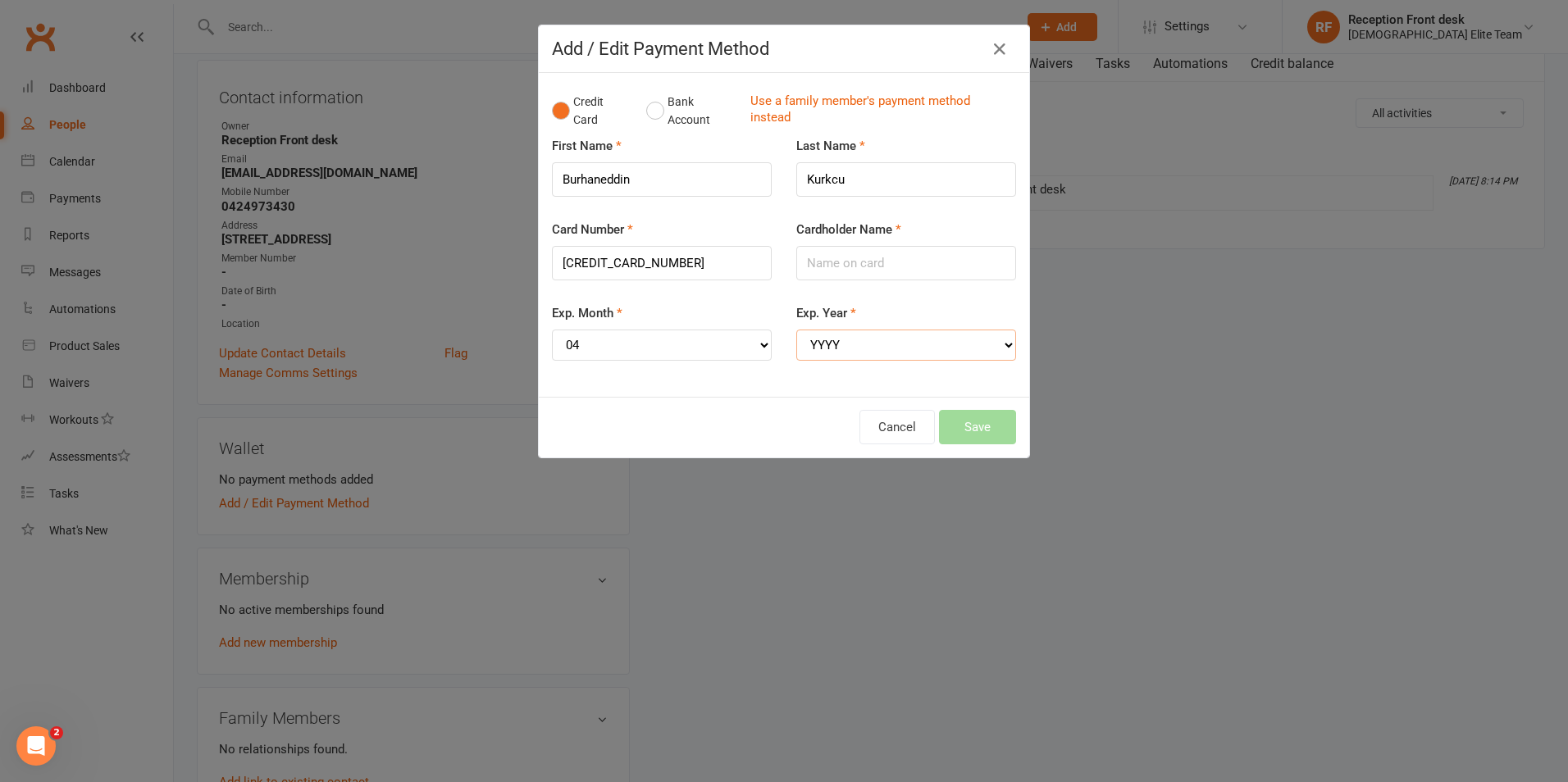
click at [867, 345] on select "YYYY 2025 2026 2027 2028 2029 2030 2031 2032 2033 2034" at bounding box center [905, 345] width 220 height 31
select select "2028"
click at [796, 330] on select "YYYY 2025 2026 2027 2028 2029 2030 2031 2032 2033 2034" at bounding box center [905, 345] width 220 height 31
drag, startPoint x: 818, startPoint y: 254, endPoint x: 854, endPoint y: 257, distance: 36.1
click at [818, 254] on input "Cardholder Name" at bounding box center [905, 263] width 220 height 34
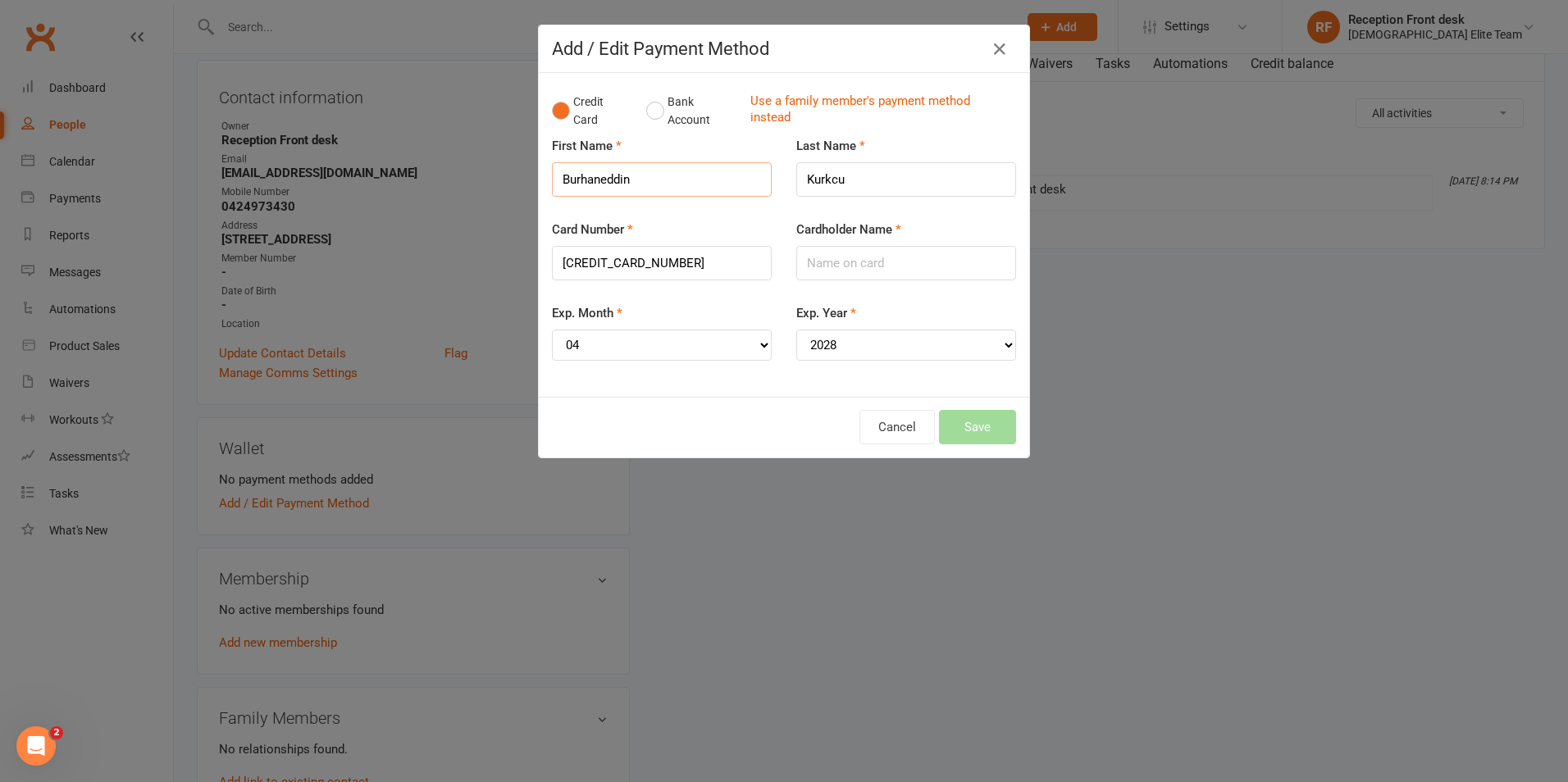
drag, startPoint x: 556, startPoint y: 177, endPoint x: 640, endPoint y: 178, distance: 84.0
click at [640, 178] on input "Burhaneddin" at bounding box center [661, 179] width 220 height 34
paste input "Burhaneddin"
drag, startPoint x: 800, startPoint y: 177, endPoint x: 846, endPoint y: 175, distance: 46.0
click at [846, 175] on input "Kurkcu" at bounding box center [905, 179] width 220 height 34
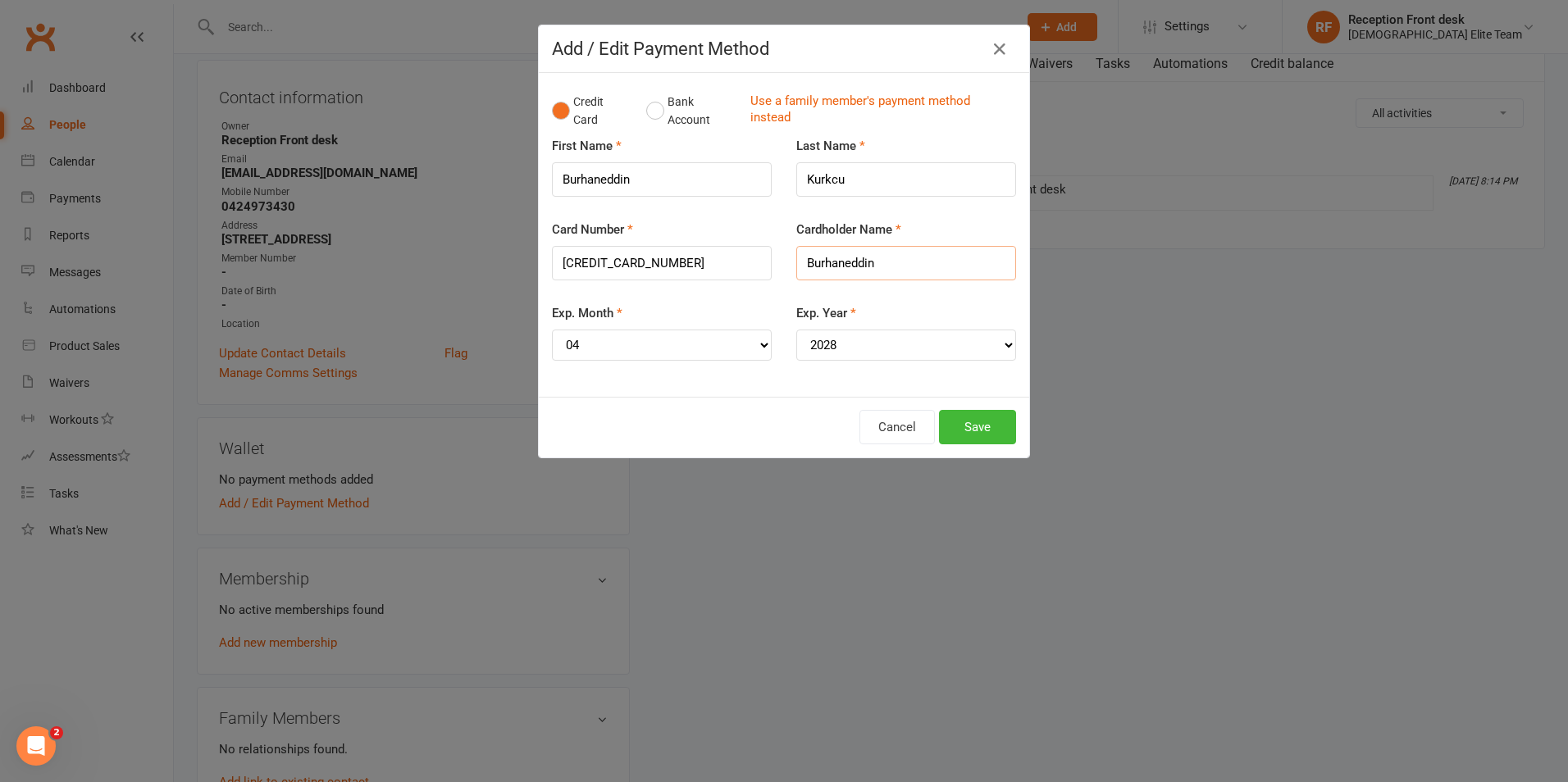
click at [905, 250] on input "Burhaneddin" at bounding box center [905, 263] width 220 height 34
paste input "Kurkcu"
type input "[PERSON_NAME]"
click at [964, 432] on button "Save" at bounding box center [977, 427] width 77 height 34
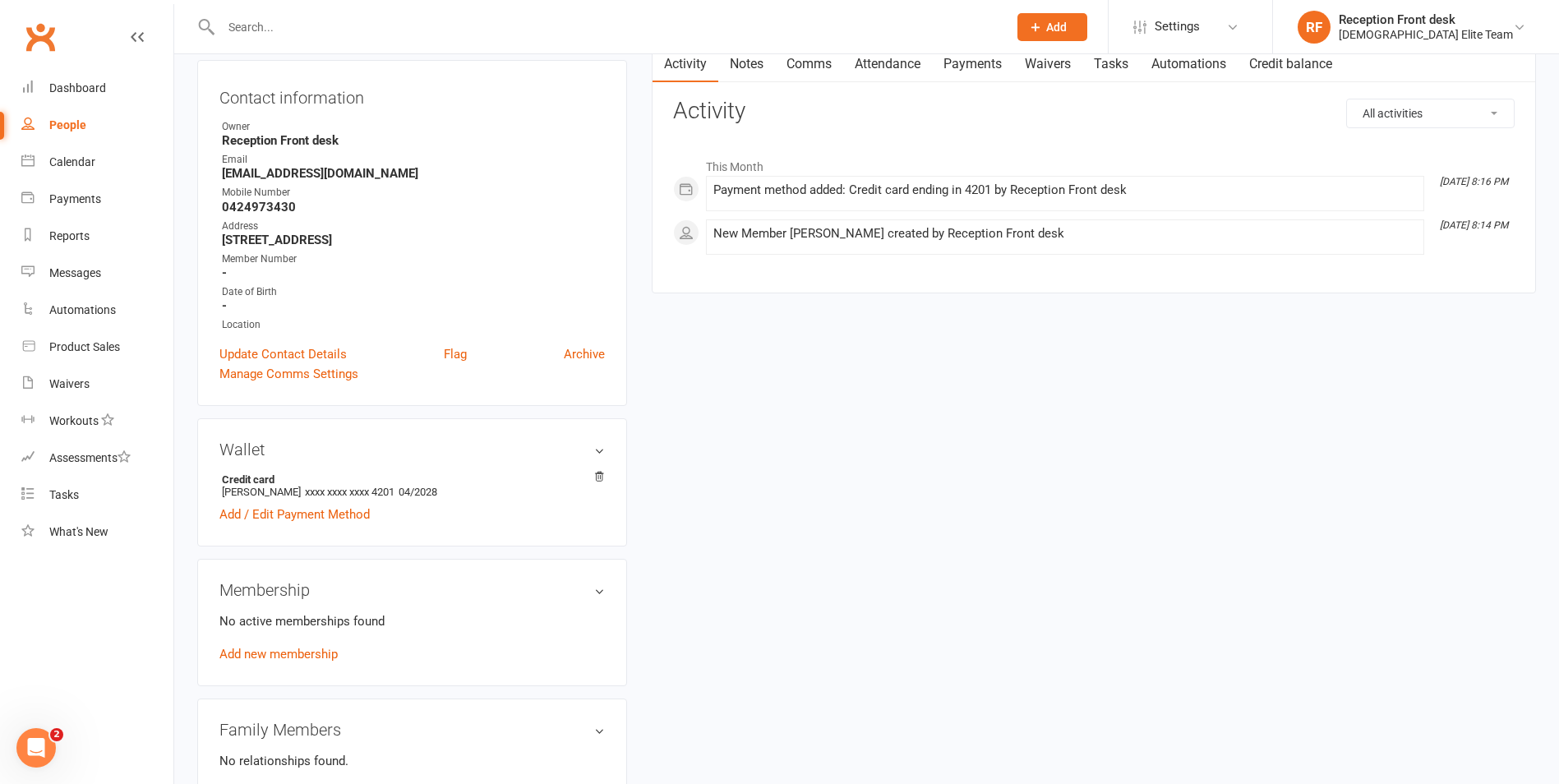
click at [311, 663] on div "No active memberships found Add new membership" at bounding box center [412, 637] width 386 height 52
click at [322, 655] on link "Add new membership" at bounding box center [279, 654] width 118 height 15
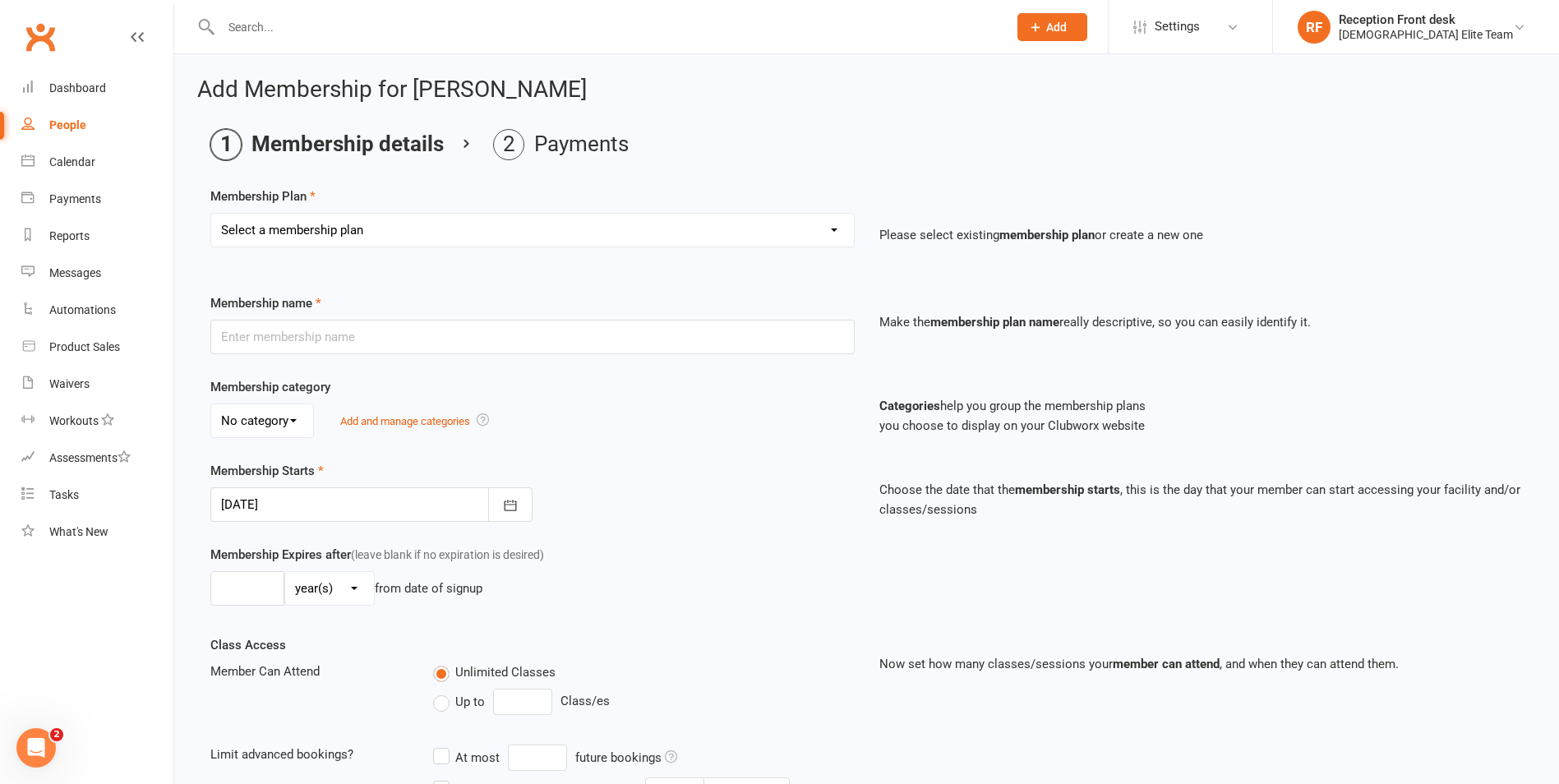
click at [675, 225] on select "Select a membership plan Create new Membership Plan FULL MEMBERSHIP LOYALTY FUL…" at bounding box center [532, 230] width 643 height 33
select select "5"
click at [211, 213] on select "Select a membership plan Create new Membership Plan FULL MEMBERSHIP LOYALTY FUL…" at bounding box center [532, 230] width 643 height 33
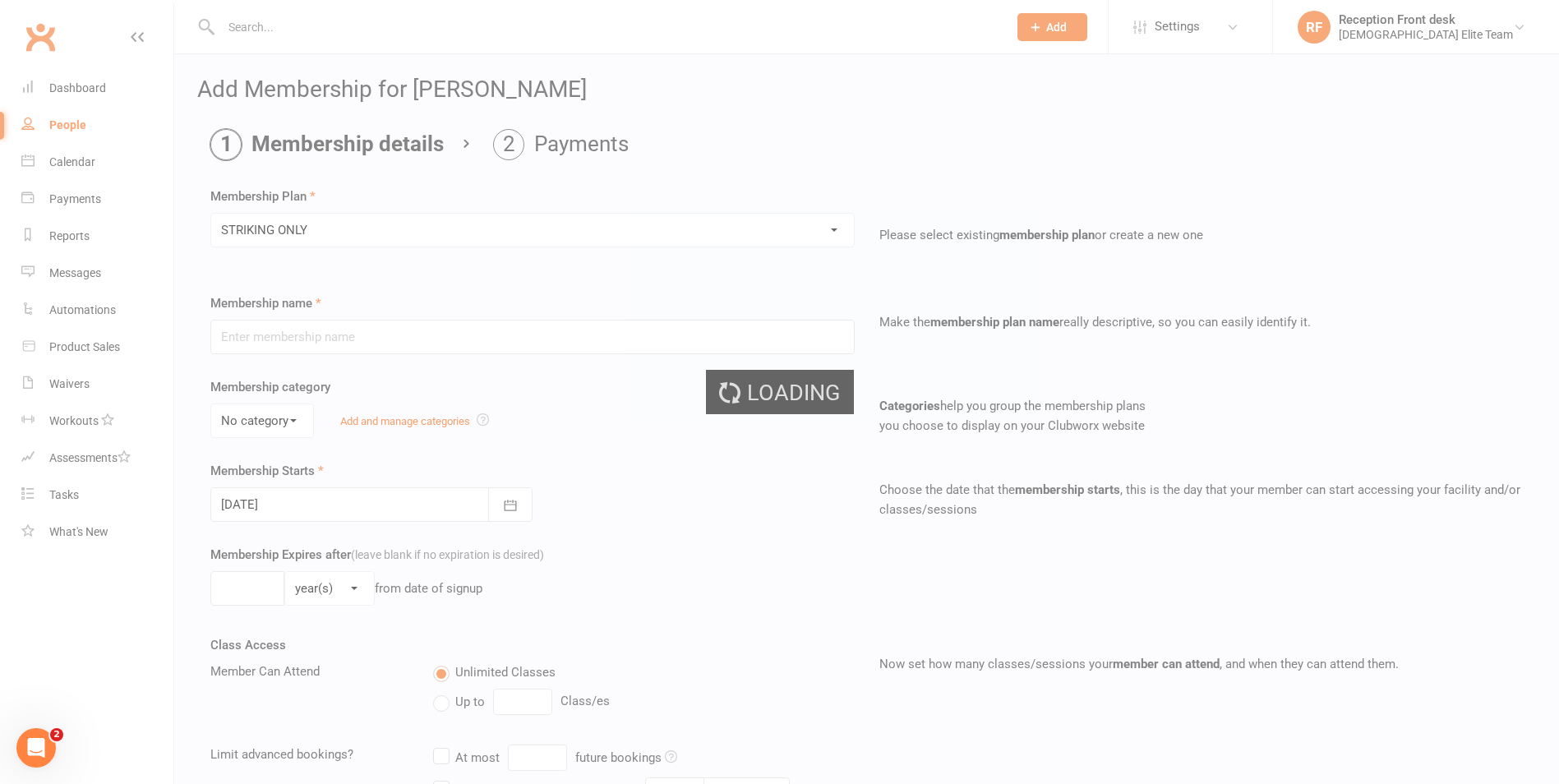
type input "STRIKING ONLY"
type input "0"
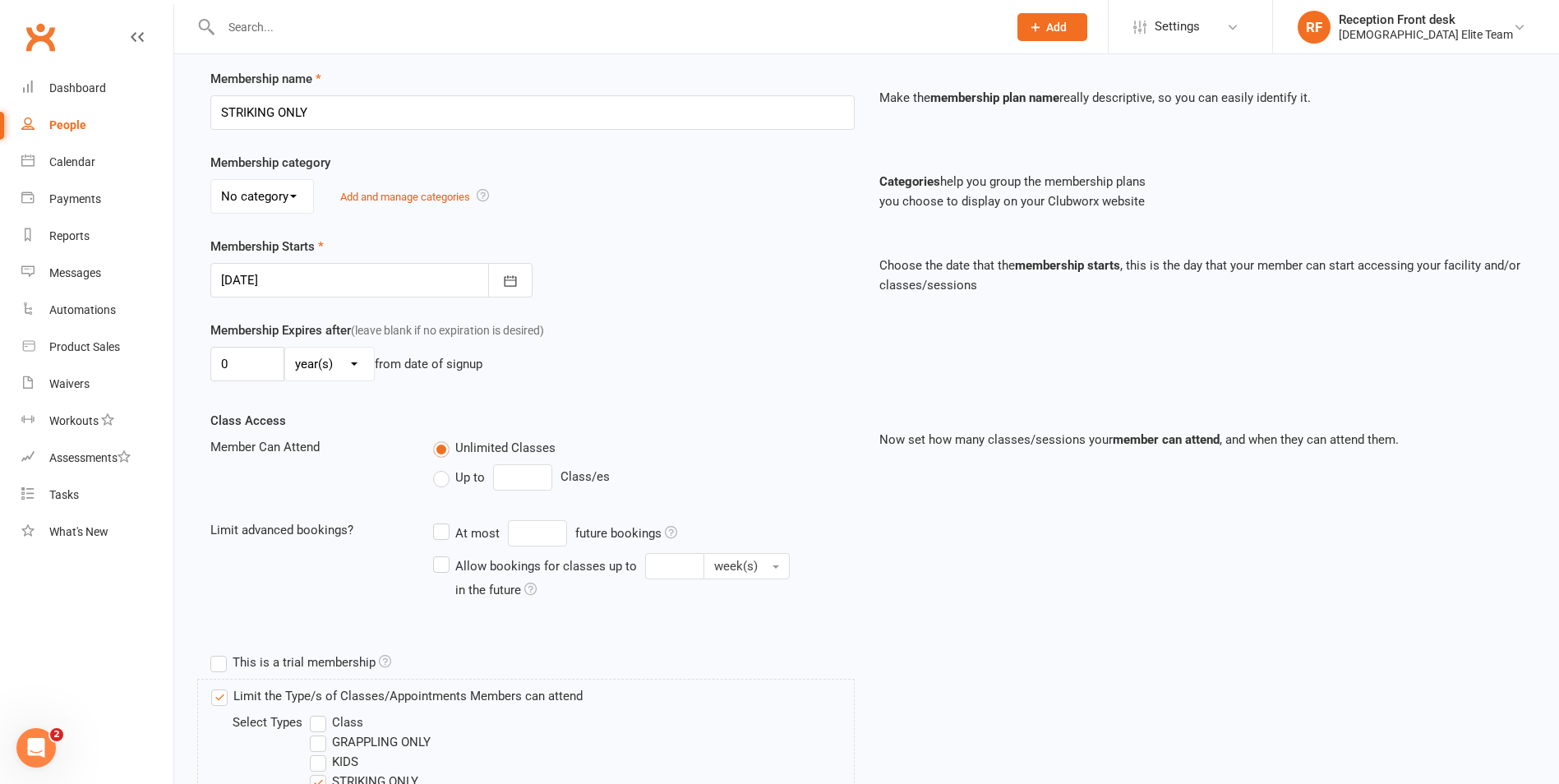
scroll to position [247, 0]
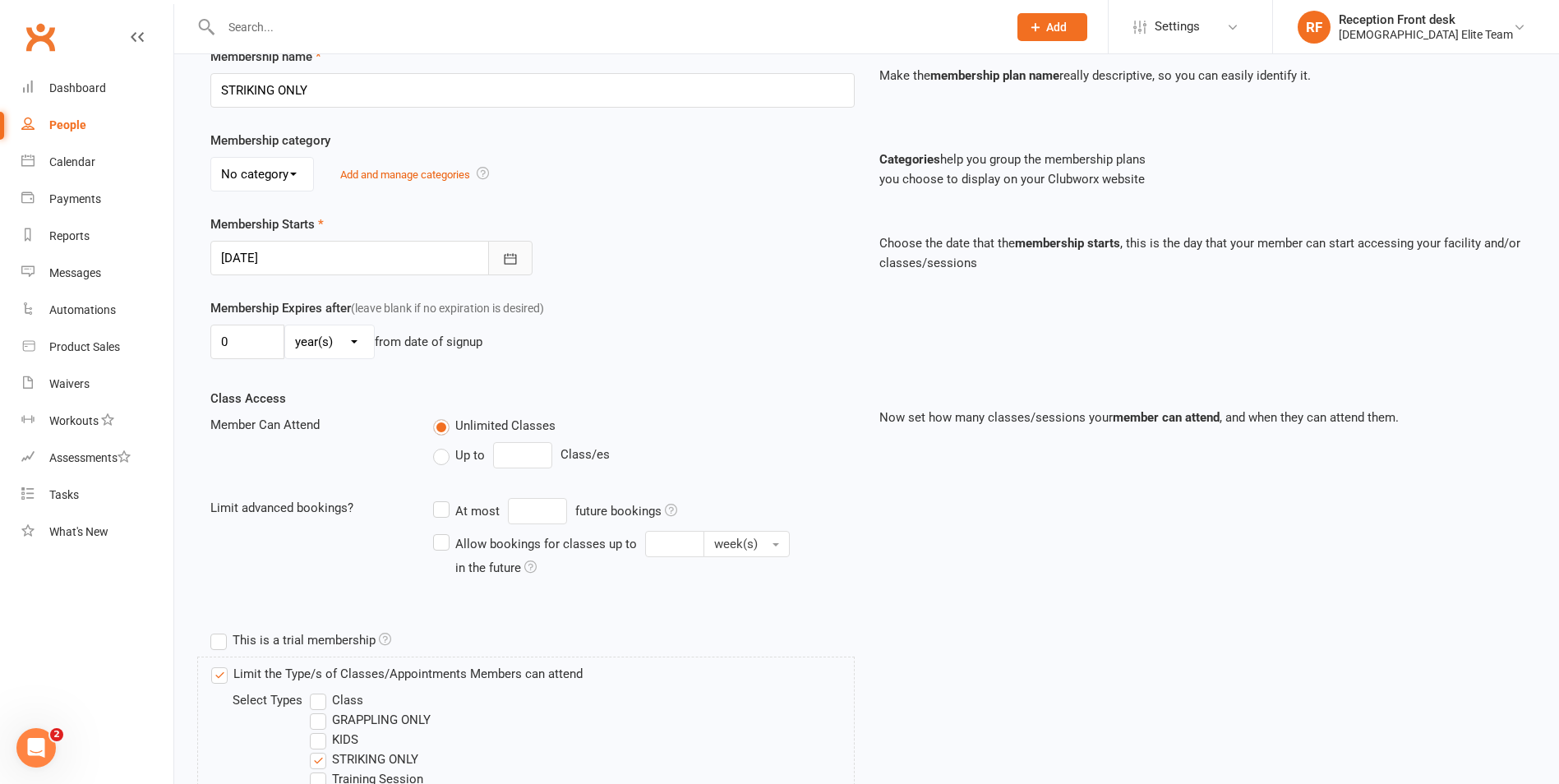
click at [504, 251] on icon "button" at bounding box center [510, 259] width 16 height 16
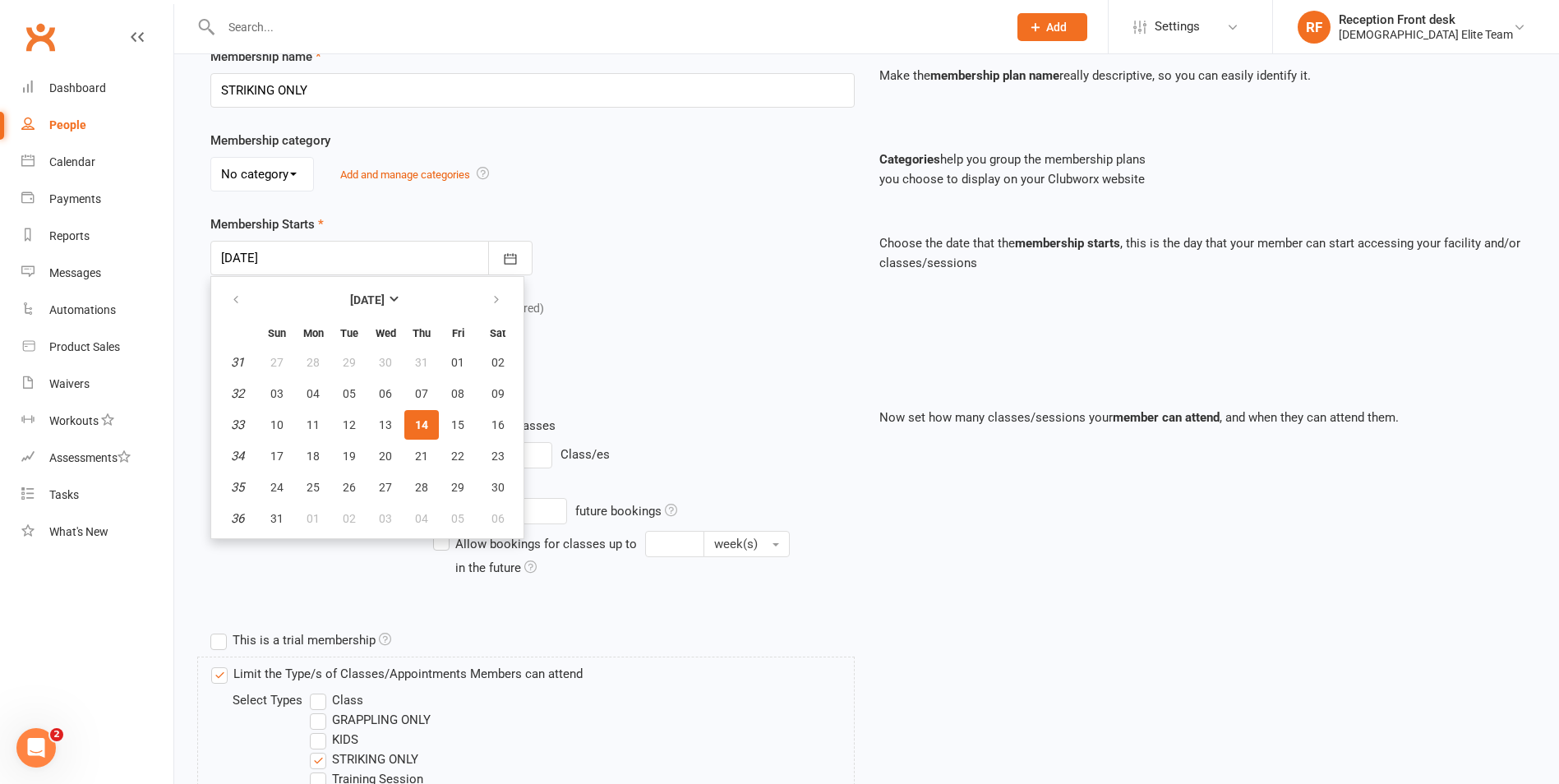
click at [418, 422] on span "14" at bounding box center [421, 424] width 13 height 13
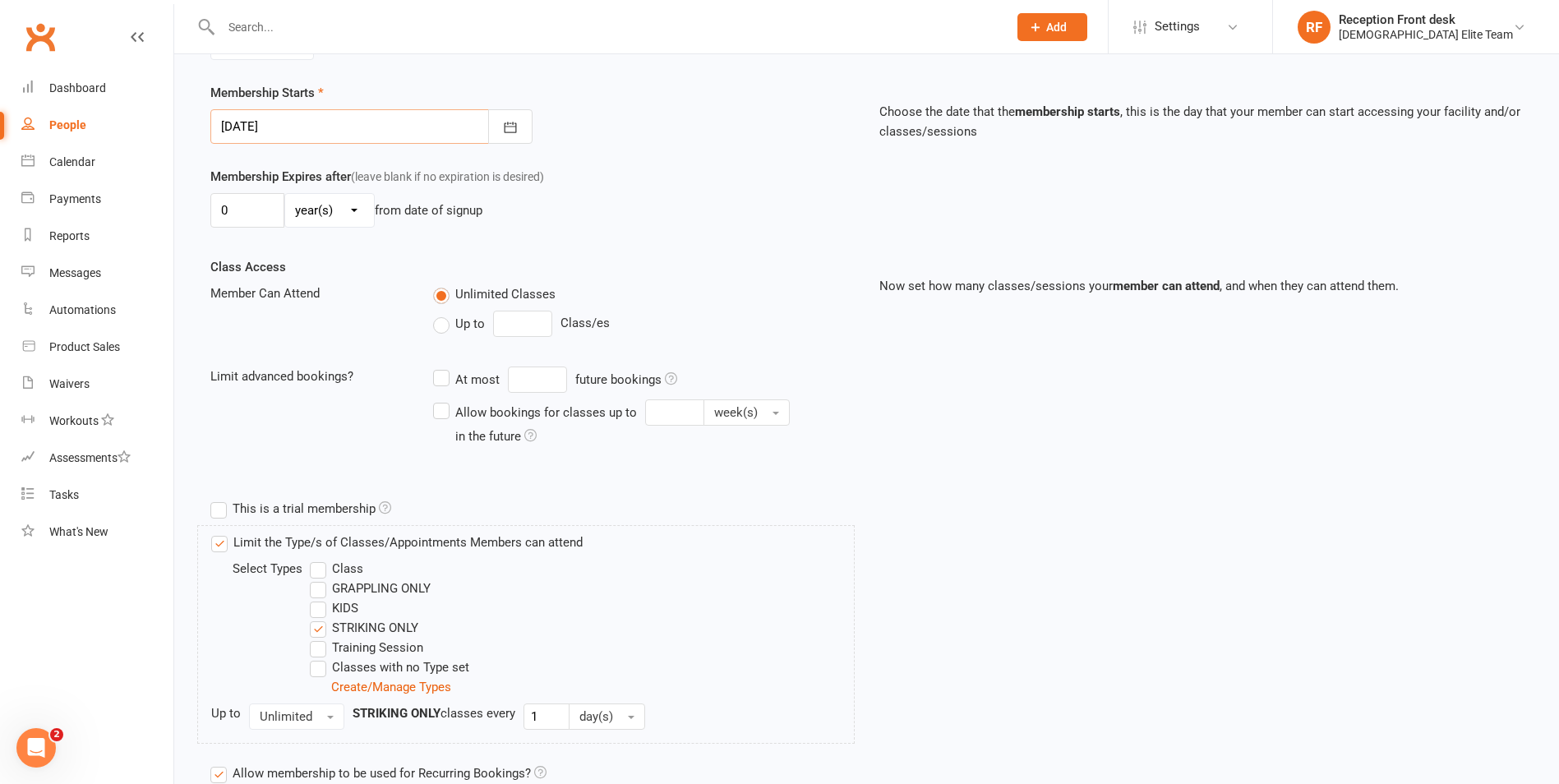
scroll to position [524, 0]
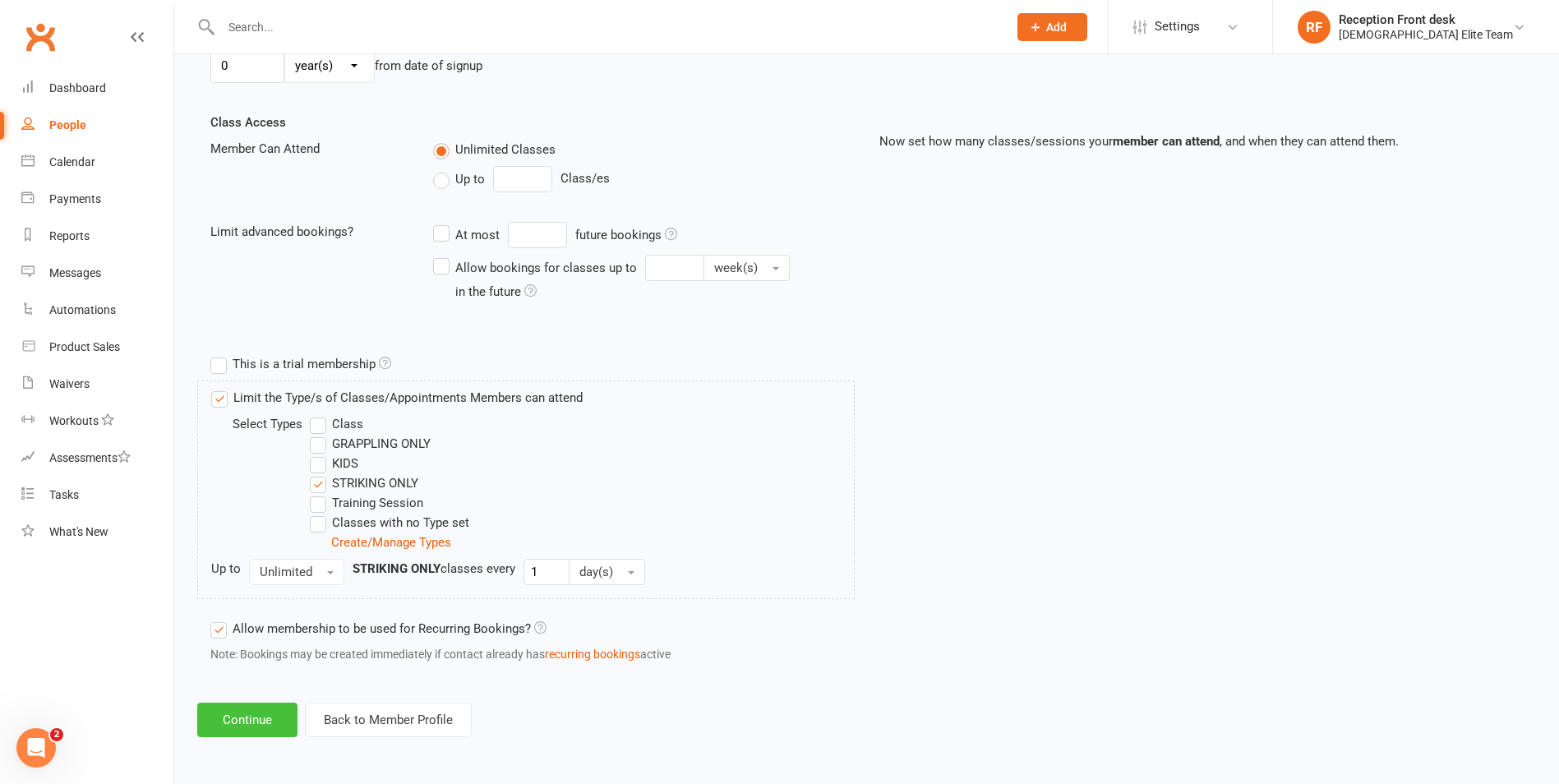
click at [262, 722] on button "Continue" at bounding box center [247, 720] width 100 height 34
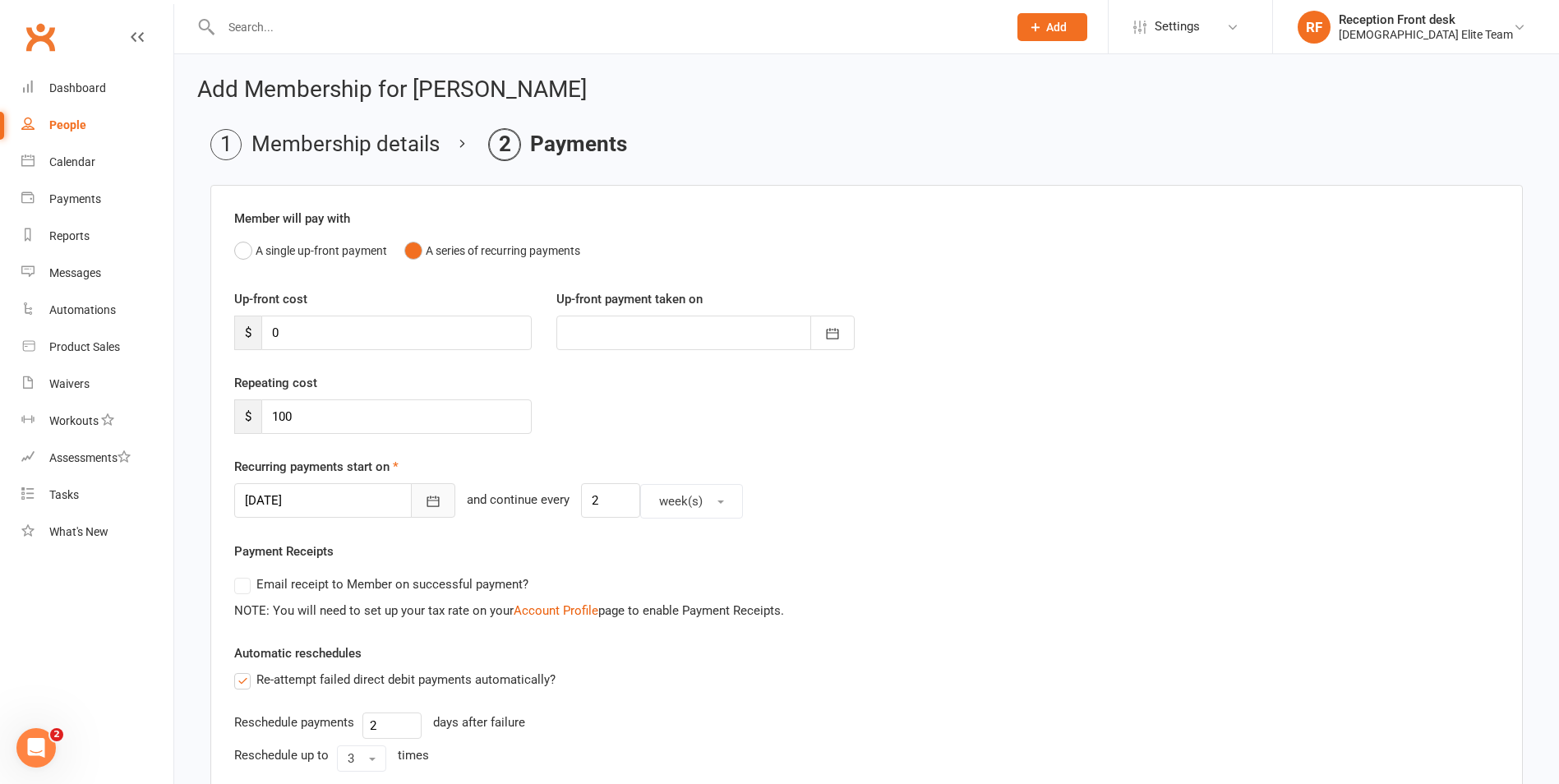
click at [428, 499] on icon "button" at bounding box center [434, 501] width 12 height 10
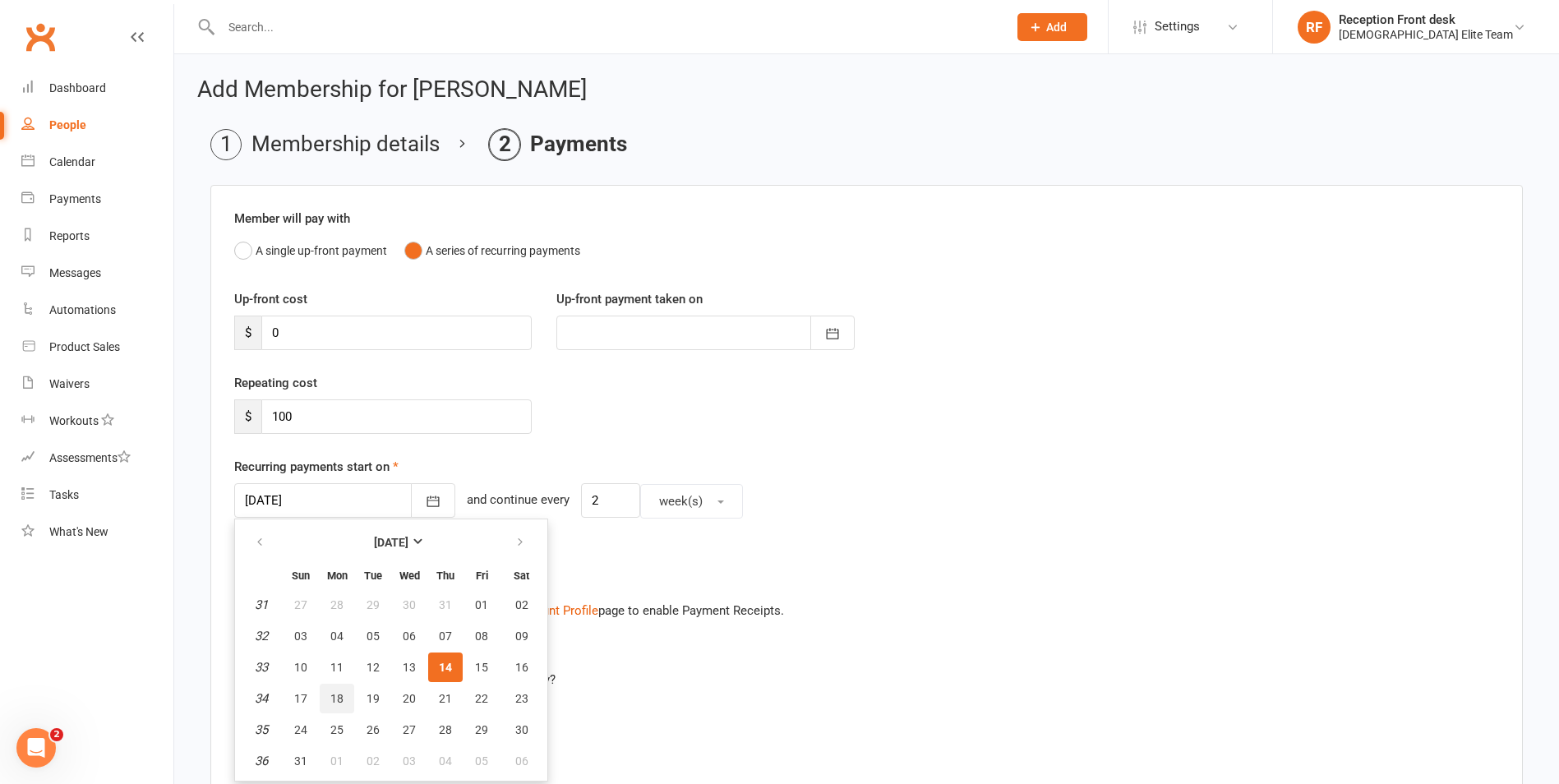
click at [338, 690] on button "18" at bounding box center [337, 698] width 34 height 30
type input "[DATE]"
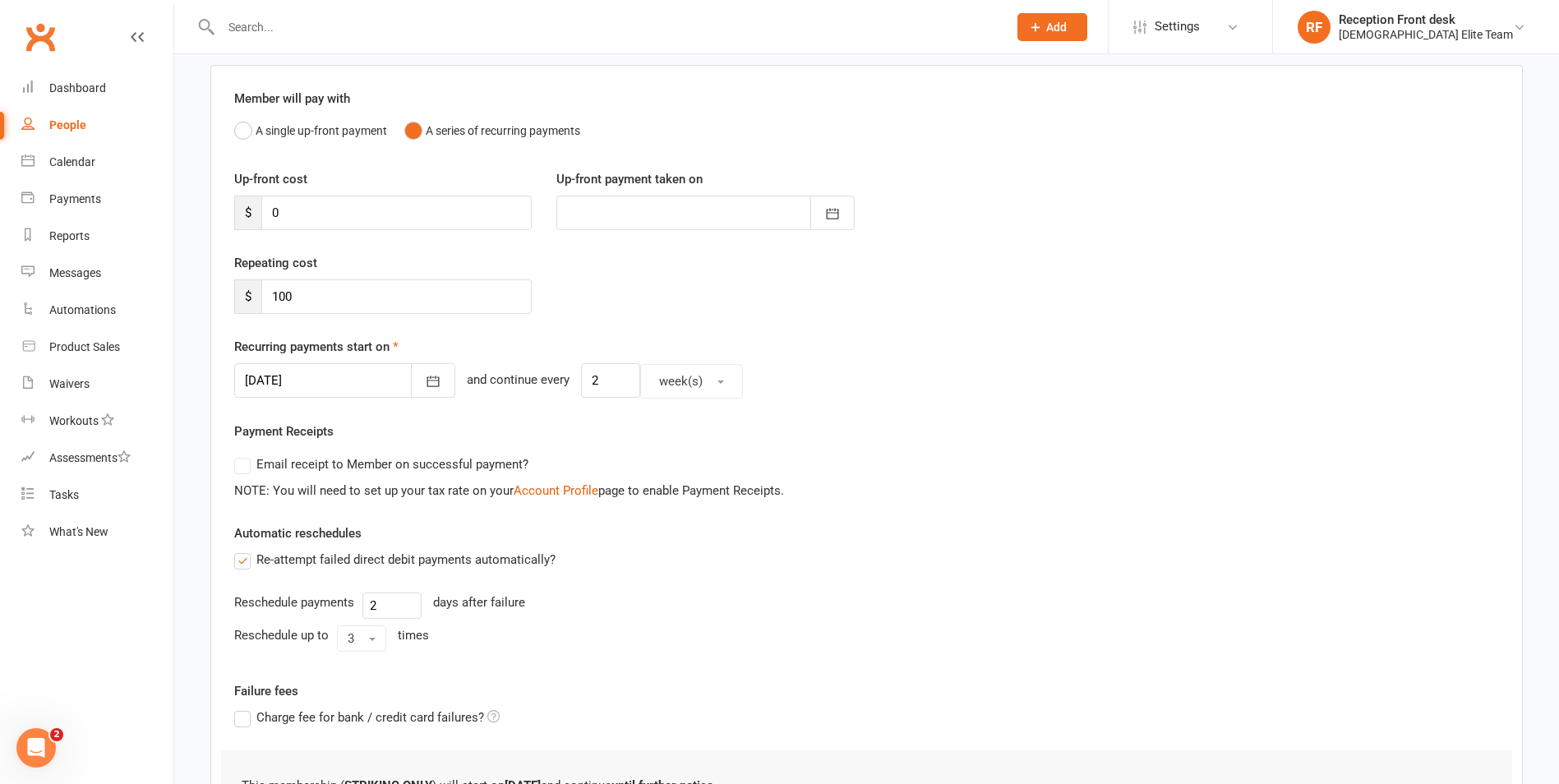
scroll to position [345, 0]
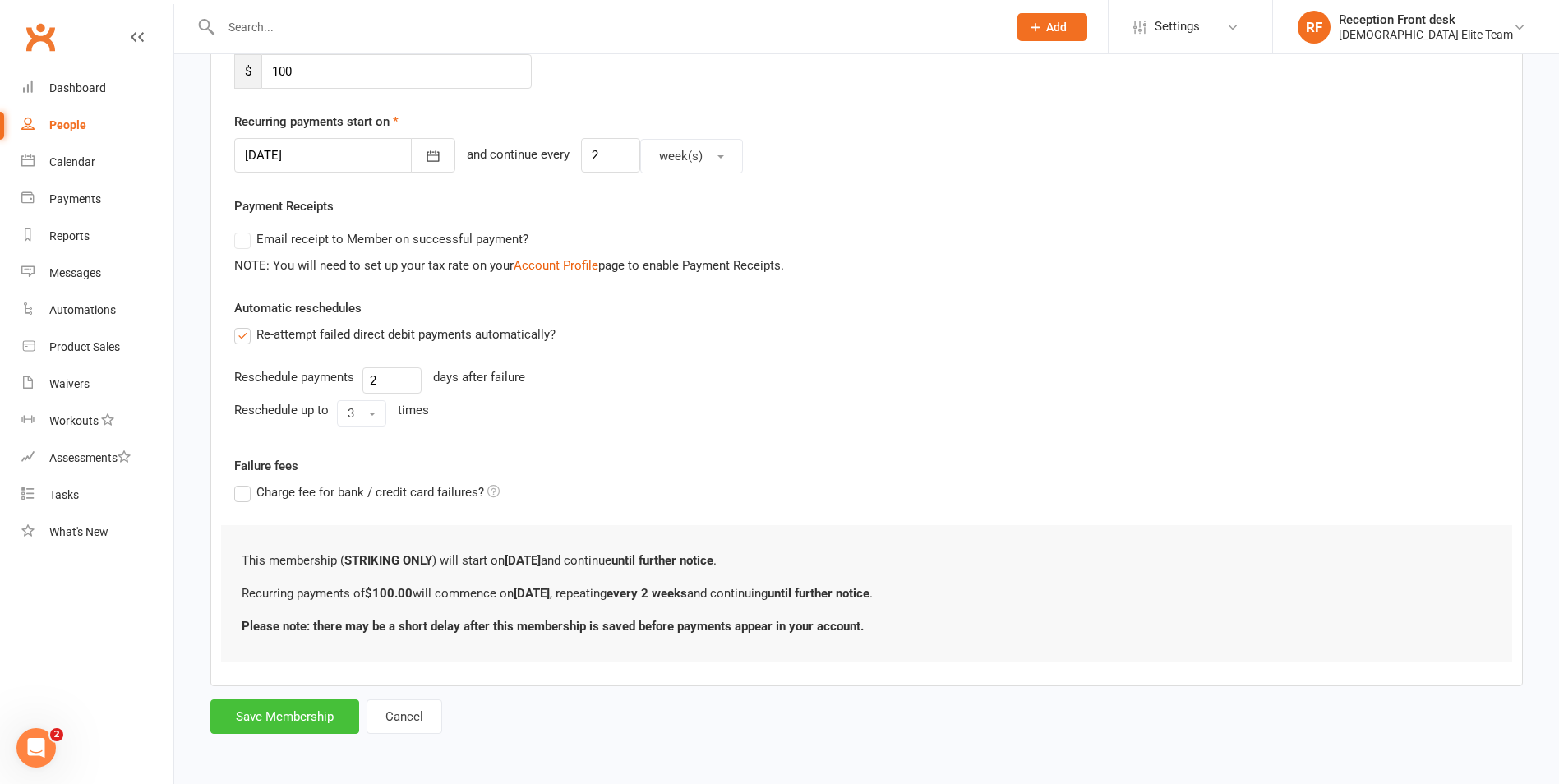
click at [310, 718] on button "Save Membership" at bounding box center [285, 716] width 149 height 34
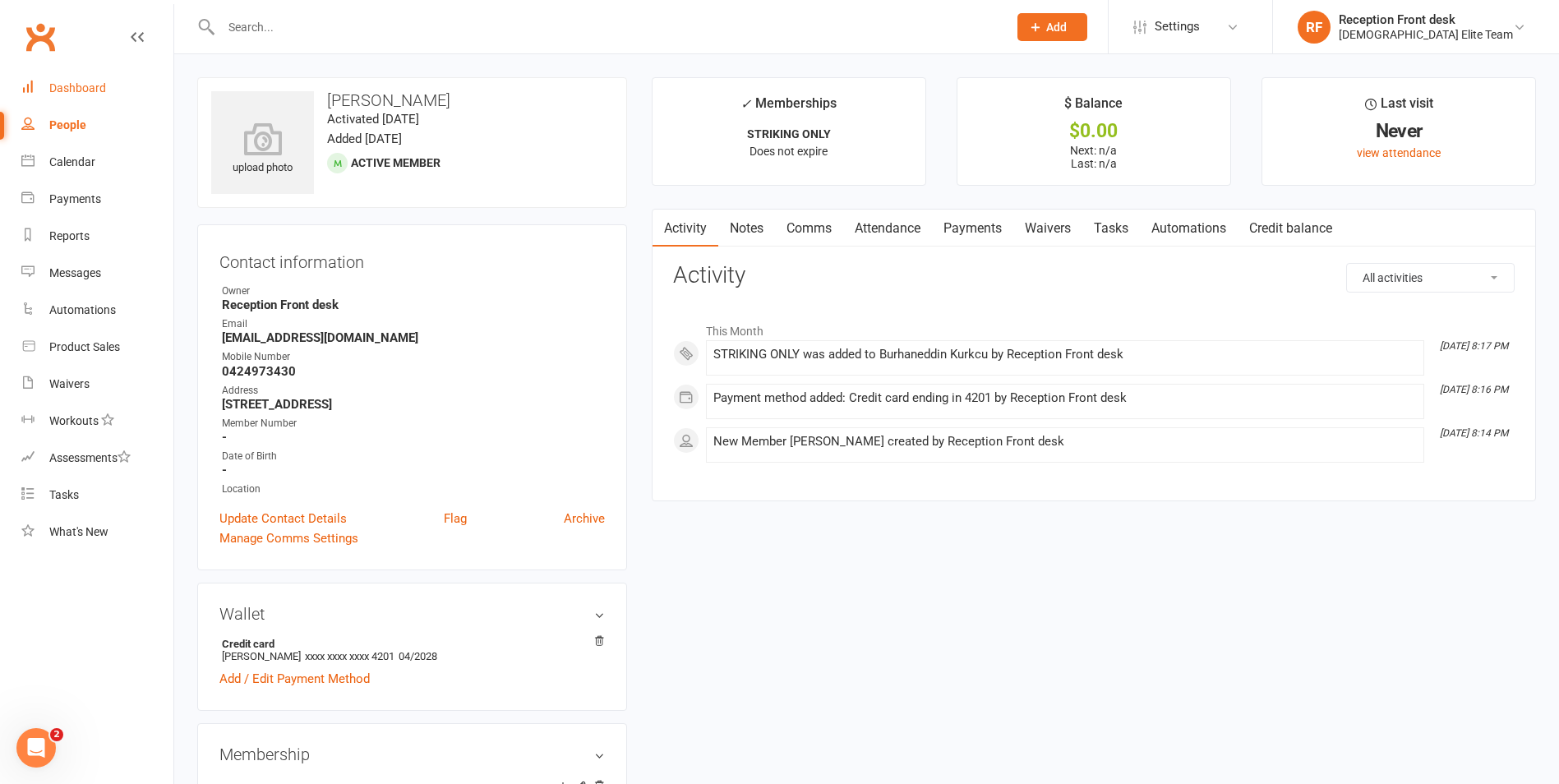
click at [85, 76] on link "Dashboard" at bounding box center [97, 88] width 152 height 37
